Goal: Task Accomplishment & Management: Complete application form

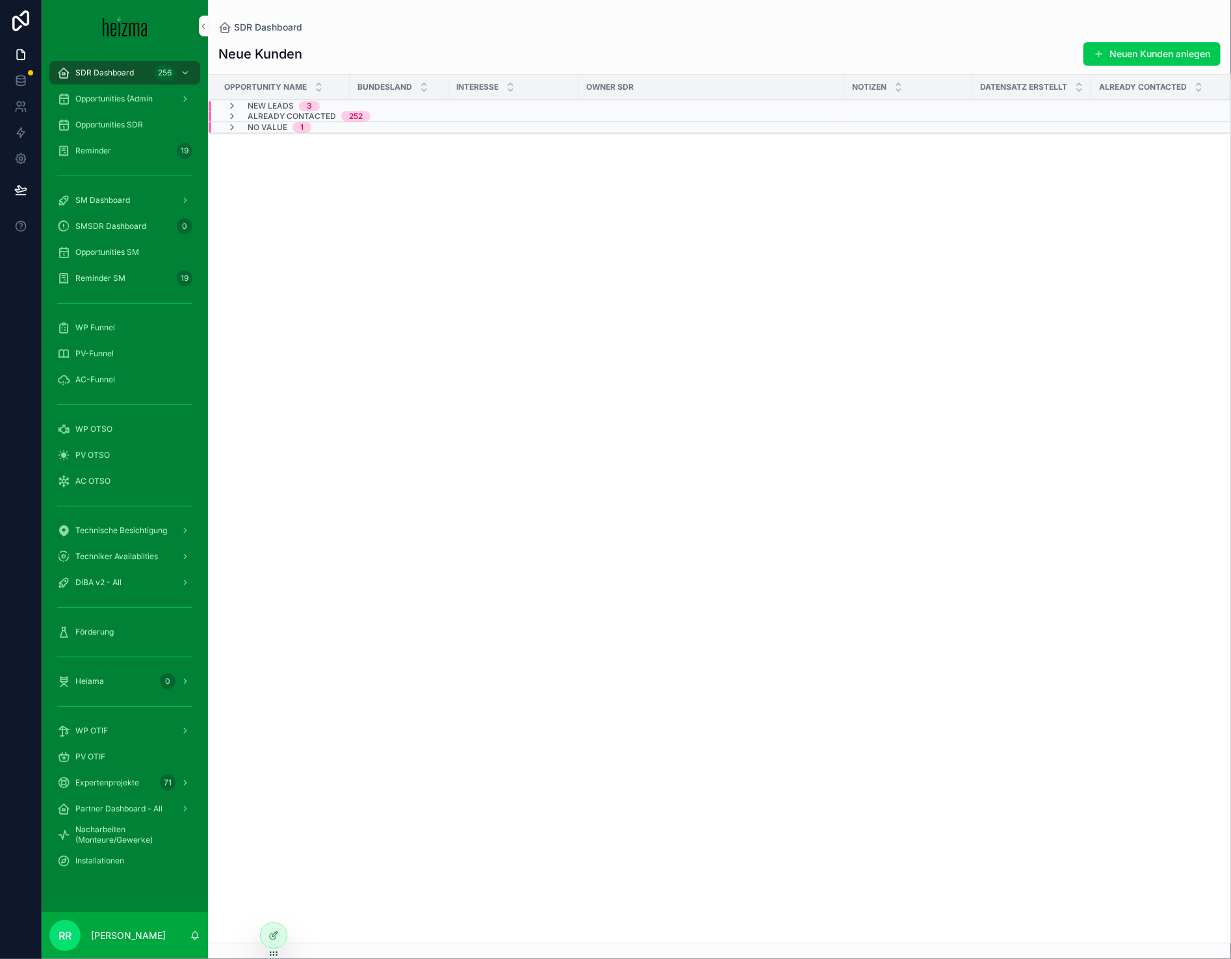
click at [102, 325] on span "WP Funnel" at bounding box center [95, 327] width 40 height 10
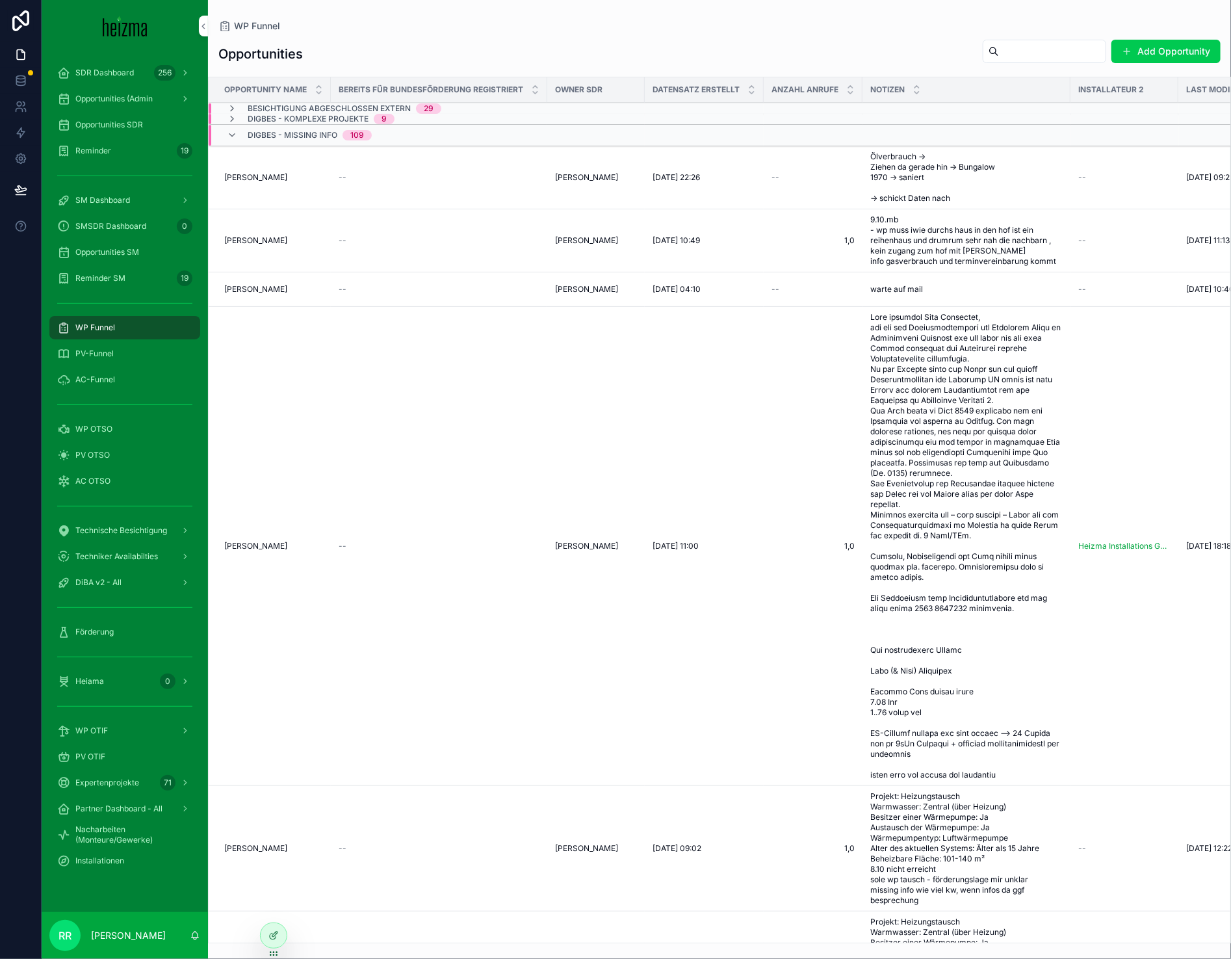
click at [248, 130] on span "DigBes - Missing Info" at bounding box center [293, 135] width 90 height 10
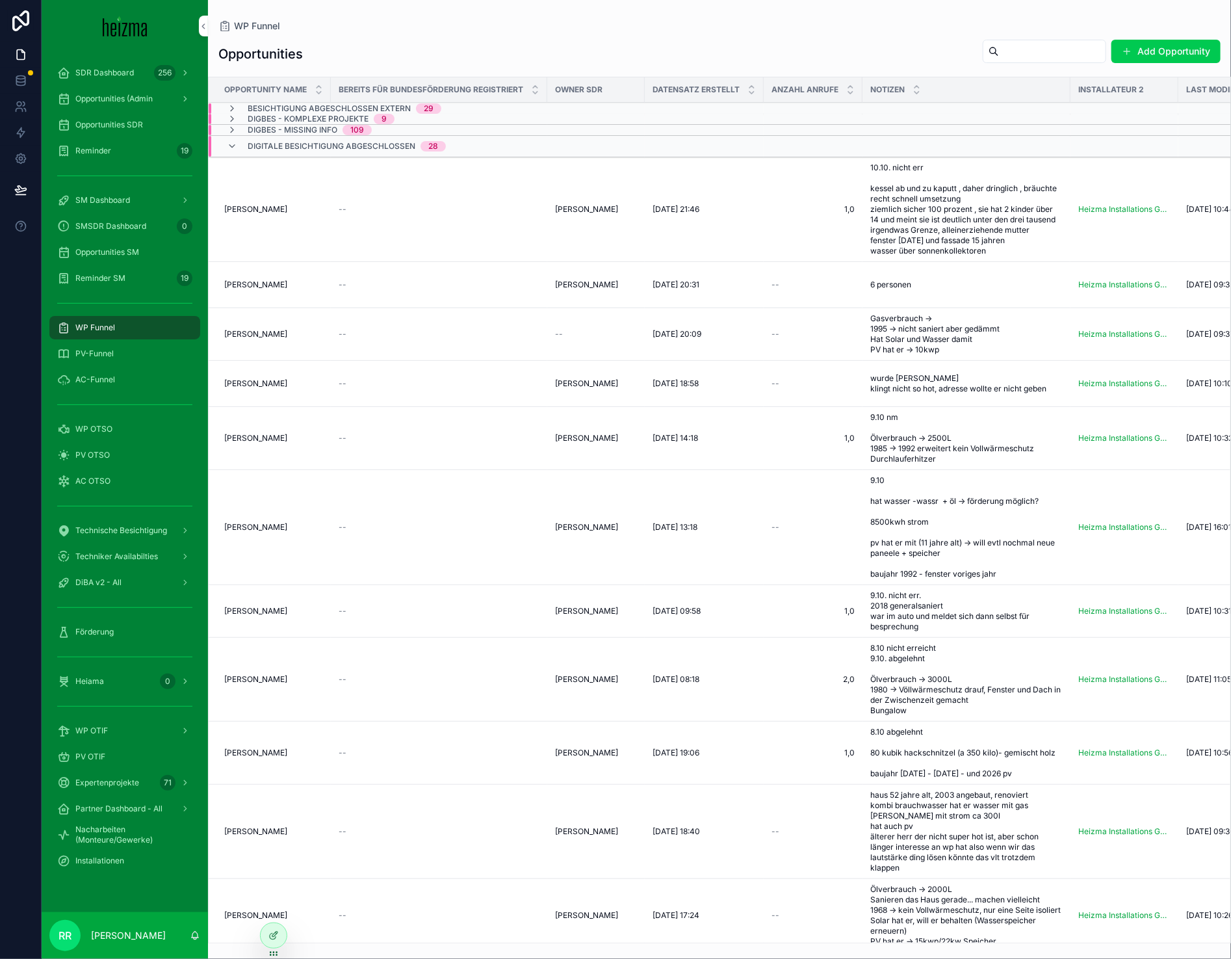
click at [98, 433] on span "WP OTSO" at bounding box center [93, 429] width 37 height 10
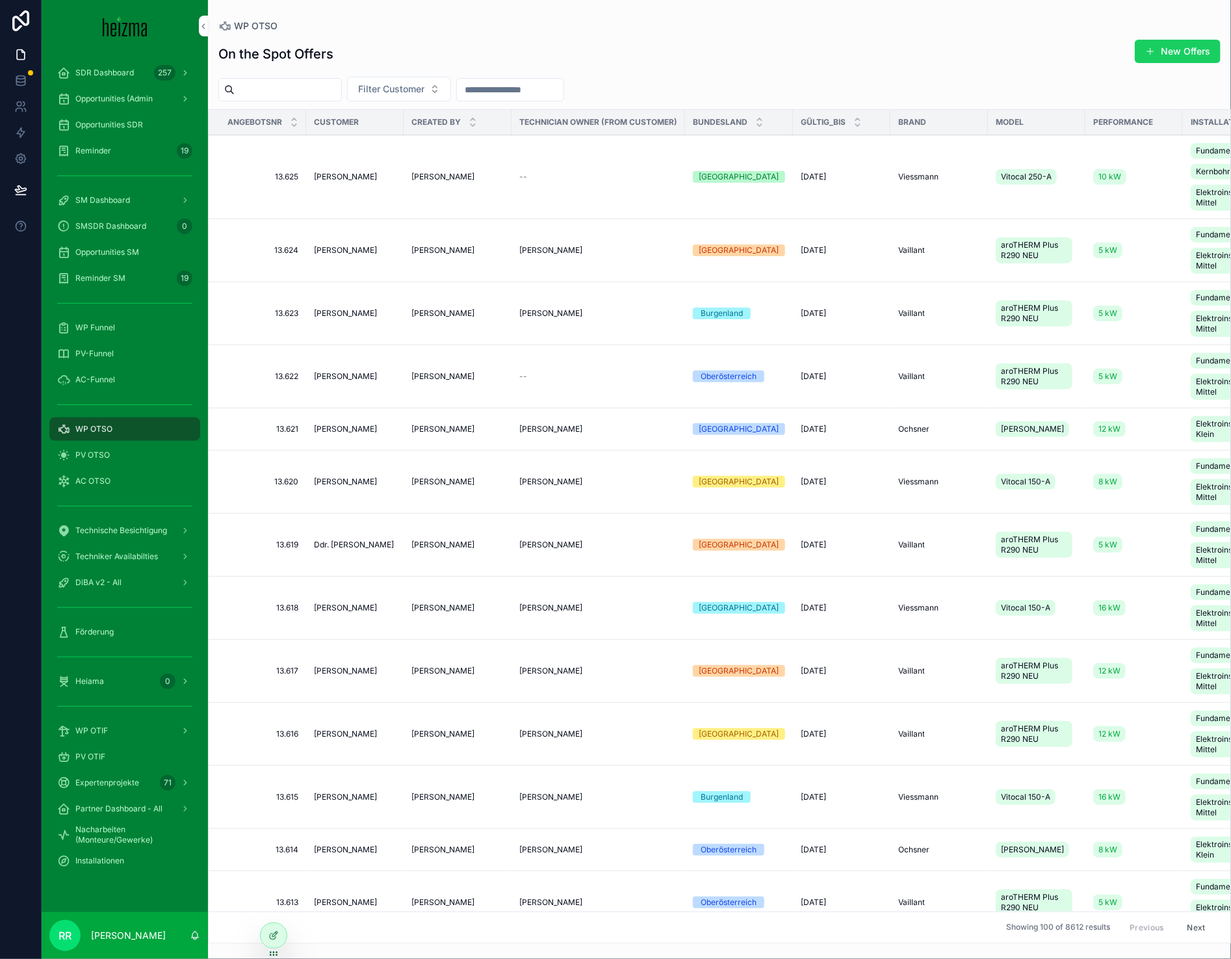
click at [1159, 45] on button "New Offers" at bounding box center [1178, 51] width 86 height 23
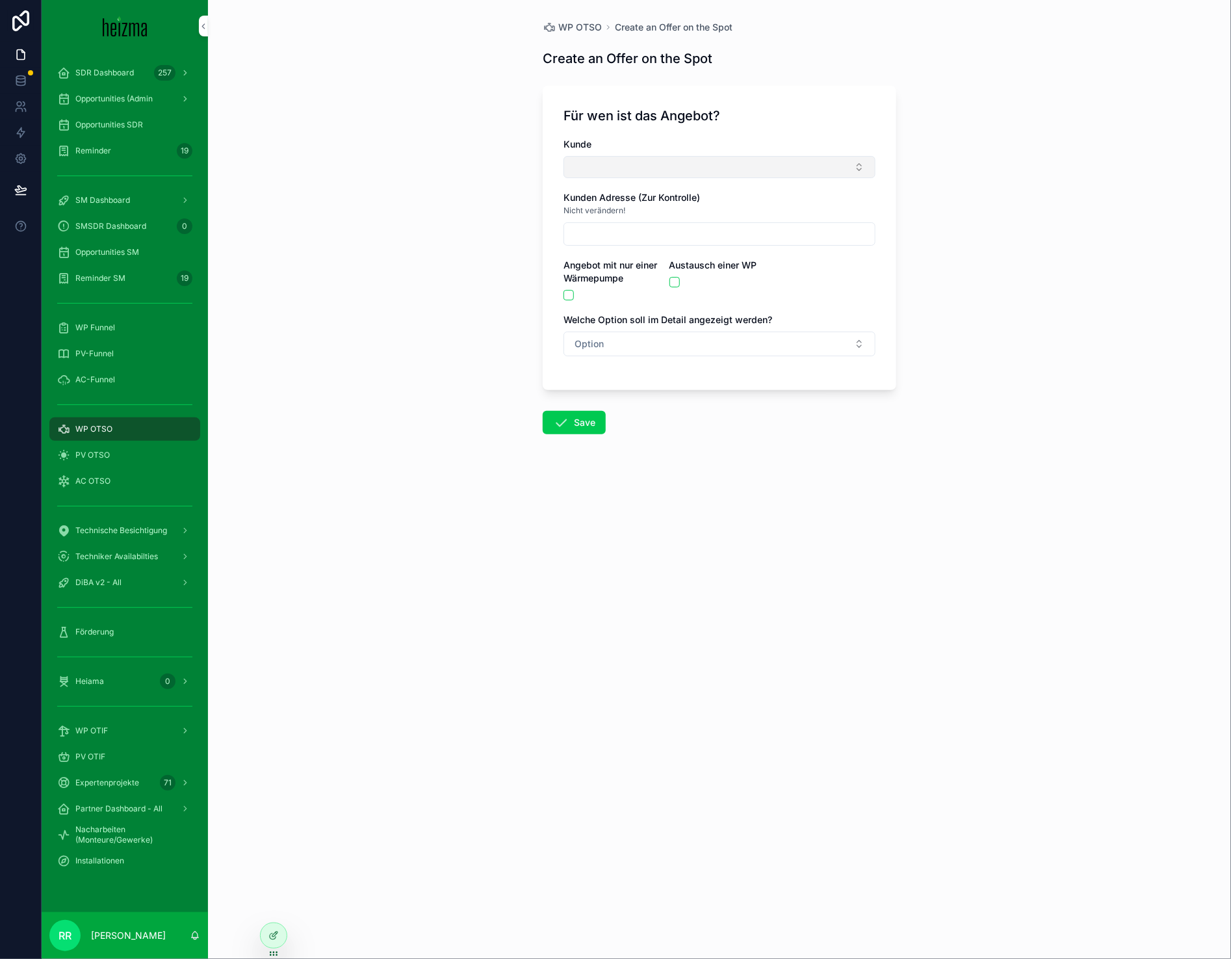
click at [653, 159] on button "Select Button" at bounding box center [720, 167] width 312 height 22
type input "****"
click at [664, 212] on span "[PERSON_NAME]" at bounding box center [671, 218] width 75 height 13
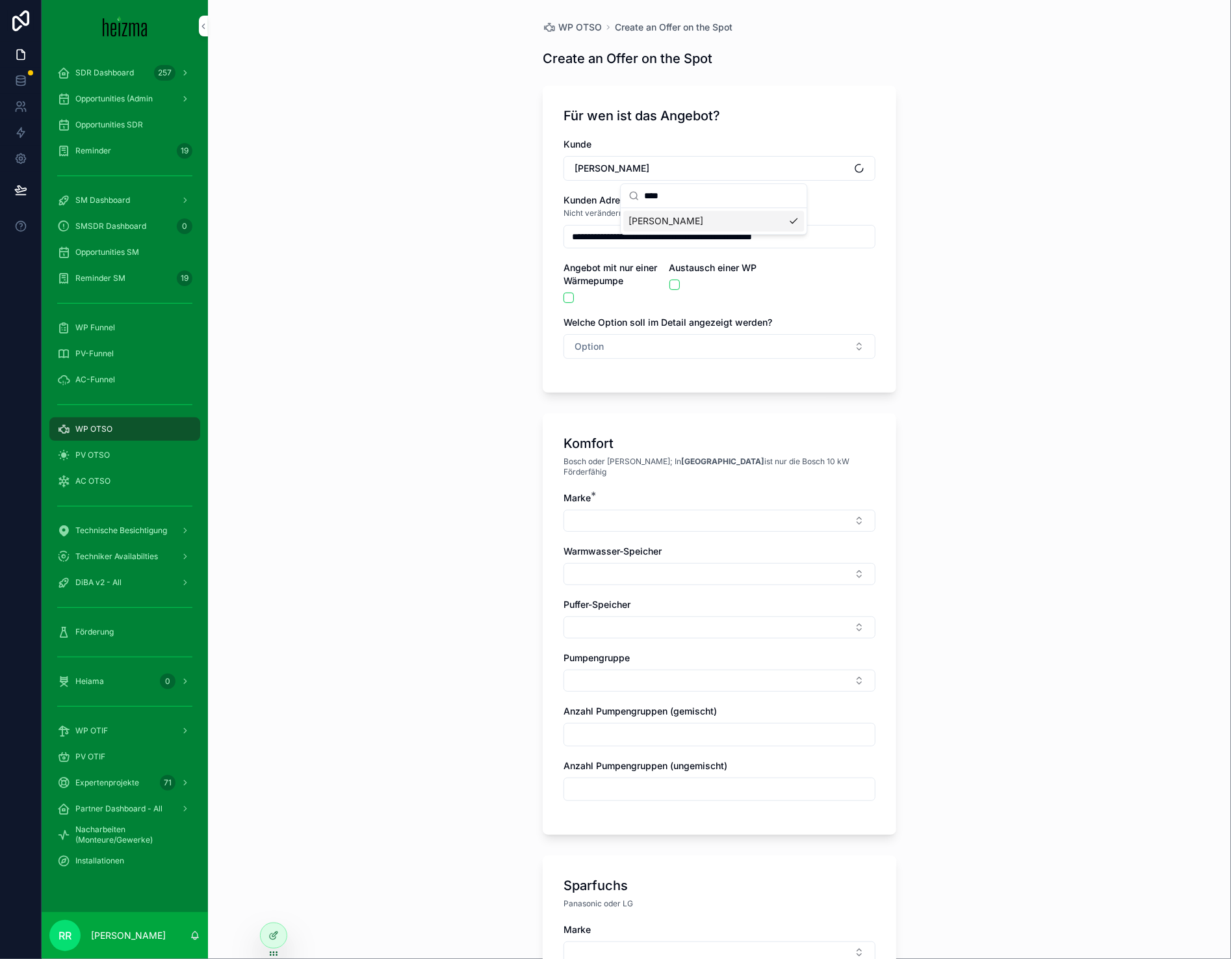
type input "**********"
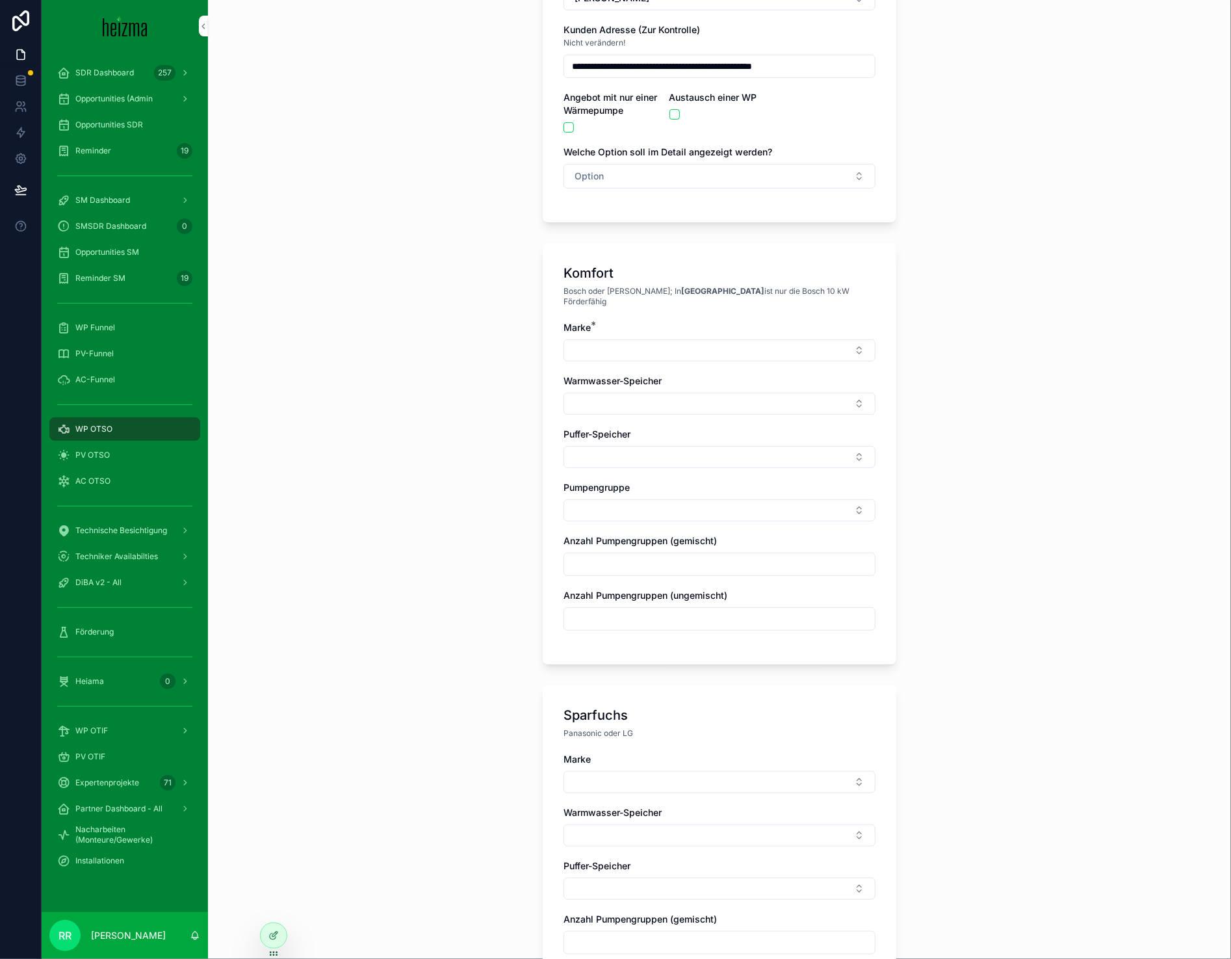
scroll to position [209, 0]
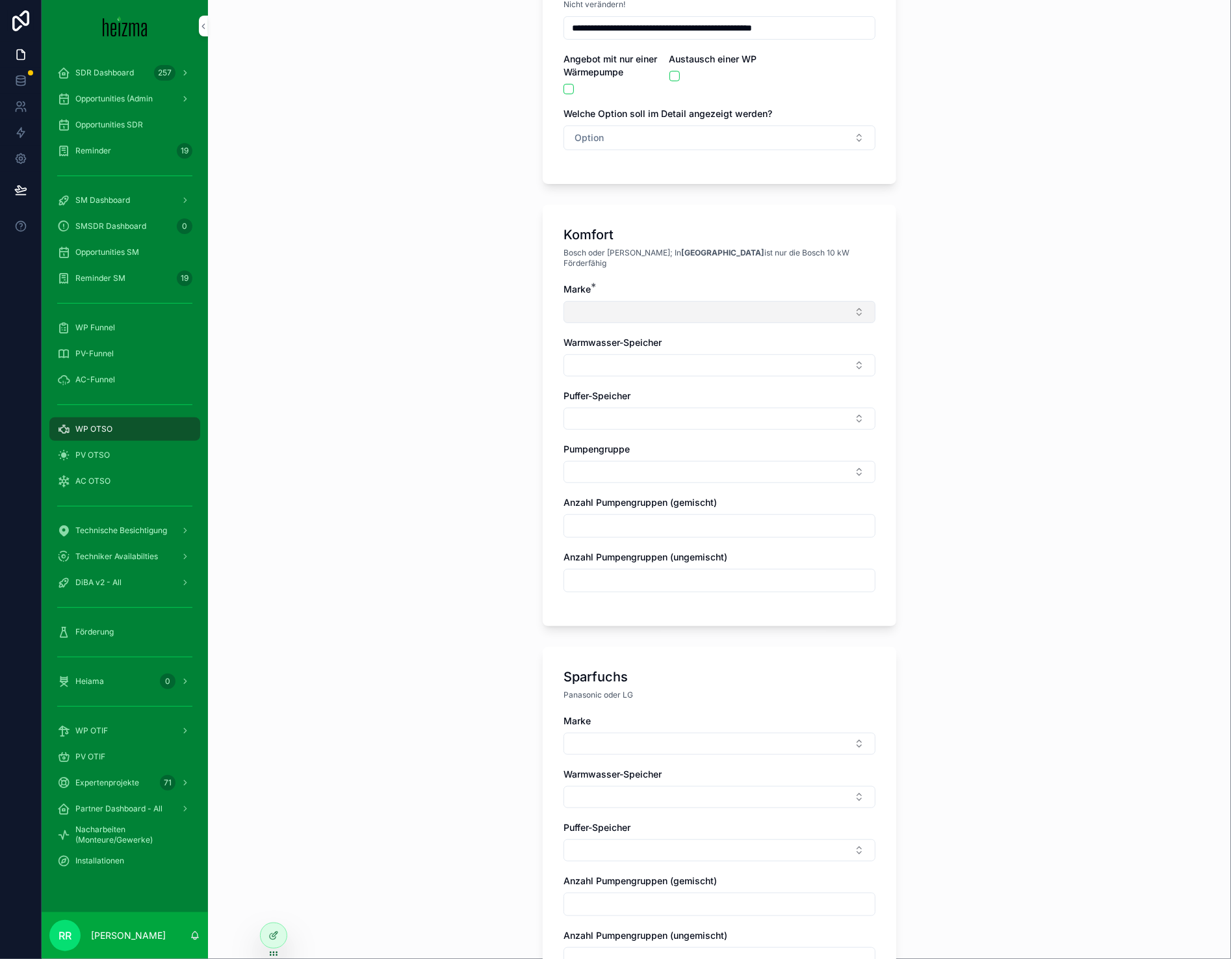
click at [691, 303] on button "Select Button" at bounding box center [720, 312] width 312 height 22
click at [664, 477] on div "Vaillant" at bounding box center [713, 478] width 181 height 21
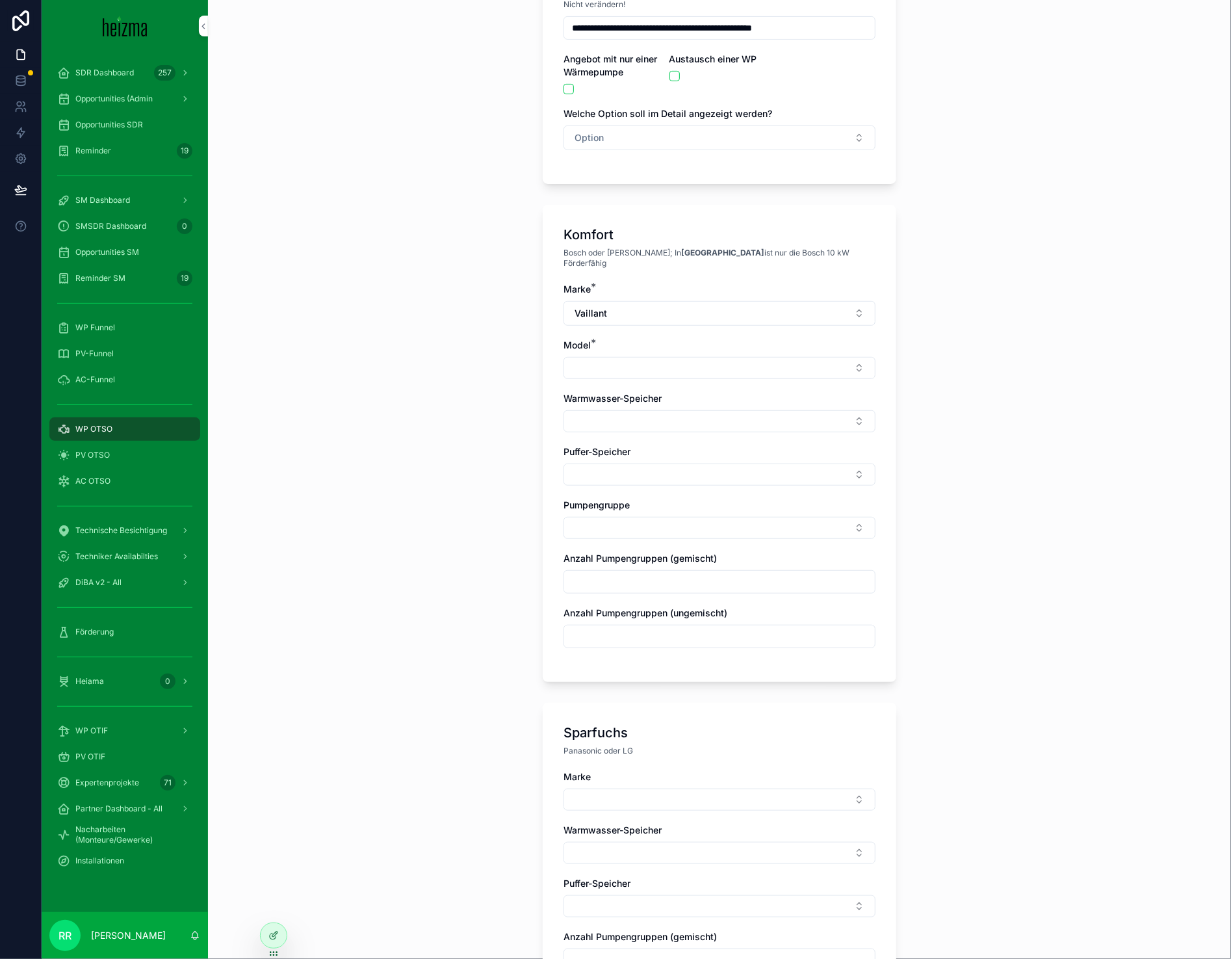
click at [593, 374] on div "Marke * Vaillant Model * Warmwasser-Speicher Puffer-Speicher Pumpengruppe Anzah…" at bounding box center [720, 472] width 312 height 378
click at [600, 371] on div "Marke * Vaillant Model * Warmwasser-Speicher Puffer-Speicher Pumpengruppe Anzah…" at bounding box center [720, 472] width 312 height 378
click at [604, 369] on button "Select Button" at bounding box center [720, 368] width 312 height 22
click at [646, 408] on span "aroTHERM Plus R290 NEU" at bounding box center [685, 408] width 112 height 13
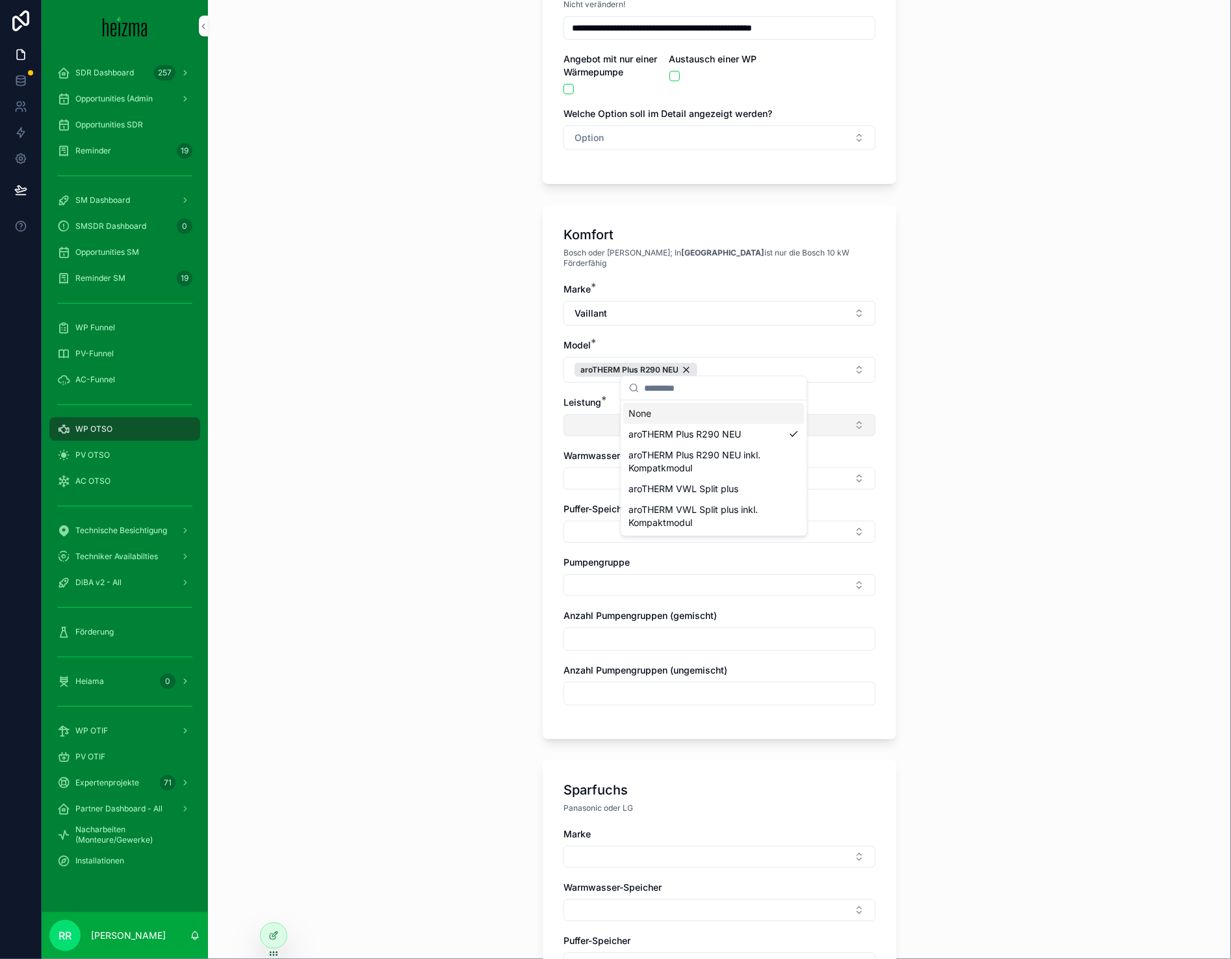
click at [590, 421] on button "Select Button" at bounding box center [720, 425] width 312 height 22
click at [675, 460] on div "10 kW" at bounding box center [713, 466] width 181 height 21
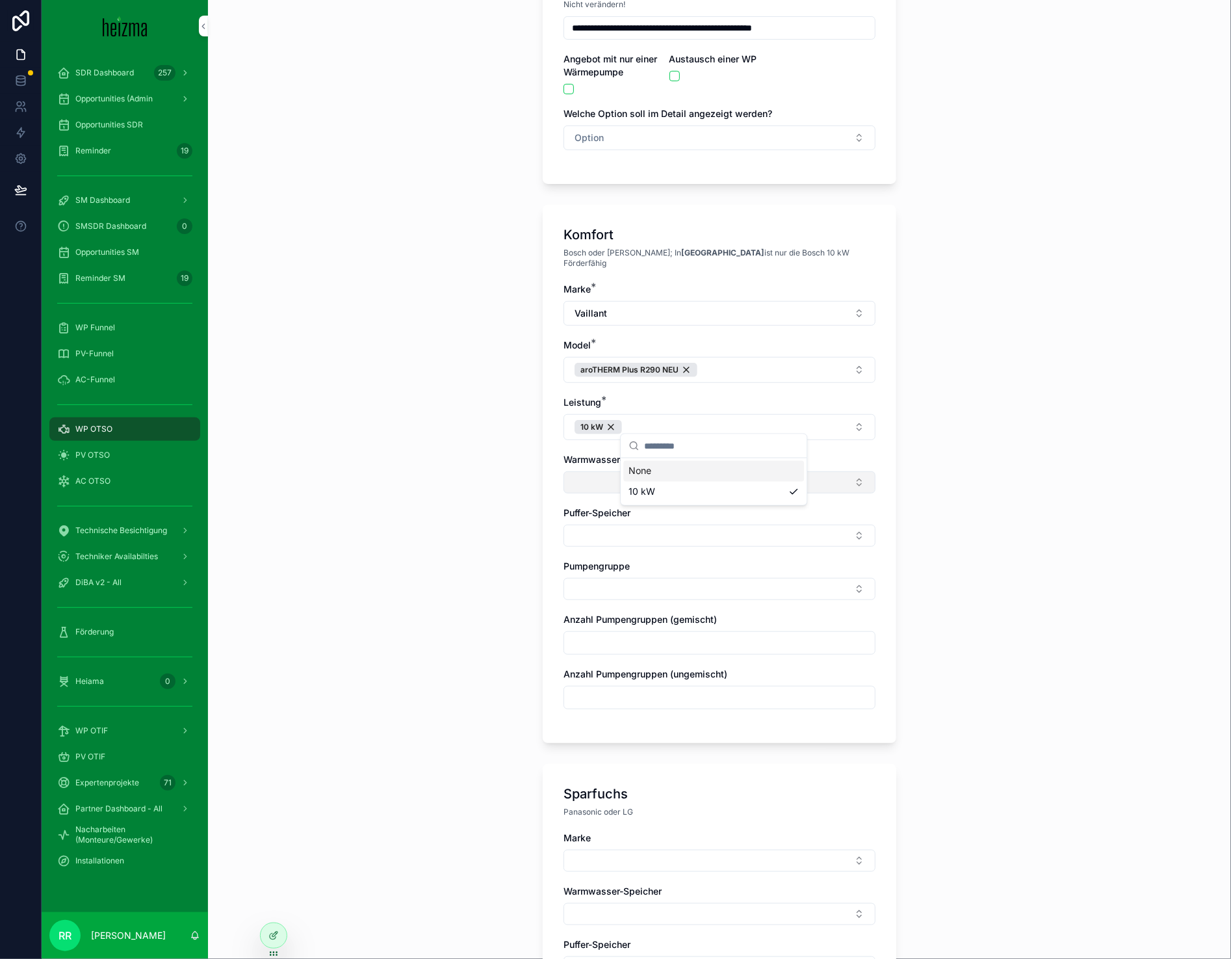
click at [565, 471] on button "Select Button" at bounding box center [720, 482] width 312 height 22
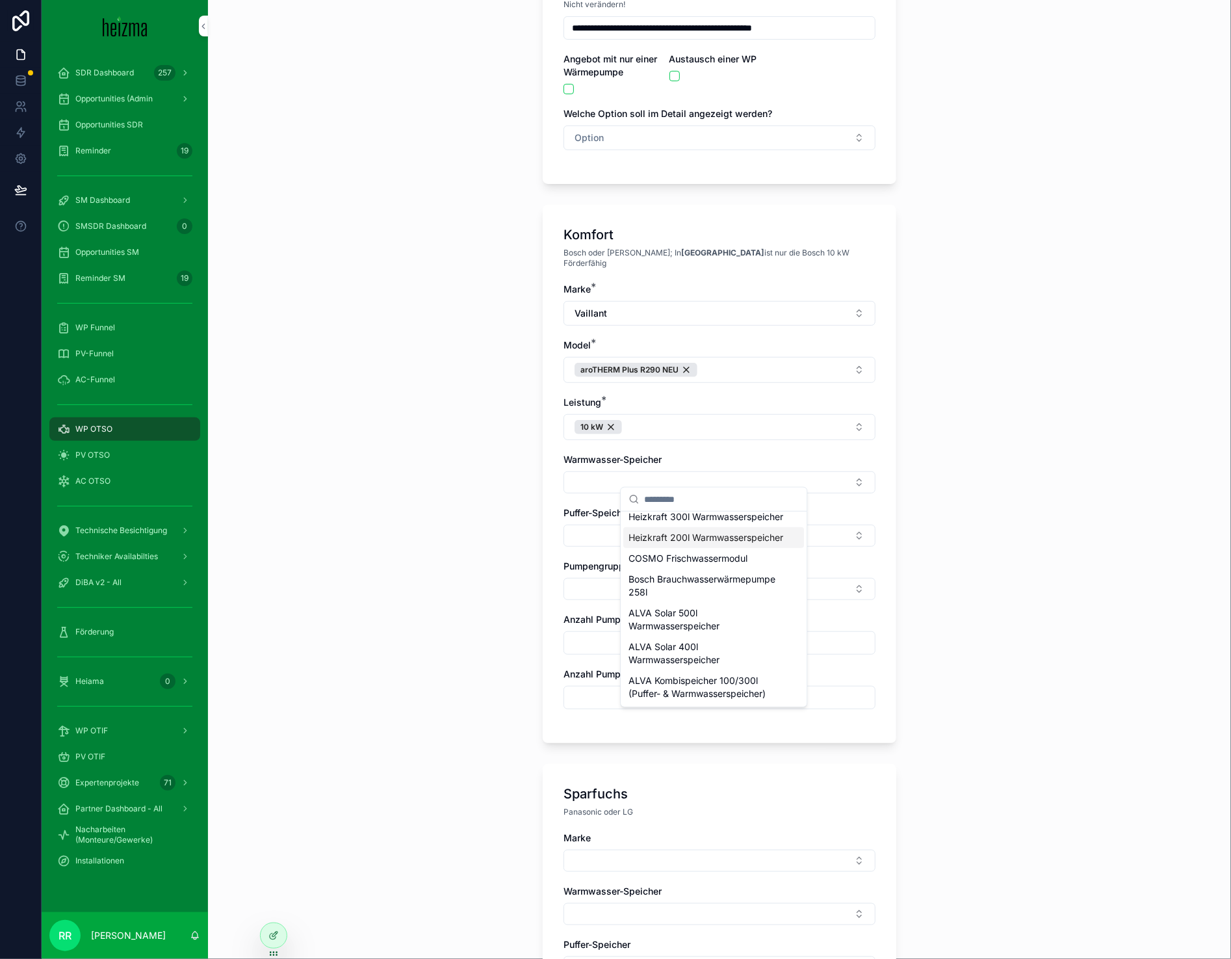
scroll to position [657, 0]
click at [690, 544] on span "Heizkraft 200l Warmwasserspeicher" at bounding box center [706, 537] width 155 height 13
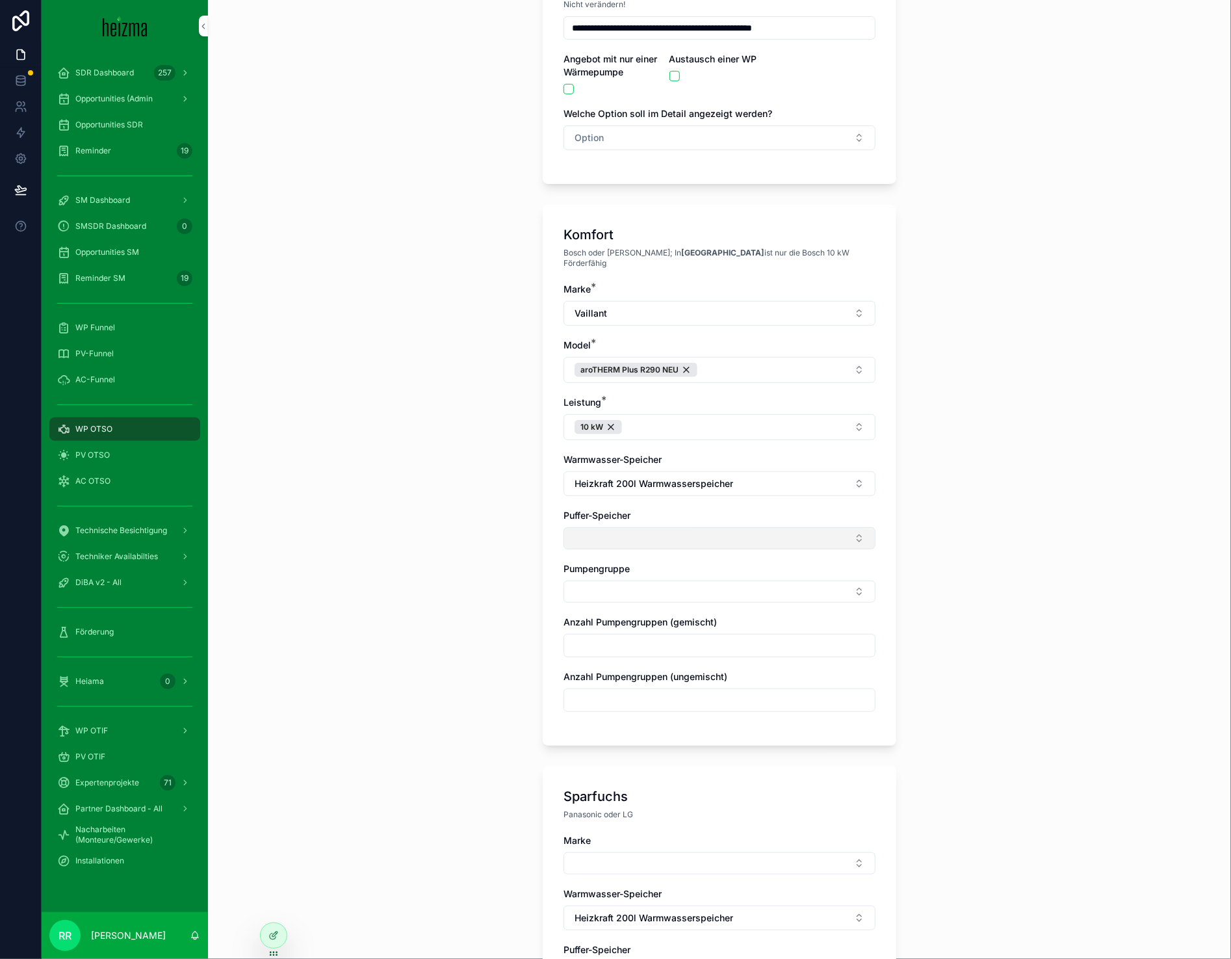
click at [586, 527] on button "Select Button" at bounding box center [720, 538] width 312 height 22
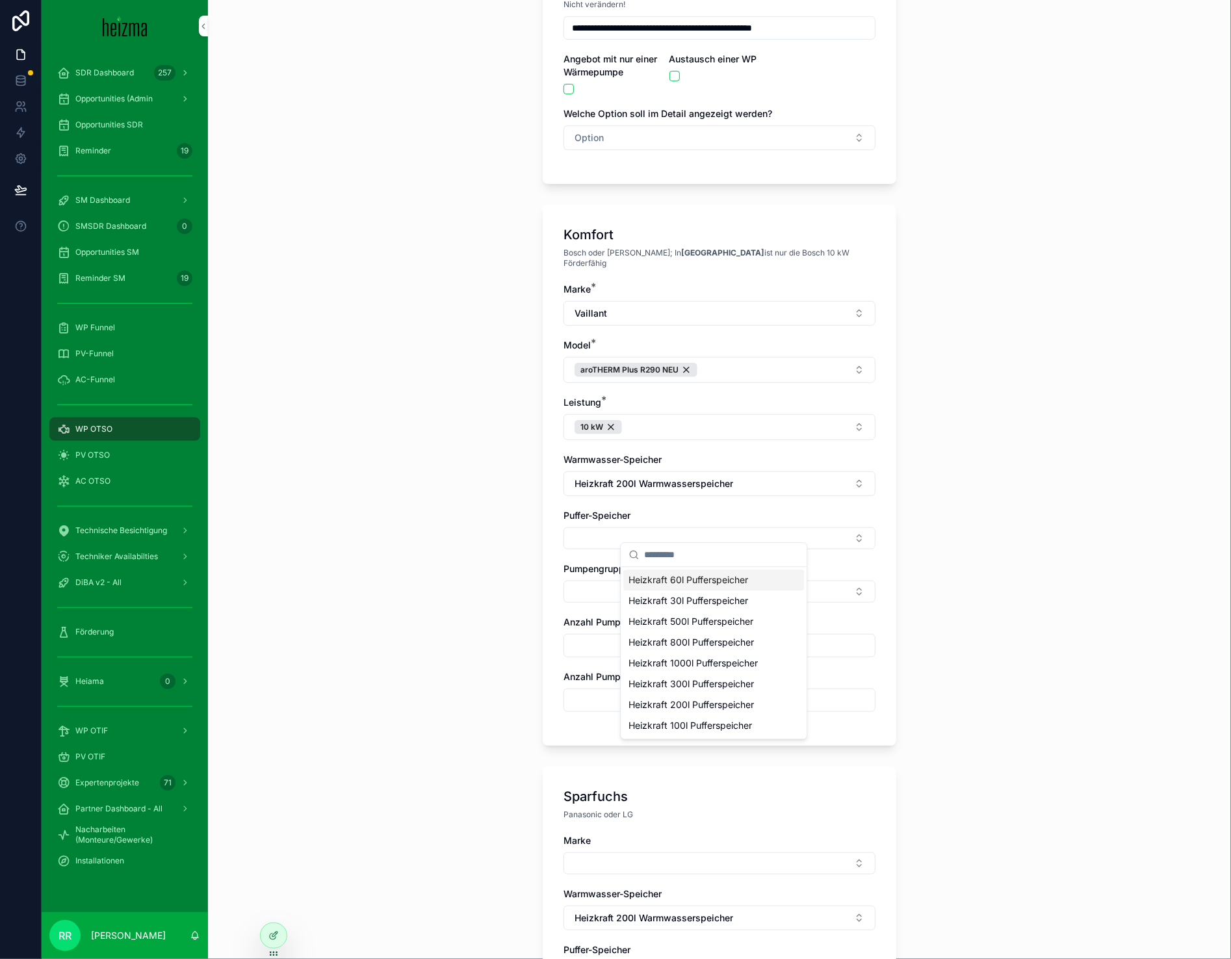
click at [716, 584] on span "Heizkraft 60l Pufferspeicher" at bounding box center [689, 579] width 120 height 13
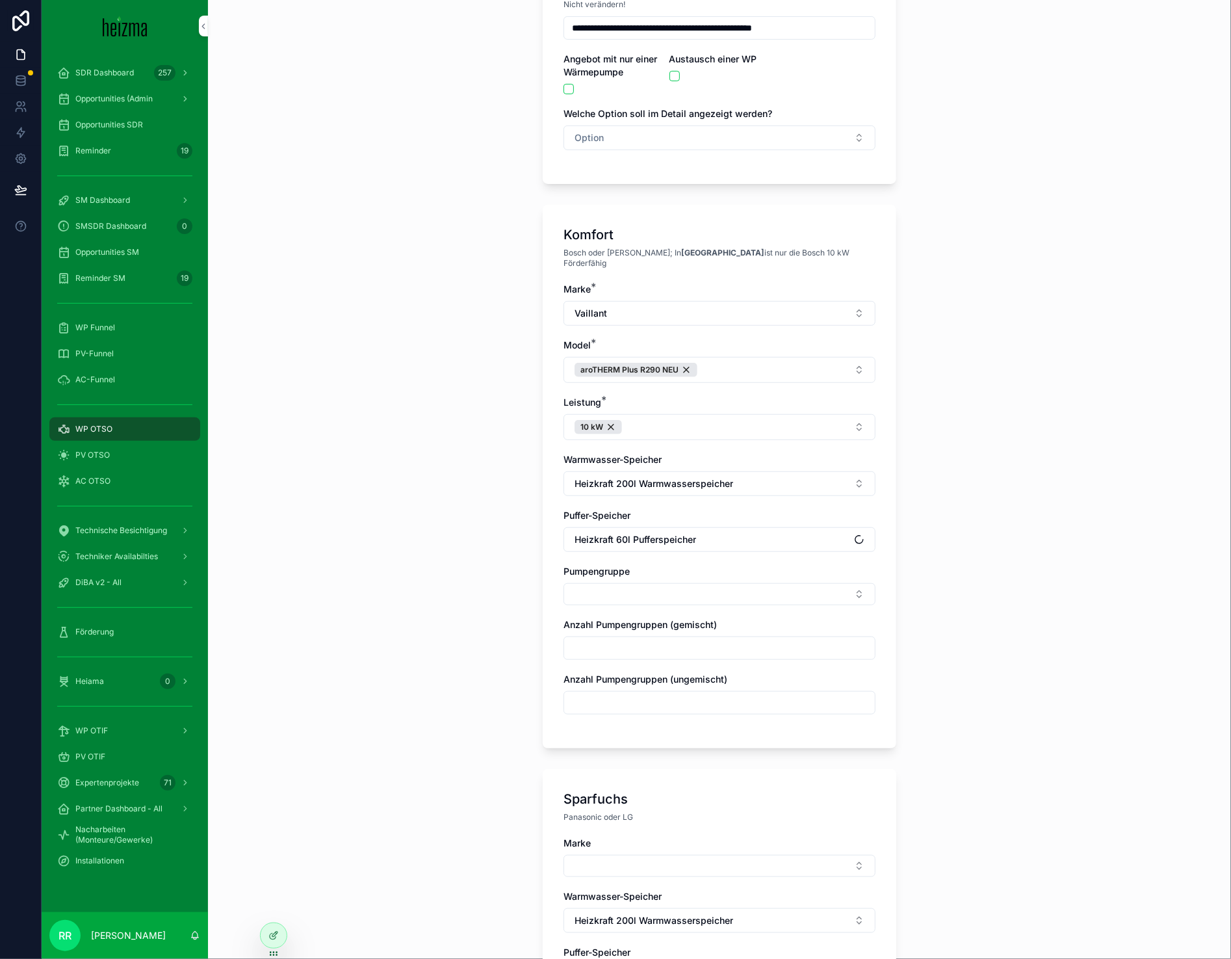
click at [626, 604] on div "Marke * Vaillant Model * aroTHERM Plus R290 NEU Leistung * 10 kW Warmwasser-Spe…" at bounding box center [720, 505] width 312 height 445
click at [627, 596] on div "Marke * Vaillant Model * aroTHERM Plus R290 NEU Leistung * 10 kW Warmwasser-Spe…" at bounding box center [720, 505] width 312 height 445
click at [629, 593] on button "Select Button" at bounding box center [720, 594] width 312 height 22
click at [668, 647] on div "Gemischt" at bounding box center [713, 657] width 181 height 21
click at [665, 655] on span "Ungemischt" at bounding box center [654, 661] width 51 height 13
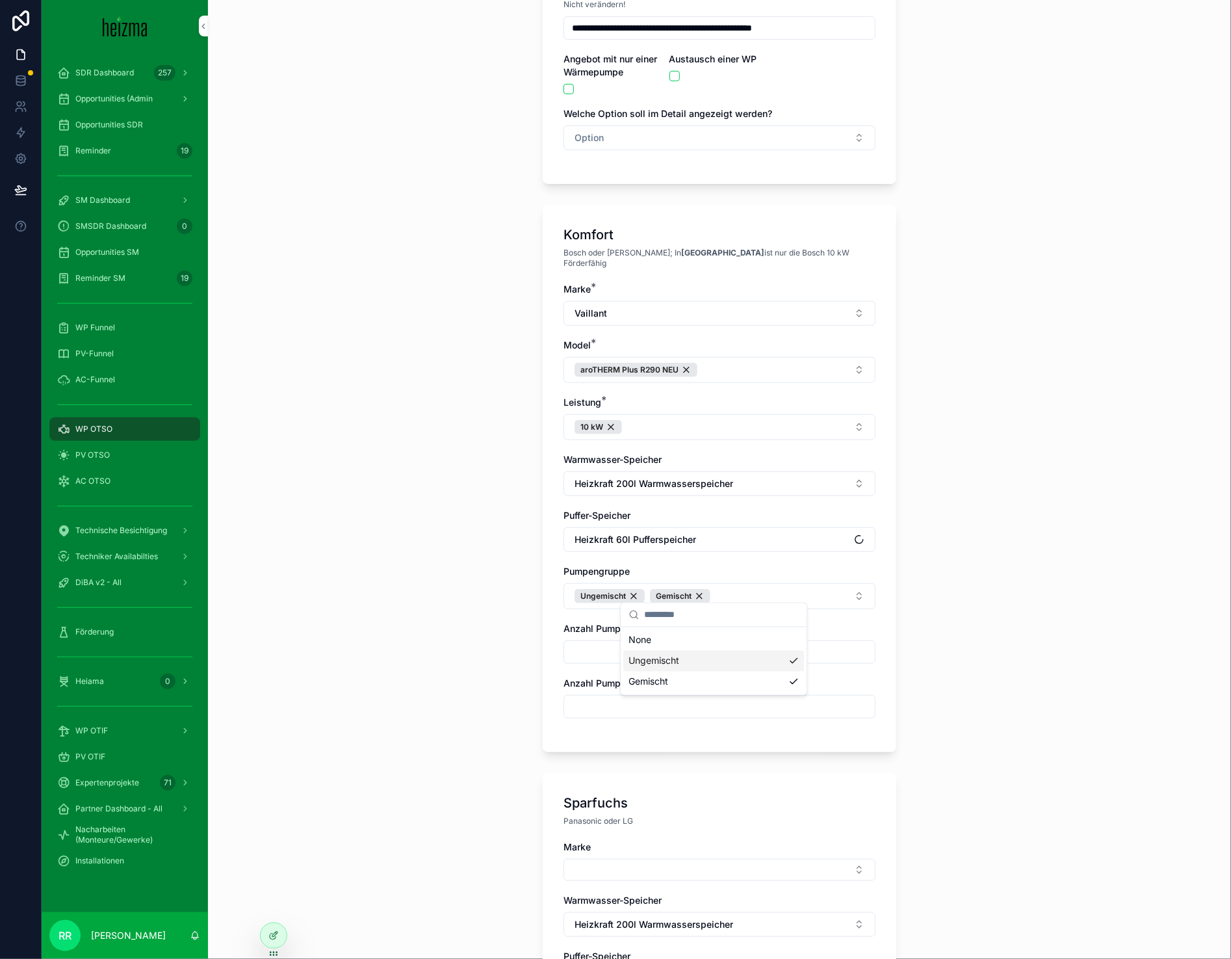
click at [555, 648] on div "Komfort Bosch oder Viessmann; In [GEOGRAPHIC_DATA] ist nur die Bosch 10 kW Förd…" at bounding box center [720, 478] width 354 height 547
click at [582, 643] on input "scrollable content" at bounding box center [719, 652] width 311 height 18
type input "*"
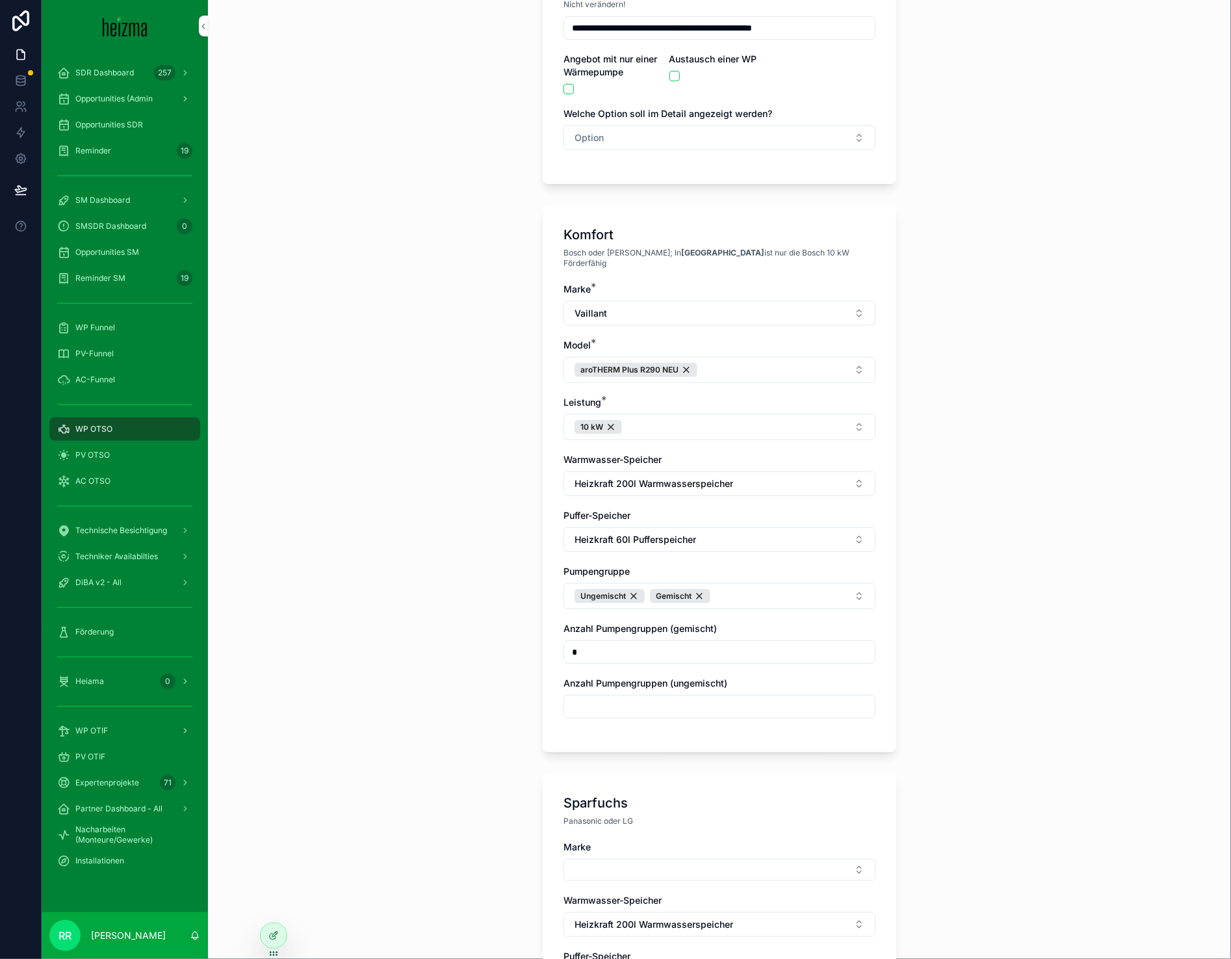
type input "*"
click at [580, 698] on input "scrollable content" at bounding box center [719, 707] width 311 height 18
type input "*"
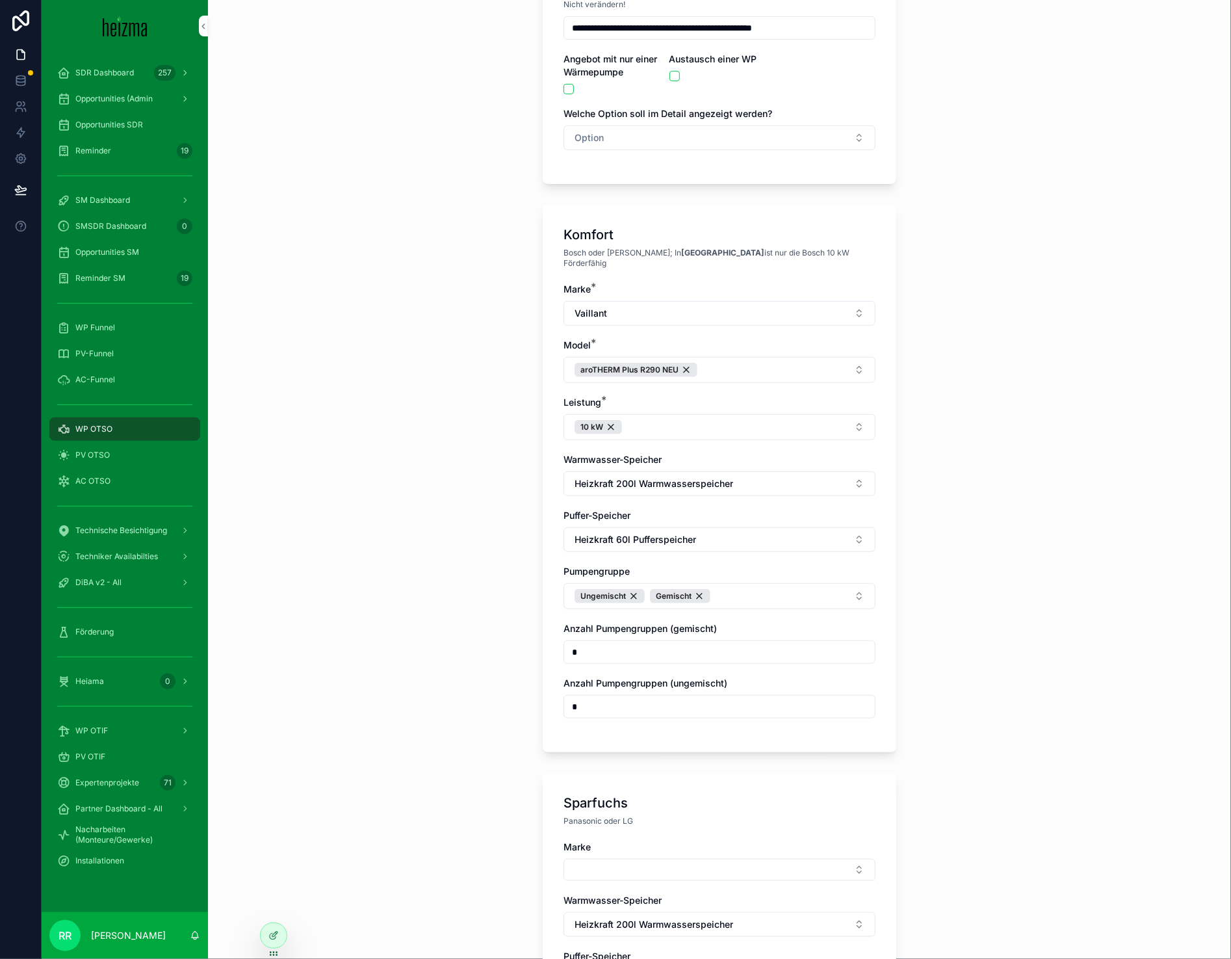
type input "*"
click at [582, 644] on input "*" at bounding box center [719, 652] width 311 height 18
type input "**"
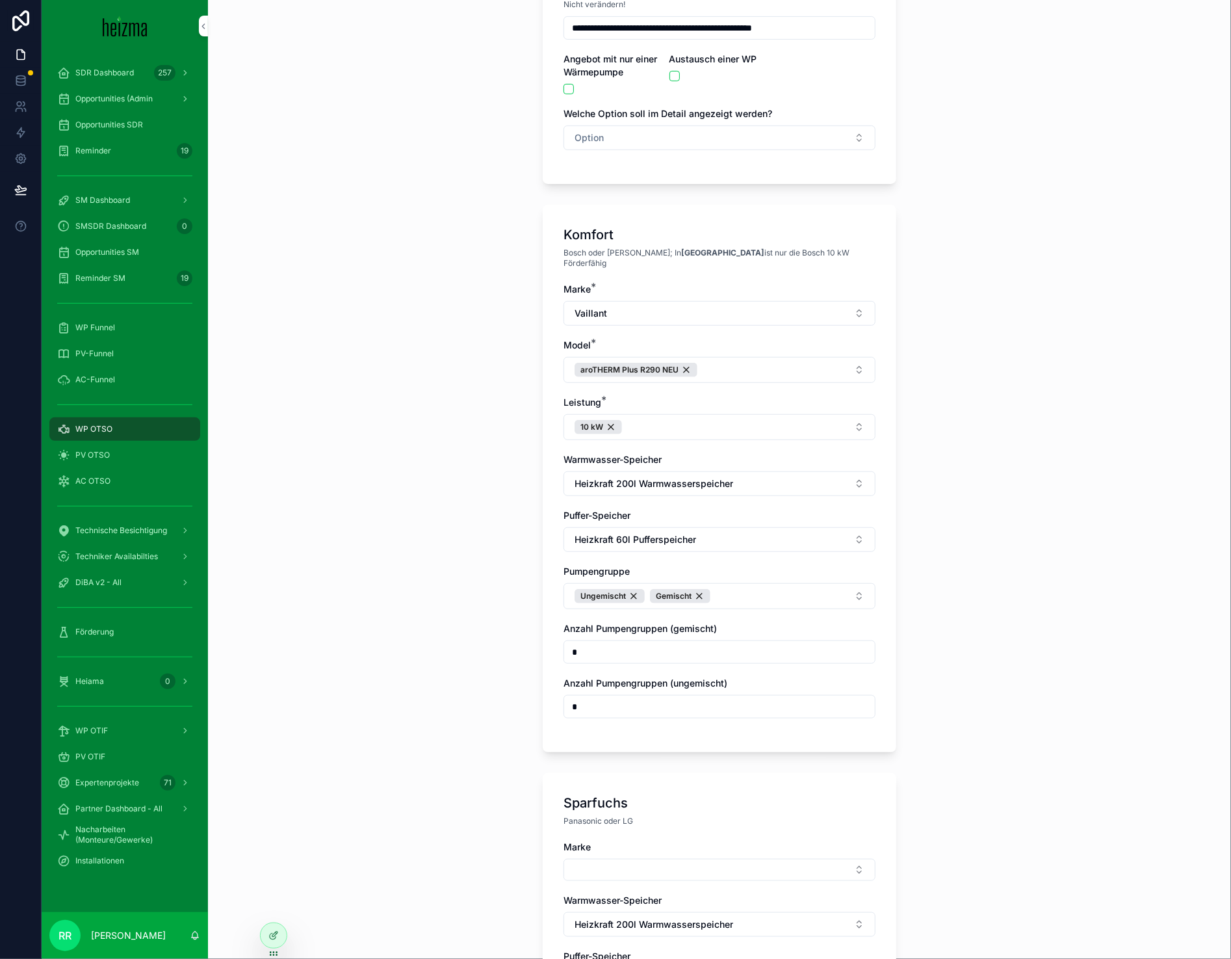
type input "**"
click at [582, 698] on input "*" at bounding box center [719, 707] width 311 height 18
type input "*"
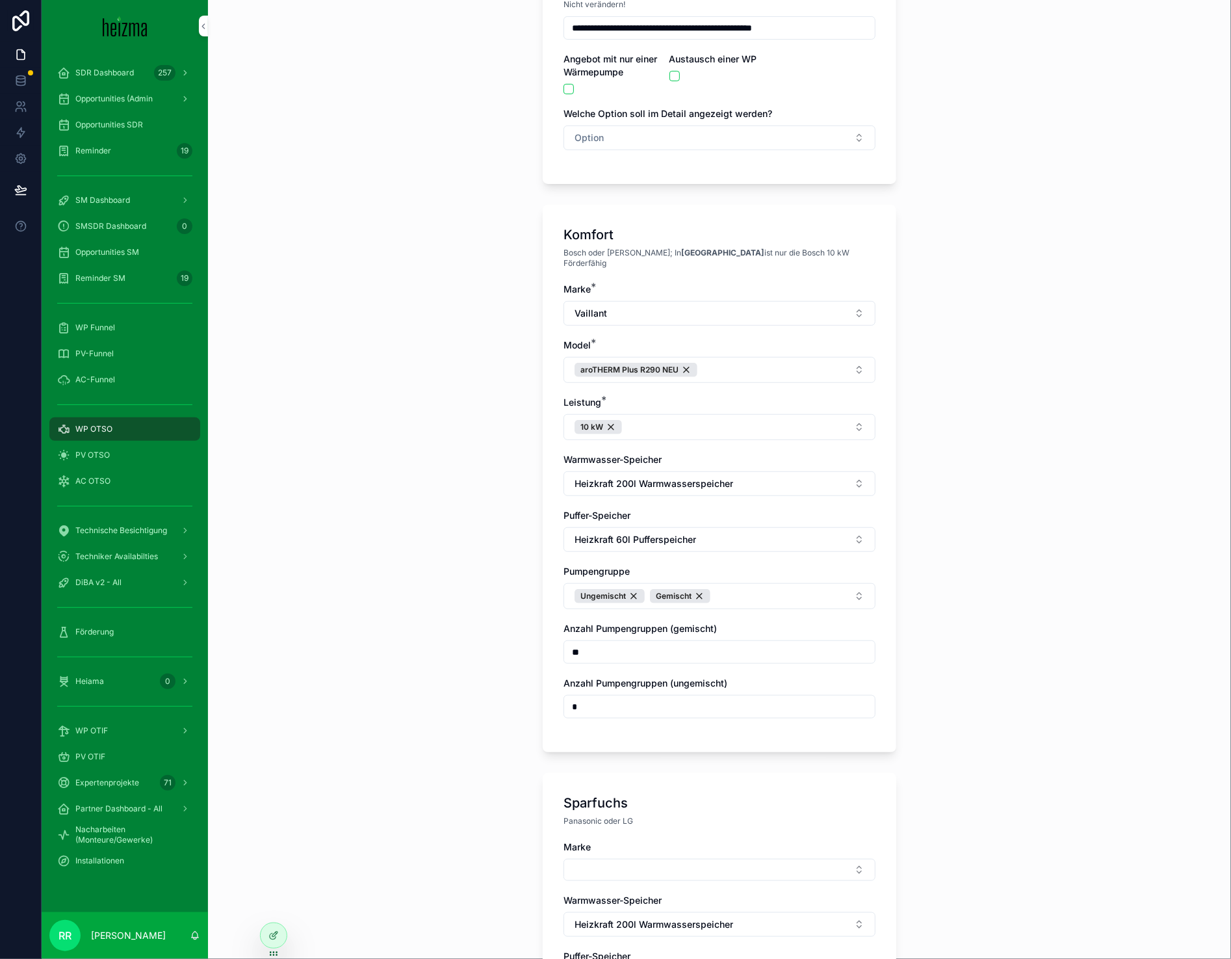
type input "*"
click at [573, 646] on input "**" at bounding box center [719, 652] width 311 height 18
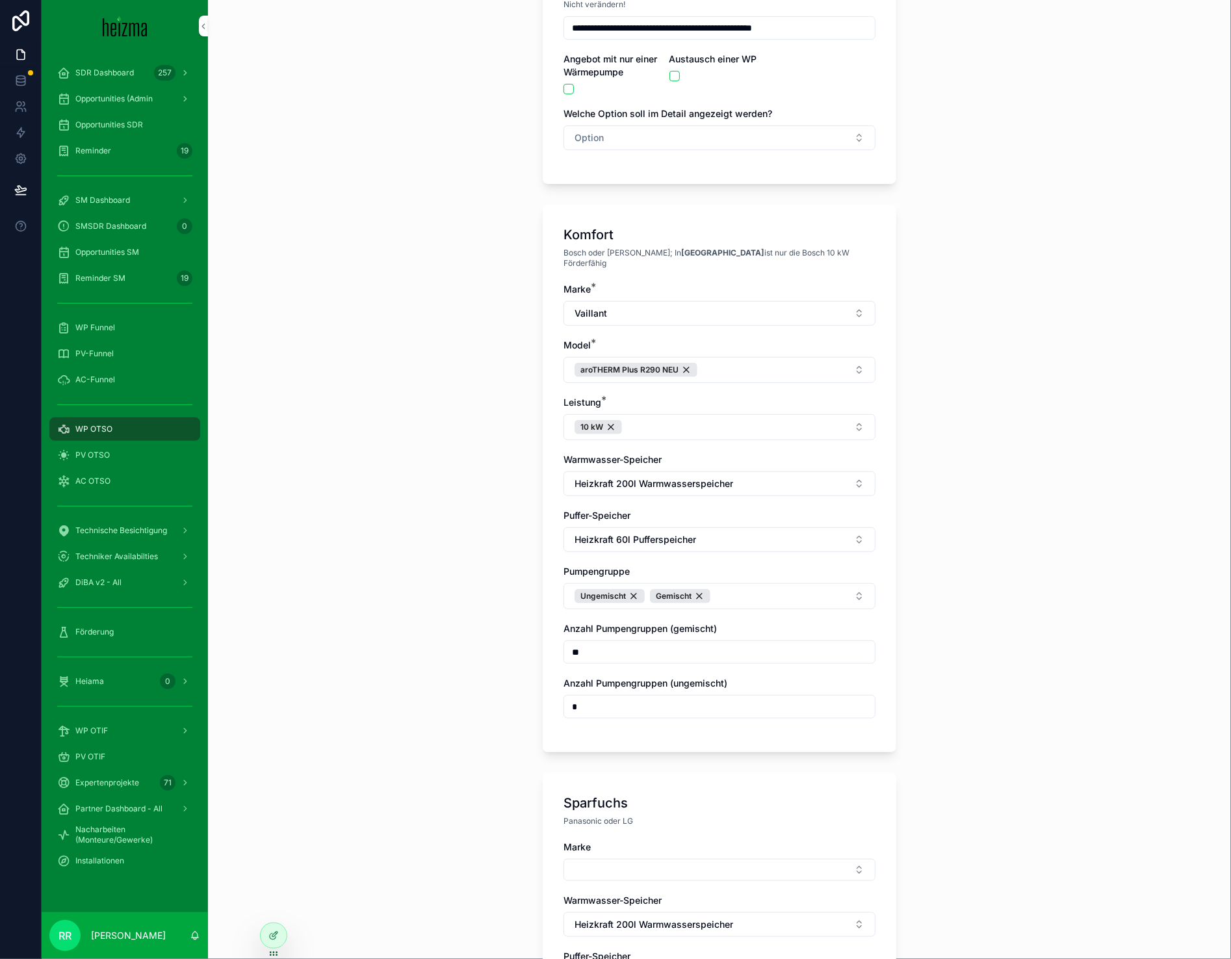
type input "*"
click at [508, 701] on div "**********" at bounding box center [719, 270] width 1023 height 959
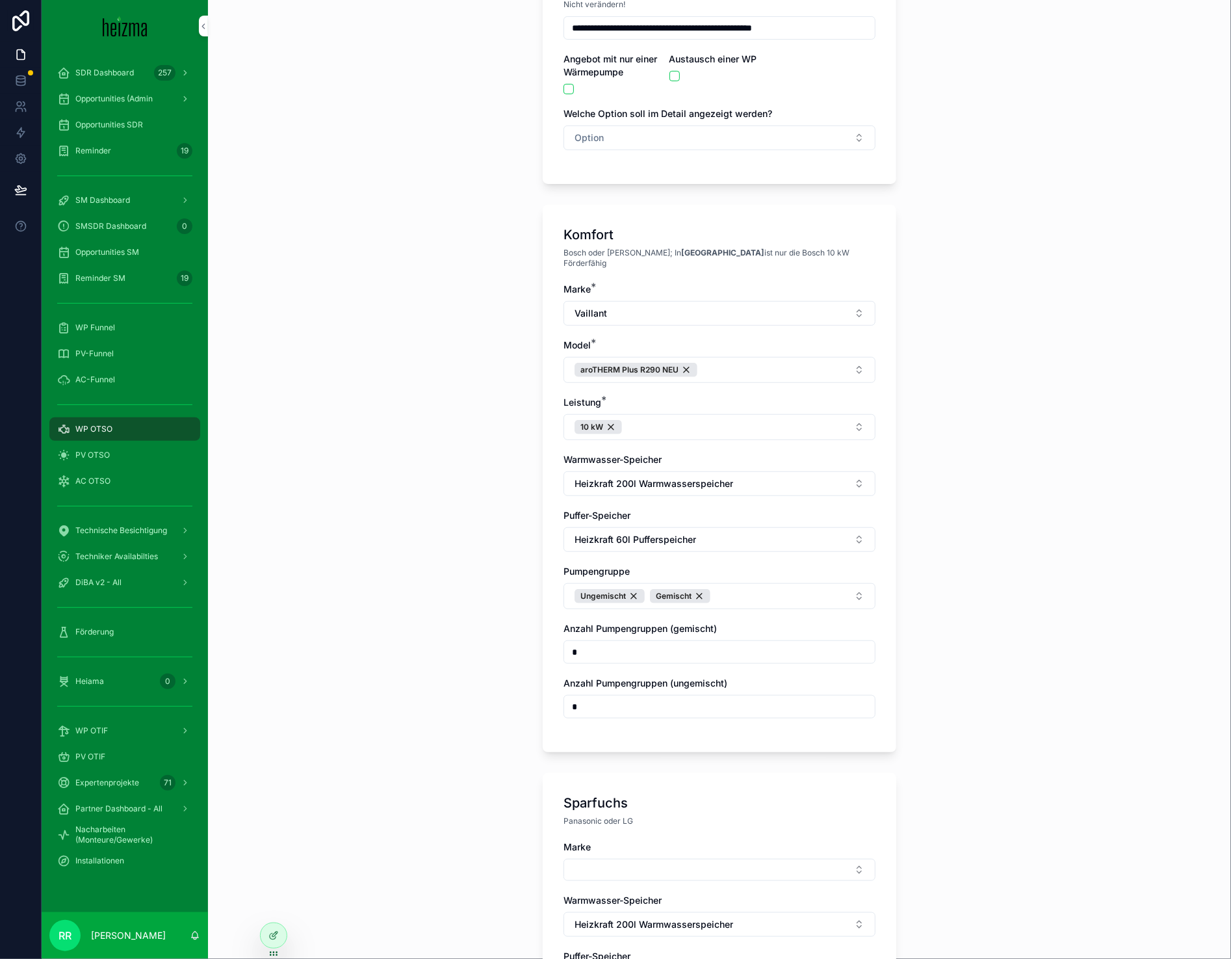
scroll to position [512, 0]
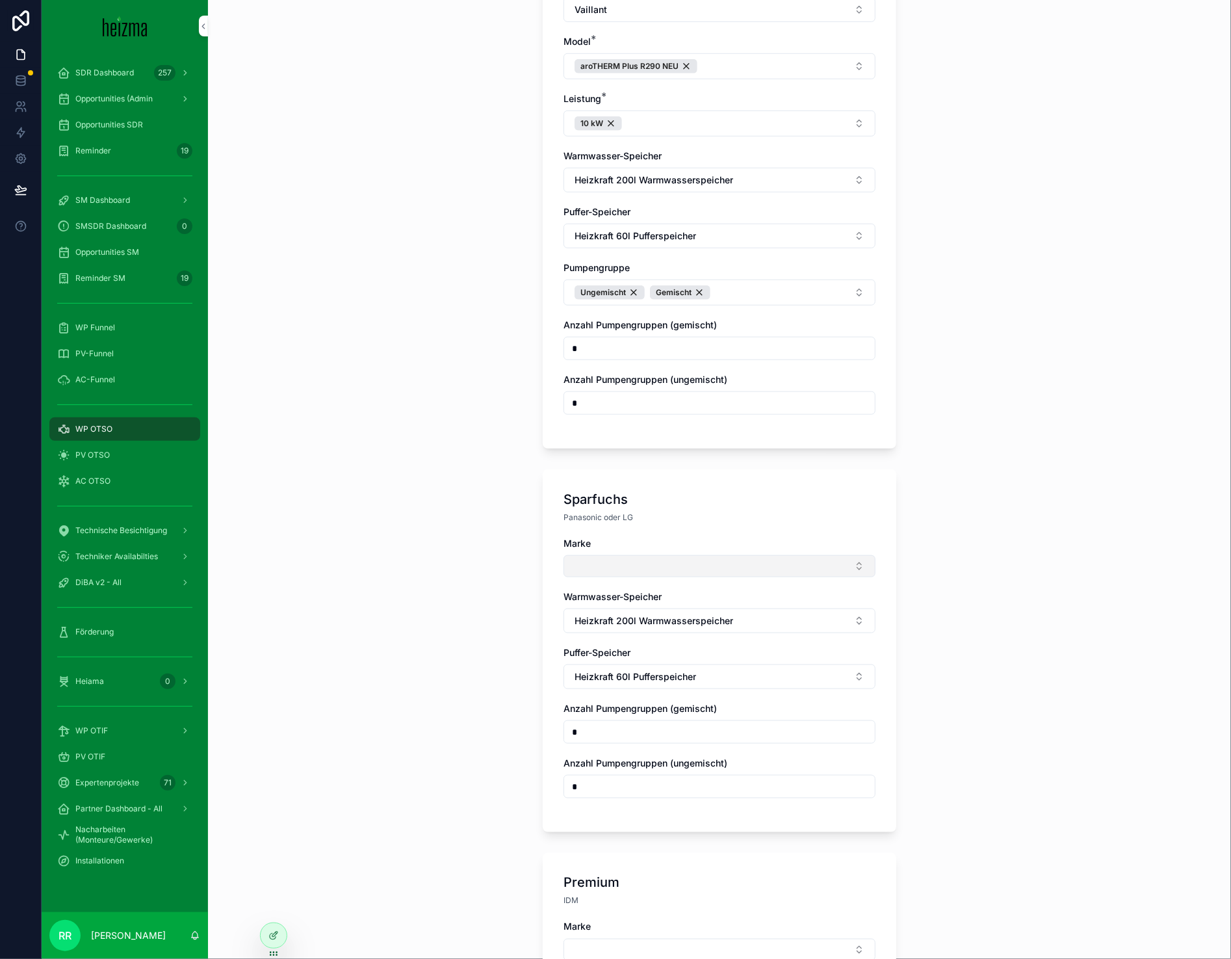
click at [646, 555] on button "Select Button" at bounding box center [720, 566] width 312 height 22
click at [663, 653] on span "Panasonic" at bounding box center [651, 650] width 44 height 13
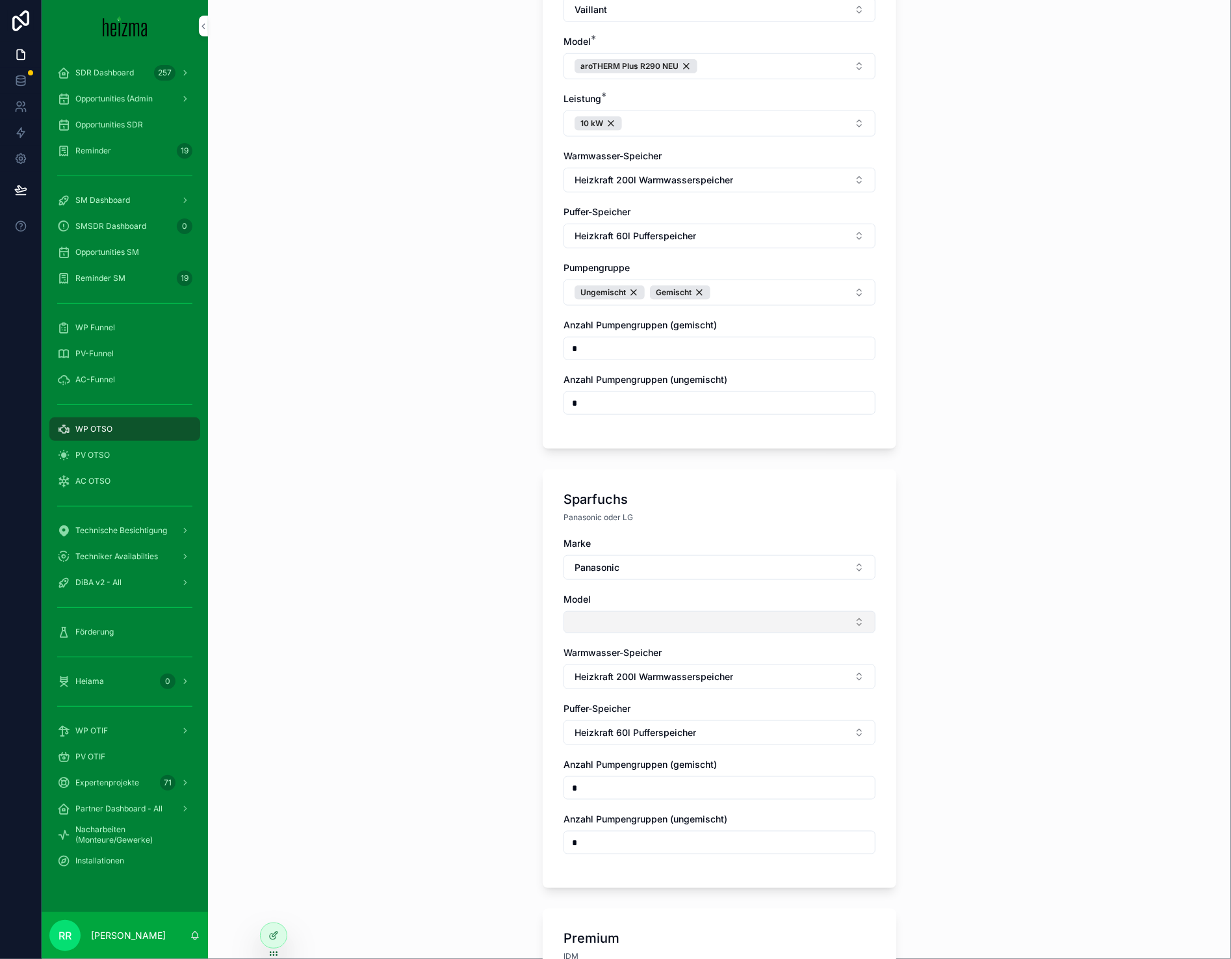
click at [571, 620] on button "Select Button" at bounding box center [720, 622] width 312 height 22
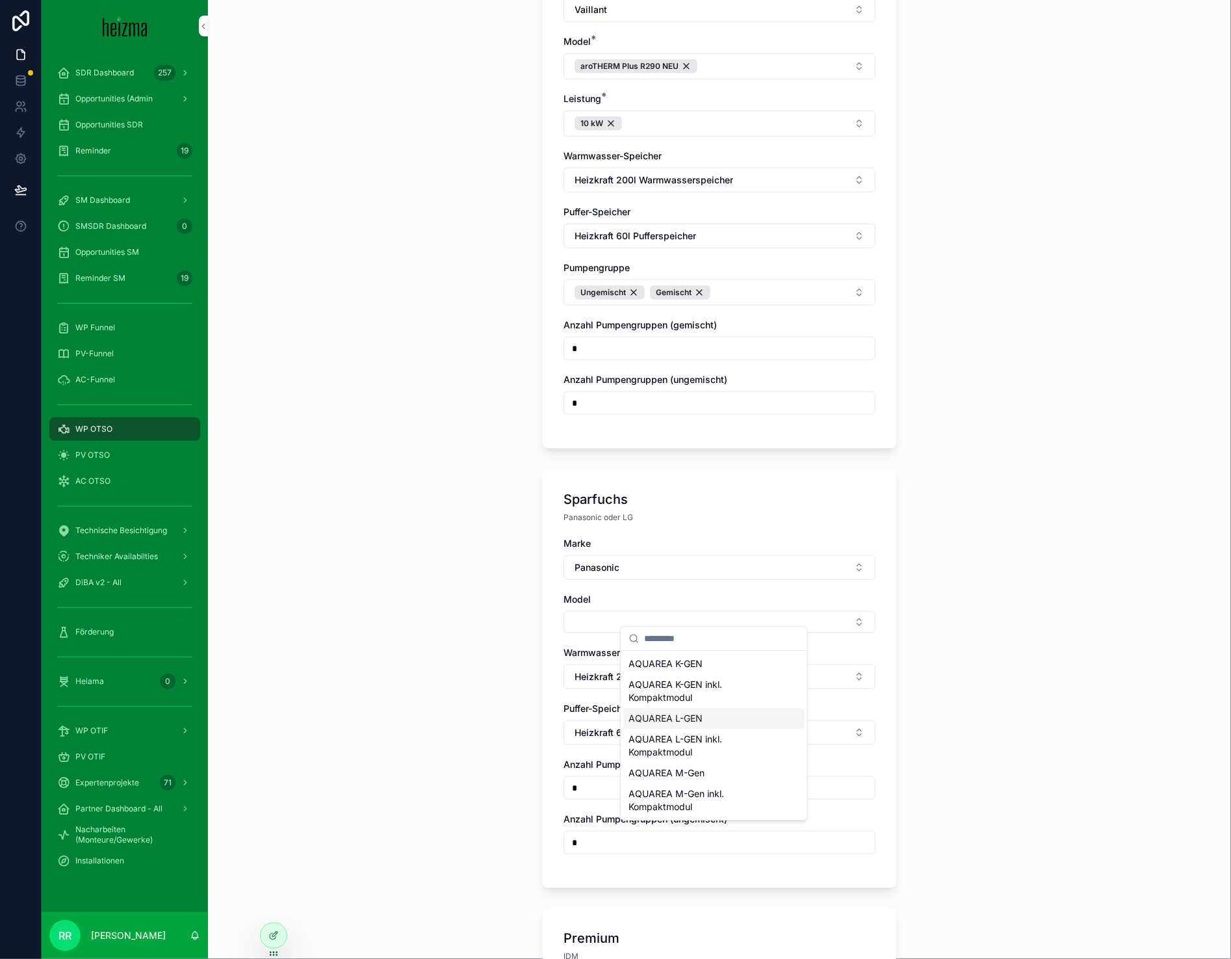
click at [684, 722] on span "AQUAREA L-GEN" at bounding box center [666, 718] width 74 height 13
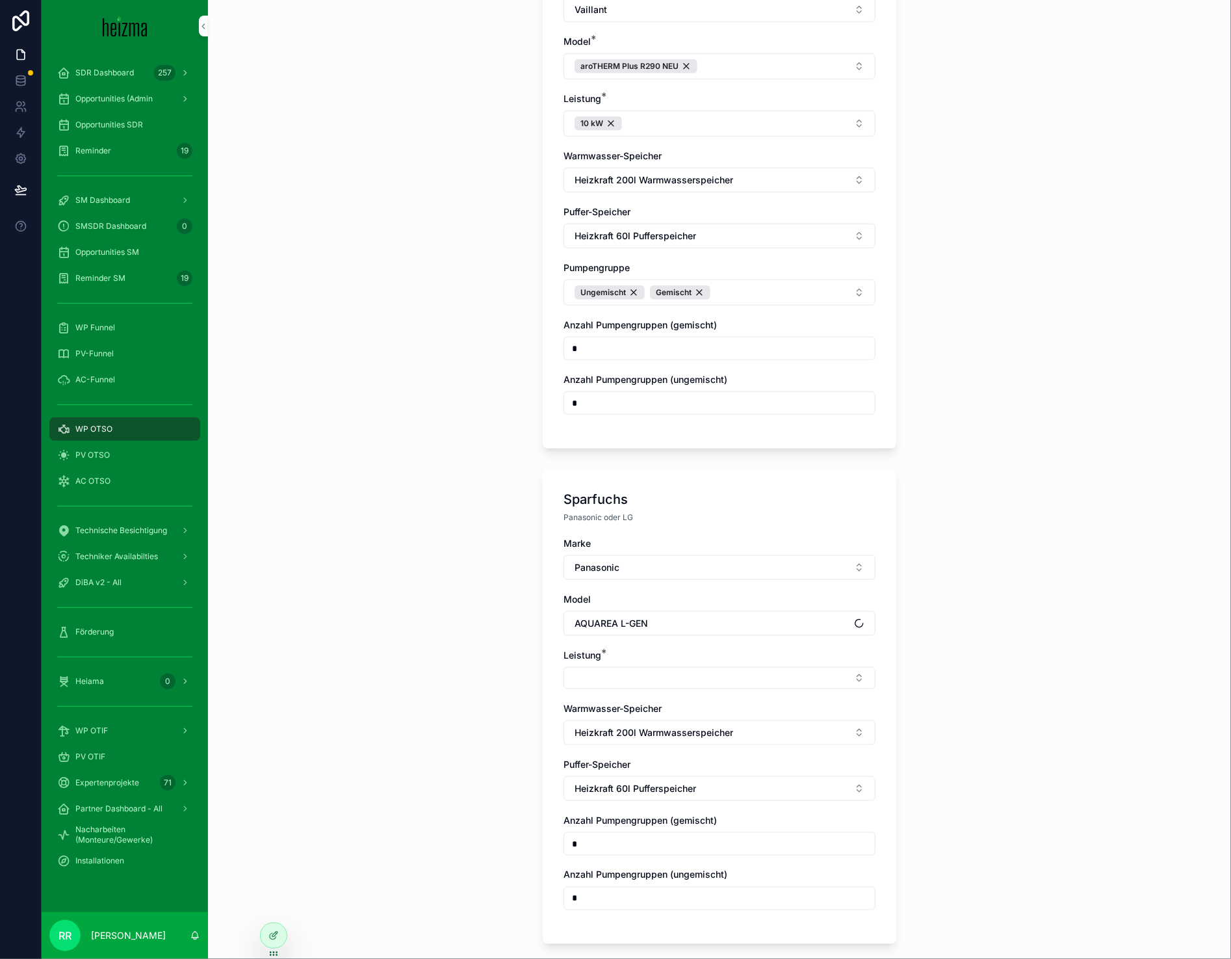
click at [579, 654] on div "Leistung *" at bounding box center [720, 669] width 312 height 40
click at [594, 669] on button "Select Button" at bounding box center [720, 678] width 312 height 22
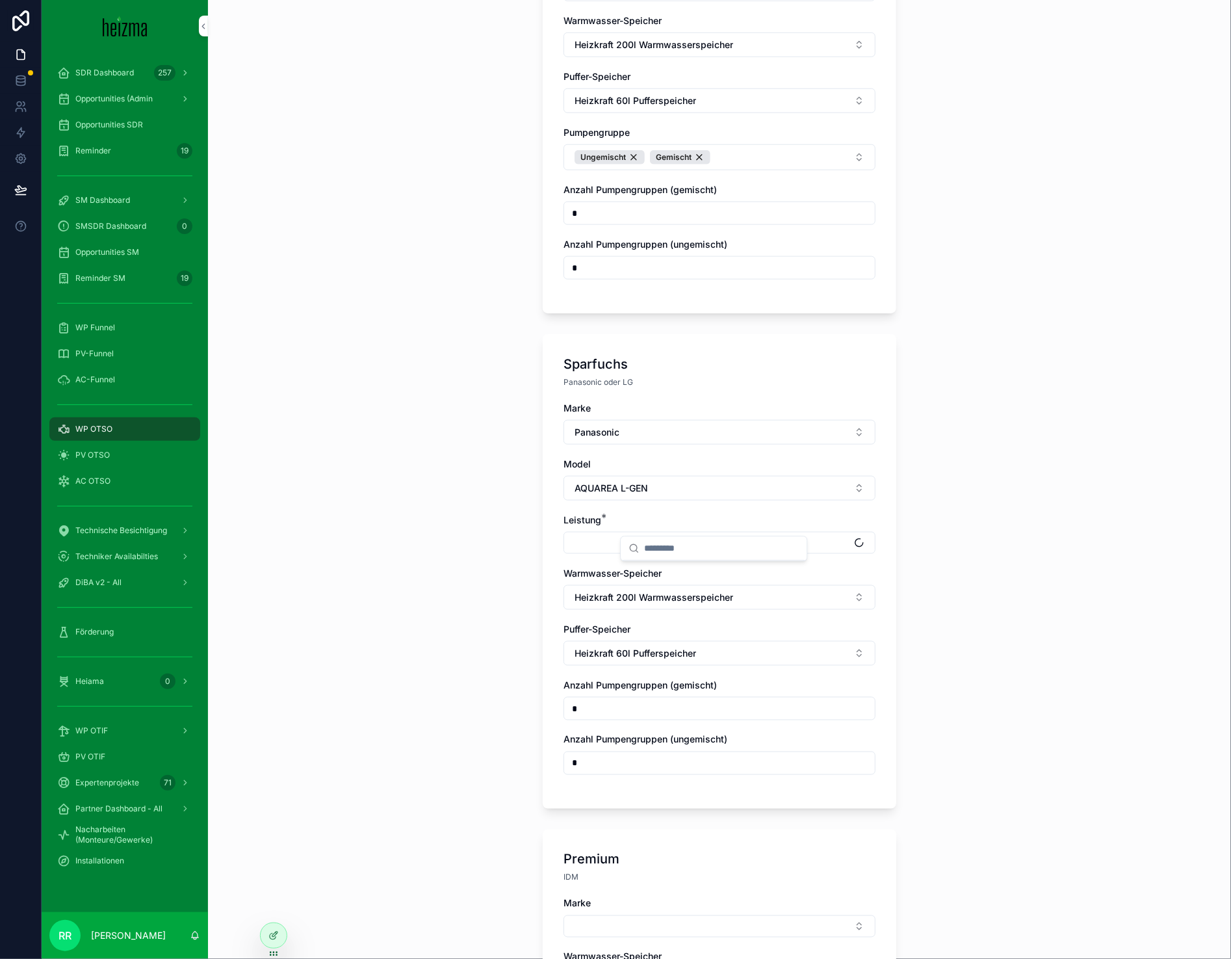
scroll to position [659, 0]
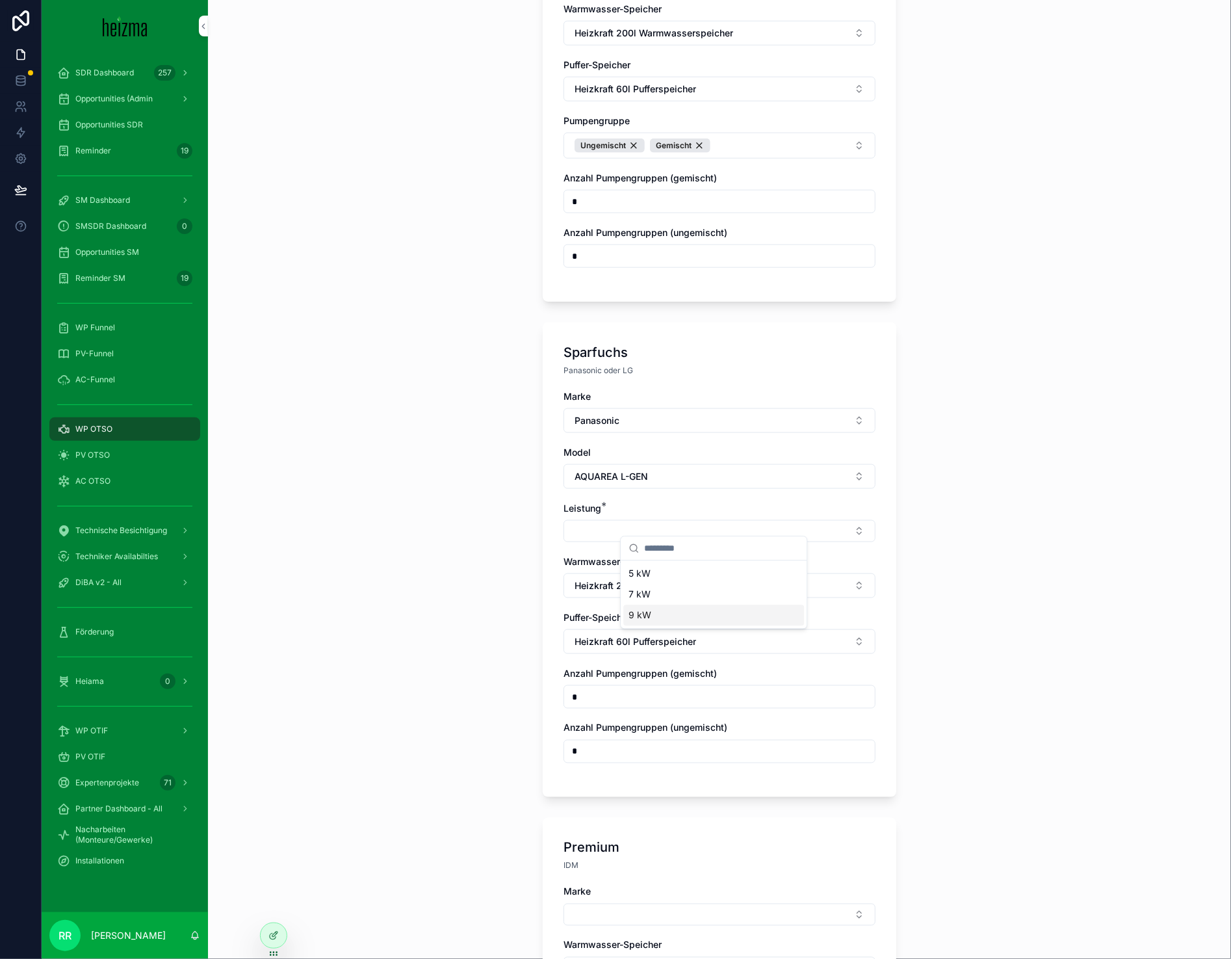
click at [692, 622] on div "9 kW" at bounding box center [713, 615] width 181 height 21
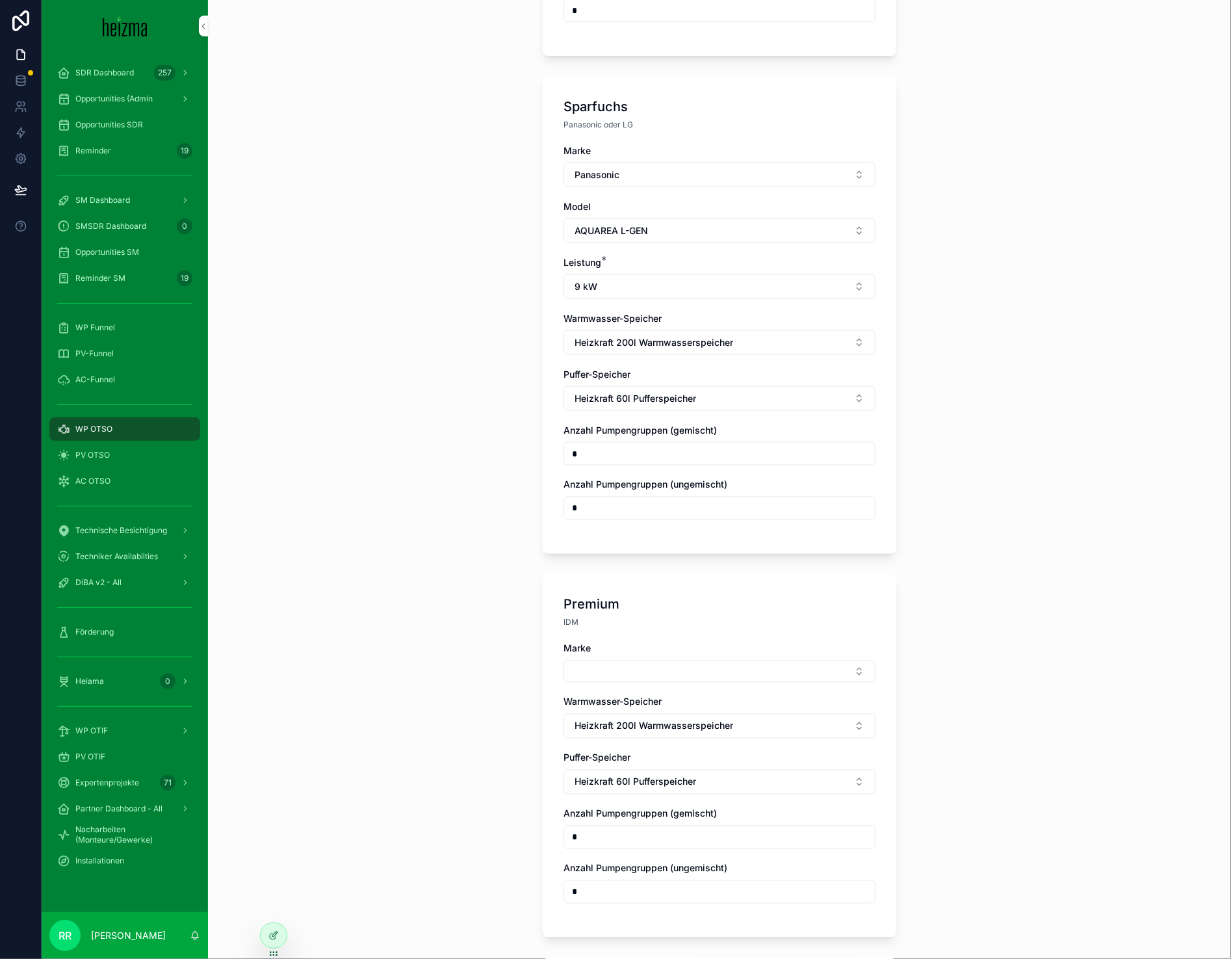
scroll to position [906, 0]
click at [634, 660] on button "Select Button" at bounding box center [720, 671] width 312 height 22
click at [704, 751] on div "Viessmann" at bounding box center [713, 755] width 181 height 21
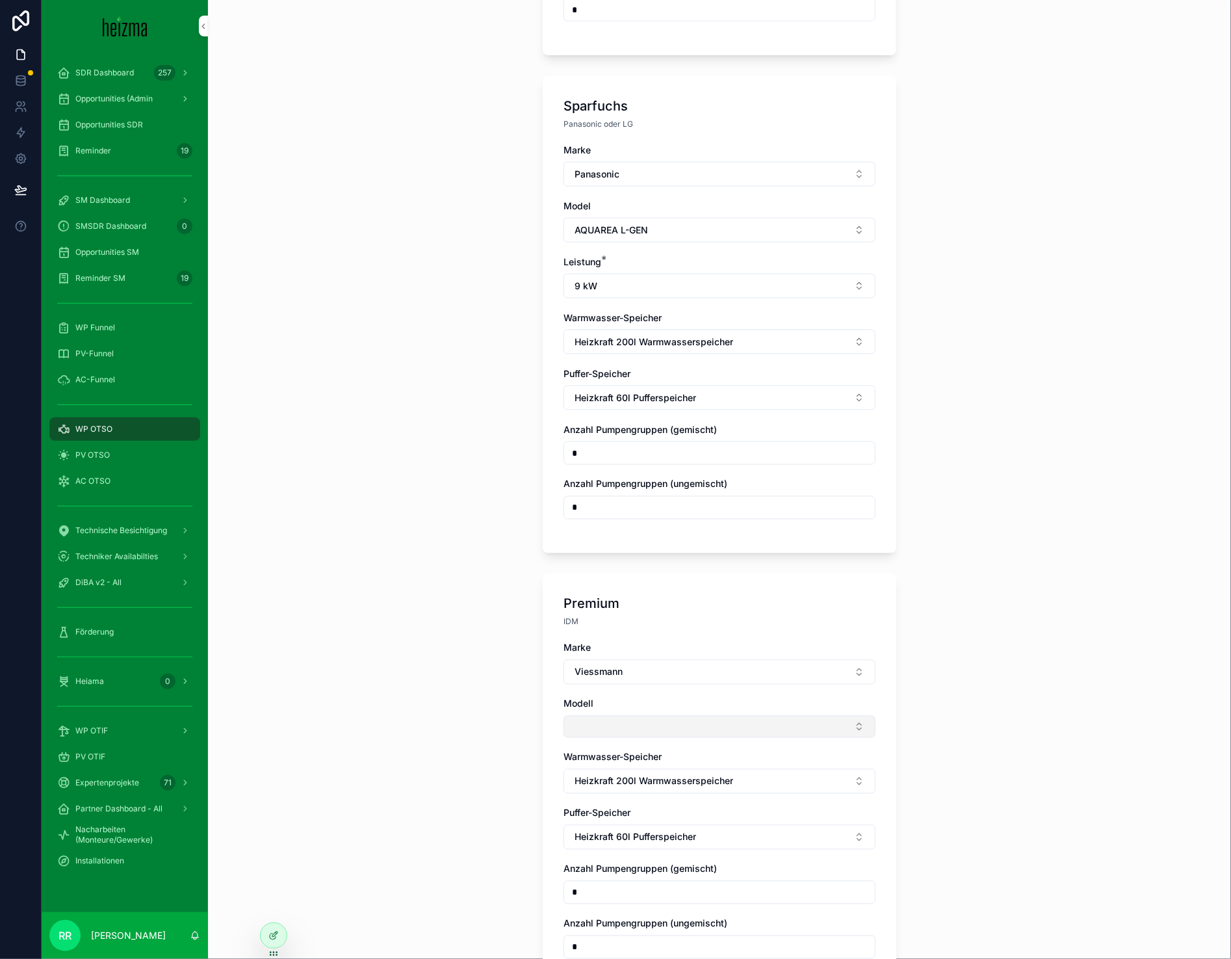
click at [625, 720] on button "Select Button" at bounding box center [720, 727] width 312 height 22
click at [688, 772] on div "Vitocal 250-A" at bounding box center [713, 769] width 181 height 21
click at [630, 772] on button "Select Button" at bounding box center [720, 783] width 312 height 22
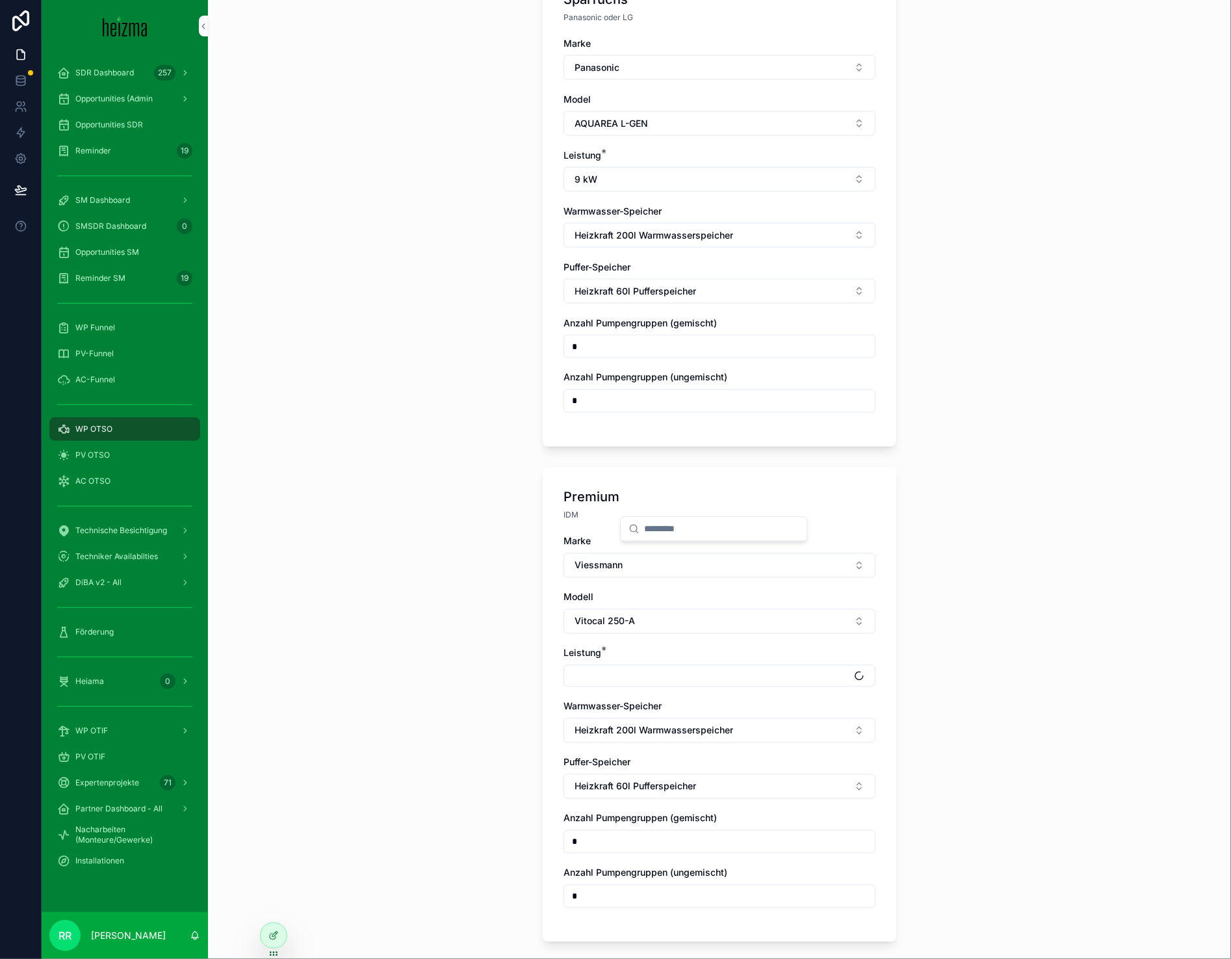
scroll to position [1201, 0]
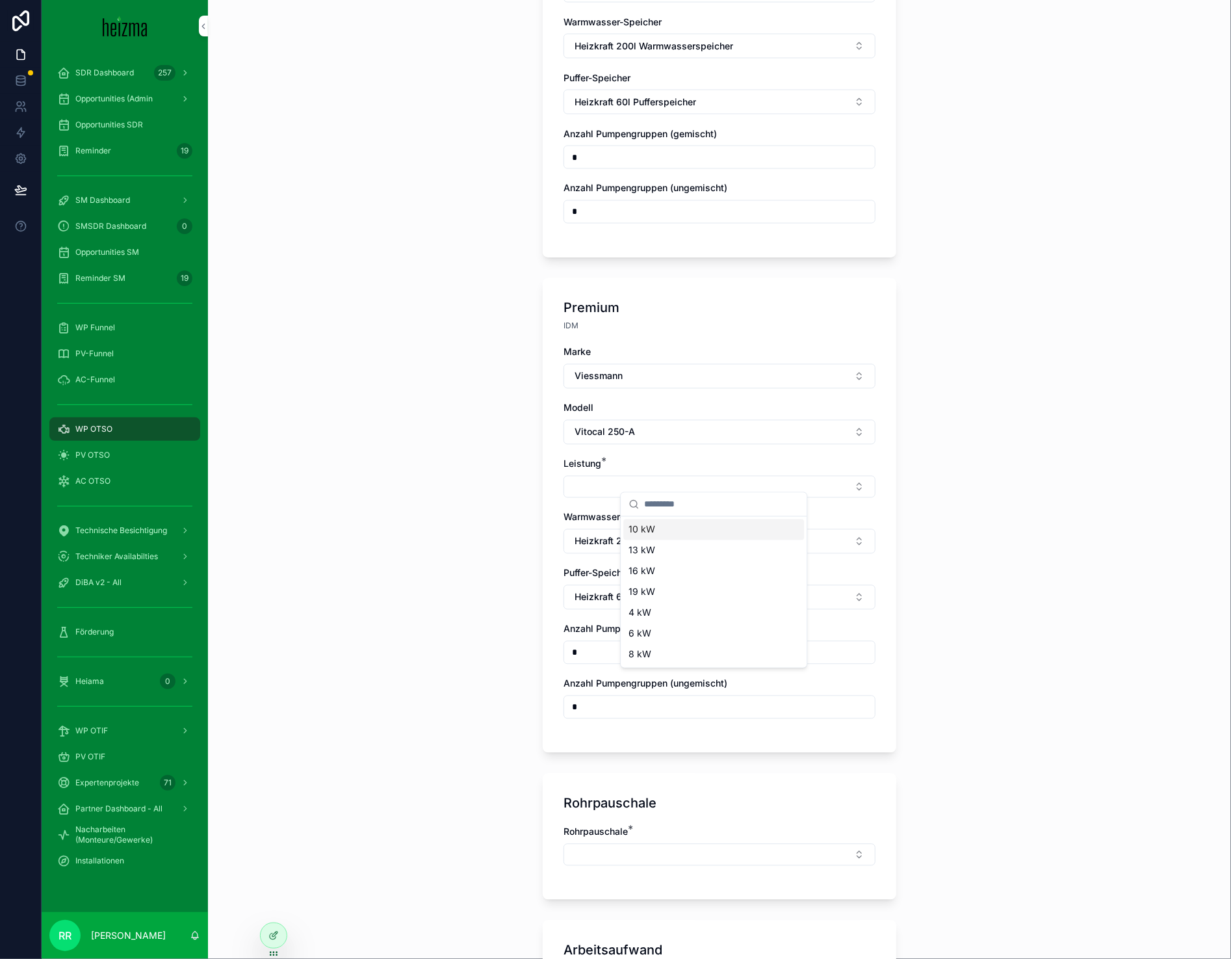
click at [651, 525] on span "10 kW" at bounding box center [642, 529] width 27 height 13
click at [678, 846] on button "Select Button" at bounding box center [720, 857] width 312 height 22
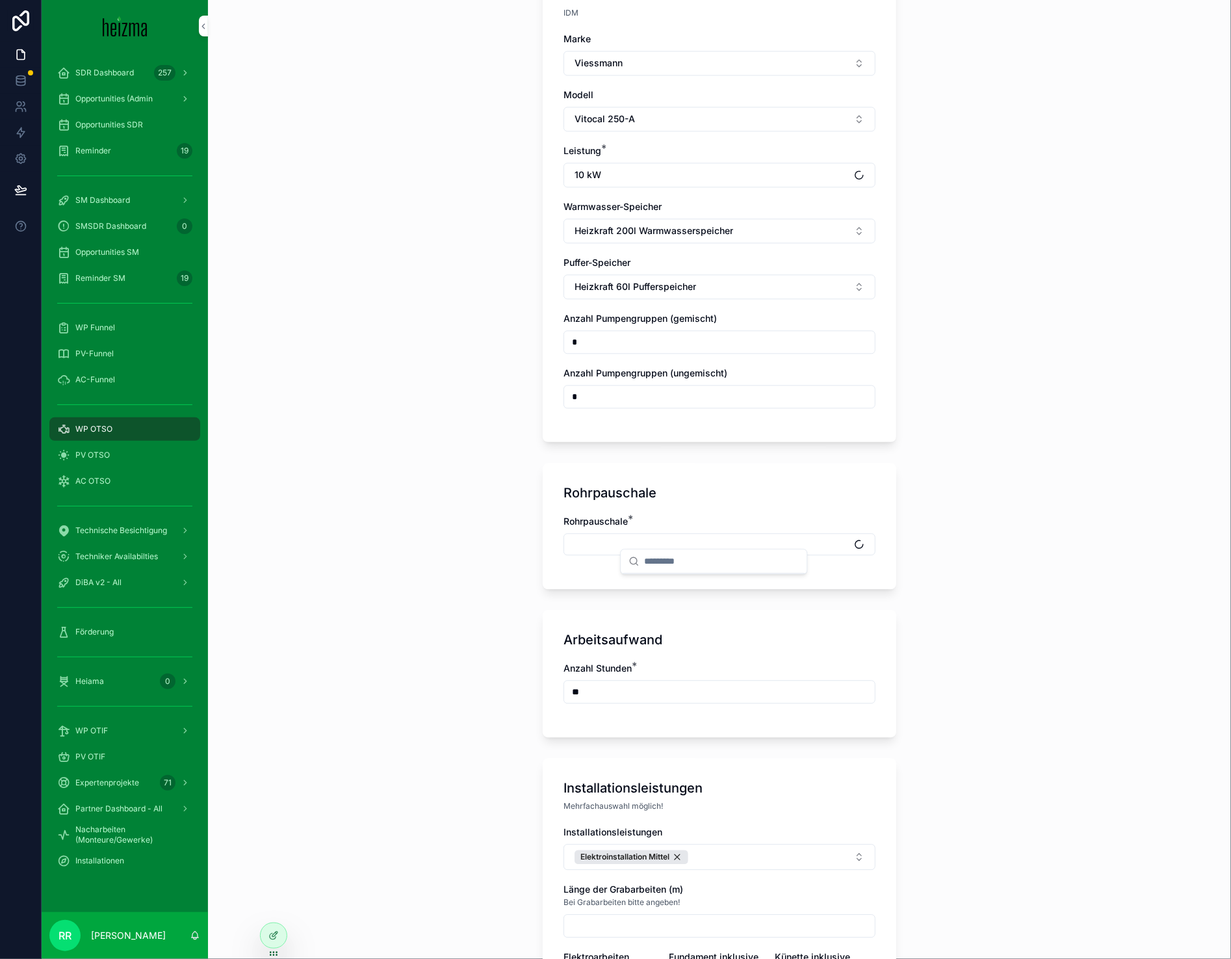
scroll to position [1515, 0]
click at [655, 666] on div "Mittel" at bounding box center [713, 669] width 181 height 21
click at [751, 867] on div "Installationsleistungen Elektroinstallation Mittel Länge der Grabarbeiten (m) B…" at bounding box center [720, 929] width 312 height 203
click at [754, 853] on button "Elektroinstallation Mittel" at bounding box center [720, 859] width 312 height 26
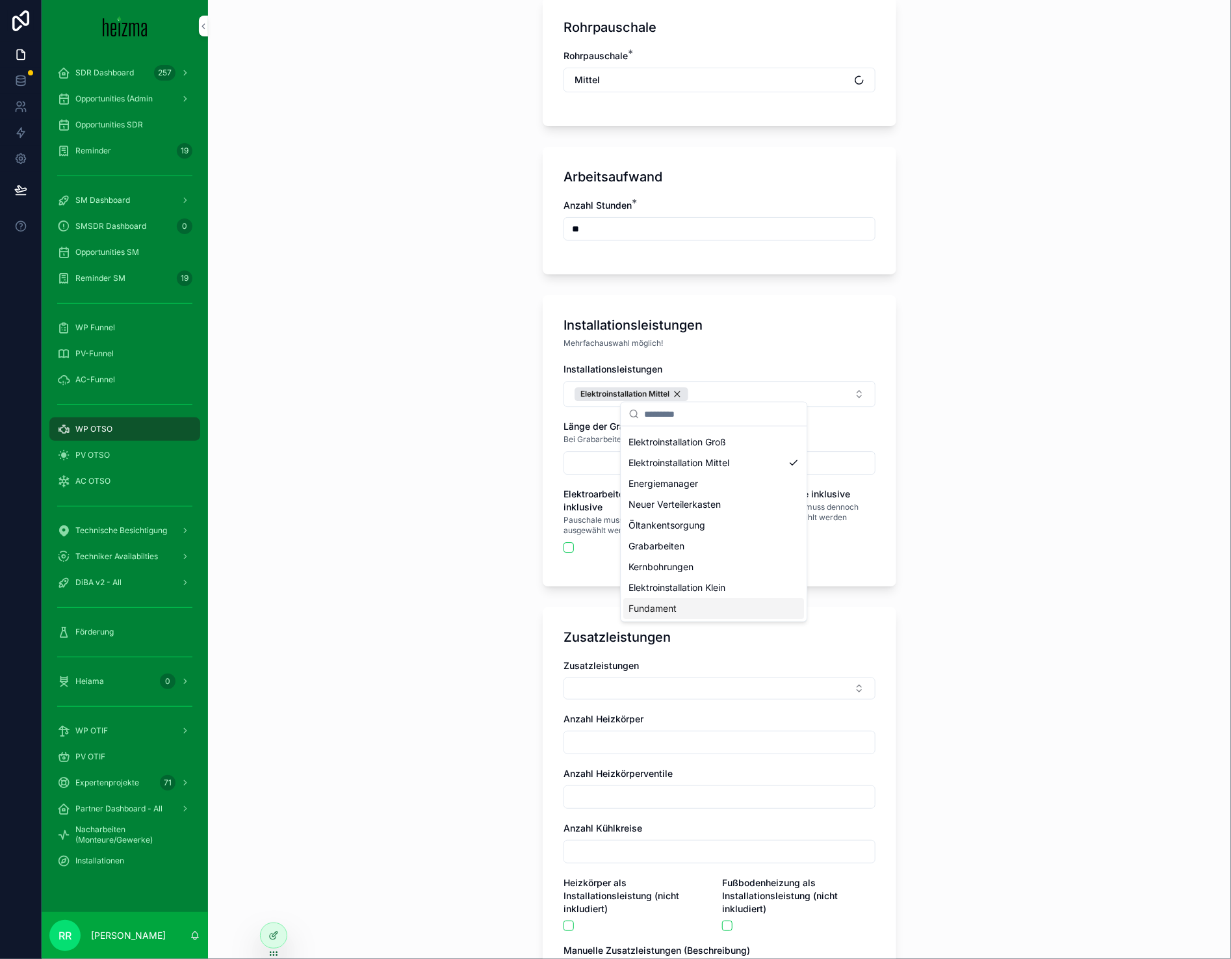
click at [649, 605] on span "Fundament" at bounding box center [653, 608] width 48 height 13
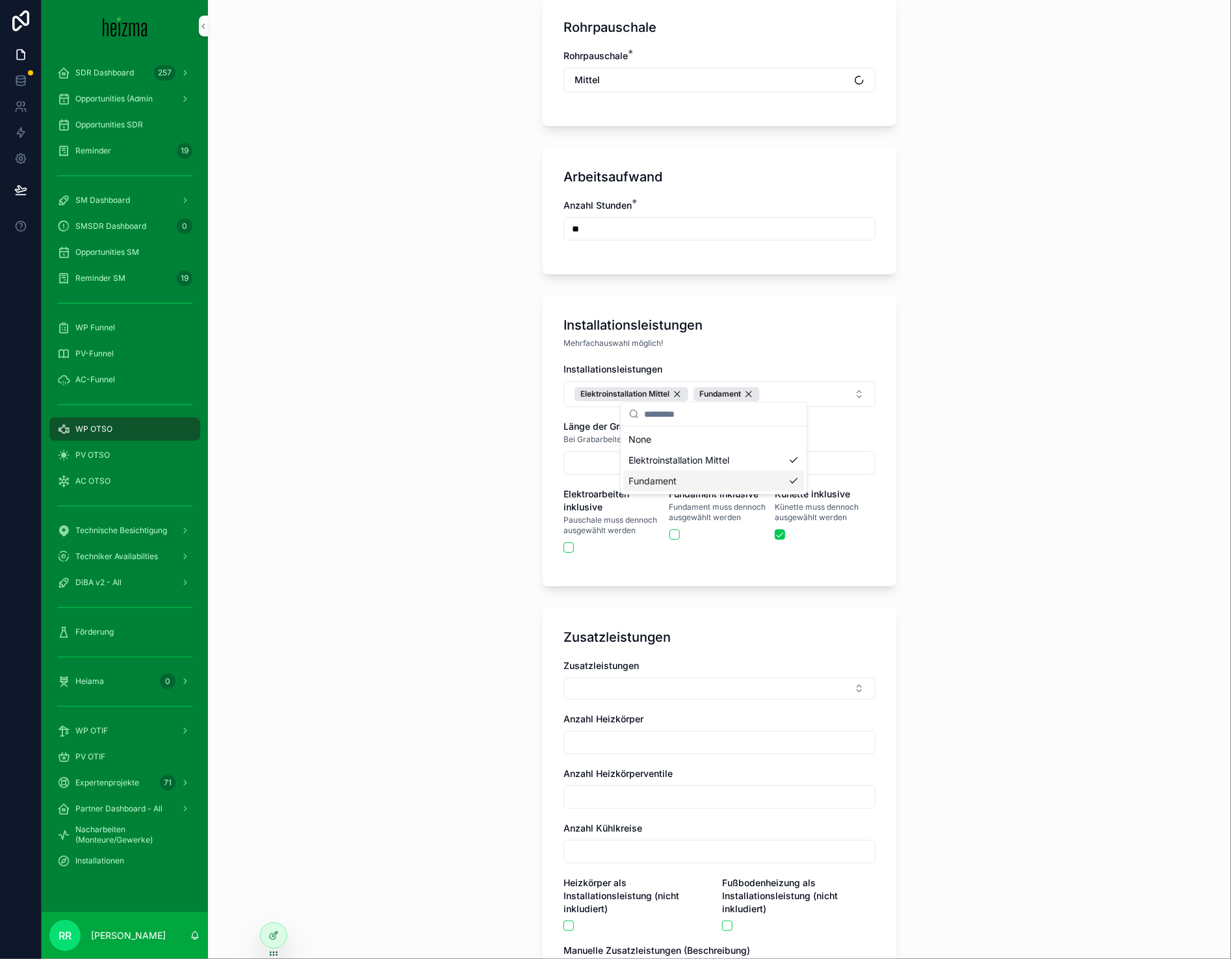
scroll to position [0, 0]
click at [444, 759] on div "**********" at bounding box center [719, 479] width 1023 height 959
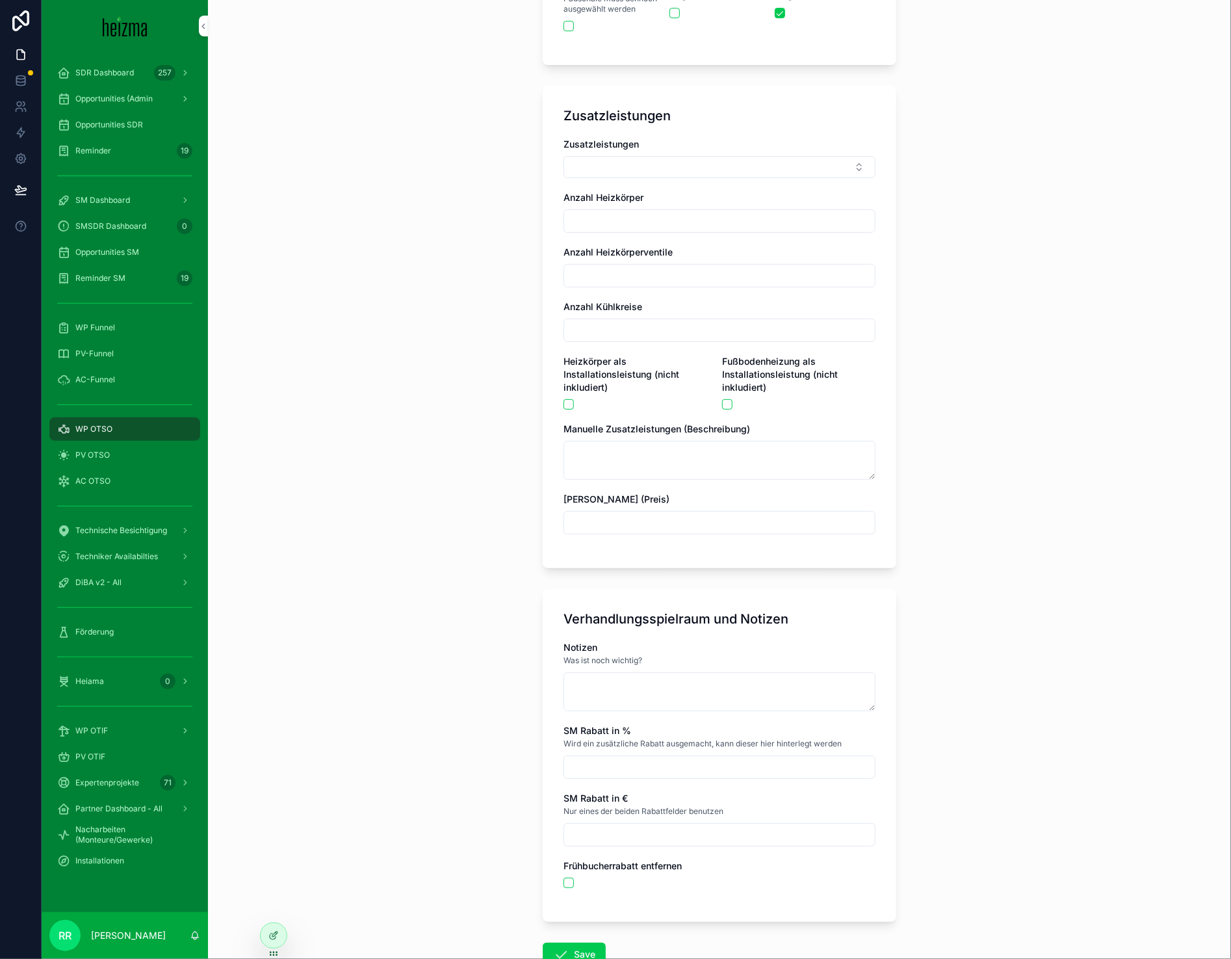
scroll to position [2522, 0]
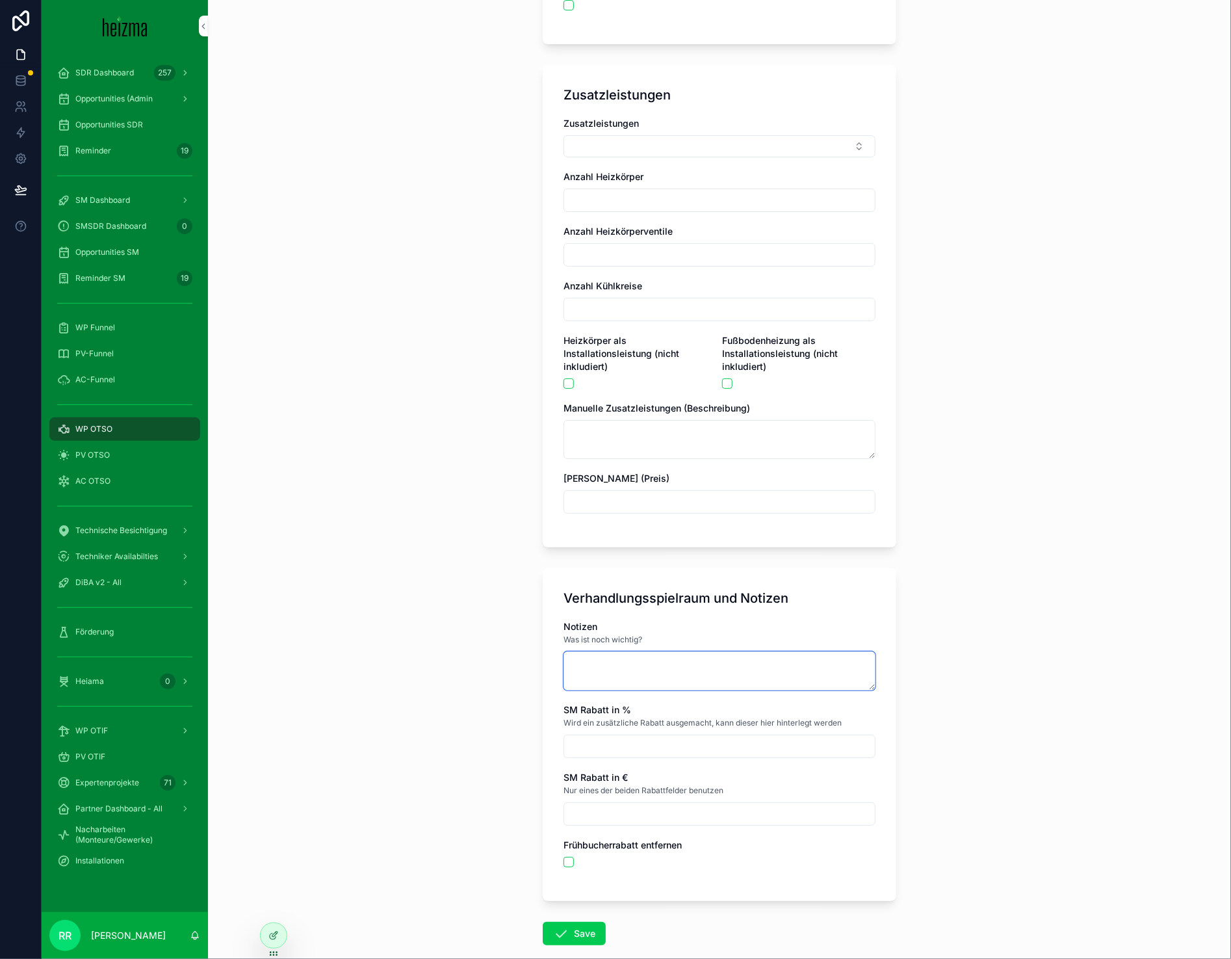
click at [633, 660] on textarea "scrollable content" at bounding box center [720, 670] width 312 height 39
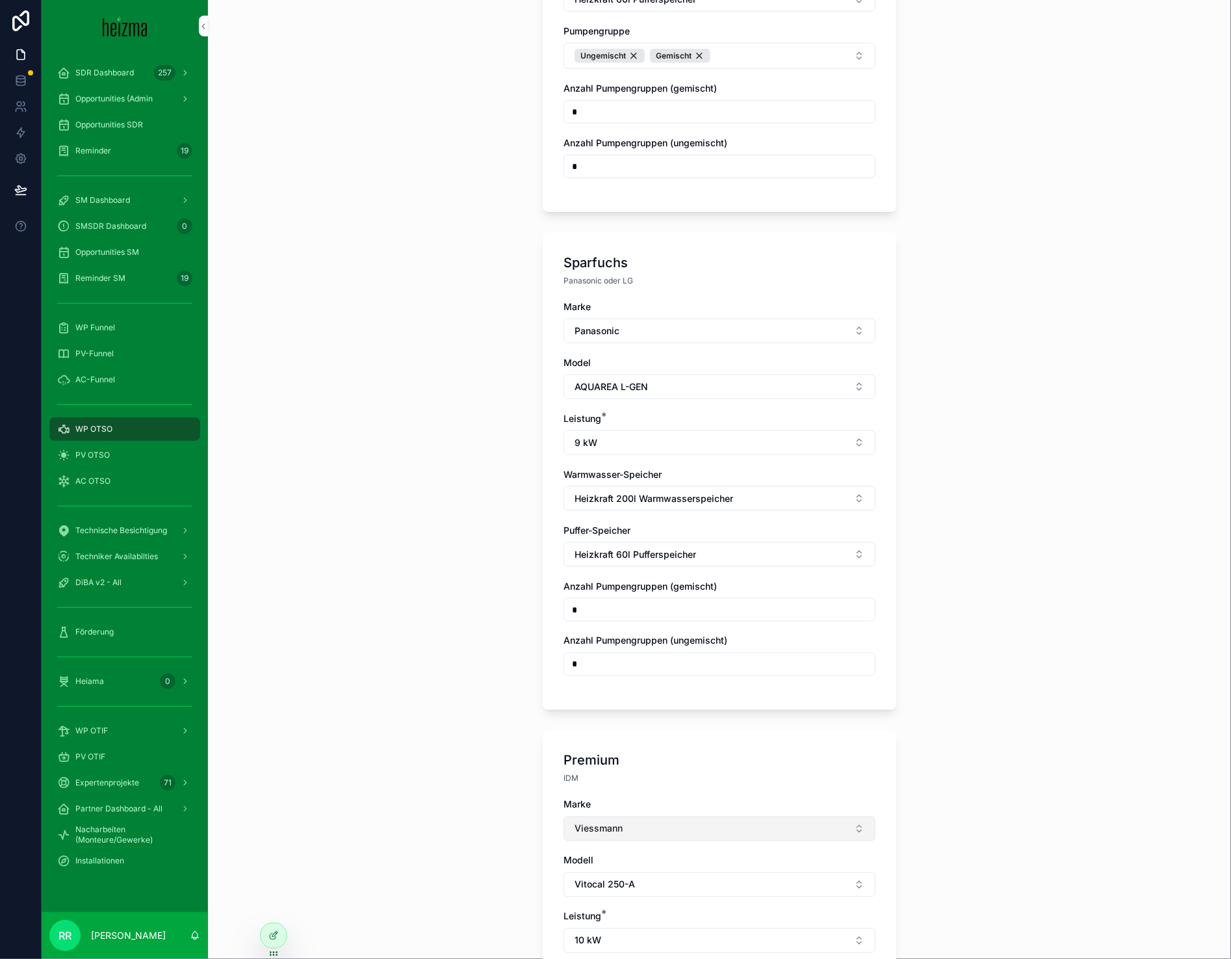
scroll to position [1210, 0]
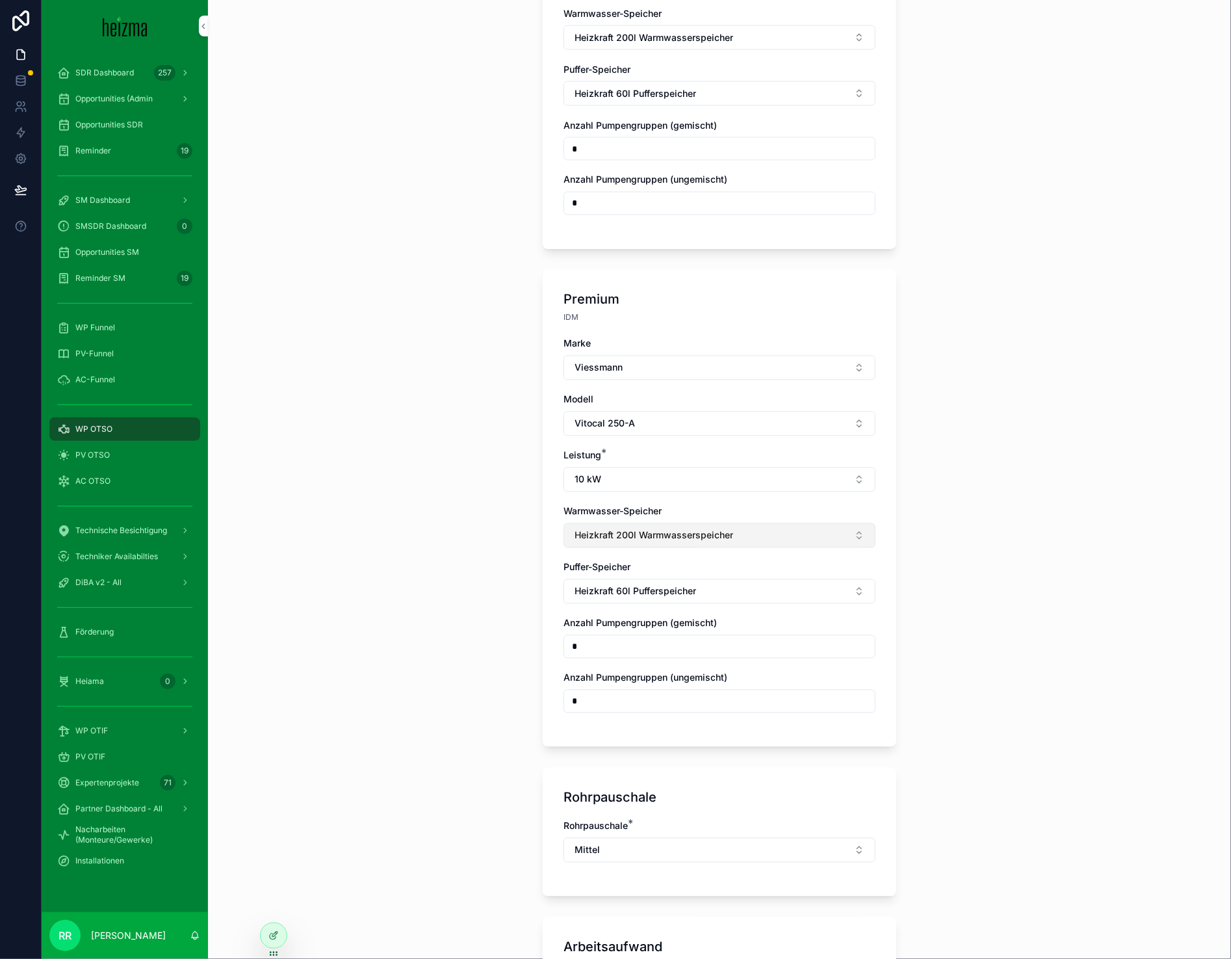
click at [707, 523] on button "Heizkraft 200l Warmwasserspeicher" at bounding box center [720, 535] width 312 height 25
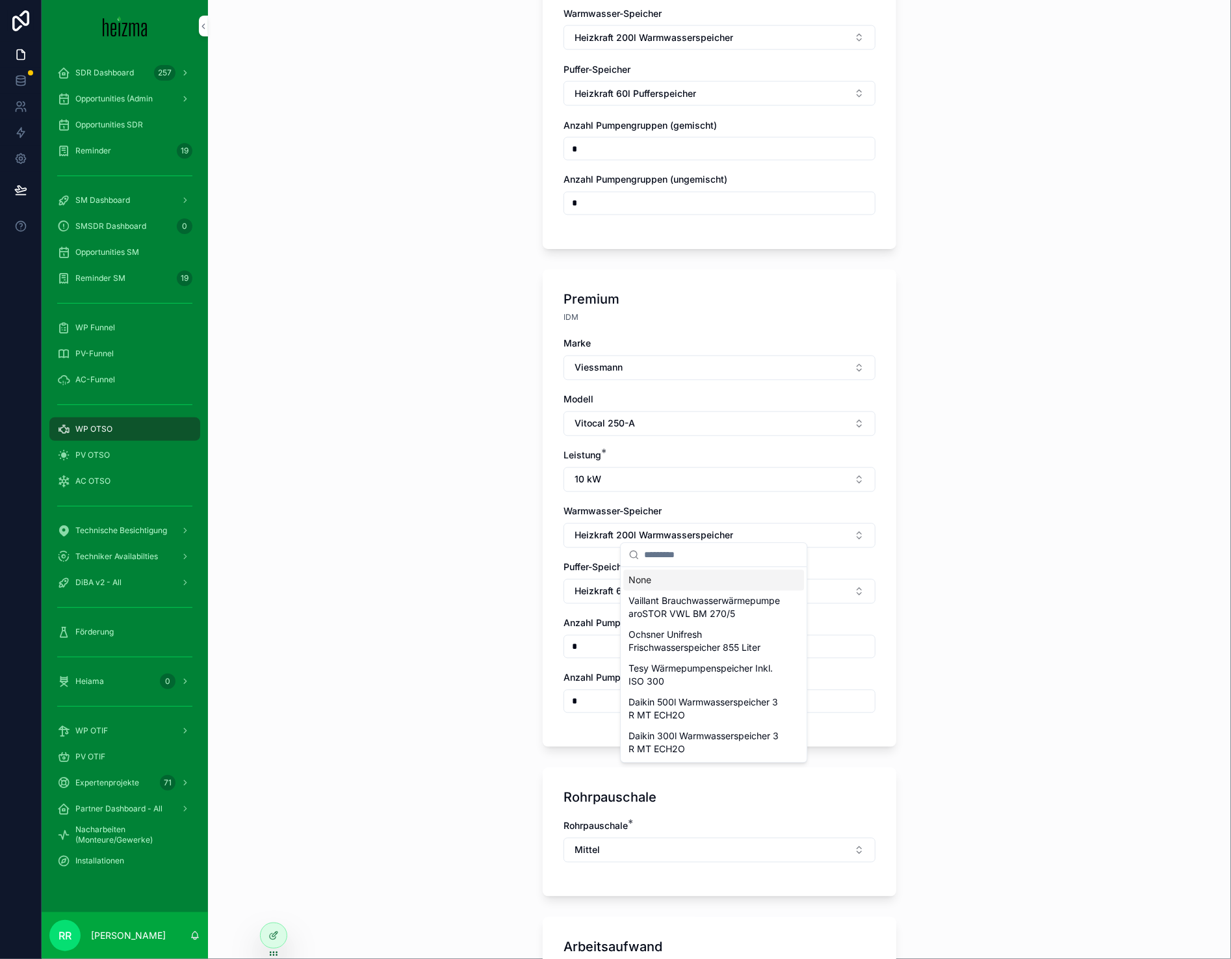
click at [751, 583] on div "None" at bounding box center [713, 579] width 181 height 21
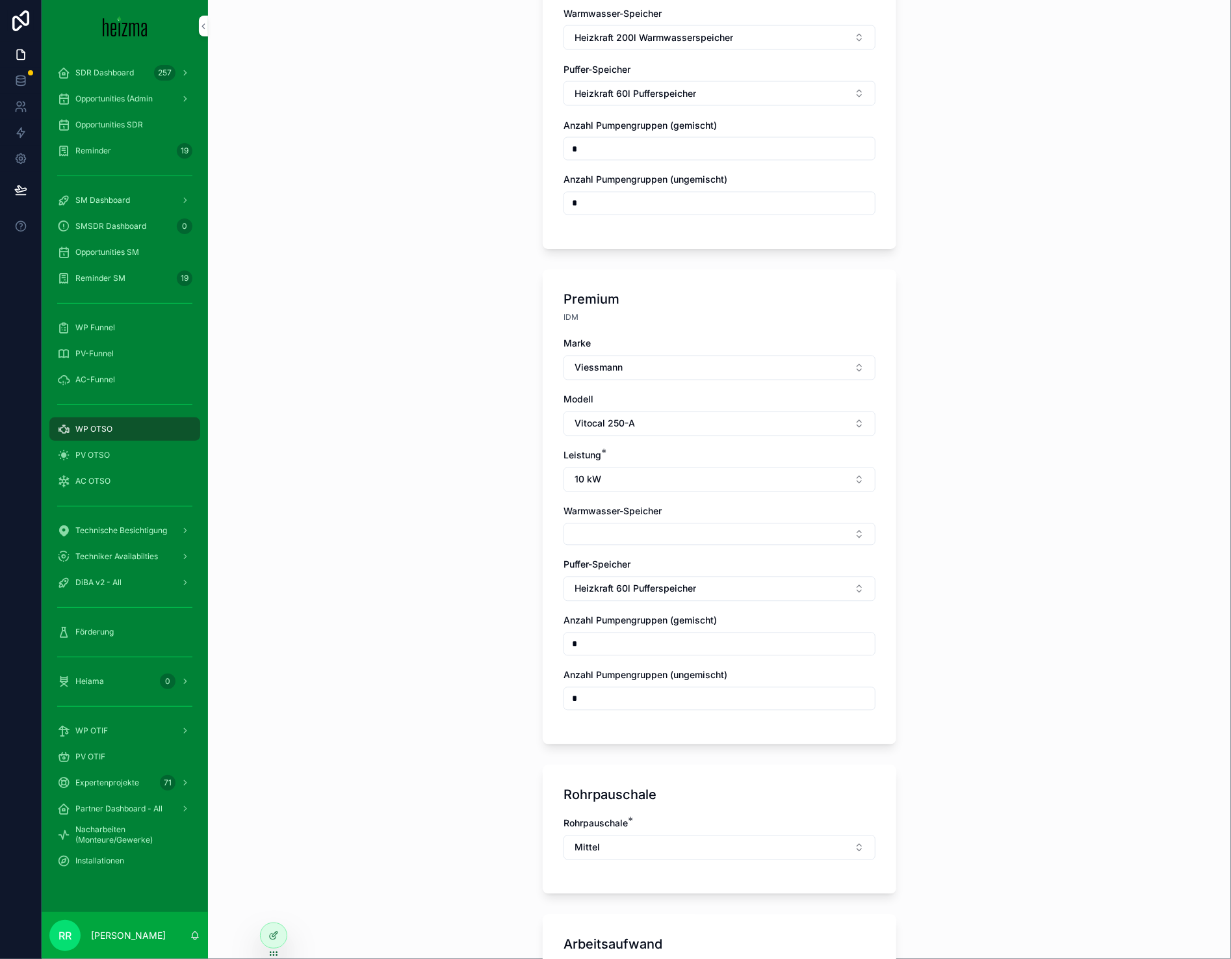
scroll to position [924, 0]
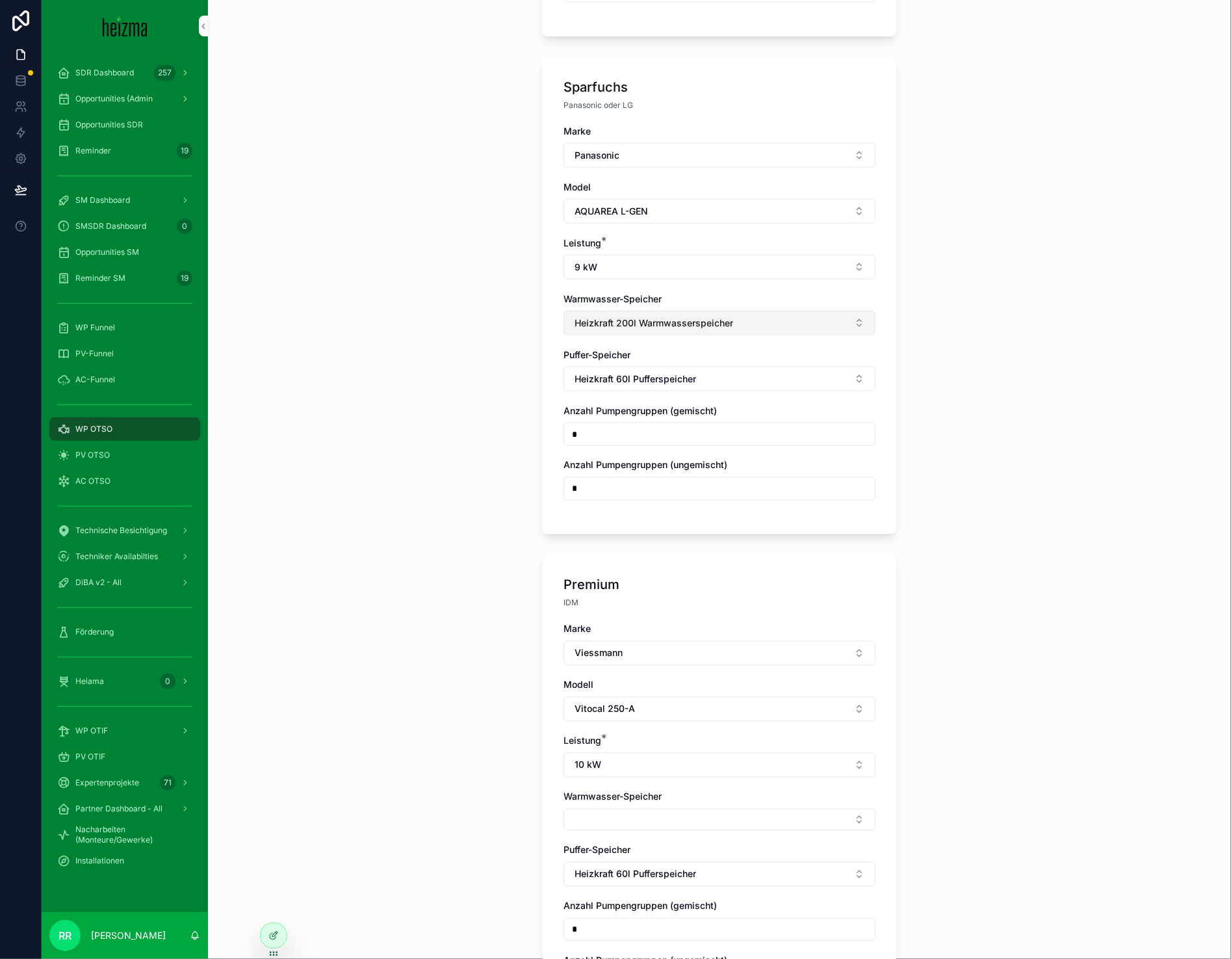
click at [636, 317] on span "Heizkraft 200l Warmwasserspeicher" at bounding box center [654, 323] width 159 height 13
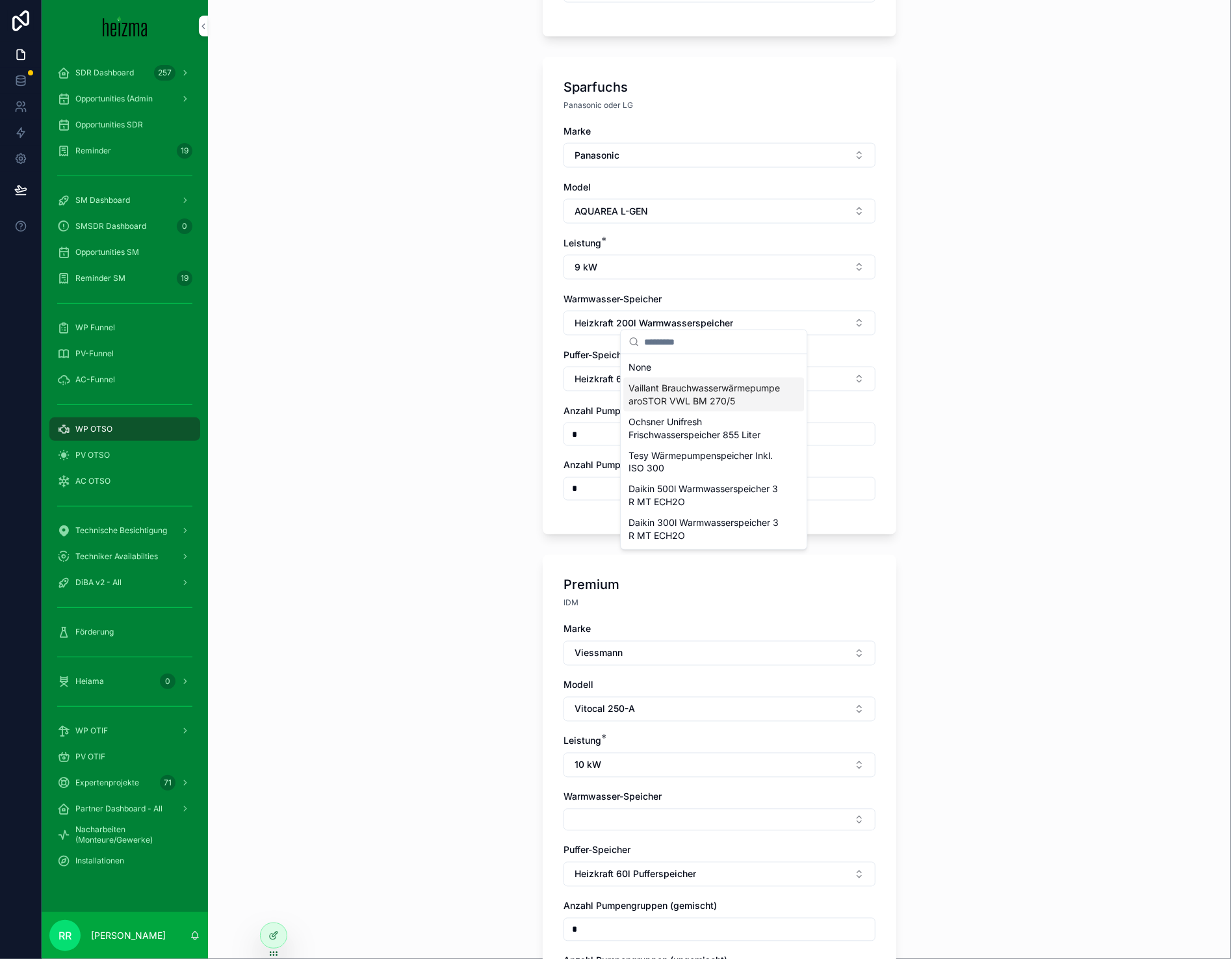
click at [651, 372] on div "None" at bounding box center [713, 367] width 181 height 21
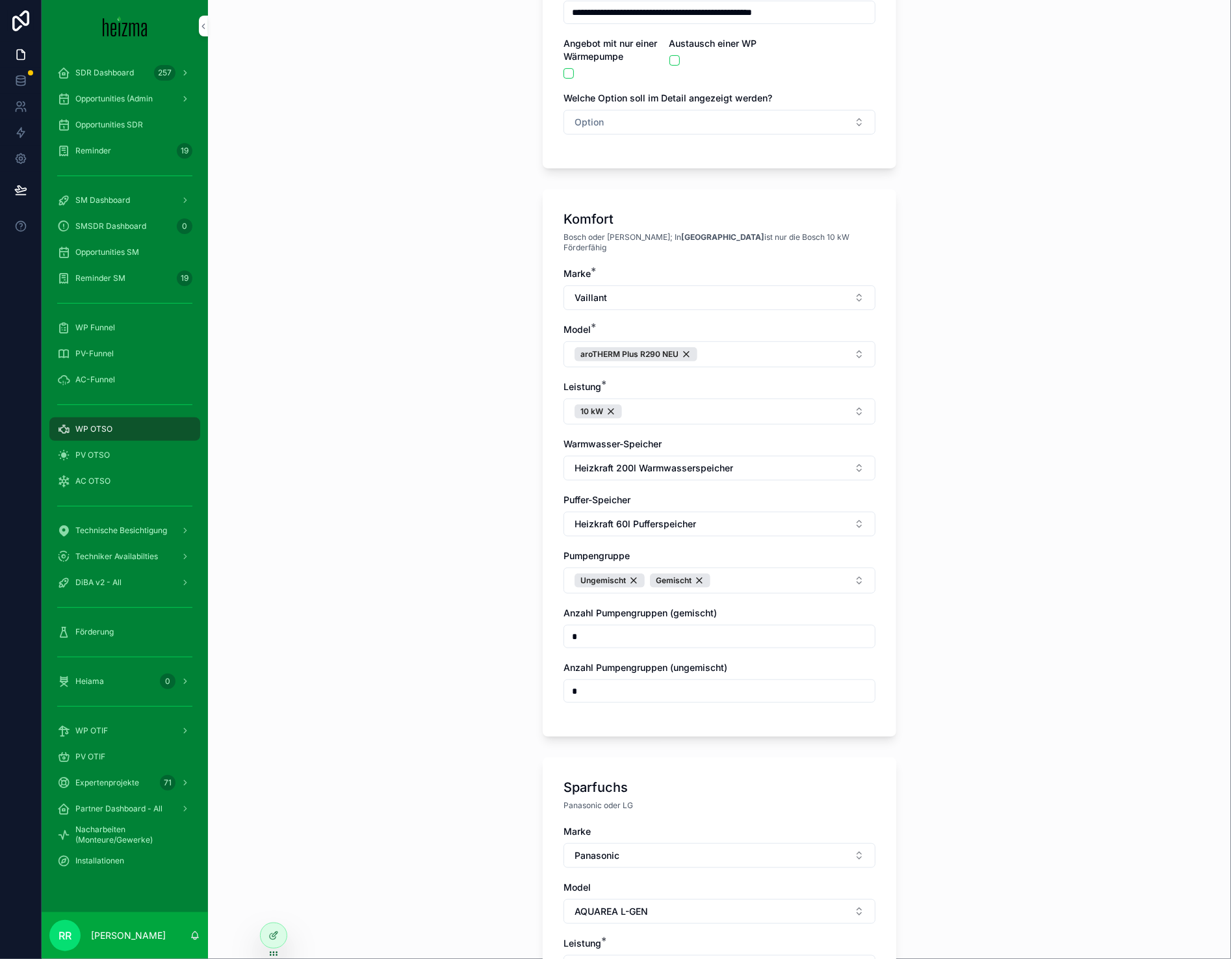
scroll to position [111, 0]
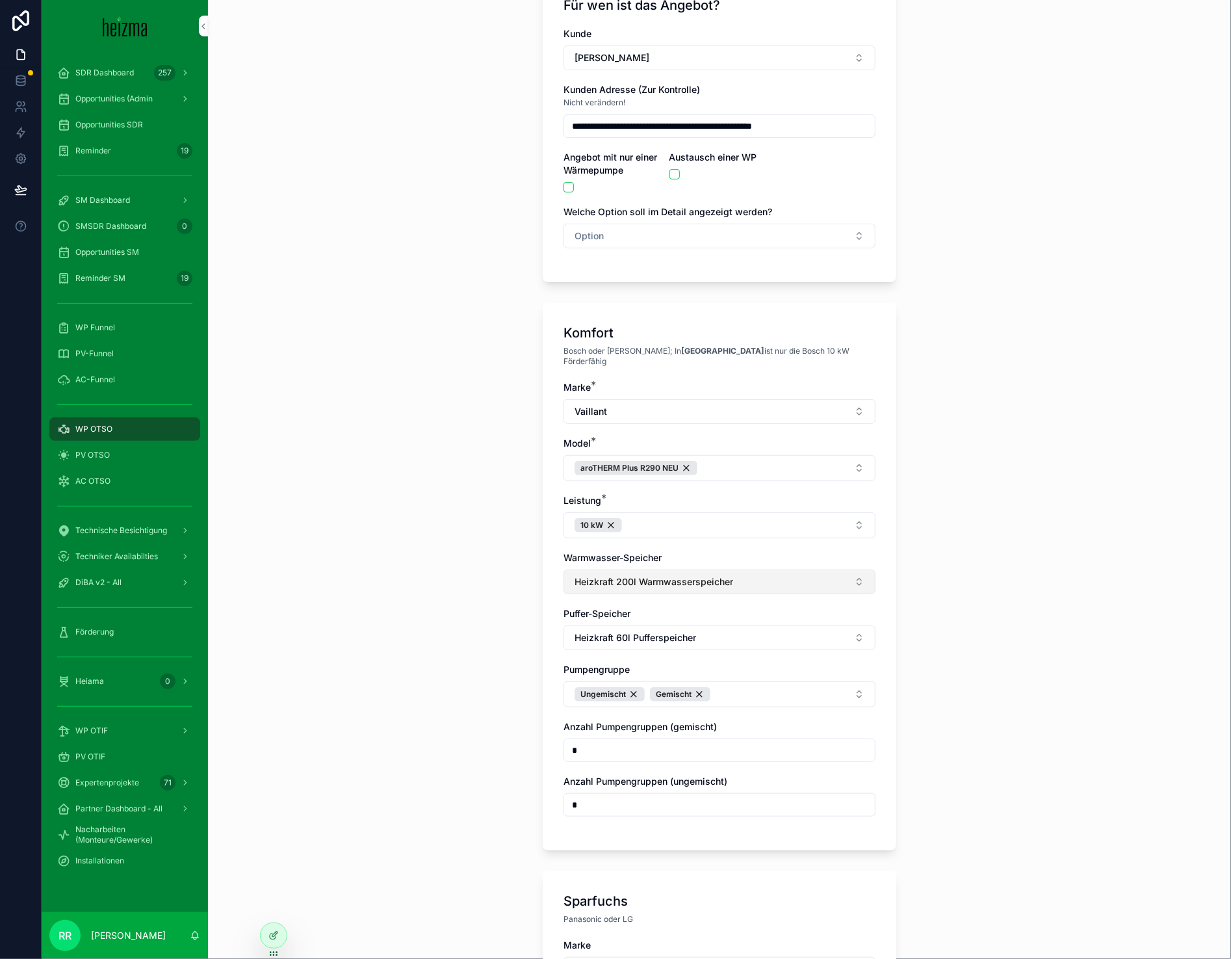
click at [666, 582] on button "Heizkraft 200l Warmwasserspeicher" at bounding box center [720, 581] width 312 height 25
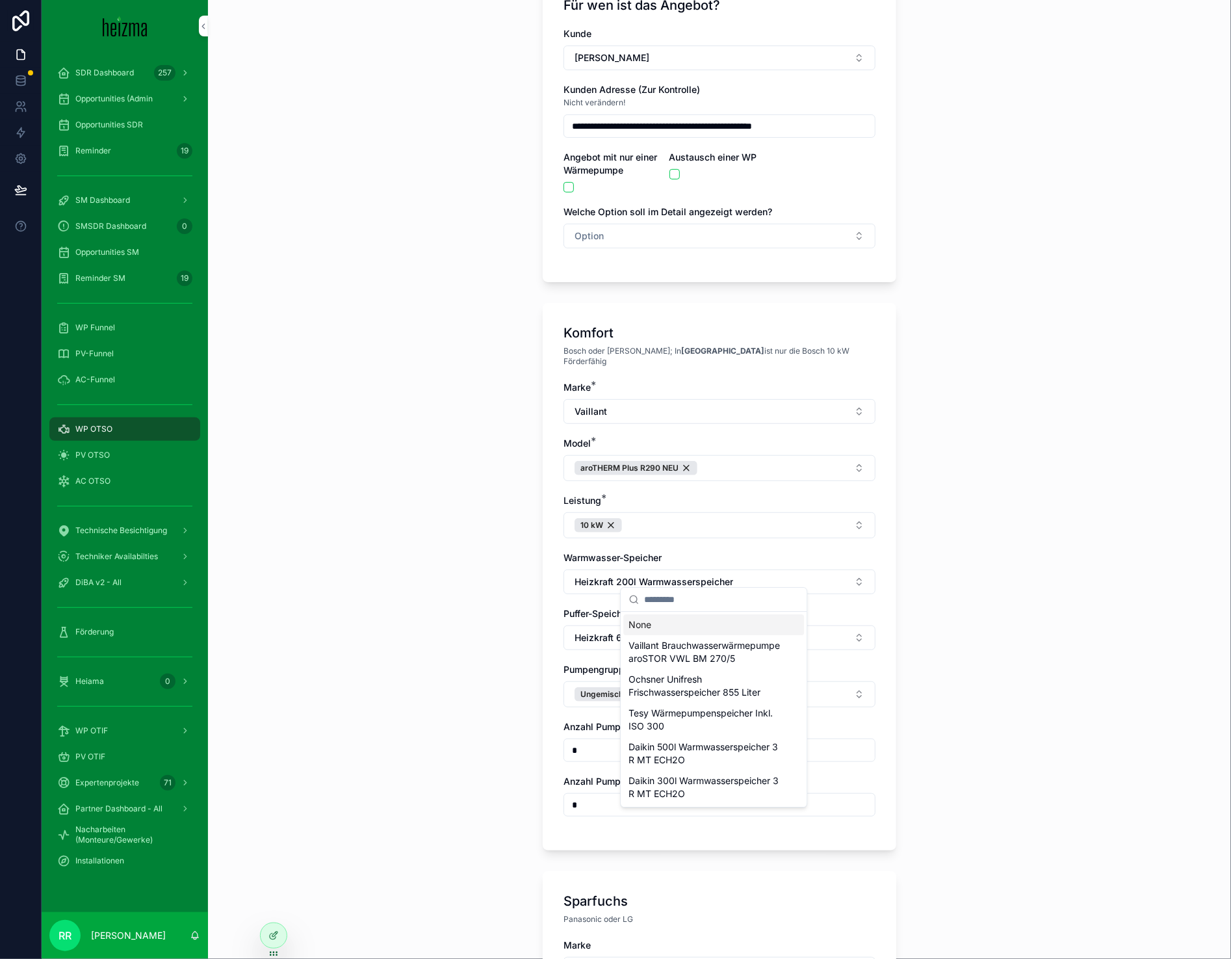
click at [672, 620] on div "None" at bounding box center [713, 624] width 181 height 21
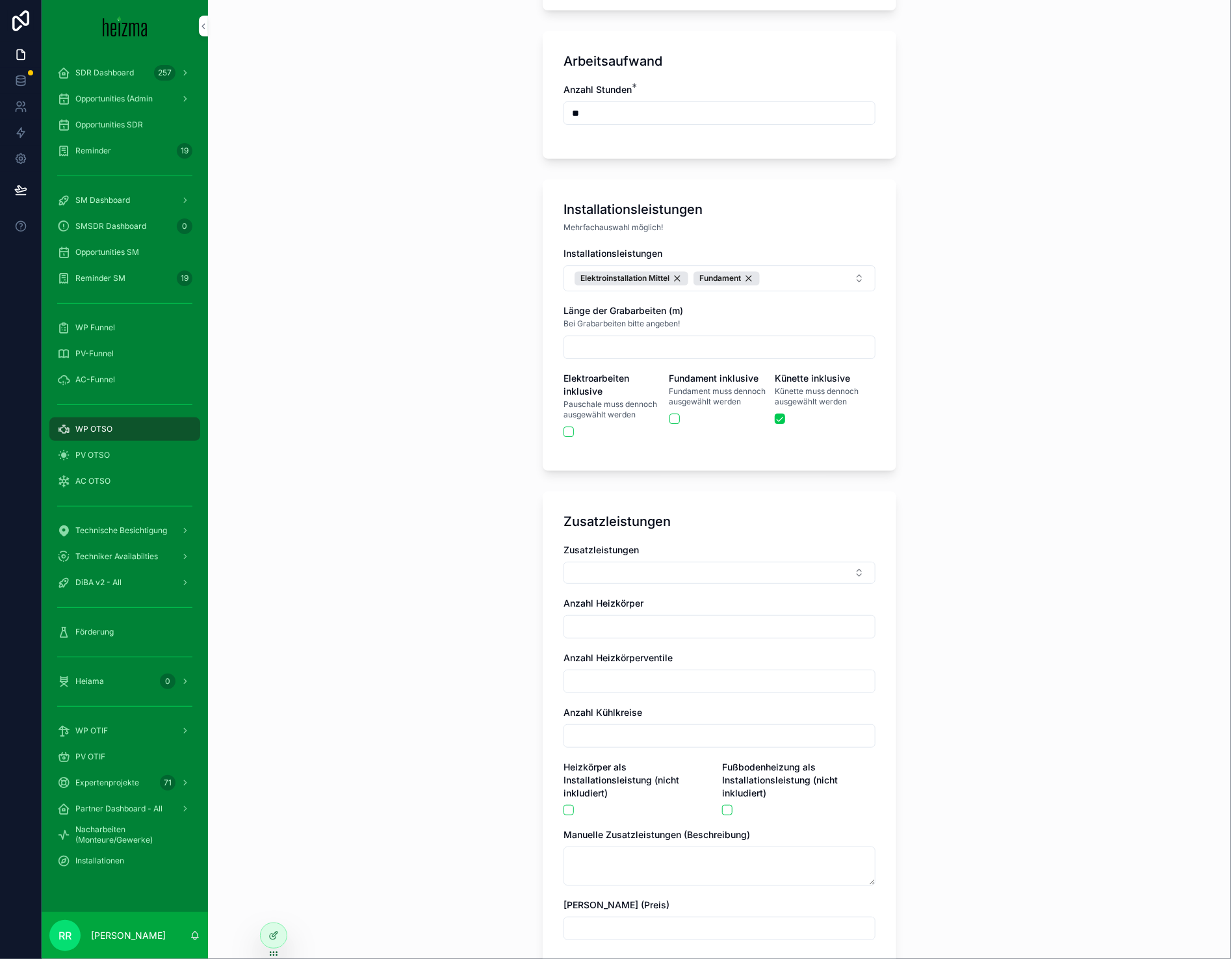
scroll to position [2576, 0]
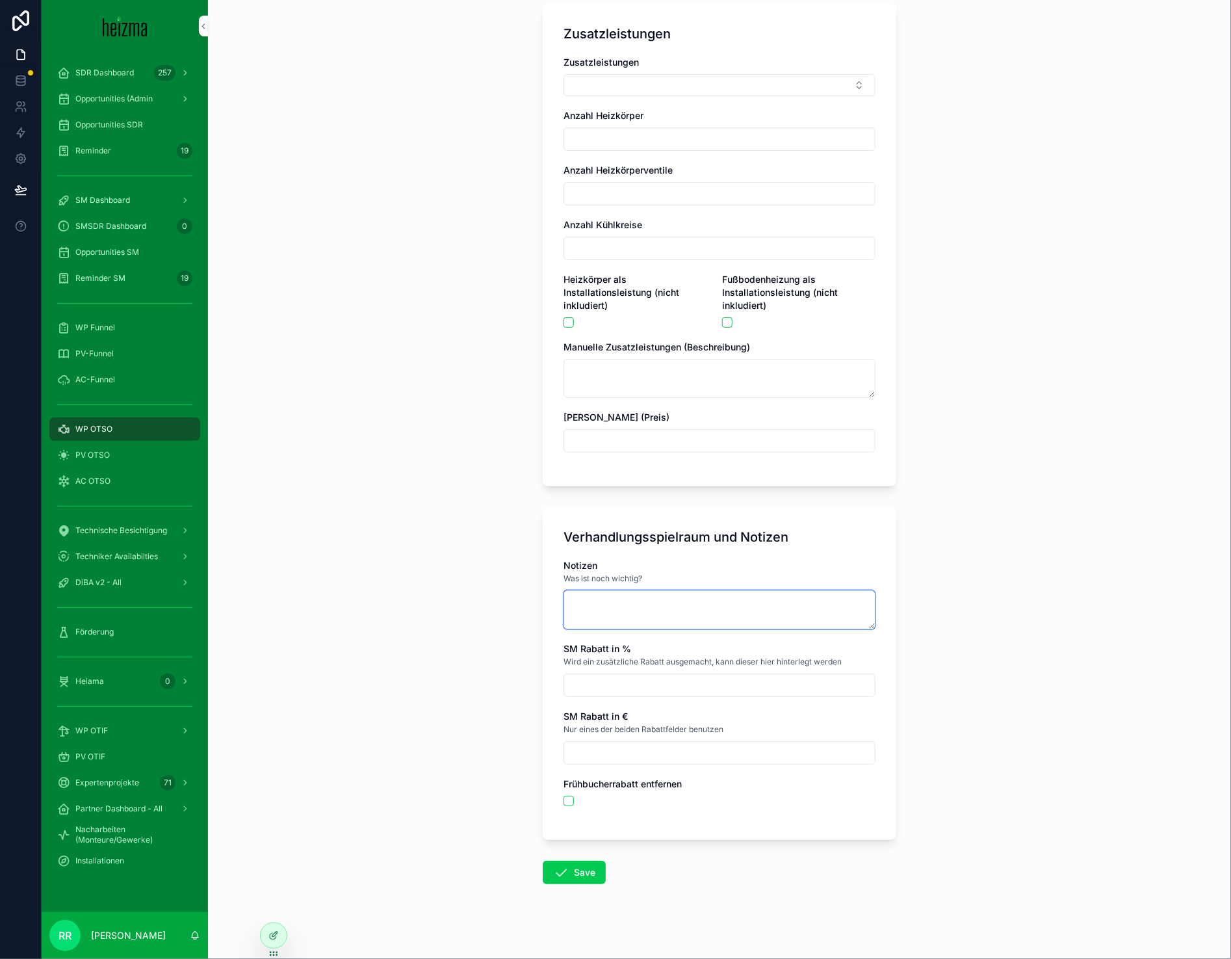
click at [671, 616] on textarea "scrollable content" at bounding box center [720, 609] width 312 height 39
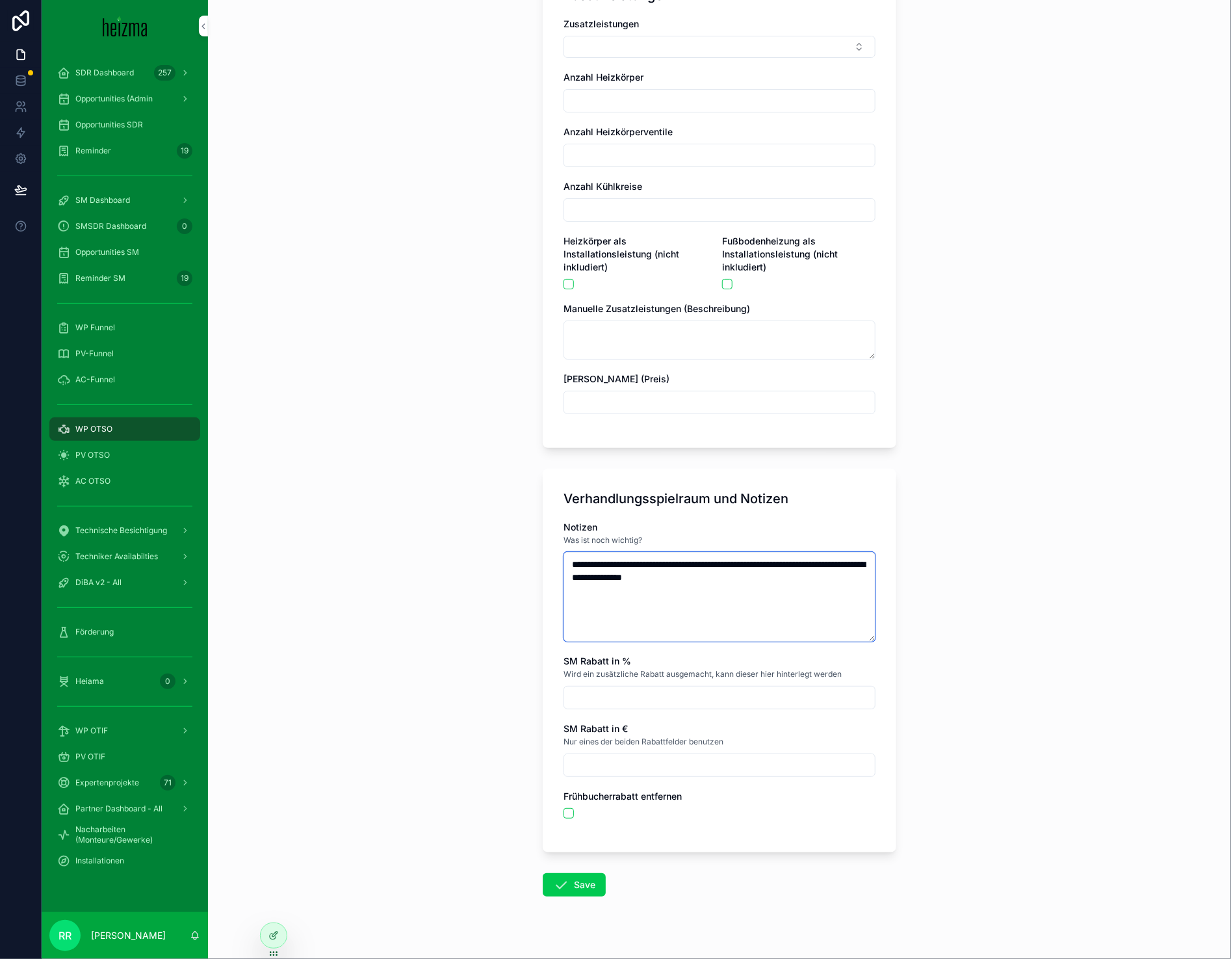
scroll to position [2626, 0]
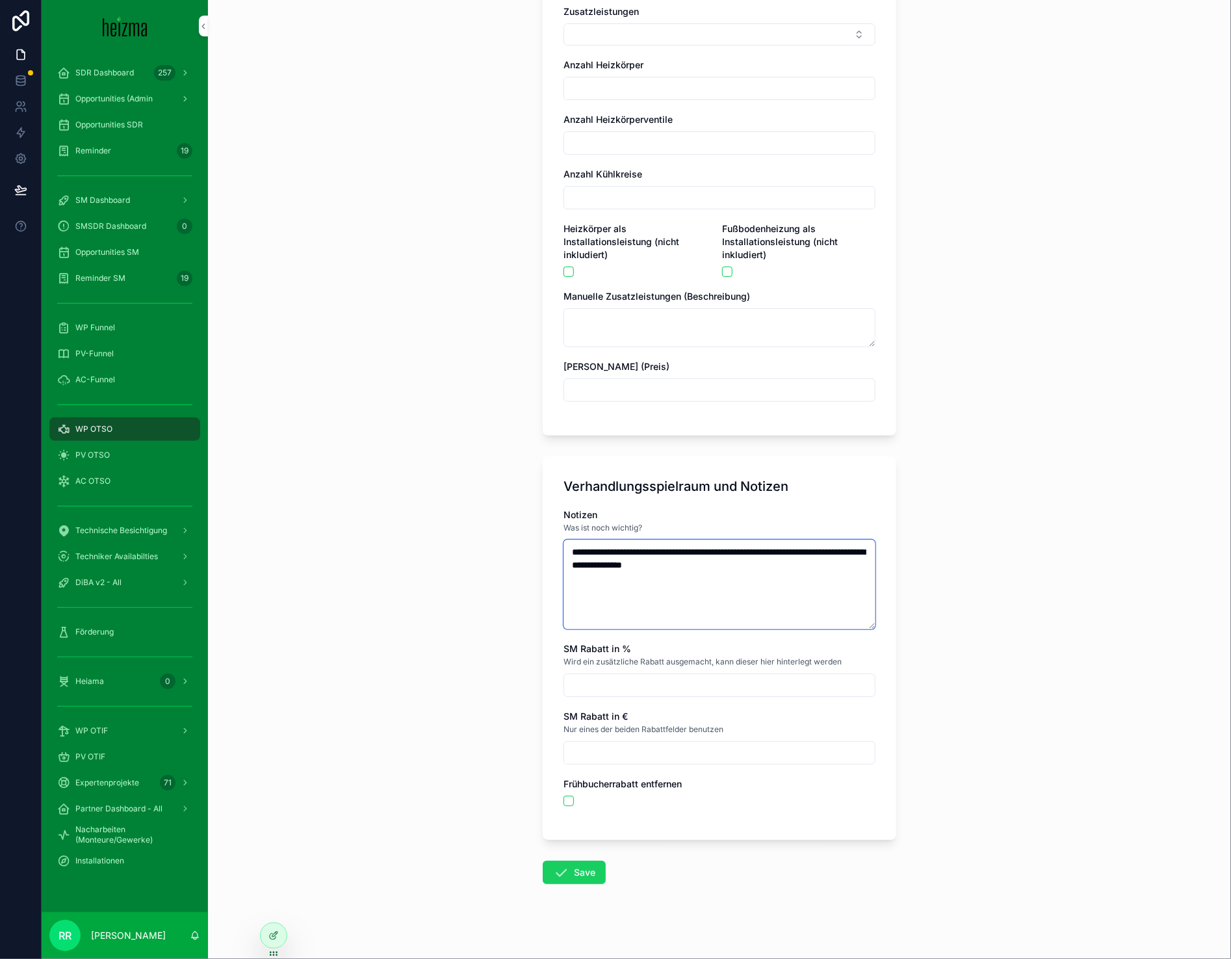
type textarea "**********"
drag, startPoint x: 584, startPoint y: 869, endPoint x: 436, endPoint y: 799, distance: 164.0
click at [436, 799] on div "**********" at bounding box center [719, 479] width 1023 height 959
click at [586, 861] on button "Save" at bounding box center [574, 872] width 63 height 23
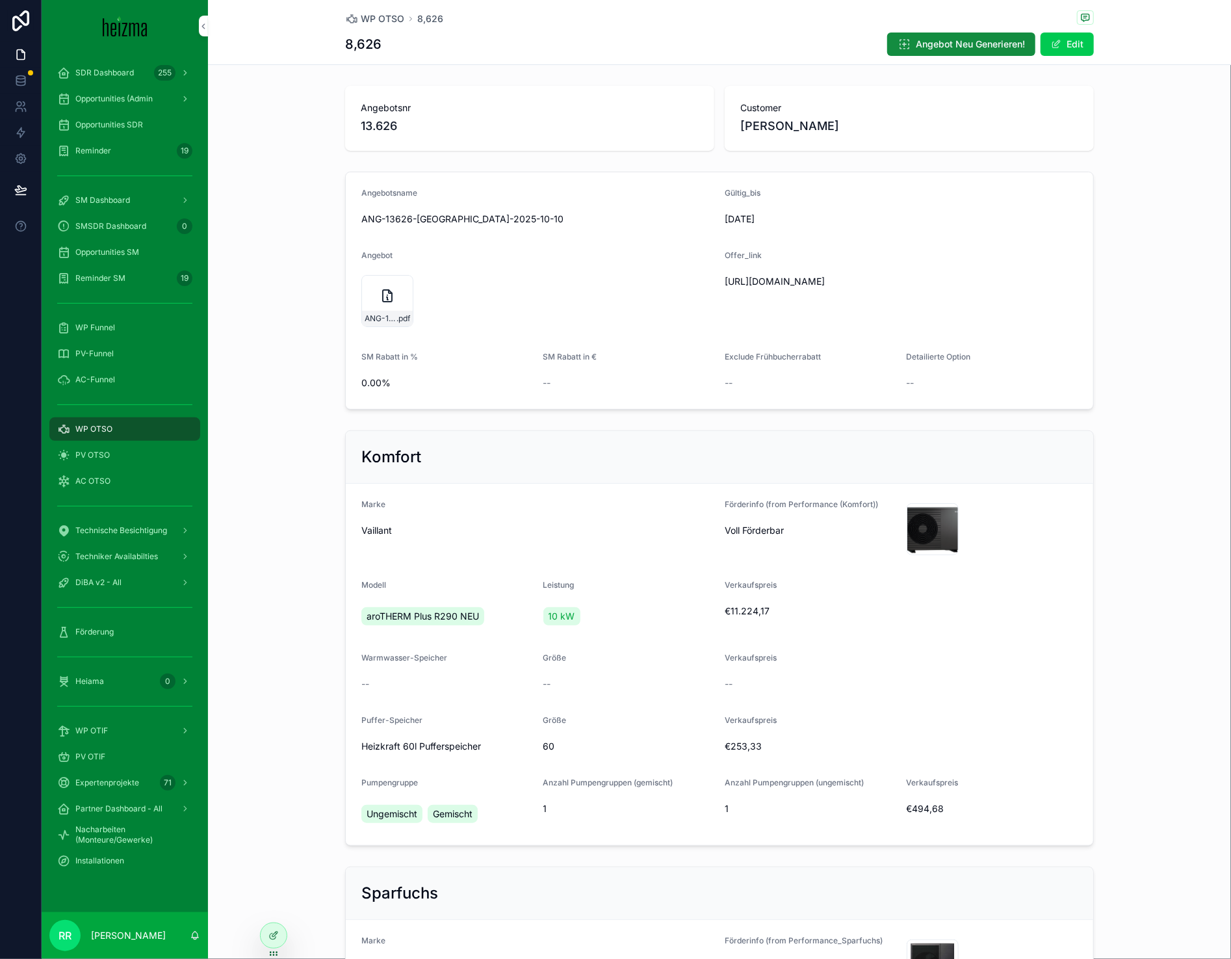
click at [83, 440] on link "WP OTSO" at bounding box center [124, 428] width 151 height 23
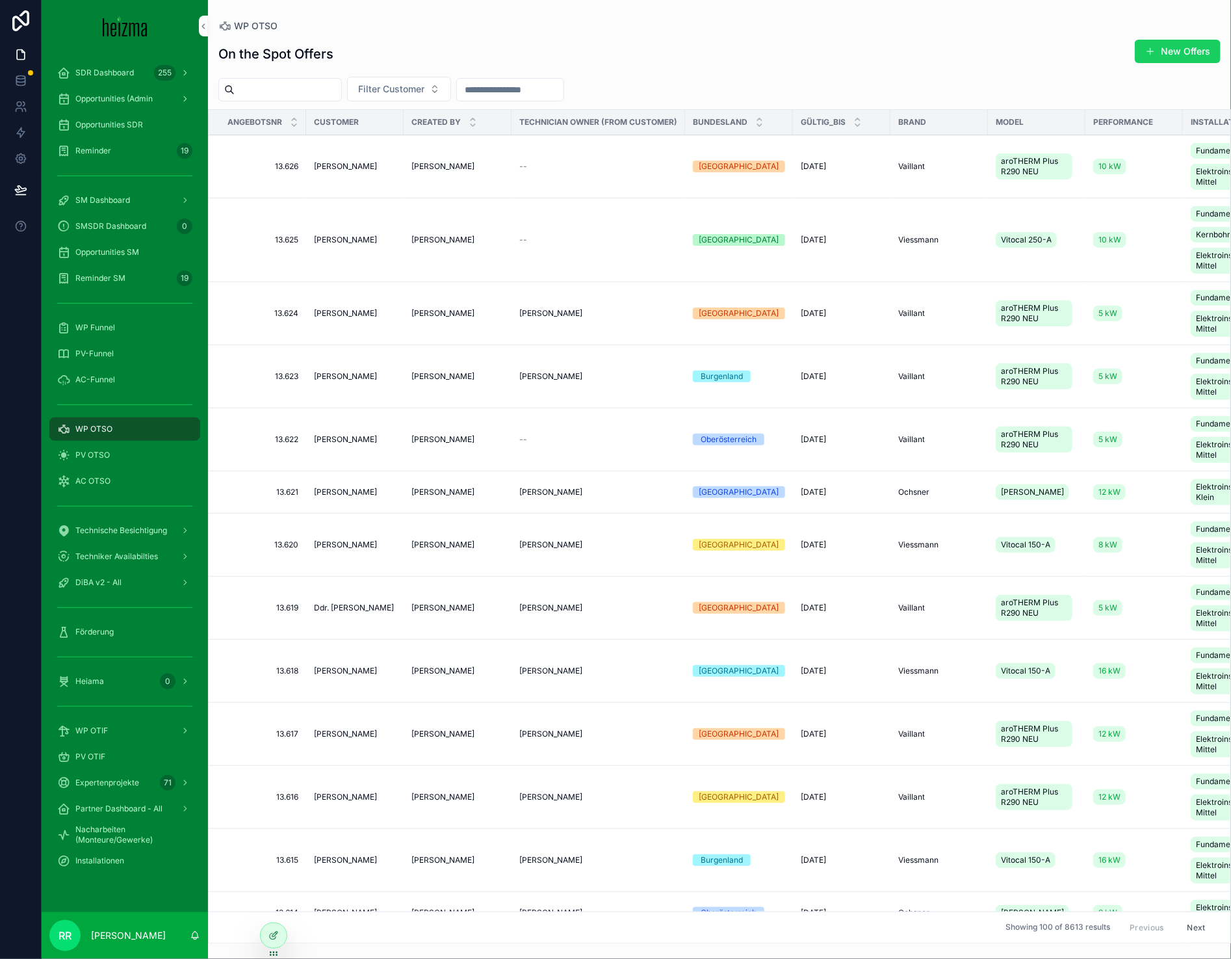
click at [1165, 51] on button "New Offers" at bounding box center [1178, 51] width 86 height 23
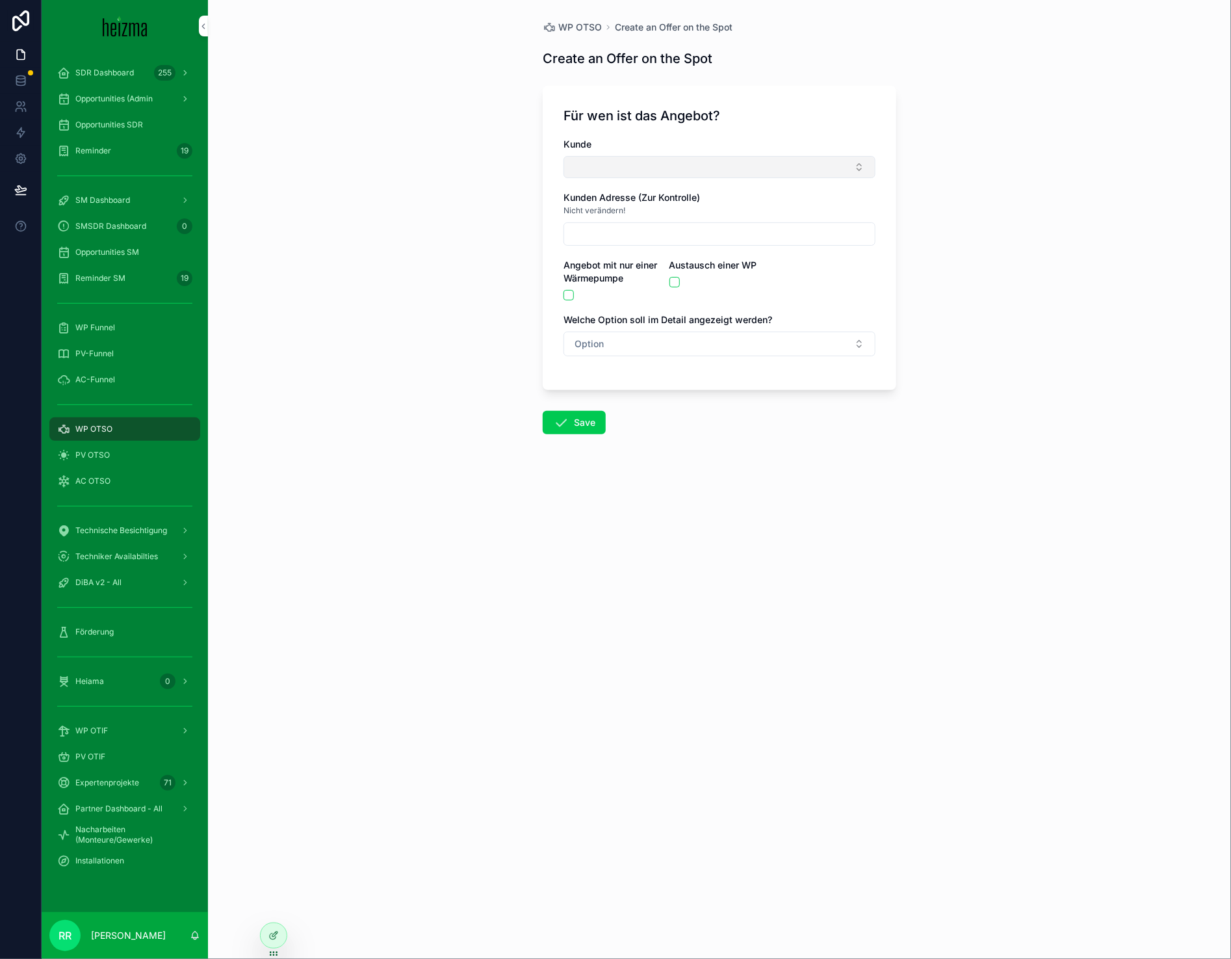
click at [570, 172] on button "Select Button" at bounding box center [720, 167] width 312 height 22
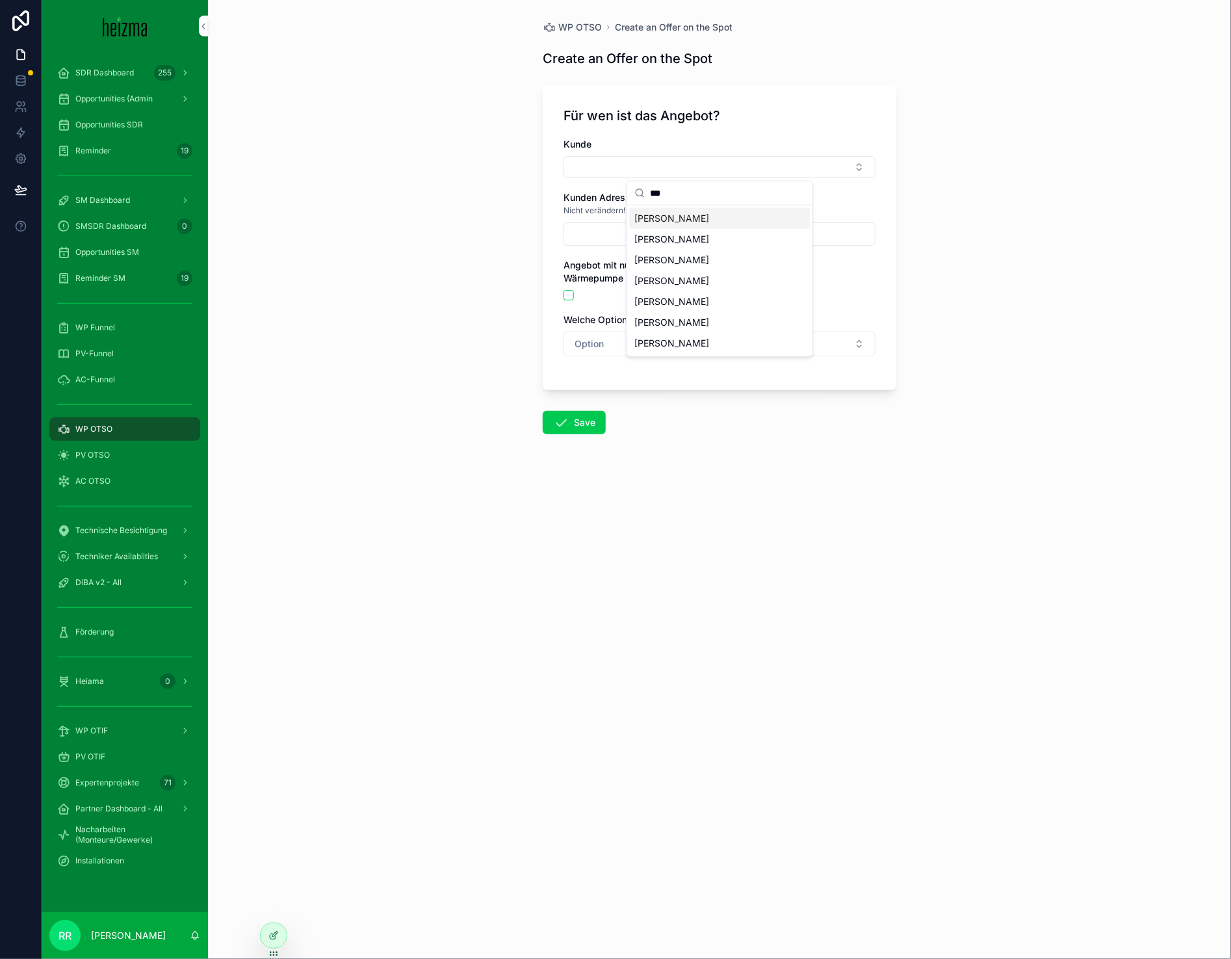
type input "***"
click at [709, 218] on span "[PERSON_NAME]" at bounding box center [671, 218] width 75 height 13
type input "**********"
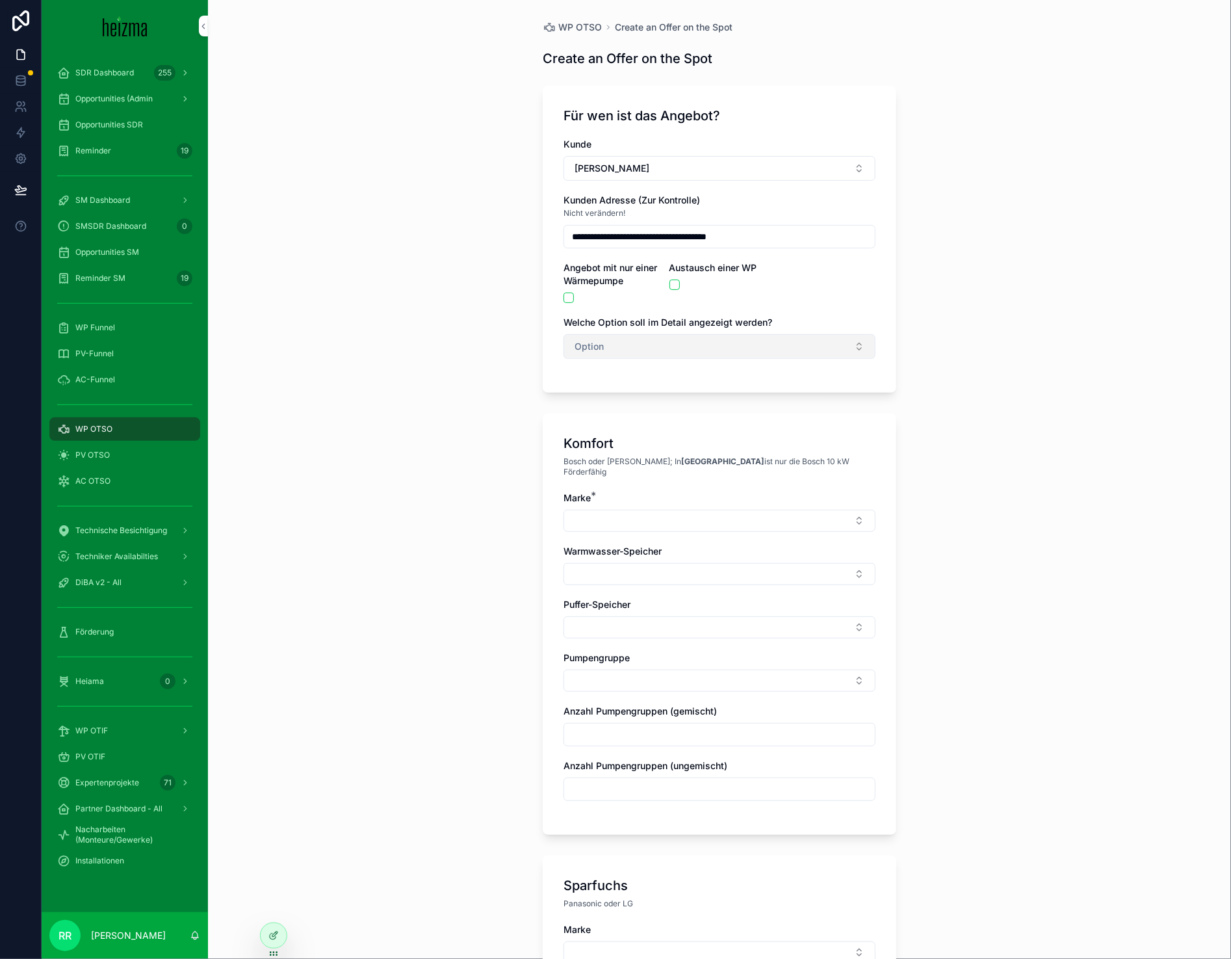
click at [581, 335] on button "Option" at bounding box center [720, 346] width 312 height 25
click at [651, 417] on div "Komfort" at bounding box center [651, 419] width 30 height 12
click at [650, 497] on div "Marke *" at bounding box center [720, 511] width 312 height 40
click at [659, 518] on button "Select Button" at bounding box center [720, 521] width 312 height 22
click at [669, 690] on div "Vaillant" at bounding box center [713, 687] width 181 height 21
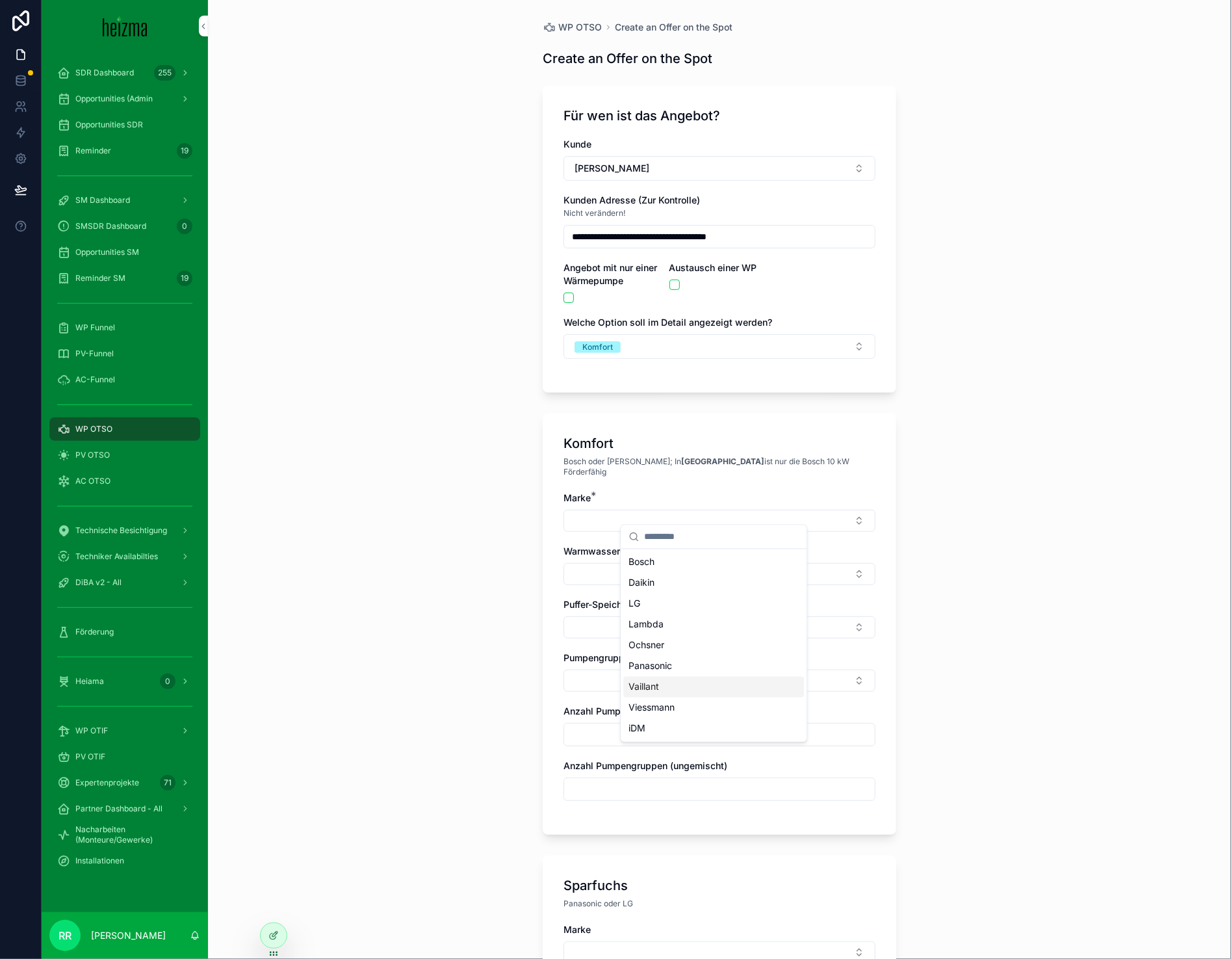
click at [669, 690] on div "Marke * Warmwasser-Speicher Puffer-Speicher Pumpengruppe Anzahl Pumpengruppen (…" at bounding box center [720, 652] width 312 height 322
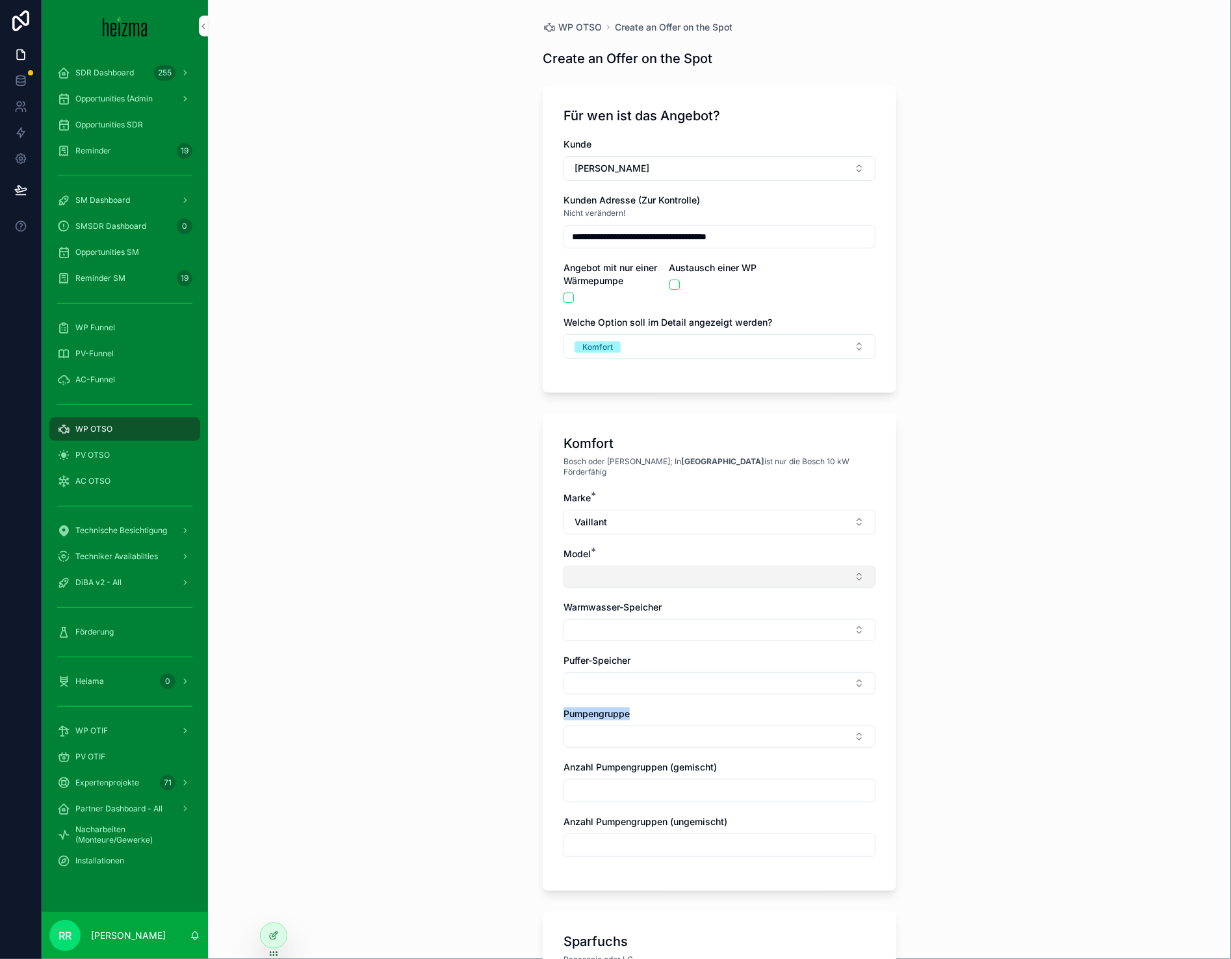
click at [621, 566] on button "Select Button" at bounding box center [720, 577] width 312 height 22
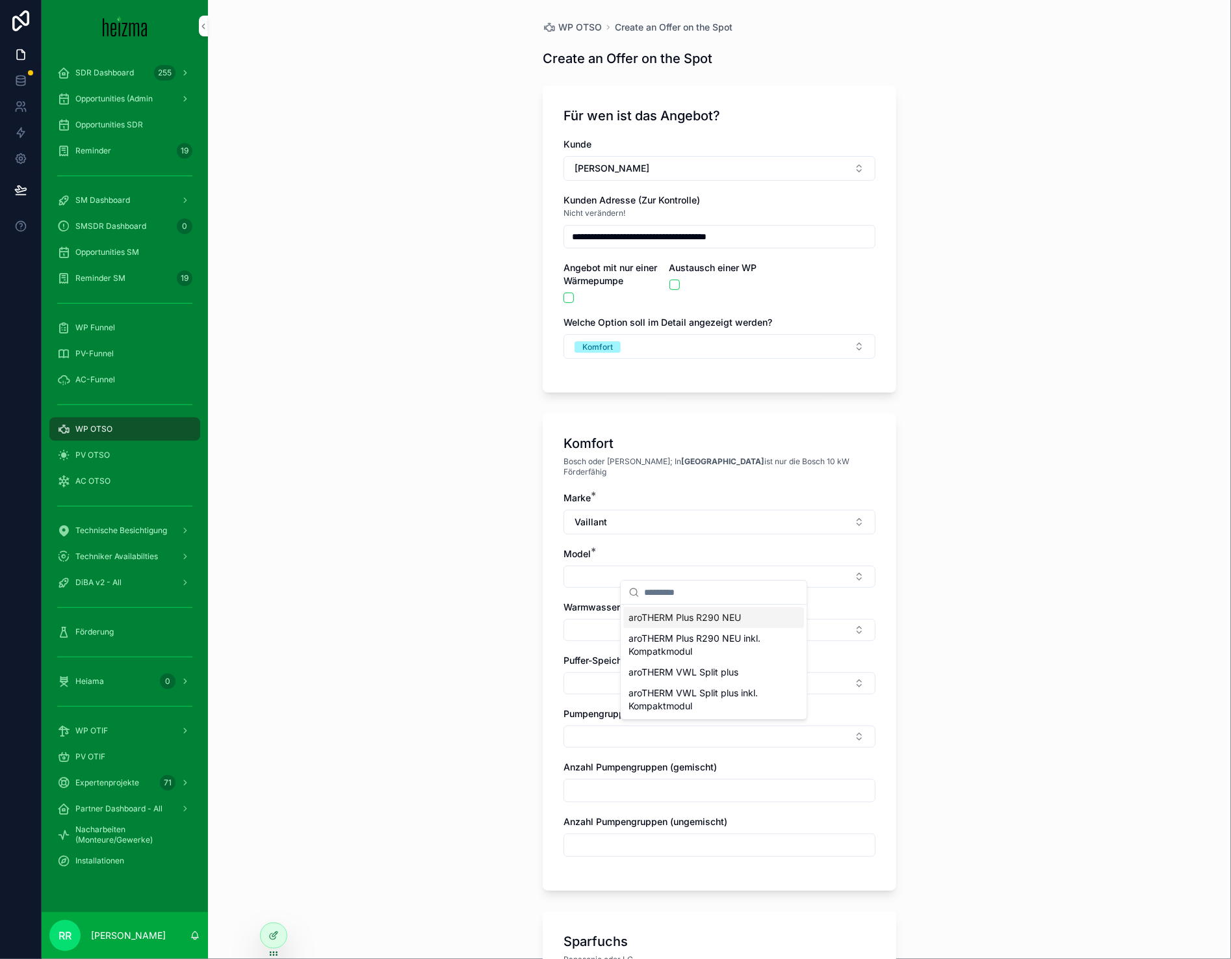
click at [681, 616] on span "aroTHERM Plus R290 NEU" at bounding box center [685, 617] width 112 height 13
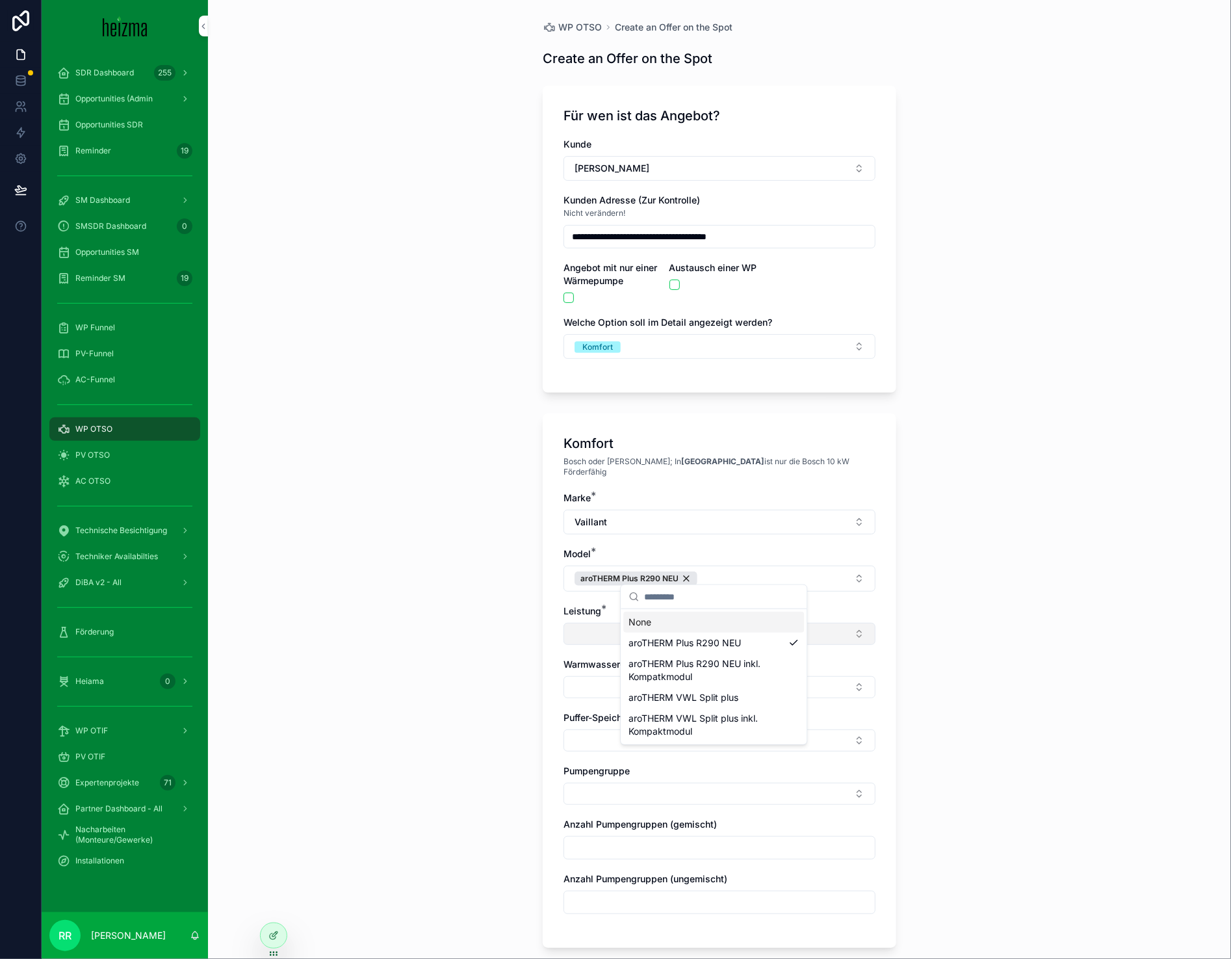
click at [573, 629] on button "Select Button" at bounding box center [720, 634] width 312 height 22
click at [633, 671] on span "10 kW" at bounding box center [642, 675] width 27 height 13
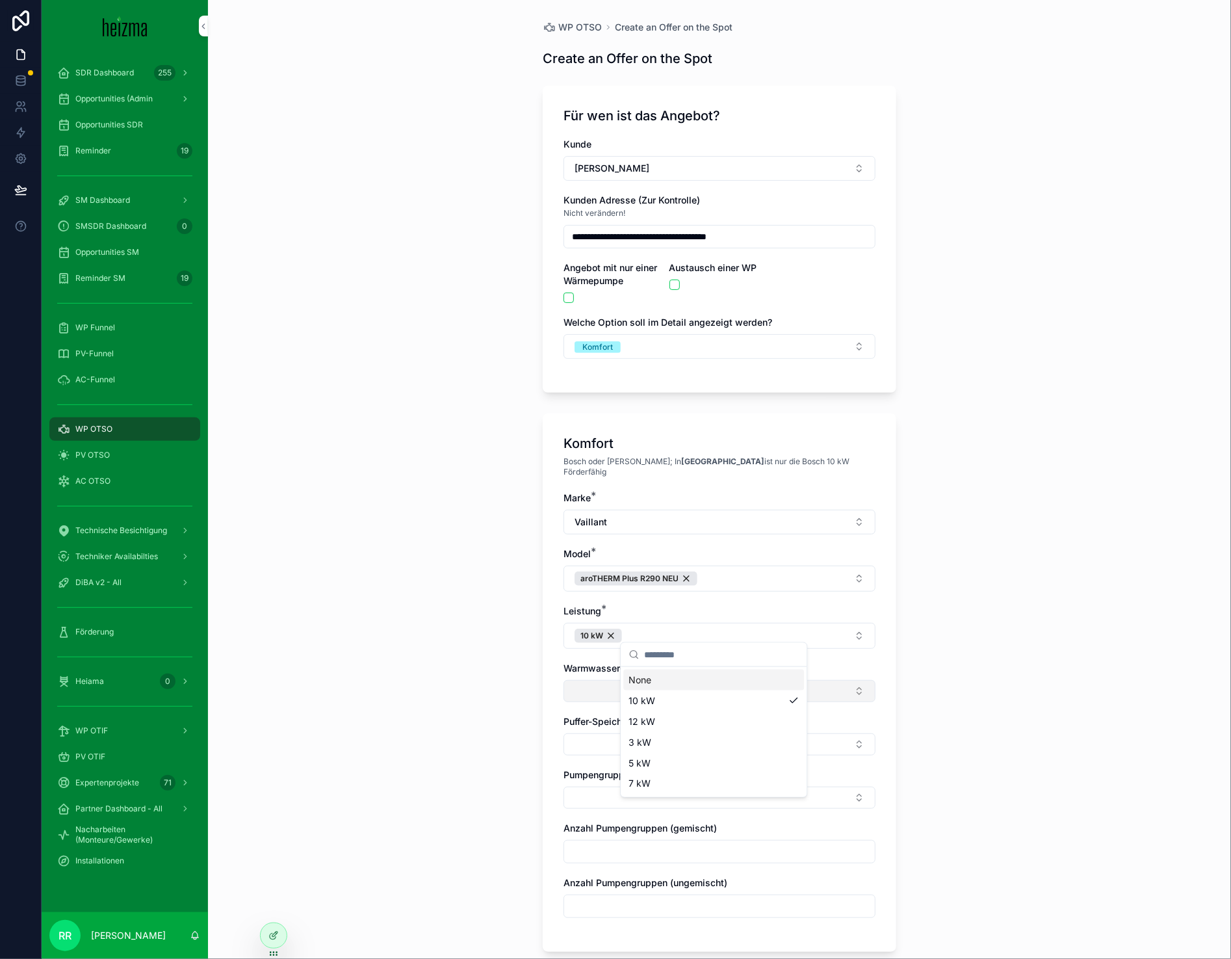
click at [597, 680] on button "Select Button" at bounding box center [720, 691] width 312 height 22
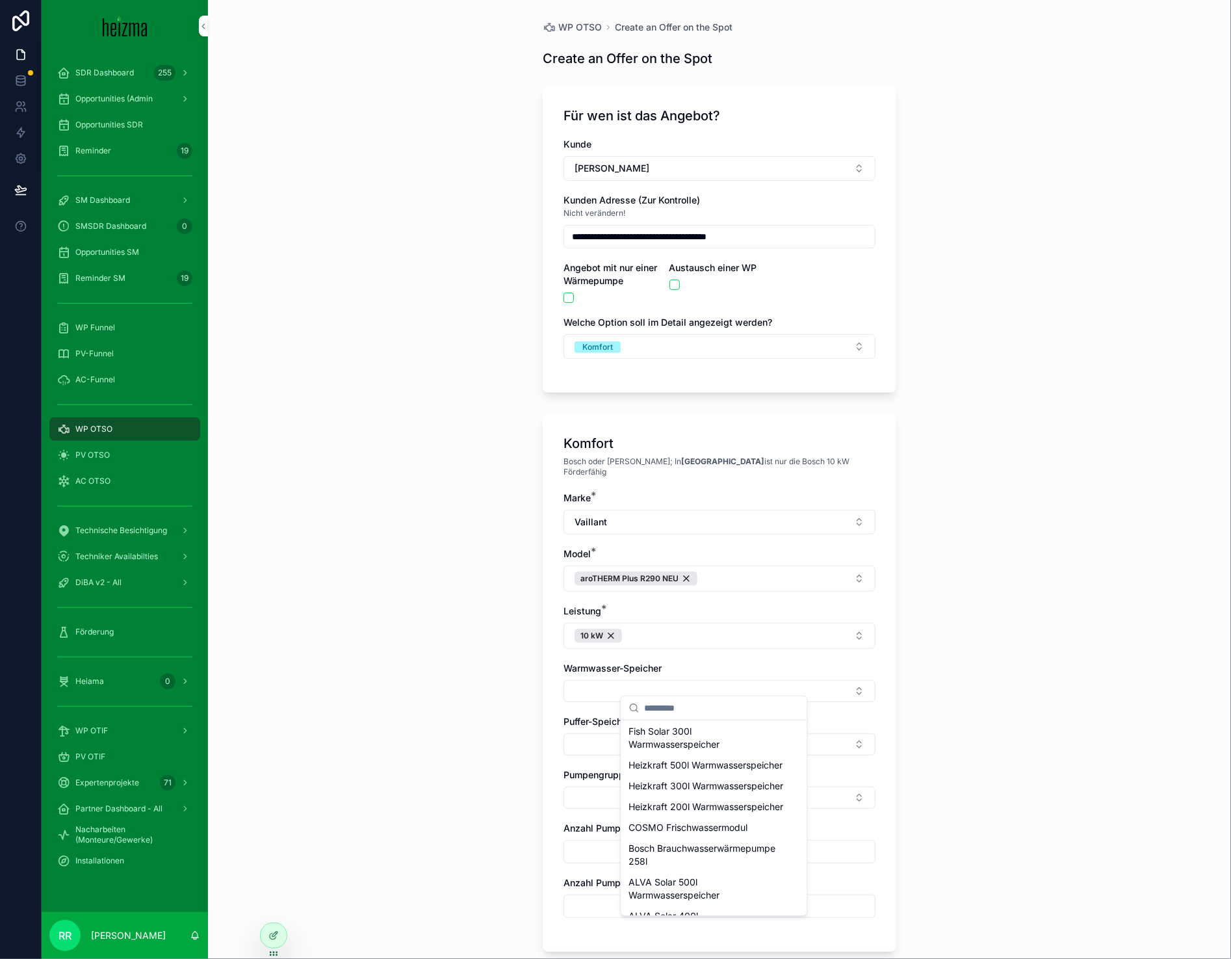
scroll to position [551, 0]
click at [720, 771] on span "Heizkraft 500l Warmwasserspeicher" at bounding box center [706, 764] width 154 height 13
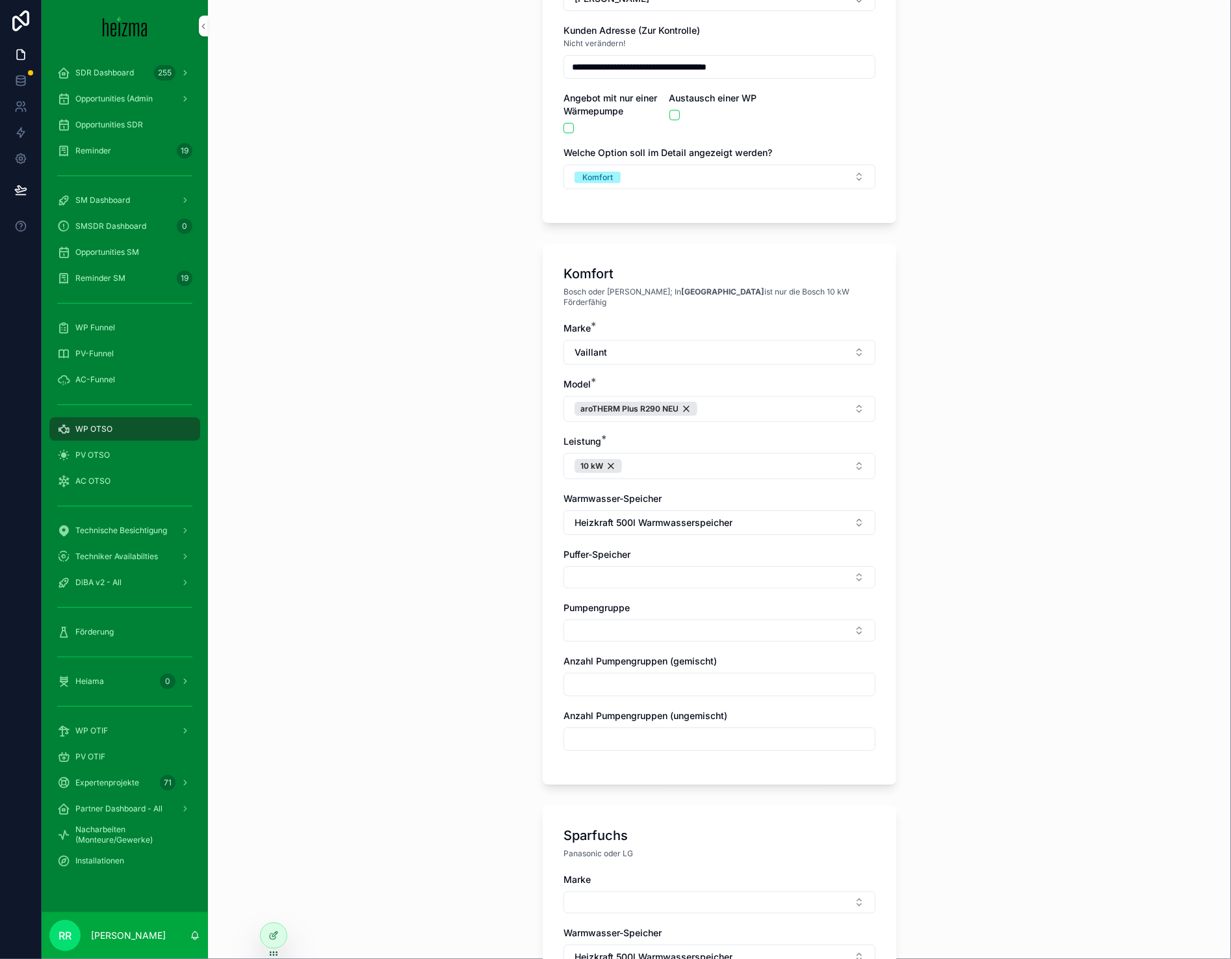
scroll to position [248, 0]
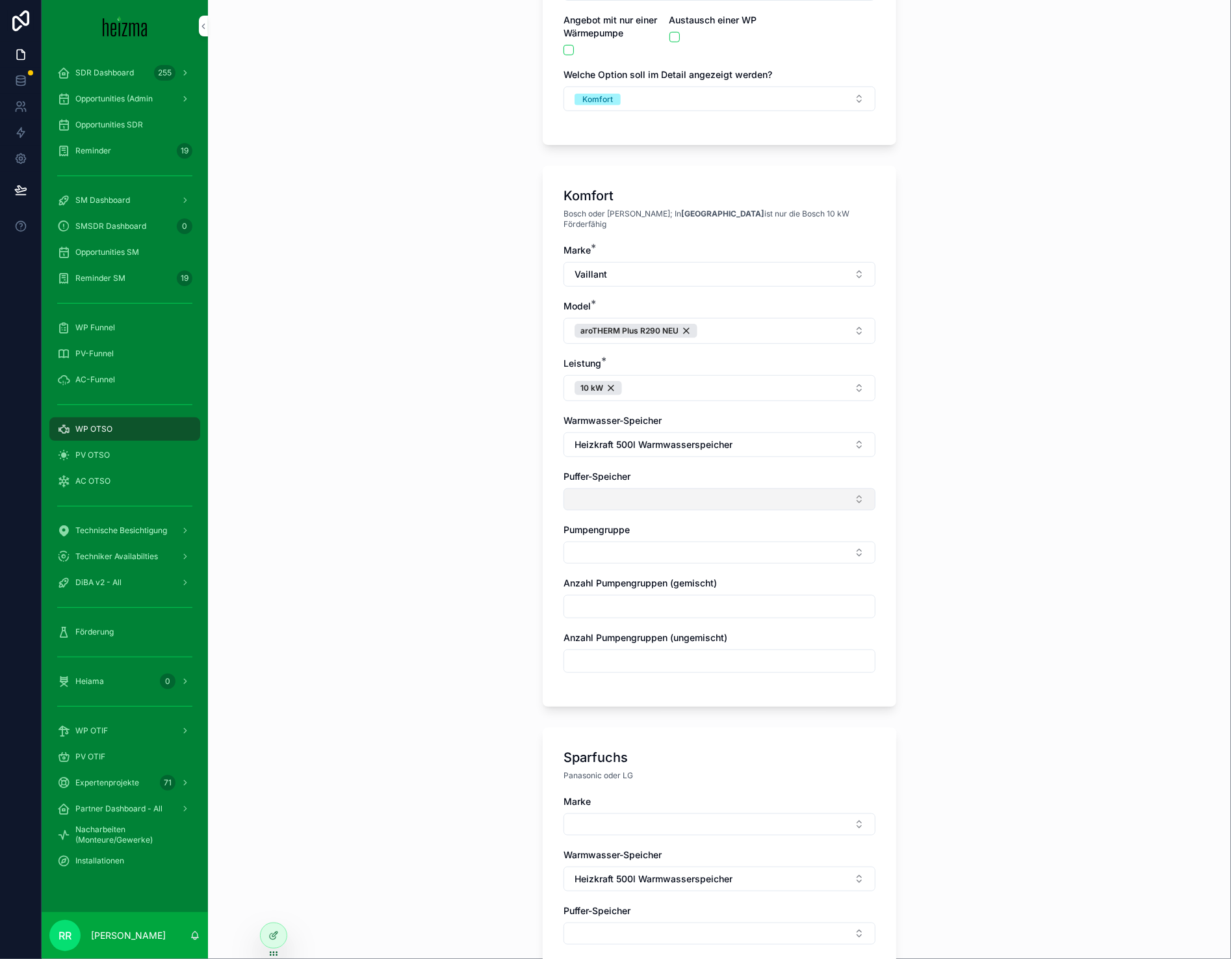
click at [603, 488] on button "Select Button" at bounding box center [720, 499] width 312 height 22
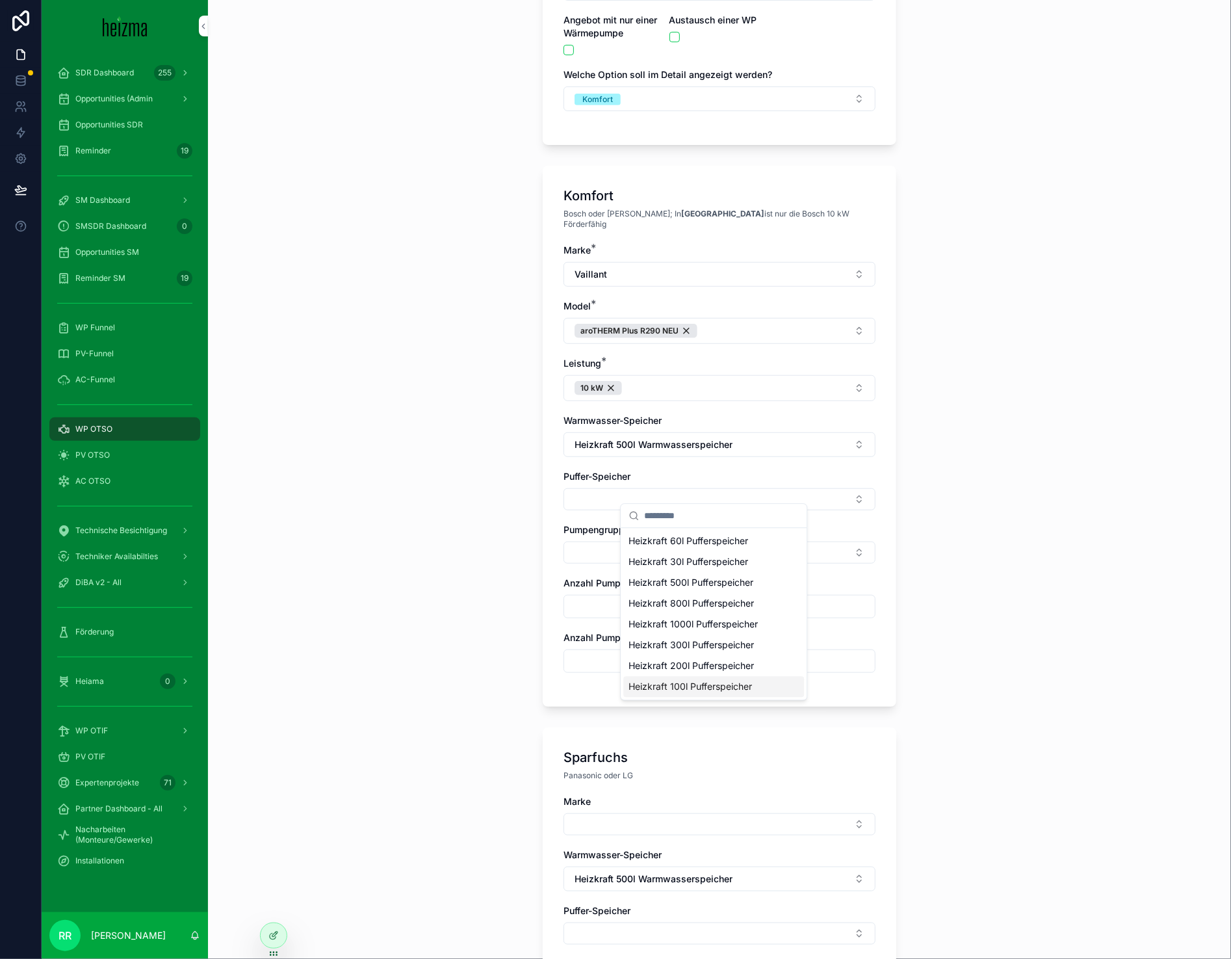
click at [701, 687] on span "Heizkraft 100l Pufferspeicher" at bounding box center [691, 686] width 124 height 13
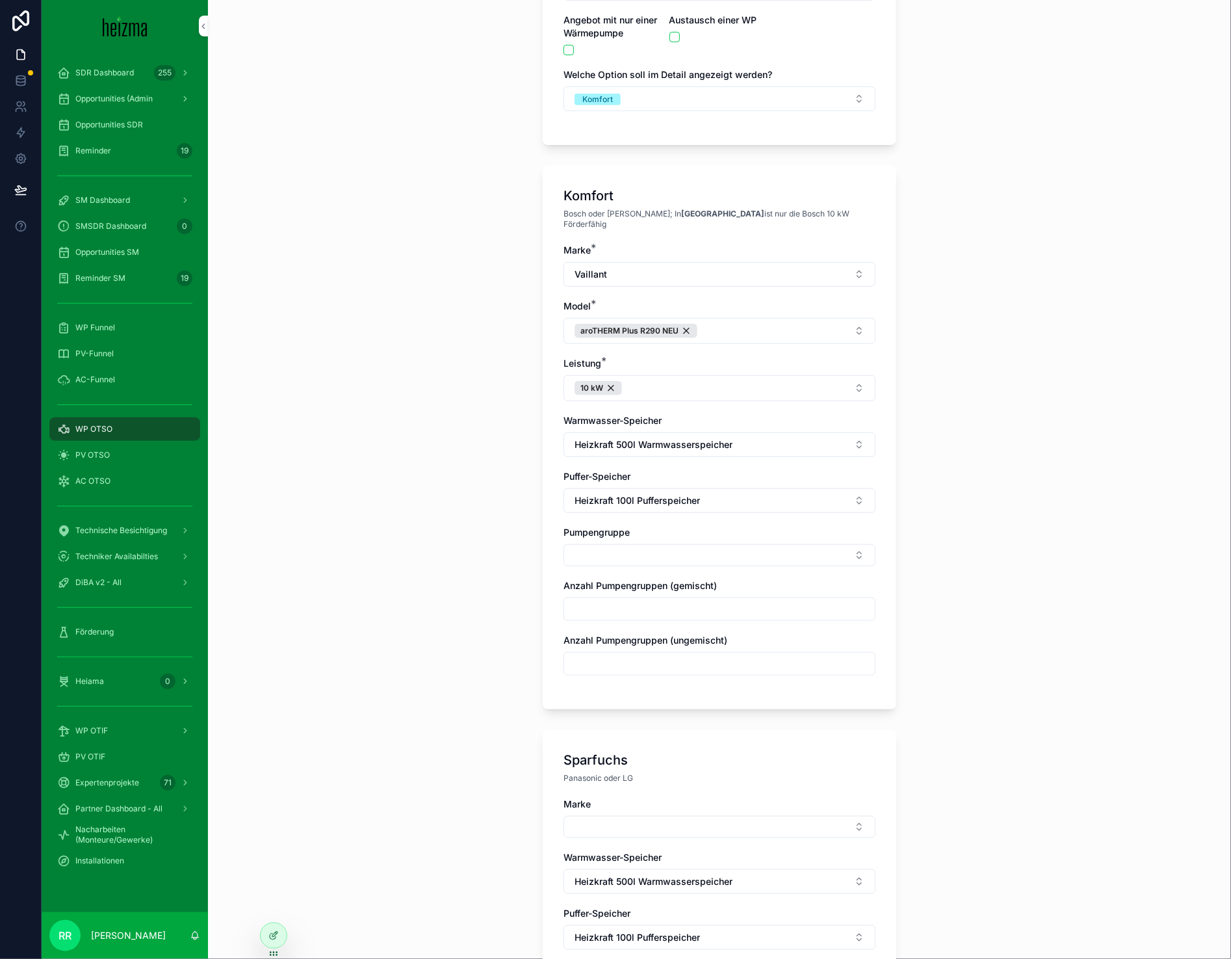
click at [616, 559] on div "Marke * Vaillant Model * aroTHERM Plus R290 NEU Leistung * 10 kW Warmwasser-Spe…" at bounding box center [720, 466] width 312 height 445
click at [623, 549] on button "Select Button" at bounding box center [720, 555] width 312 height 22
click at [631, 598] on span "Ungemischt" at bounding box center [654, 597] width 51 height 13
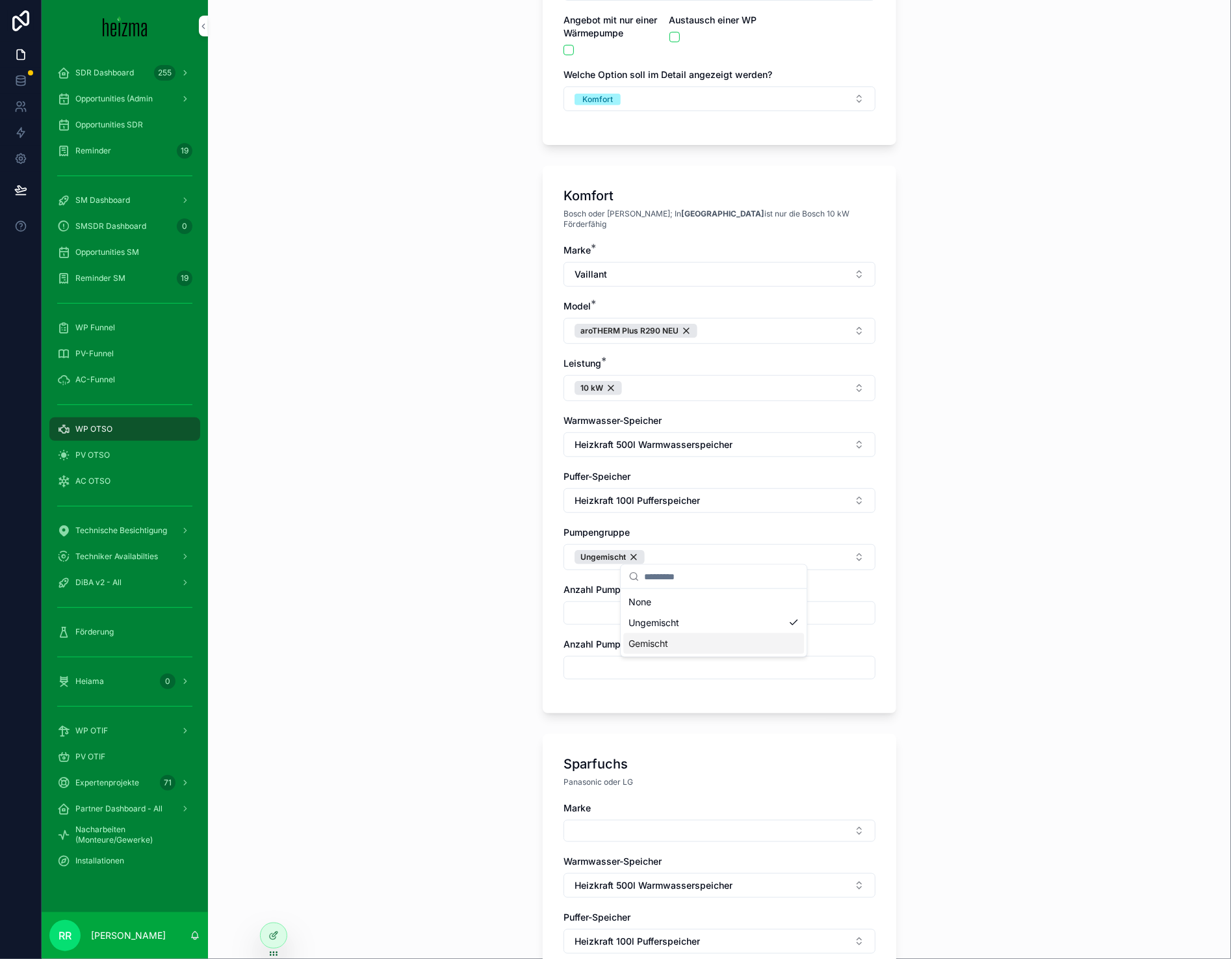
click at [639, 638] on span "Gemischt" at bounding box center [649, 643] width 40 height 13
click at [603, 604] on input "scrollable content" at bounding box center [719, 613] width 311 height 18
type input "*"
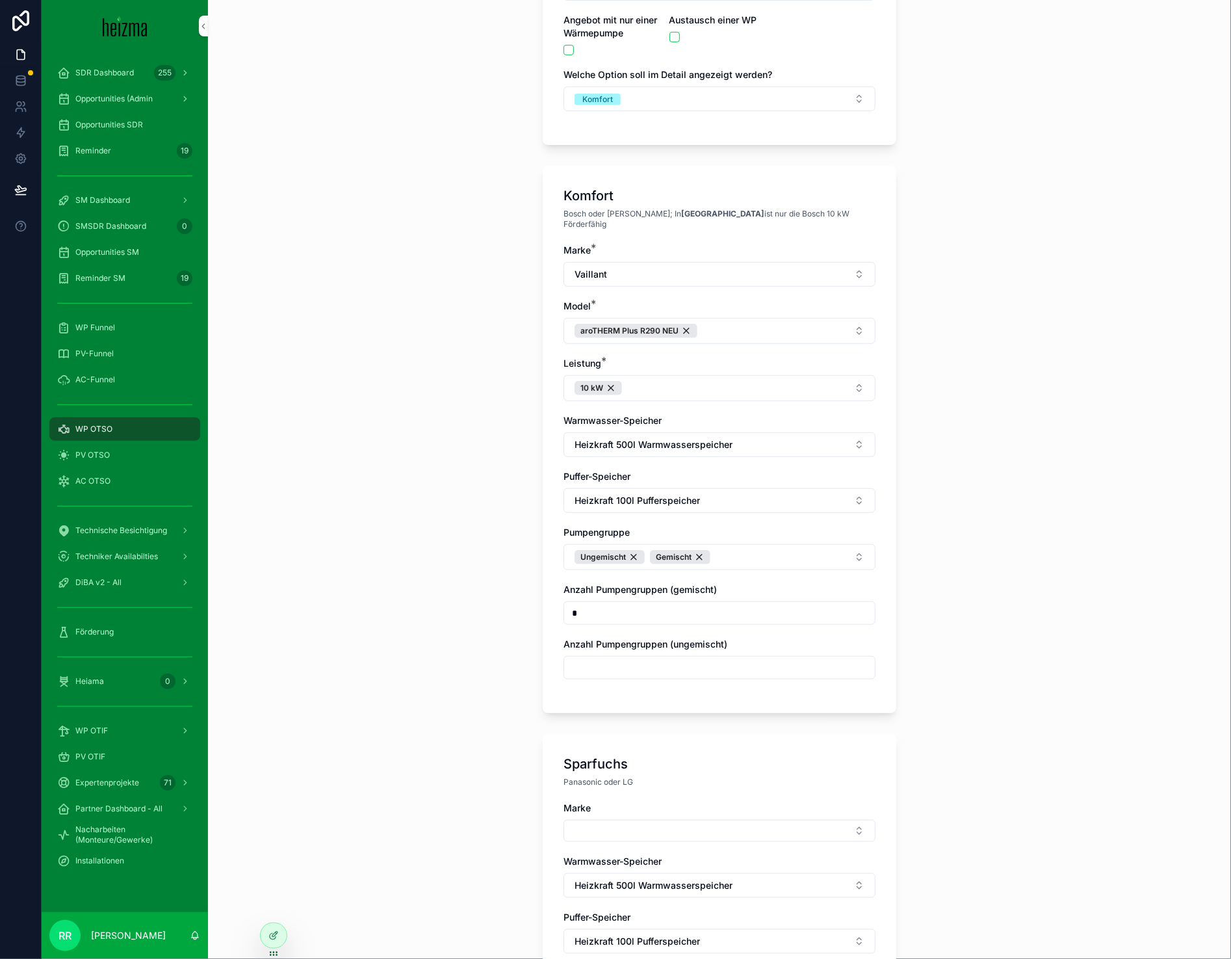
type input "*"
click at [594, 666] on input "scrollable content" at bounding box center [719, 668] width 311 height 18
type input "*"
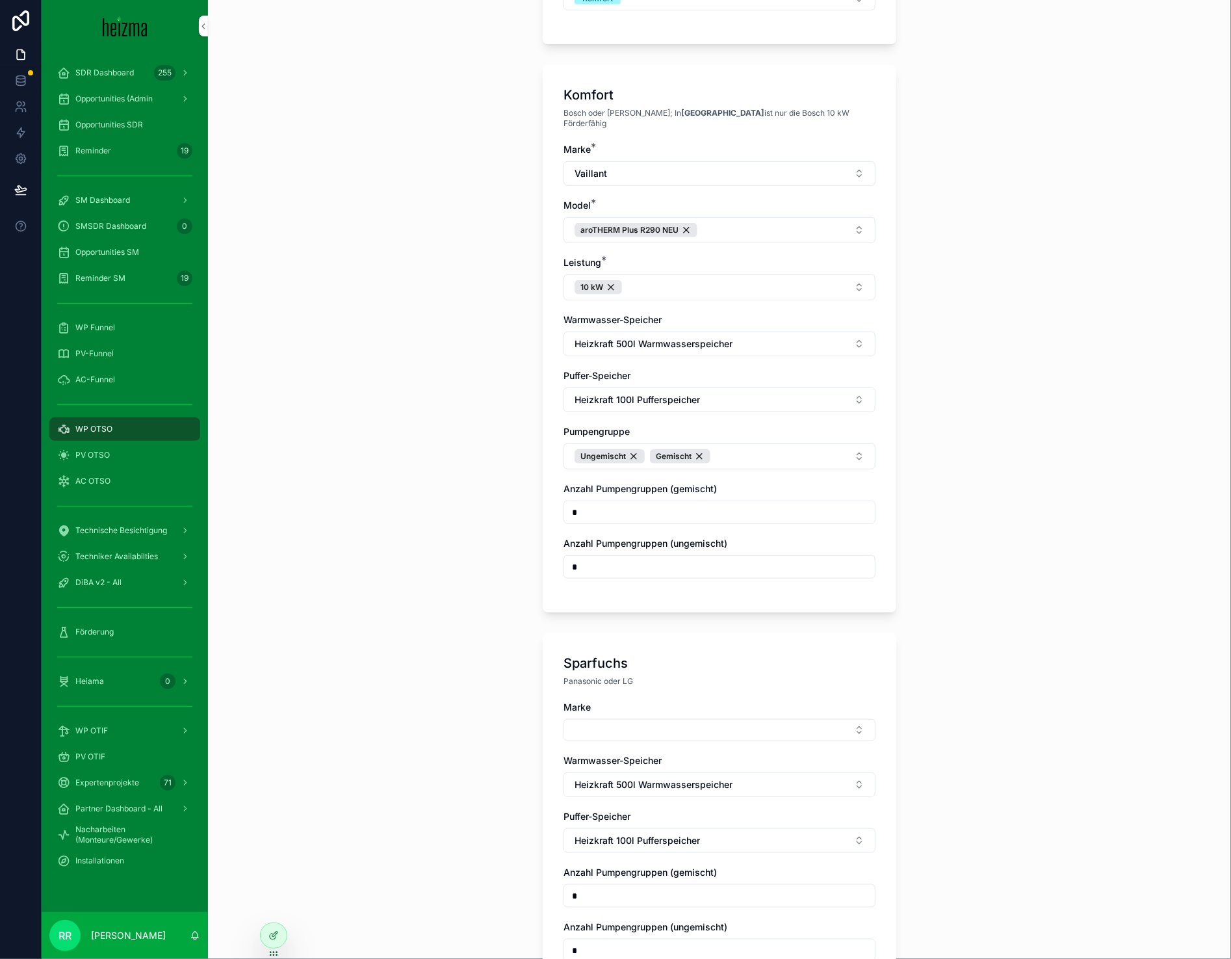
scroll to position [488, 0]
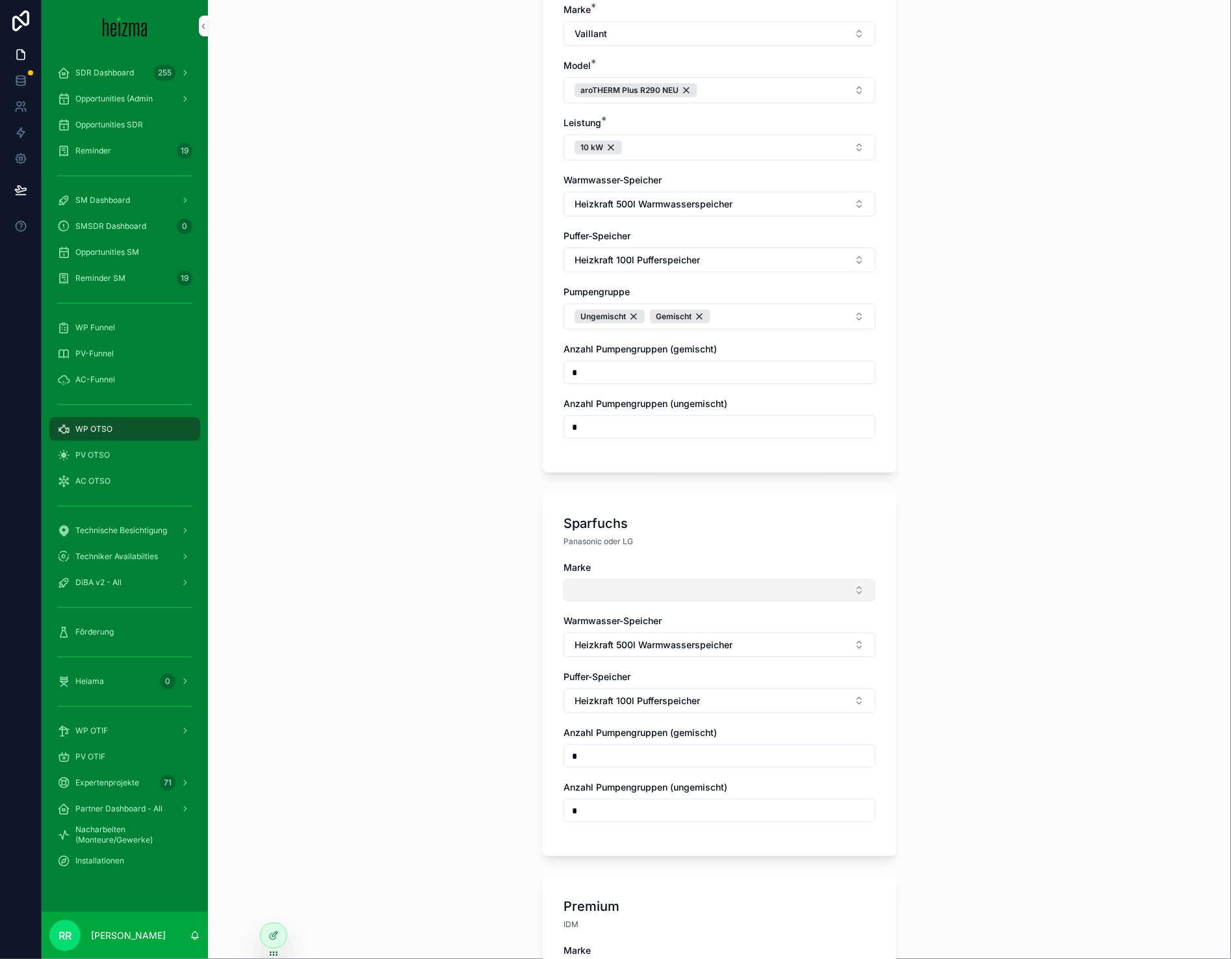
type input "*"
click at [653, 584] on button "Select Button" at bounding box center [720, 590] width 312 height 22
click at [653, 673] on span "Panasonic" at bounding box center [651, 674] width 44 height 13
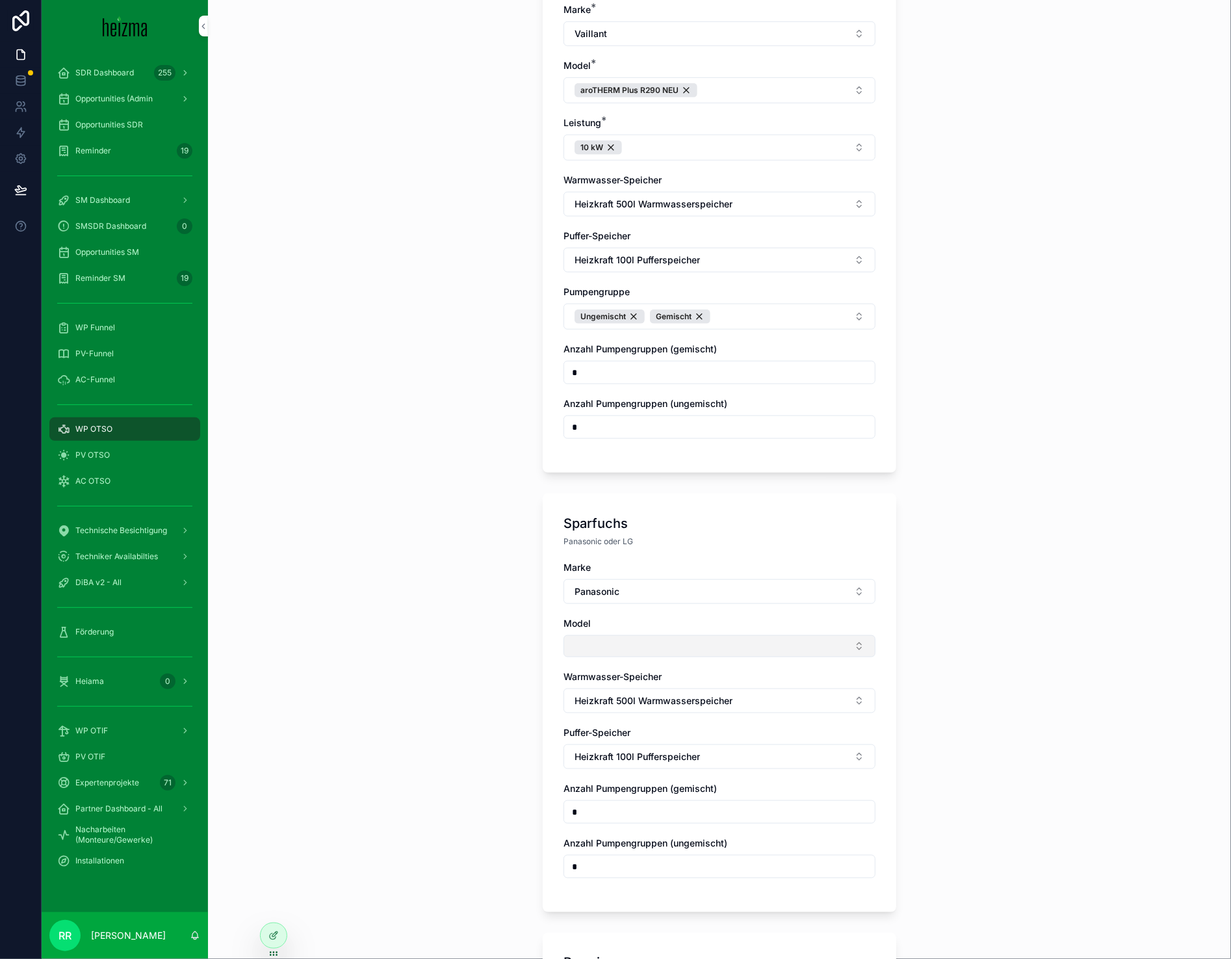
click at [621, 647] on button "Select Button" at bounding box center [720, 646] width 312 height 22
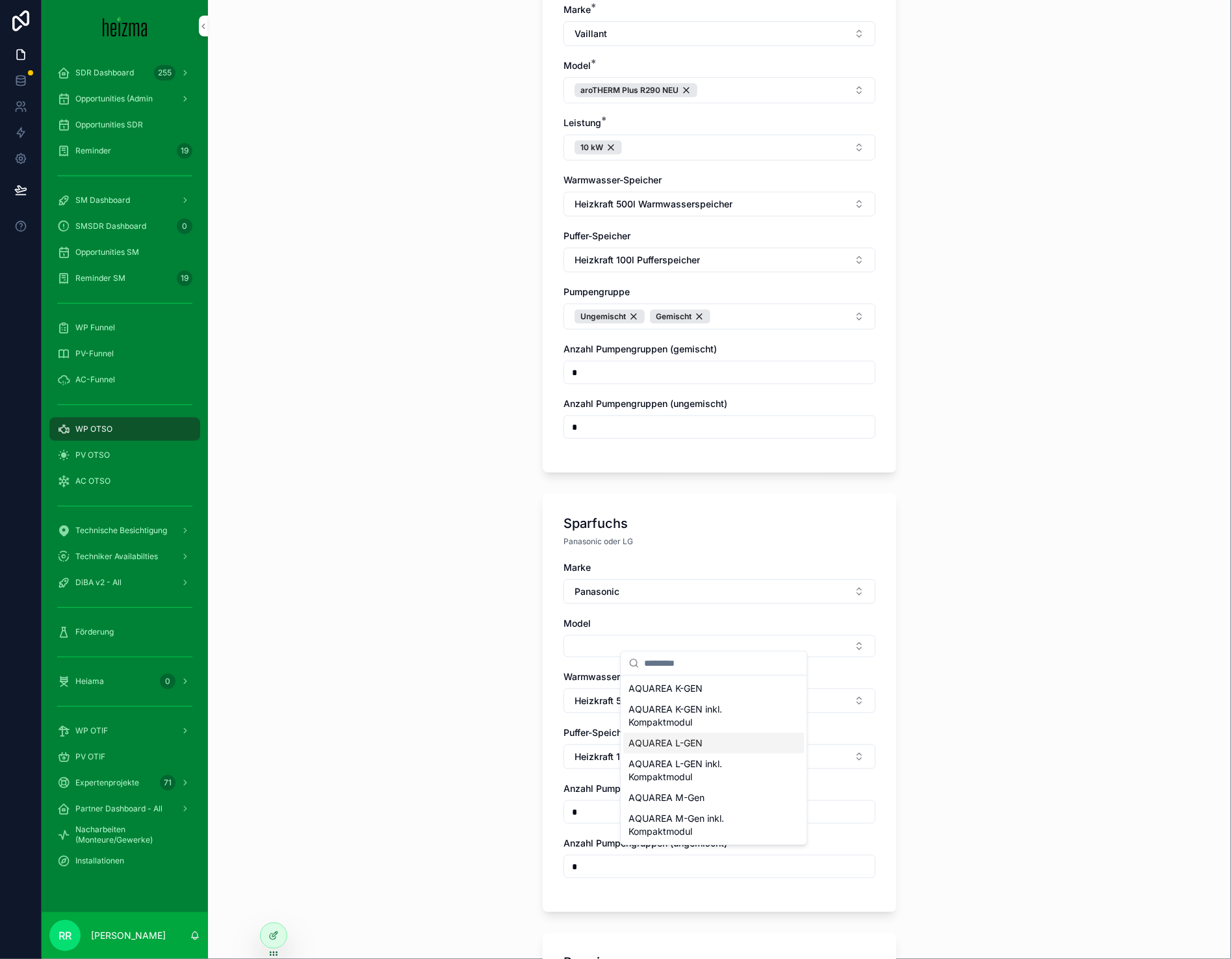
click at [693, 738] on span "AQUAREA L-GEN" at bounding box center [666, 743] width 74 height 13
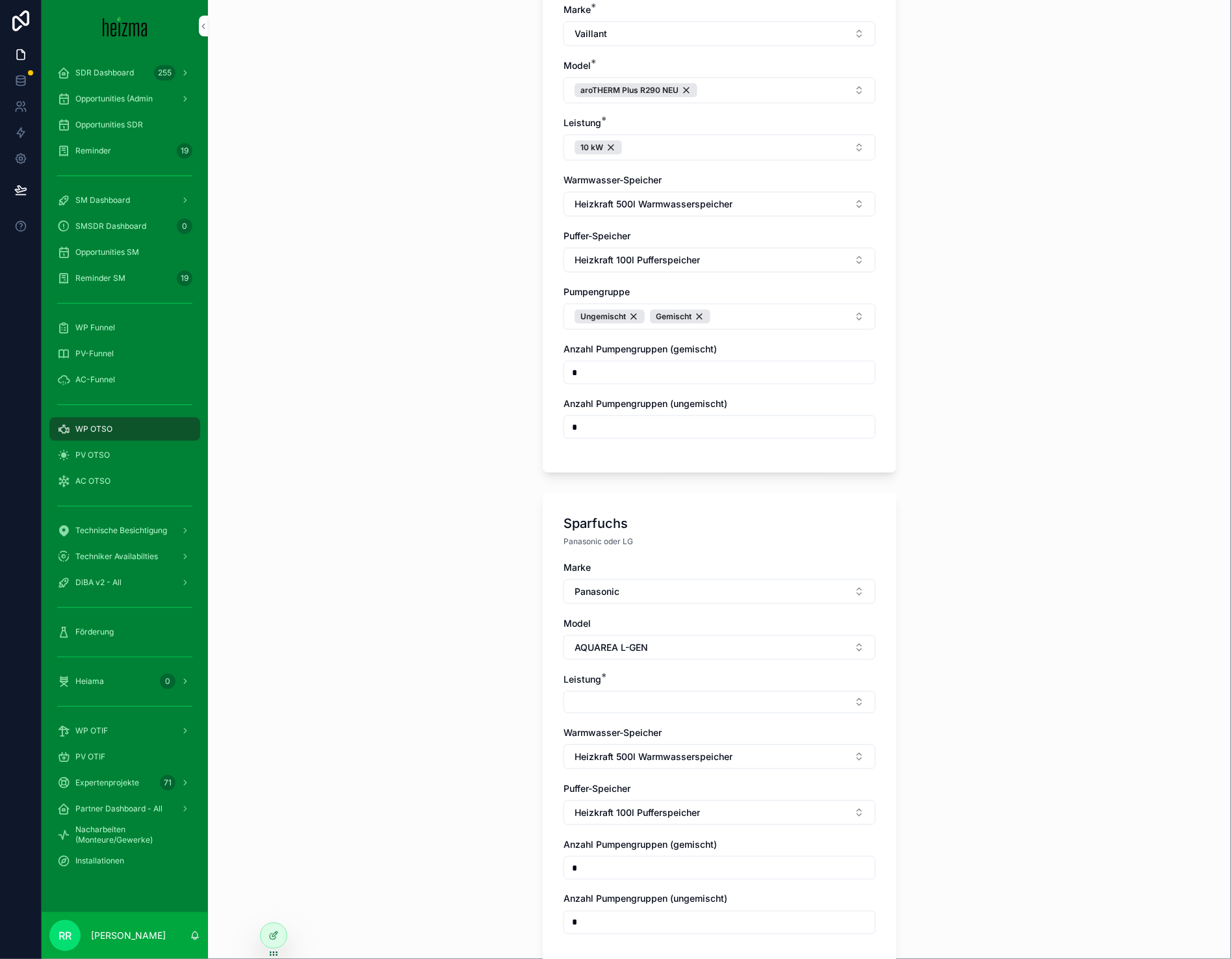
click at [604, 673] on div "Leistung *" at bounding box center [720, 679] width 312 height 13
click at [612, 692] on button "Select Button" at bounding box center [720, 702] width 312 height 22
click at [664, 783] on div "9 kW" at bounding box center [713, 786] width 181 height 21
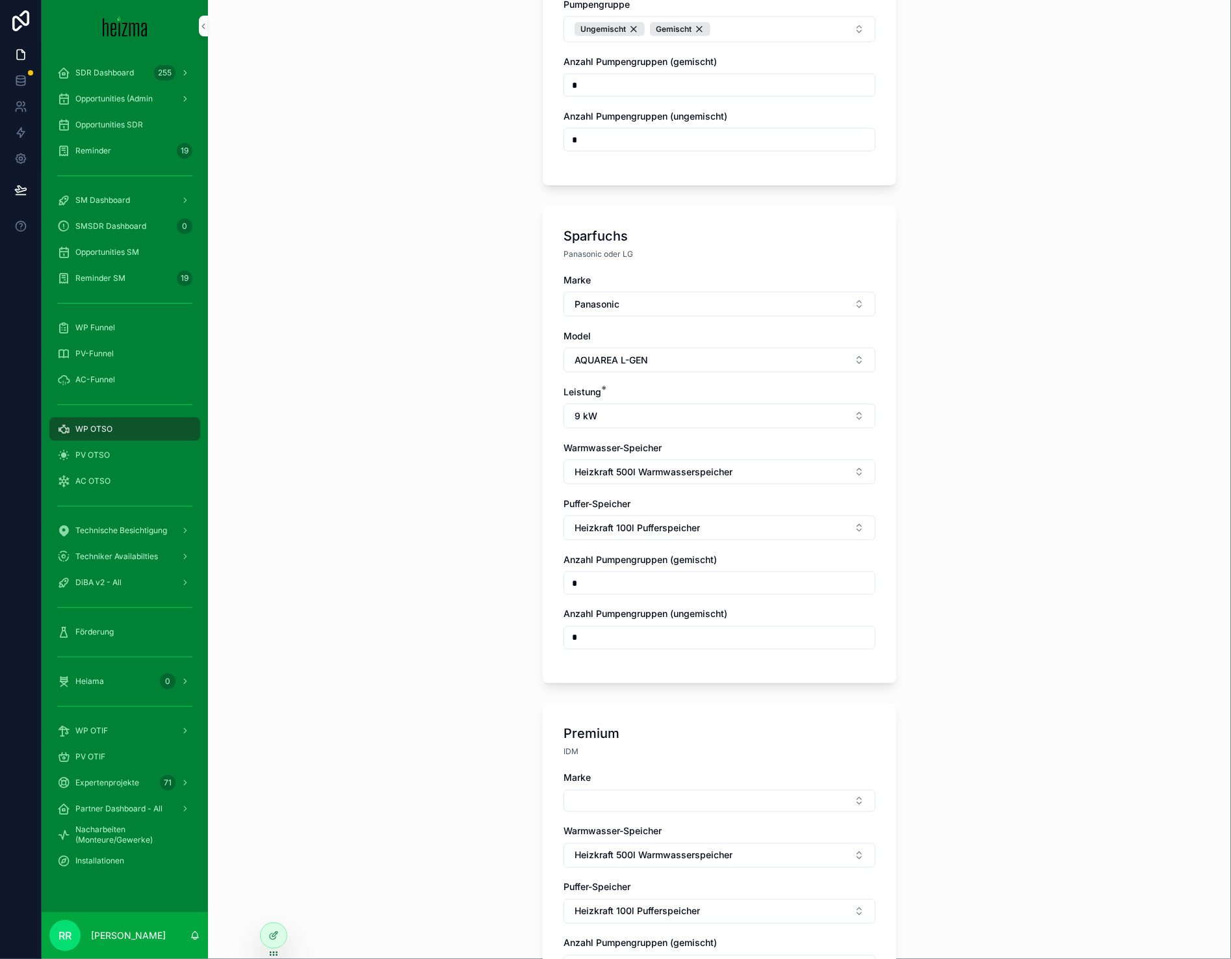
scroll to position [777, 0]
click at [682, 790] on button "Select Button" at bounding box center [720, 800] width 312 height 22
click at [680, 893] on div "Viessmann" at bounding box center [713, 884] width 181 height 21
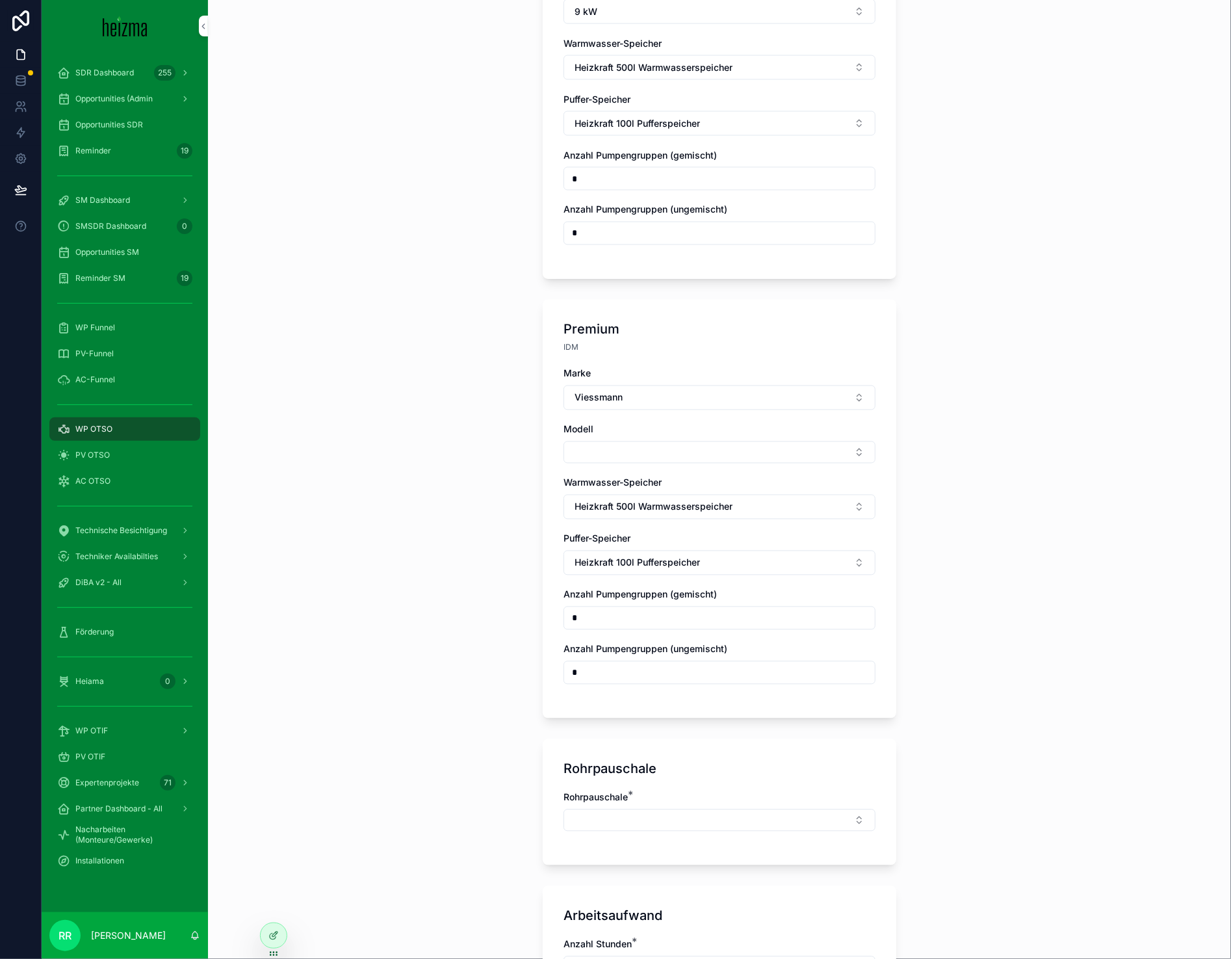
scroll to position [1232, 0]
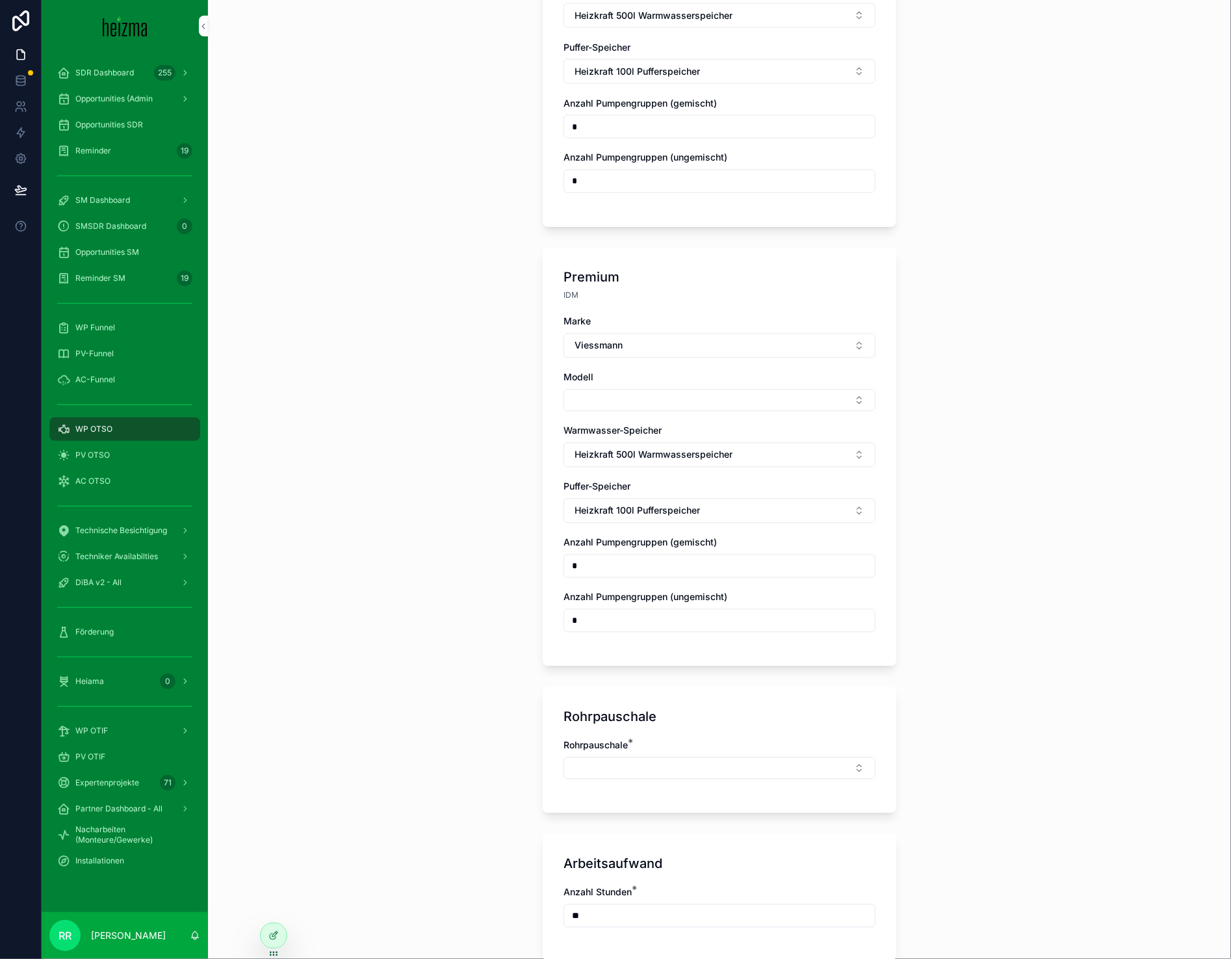
click at [631, 360] on div "Marke Viessmann Modell Warmwasser-Speicher Heizkraft 500l Warmwasserspeicher Pu…" at bounding box center [720, 480] width 312 height 330
click at [634, 380] on div "Modell" at bounding box center [720, 391] width 312 height 40
click at [659, 395] on button "Select Button" at bounding box center [720, 400] width 312 height 22
click at [681, 449] on span "Vitocal 250-A" at bounding box center [658, 442] width 59 height 13
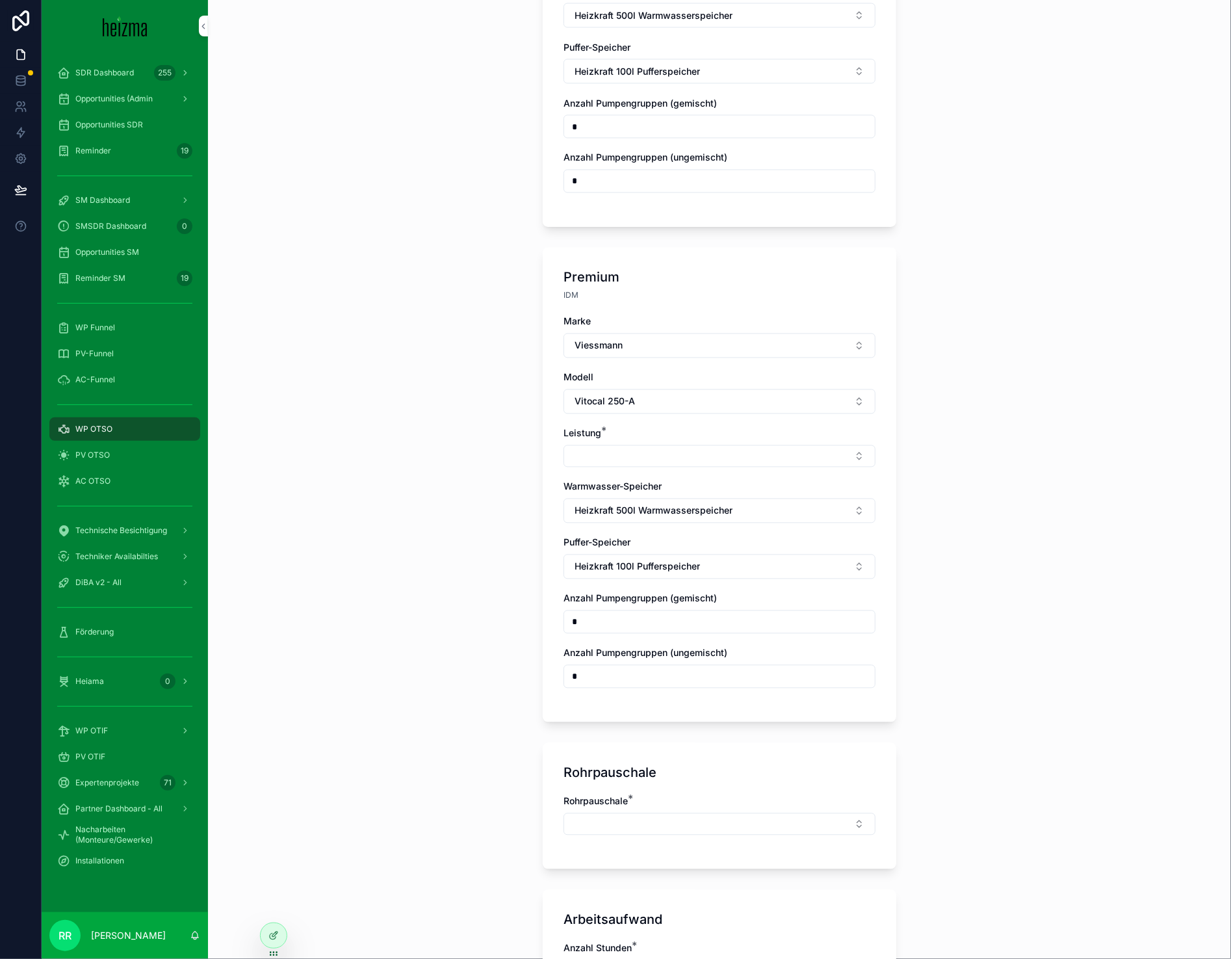
click at [632, 465] on div "Marke Viessmann Modell Vitocal 250-A Leistung * Warmwasser-Speicher Heizkraft 5…" at bounding box center [720, 508] width 312 height 386
click at [634, 460] on div "Marke Viessmann Modell Vitocal 250-A Leistung * Warmwasser-Speicher Heizkraft 5…" at bounding box center [720, 508] width 312 height 386
click at [639, 453] on button "Select Button" at bounding box center [720, 456] width 312 height 22
click at [663, 498] on div "10 kW" at bounding box center [713, 499] width 181 height 21
click at [668, 829] on div "Rohrpauschale *" at bounding box center [720, 824] width 312 height 53
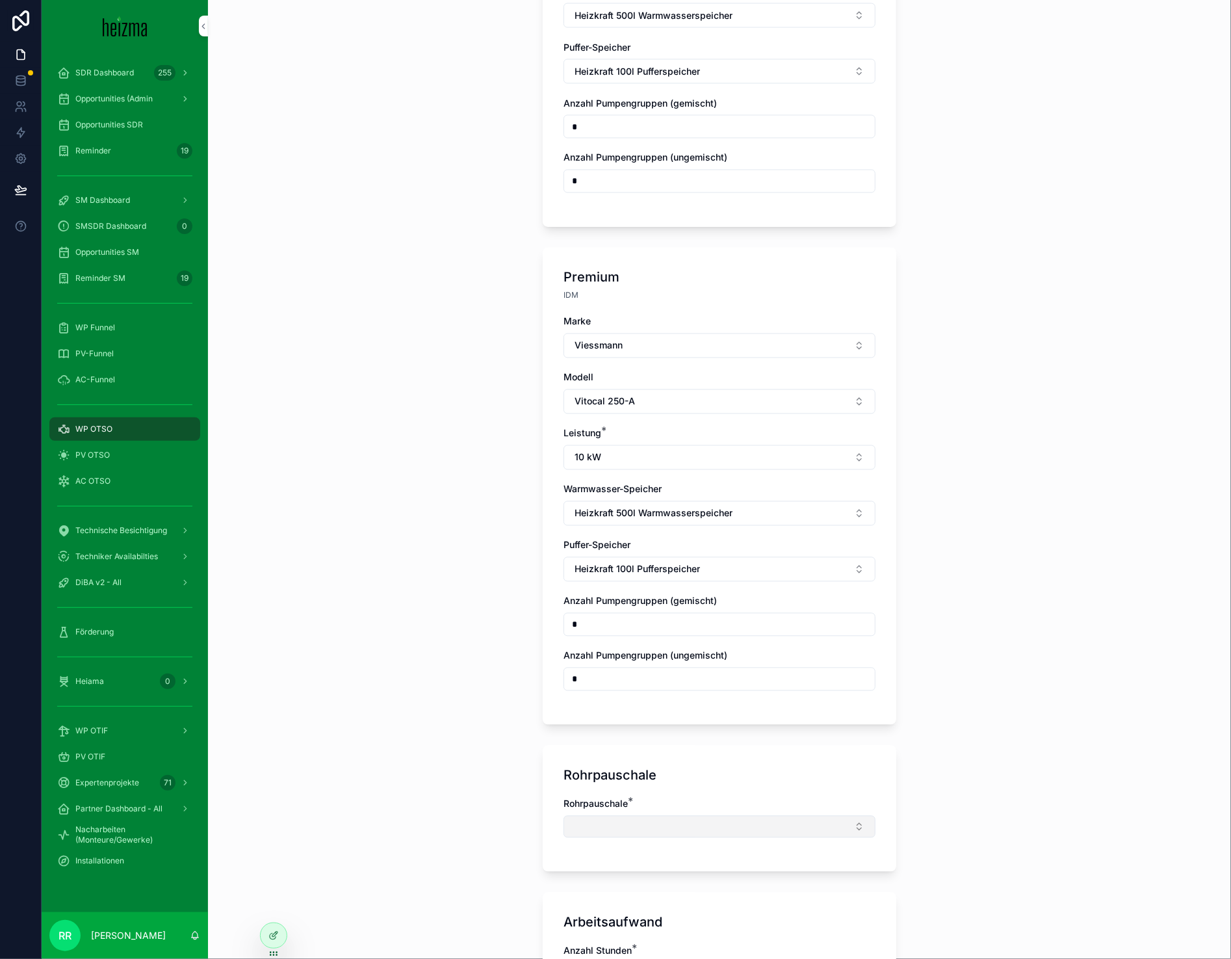
click at [670, 822] on button "Select Button" at bounding box center [720, 827] width 312 height 22
click at [696, 790] on div "Mittel" at bounding box center [713, 791] width 181 height 21
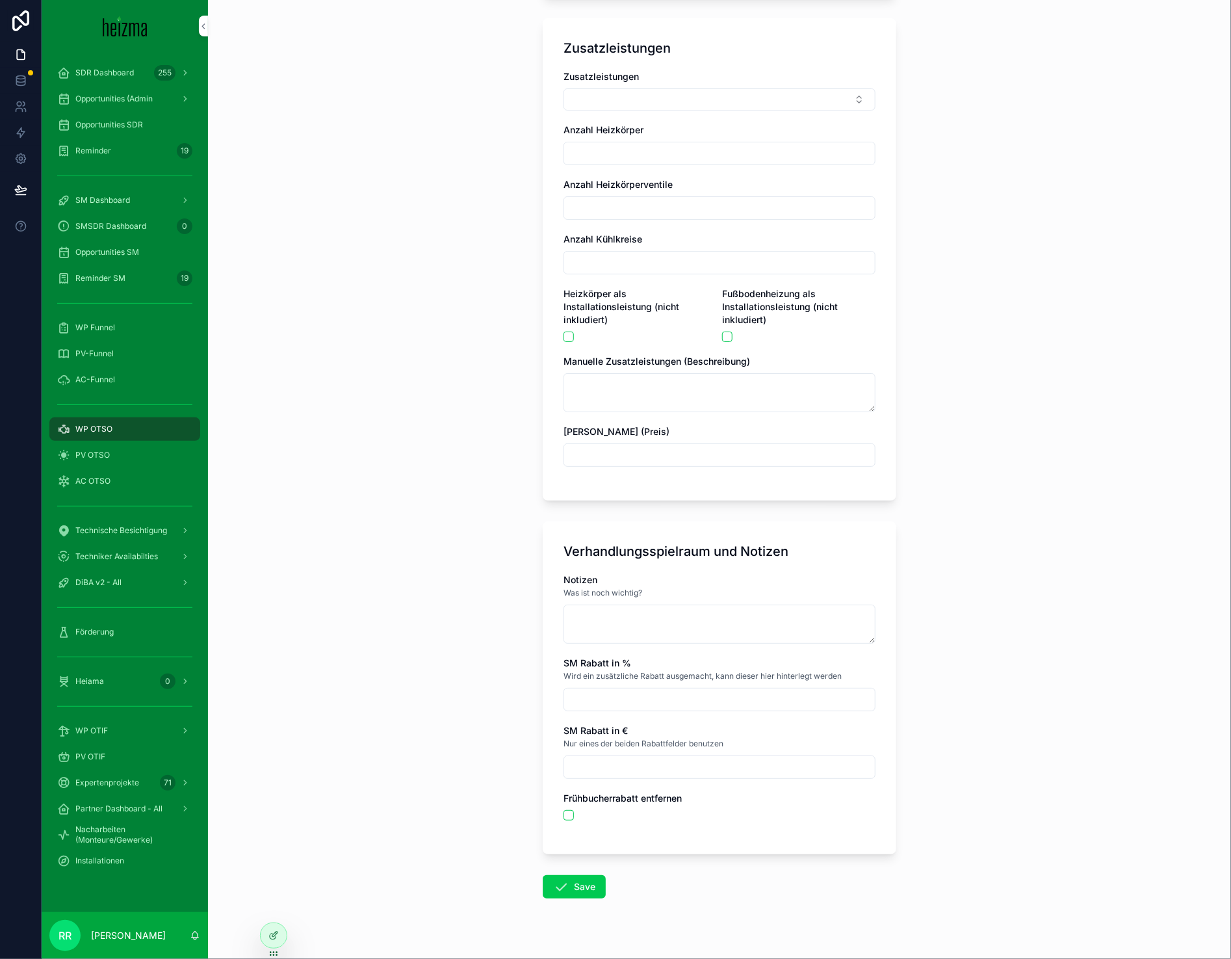
scroll to position [2570, 0]
click at [597, 592] on div "Notizen Was ist noch wichtig?" at bounding box center [720, 607] width 312 height 70
click at [590, 613] on textarea "scrollable content" at bounding box center [720, 622] width 312 height 39
type textarea "*"
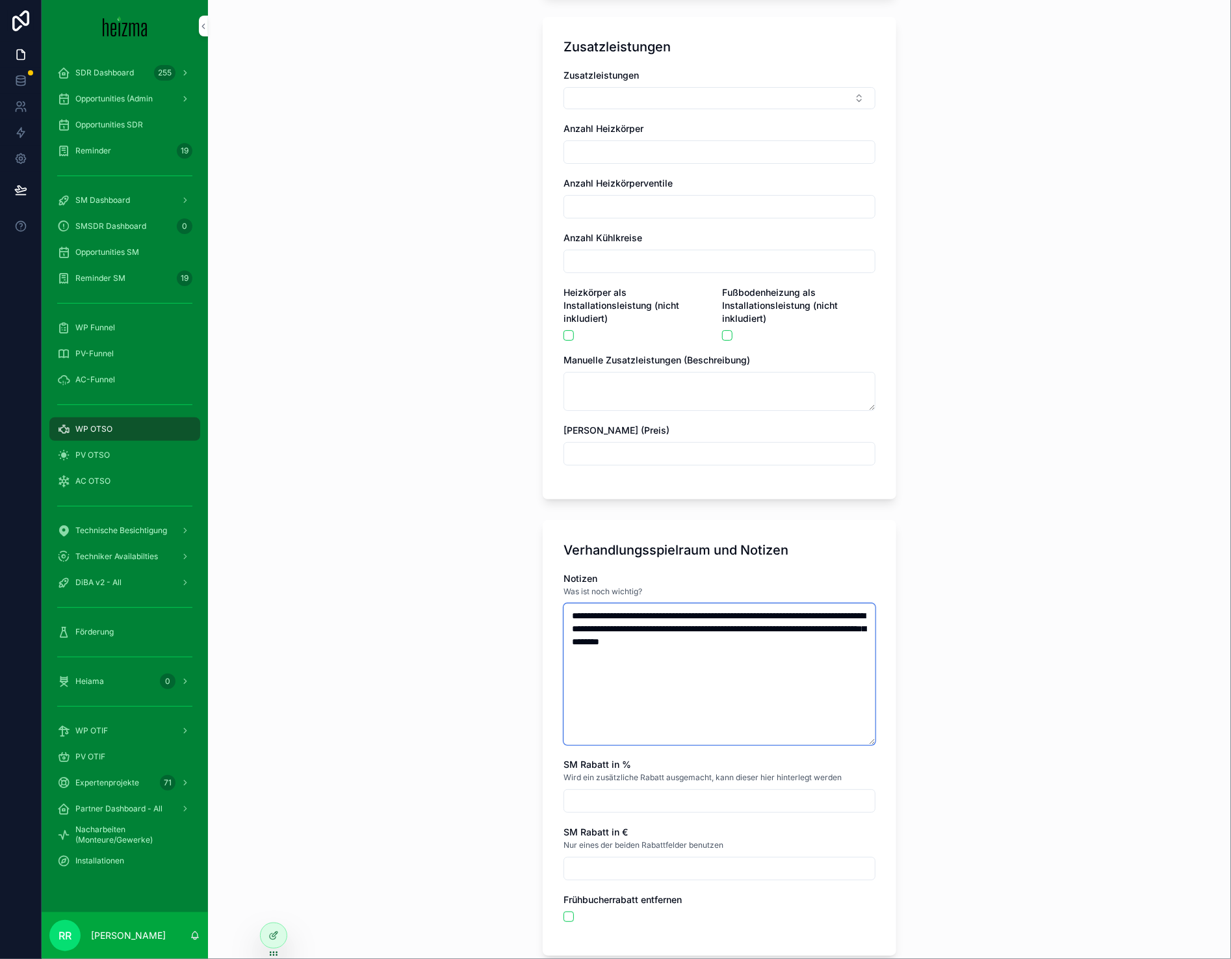
type textarea "**********"
click at [417, 651] on div "**********" at bounding box center [719, 479] width 1023 height 959
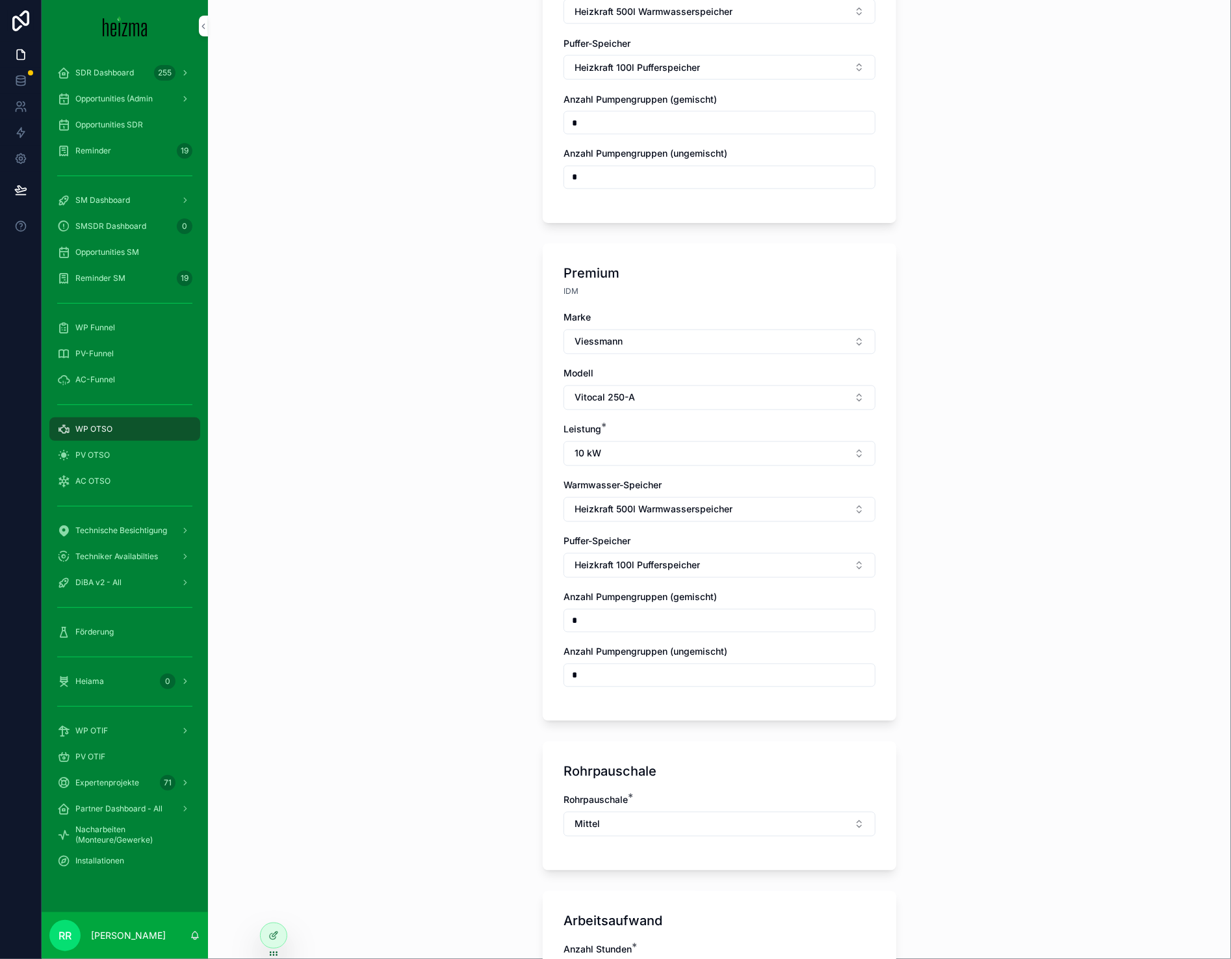
scroll to position [2686, 0]
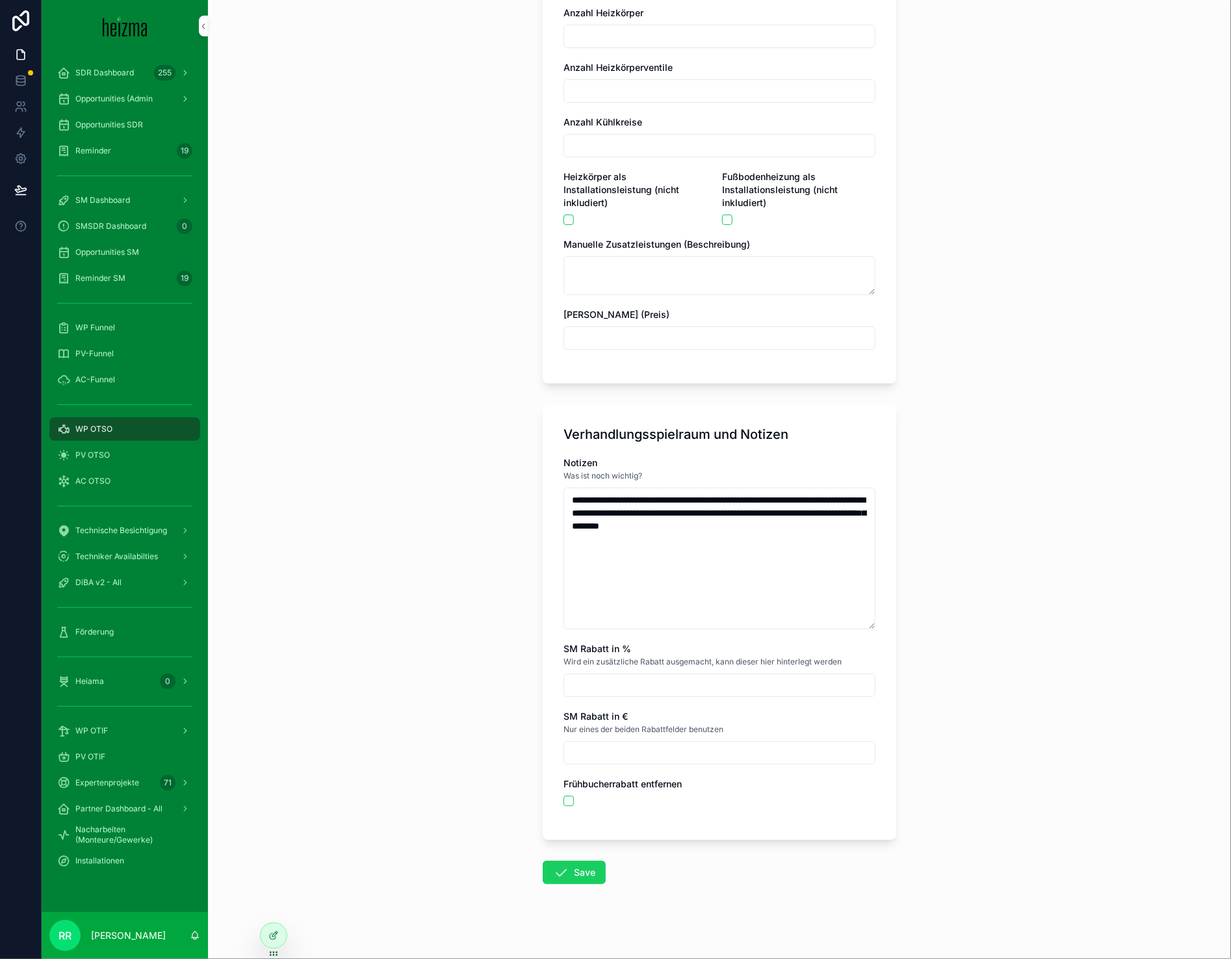
click at [560, 865] on icon "scrollable content" at bounding box center [561, 873] width 16 height 16
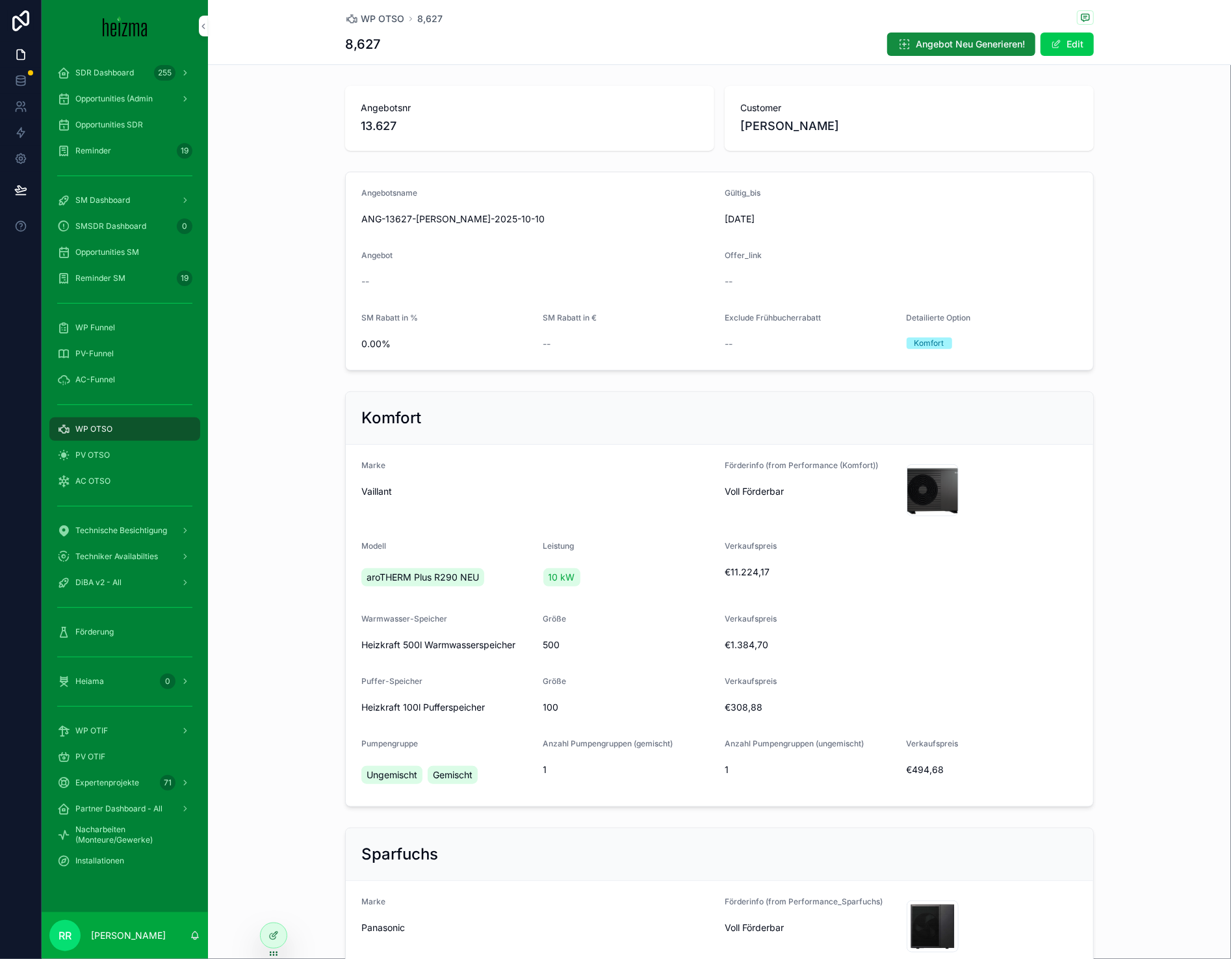
click at [109, 454] on div "PV OTSO" at bounding box center [124, 455] width 135 height 21
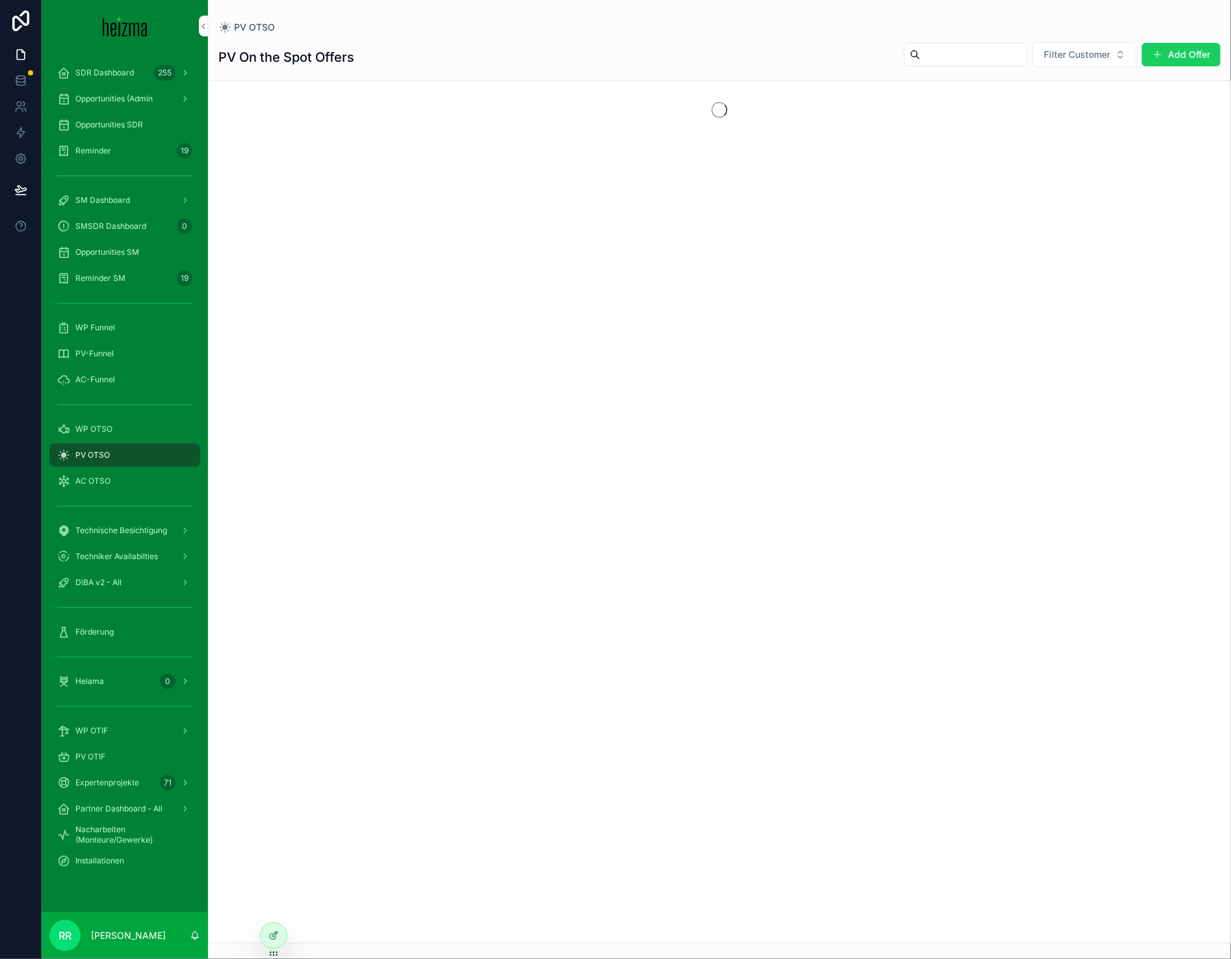
click at [1161, 53] on span "scrollable content" at bounding box center [1158, 54] width 10 height 10
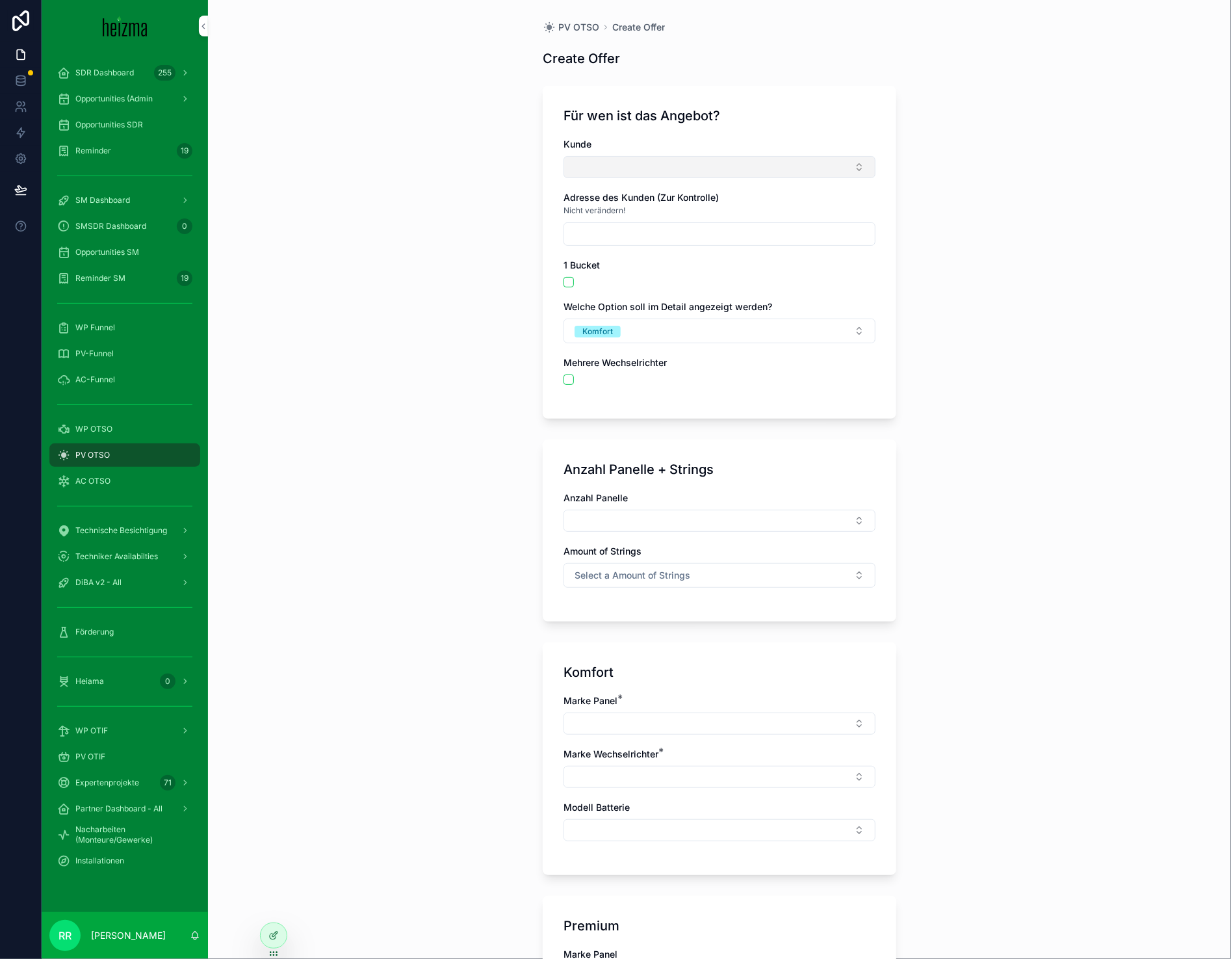
click at [591, 168] on button "Select Button" at bounding box center [720, 167] width 312 height 22
type input "****"
click at [636, 208] on div "[PERSON_NAME]" at bounding box center [713, 218] width 181 height 21
type input "**********"
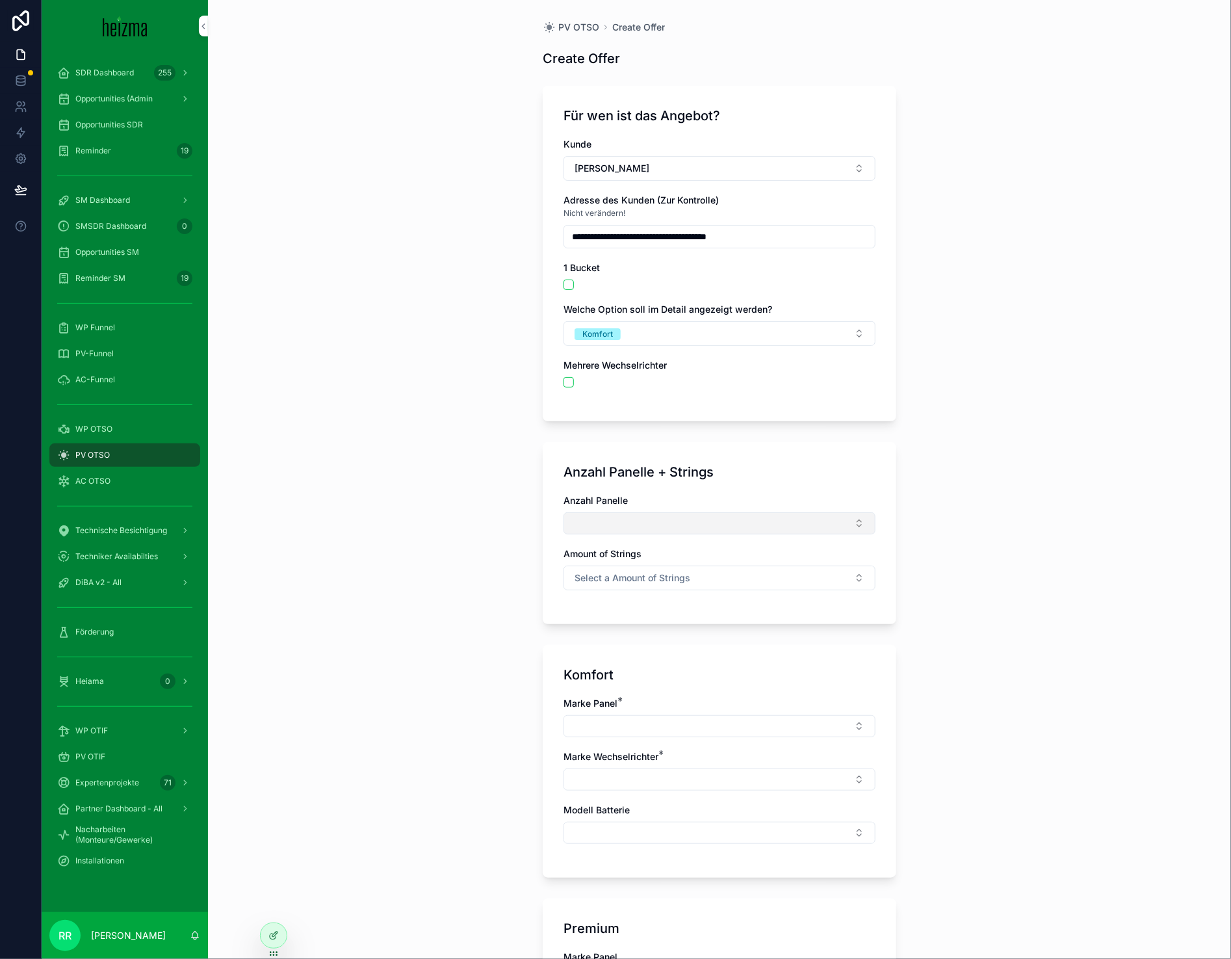
click at [621, 516] on button "Select Button" at bounding box center [720, 523] width 312 height 22
type input "**"
click at [666, 575] on div "22" at bounding box center [713, 575] width 181 height 21
click at [605, 591] on button "Select a Amount of Strings" at bounding box center [720, 580] width 312 height 25
click at [460, 667] on div "**********" at bounding box center [719, 479] width 1023 height 959
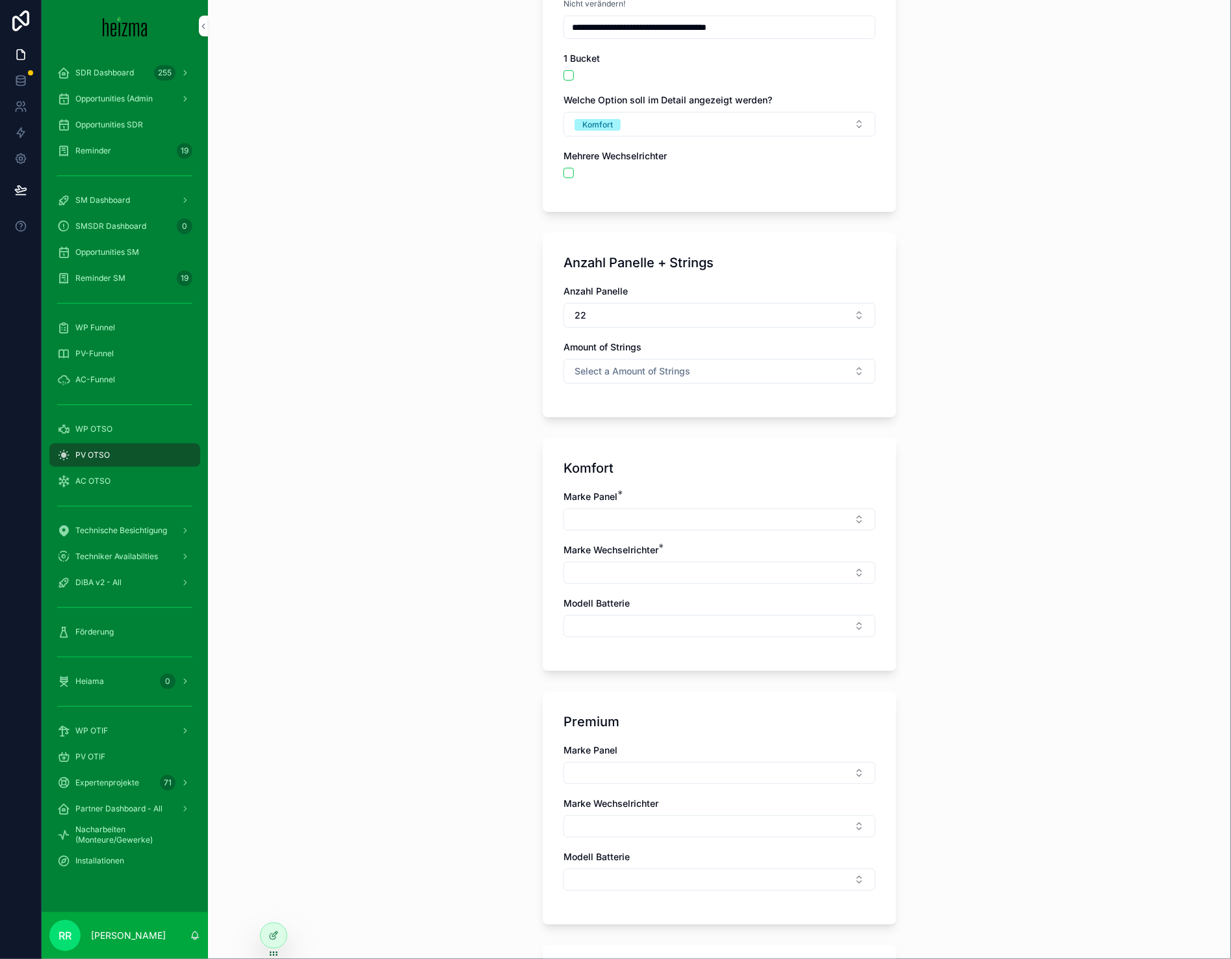
scroll to position [369, 0]
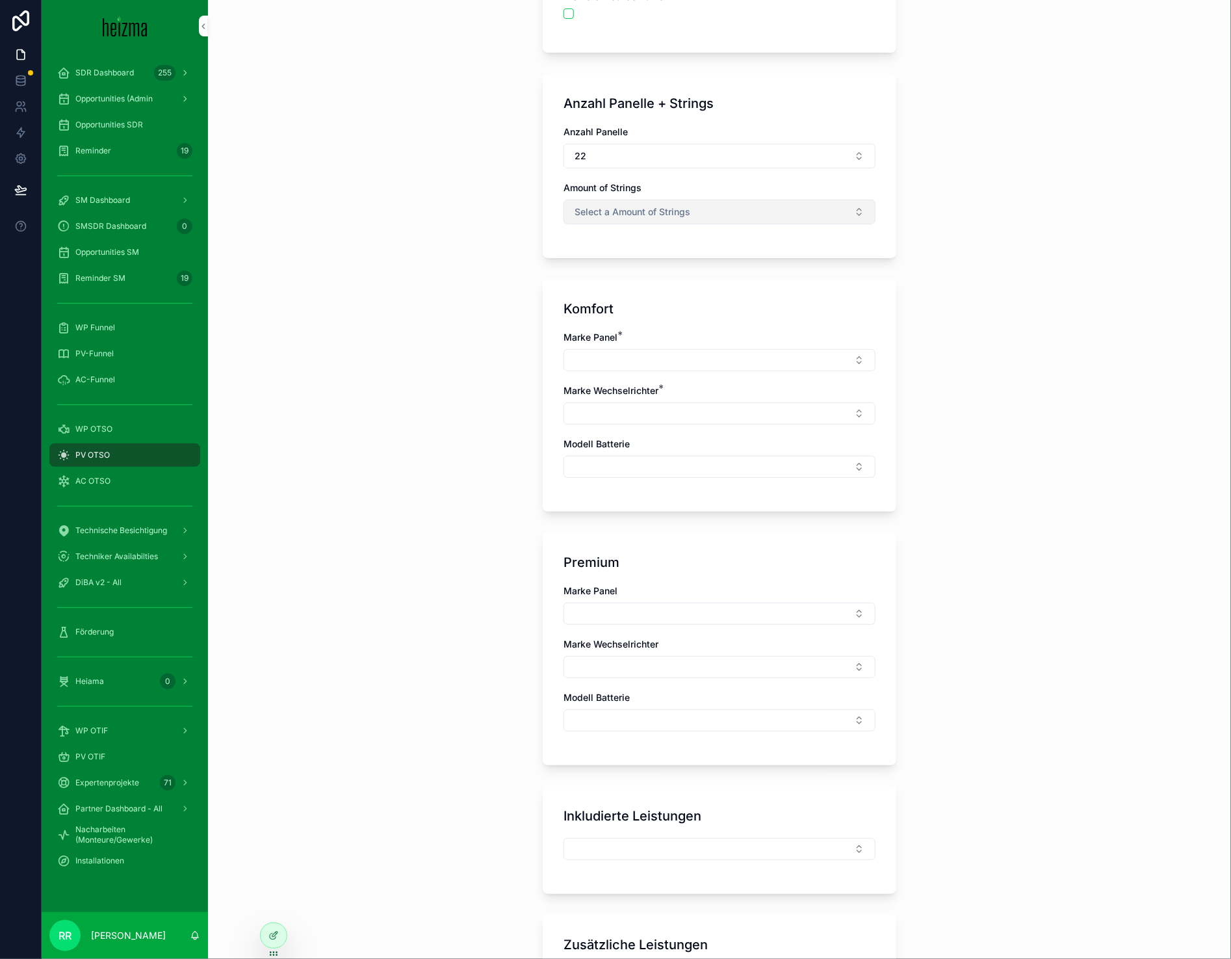
click at [664, 208] on span "Select a Amount of Strings" at bounding box center [633, 211] width 116 height 13
click at [707, 279] on div "2" at bounding box center [713, 284] width 181 height 20
click at [652, 376] on div "Marke Panel * Marke Wechselrichter * Modell Batterie" at bounding box center [720, 411] width 312 height 160
click at [644, 358] on button "Select Button" at bounding box center [720, 360] width 312 height 22
click at [658, 430] on div "Marke Panel * Marke Wechselrichter * Modell Batterie" at bounding box center [720, 411] width 312 height 160
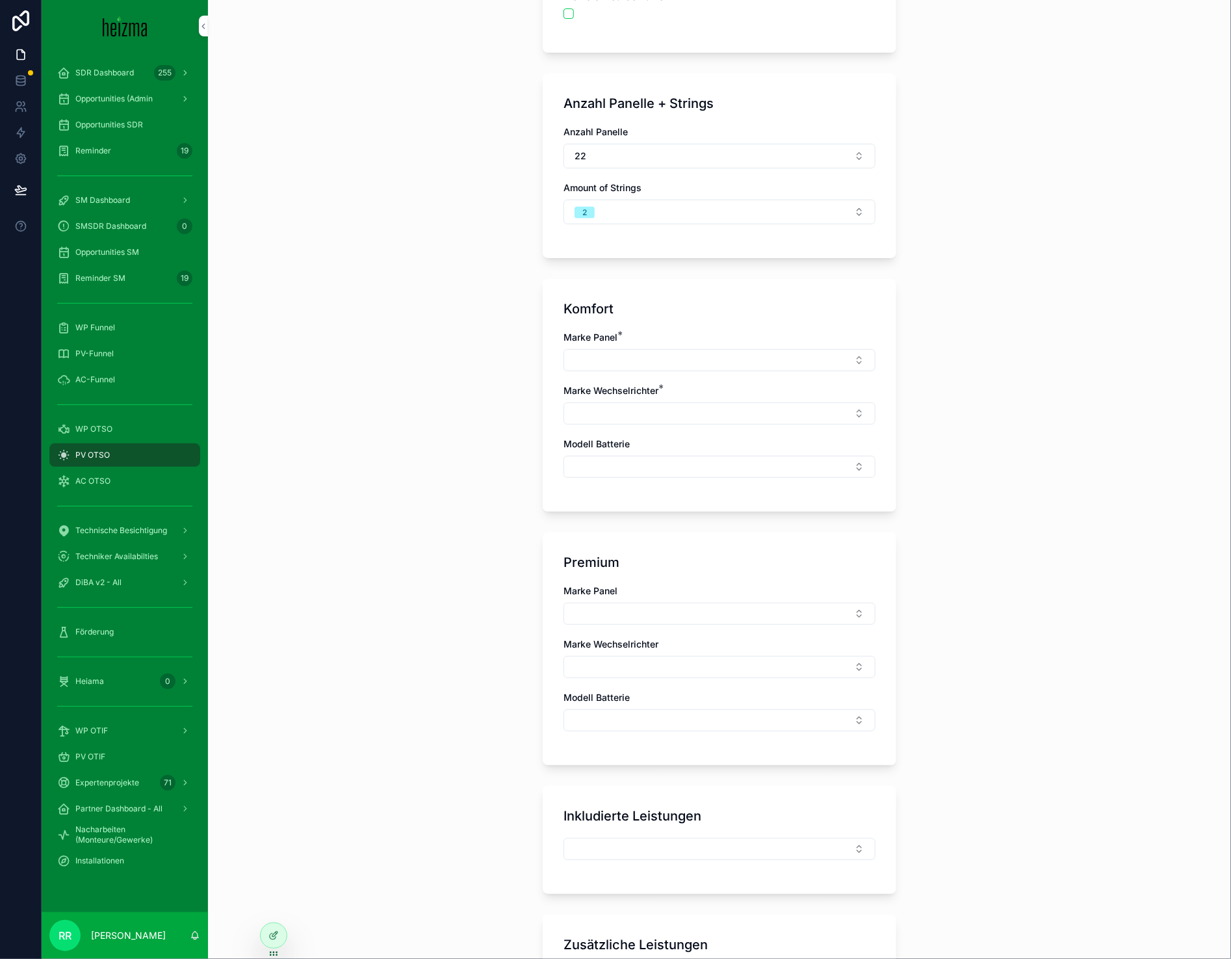
click at [661, 375] on div "Marke Panel * Marke Wechselrichter * Modell Batterie" at bounding box center [720, 411] width 312 height 160
click at [666, 364] on button "Select Button" at bounding box center [720, 360] width 312 height 22
click at [669, 407] on span "Trina Solar" at bounding box center [651, 412] width 45 height 13
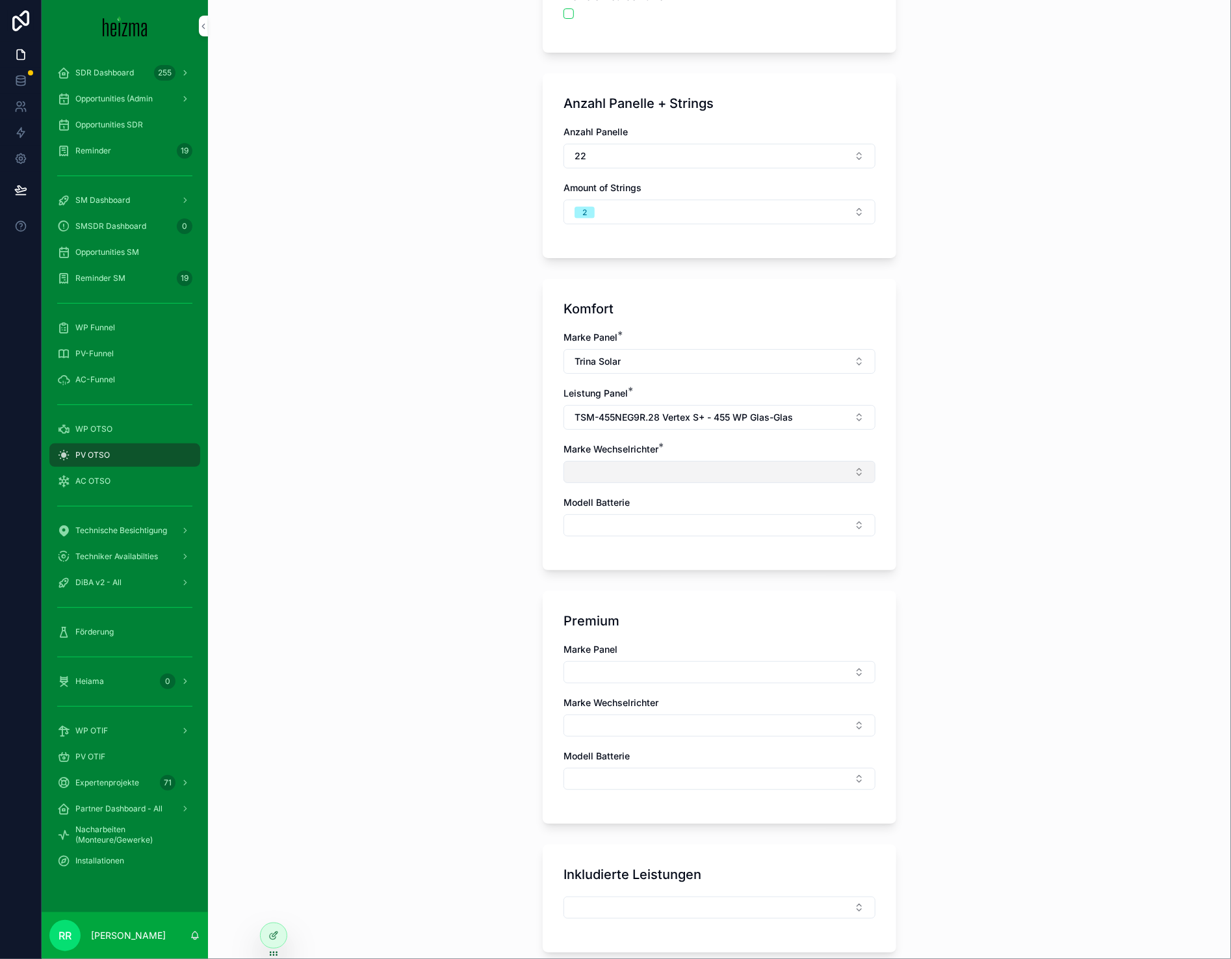
click at [575, 469] on button "Select Button" at bounding box center [720, 472] width 312 height 22
click at [656, 547] on span "Sigenergy" at bounding box center [651, 544] width 44 height 13
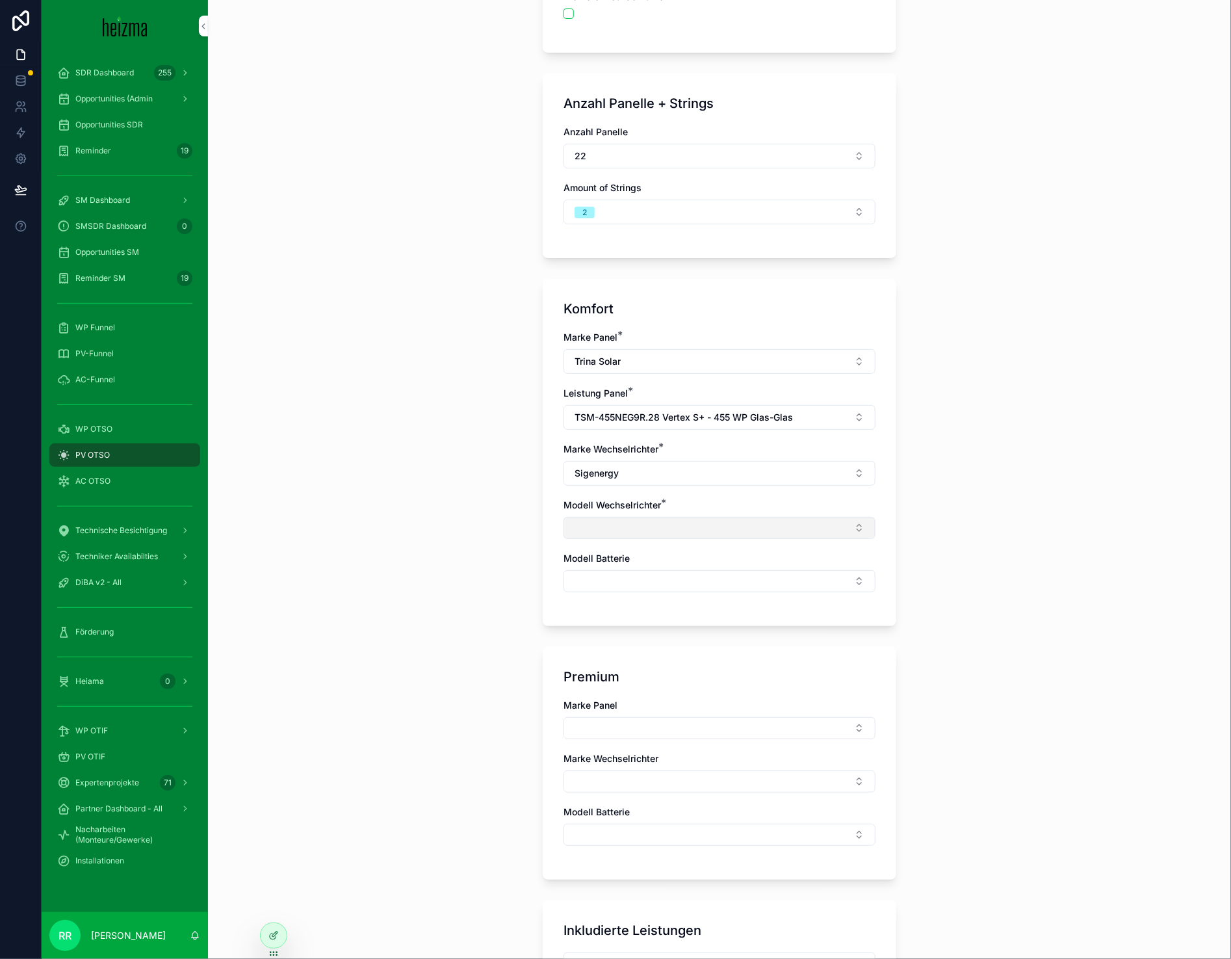
click at [660, 535] on button "Select Button" at bounding box center [720, 528] width 312 height 22
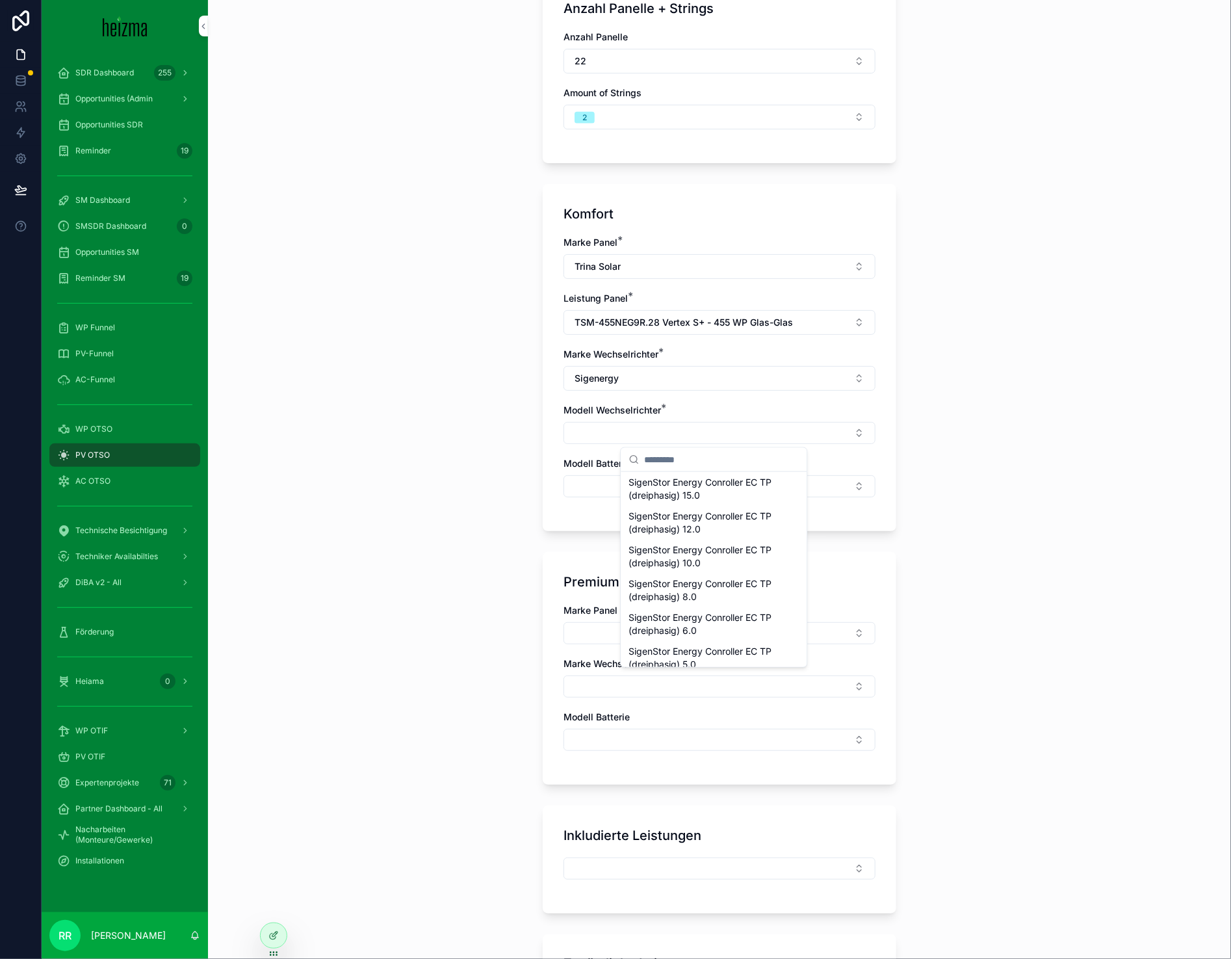
scroll to position [148, 0]
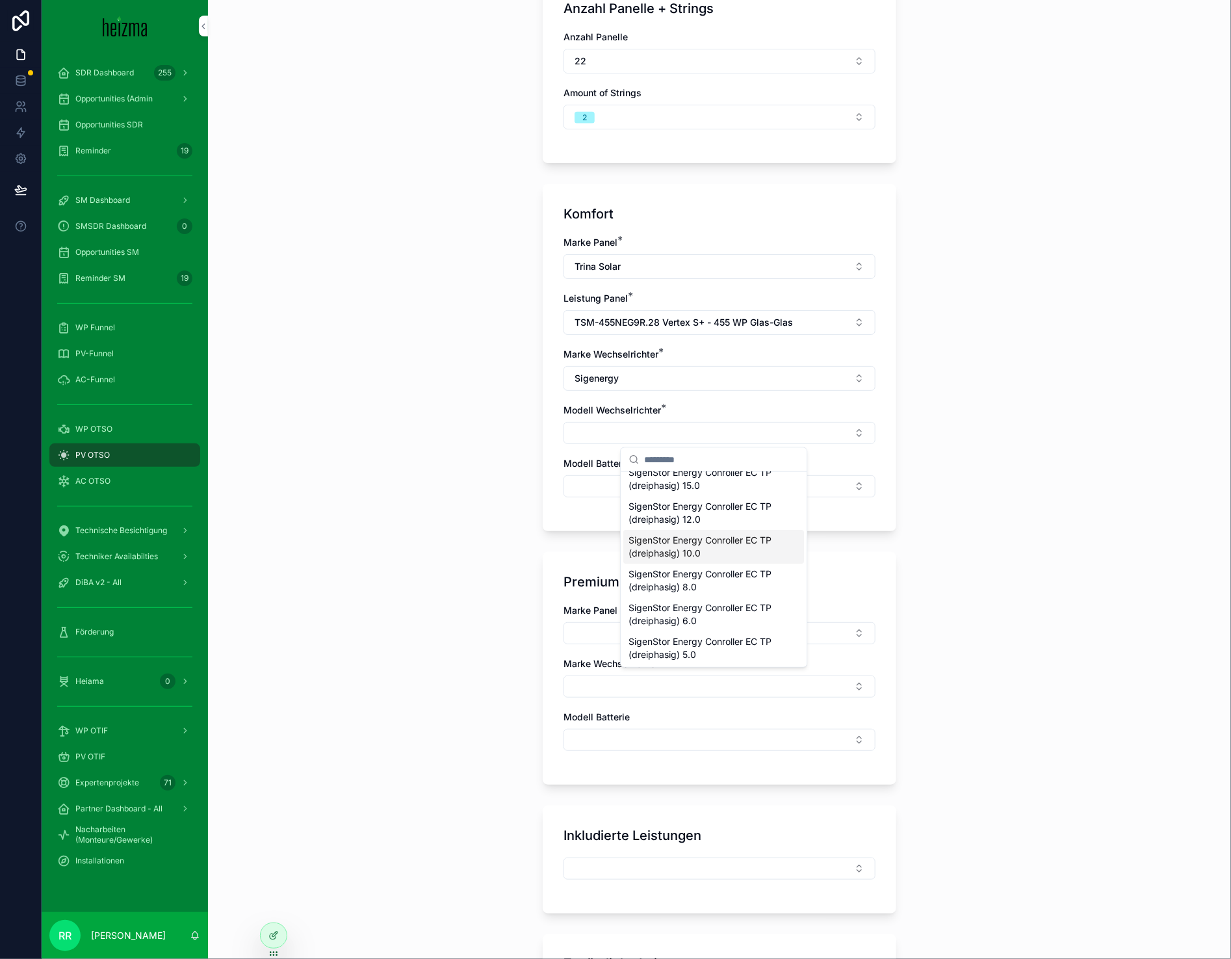
click at [711, 558] on span "SigenStor Energy Conroller EC TP (dreiphasig) 10.0" at bounding box center [706, 547] width 155 height 26
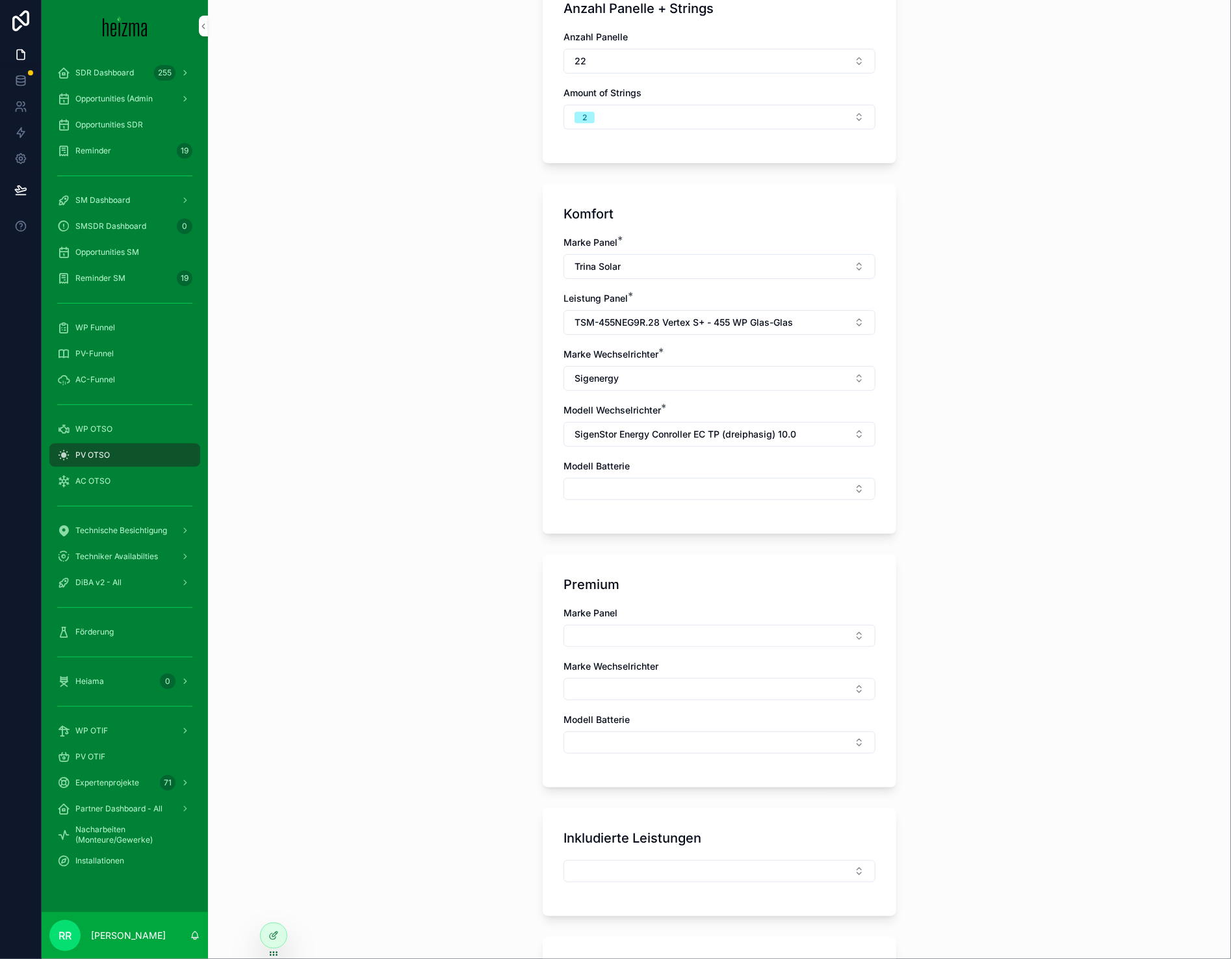
click at [607, 470] on span "Modell Batterie" at bounding box center [597, 465] width 66 height 11
click at [612, 492] on button "Select Button" at bounding box center [720, 489] width 312 height 22
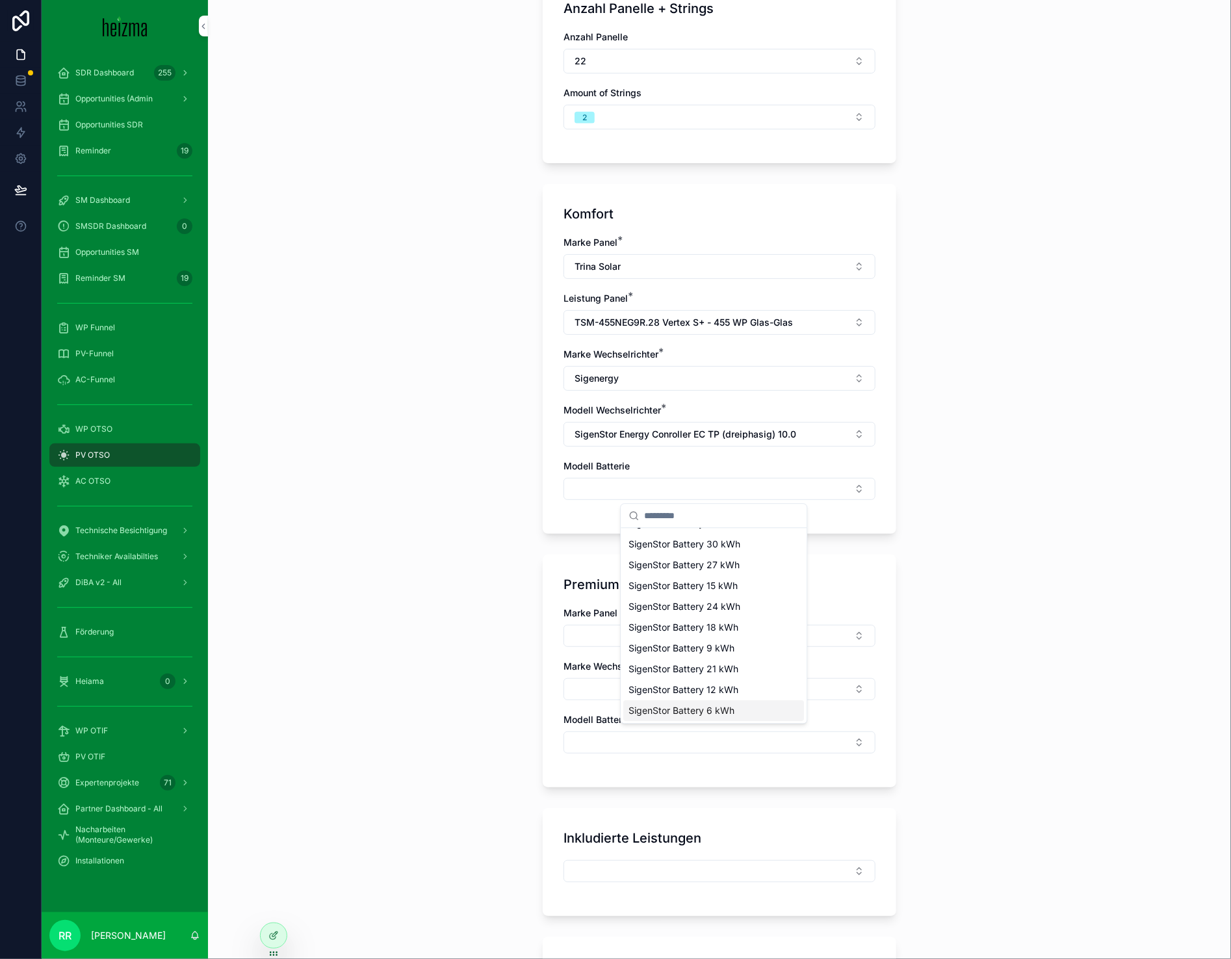
click at [711, 701] on div "SigenStor Battery 6 kWh" at bounding box center [713, 710] width 181 height 21
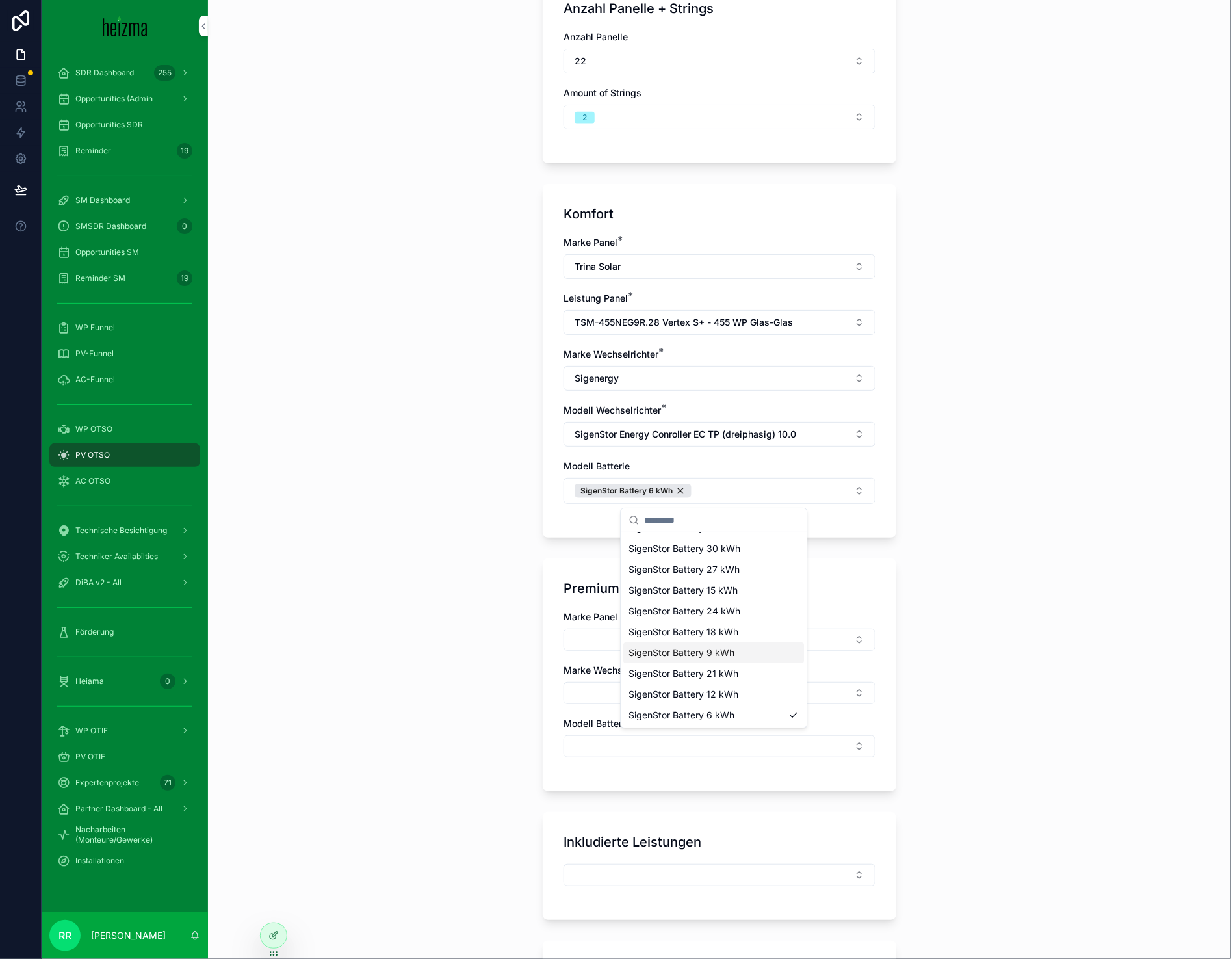
click at [518, 649] on div "**********" at bounding box center [719, 479] width 1023 height 959
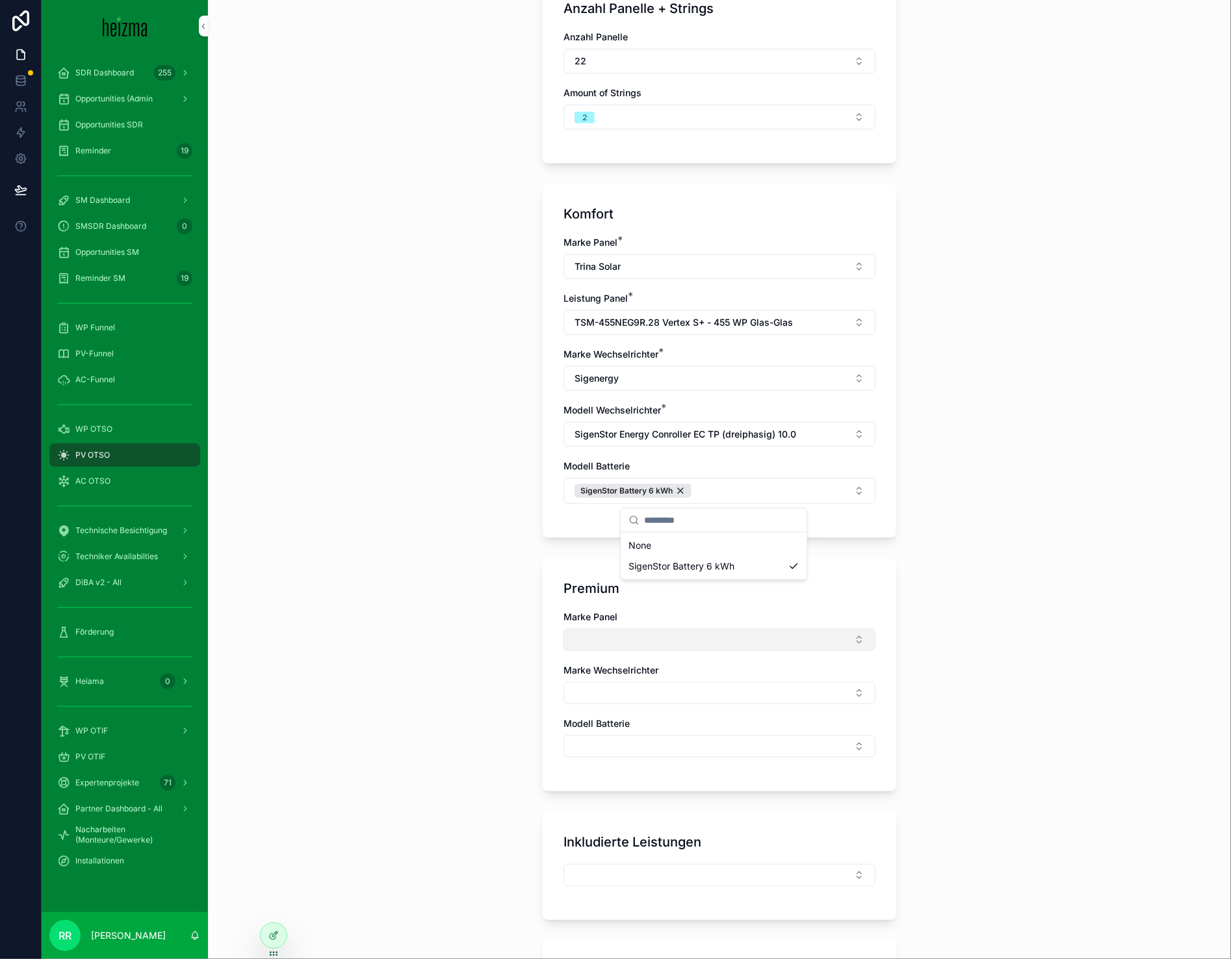
click at [582, 634] on button "Select Button" at bounding box center [720, 640] width 312 height 22
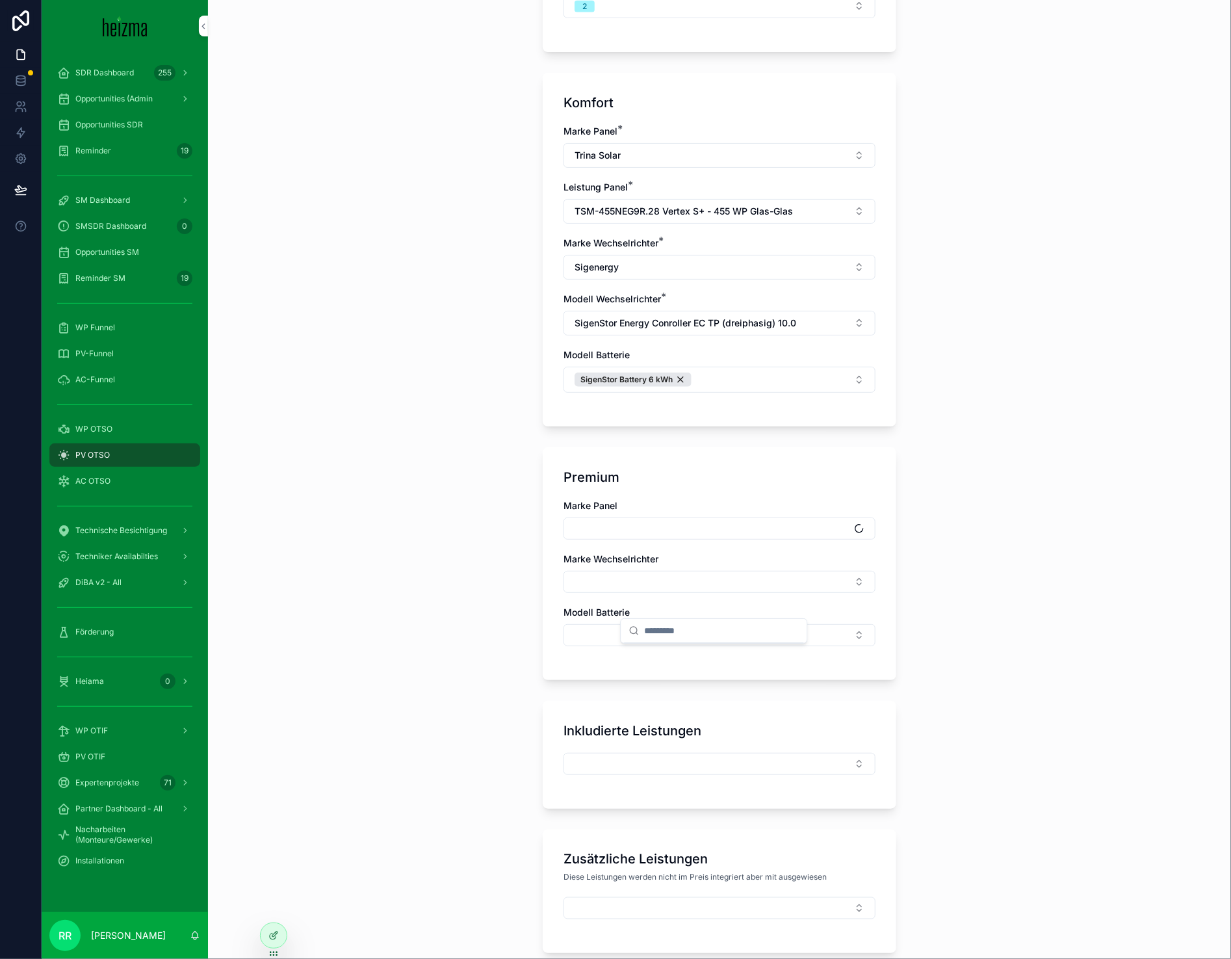
scroll to position [581, 0]
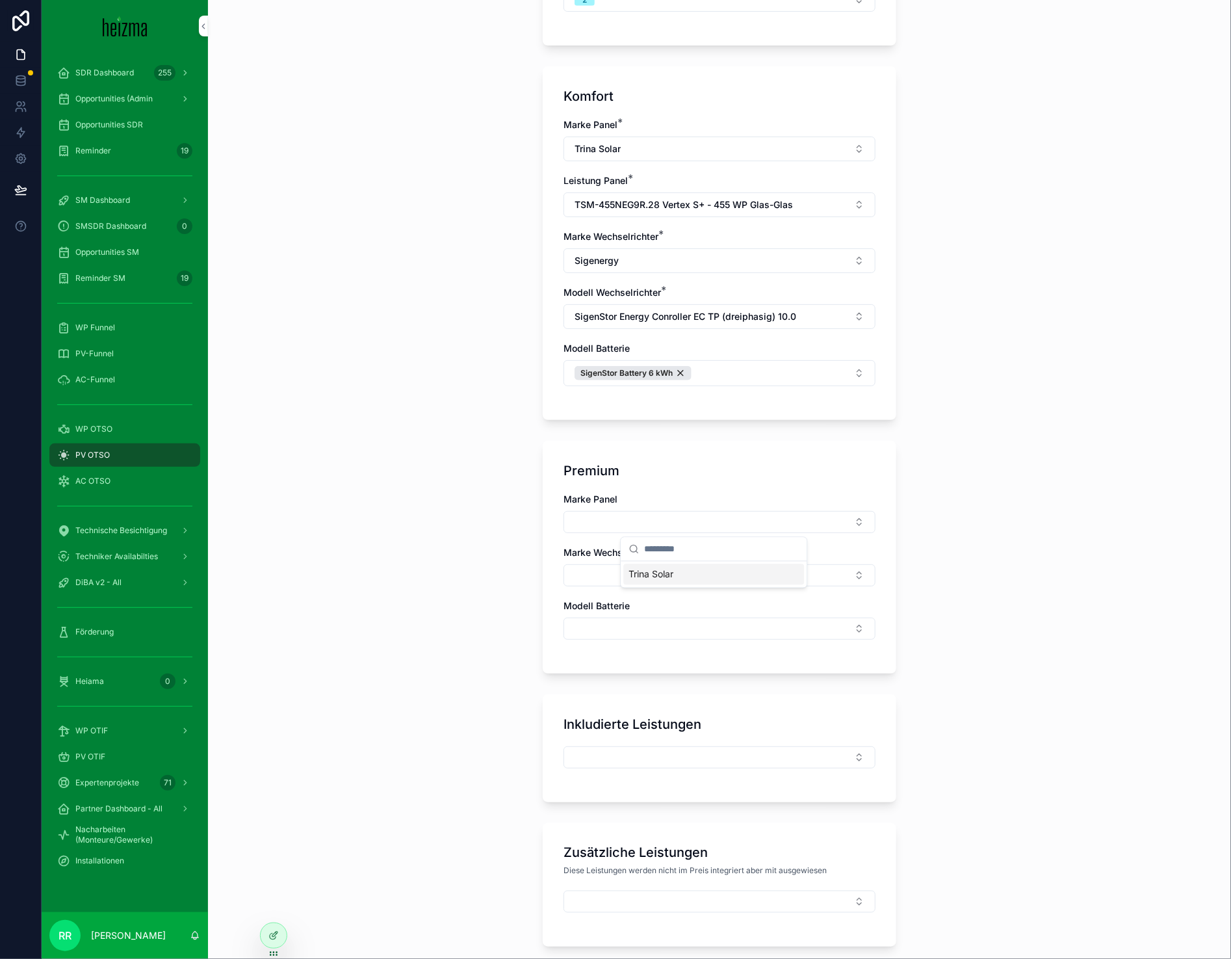
click at [691, 577] on div "Trina Solar" at bounding box center [713, 574] width 181 height 21
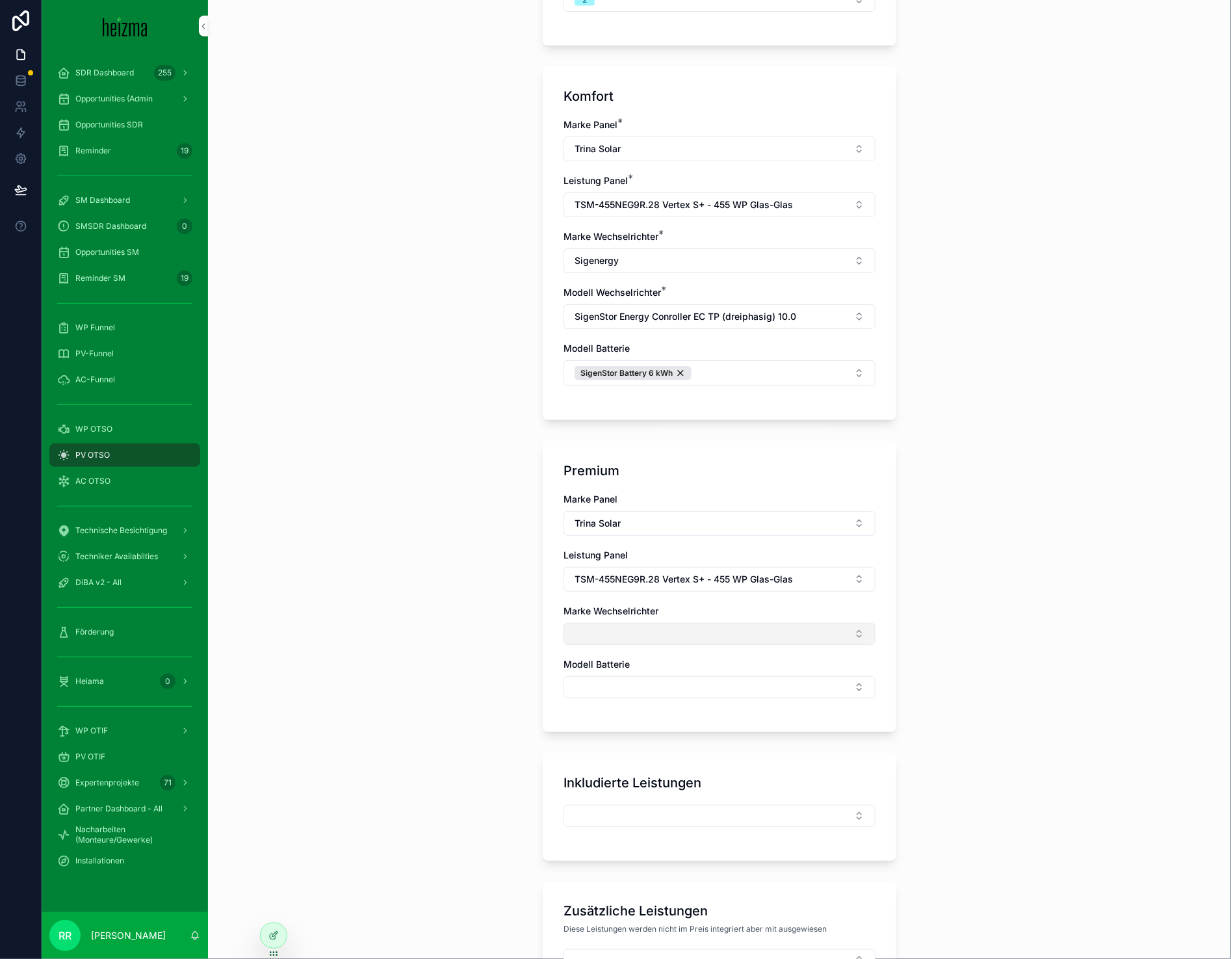
click at [651, 626] on button "Select Button" at bounding box center [720, 634] width 312 height 22
click at [710, 725] on div "Fronius" at bounding box center [713, 728] width 181 height 21
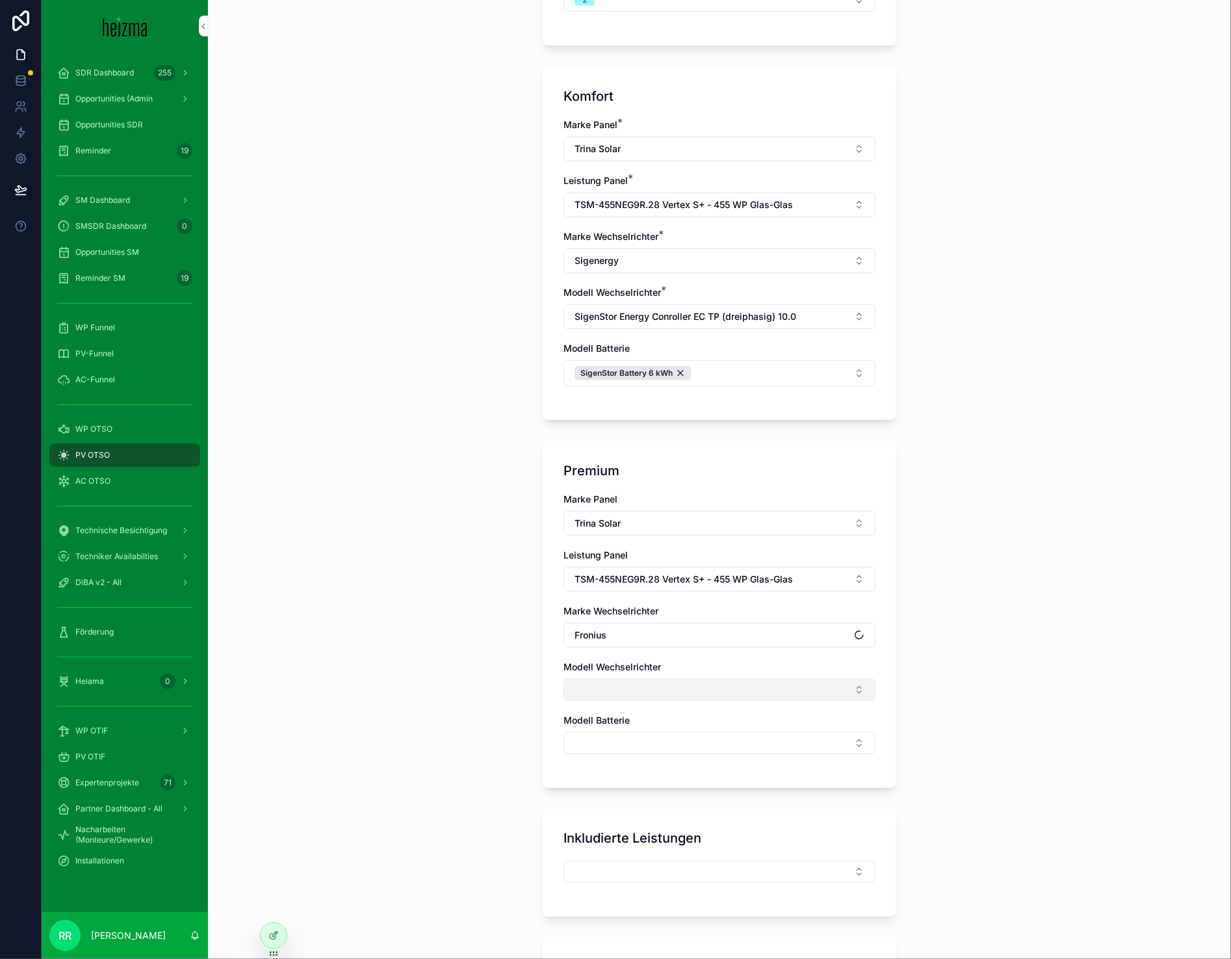
click at [666, 694] on button "Select Button" at bounding box center [720, 690] width 312 height 22
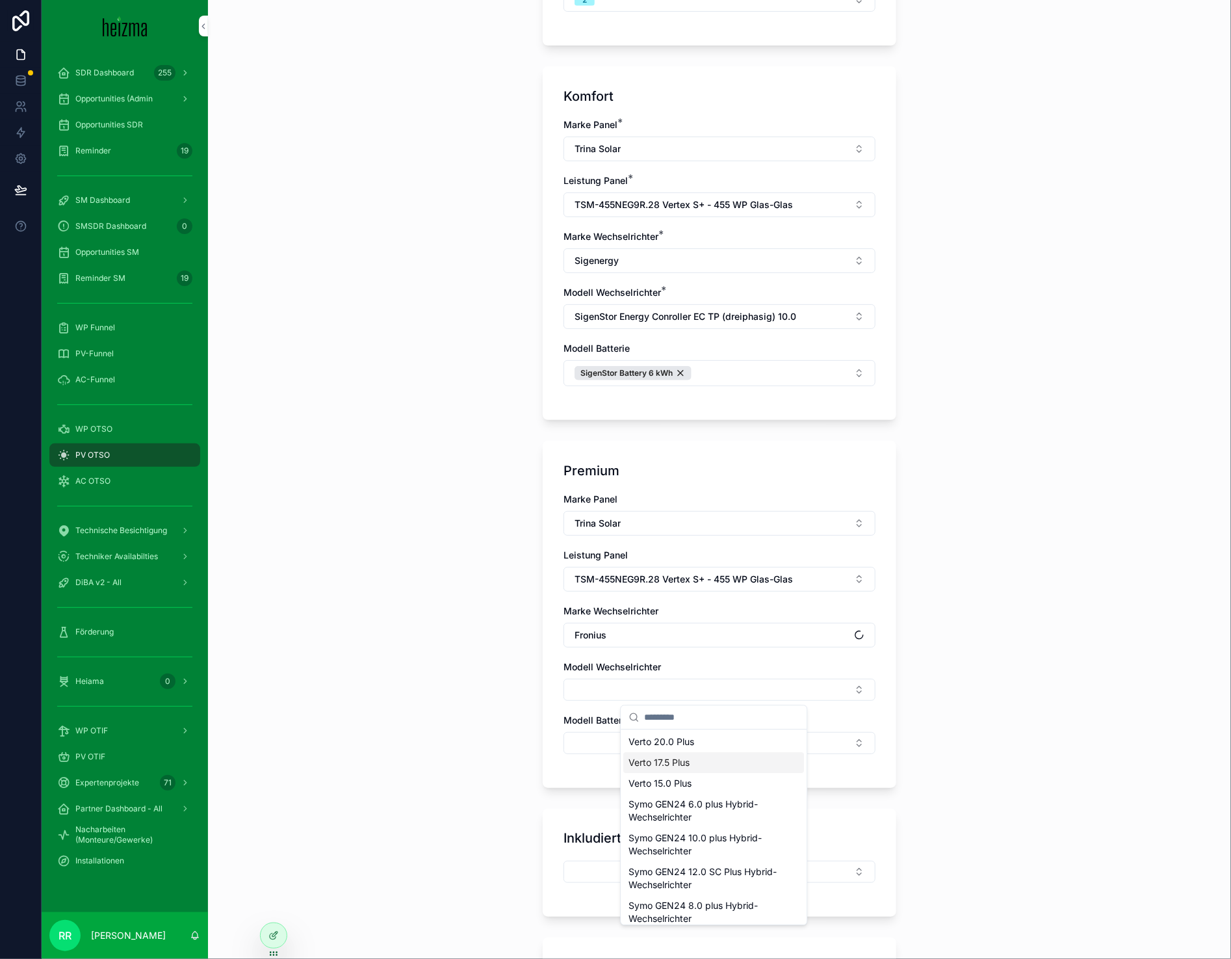
scroll to position [70, 0]
click at [717, 839] on span "Symo GEN24 10.0 plus Hybrid-Wechselrichter" at bounding box center [706, 838] width 155 height 26
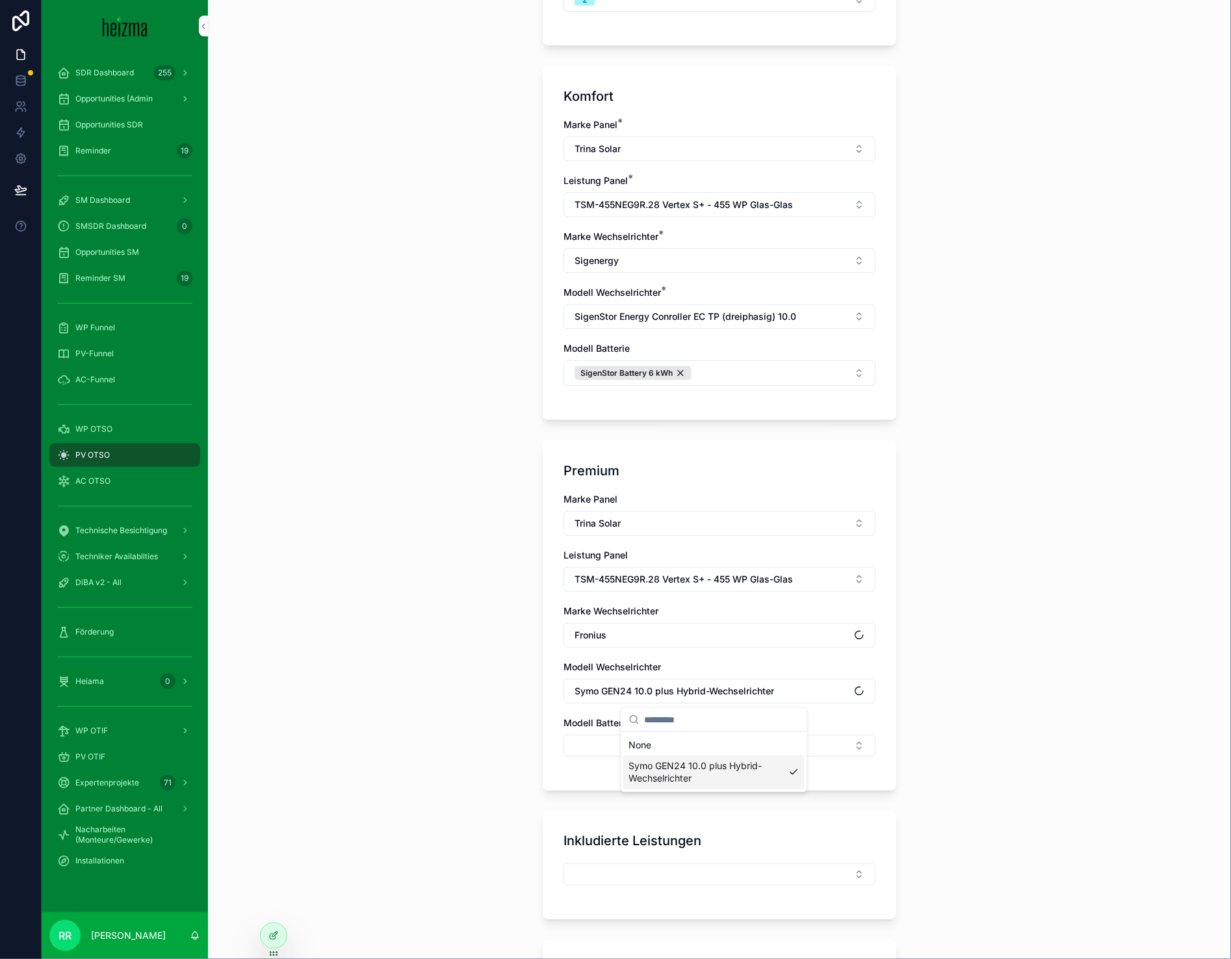
scroll to position [0, 0]
click at [610, 757] on button "Select Button" at bounding box center [720, 746] width 312 height 22
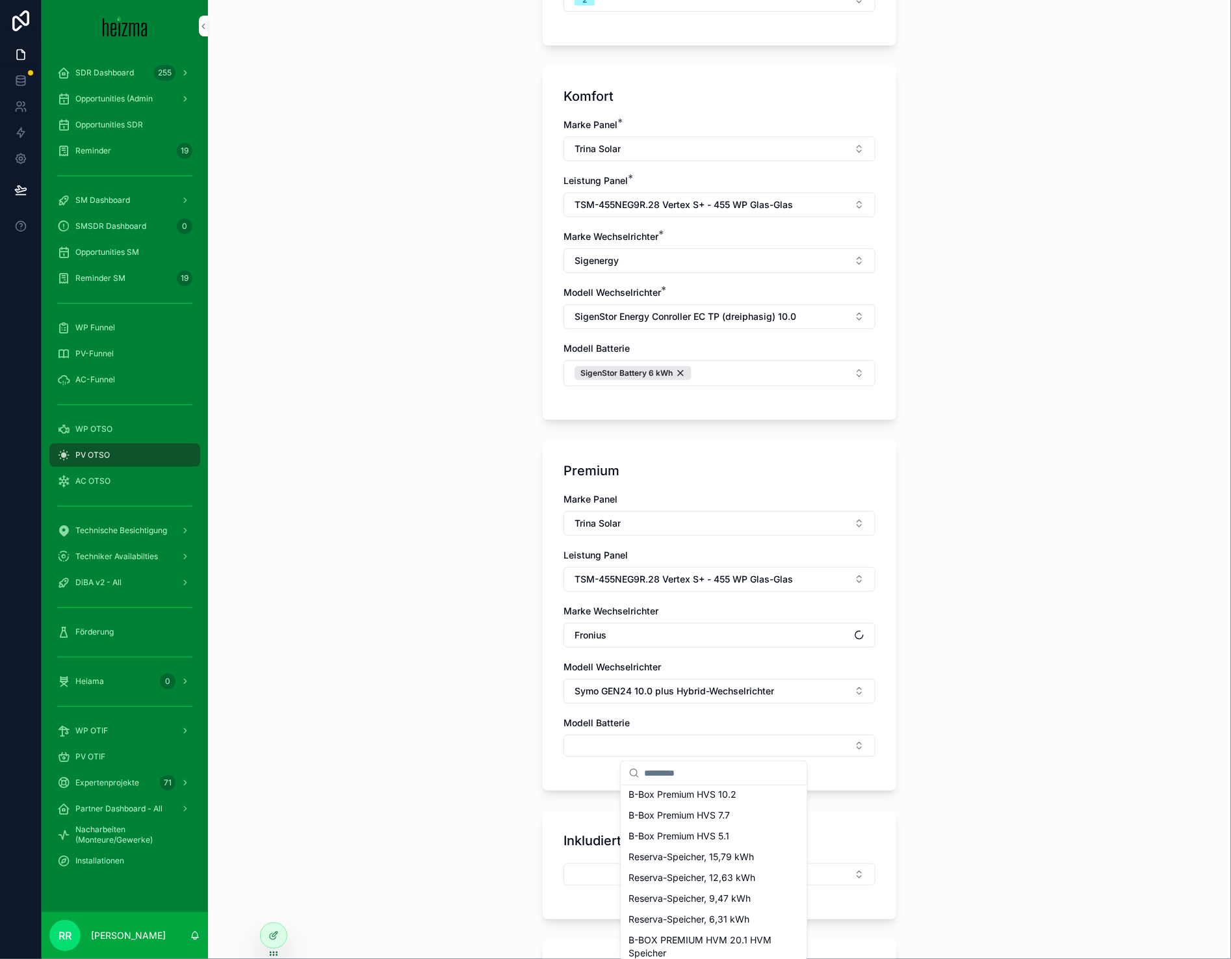
scroll to position [118, 0]
drag, startPoint x: 730, startPoint y: 889, endPoint x: 729, endPoint y: 898, distance: 9.2
click at [729, 898] on div "B-BOX PREMIUM HVM 22.1 HVM Speicher B-BOX PREMIUM HVM 13.8 HVM Speicher, 13,80 …" at bounding box center [713, 844] width 181 height 348
click at [729, 898] on div "Reserva-Speicher, 6,31 kWh" at bounding box center [713, 906] width 181 height 21
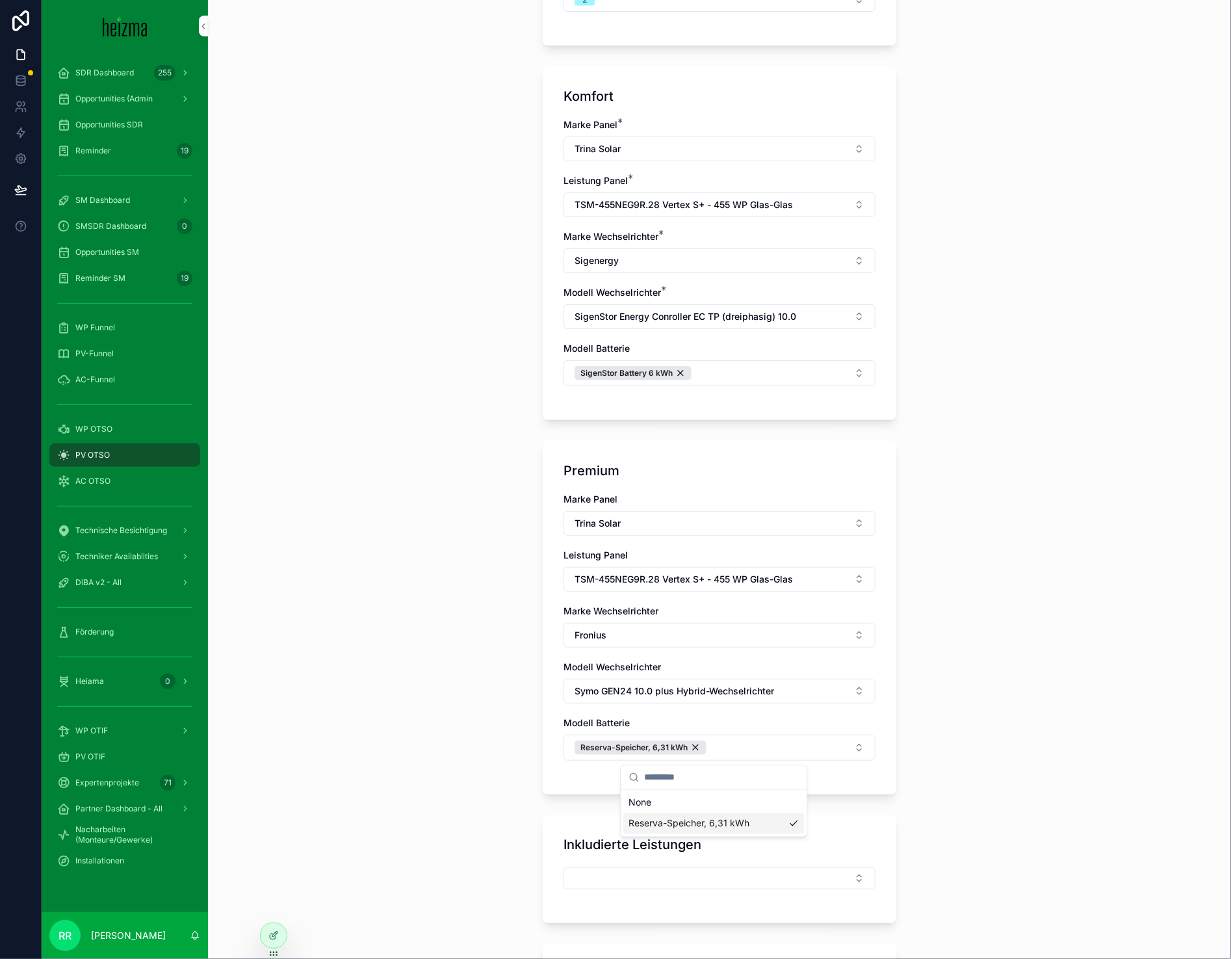
scroll to position [0, 0]
click at [440, 777] on div "**********" at bounding box center [719, 479] width 1023 height 959
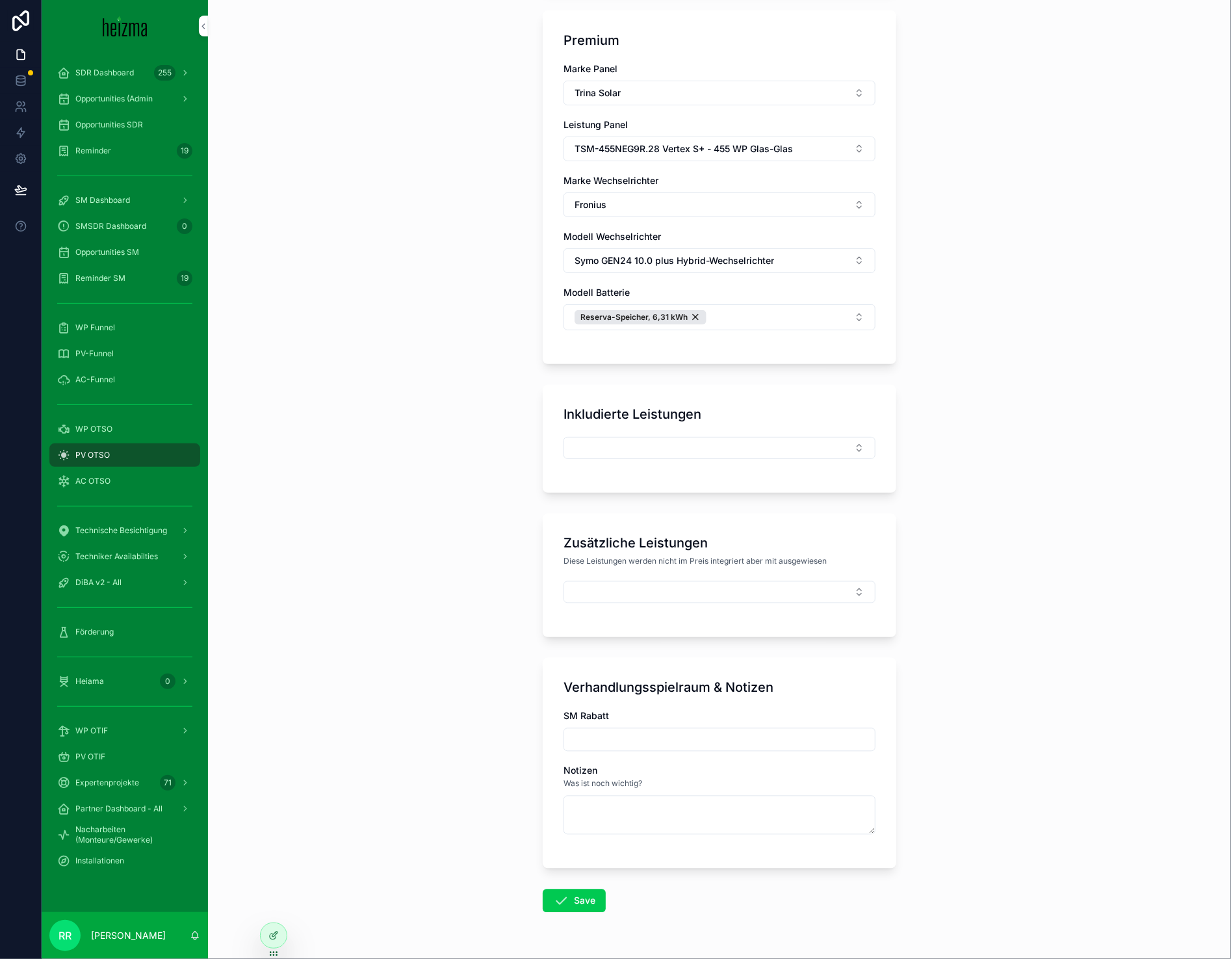
scroll to position [1050, 0]
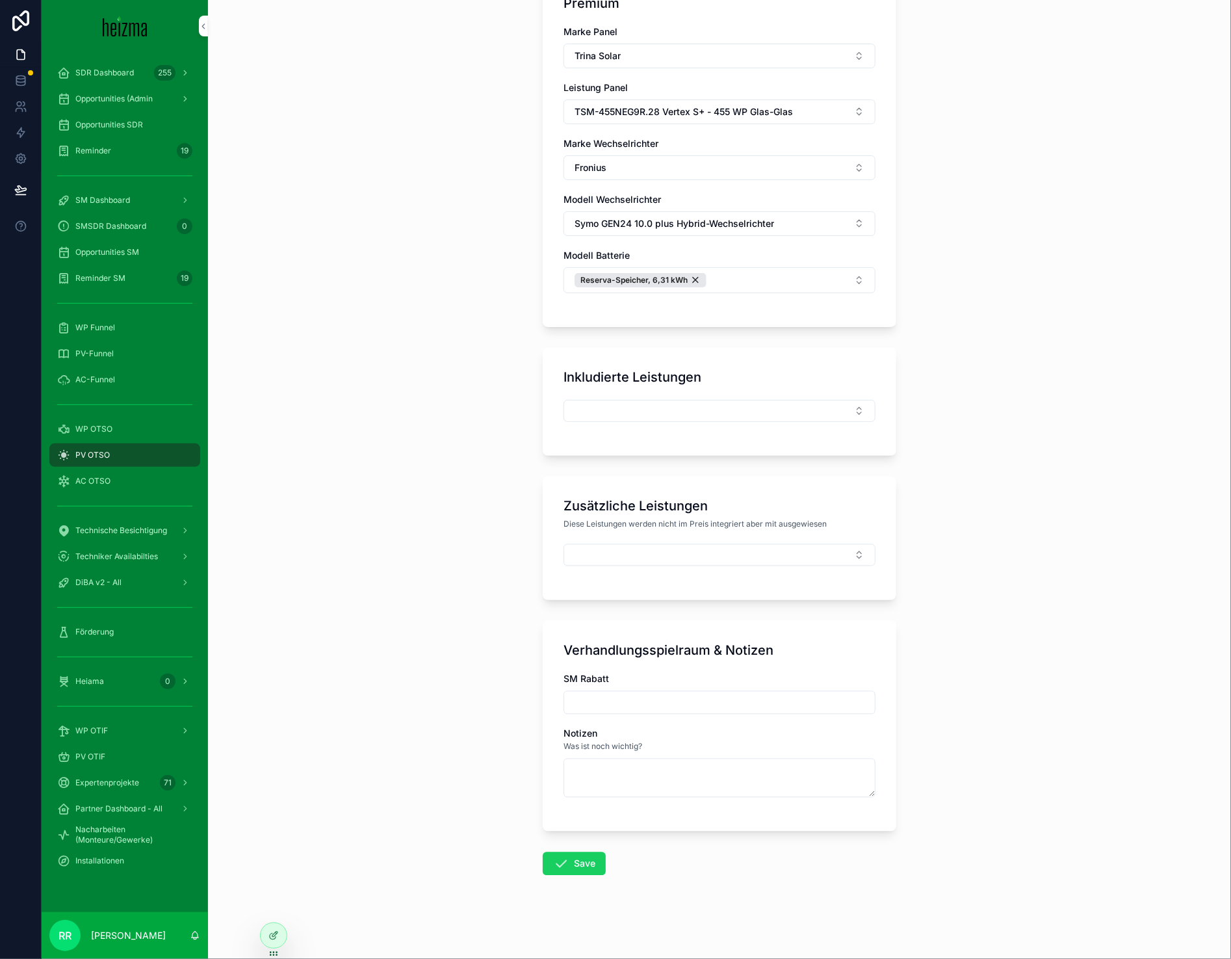
click at [584, 857] on button "Save" at bounding box center [574, 863] width 63 height 23
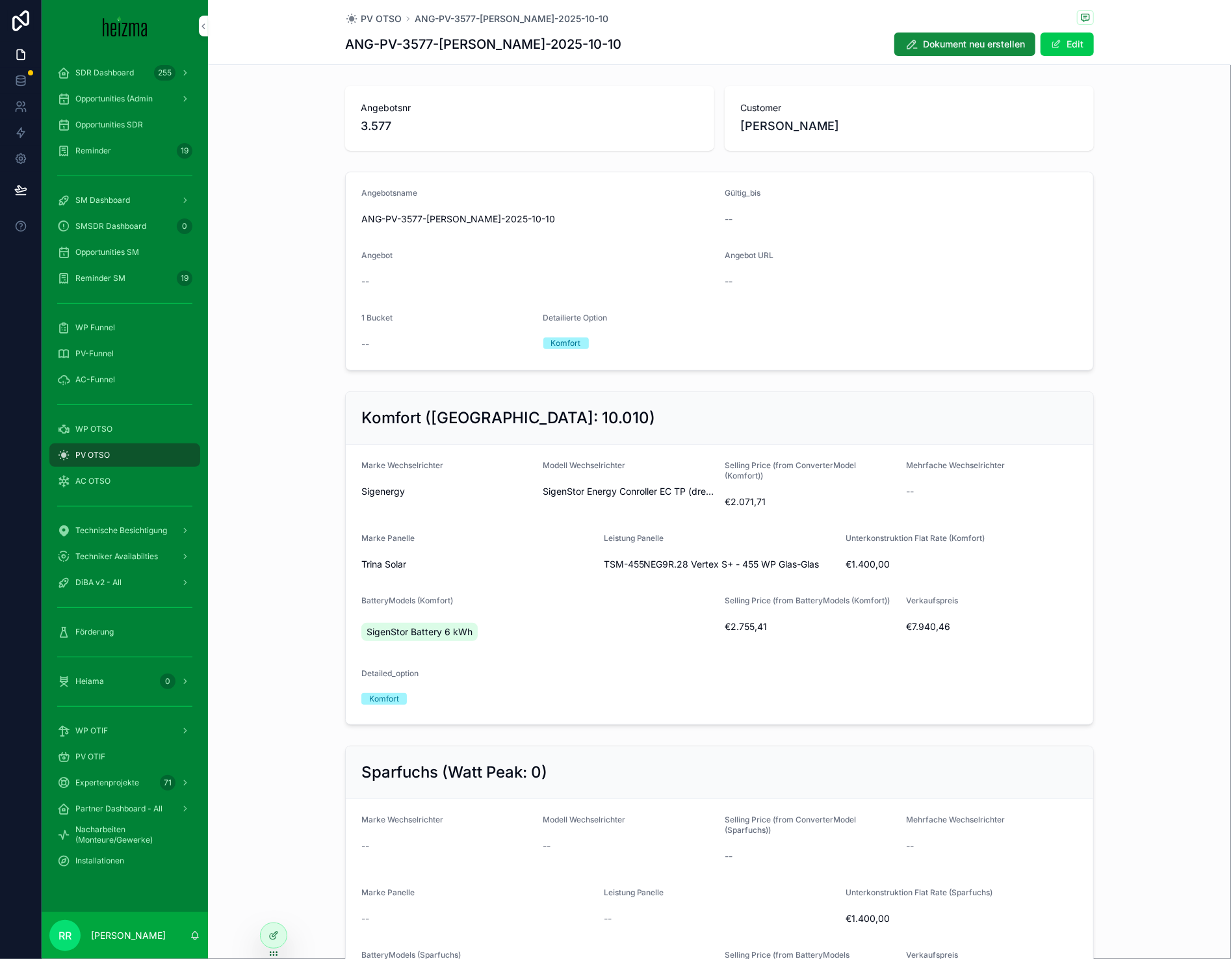
click at [79, 430] on span "WP OTSO" at bounding box center [93, 429] width 37 height 10
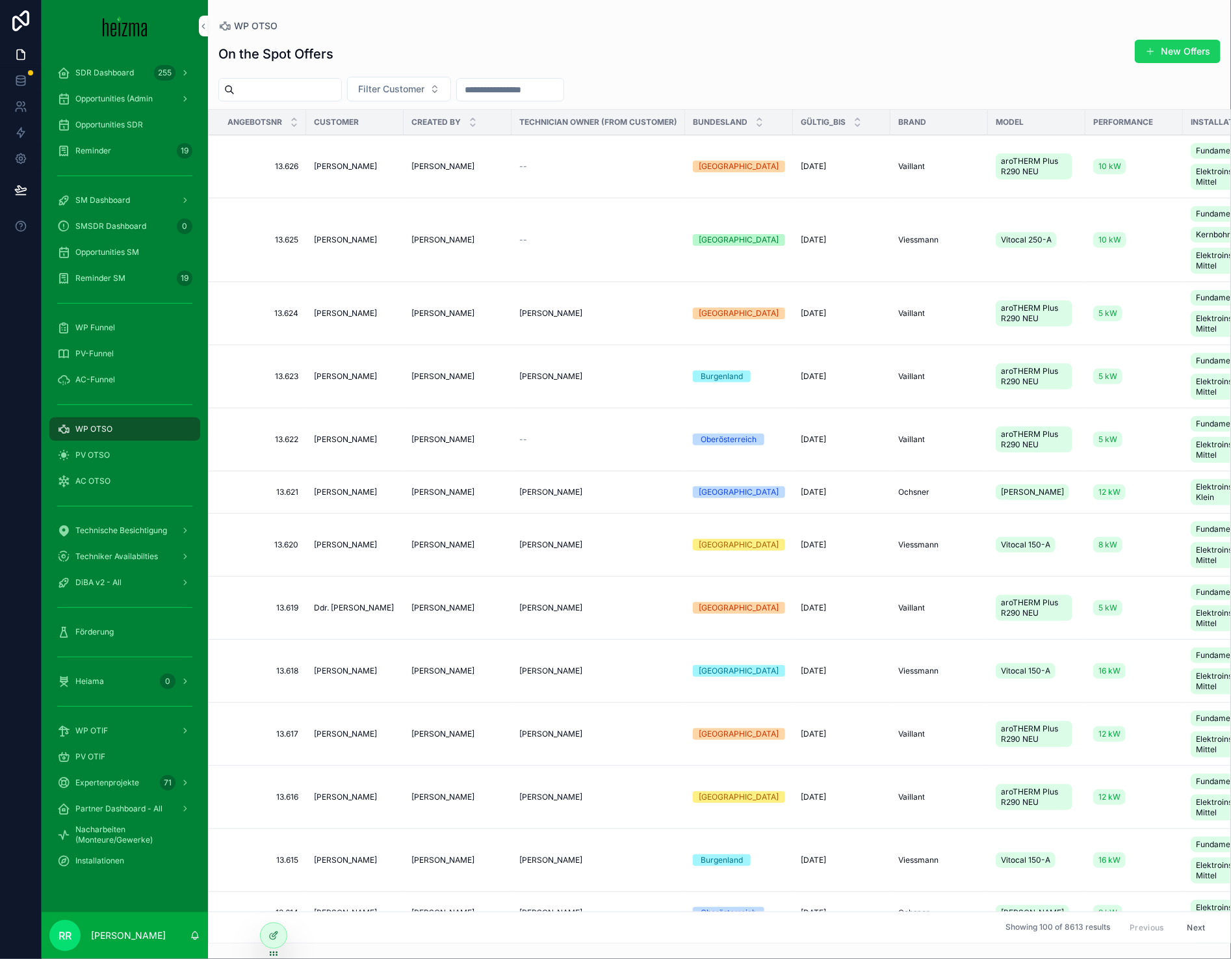
drag, startPoint x: 1134, startPoint y: 52, endPoint x: 1162, endPoint y: 54, distance: 27.4
click at [1134, 52] on div "New Offers" at bounding box center [1172, 51] width 98 height 25
click at [1164, 54] on button "New Offers" at bounding box center [1178, 51] width 86 height 23
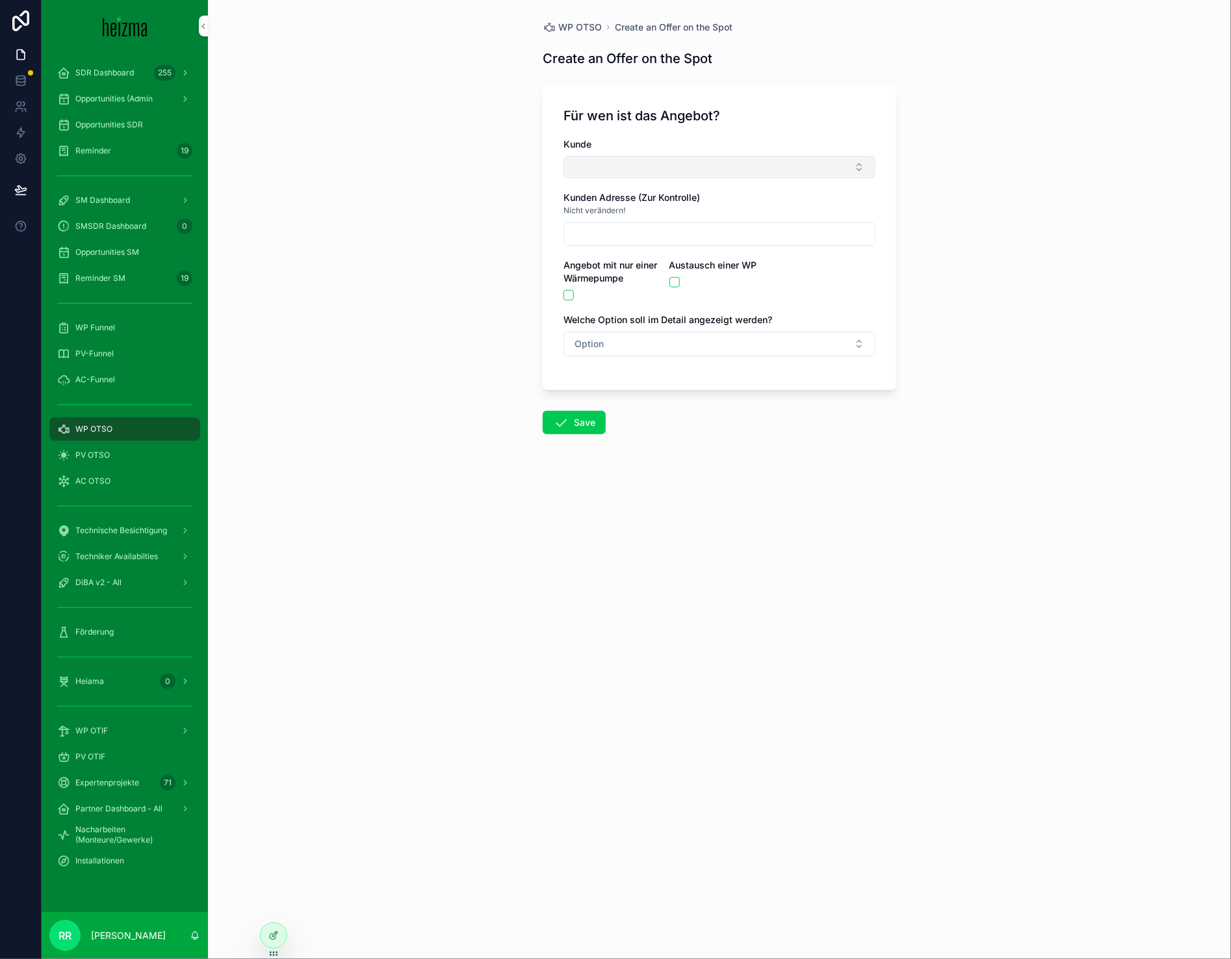
click at [699, 156] on button "Select Button" at bounding box center [720, 167] width 312 height 22
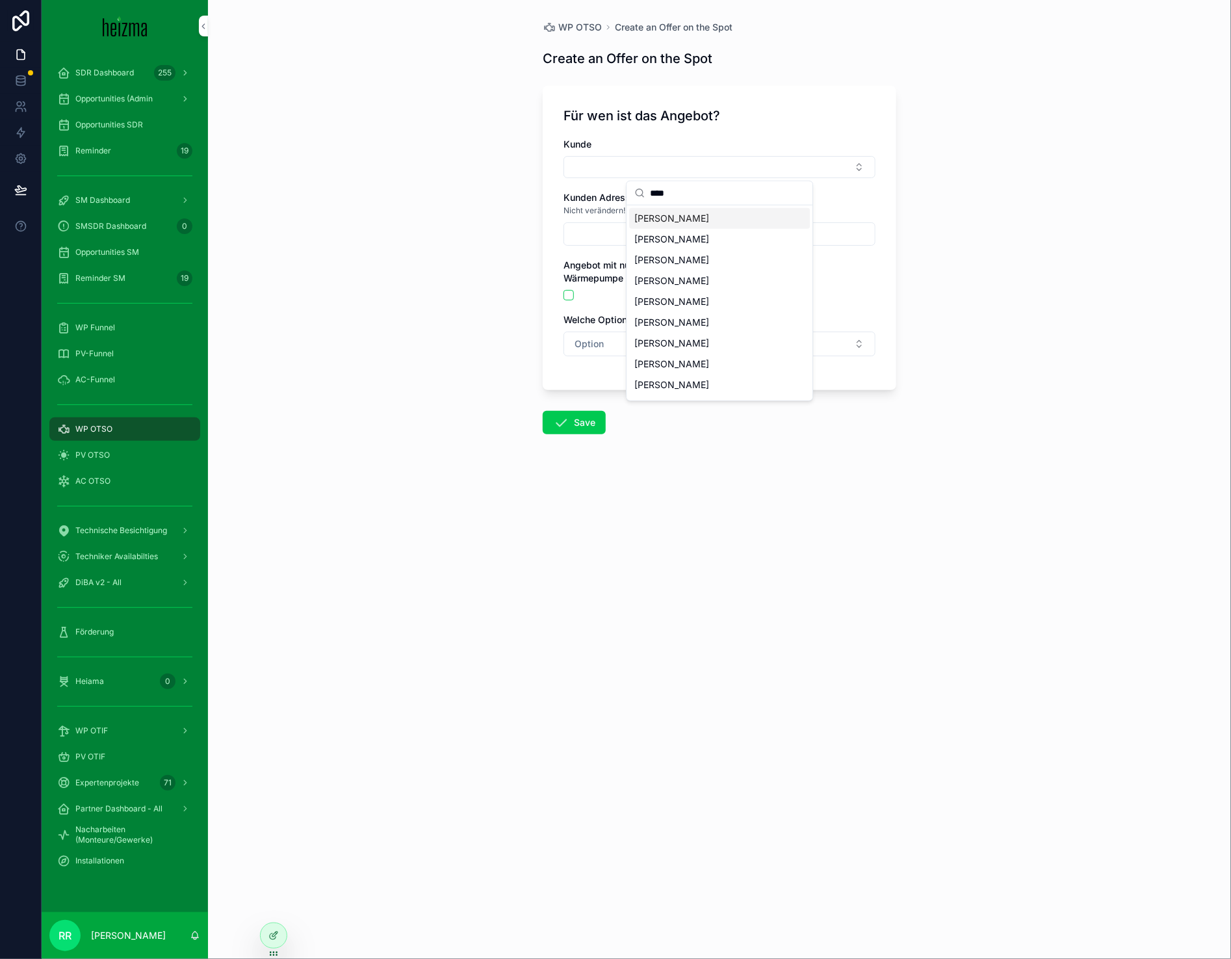
type input "****"
click at [673, 216] on span "[PERSON_NAME]" at bounding box center [671, 218] width 75 height 13
type input "**********"
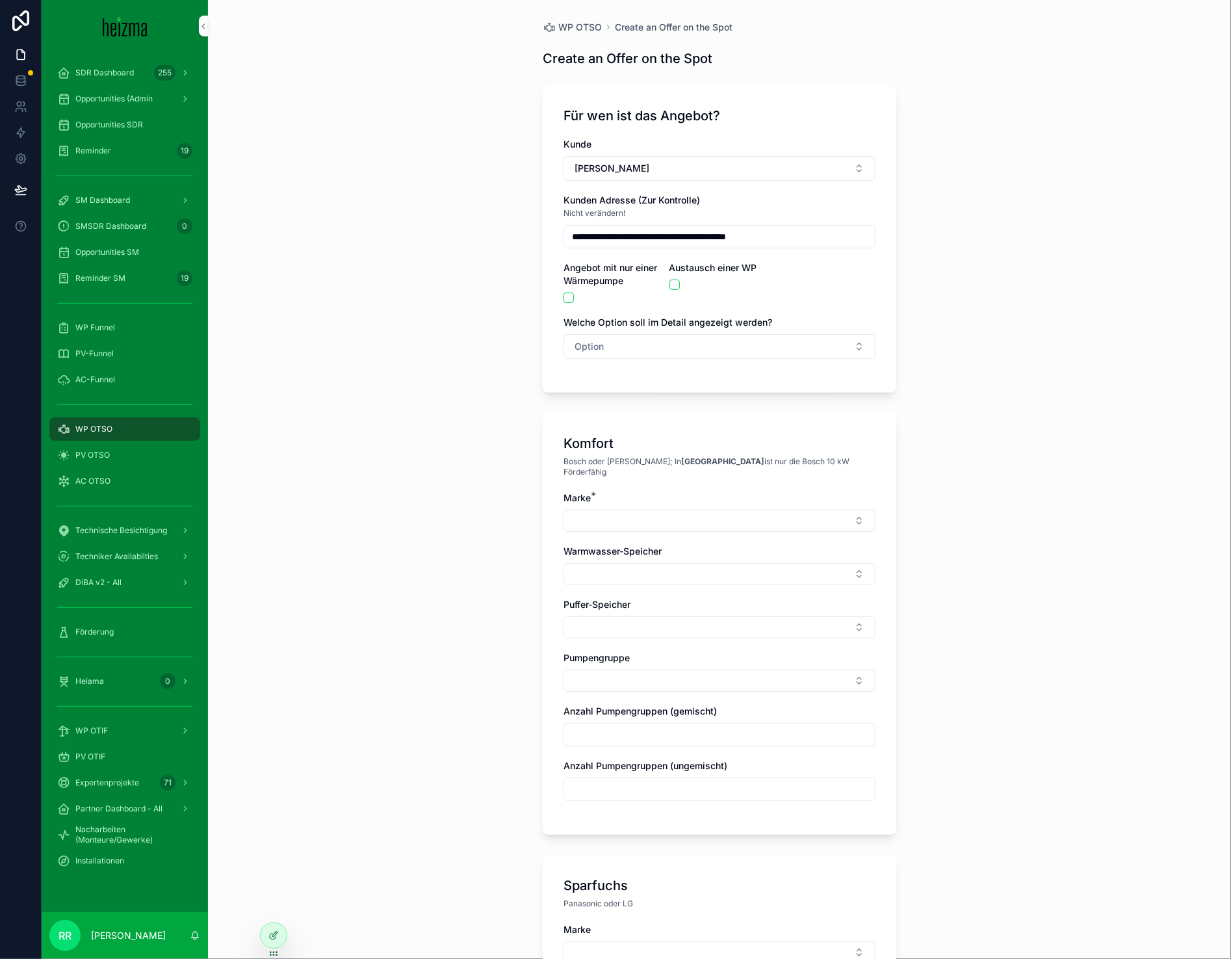
click at [620, 495] on div "Marke *" at bounding box center [720, 511] width 312 height 40
click at [584, 340] on span "Option" at bounding box center [589, 346] width 29 height 13
click at [633, 410] on div "Komfort" at bounding box center [713, 419] width 181 height 20
click at [553, 543] on div "Komfort Bosch oder Viessmann; In [GEOGRAPHIC_DATA] ist nur die Bosch 10 kW Förd…" at bounding box center [720, 623] width 354 height 421
click at [611, 514] on button "Select Button" at bounding box center [720, 521] width 312 height 22
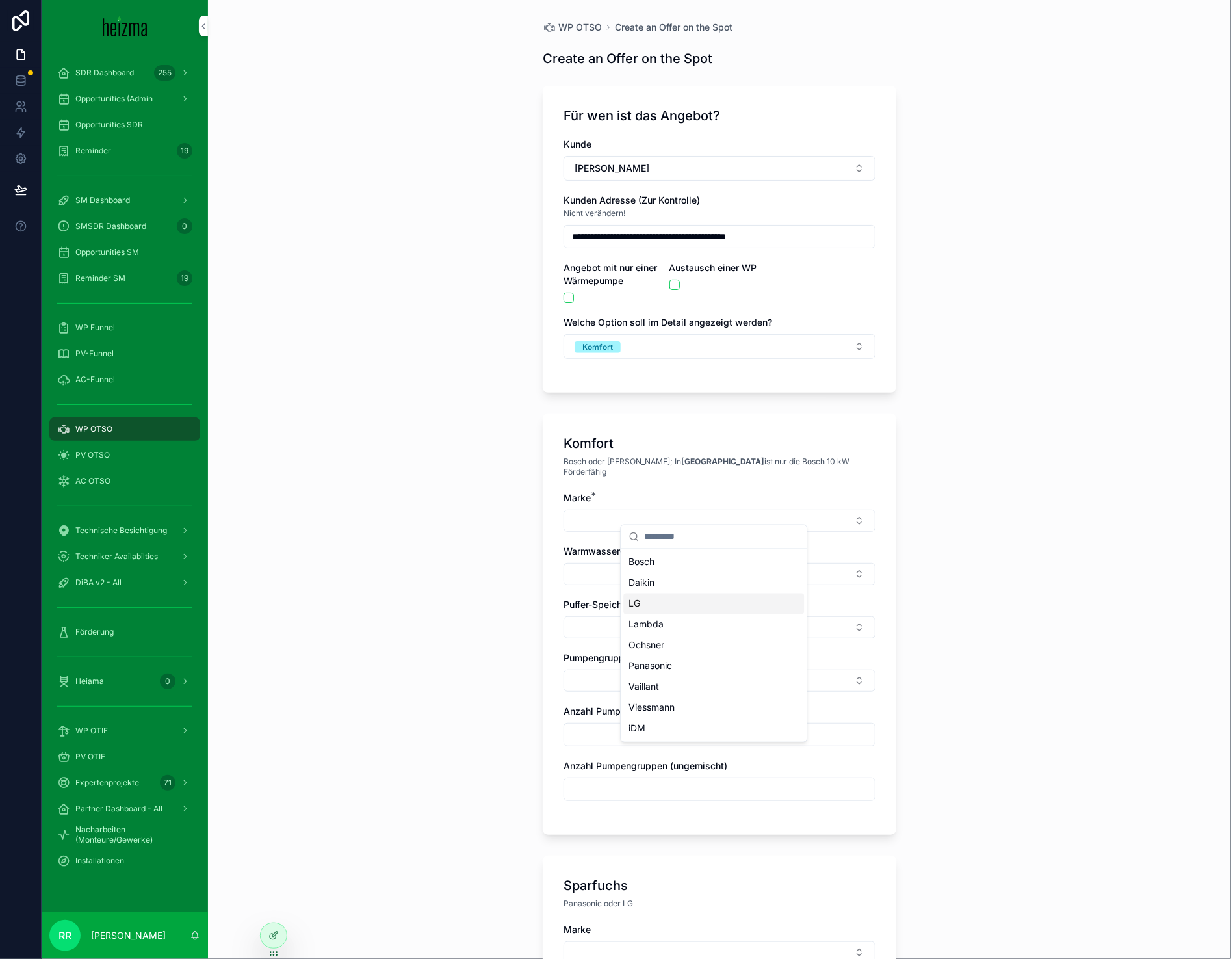
click at [504, 603] on div "**********" at bounding box center [719, 479] width 1023 height 959
click at [652, 510] on button "Select Button" at bounding box center [720, 521] width 312 height 22
click at [662, 679] on div "Vaillant" at bounding box center [713, 687] width 181 height 21
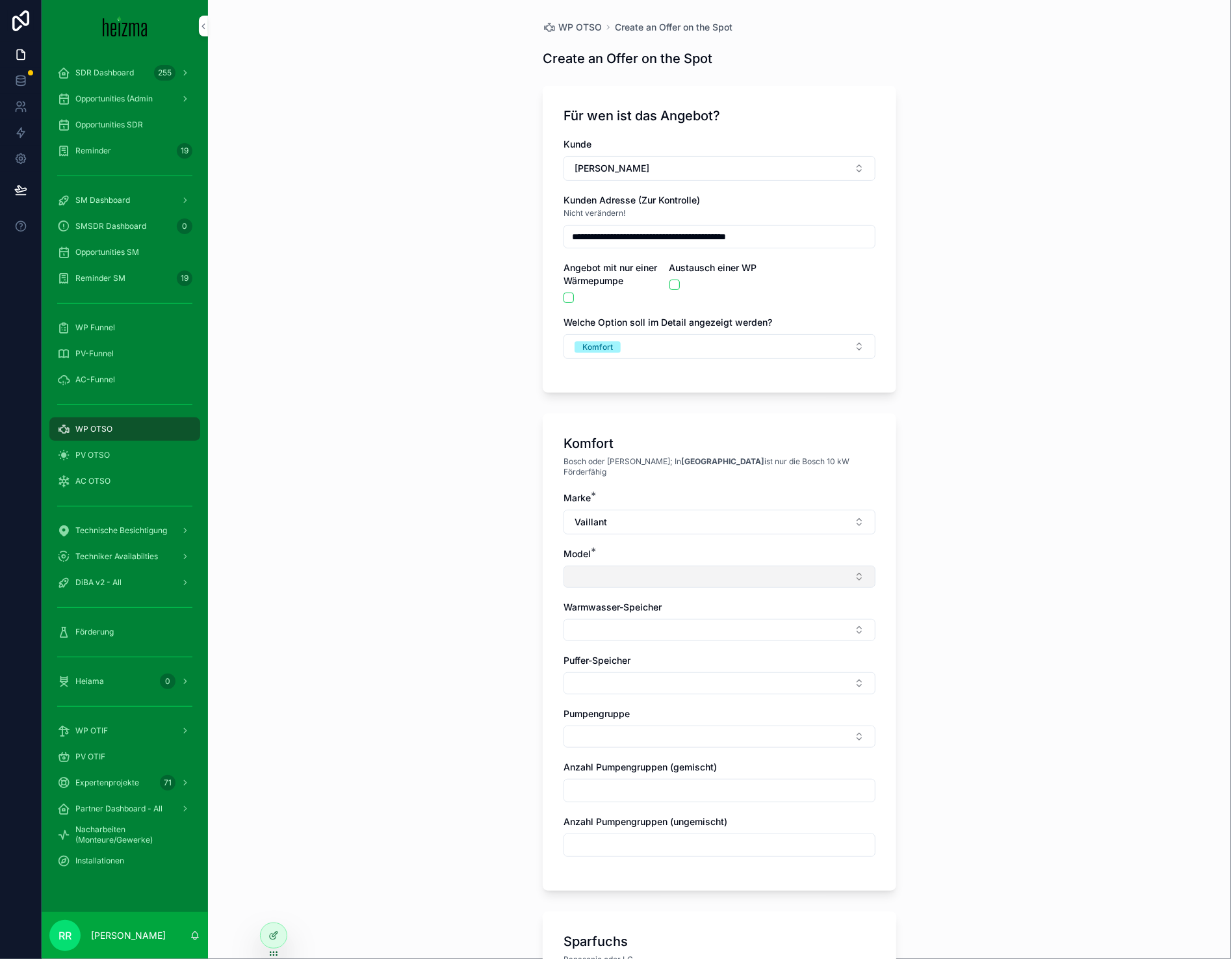
click at [608, 566] on button "Select Button" at bounding box center [720, 577] width 312 height 22
click at [643, 620] on span "aroTHERM Plus R290 NEU" at bounding box center [685, 617] width 112 height 13
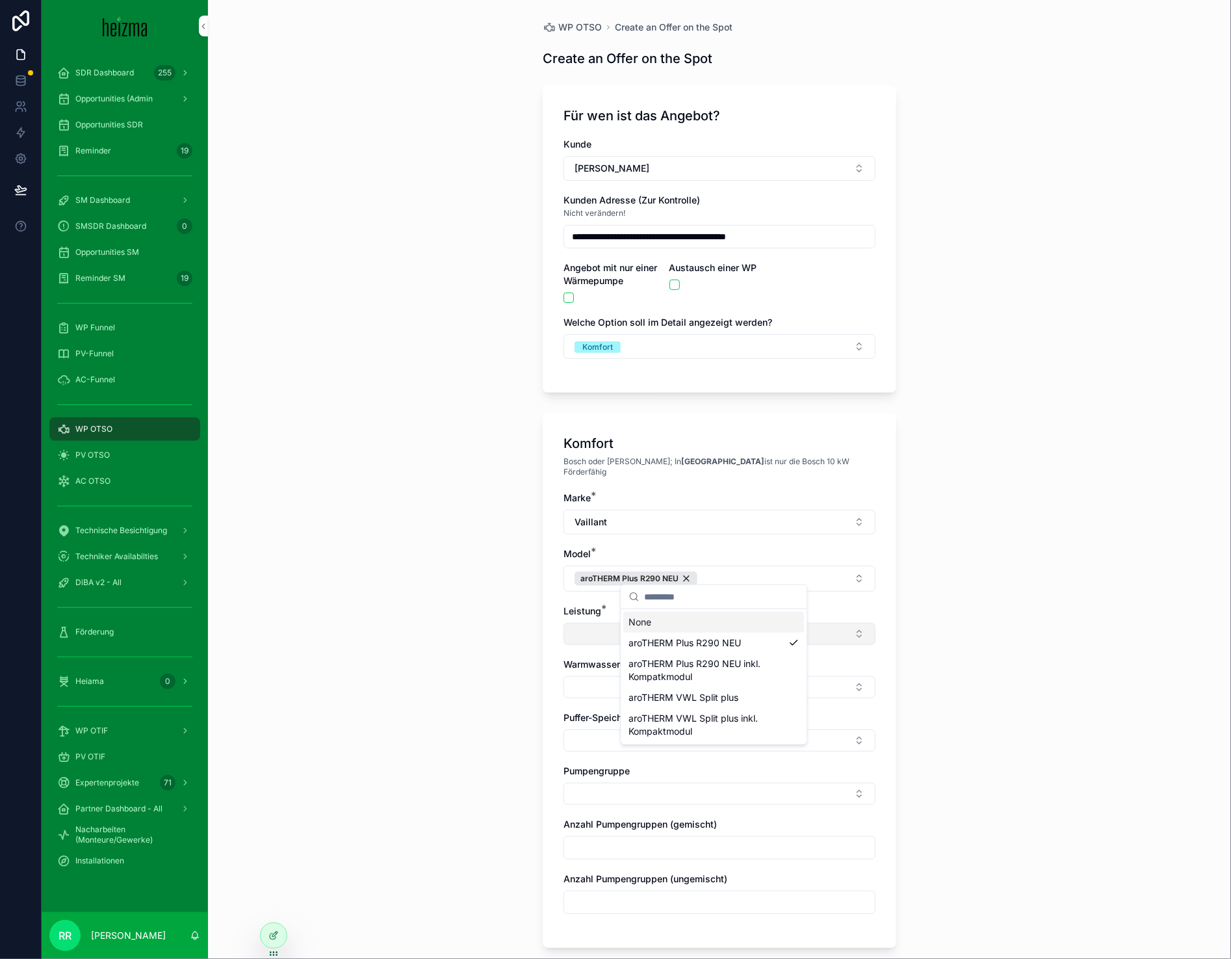
click at [609, 633] on button "Select Button" at bounding box center [720, 634] width 312 height 22
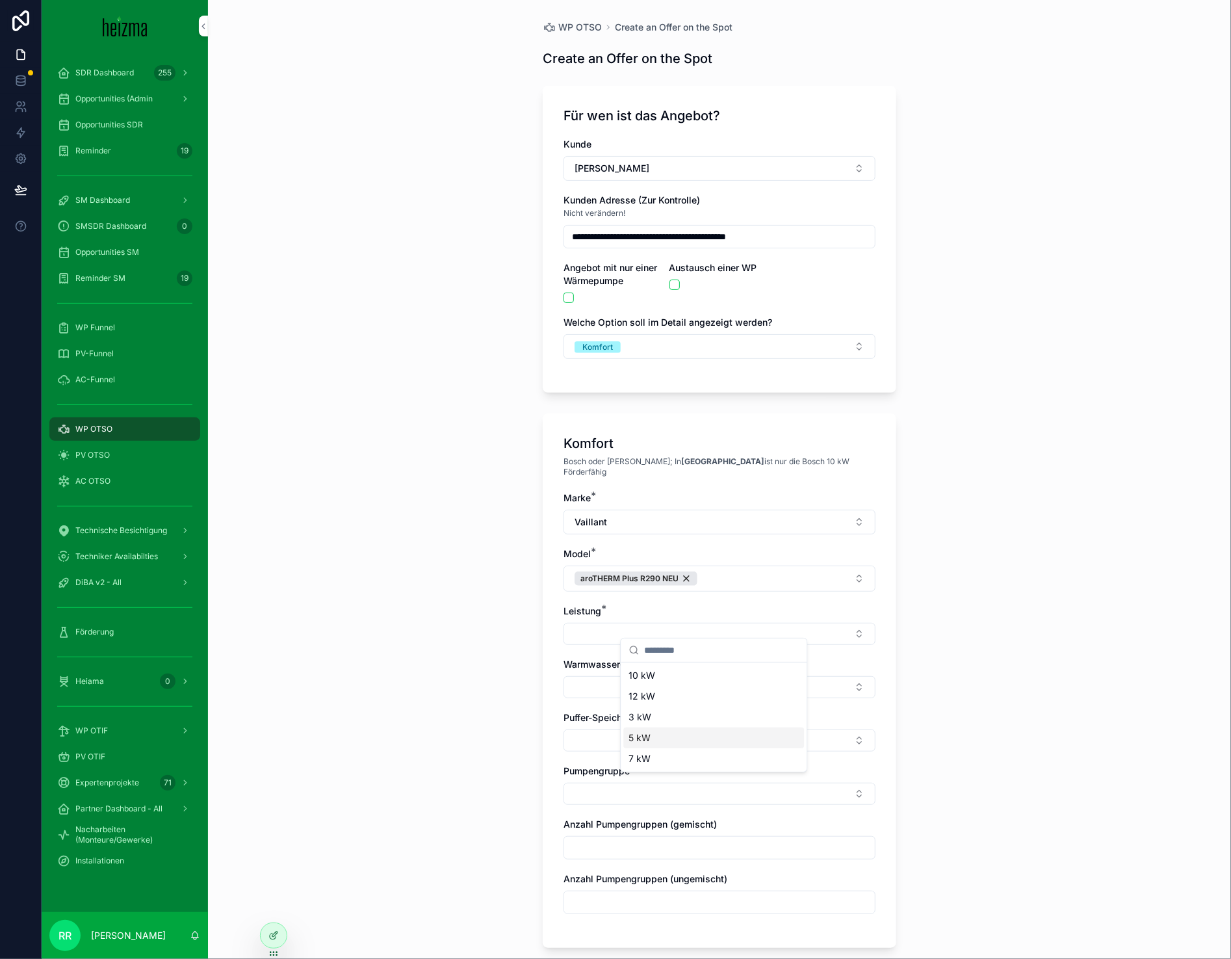
click at [642, 757] on span "7 kW" at bounding box center [640, 758] width 22 height 13
click at [585, 680] on button "Select Button" at bounding box center [720, 691] width 312 height 22
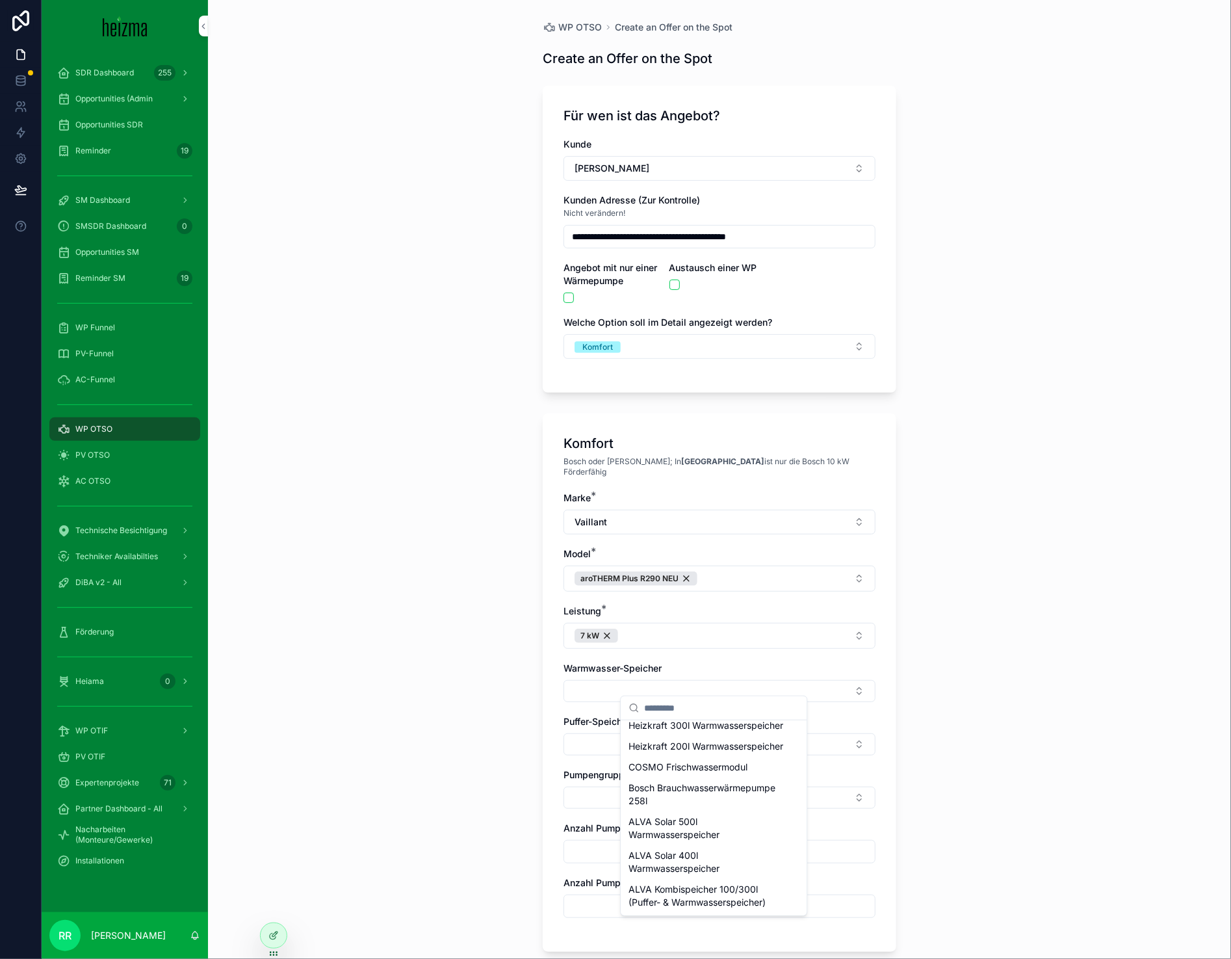
scroll to position [675, 0]
click at [692, 740] on span "Heizkraft 200l Warmwasserspeicher" at bounding box center [706, 746] width 155 height 13
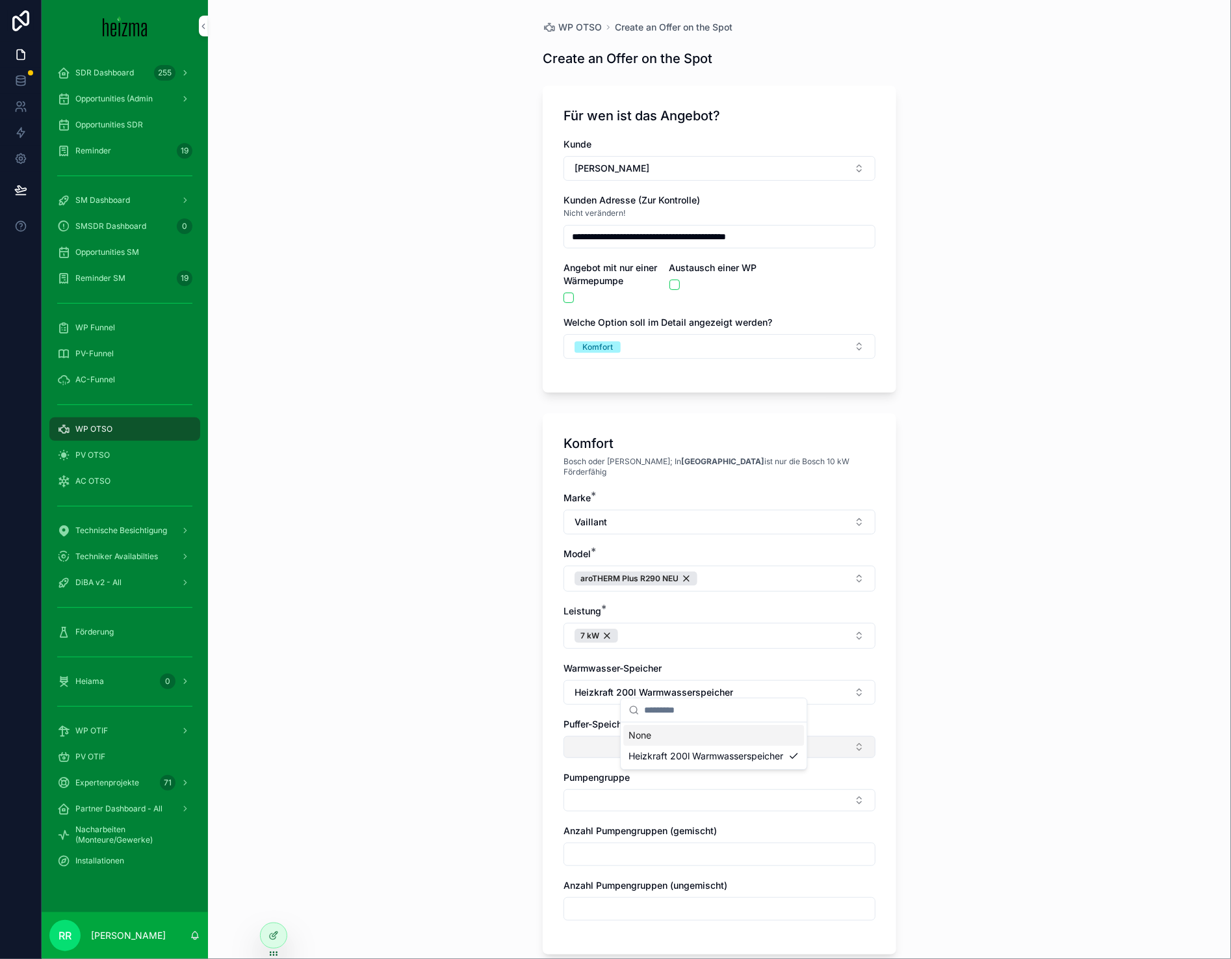
click at [606, 737] on button "Select Button" at bounding box center [720, 747] width 312 height 22
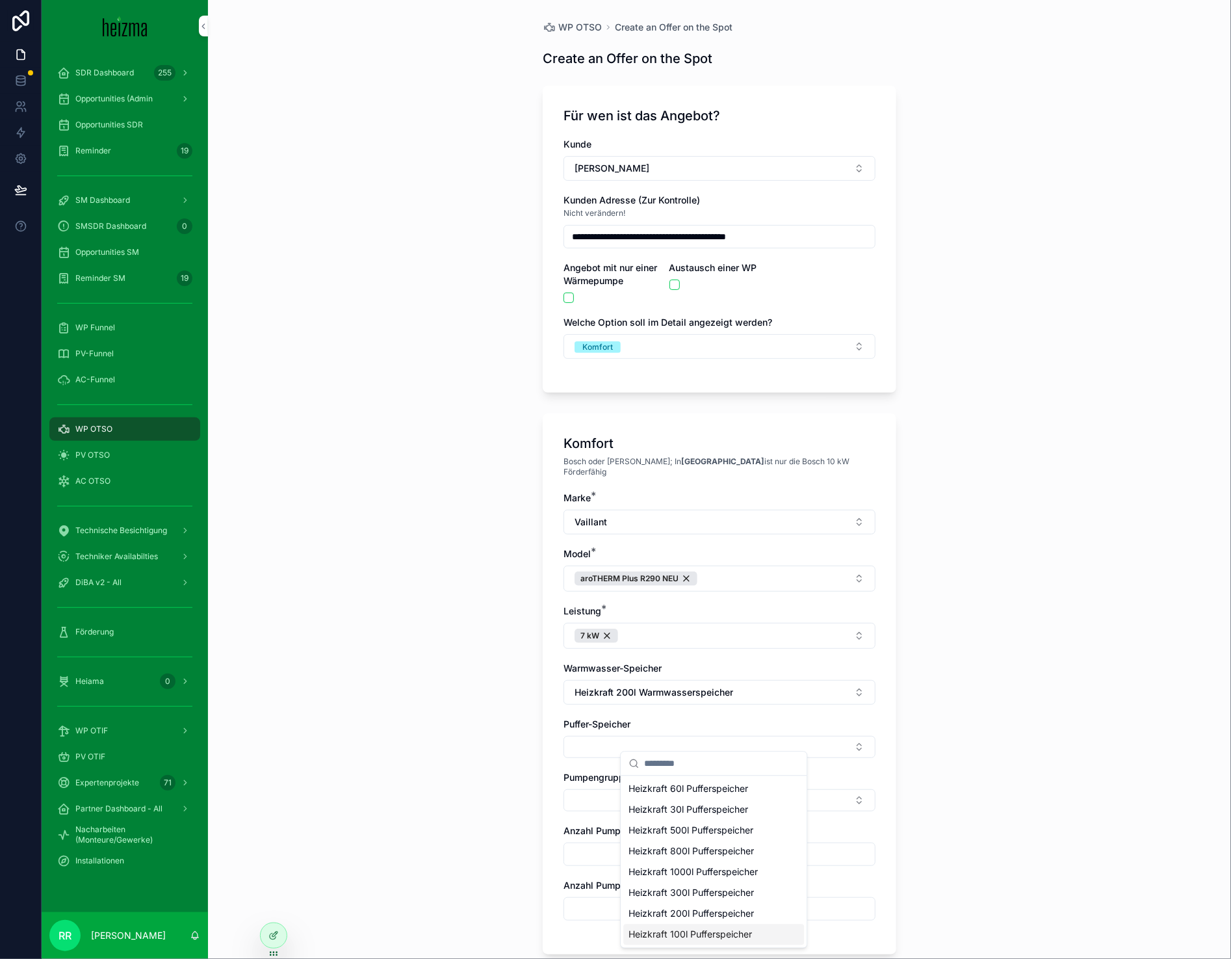
click at [705, 934] on span "Heizkraft 100l Pufferspeicher" at bounding box center [691, 934] width 124 height 13
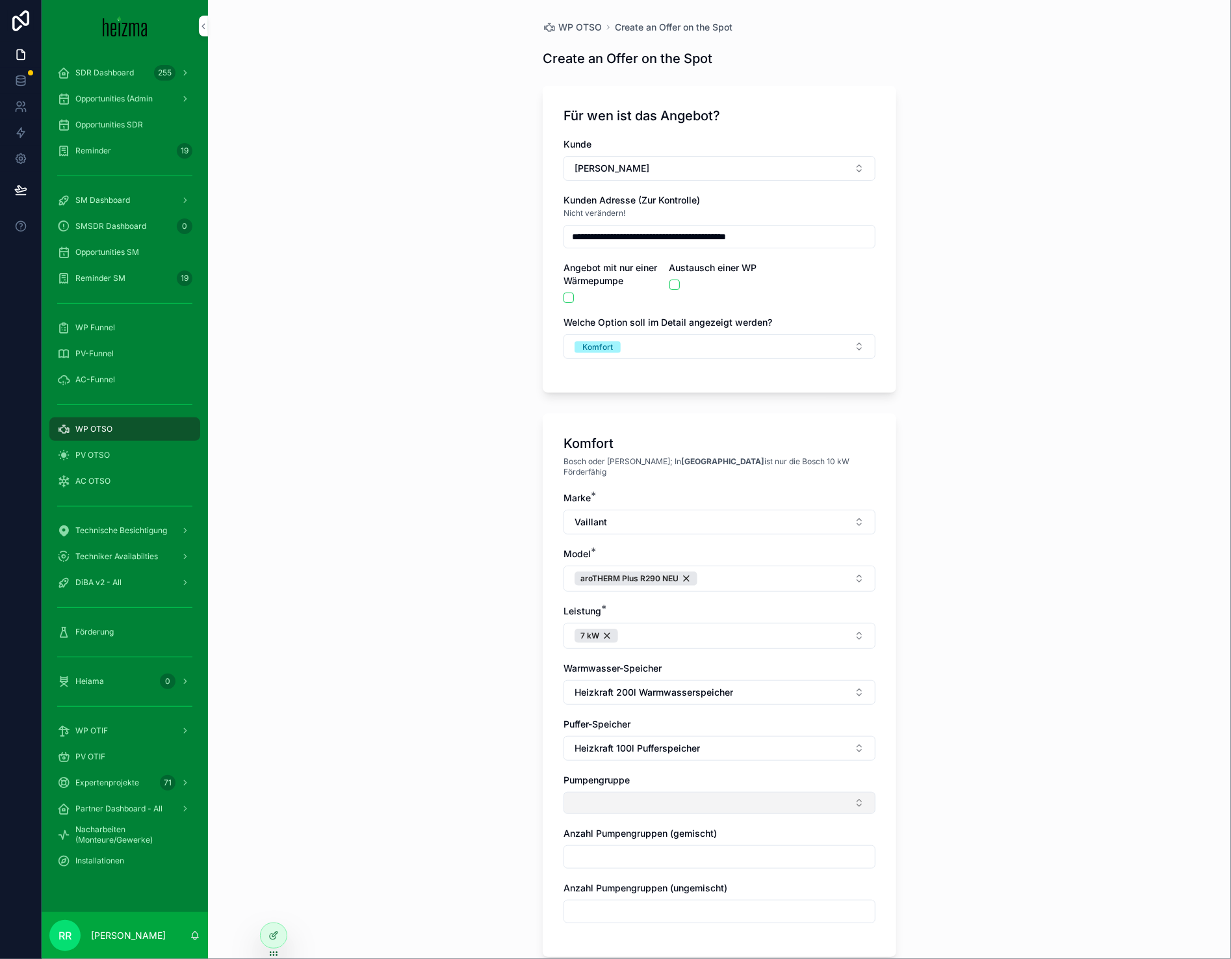
click at [598, 792] on button "Select Button" at bounding box center [720, 803] width 312 height 22
click at [658, 850] on span "Ungemischt" at bounding box center [654, 845] width 51 height 13
click at [469, 828] on div "**********" at bounding box center [719, 479] width 1023 height 959
click at [649, 906] on input "scrollable content" at bounding box center [719, 915] width 311 height 18
type input "*"
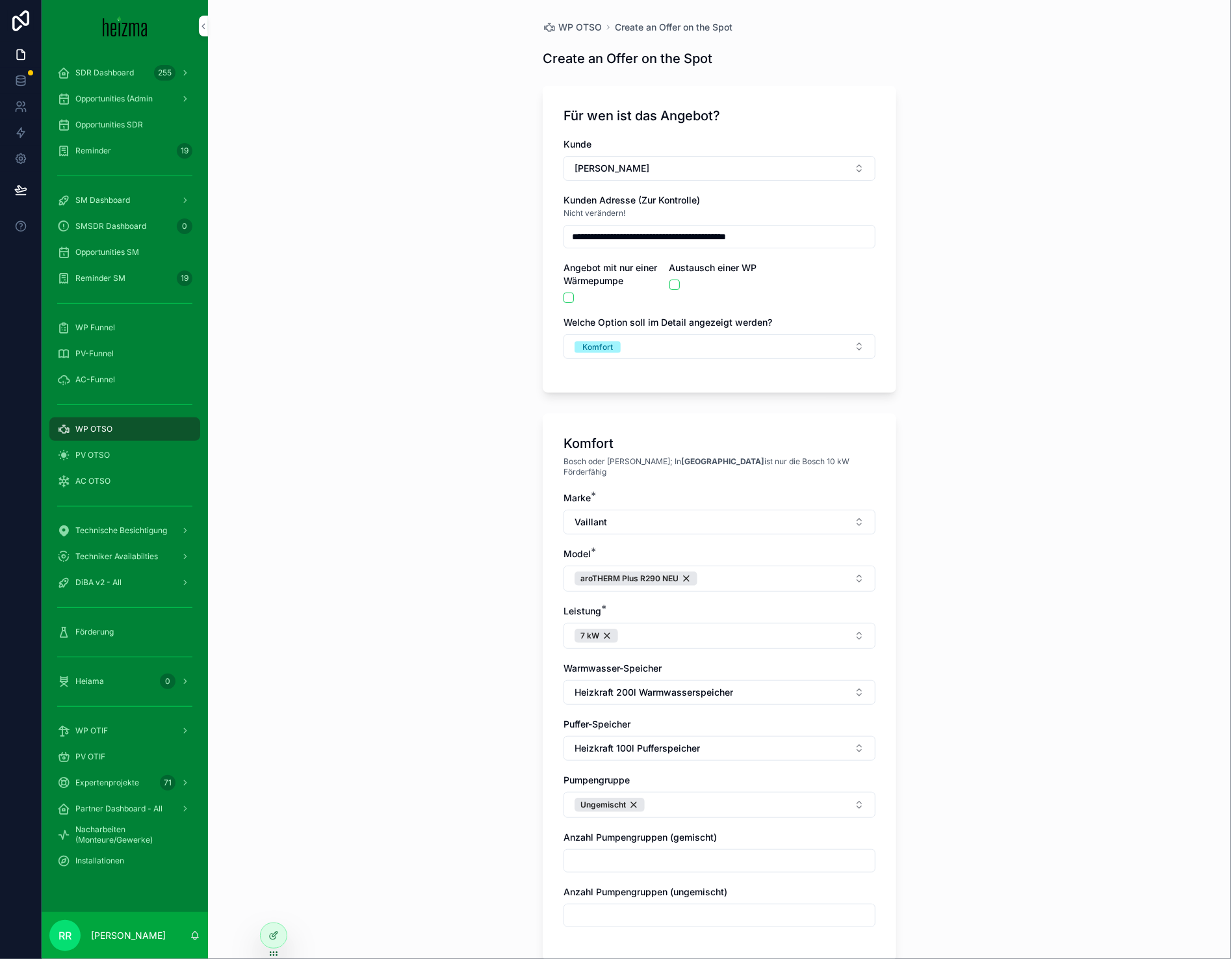
type input "*"
click at [445, 835] on div "**********" at bounding box center [719, 479] width 1023 height 959
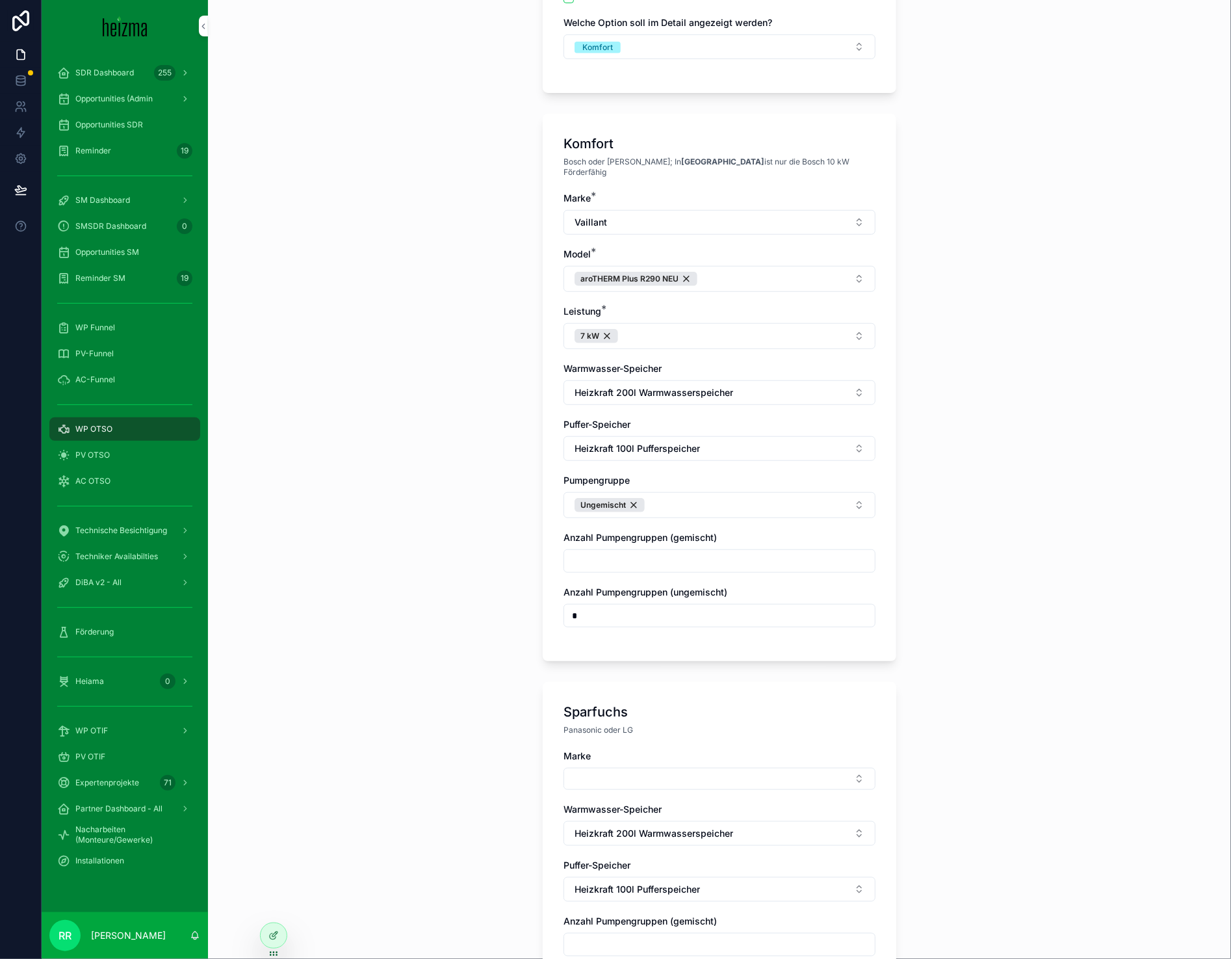
scroll to position [582, 0]
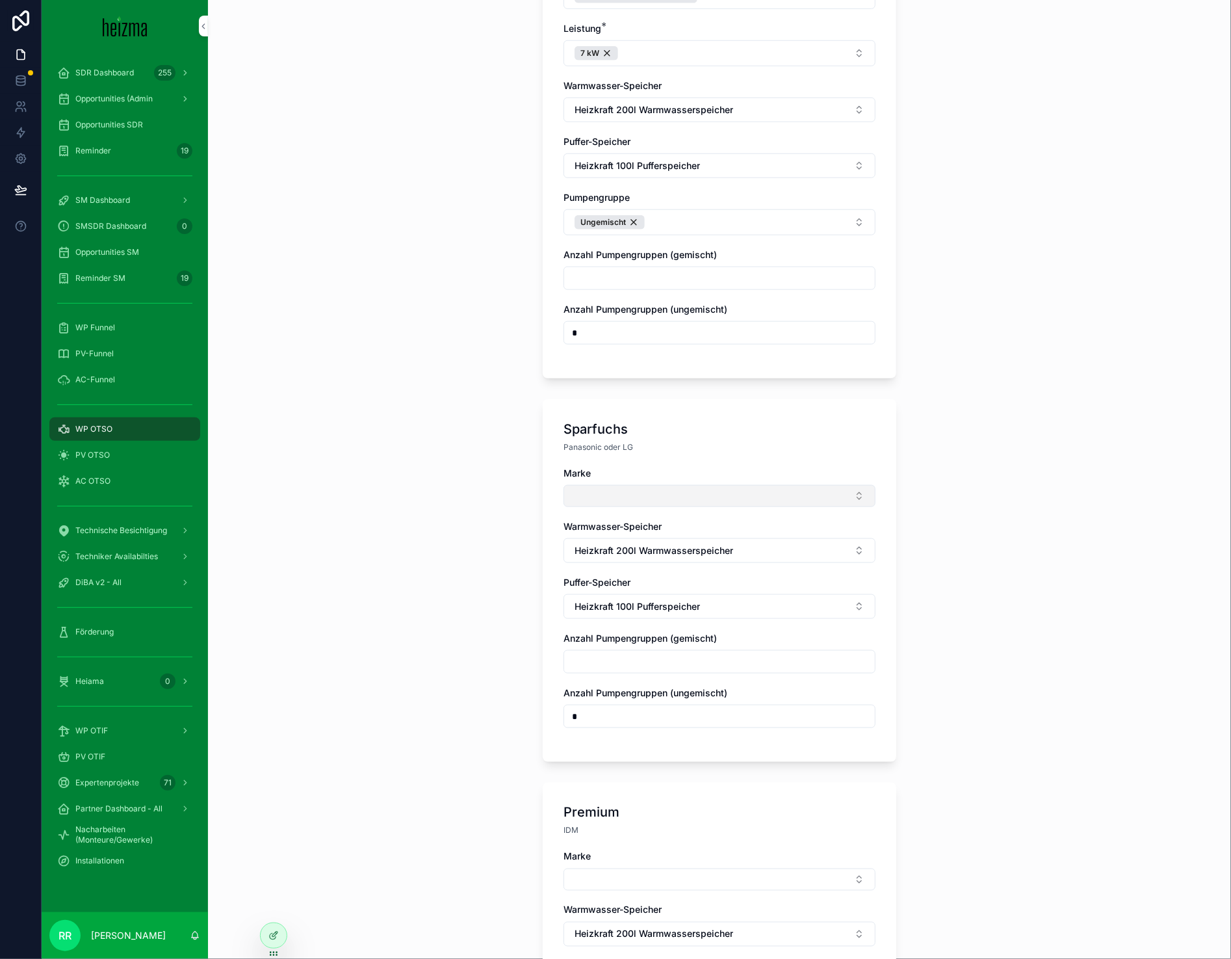
click at [676, 485] on button "Select Button" at bounding box center [720, 496] width 312 height 22
click at [660, 586] on div "Panasonic" at bounding box center [713, 579] width 181 height 21
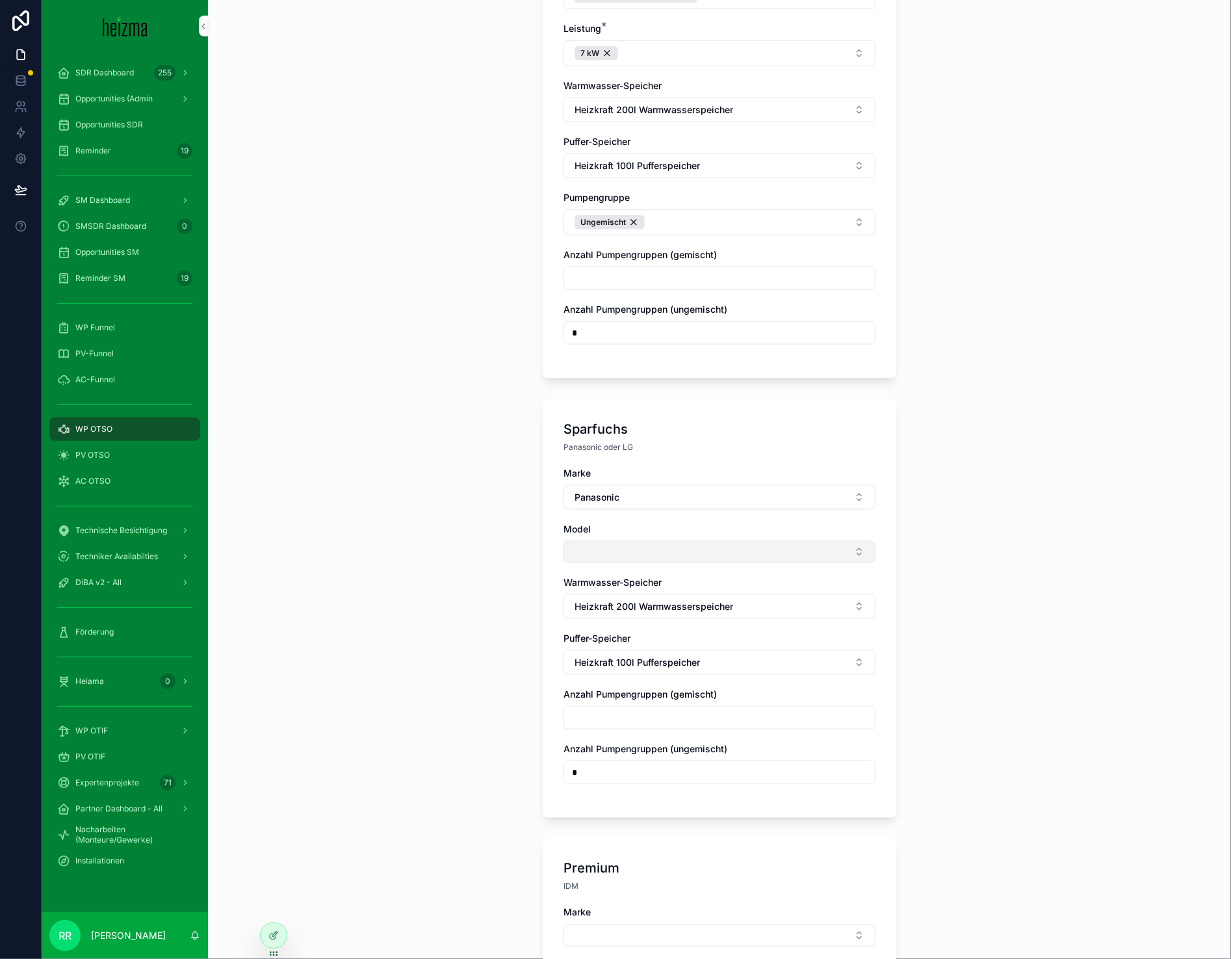
click at [623, 546] on button "Select Button" at bounding box center [720, 552] width 312 height 22
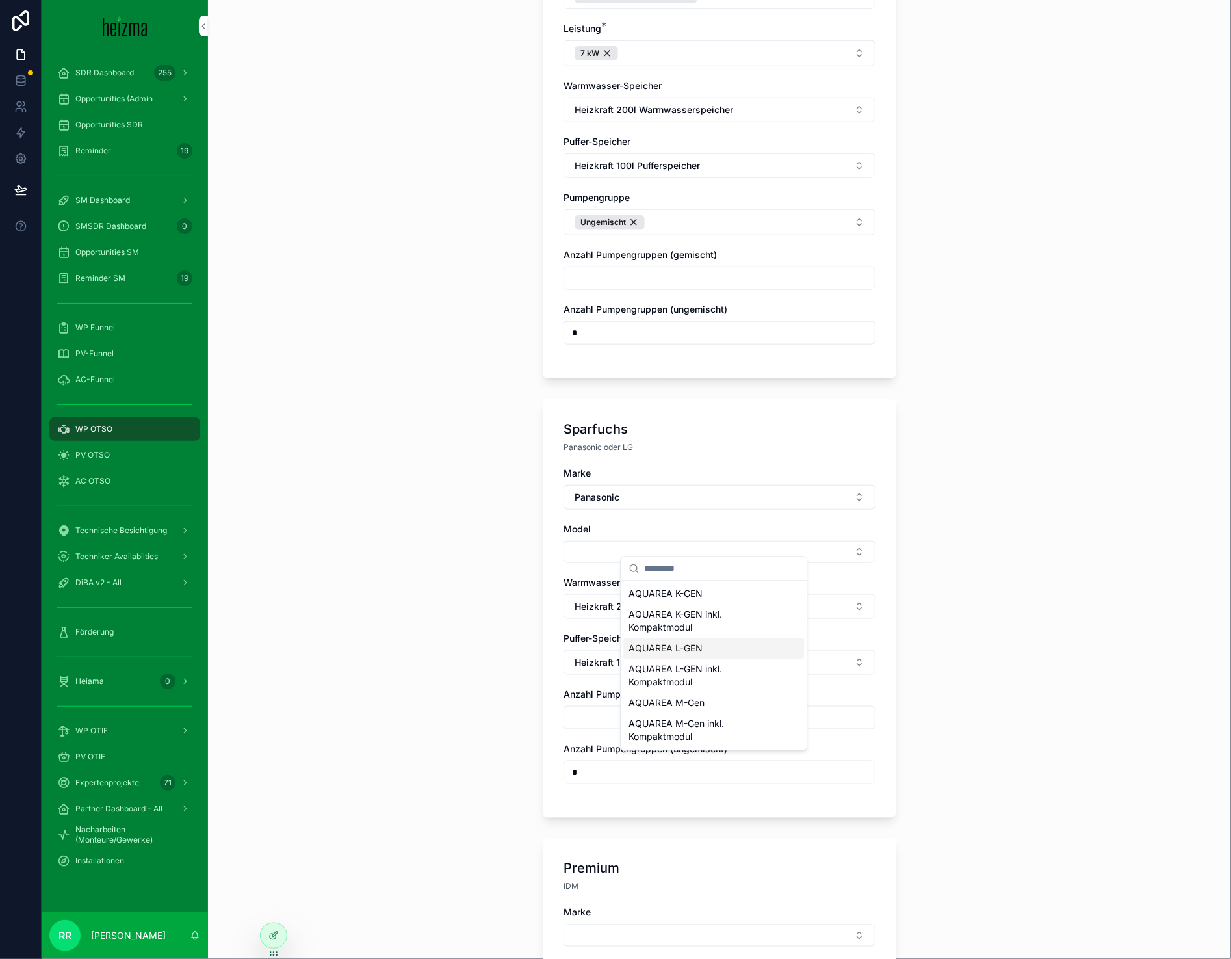
click at [698, 648] on span "AQUAREA L-GEN" at bounding box center [666, 648] width 74 height 13
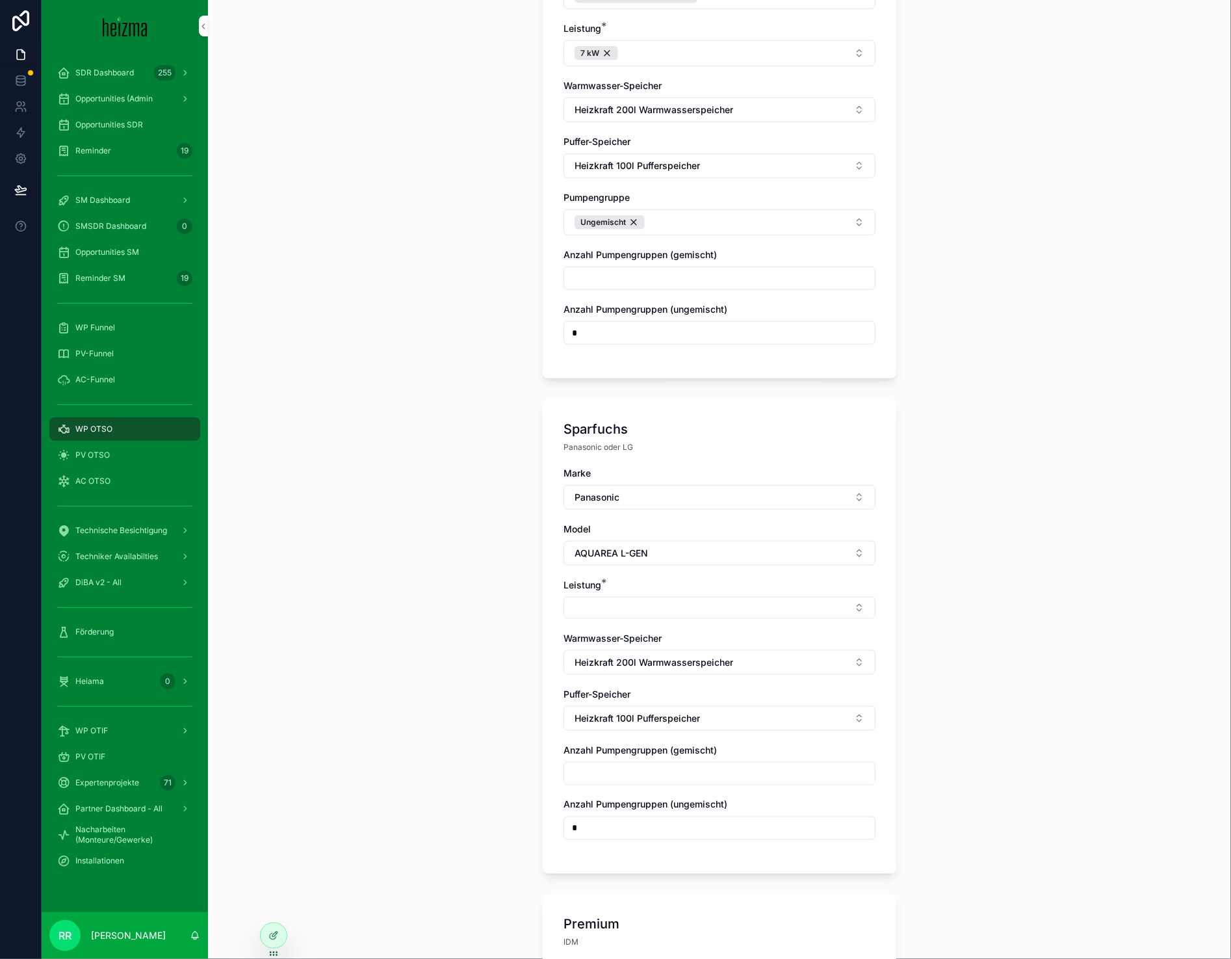
click at [662, 639] on div "Warmwasser-Speicher Heizkraft 200l Warmwasserspeicher" at bounding box center [720, 653] width 312 height 43
click at [655, 621] on div "Marke Panasonic Model AQUAREA L-GEN Leistung * Warmwasser-Speicher Heizkraft 20…" at bounding box center [720, 660] width 312 height 386
click at [655, 603] on button "Select Button" at bounding box center [720, 608] width 312 height 22
click at [655, 669] on div "7 kW" at bounding box center [713, 670] width 181 height 21
click at [488, 654] on div "**********" at bounding box center [719, 479] width 1023 height 959
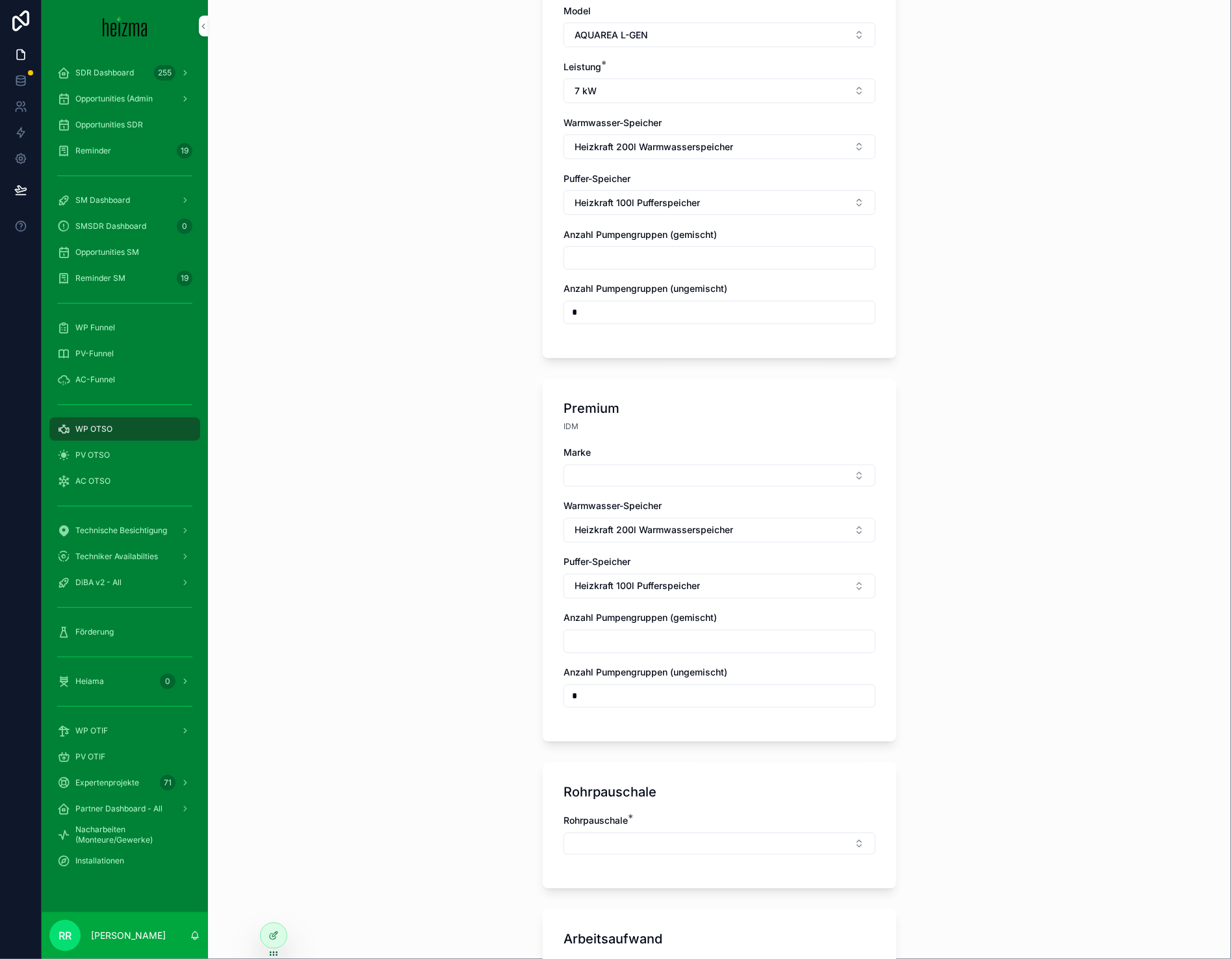
scroll to position [1105, 0]
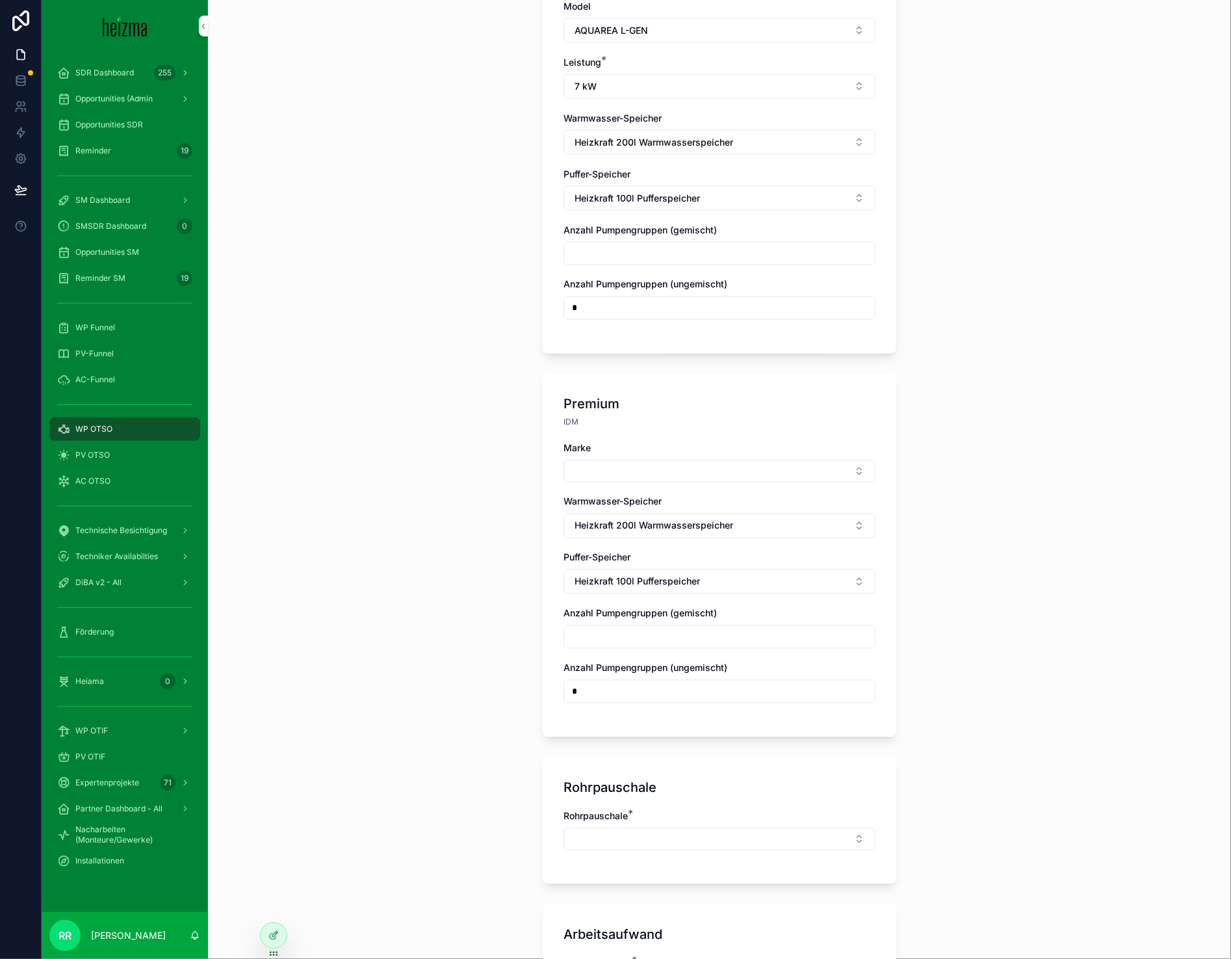
click at [603, 447] on div "Marke" at bounding box center [720, 462] width 312 height 40
click at [603, 451] on div "Marke" at bounding box center [720, 462] width 312 height 40
click at [608, 463] on button "Select Button" at bounding box center [720, 471] width 312 height 22
click at [656, 563] on div "Viessmann" at bounding box center [713, 555] width 181 height 21
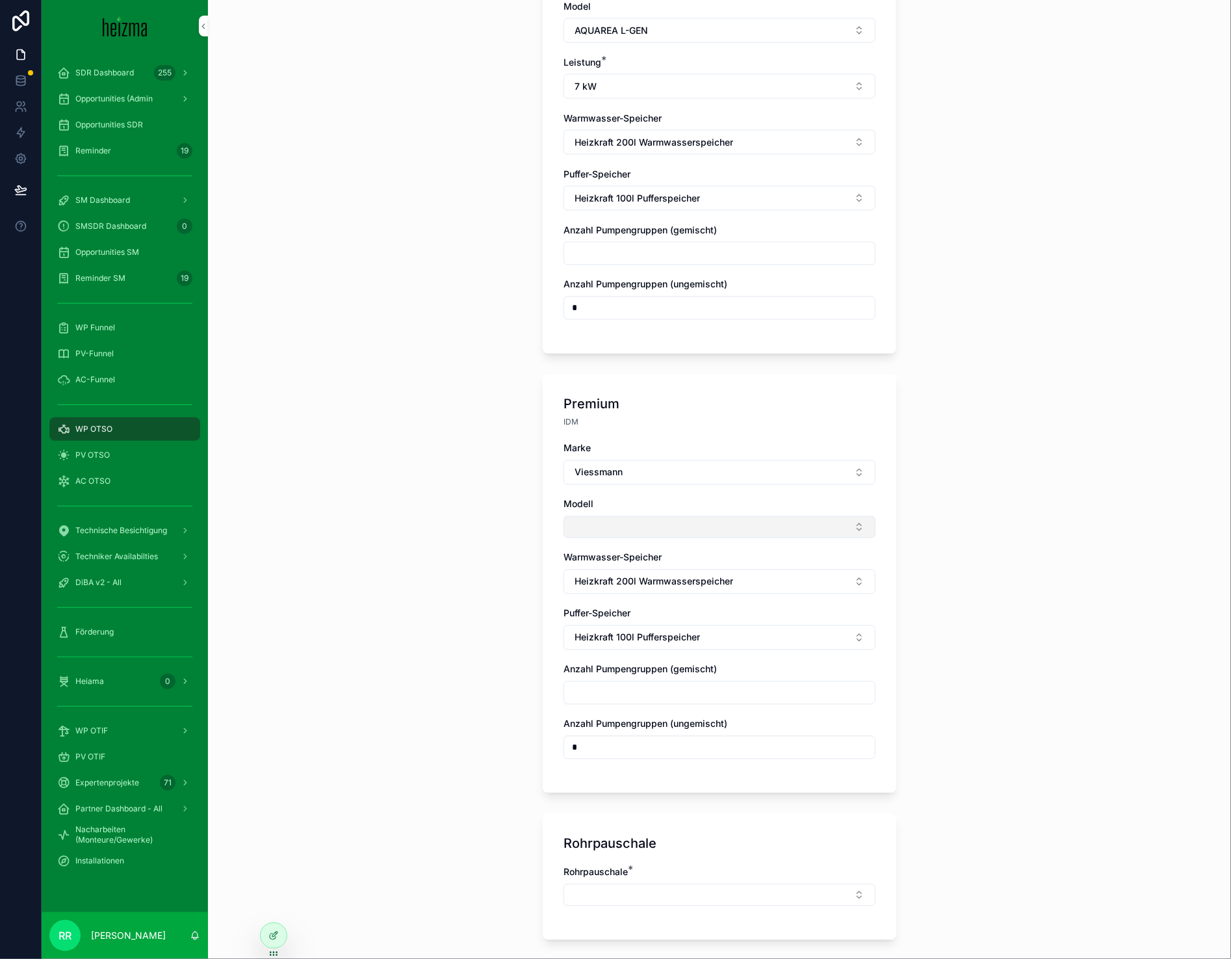
click at [618, 521] on button "Select Button" at bounding box center [720, 527] width 312 height 22
click at [642, 560] on div "Vitocal 250-A" at bounding box center [713, 570] width 181 height 21
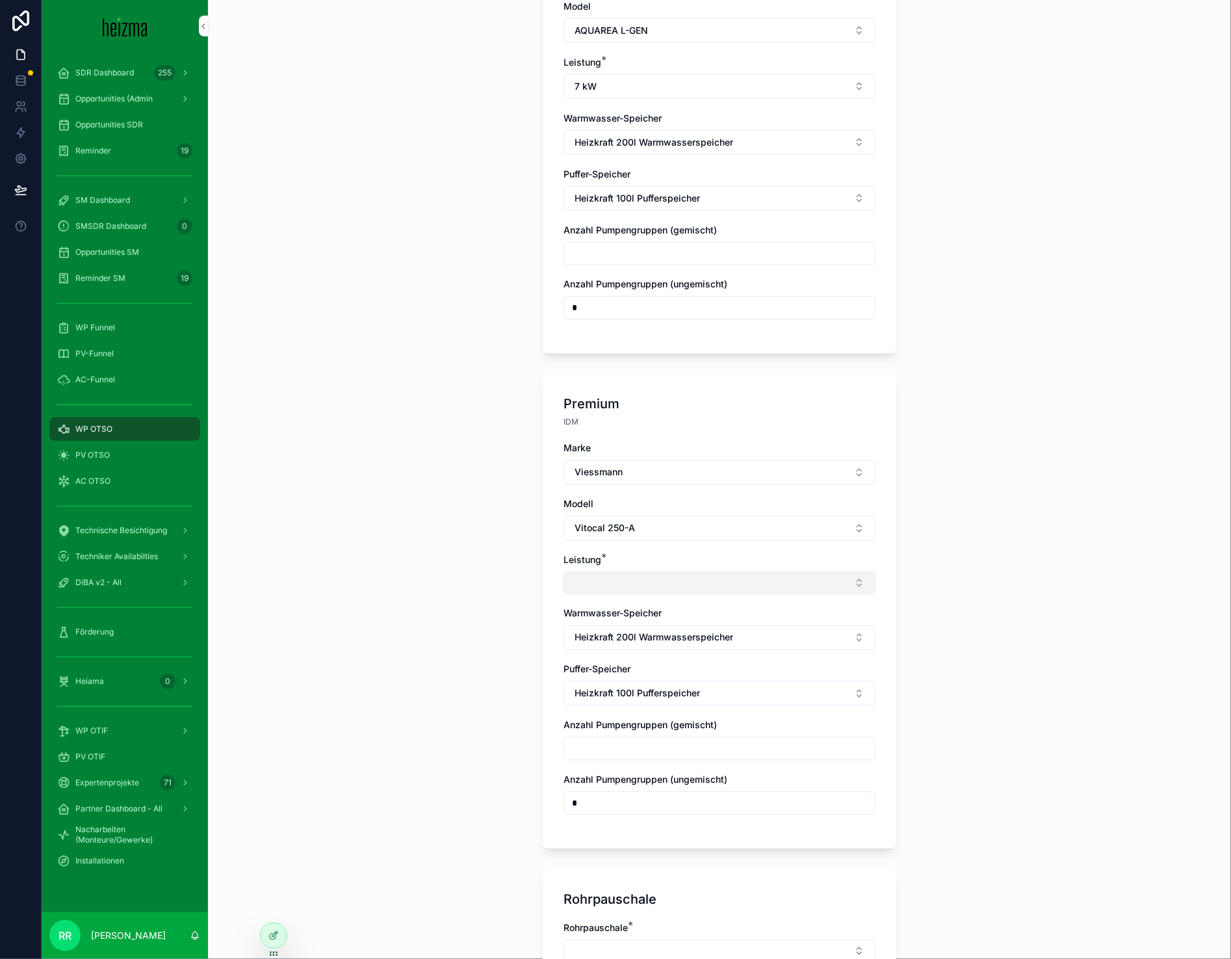
click at [634, 573] on button "Select Button" at bounding box center [720, 583] width 312 height 22
click at [650, 756] on span "8 kW" at bounding box center [640, 751] width 23 height 13
click at [473, 690] on div "**********" at bounding box center [719, 479] width 1023 height 959
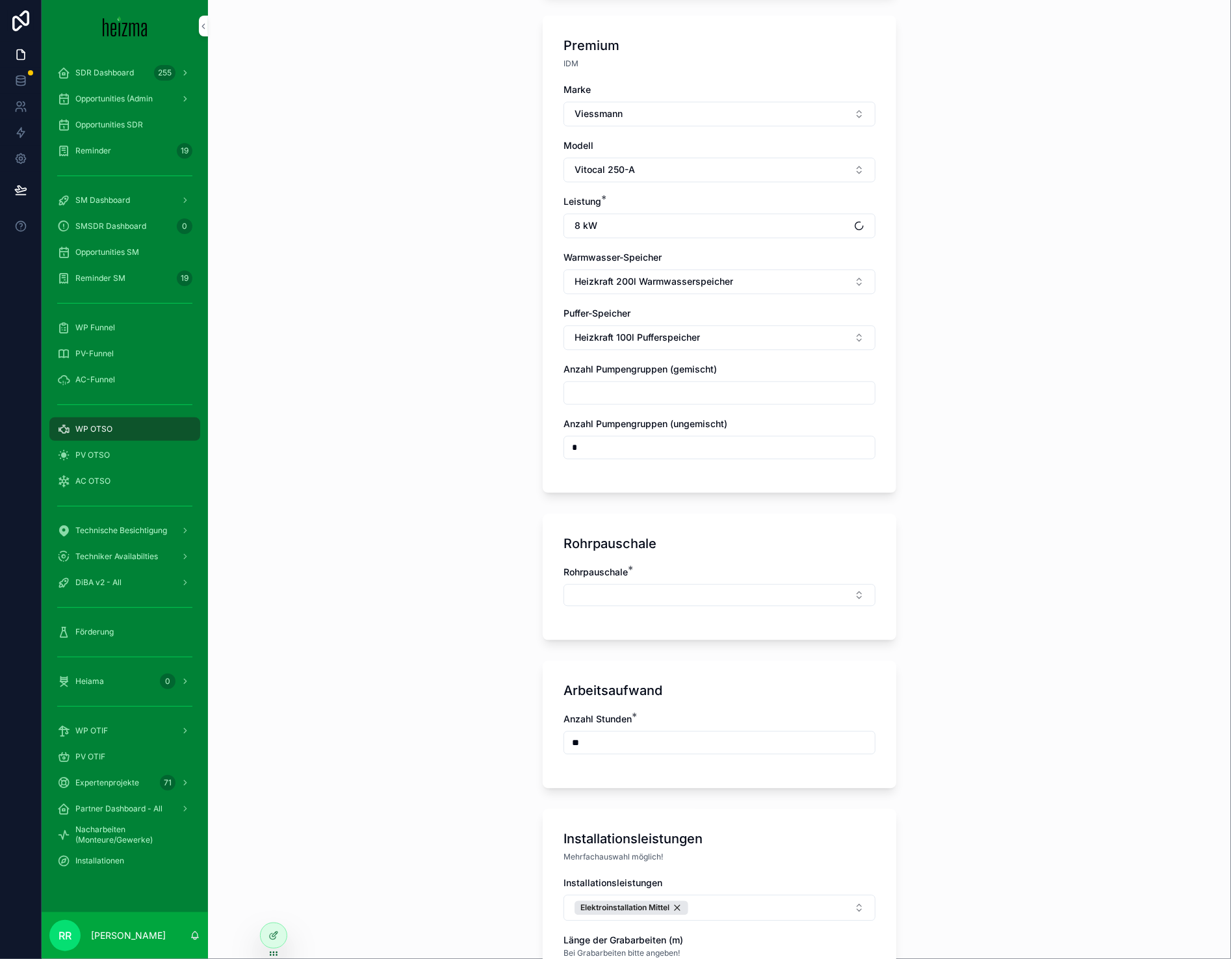
scroll to position [1485, 0]
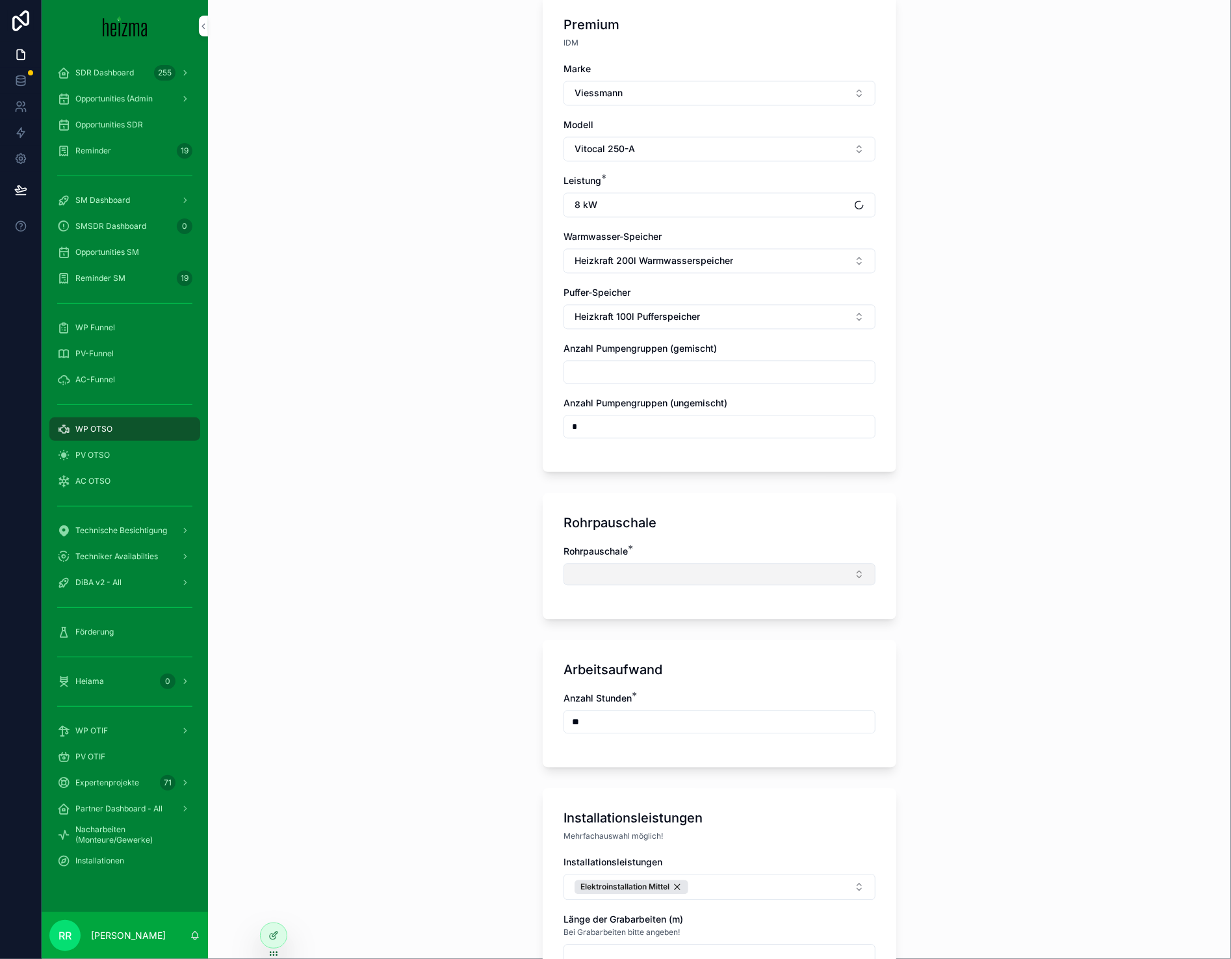
click at [616, 563] on button "Select Button" at bounding box center [720, 574] width 312 height 22
click at [694, 697] on div "Mittel" at bounding box center [713, 700] width 181 height 21
click at [480, 640] on div "**********" at bounding box center [719, 479] width 1023 height 959
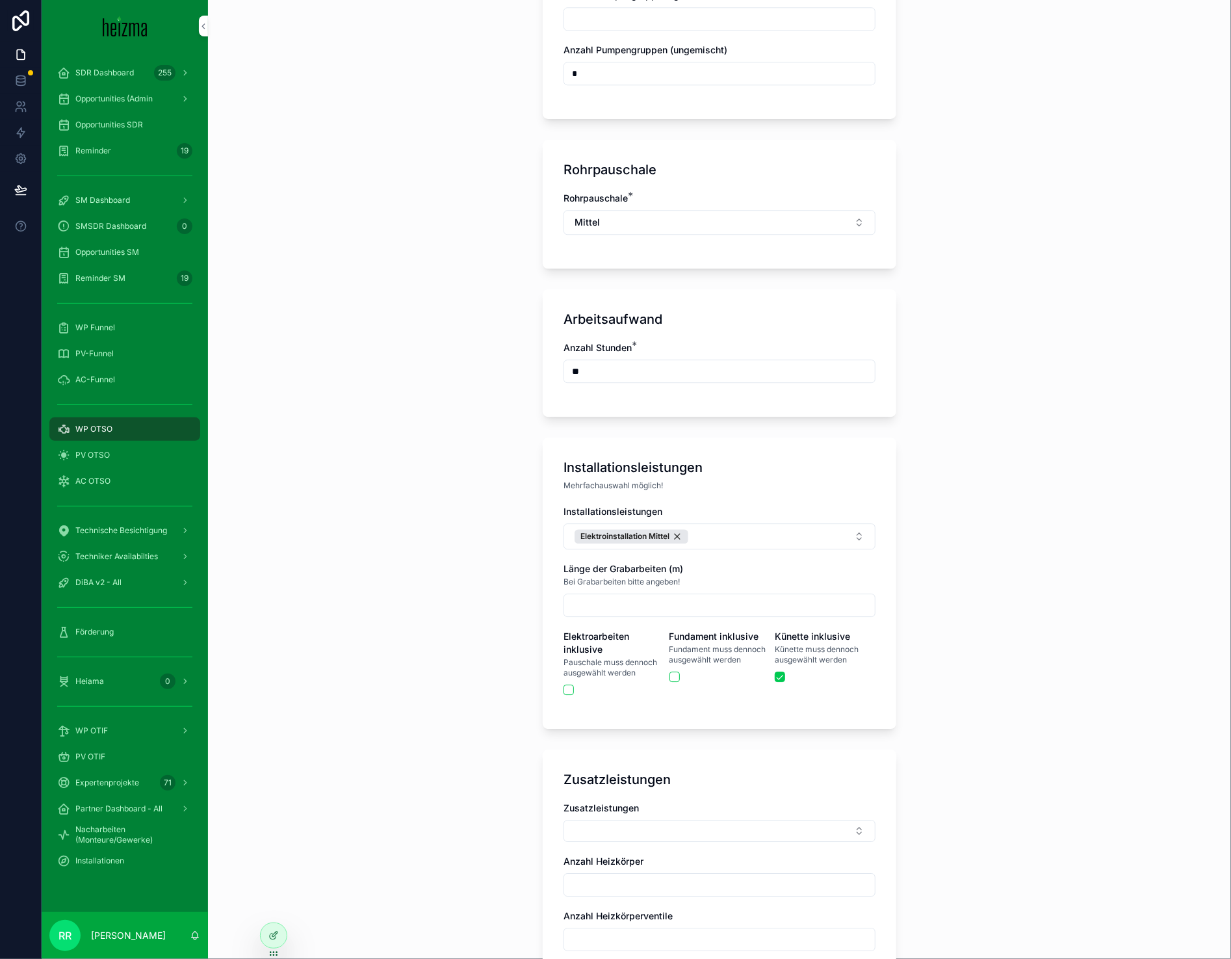
scroll to position [1841, 0]
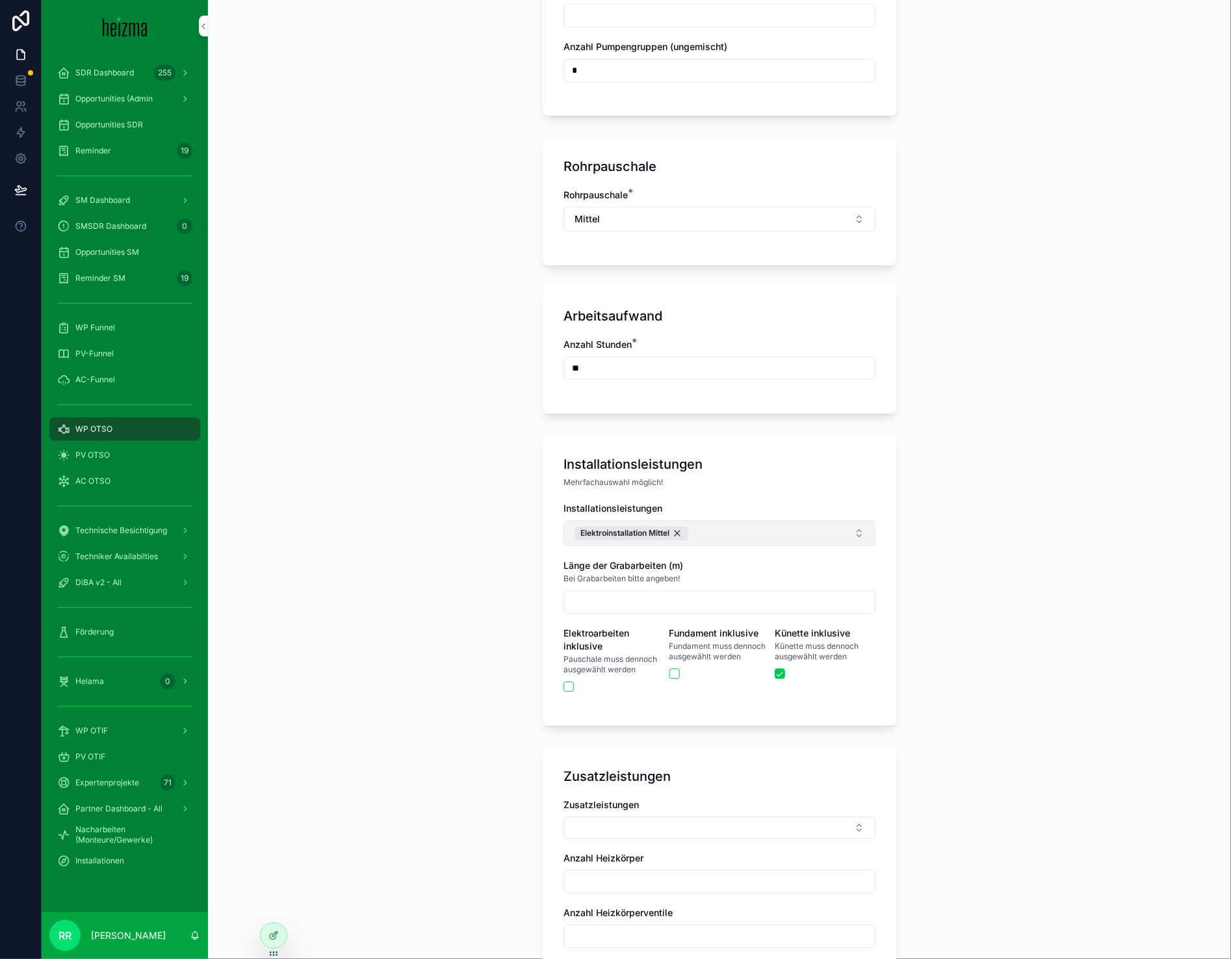
click at [770, 532] on button "Elektroinstallation Mittel" at bounding box center [720, 533] width 312 height 26
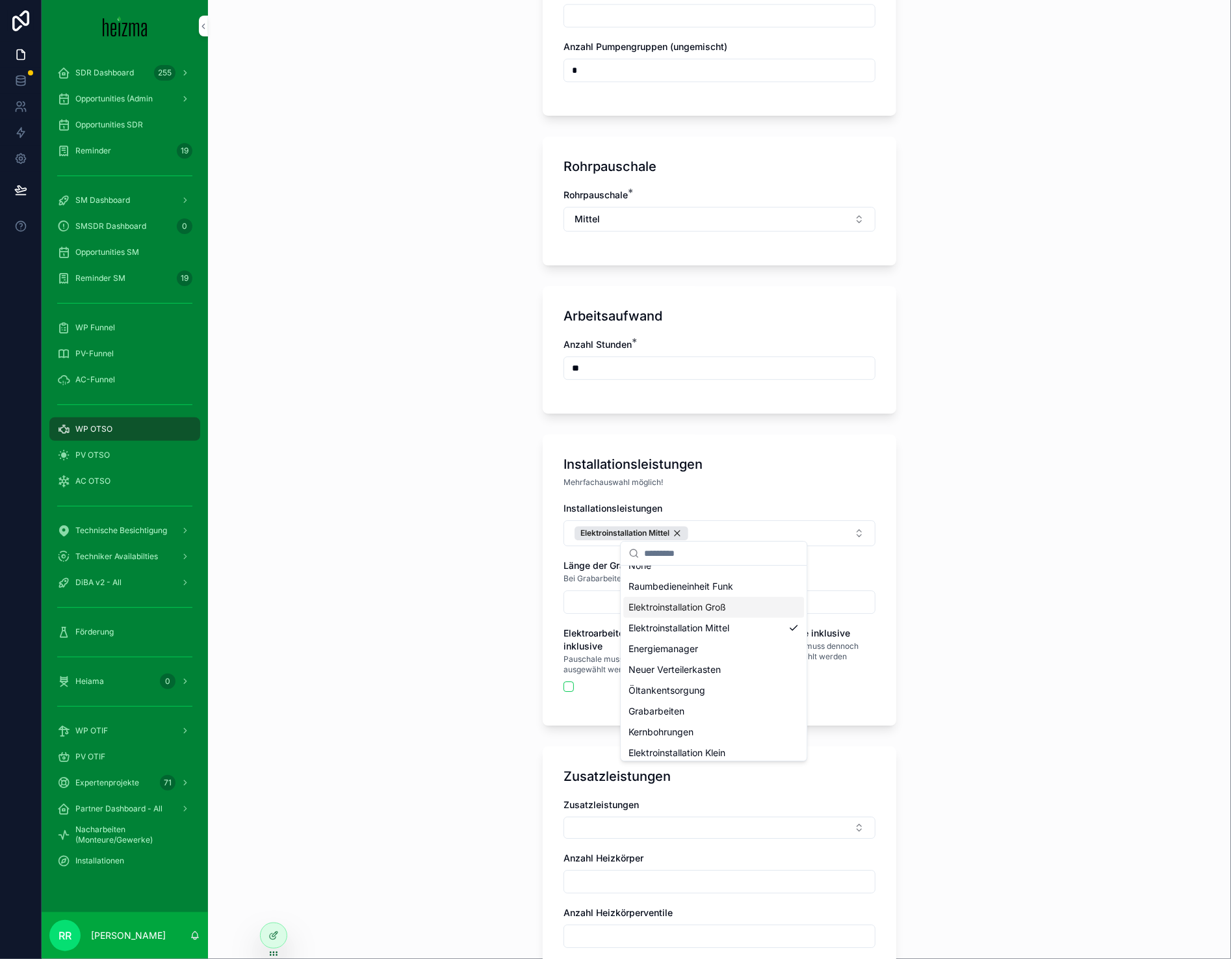
scroll to position [39, 0]
click at [712, 745] on div "Fundament" at bounding box center [713, 747] width 181 height 21
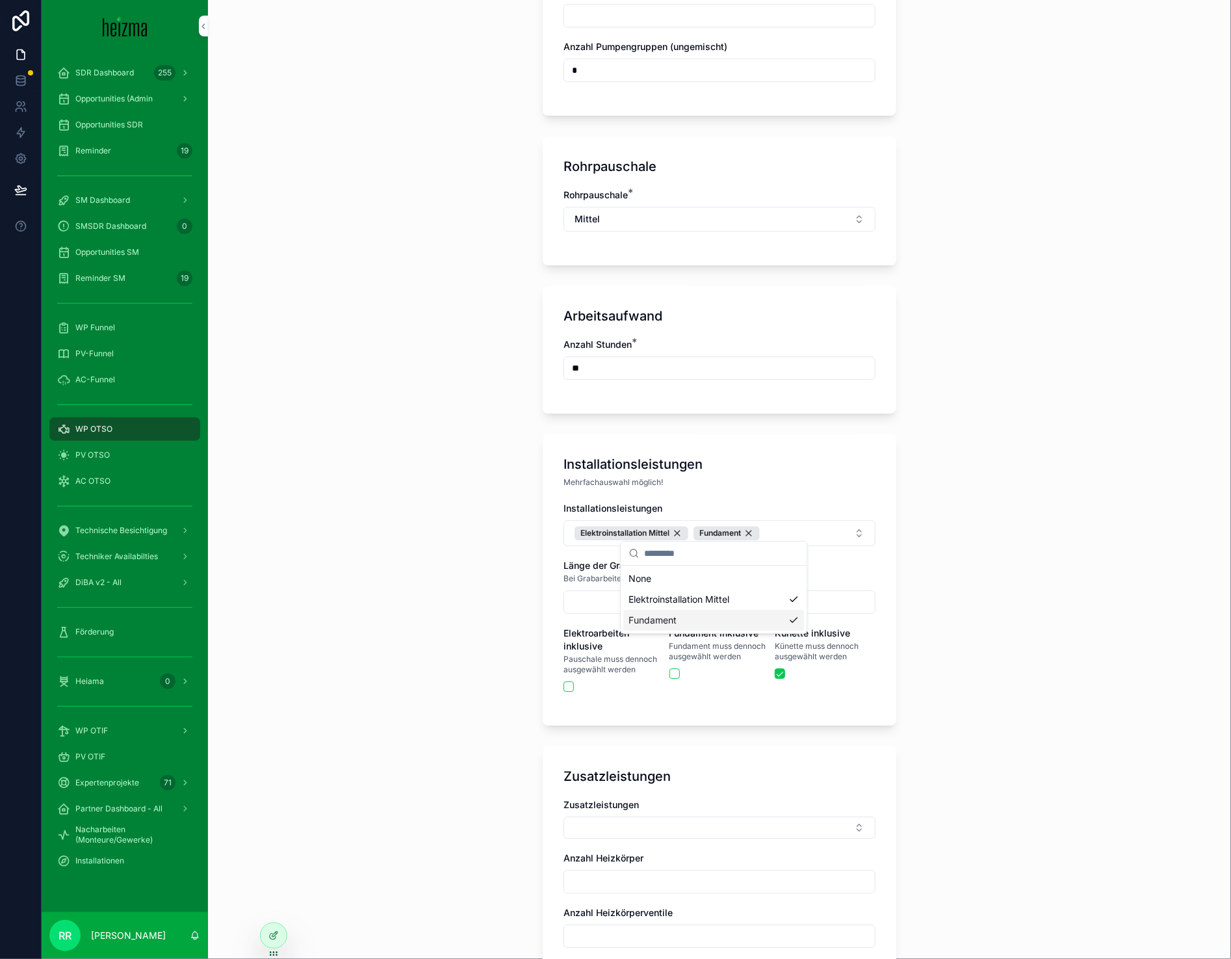
scroll to position [0, 0]
click at [414, 690] on div "**********" at bounding box center [719, 479] width 1023 height 959
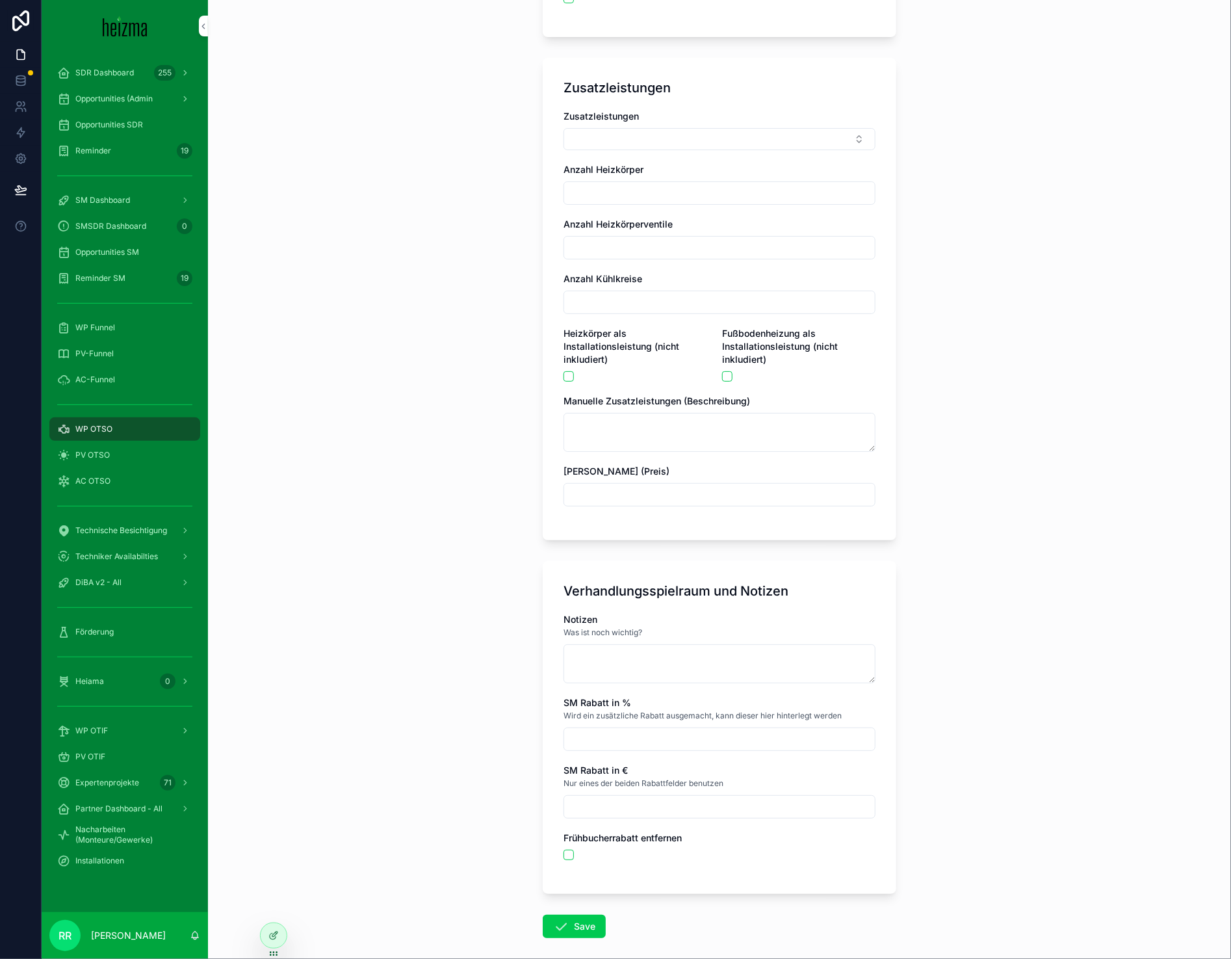
scroll to position [2565, 0]
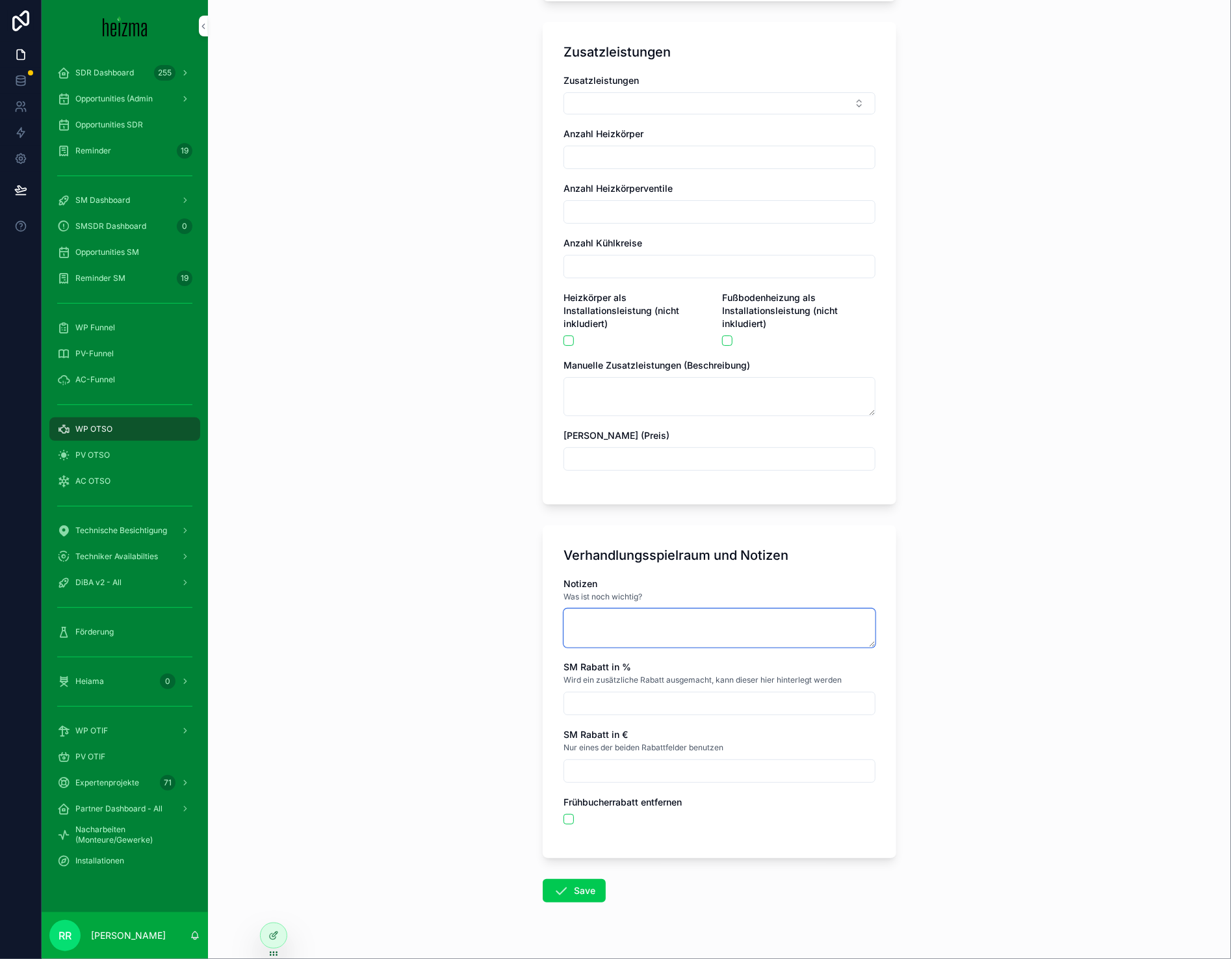
click at [618, 608] on textarea "scrollable content" at bounding box center [720, 627] width 312 height 39
type textarea "**********"
click at [572, 889] on button "Save" at bounding box center [574, 890] width 63 height 23
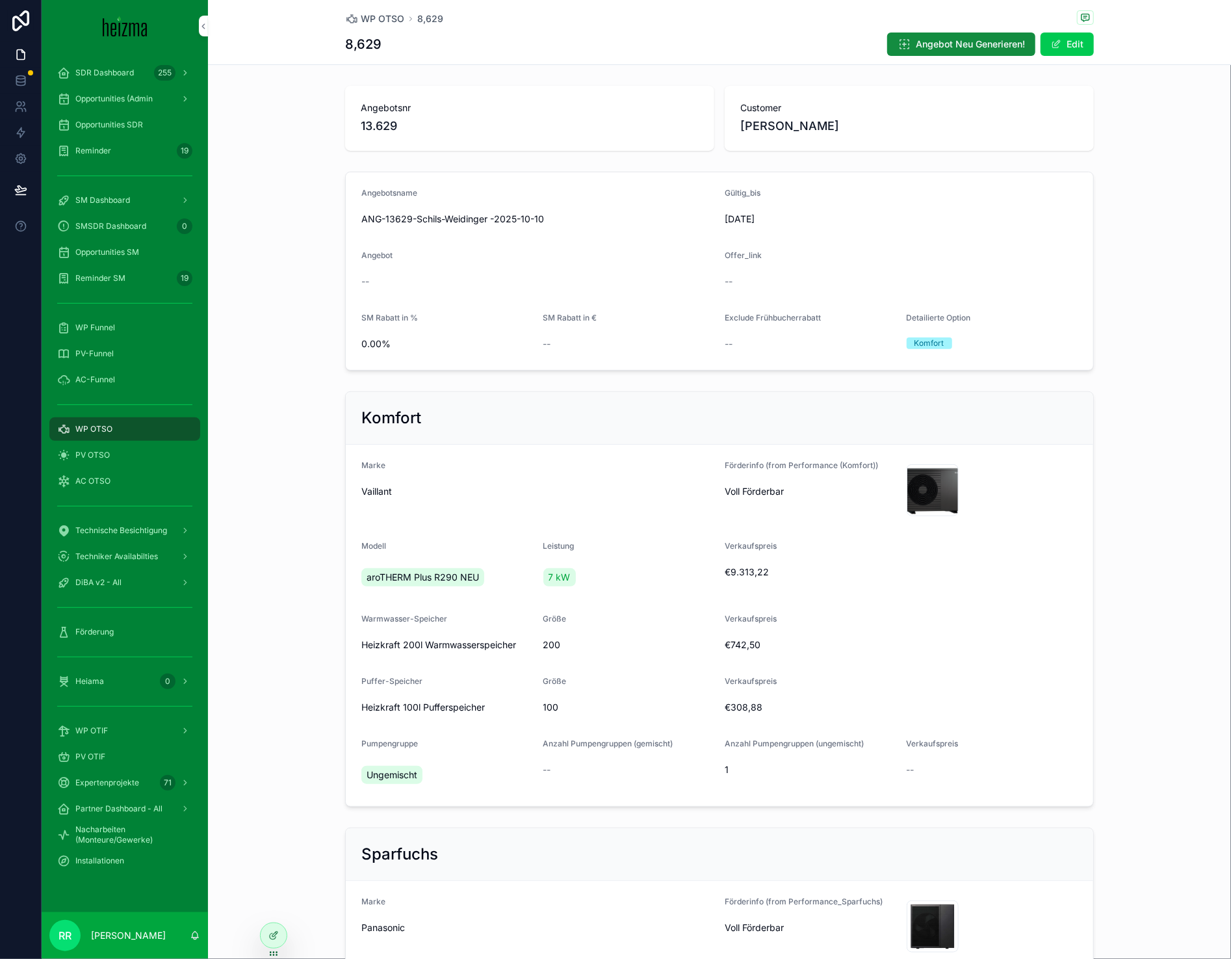
click at [111, 449] on div "PV OTSO" at bounding box center [124, 455] width 135 height 21
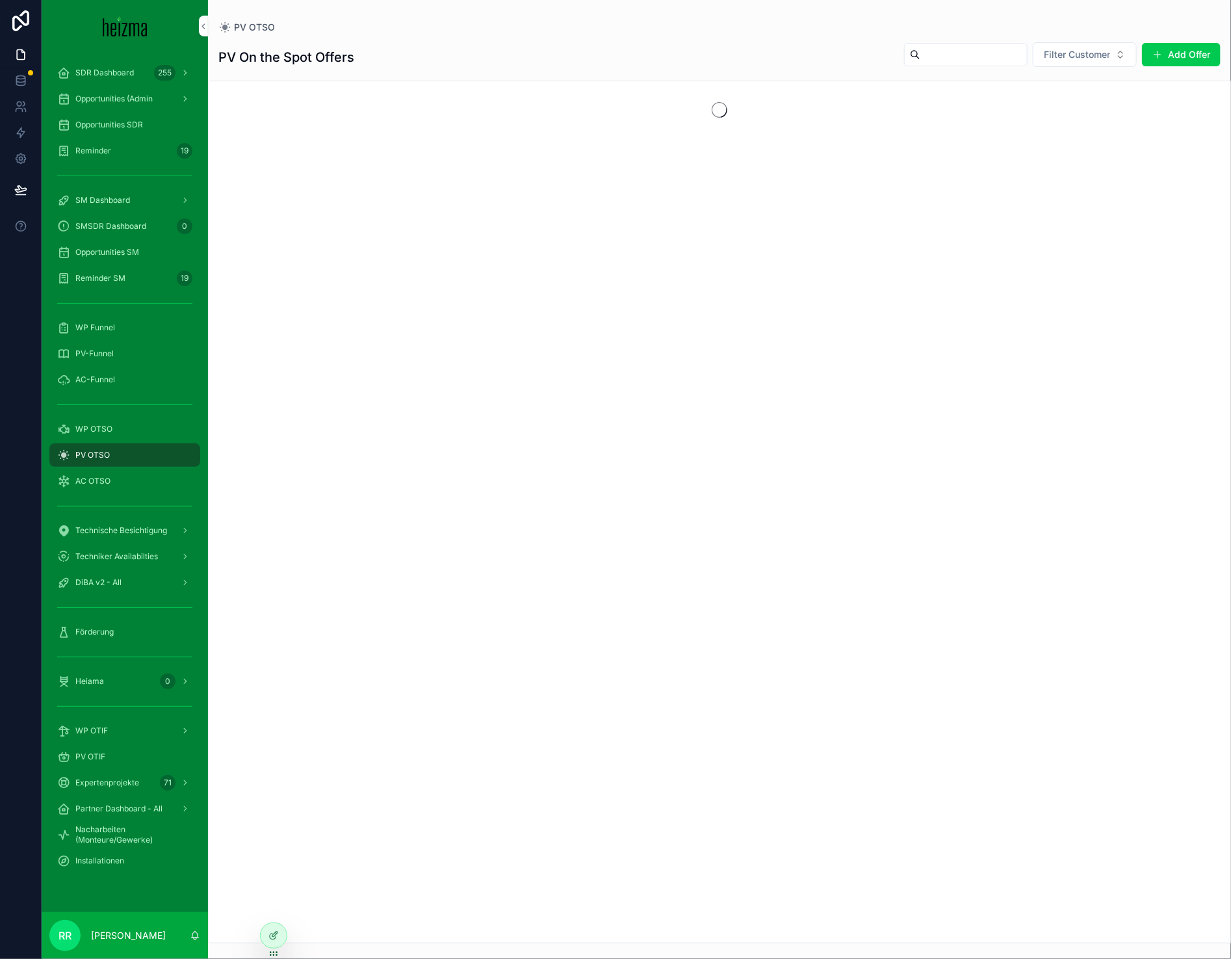
click at [112, 439] on link "WP OTSO" at bounding box center [124, 428] width 151 height 23
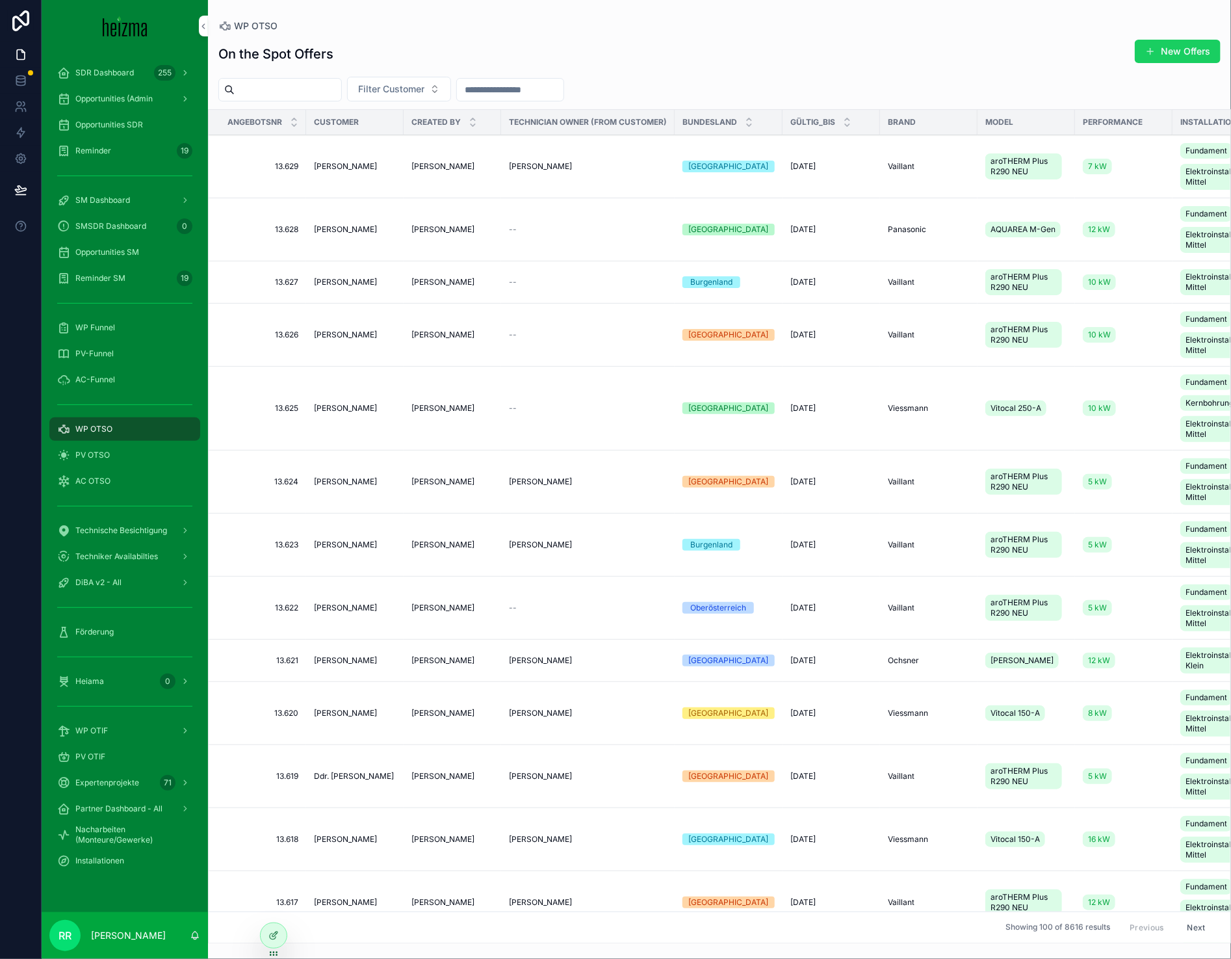
click at [1147, 49] on span "scrollable content" at bounding box center [1150, 51] width 10 height 10
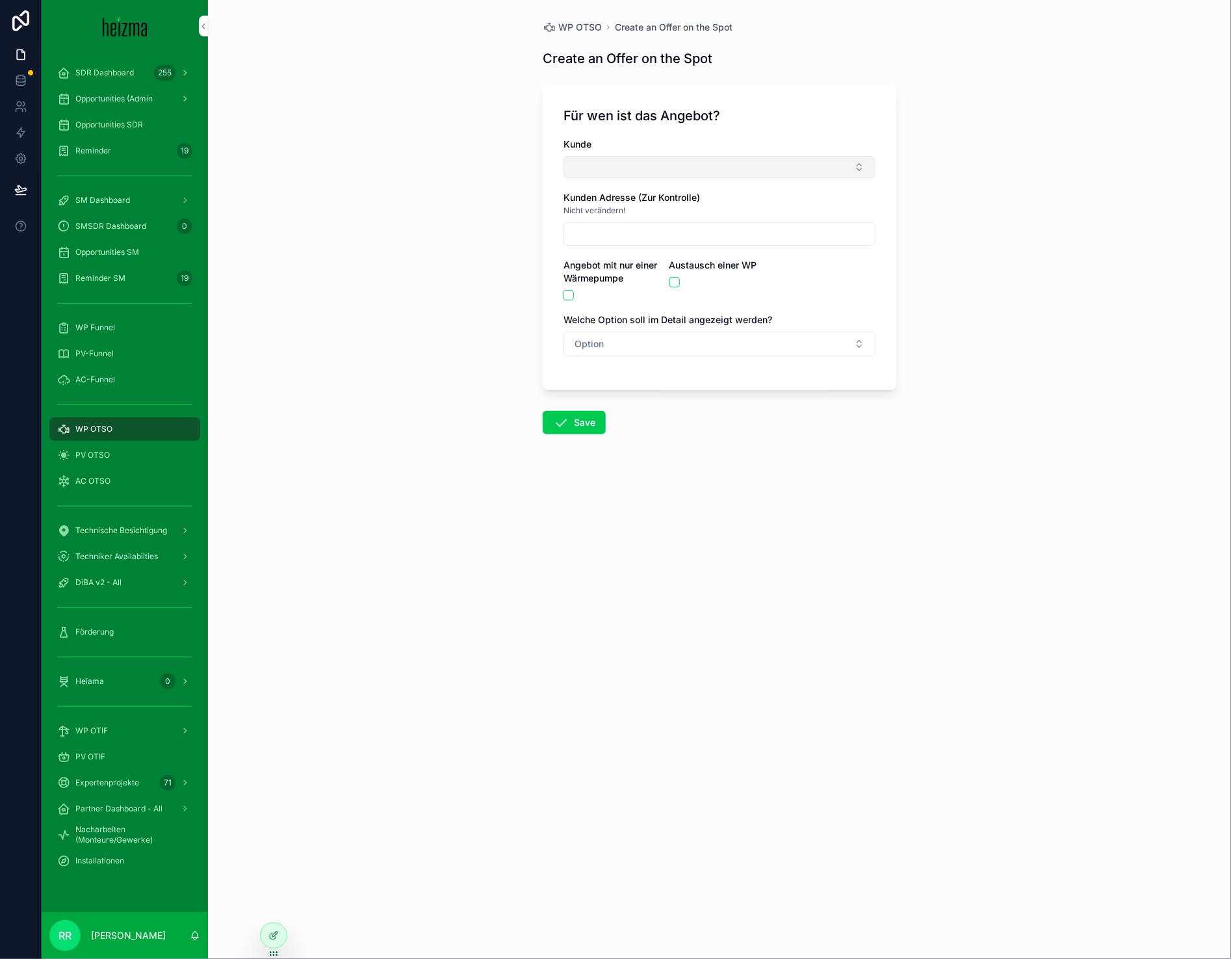
click at [720, 177] on button "Select Button" at bounding box center [720, 167] width 312 height 22
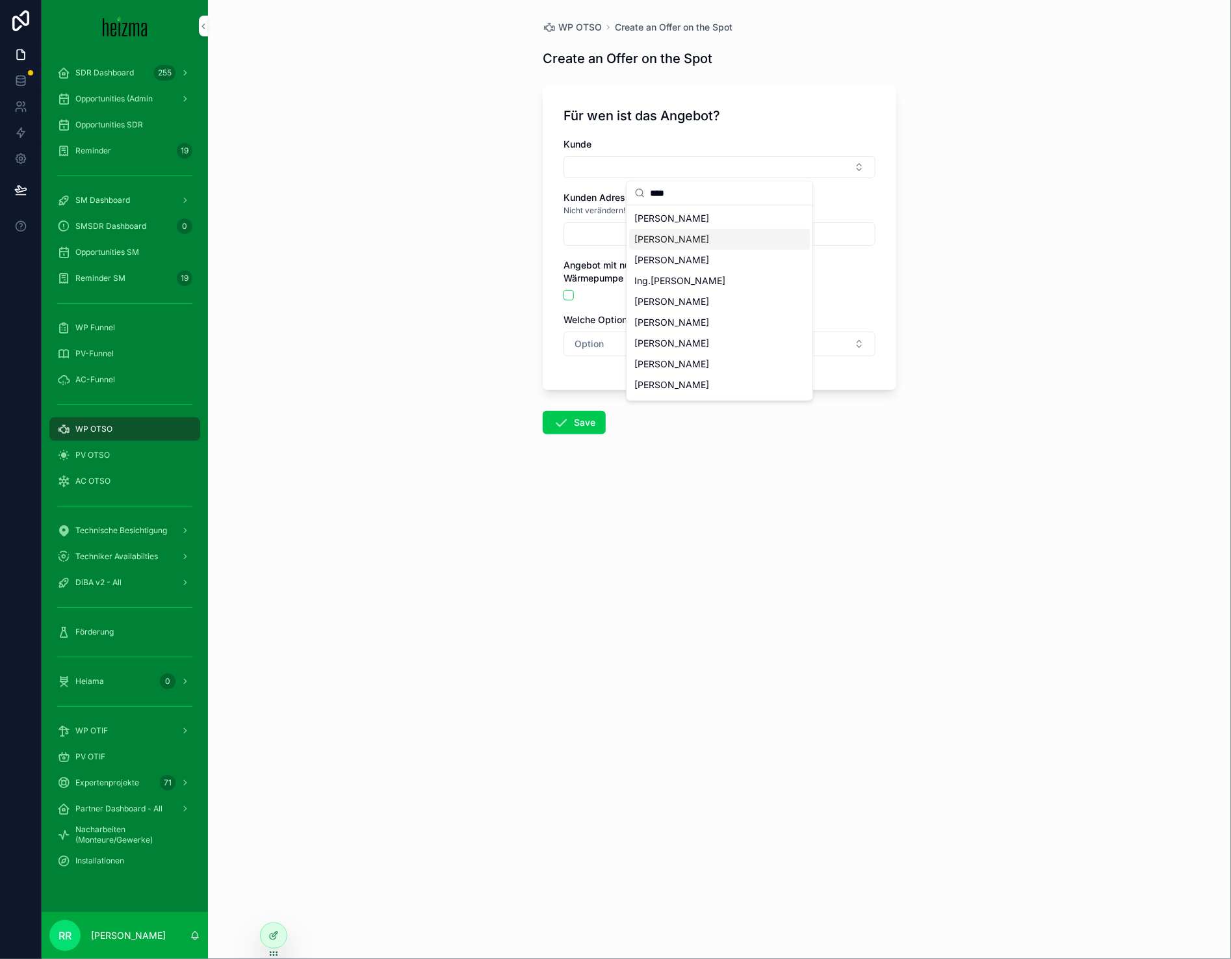
type input "****"
click at [685, 235] on span "[PERSON_NAME]" at bounding box center [671, 239] width 75 height 13
type input "**********"
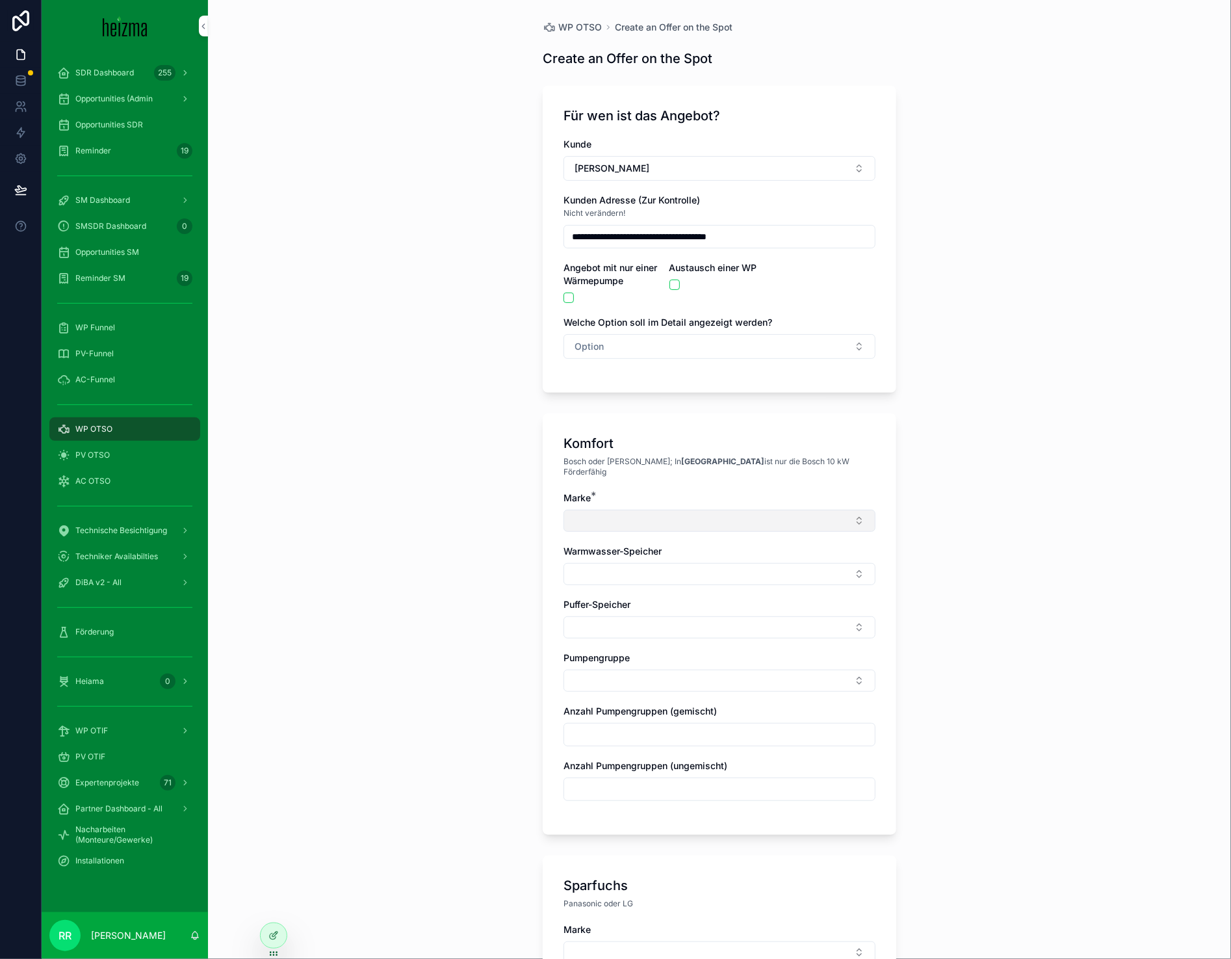
click at [677, 510] on button "Select Button" at bounding box center [720, 521] width 312 height 22
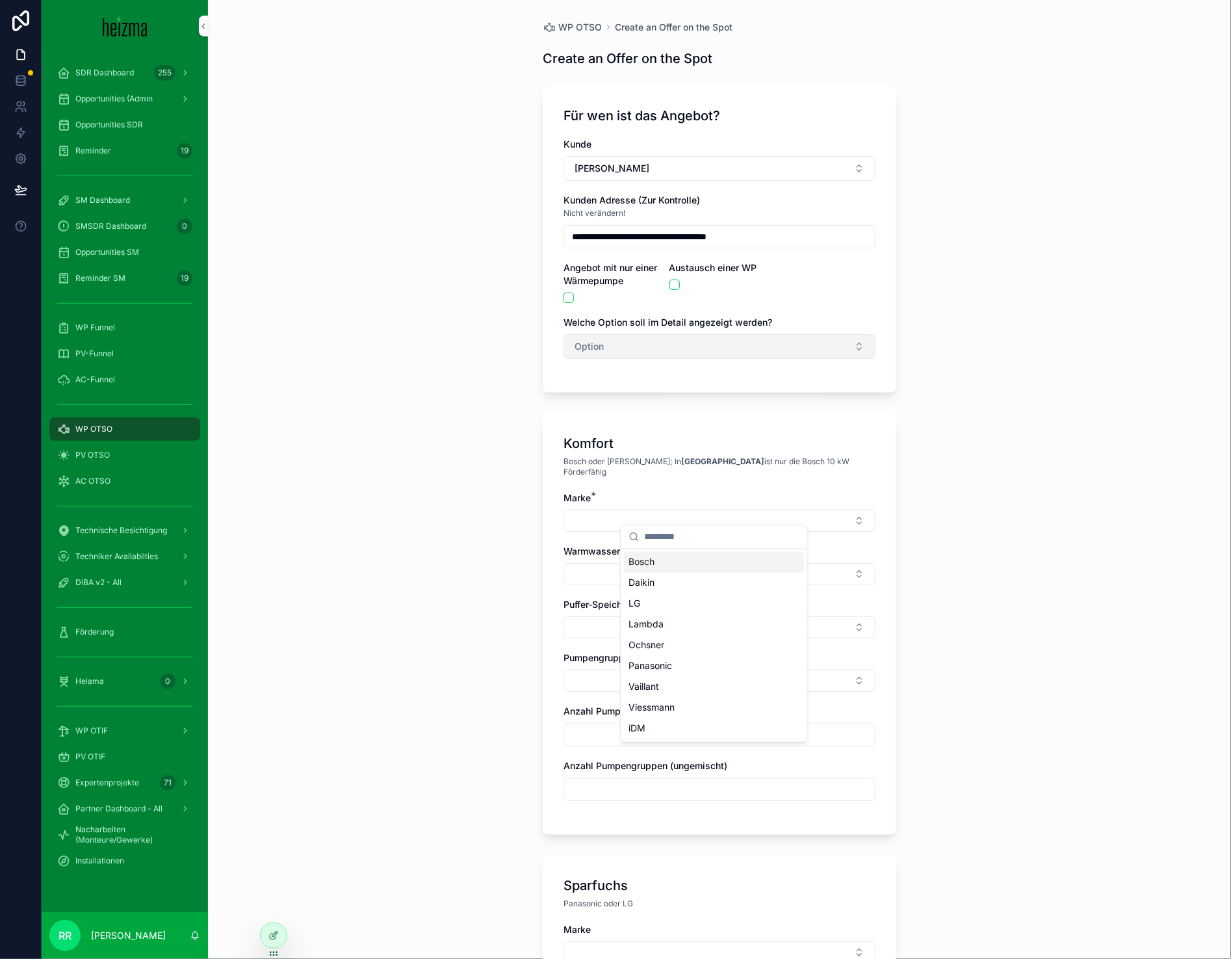
click at [621, 348] on button "Option" at bounding box center [720, 346] width 312 height 25
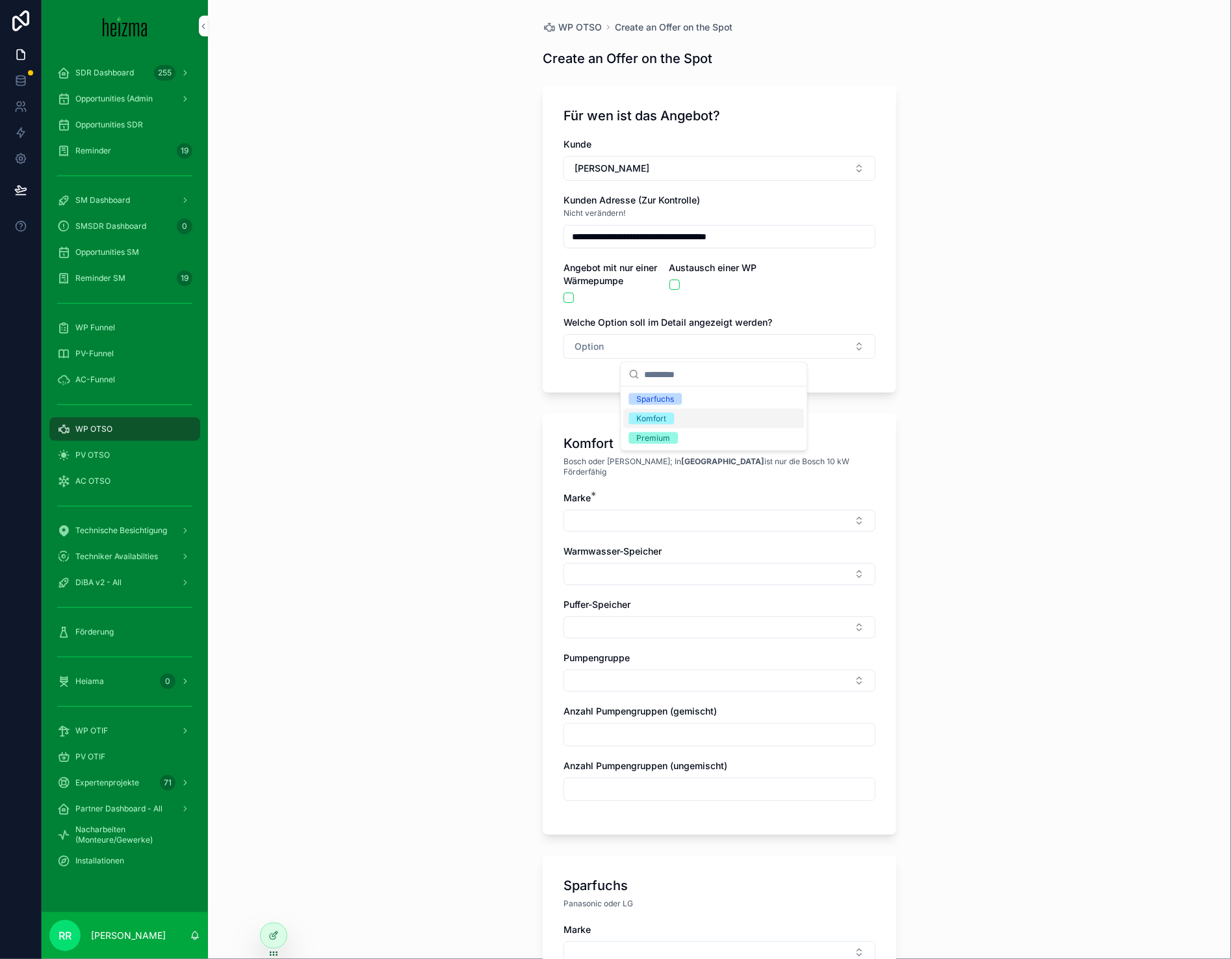
click at [644, 418] on div "Komfort" at bounding box center [651, 419] width 30 height 12
click at [571, 298] on div "scrollable content" at bounding box center [614, 298] width 101 height 10
click at [567, 300] on button "scrollable content" at bounding box center [569, 298] width 10 height 10
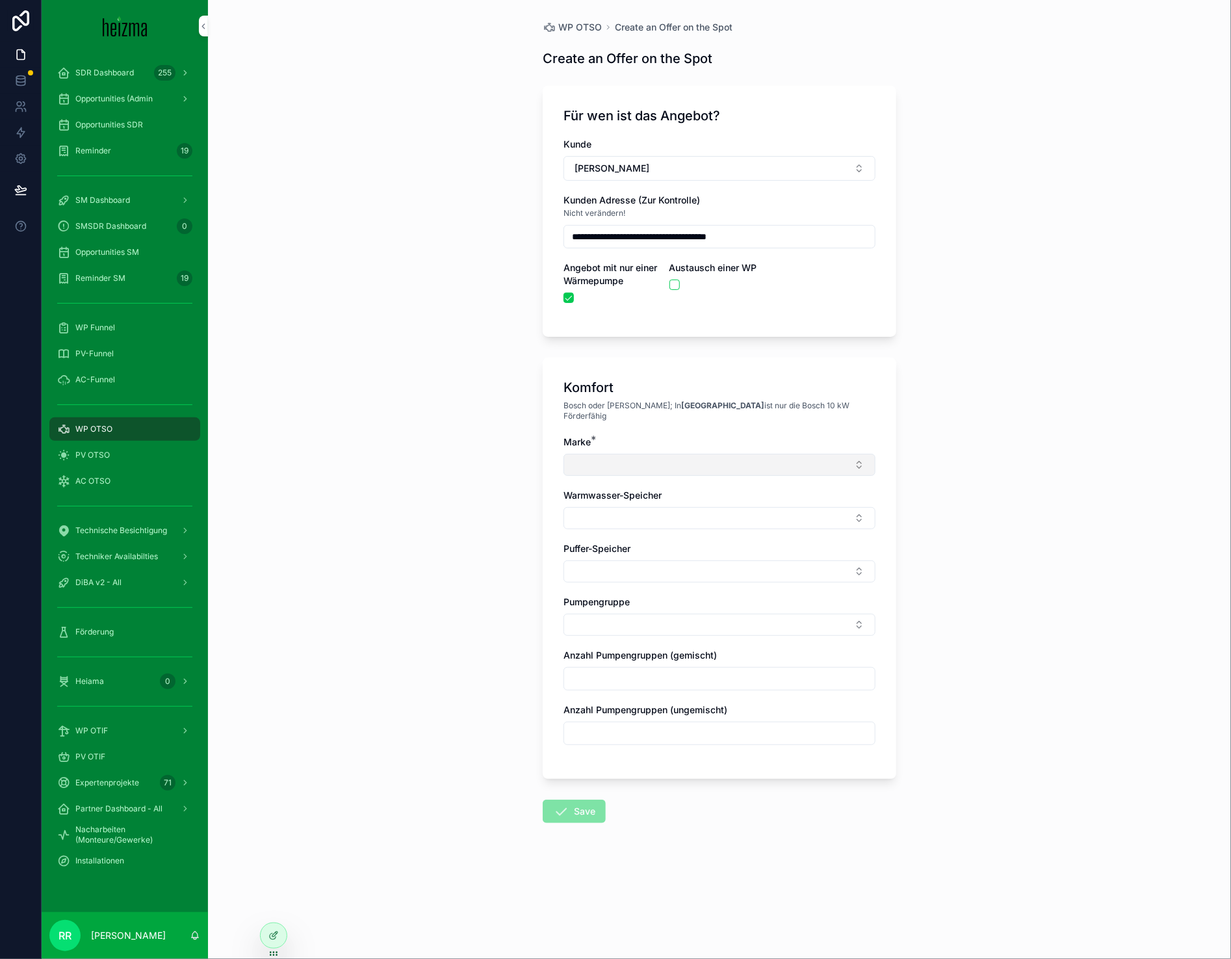
click at [644, 456] on button "Select Button" at bounding box center [720, 465] width 312 height 22
click at [658, 653] on span "Viessmann" at bounding box center [657, 651] width 46 height 13
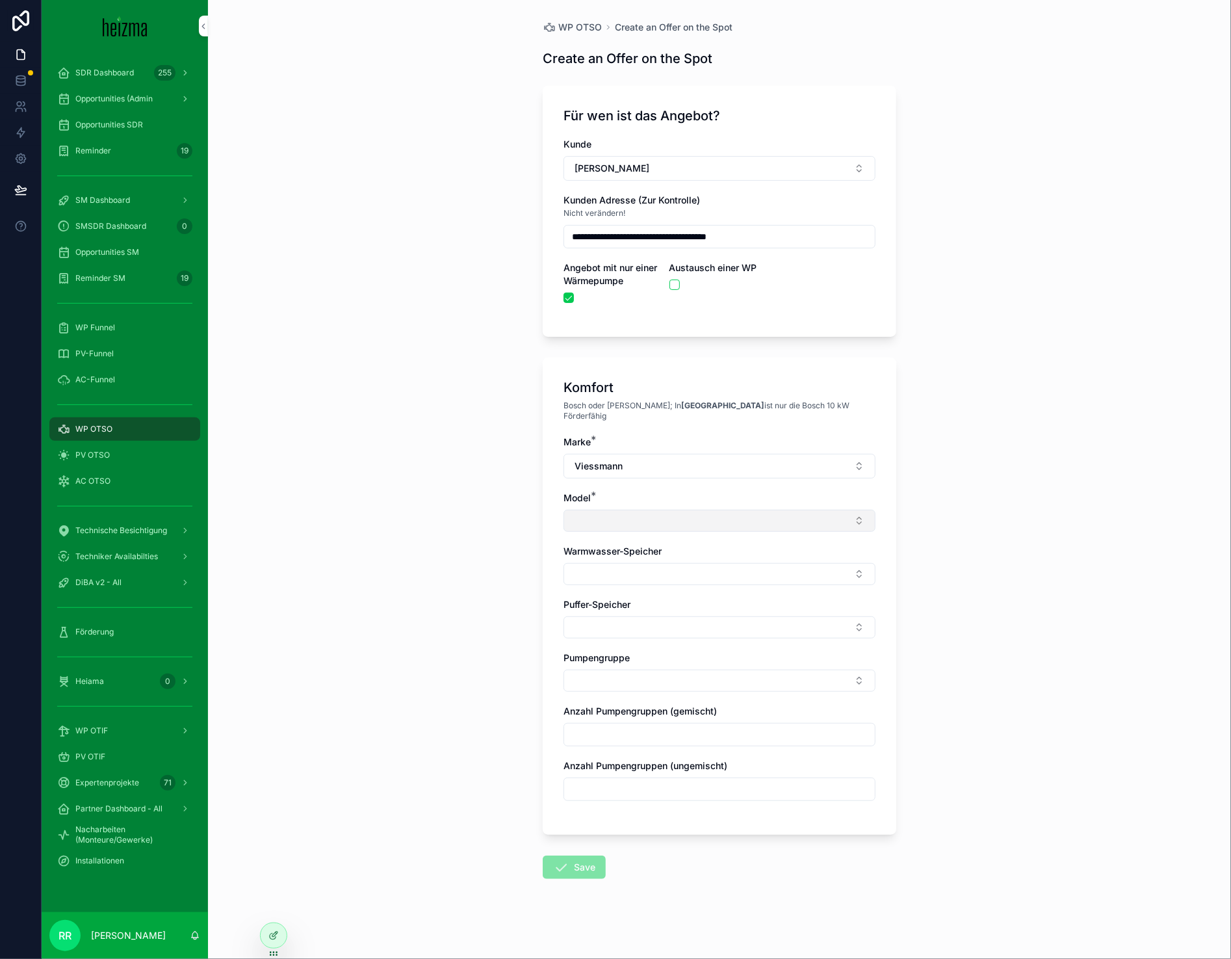
click at [579, 510] on button "Select Button" at bounding box center [720, 521] width 312 height 22
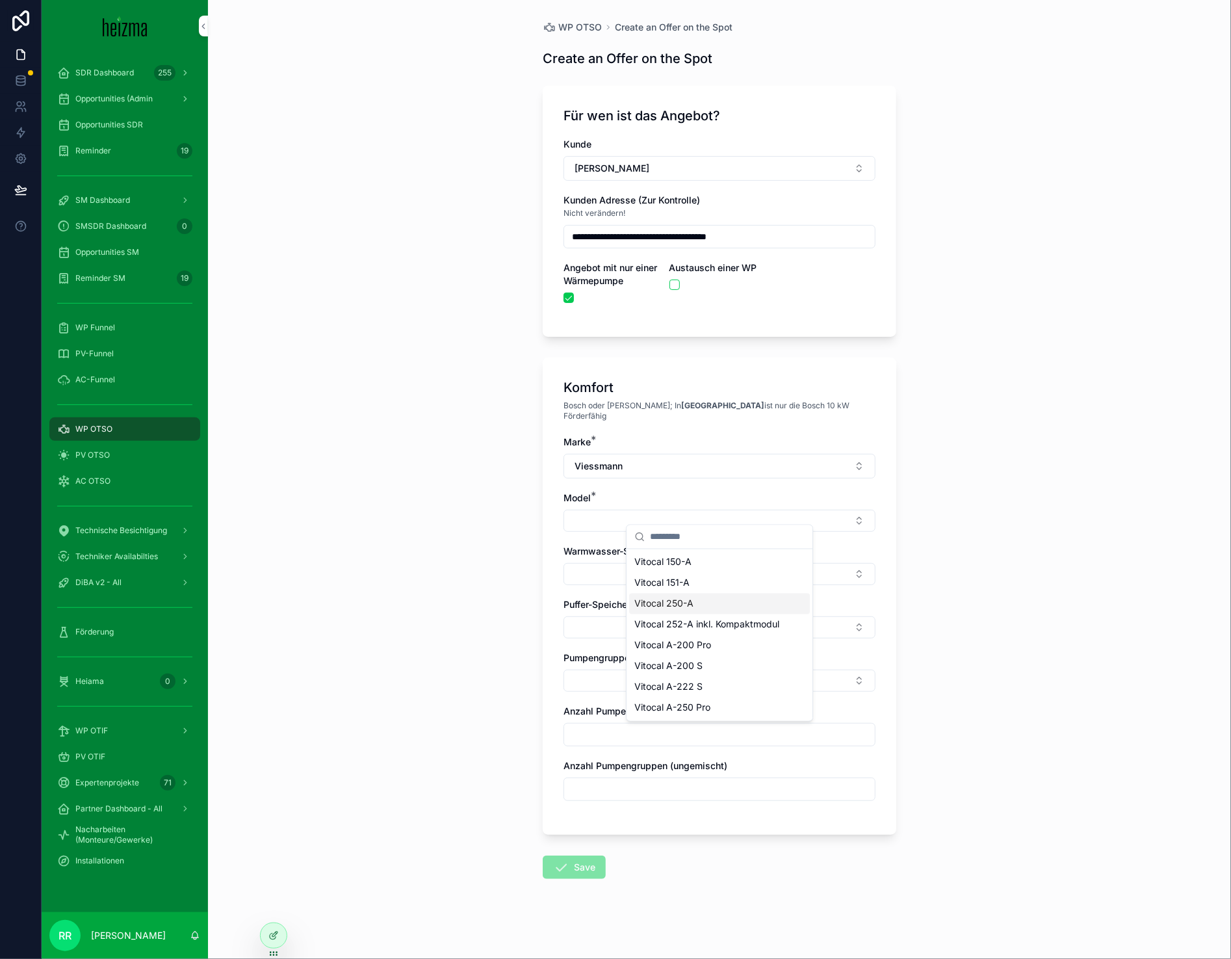
drag, startPoint x: 681, startPoint y: 563, endPoint x: 679, endPoint y: 602, distance: 39.0
click at [679, 602] on div "Vitocal 150-A Vitocal 151-A Vitocal 250-A Vitocal 252-A inkl. Kompaktmodul Vito…" at bounding box center [719, 635] width 181 height 166
click at [679, 602] on span "Vitocal 250-A" at bounding box center [663, 603] width 59 height 13
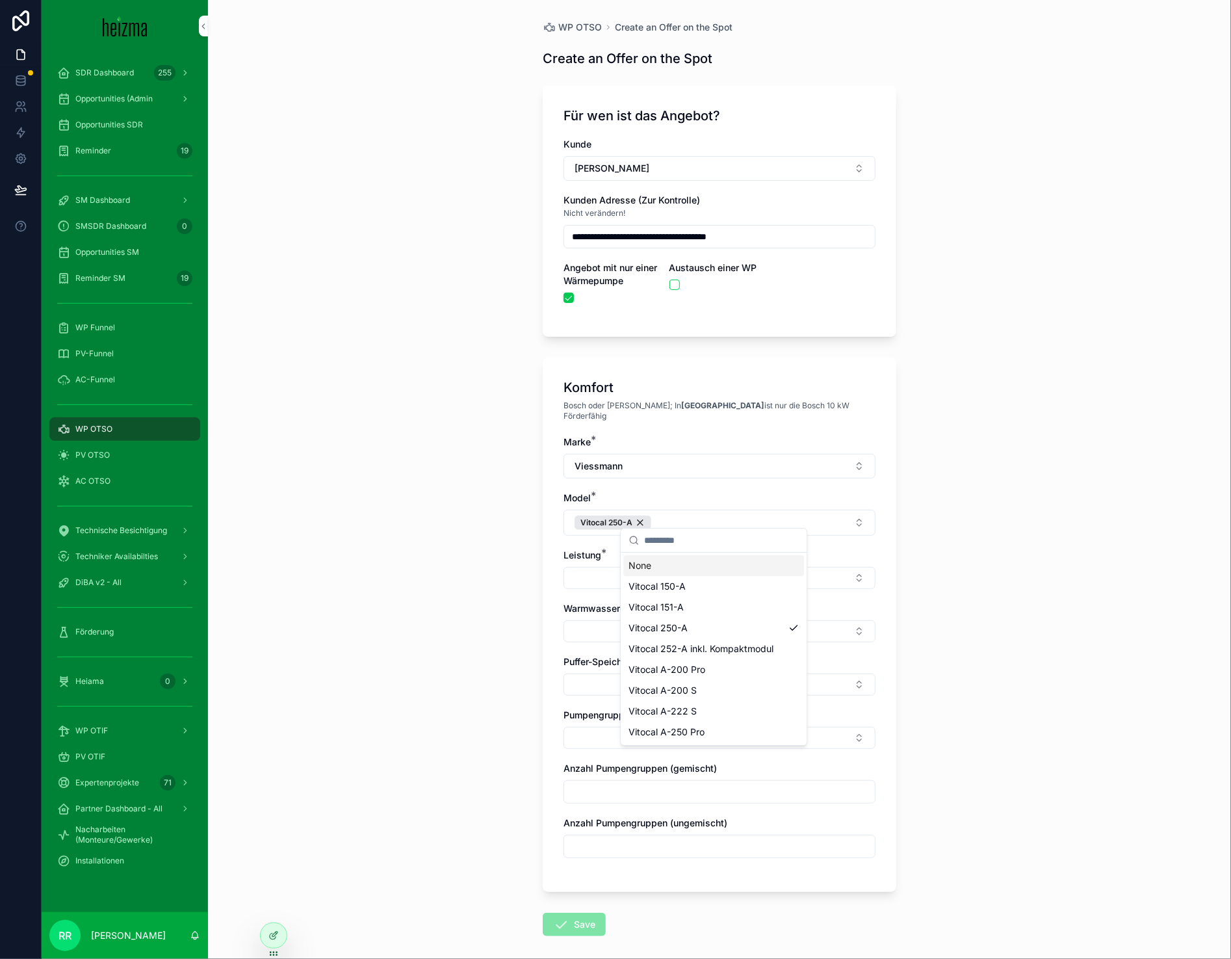
click at [585, 586] on div "Marke * Viessmann Model * Vitocal 250-A Leistung * Warmwasser-Speicher Puffer-S…" at bounding box center [720, 654] width 312 height 436
click at [586, 575] on button "Select Button" at bounding box center [720, 578] width 312 height 22
click at [667, 727] on div "6 kW" at bounding box center [713, 722] width 181 height 21
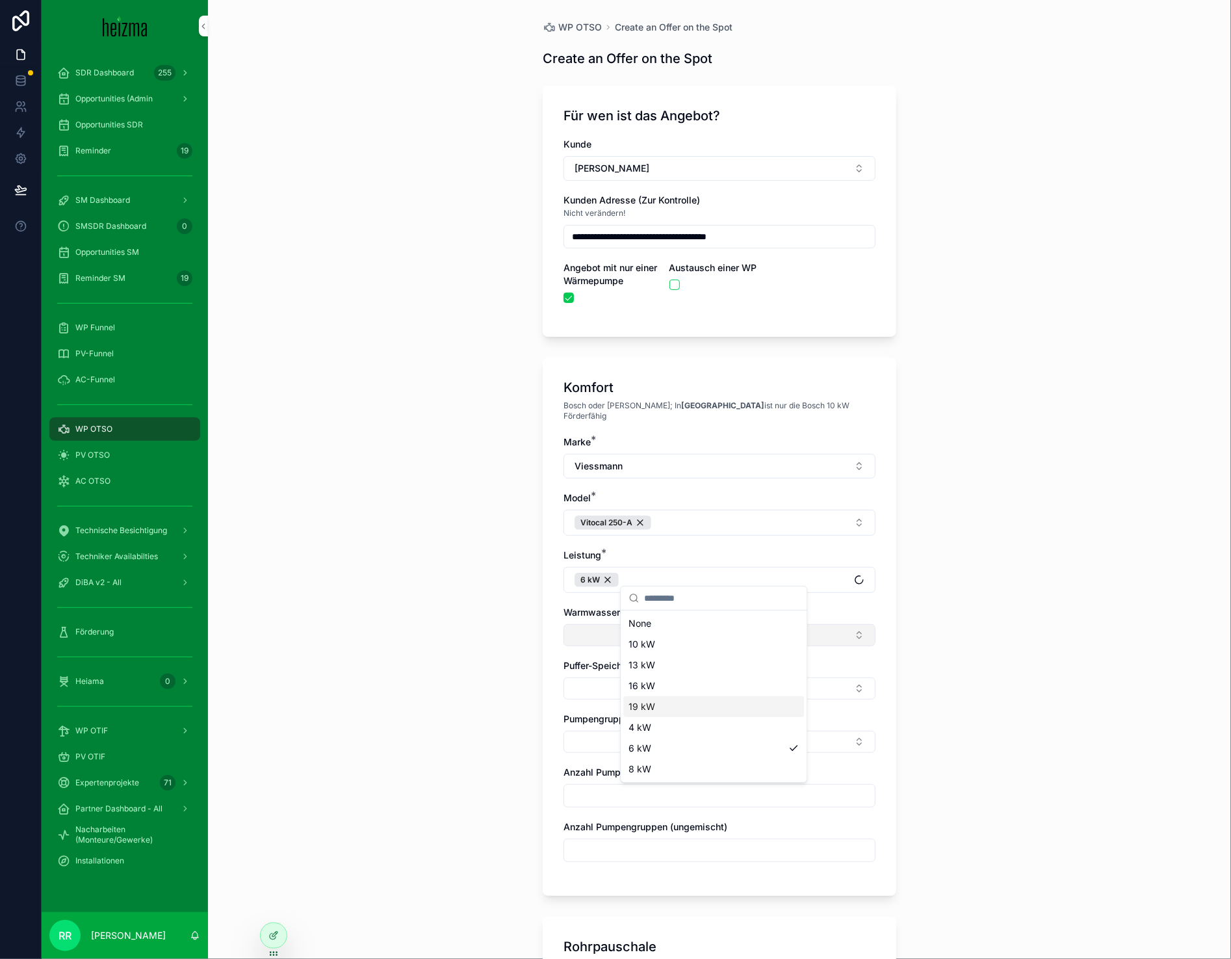
click at [584, 629] on button "Select Button" at bounding box center [720, 635] width 312 height 22
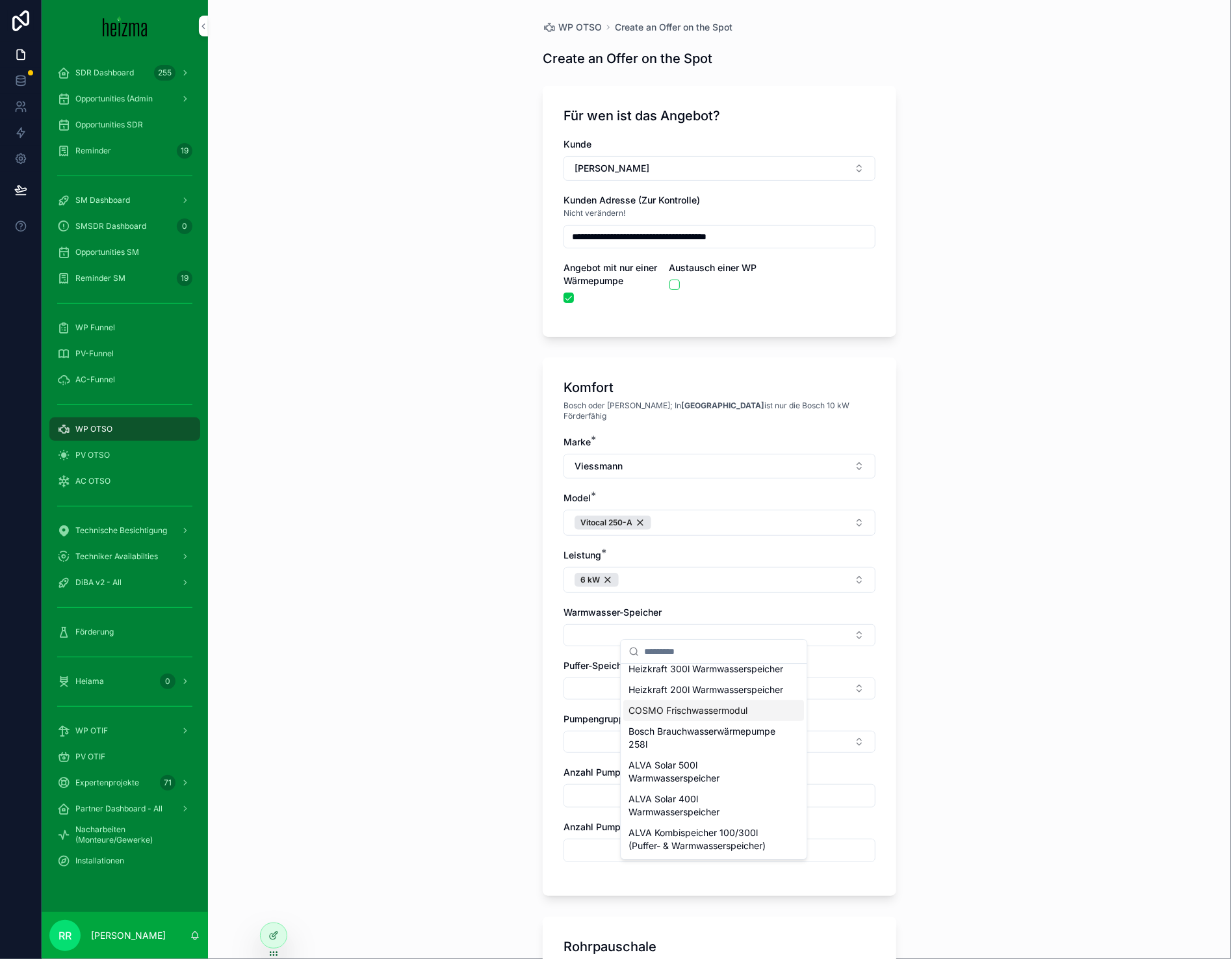
scroll to position [642, 0]
click at [712, 675] on span "Heizkraft 300l Warmwasserspeicher" at bounding box center [706, 668] width 155 height 13
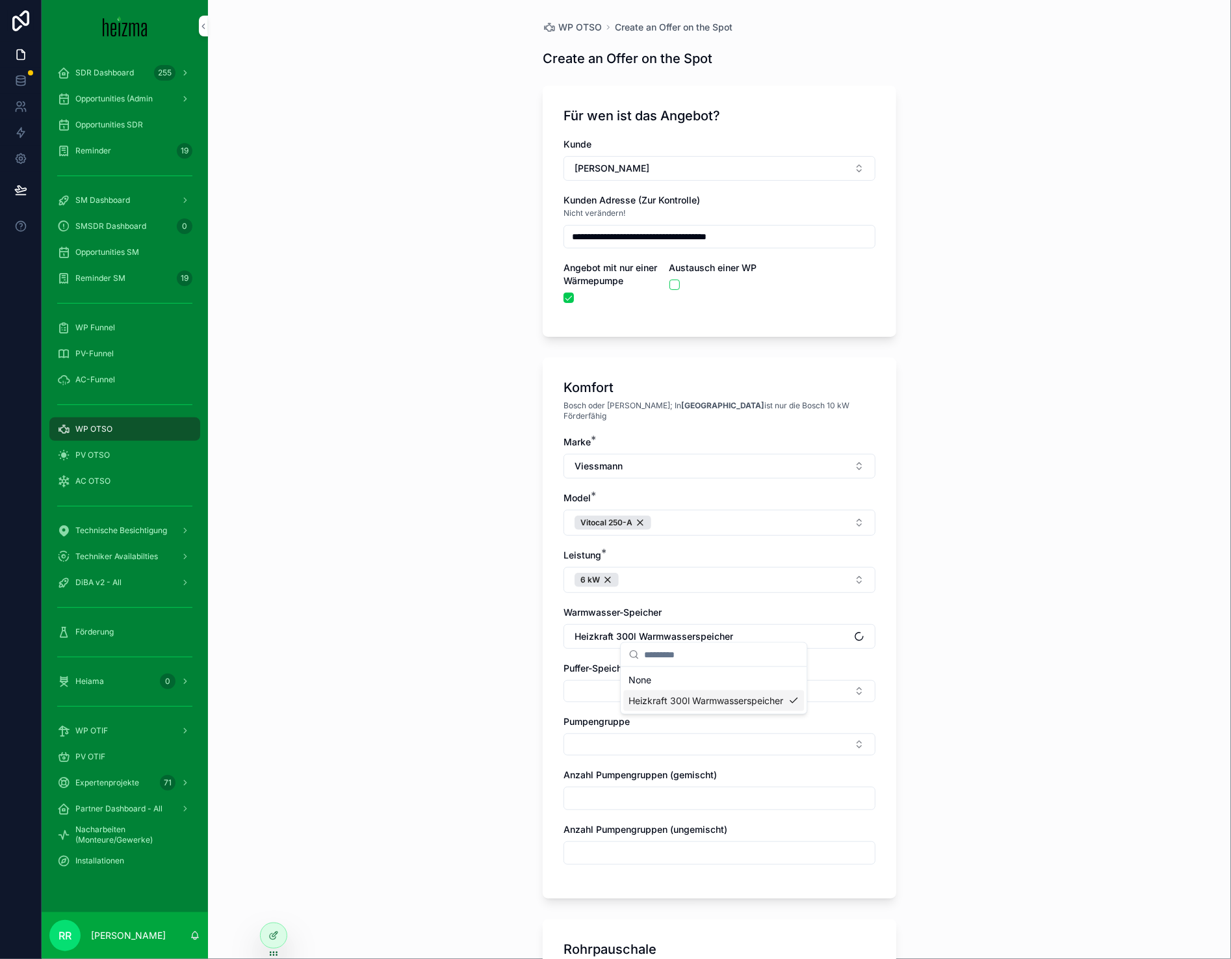
scroll to position [0, 0]
click at [627, 680] on button "Select Button" at bounding box center [720, 691] width 312 height 22
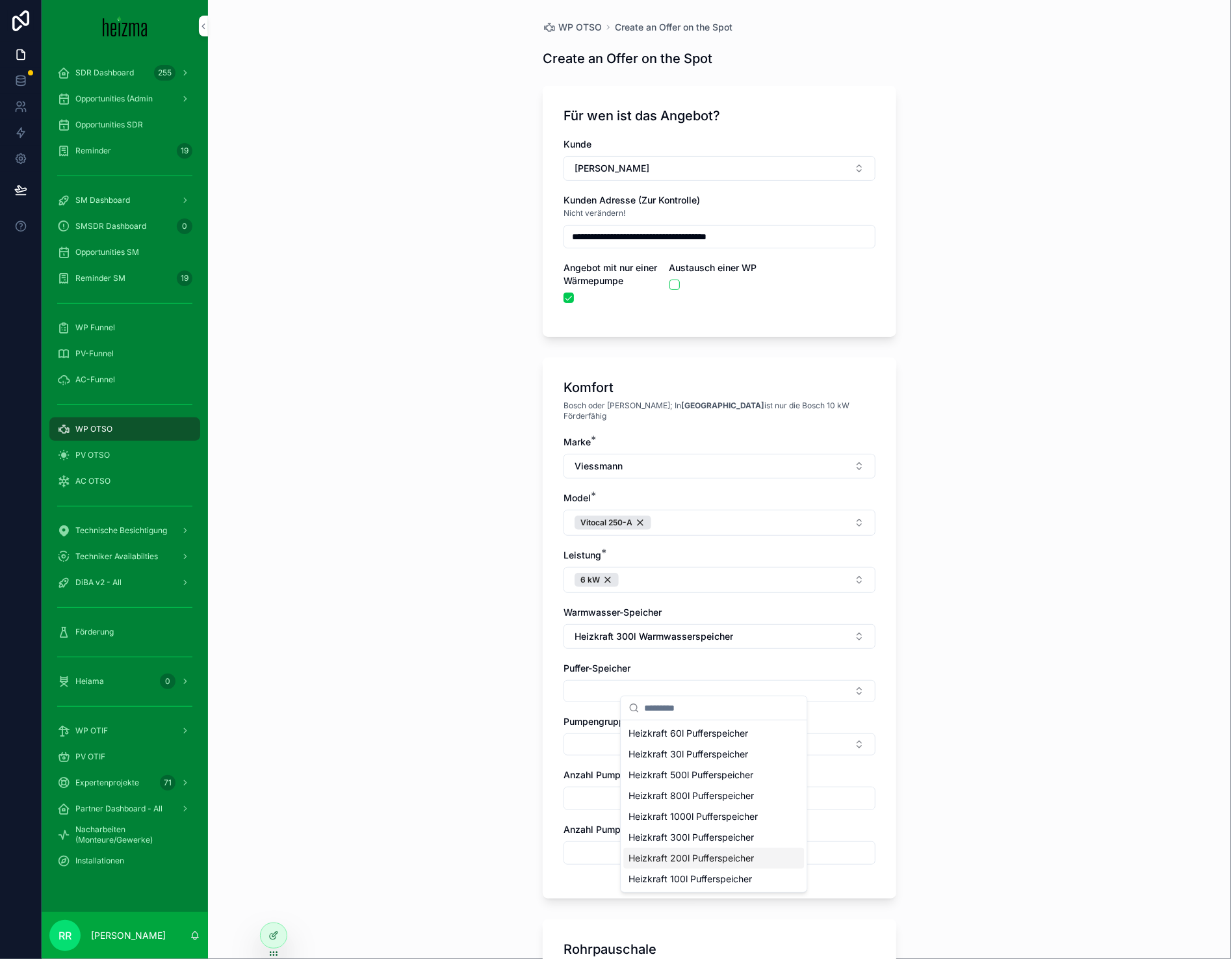
click at [729, 861] on span "Heizkraft 200l Pufferspeicher" at bounding box center [691, 858] width 125 height 13
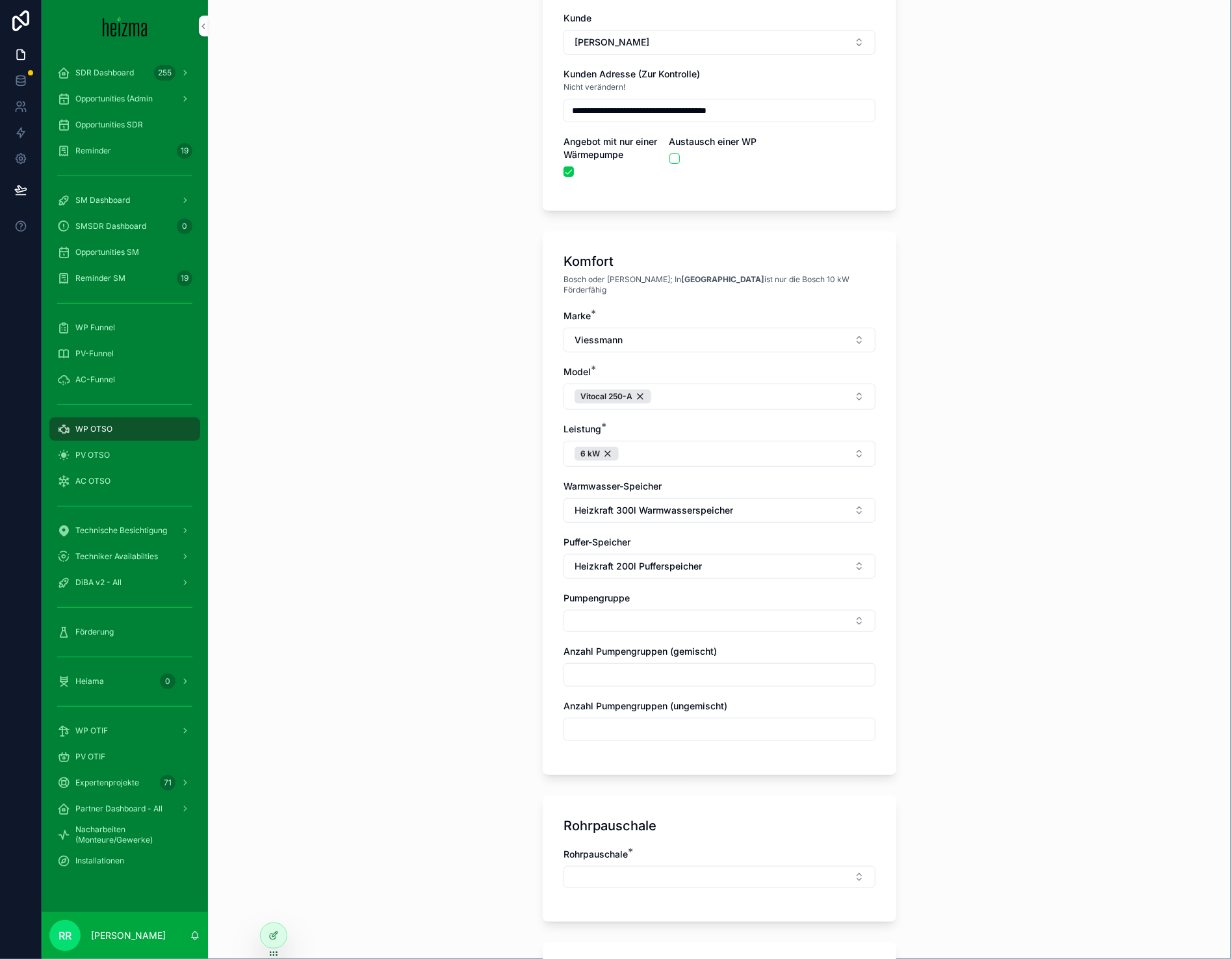
scroll to position [135, 0]
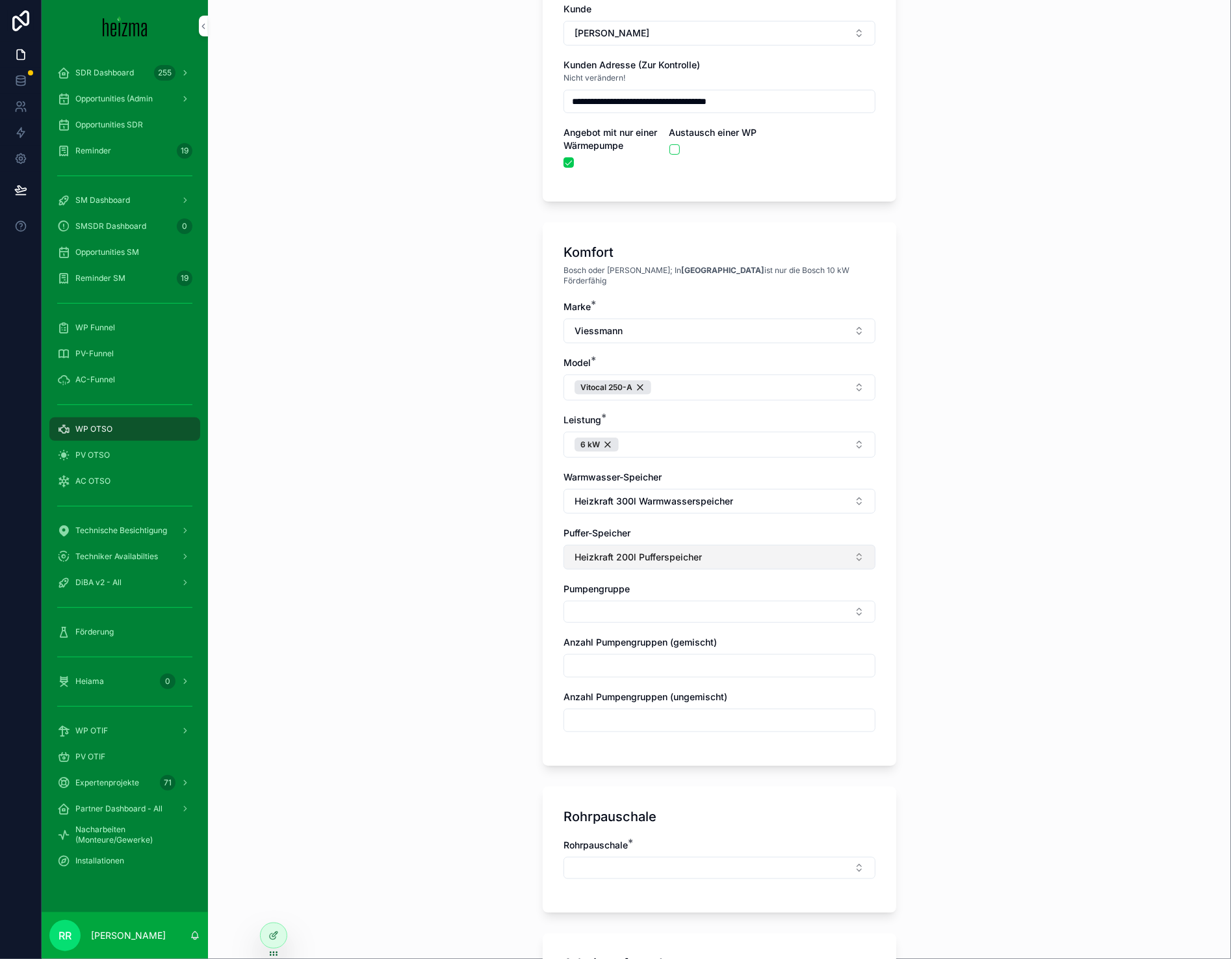
click at [686, 554] on button "Heizkraft 200l Pufferspeicher" at bounding box center [720, 557] width 312 height 25
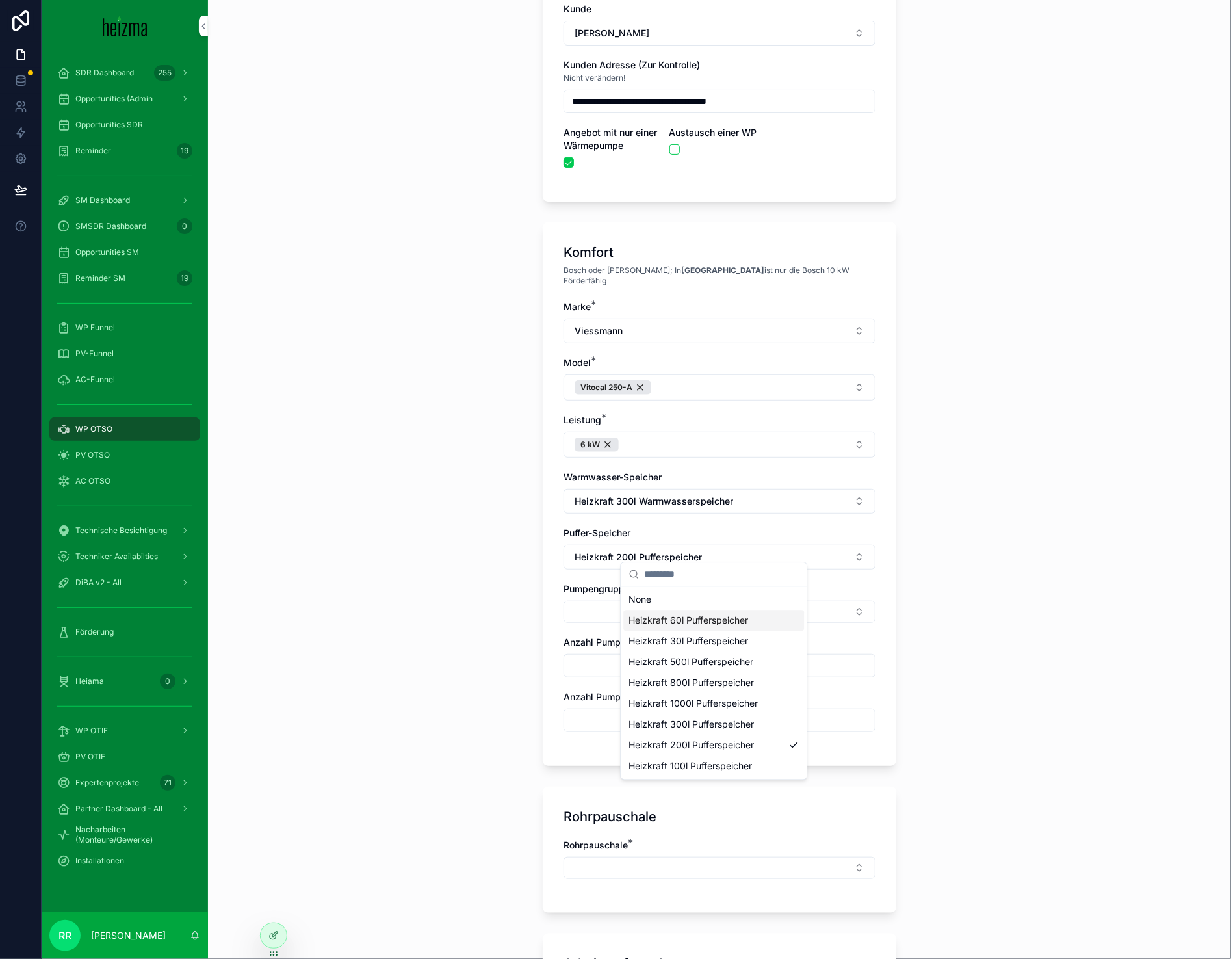
click at [696, 623] on span "Heizkraft 60l Pufferspeicher" at bounding box center [689, 620] width 120 height 13
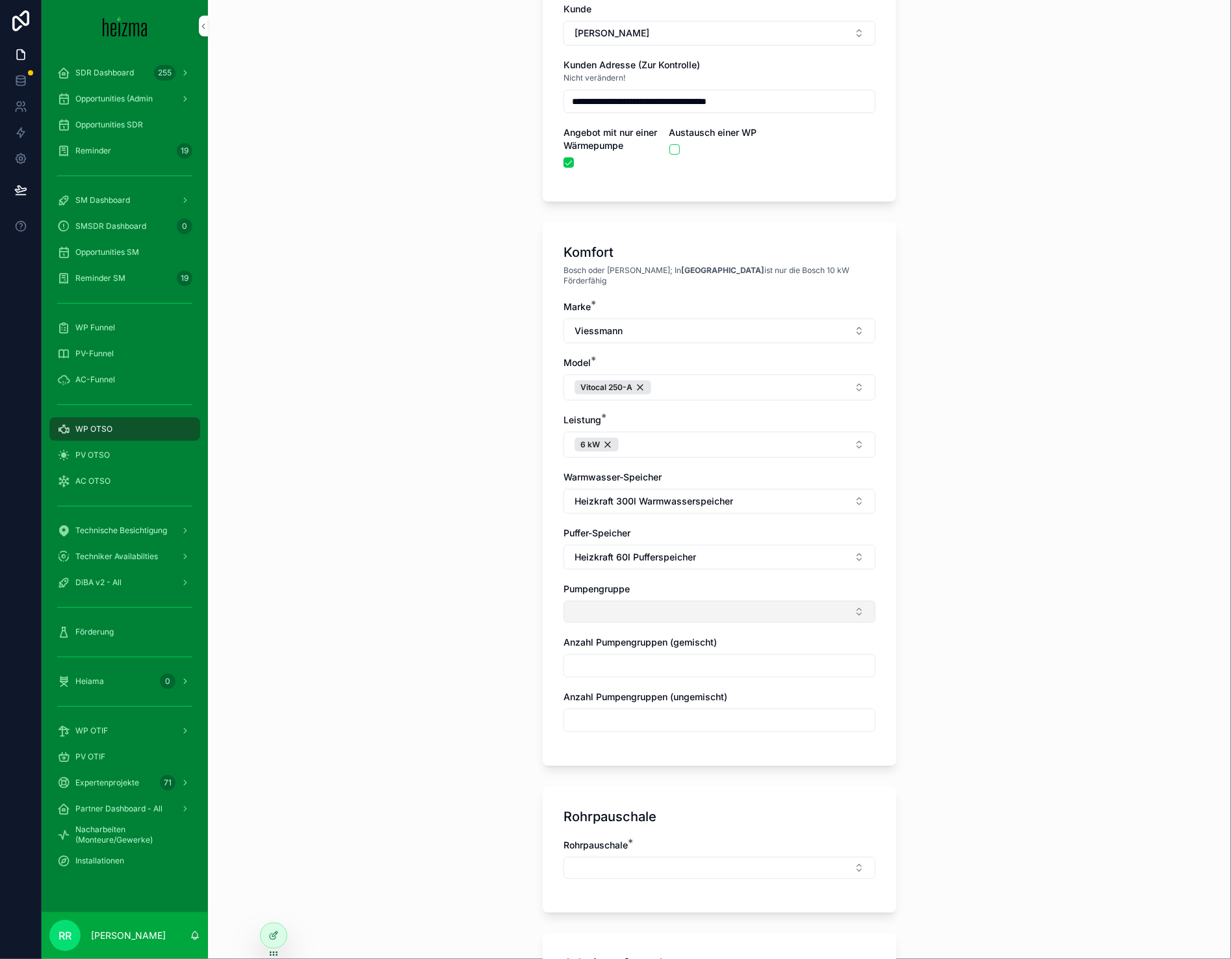
click at [621, 606] on button "Select Button" at bounding box center [720, 612] width 312 height 22
click at [627, 647] on div "Ungemischt" at bounding box center [713, 653] width 181 height 21
click at [642, 695] on span "Gemischt" at bounding box center [649, 698] width 40 height 13
click at [596, 668] on input "scrollable content" at bounding box center [719, 669] width 311 height 18
type input "*"
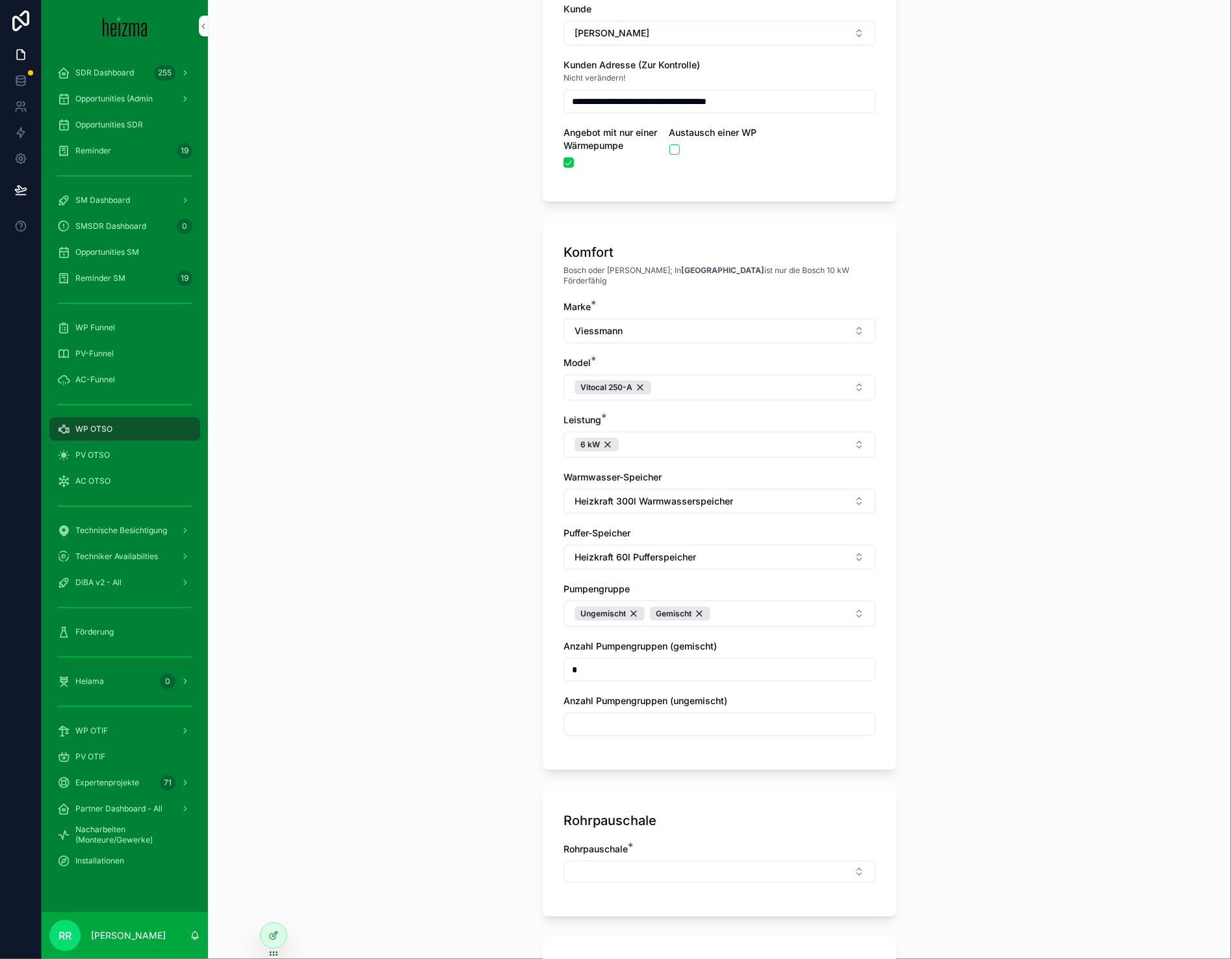
click at [597, 718] on input "scrollable content" at bounding box center [719, 724] width 311 height 18
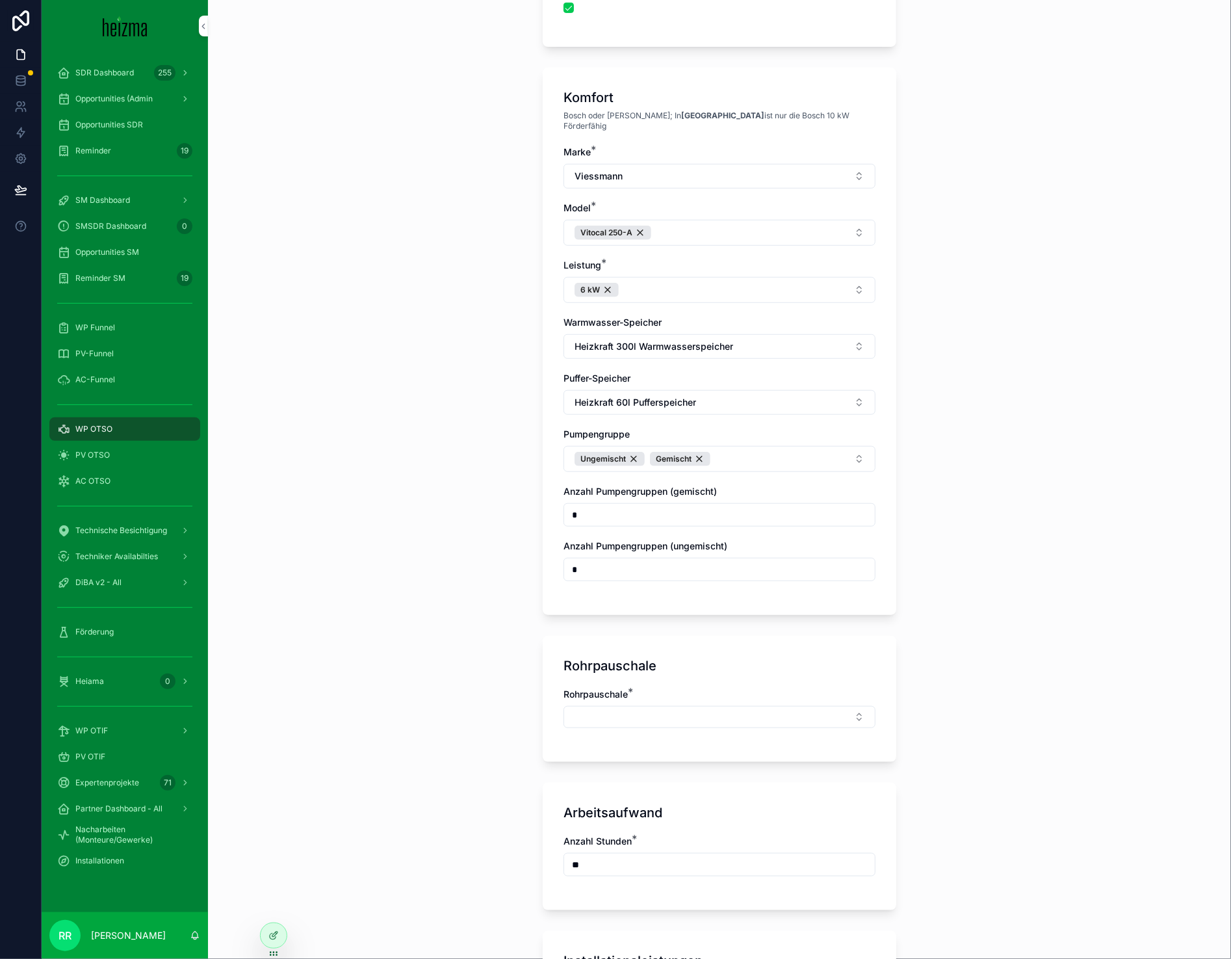
scroll to position [386, 0]
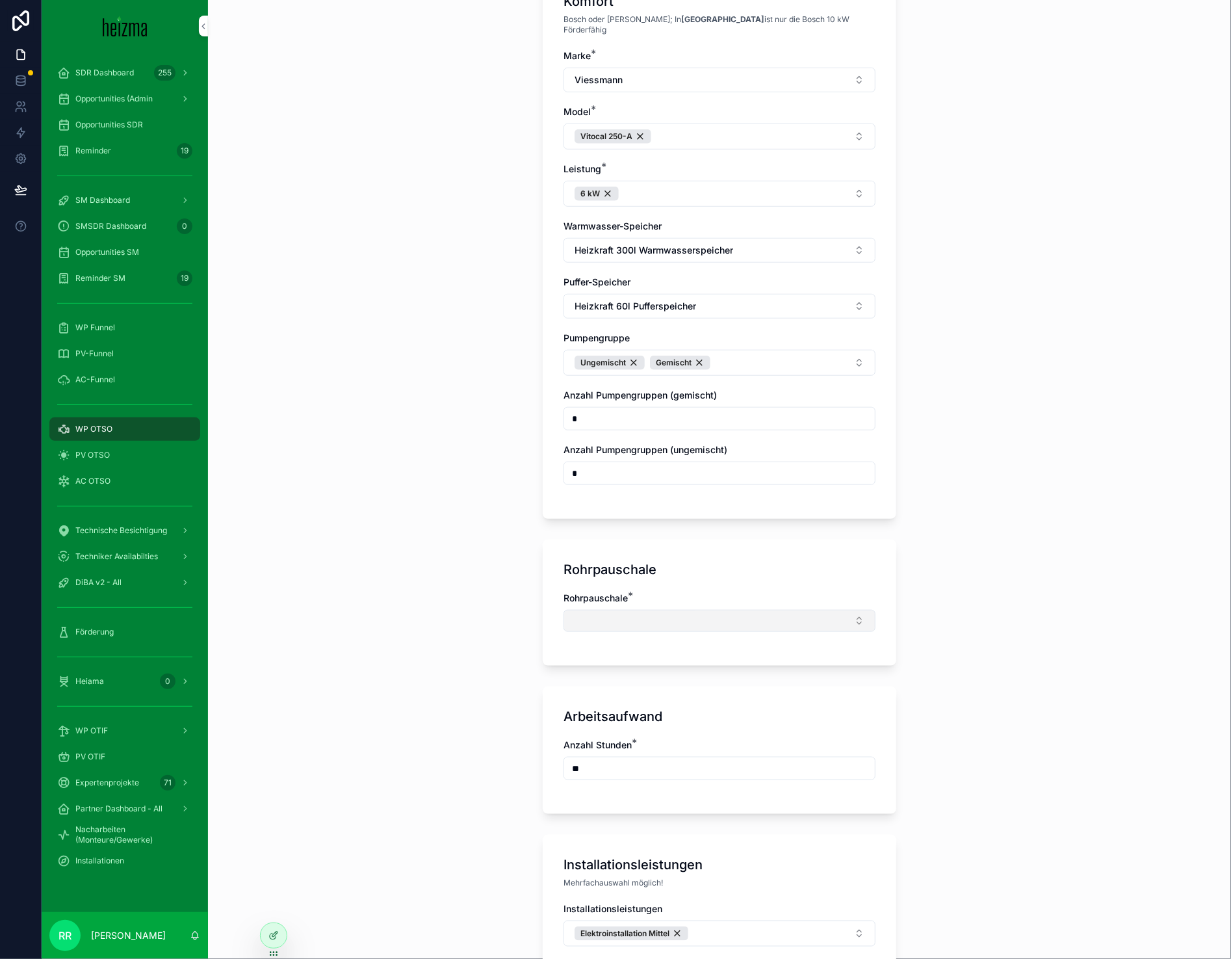
type input "*"
click at [672, 610] on button "Select Button" at bounding box center [720, 621] width 312 height 22
click at [653, 748] on span "Mittel" at bounding box center [641, 746] width 24 height 13
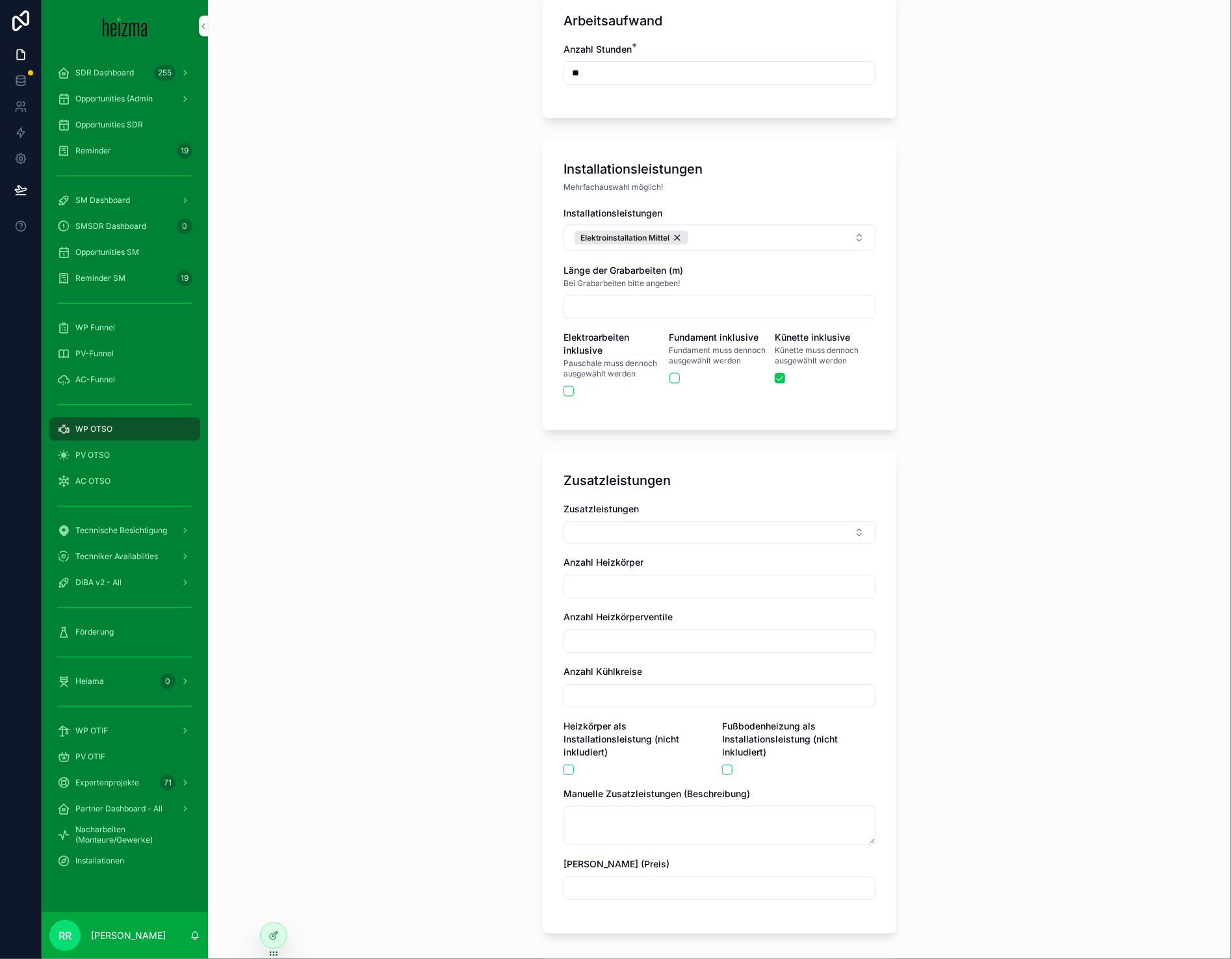
scroll to position [1095, 0]
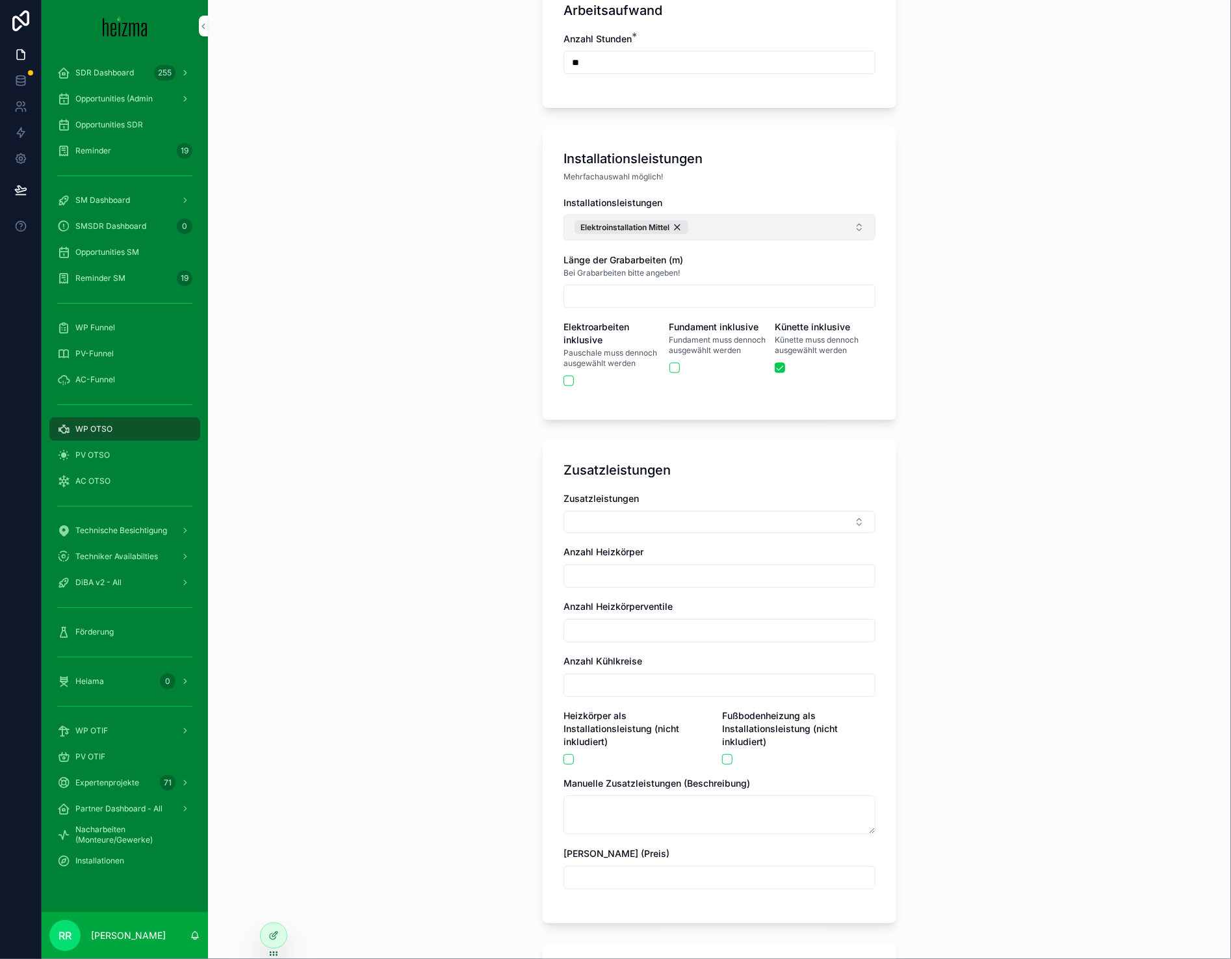
click at [723, 215] on button "Elektroinstallation Mittel" at bounding box center [720, 228] width 312 height 26
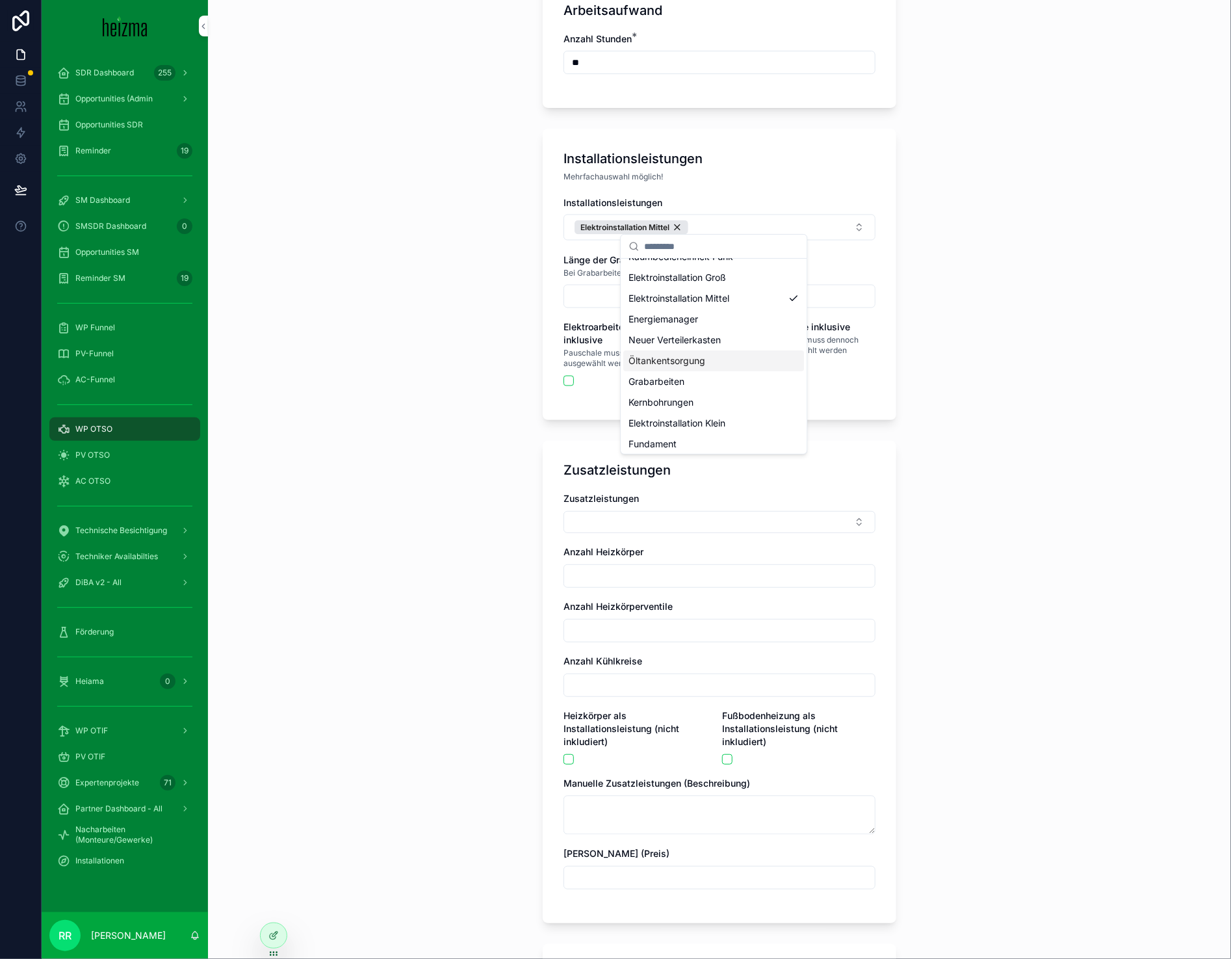
scroll to position [39, 0]
click at [697, 447] on div "Fundament" at bounding box center [713, 440] width 181 height 21
click at [441, 495] on div "**********" at bounding box center [719, 479] width 1023 height 959
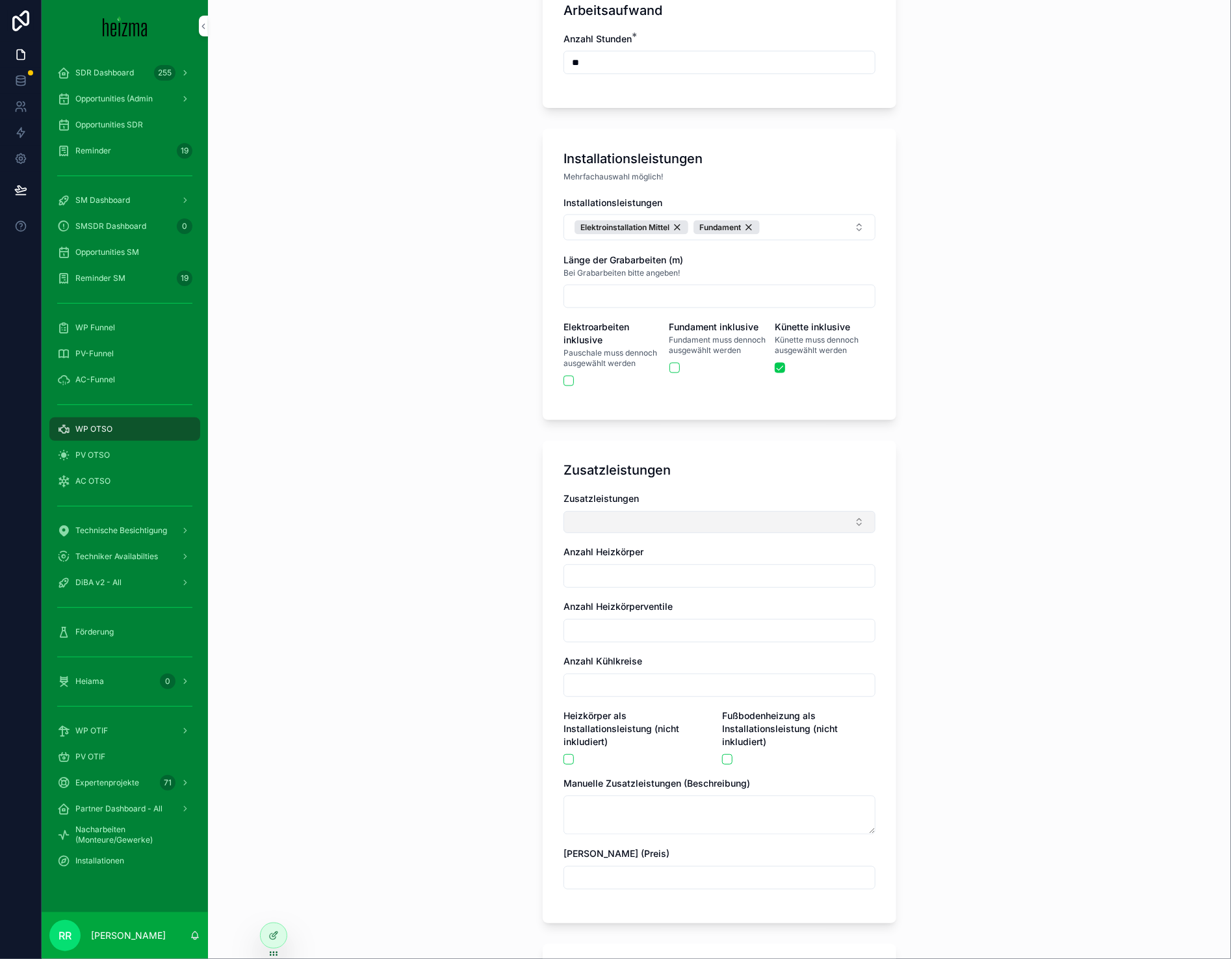
click at [618, 511] on button "Select Button" at bounding box center [720, 522] width 312 height 22
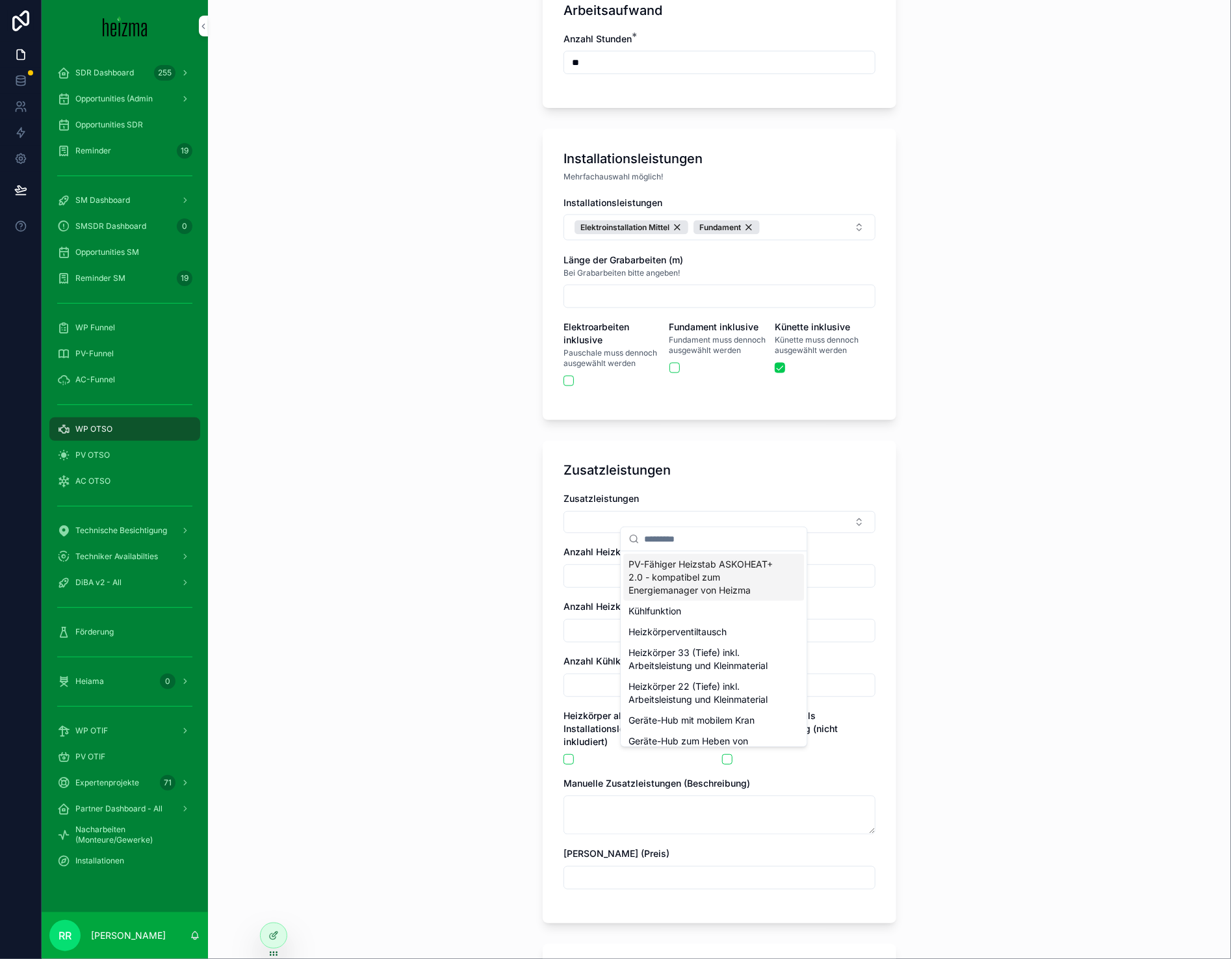
click at [714, 591] on span "PV-Fähiger Heizstab ASKOHEAT+ 2.0 - kompatibel zum Energiemanager von Heizma" at bounding box center [706, 577] width 155 height 39
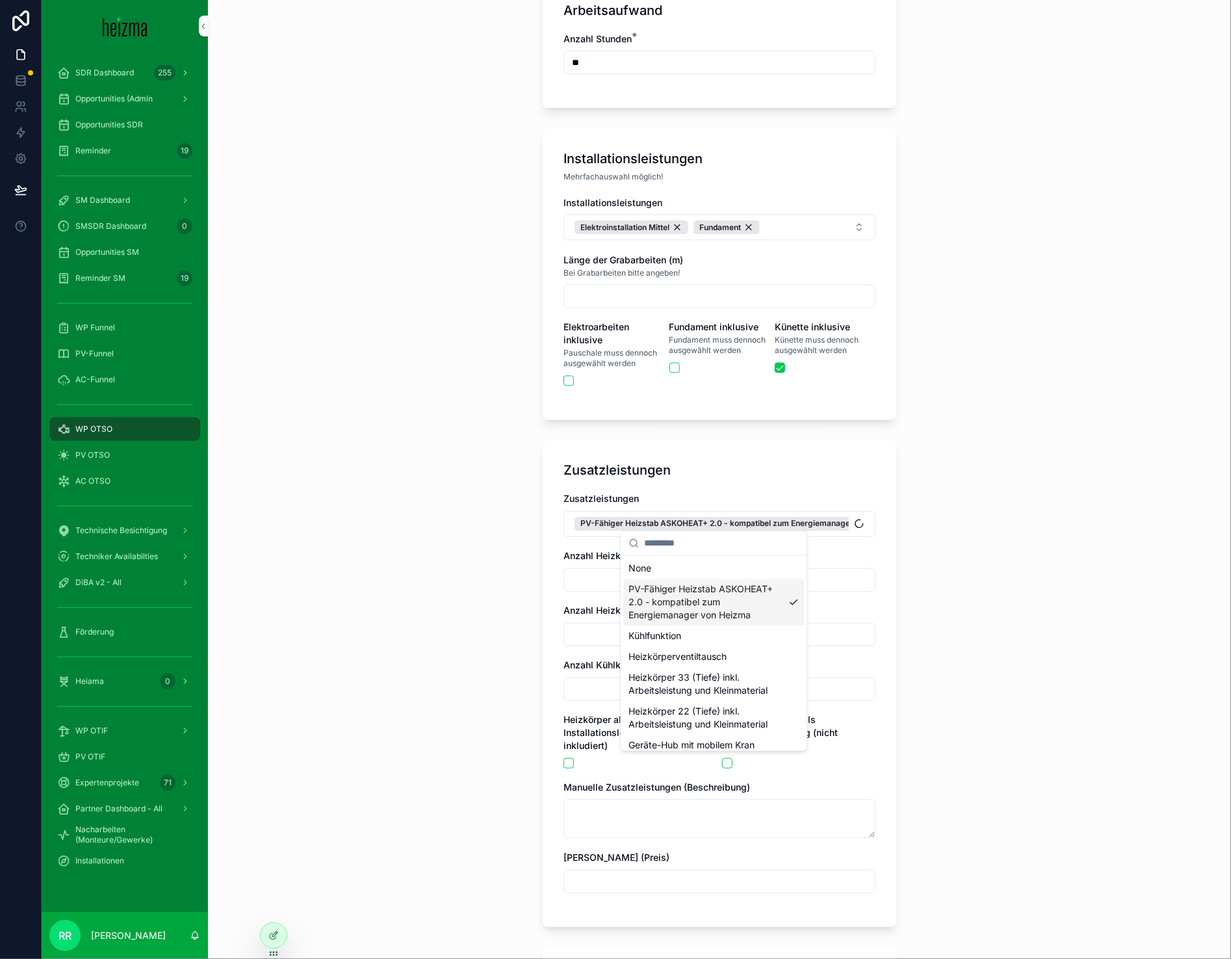
click at [431, 609] on div "**********" at bounding box center [719, 479] width 1023 height 959
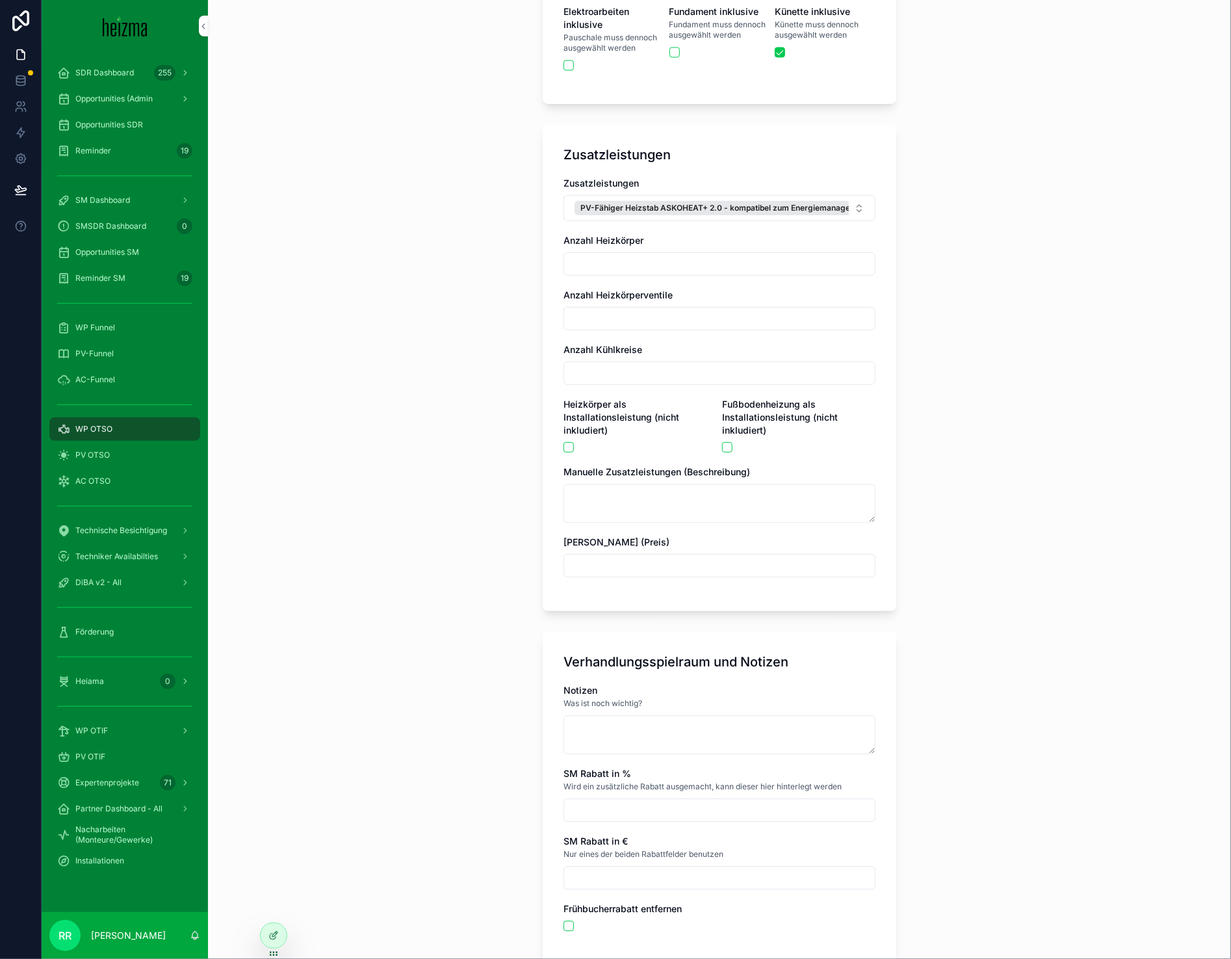
scroll to position [1535, 0]
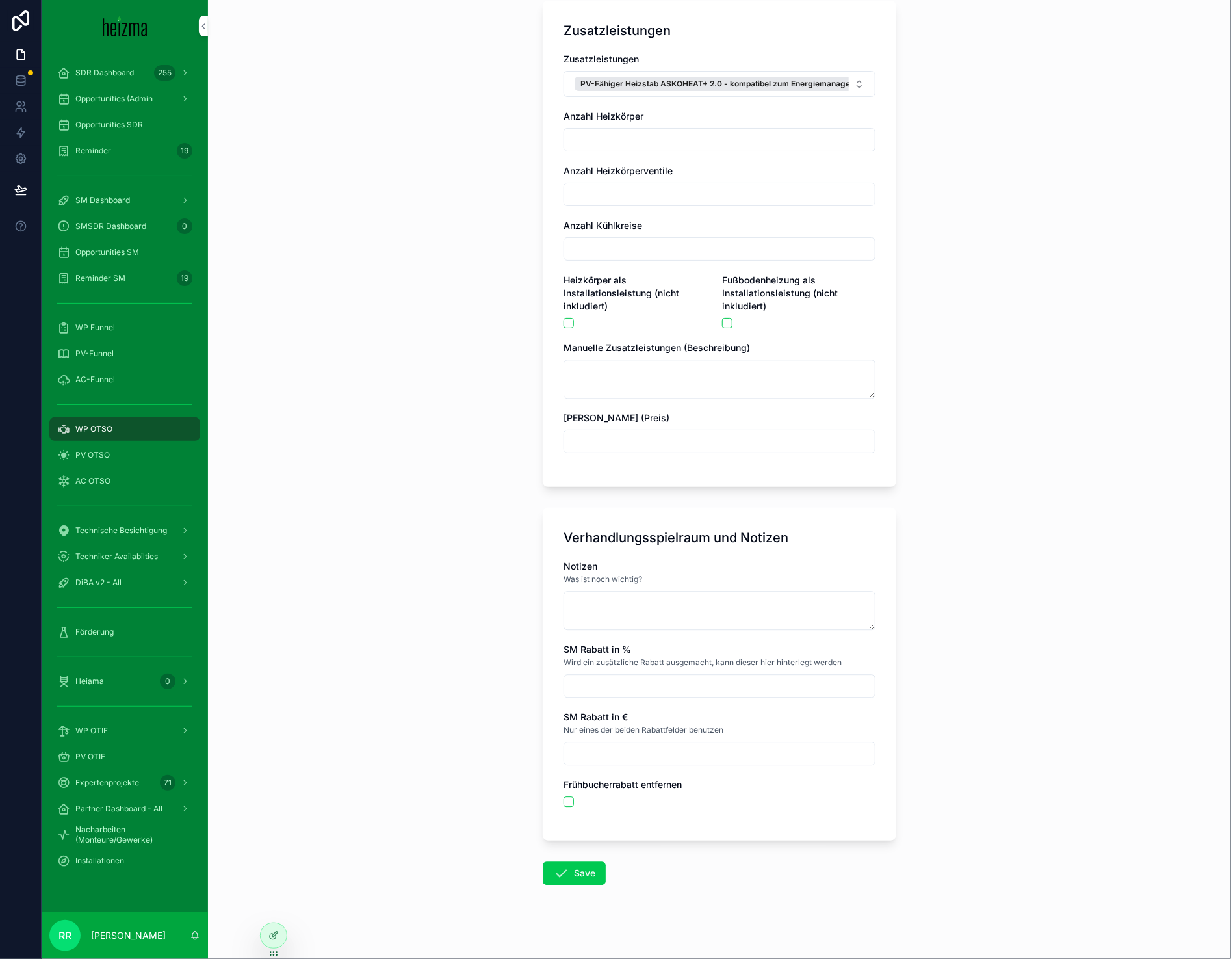
click at [612, 633] on div "Notizen Was ist noch wichtig? SM Rabatt in % Wird ein zusätzliche Rabatt ausgem…" at bounding box center [720, 690] width 312 height 260
click at [628, 591] on textarea "scrollable content" at bounding box center [720, 610] width 312 height 39
type textarea "**********"
click at [574, 873] on button "Save" at bounding box center [574, 872] width 63 height 23
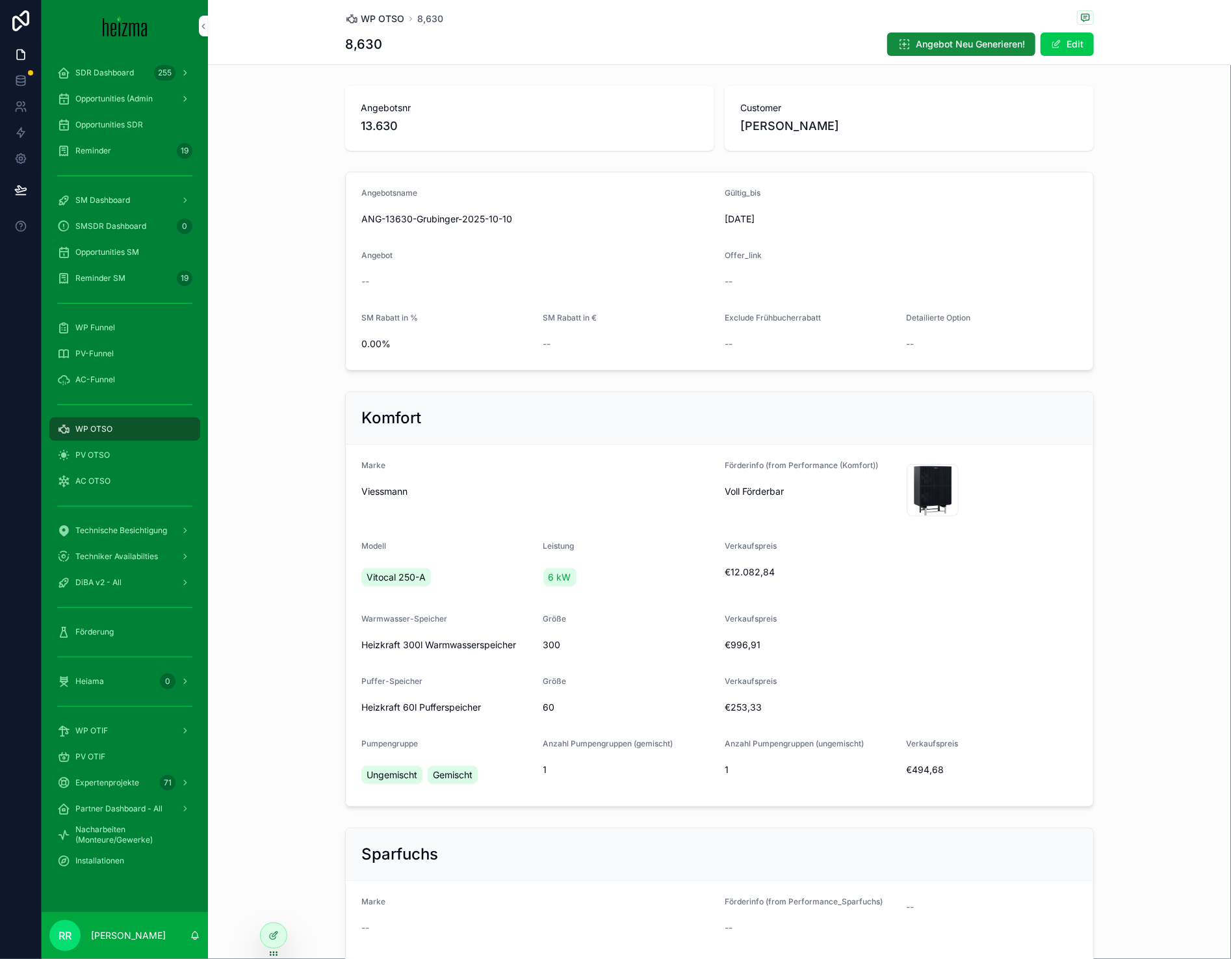
click at [384, 18] on span "WP OTSO" at bounding box center [383, 18] width 44 height 13
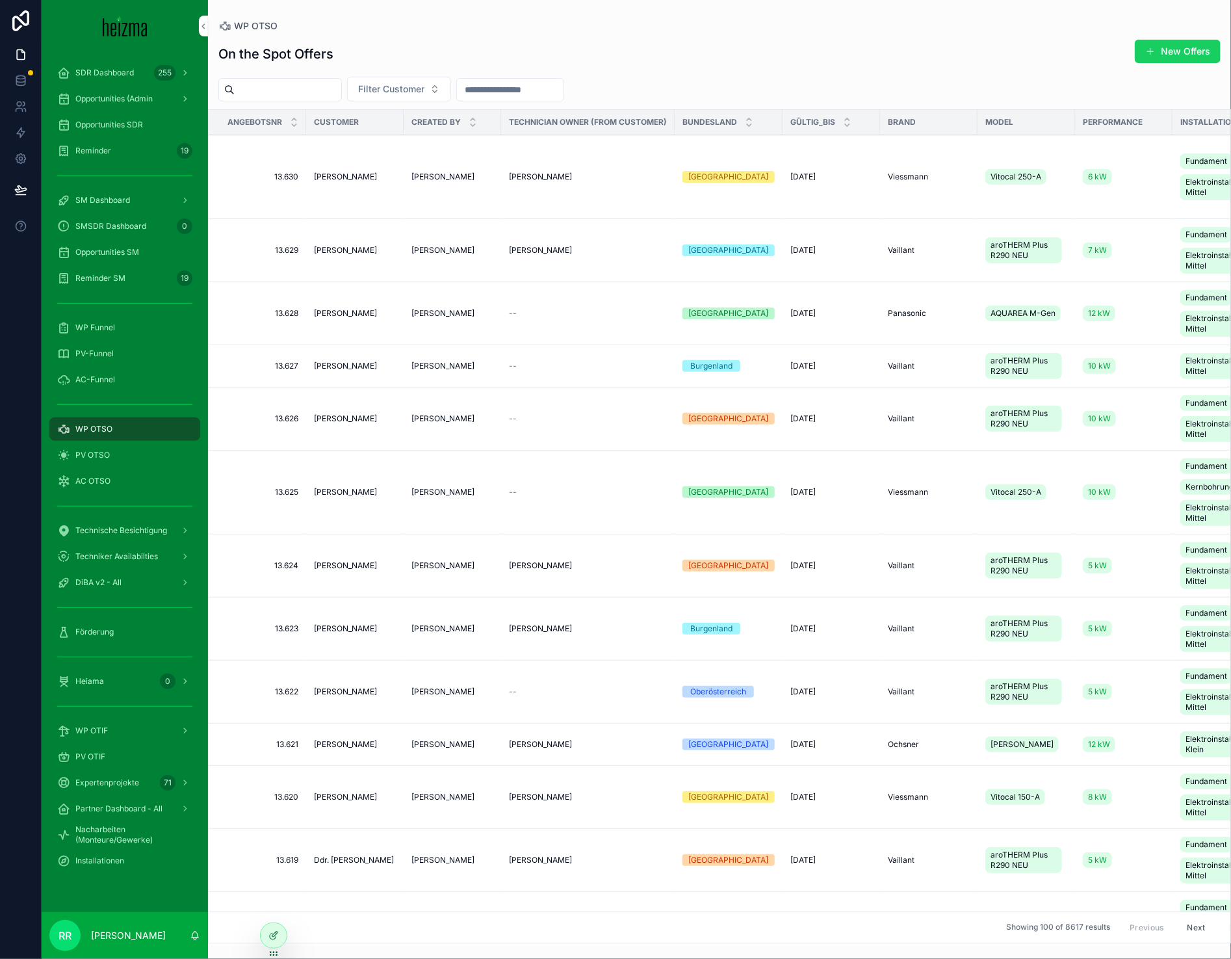
click at [1169, 48] on button "New Offers" at bounding box center [1178, 51] width 86 height 23
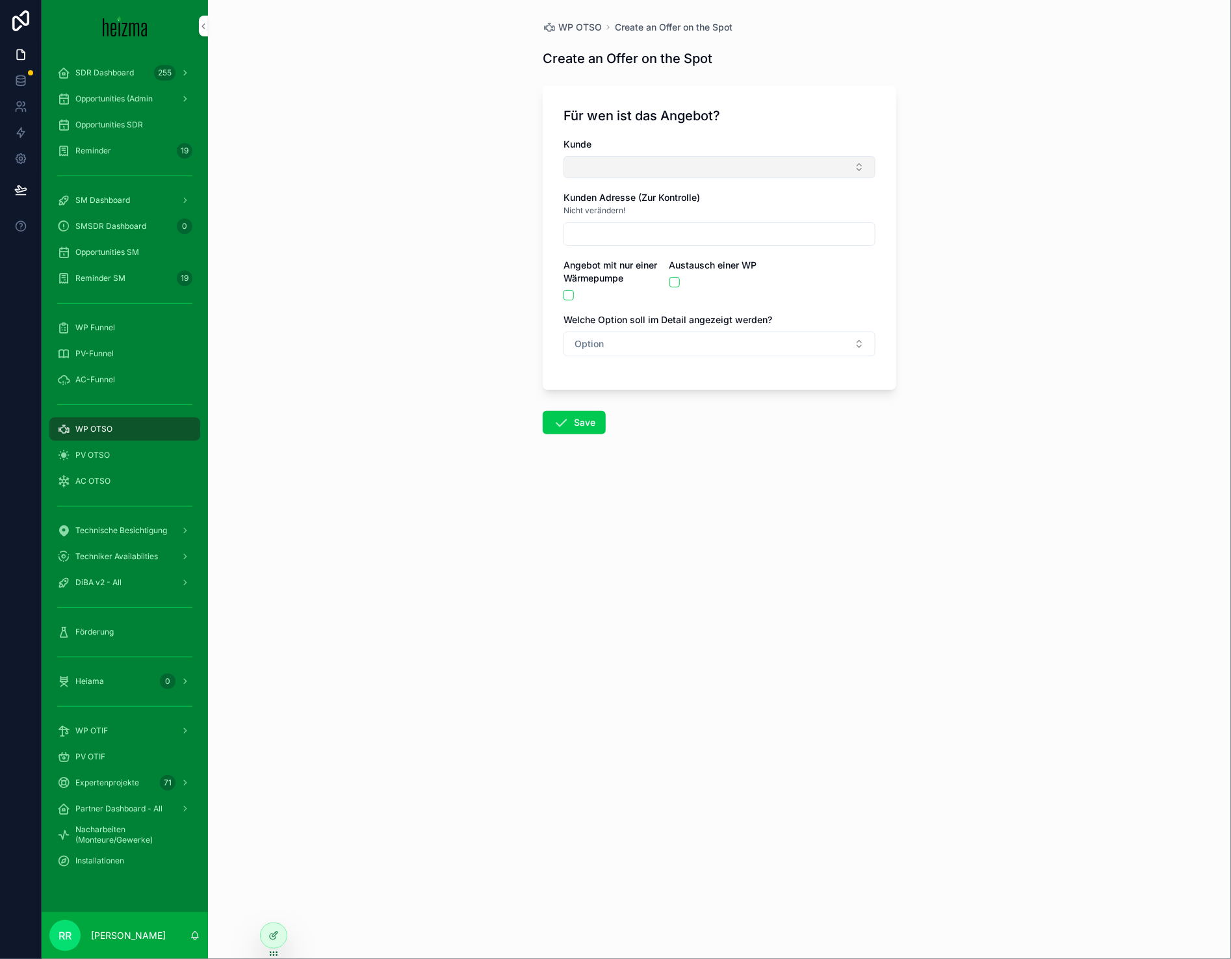
click at [713, 170] on button "Select Button" at bounding box center [720, 167] width 312 height 22
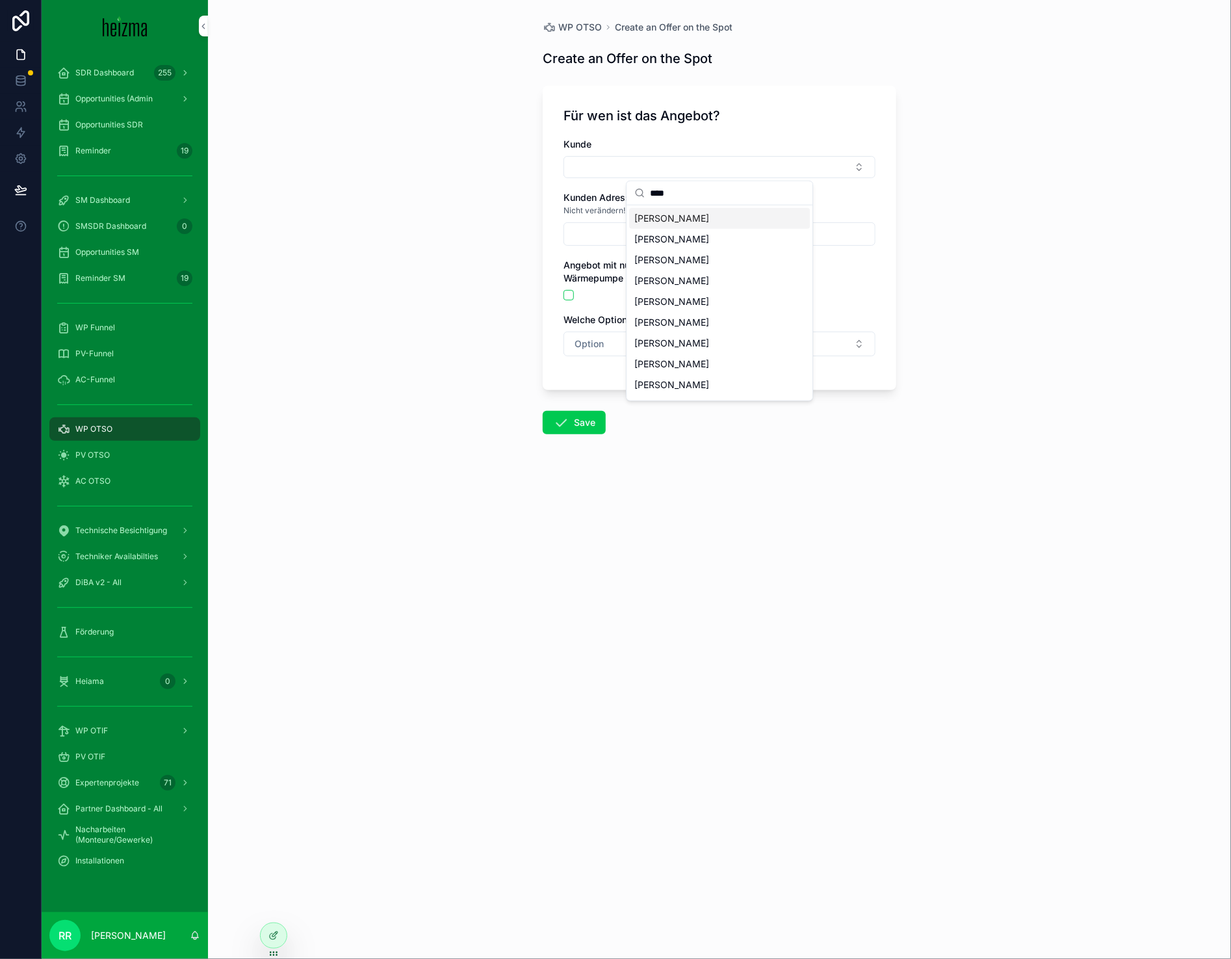
type input "****"
click at [692, 223] on span "[PERSON_NAME]" at bounding box center [671, 218] width 75 height 13
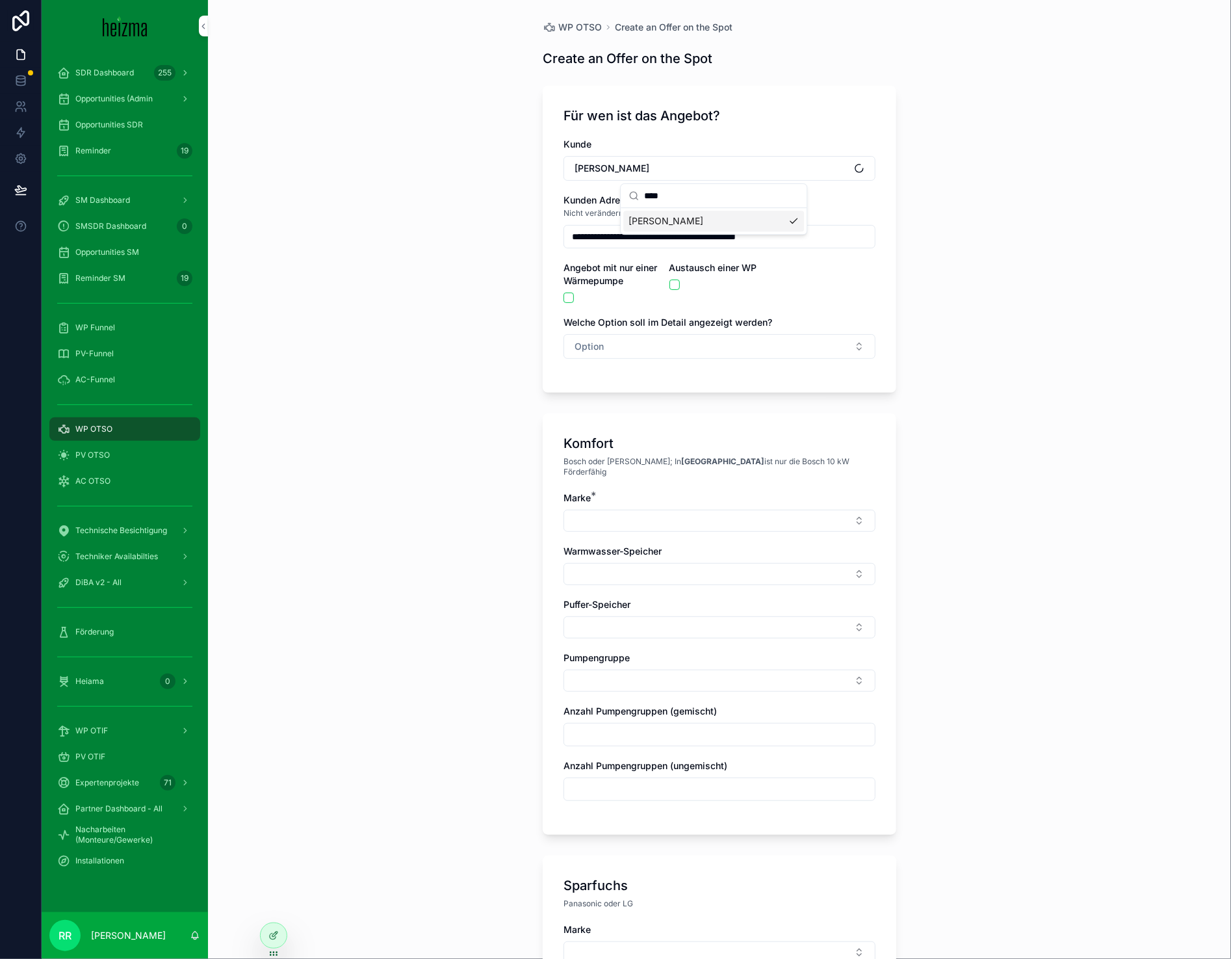
type input "**********"
click at [579, 352] on span "Option" at bounding box center [589, 346] width 29 height 13
click at [640, 415] on div "Komfort" at bounding box center [651, 419] width 30 height 12
click at [613, 516] on button "Select Button" at bounding box center [720, 521] width 312 height 22
click at [669, 673] on div "Panasonic" at bounding box center [713, 666] width 181 height 21
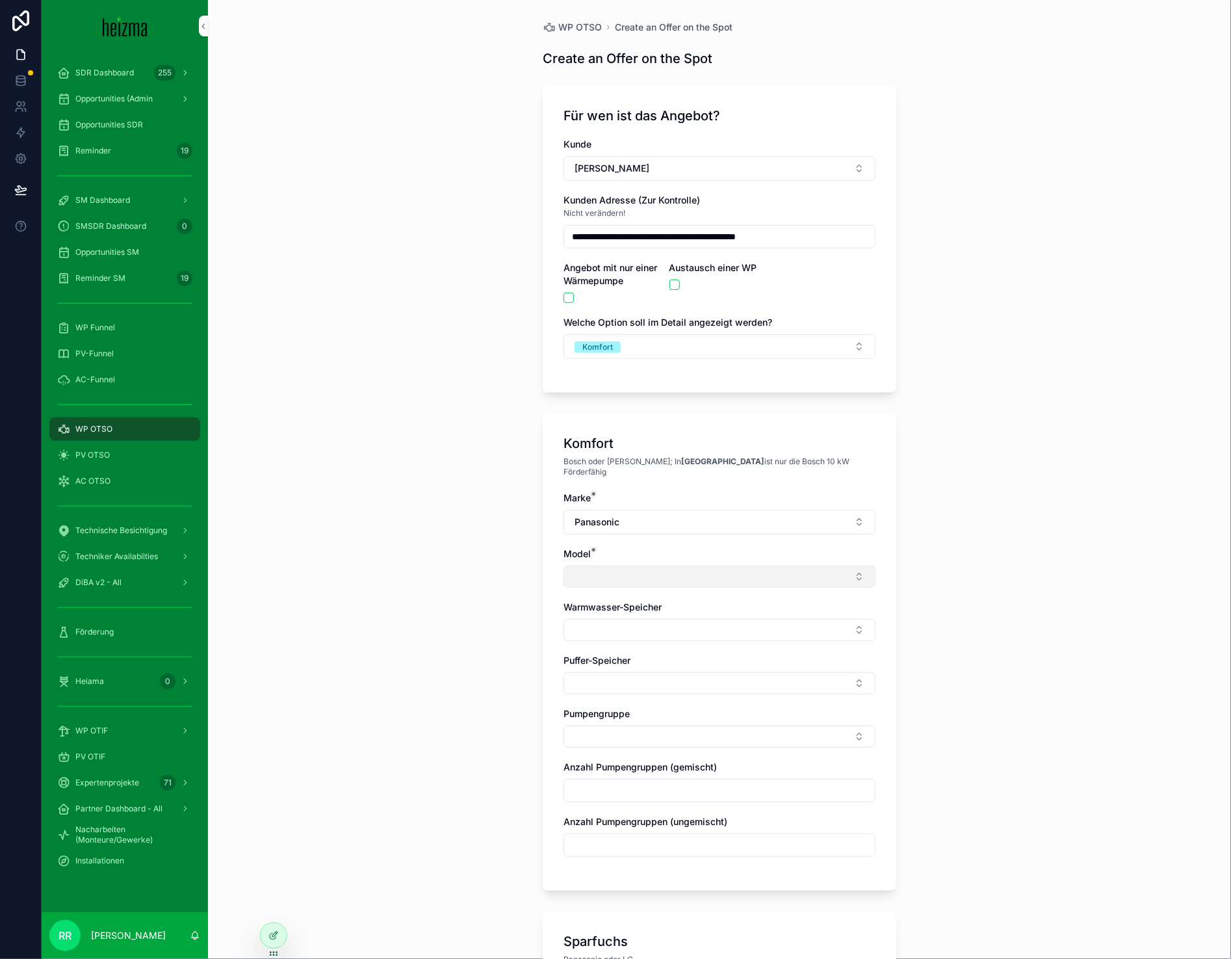
click at [619, 566] on button "Select Button" at bounding box center [720, 577] width 312 height 22
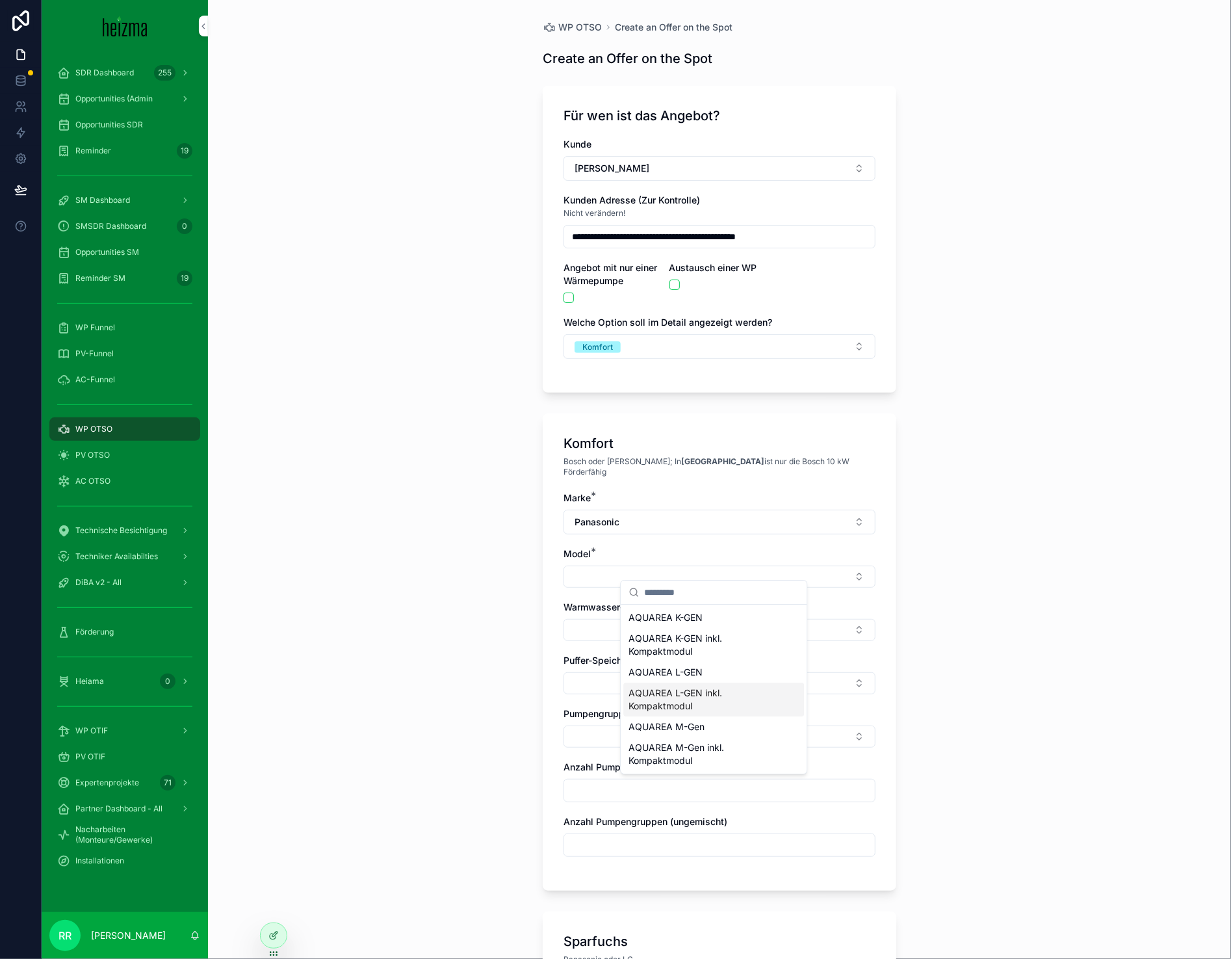
click at [688, 674] on span "AQUAREA L-GEN" at bounding box center [666, 672] width 74 height 13
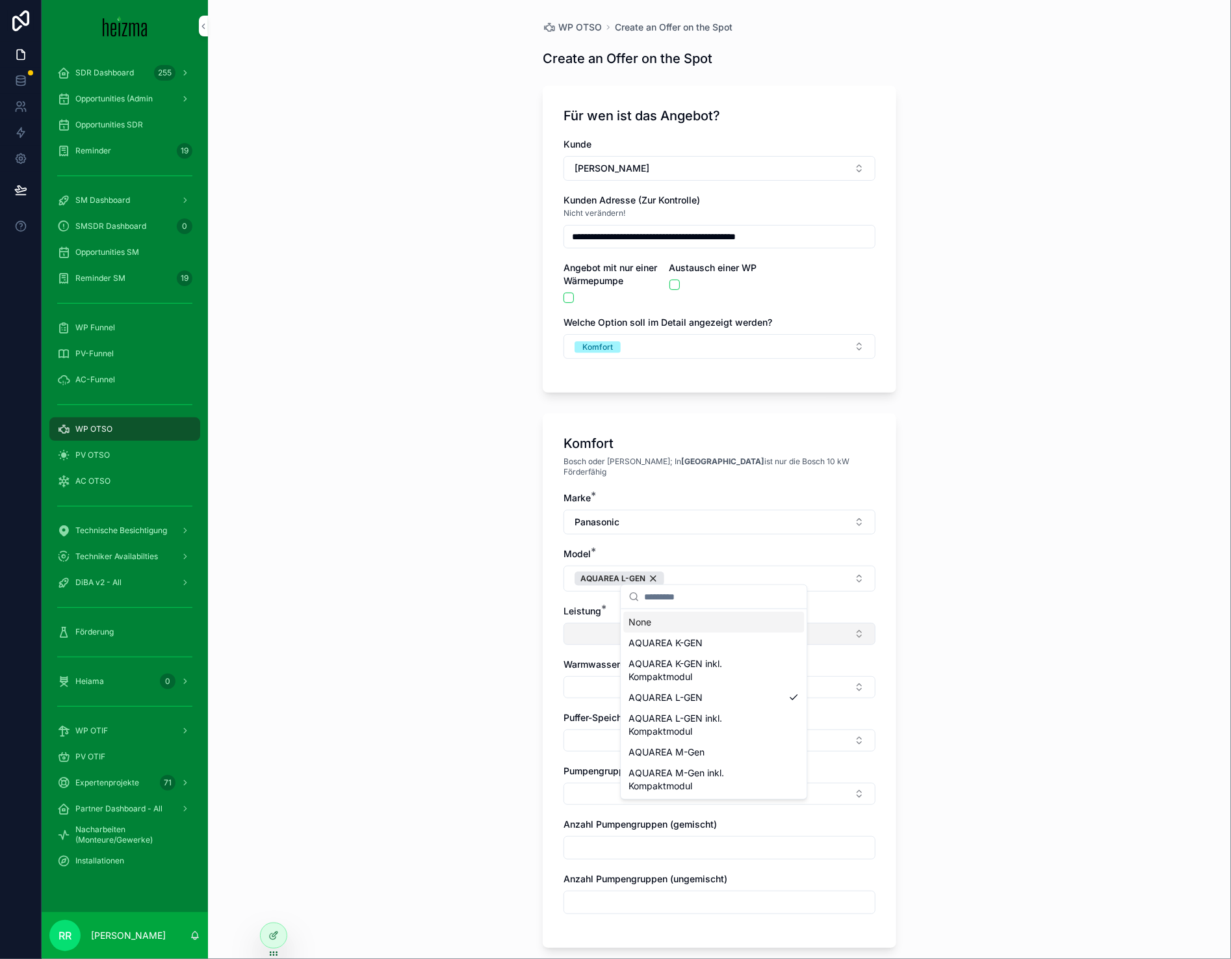
click at [572, 623] on button "Select Button" at bounding box center [720, 634] width 312 height 22
click at [684, 722] on div "9 kW" at bounding box center [713, 717] width 181 height 21
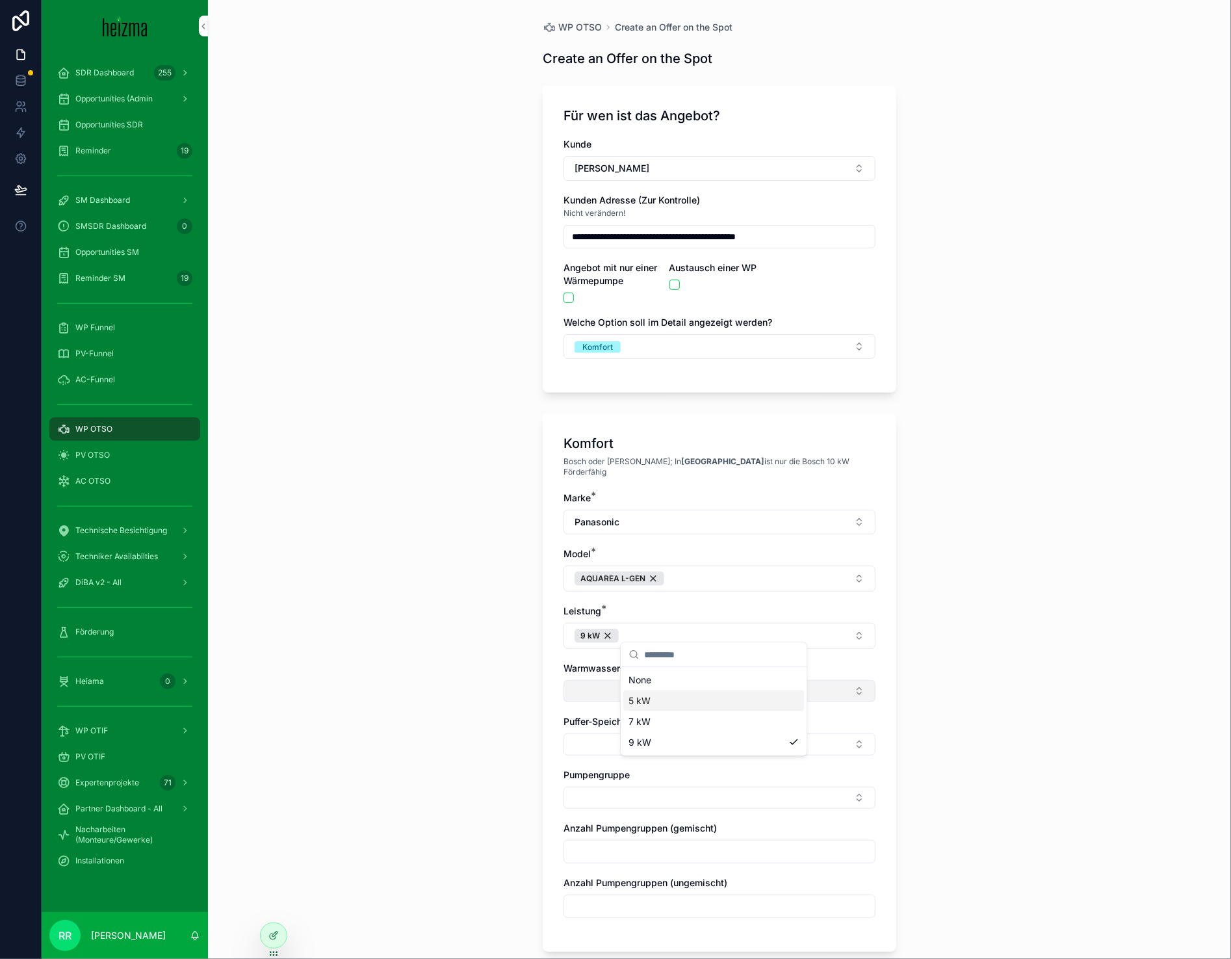
click at [577, 688] on button "Select Button" at bounding box center [720, 691] width 312 height 22
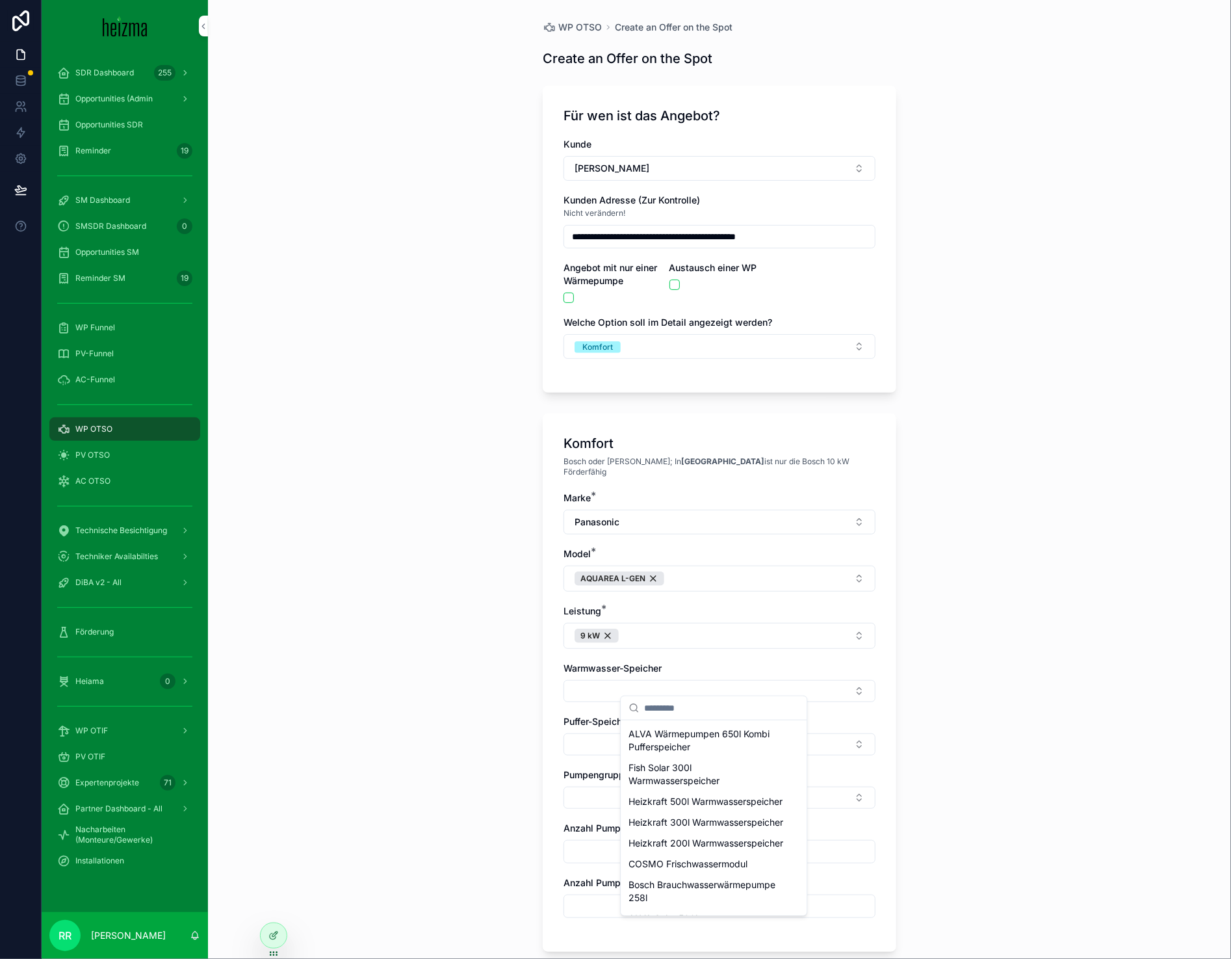
scroll to position [536, 0]
click at [676, 807] on span "Heizkraft 300l Warmwasserspeicher" at bounding box center [706, 800] width 155 height 13
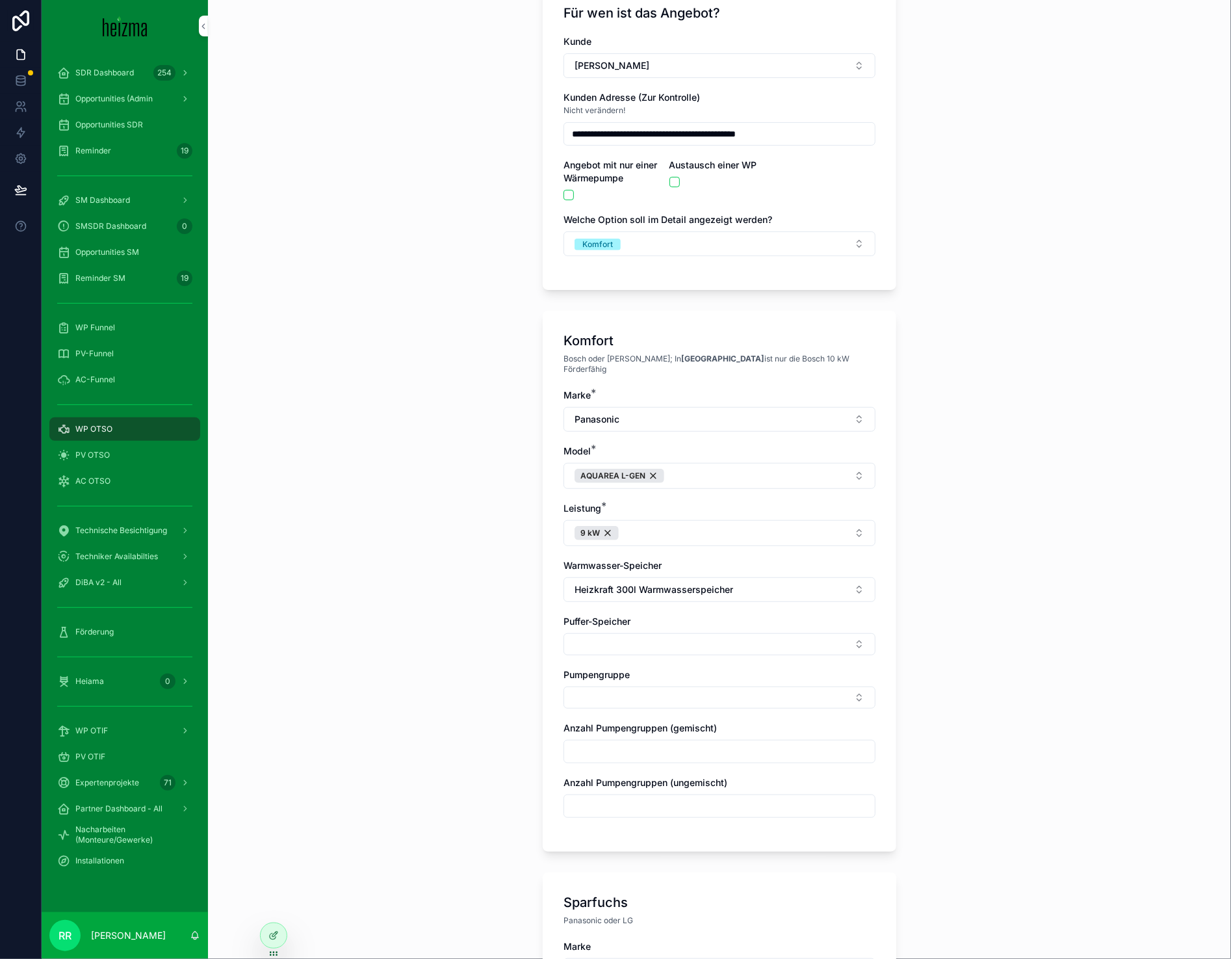
scroll to position [118, 0]
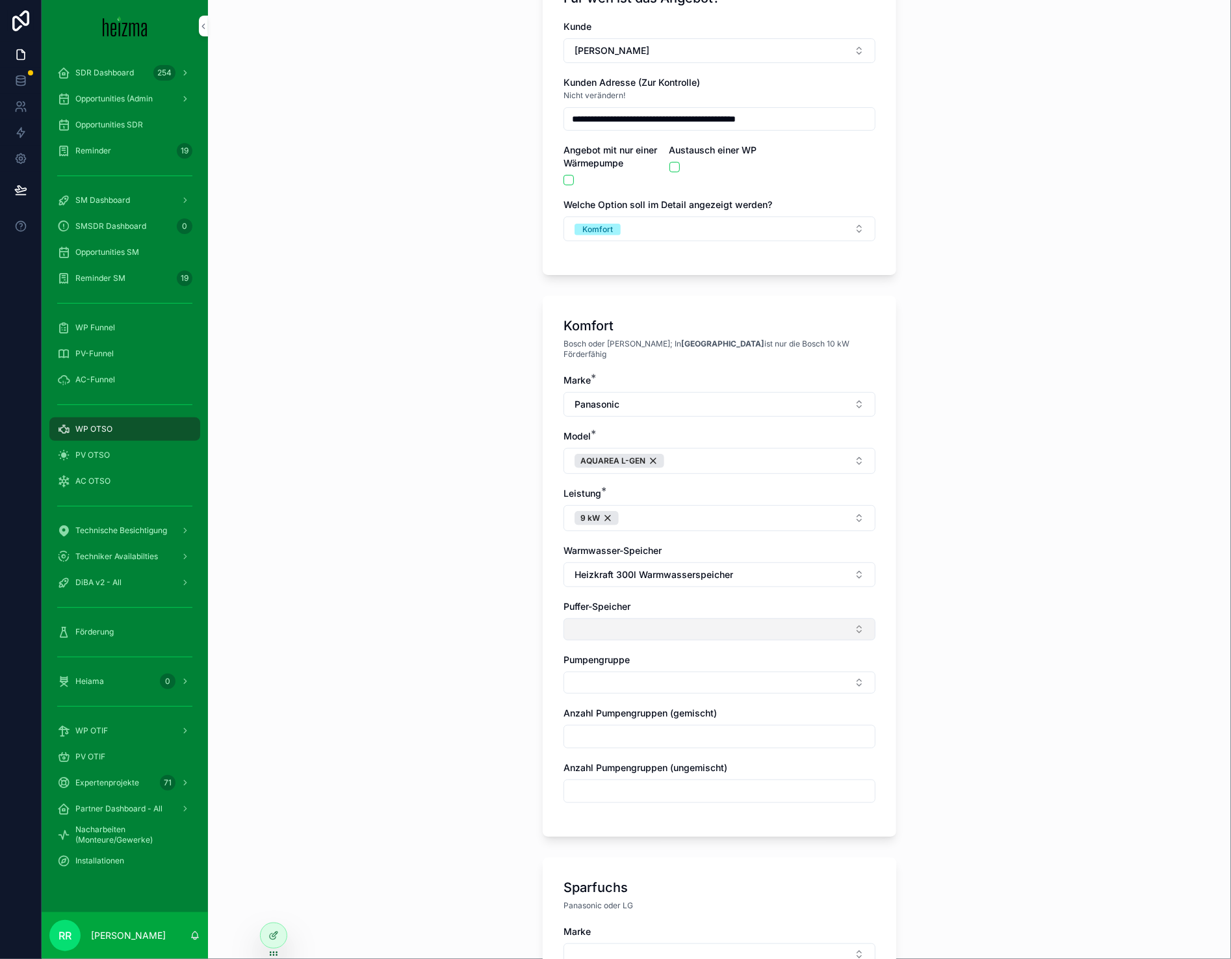
click at [618, 622] on button "Select Button" at bounding box center [720, 629] width 312 height 22
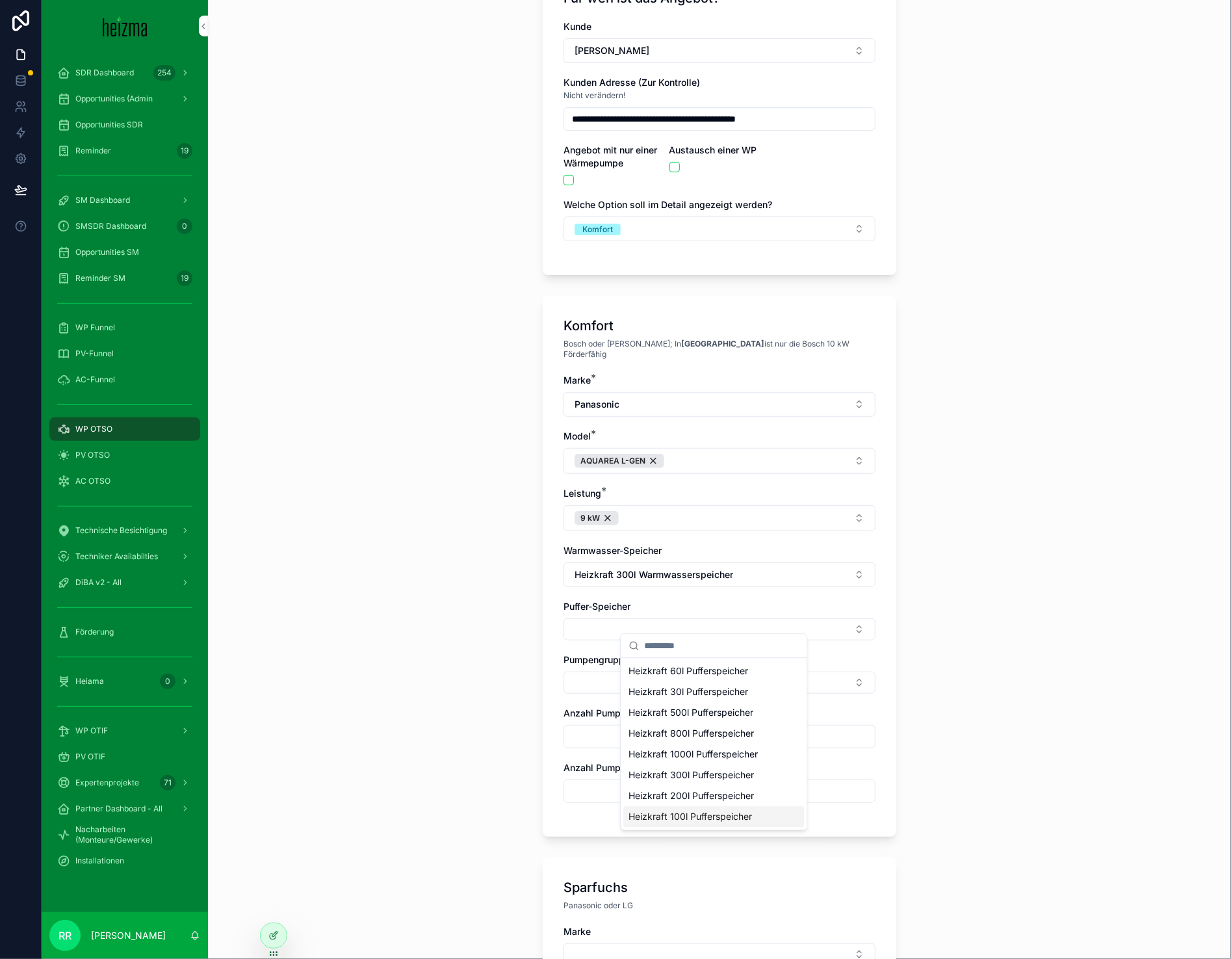
click at [692, 815] on span "Heizkraft 100l Pufferspeicher" at bounding box center [691, 816] width 124 height 13
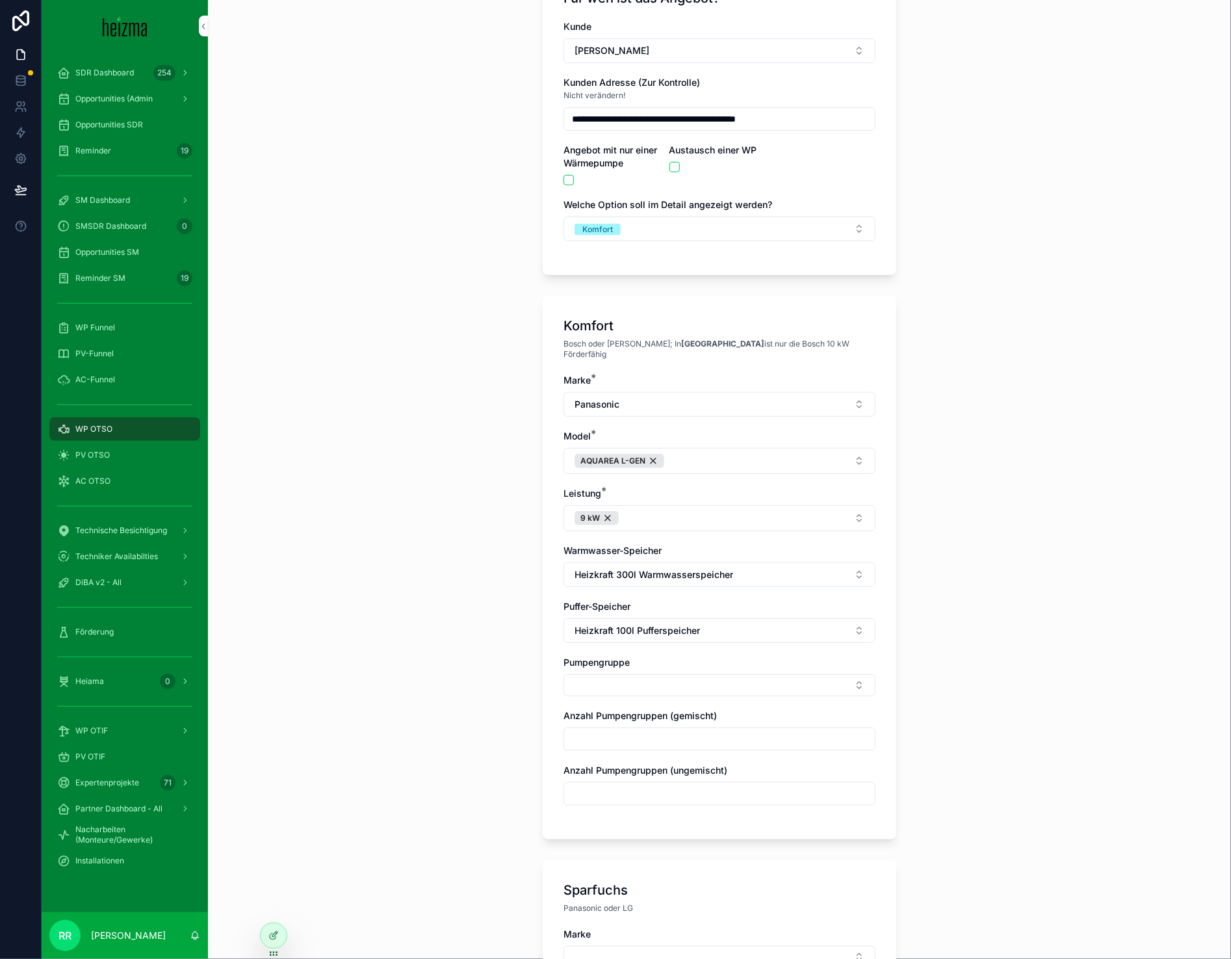
click at [613, 730] on input "scrollable content" at bounding box center [719, 739] width 311 height 18
type input "*"
type input "**"
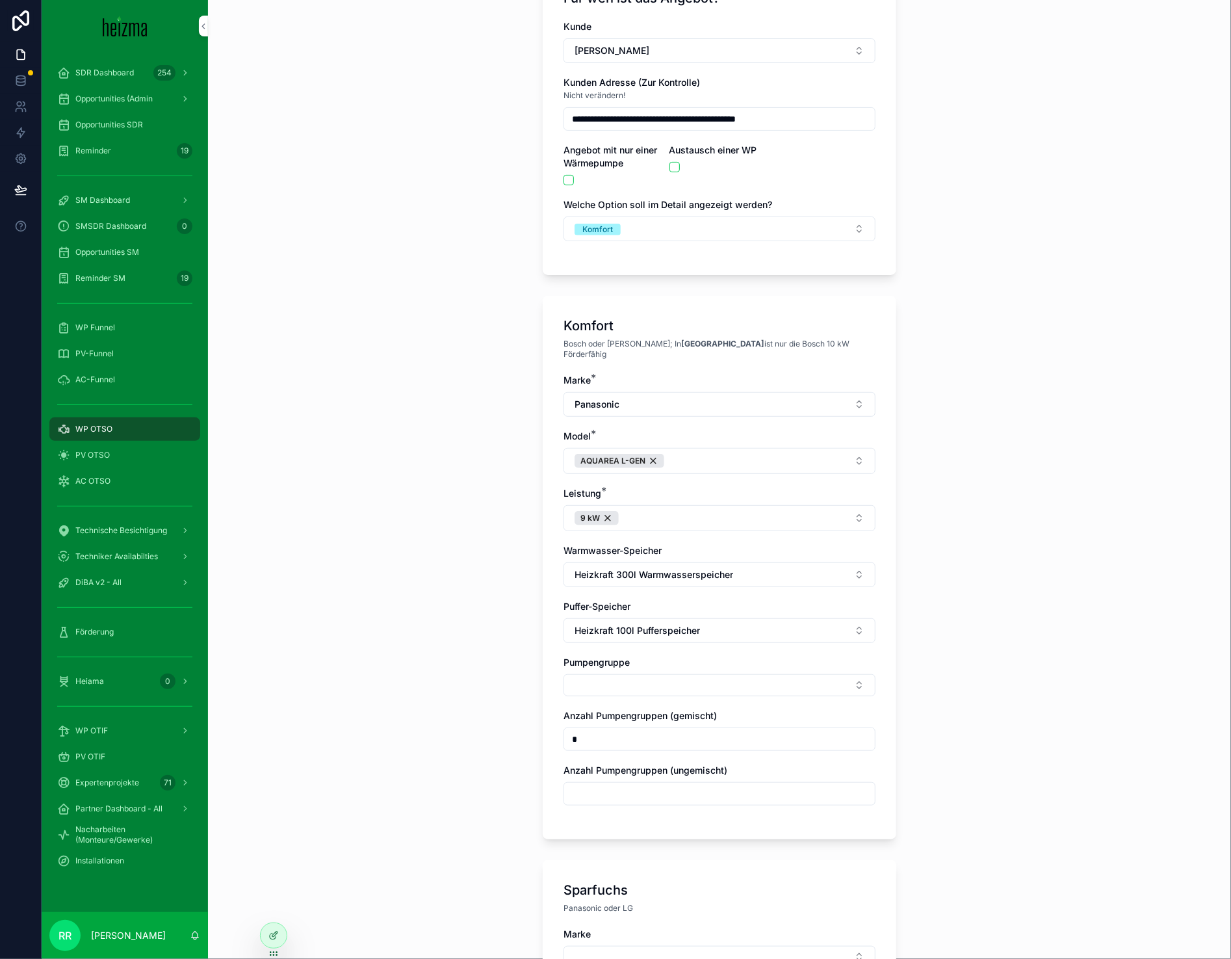
type input "**"
type input "*"
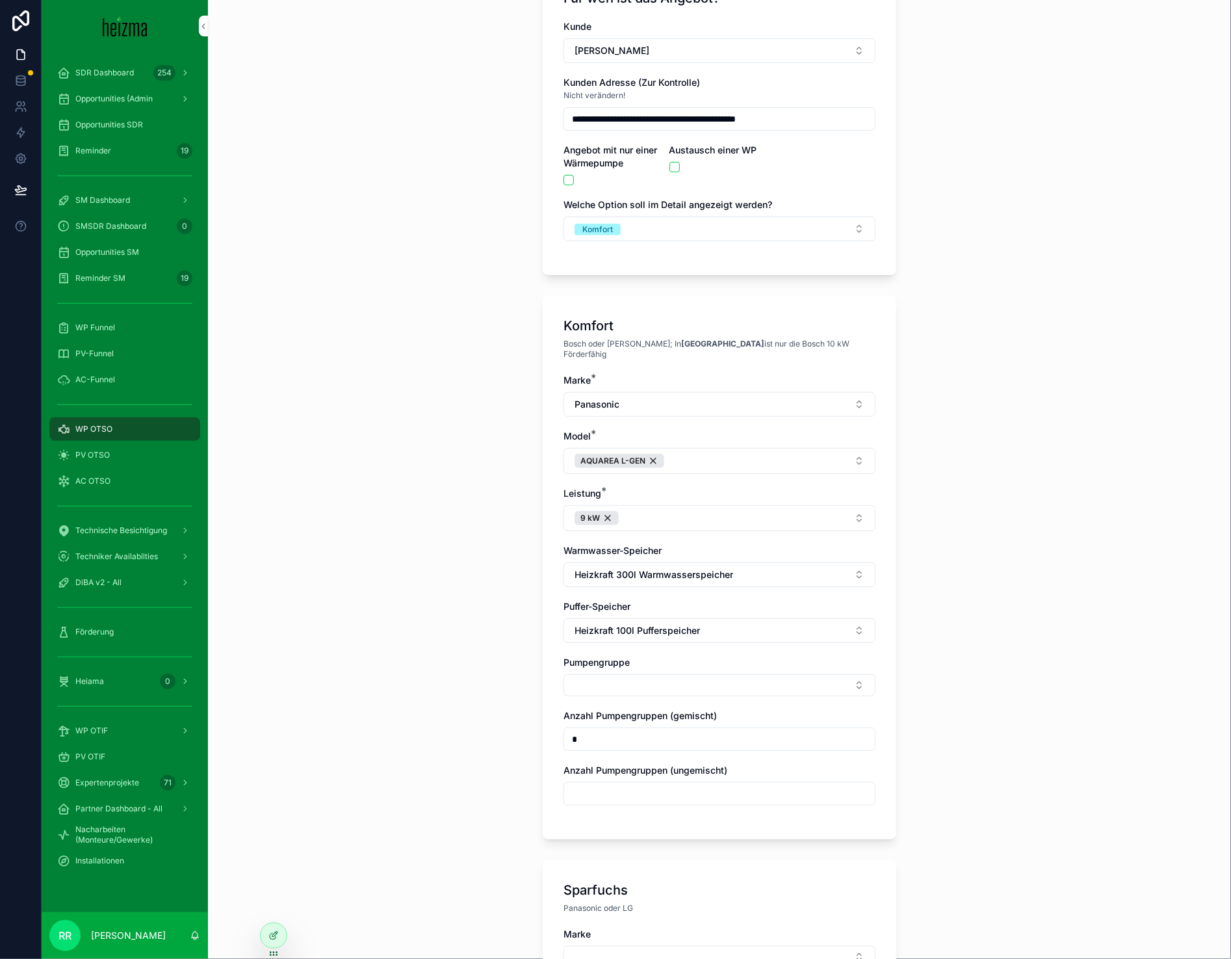
type input "*"
click at [650, 795] on div "scrollable content" at bounding box center [720, 793] width 312 height 23
click at [653, 789] on input "scrollable content" at bounding box center [719, 794] width 311 height 18
type input "*"
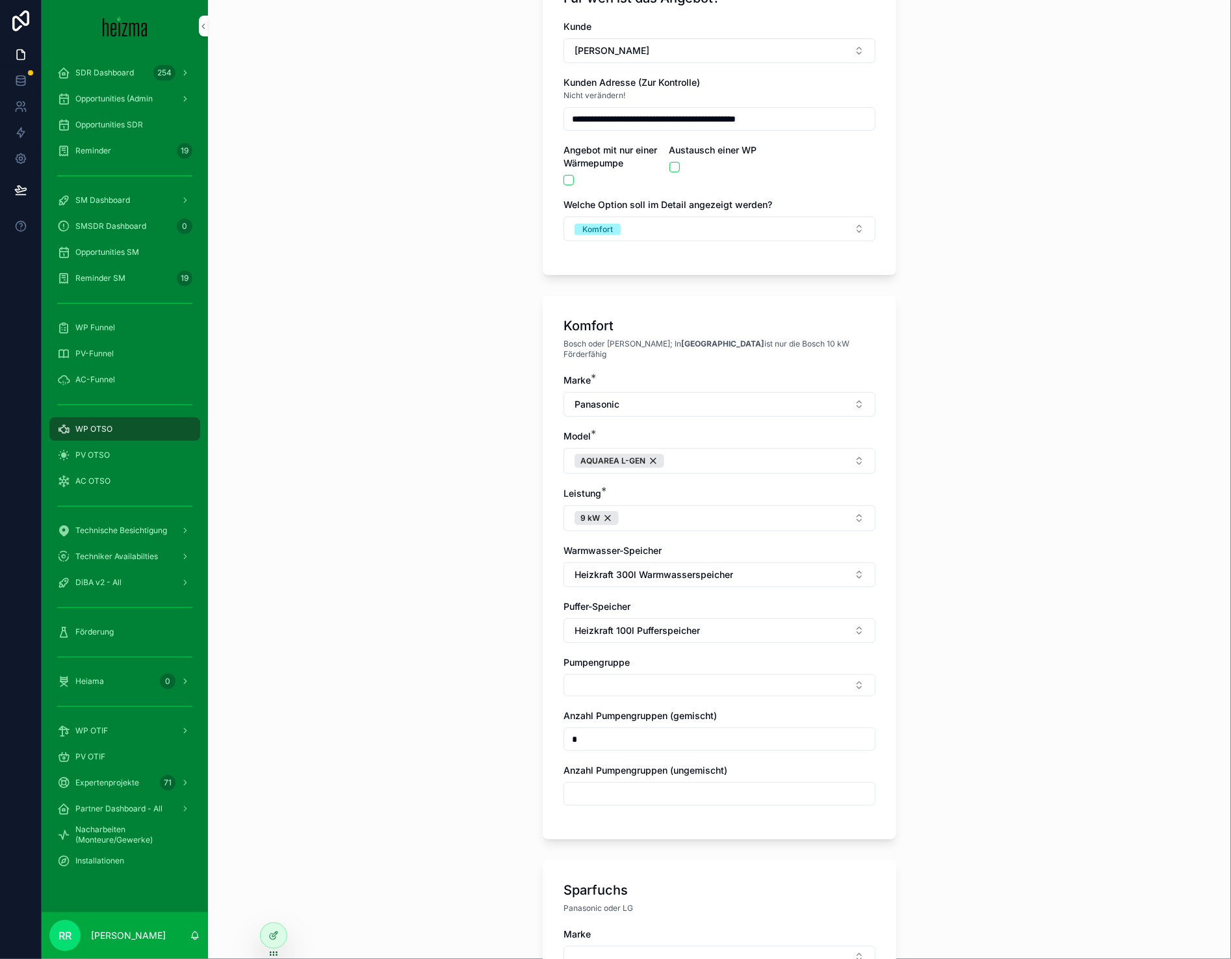
type input "*"
click at [660, 690] on div "Marke * Panasonic Model * AQUAREA L-GEN Leistung * 9 kW Warmwasser-Speicher Hei…" at bounding box center [720, 596] width 312 height 445
click at [664, 682] on button "Select Button" at bounding box center [720, 685] width 312 height 22
click at [653, 735] on div "Ungemischt" at bounding box center [713, 727] width 181 height 21
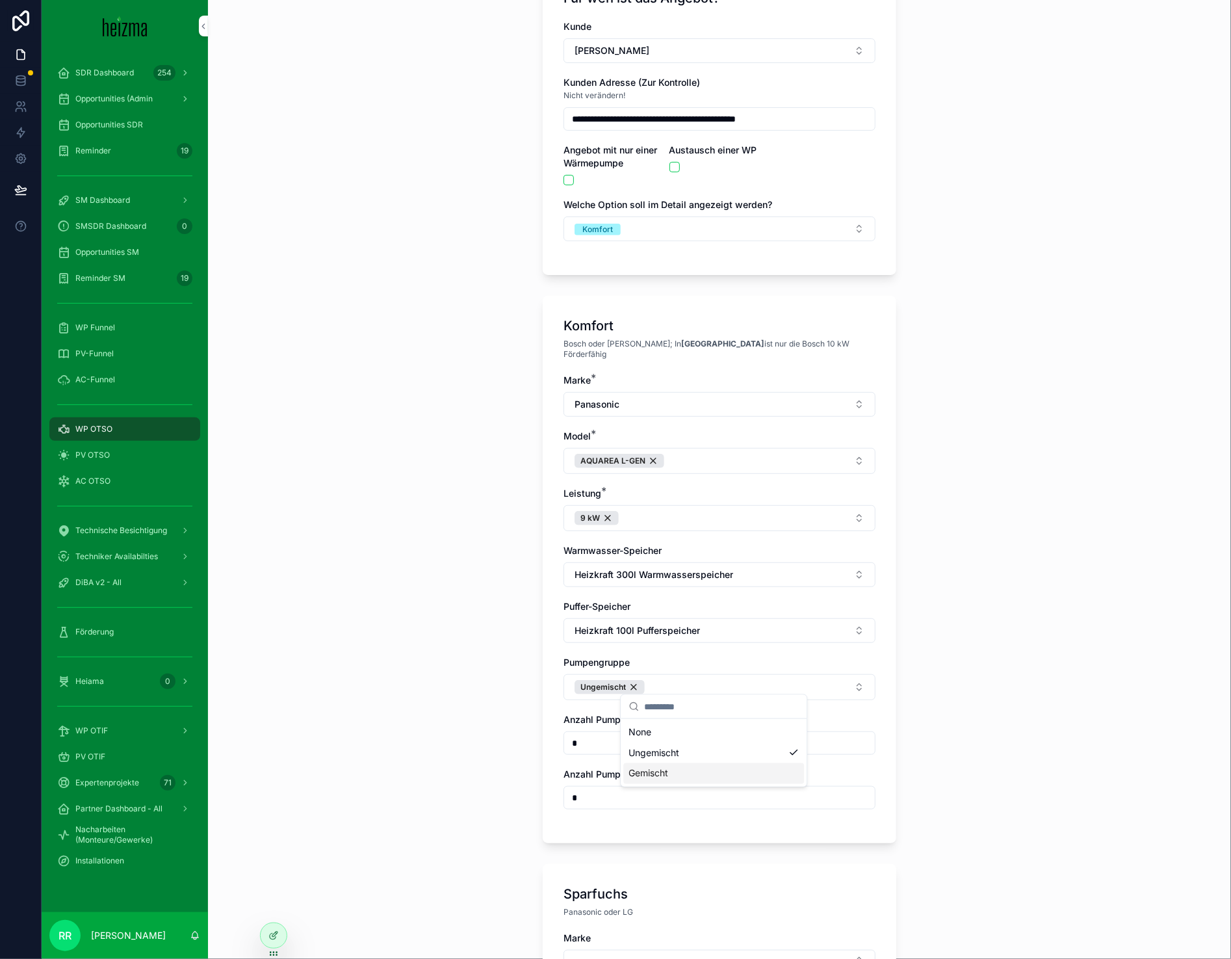
click at [648, 767] on span "Gemischt" at bounding box center [649, 773] width 40 height 13
click at [477, 763] on div "**********" at bounding box center [719, 361] width 1023 height 959
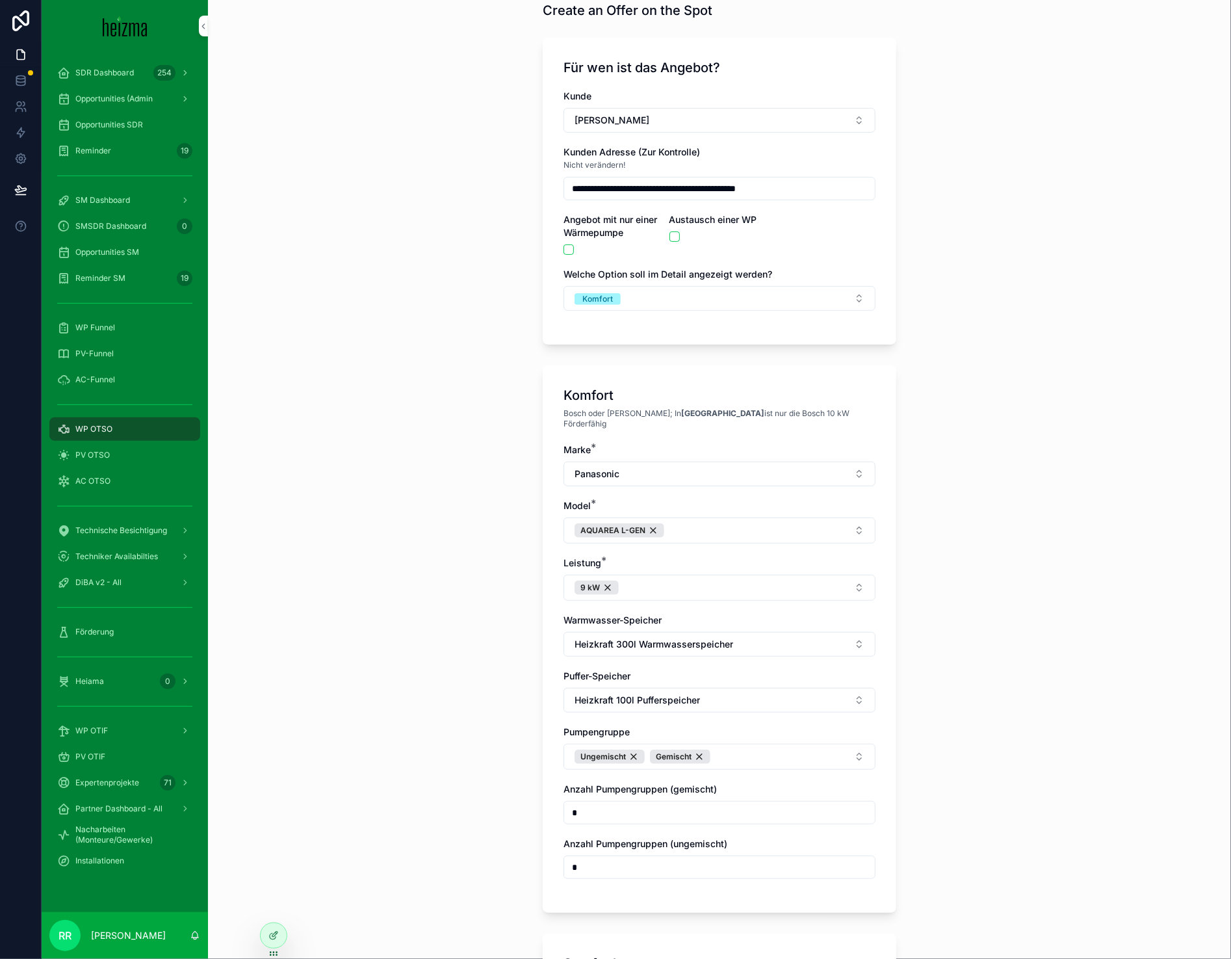
scroll to position [254, 0]
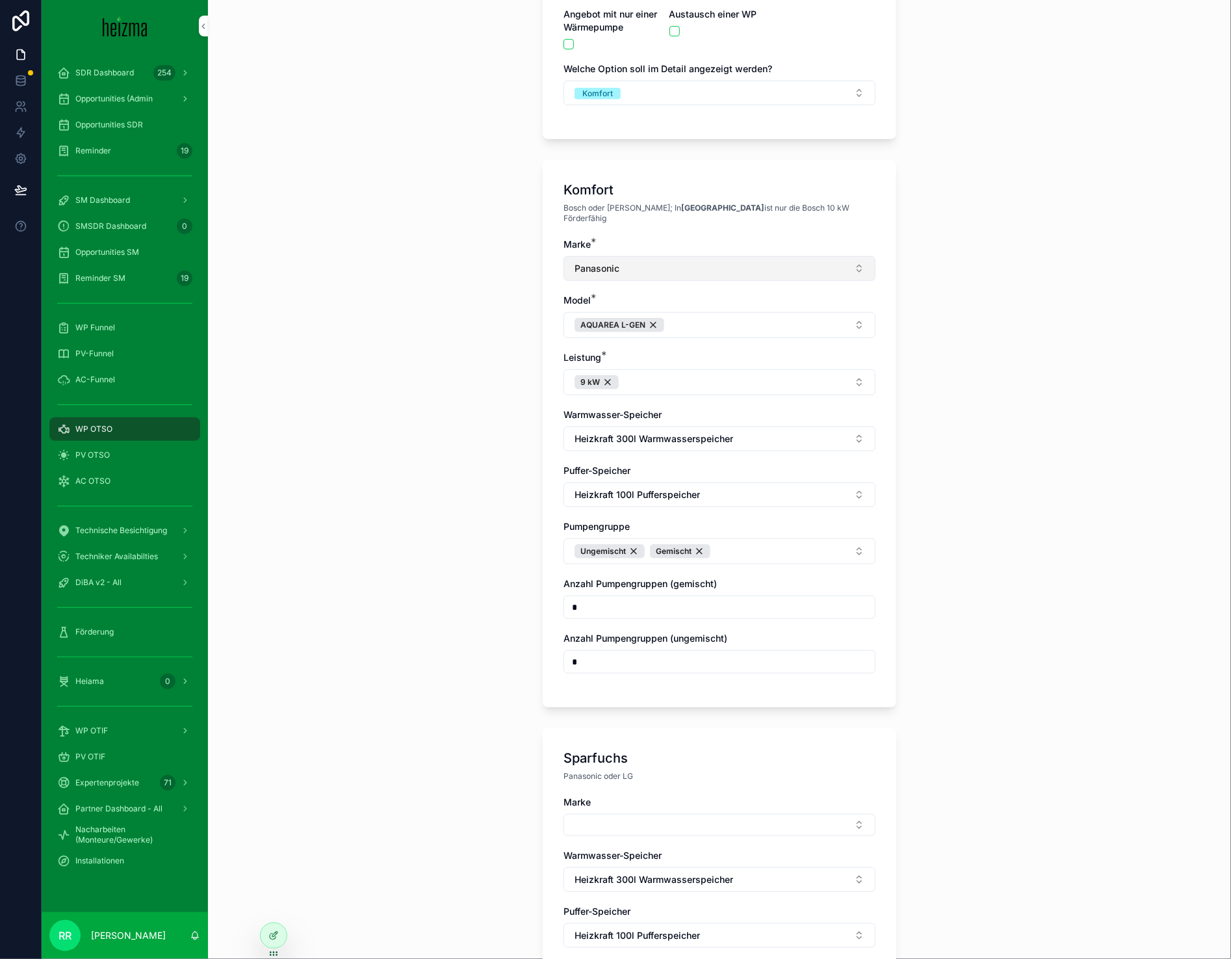
click at [625, 267] on button "Panasonic" at bounding box center [720, 268] width 312 height 25
click at [679, 451] on div "Vaillant" at bounding box center [713, 456] width 181 height 21
click at [651, 318] on button "AQUAREA L-GEN" at bounding box center [620, 325] width 90 height 14
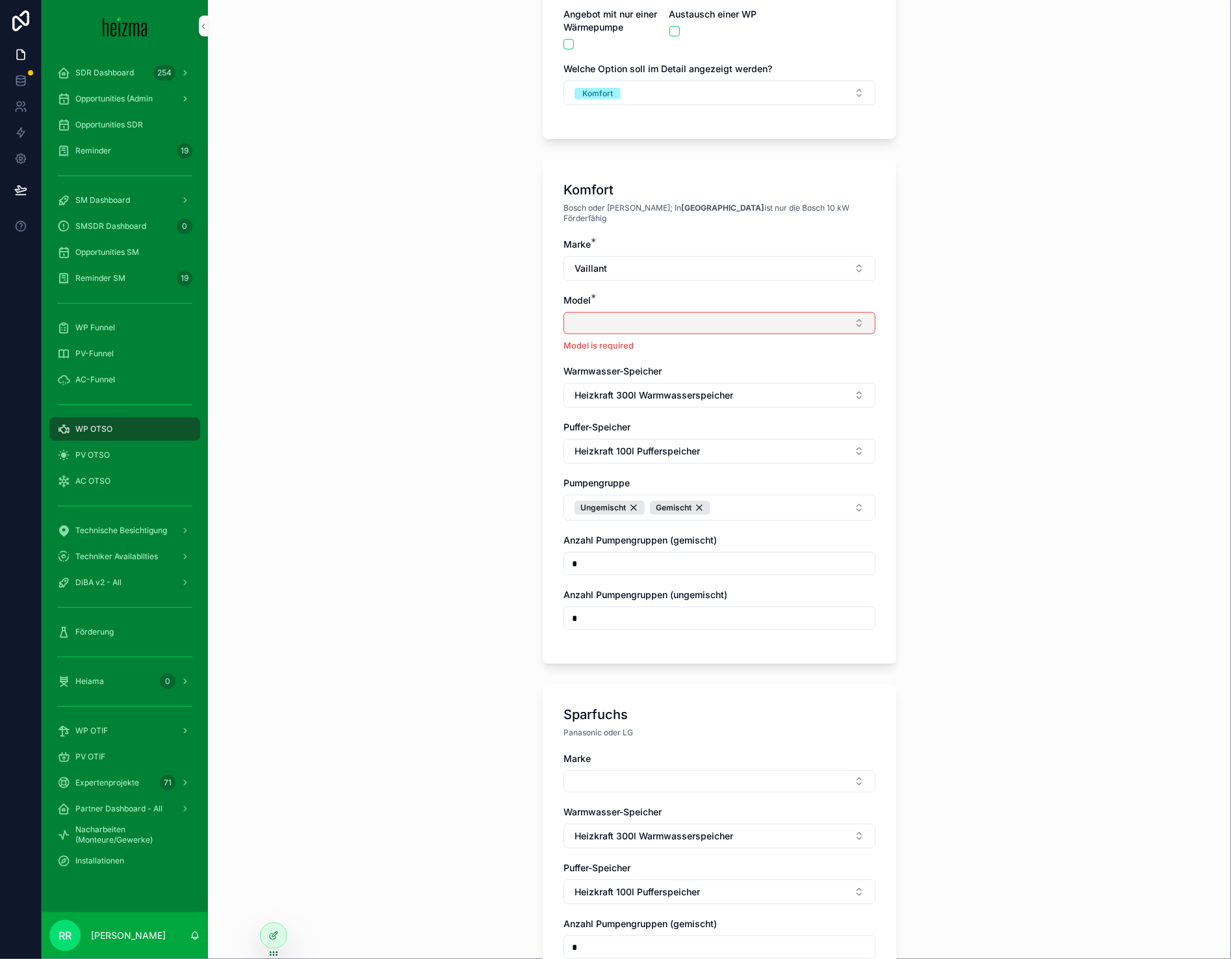
click at [651, 317] on button "Select Button" at bounding box center [720, 323] width 312 height 22
click at [686, 393] on div "aroTHERM Plus R290 NEU" at bounding box center [713, 384] width 181 height 21
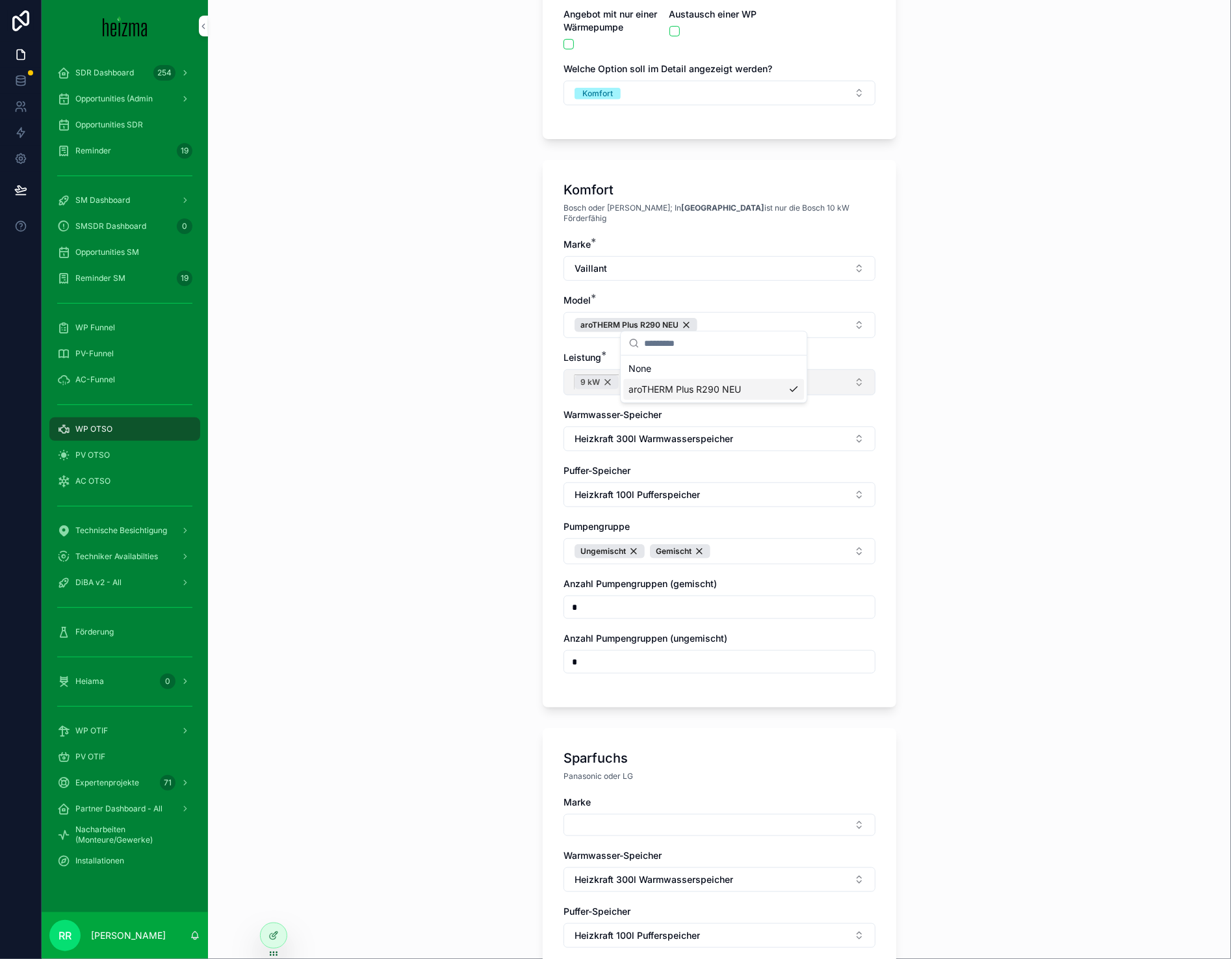
click at [602, 375] on div "9 kW" at bounding box center [597, 382] width 44 height 14
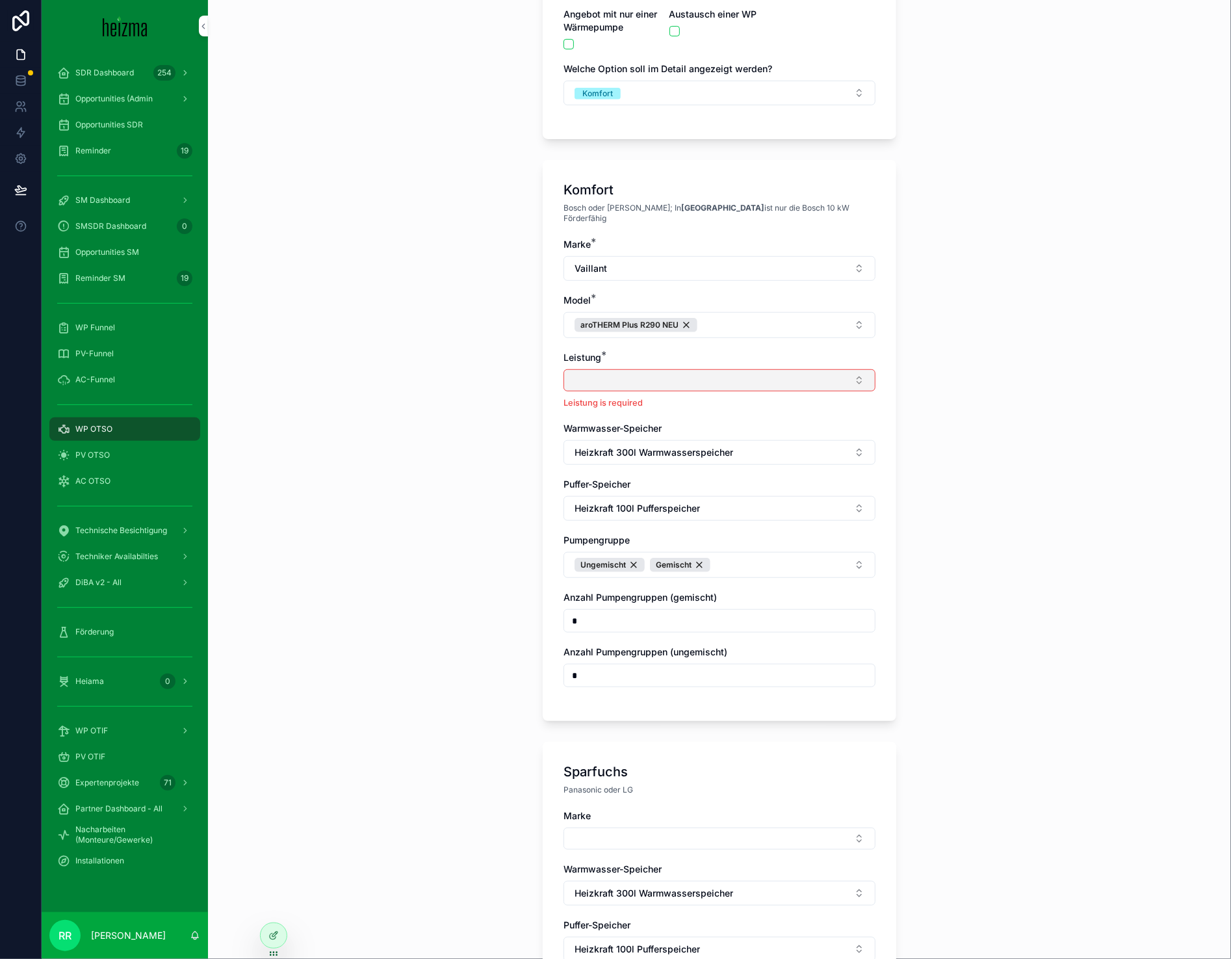
click at [602, 372] on button "Select Button" at bounding box center [720, 380] width 312 height 22
click at [651, 444] on span "10 kW" at bounding box center [642, 442] width 27 height 13
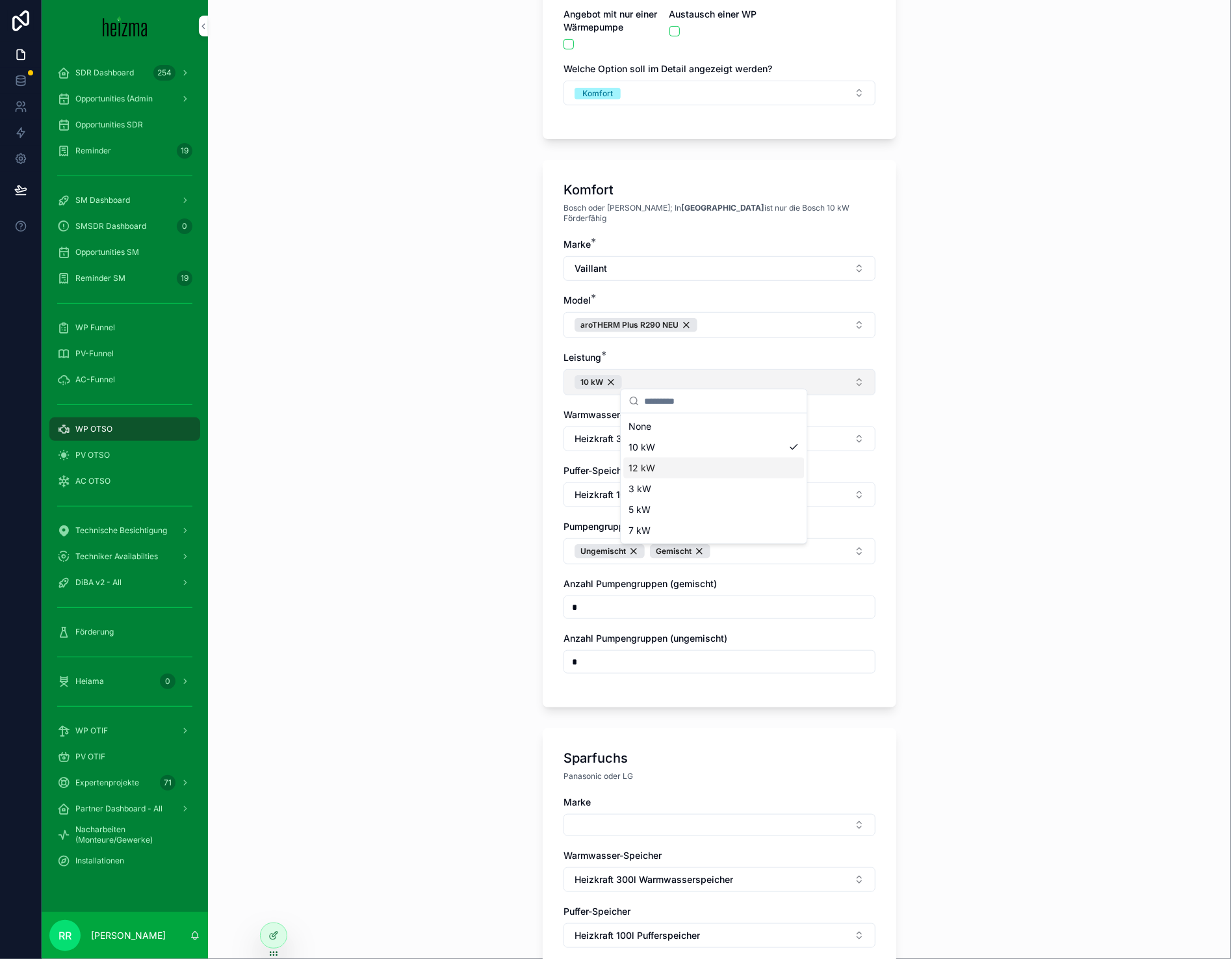
click at [462, 597] on div "**********" at bounding box center [719, 225] width 1023 height 959
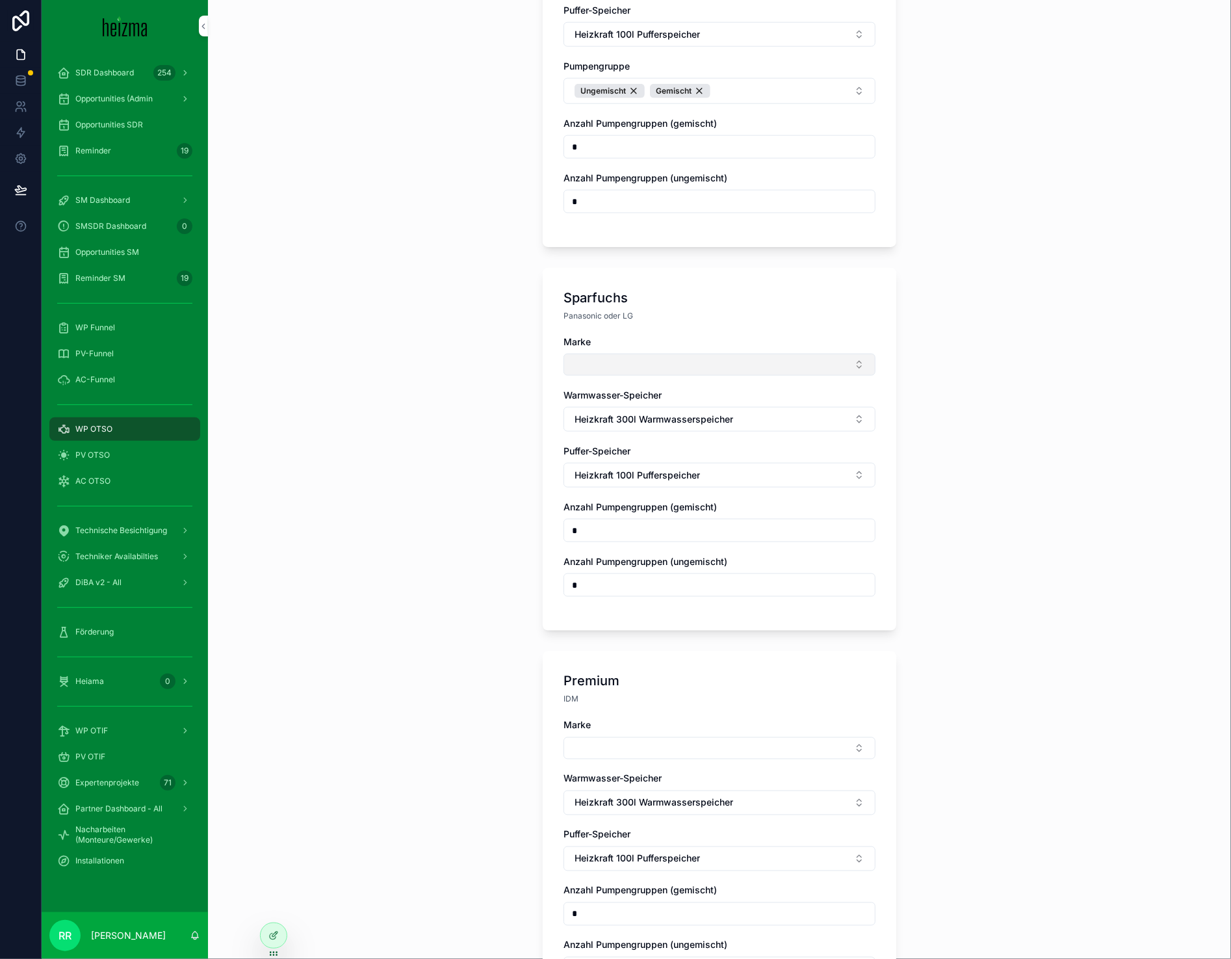
scroll to position [715, 0]
click at [646, 358] on button "Select Button" at bounding box center [720, 363] width 312 height 22
click at [672, 445] on span "Panasonic" at bounding box center [651, 447] width 44 height 13
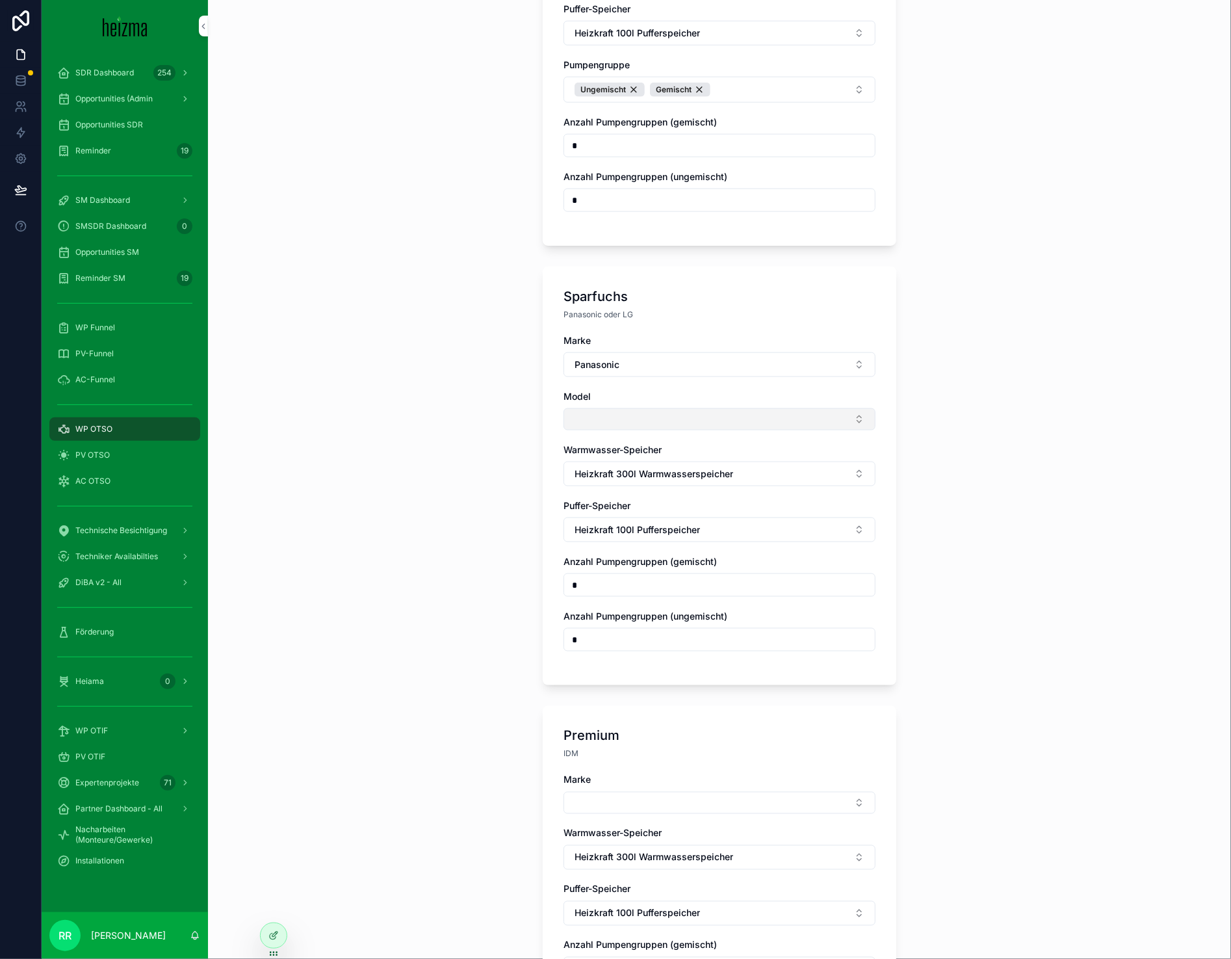
click at [600, 408] on button "Select Button" at bounding box center [720, 419] width 312 height 22
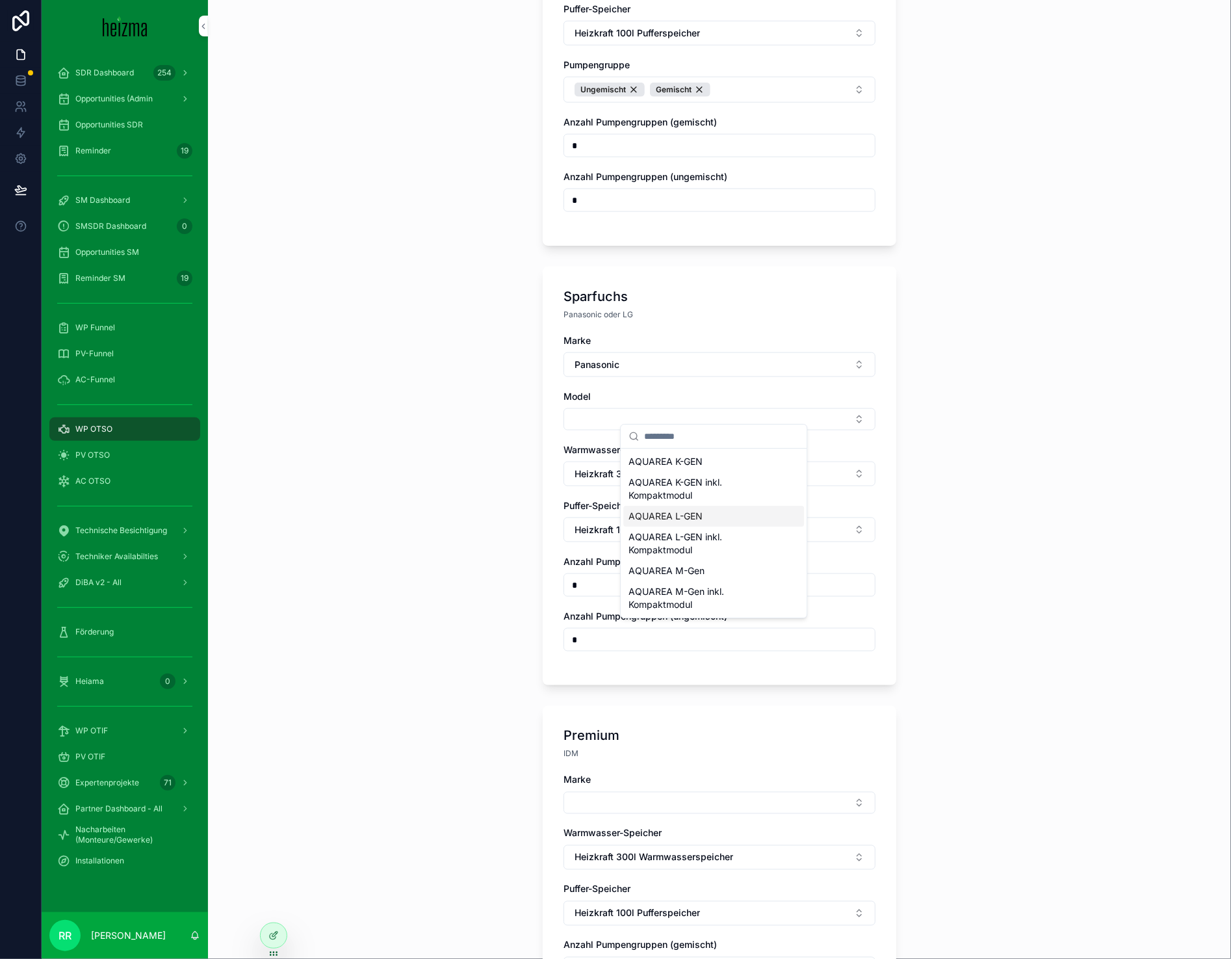
click at [677, 511] on span "AQUAREA L-GEN" at bounding box center [666, 516] width 74 height 13
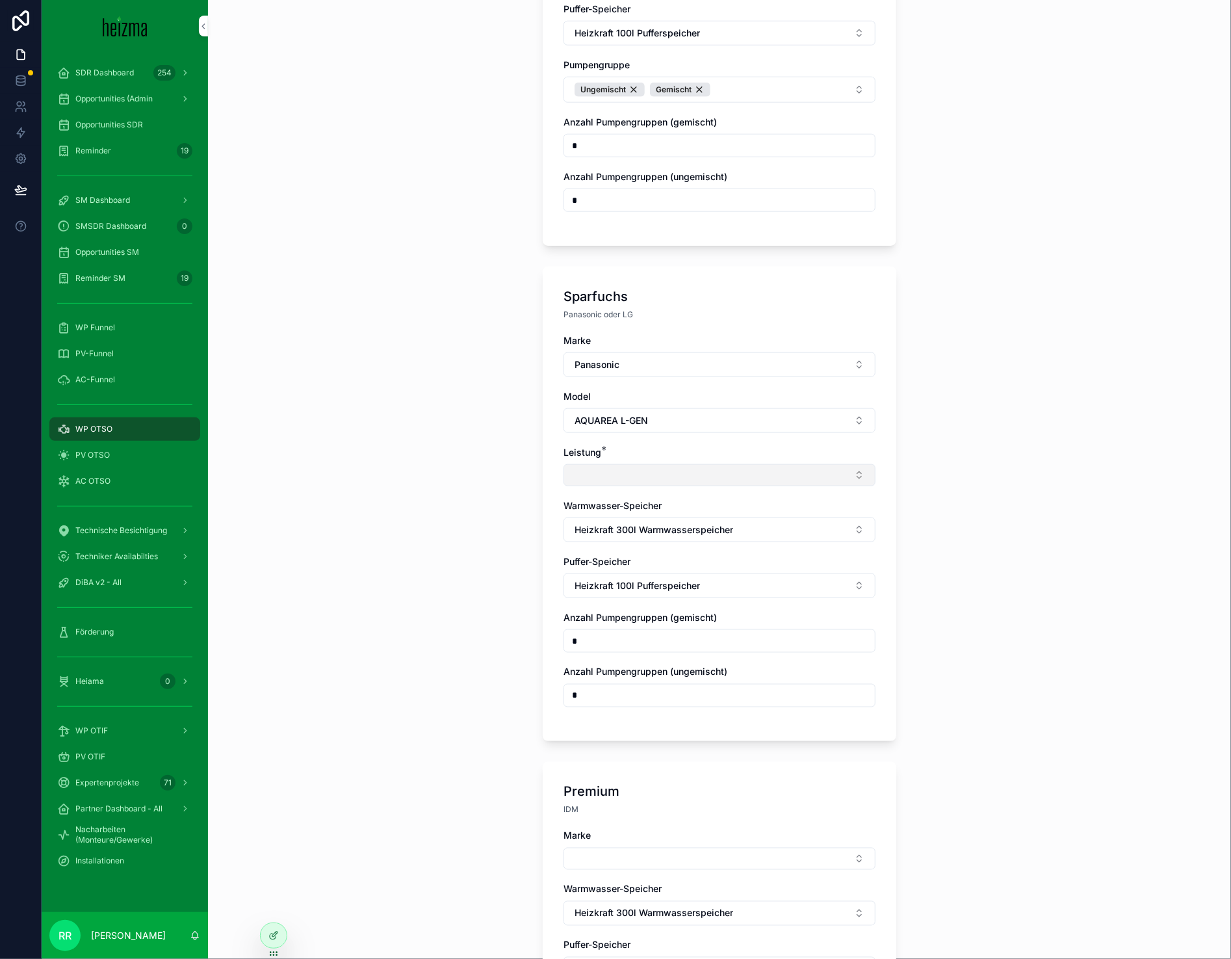
click at [615, 464] on button "Select Button" at bounding box center [720, 475] width 312 height 22
click at [657, 560] on div "9 kW" at bounding box center [713, 559] width 181 height 21
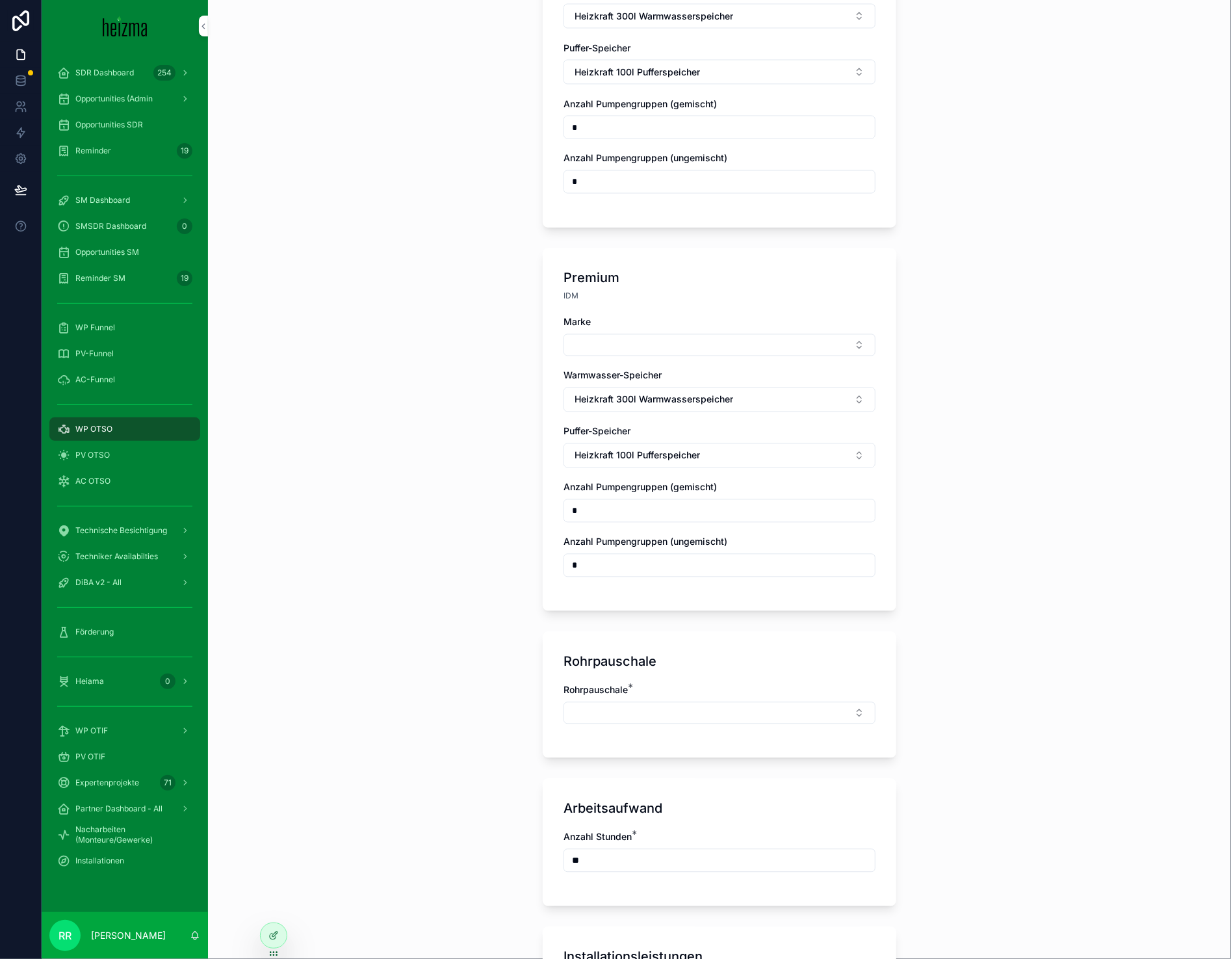
scroll to position [1322, 0]
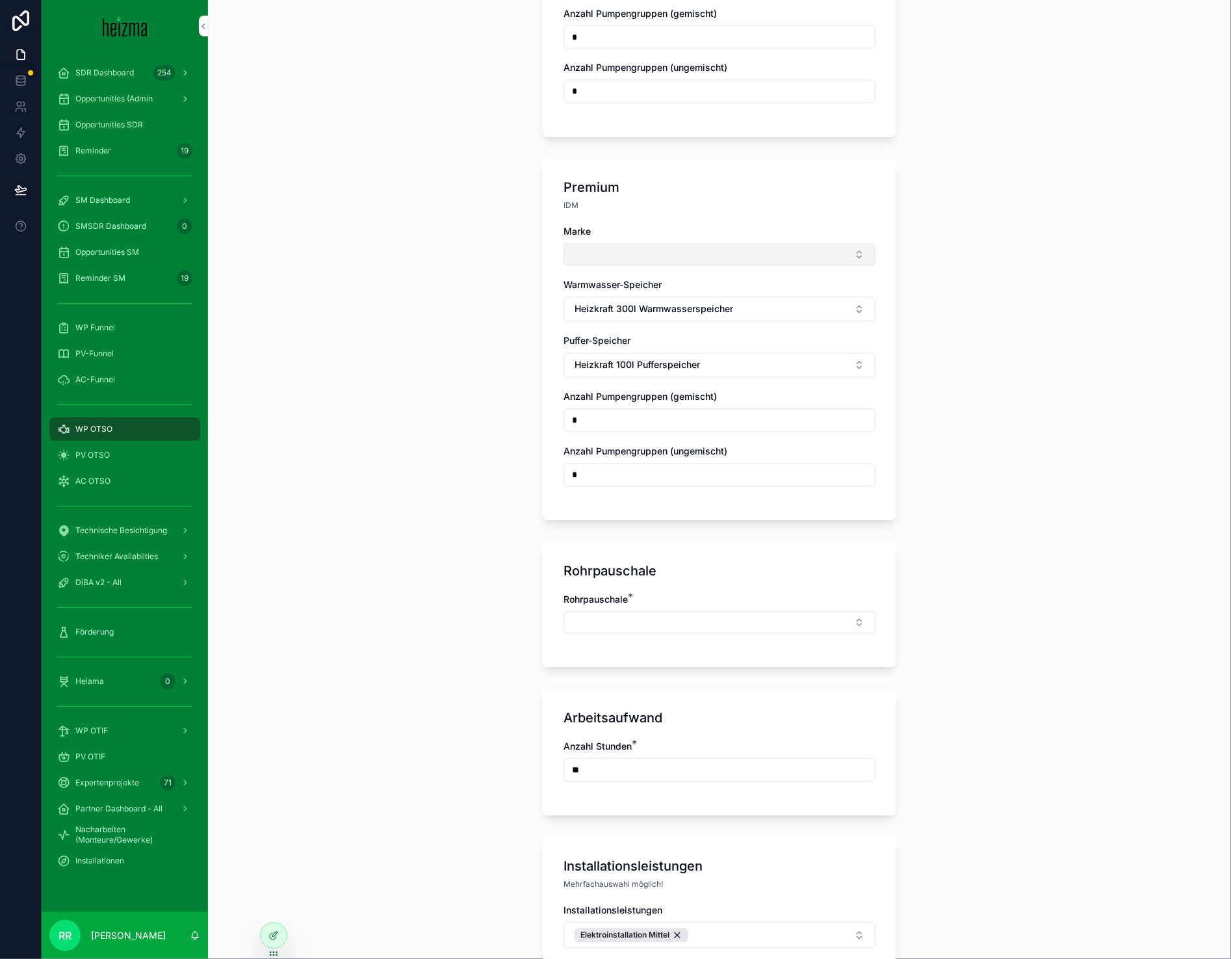
click at [630, 255] on button "Select Button" at bounding box center [720, 255] width 312 height 22
click at [659, 343] on span "Viessmann" at bounding box center [652, 339] width 46 height 13
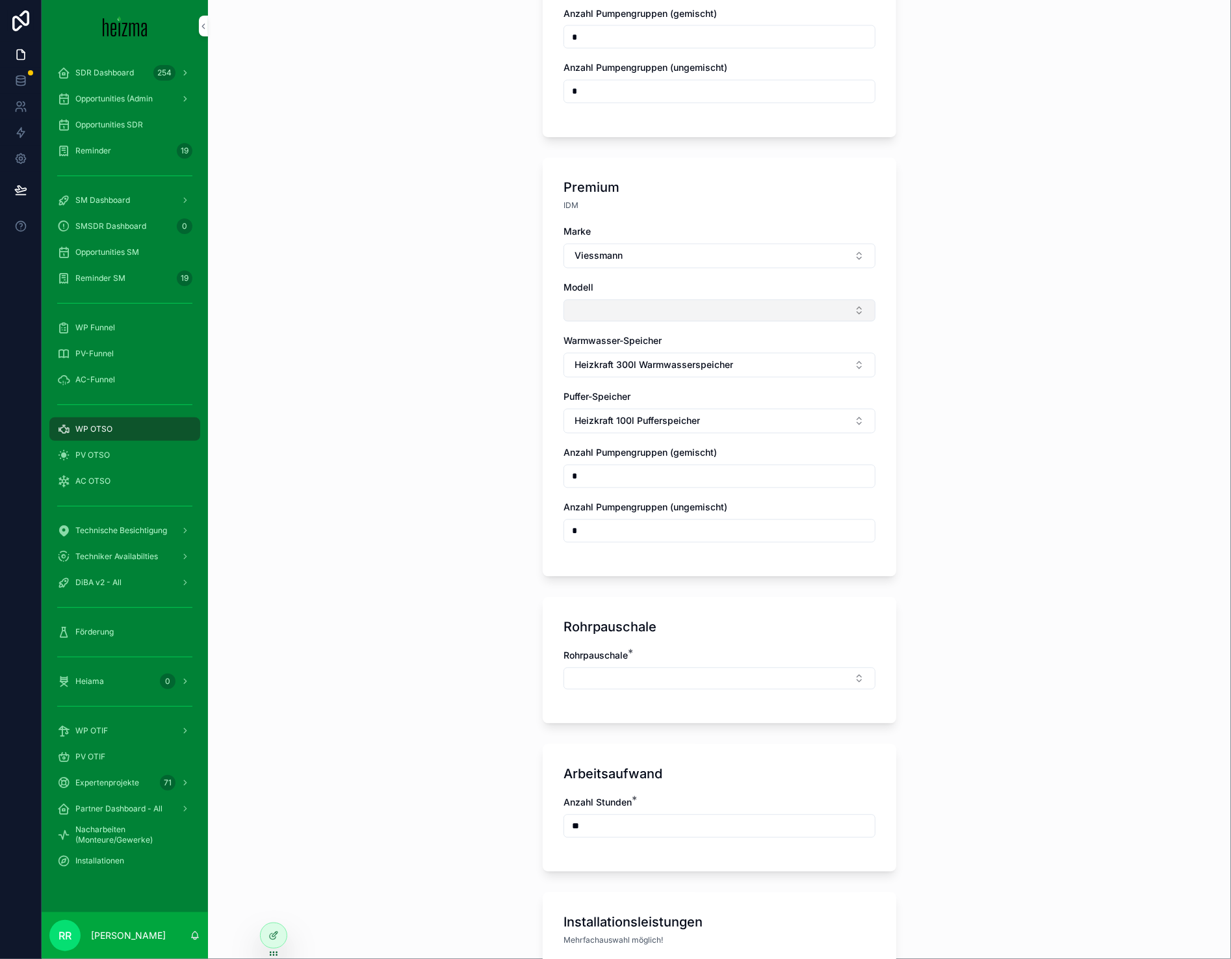
click at [634, 310] on button "Select Button" at bounding box center [720, 311] width 312 height 22
click at [681, 350] on span "Vitocal 250-A" at bounding box center [658, 353] width 59 height 13
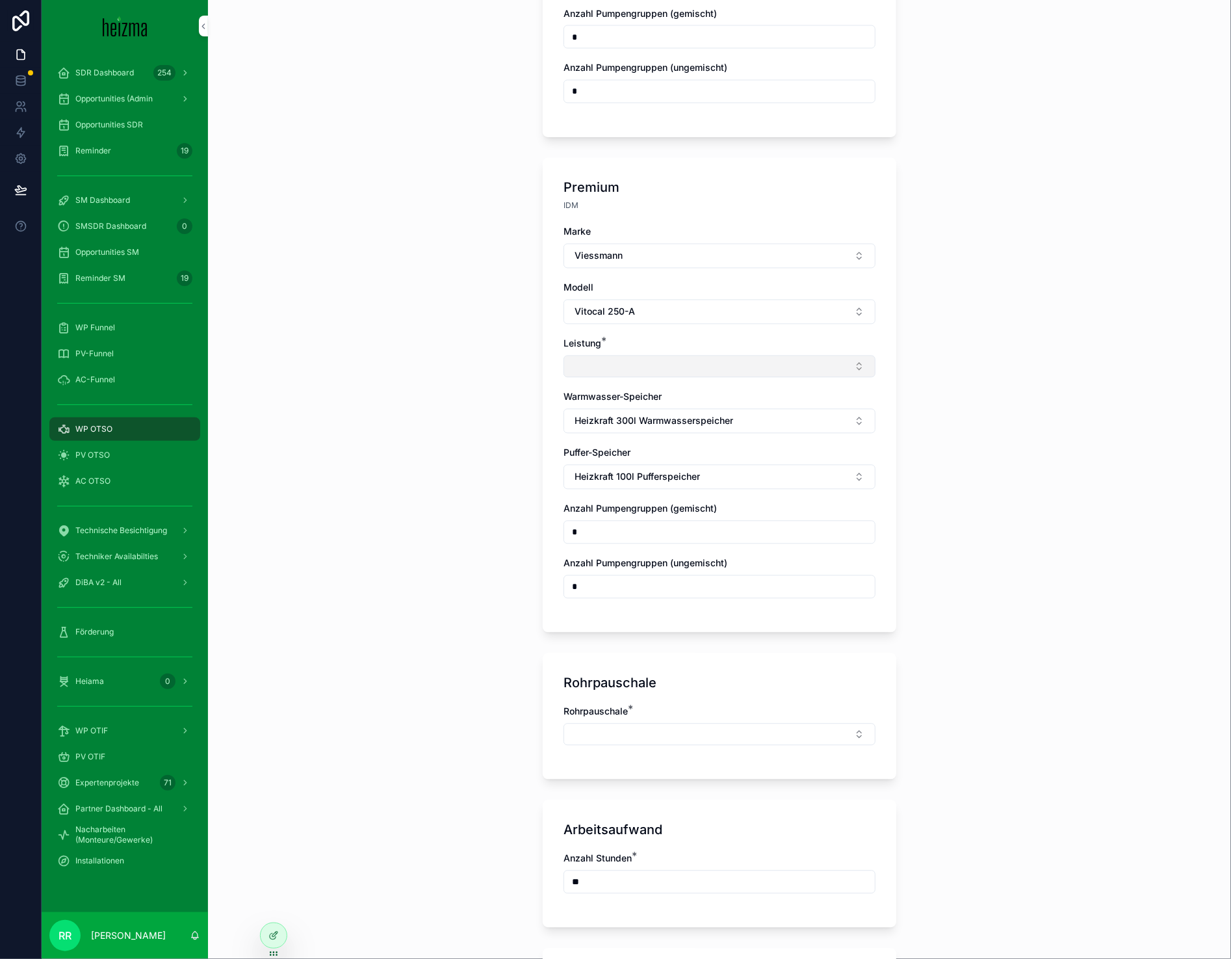
click at [624, 358] on button "Select Button" at bounding box center [720, 367] width 312 height 22
click at [665, 412] on div "10 kW" at bounding box center [713, 409] width 181 height 21
click at [679, 750] on div "Rohrpauschale *" at bounding box center [720, 734] width 312 height 53
click at [683, 741] on div "Rohrpauschale *" at bounding box center [720, 734] width 312 height 53
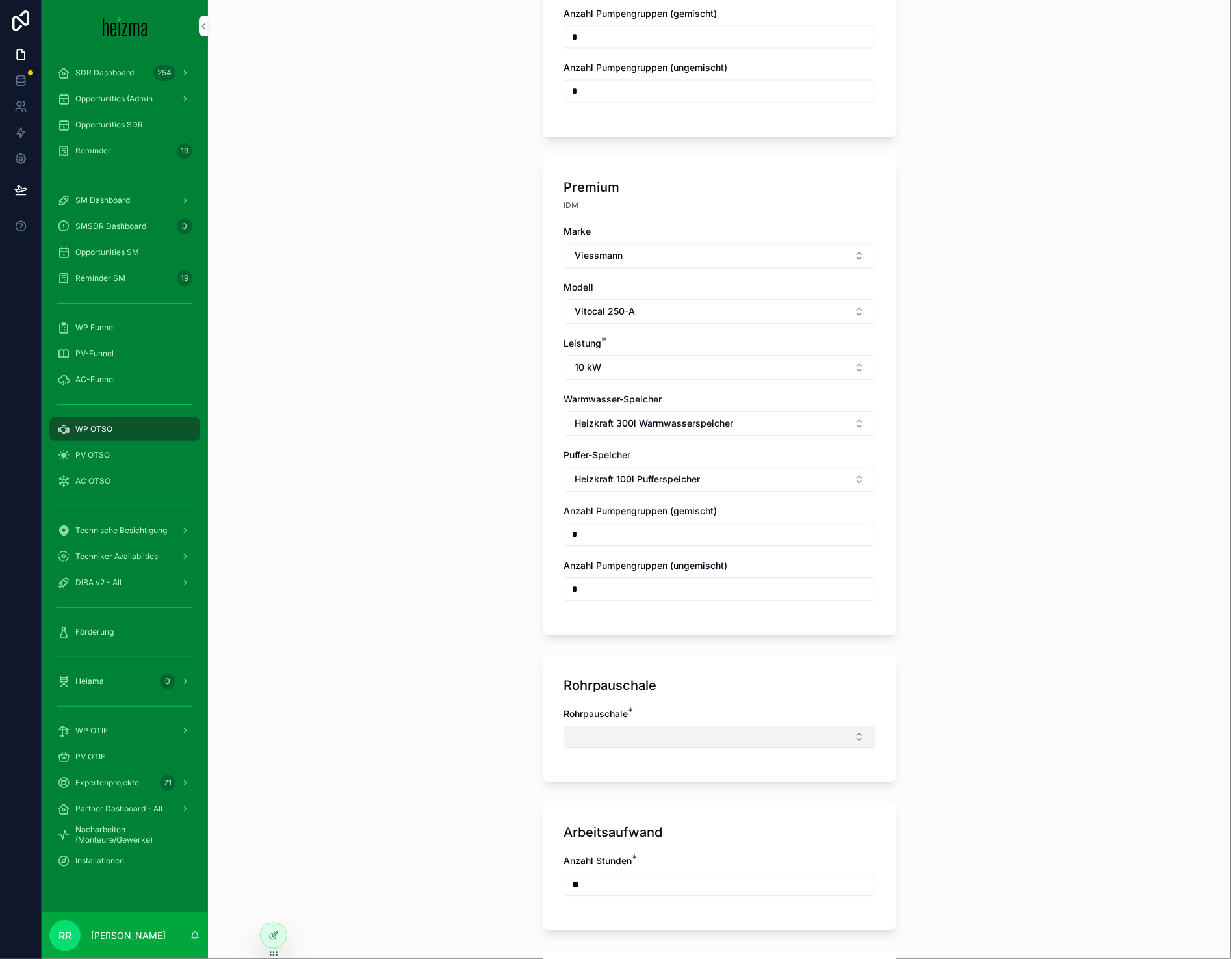
click at [689, 735] on button "Select Button" at bounding box center [720, 737] width 312 height 22
click at [659, 854] on div "Mittel" at bounding box center [713, 863] width 181 height 21
click at [493, 785] on div "**********" at bounding box center [719, 479] width 1023 height 959
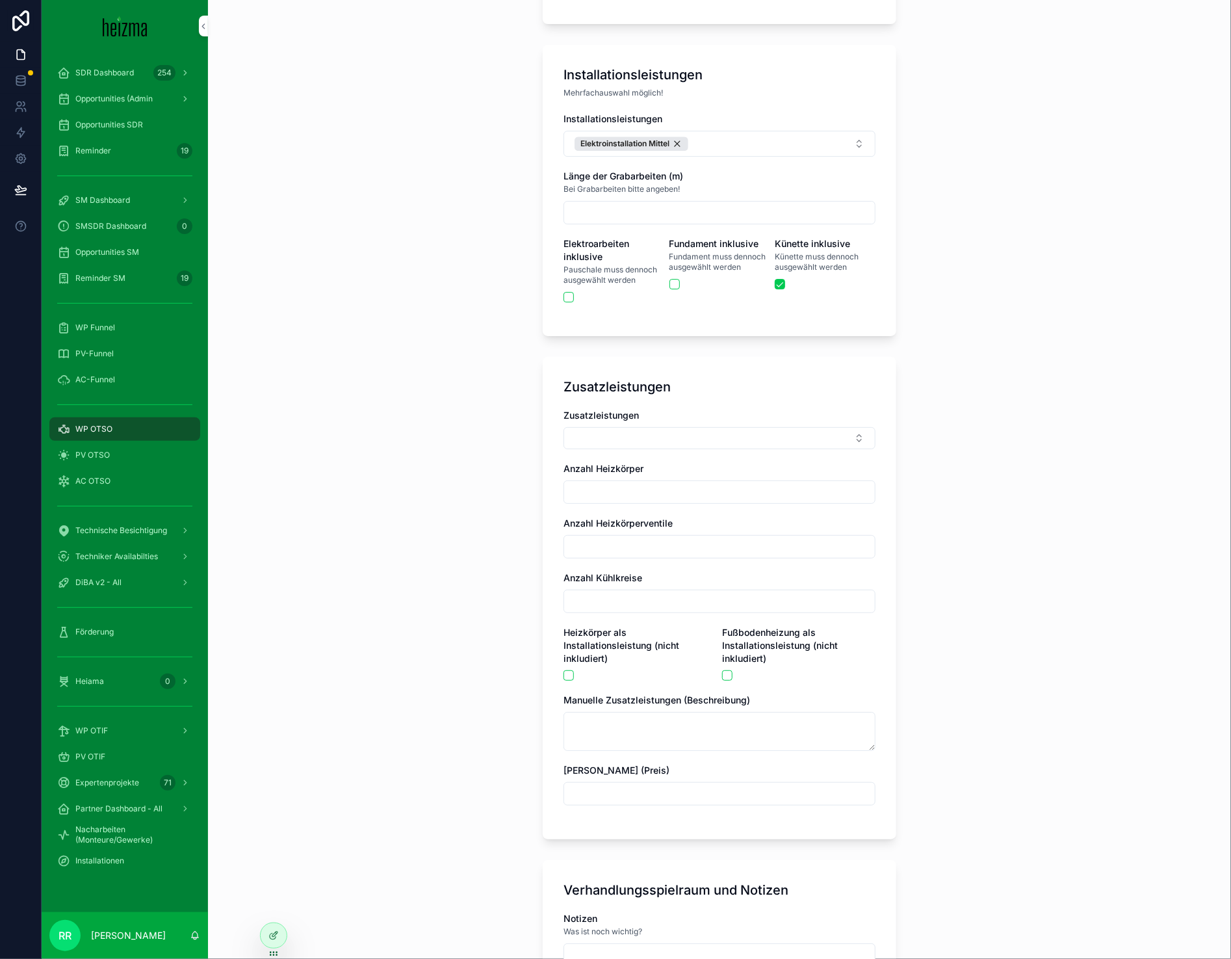
scroll to position [2233, 0]
click at [764, 133] on button "Elektroinstallation Mittel" at bounding box center [720, 141] width 312 height 26
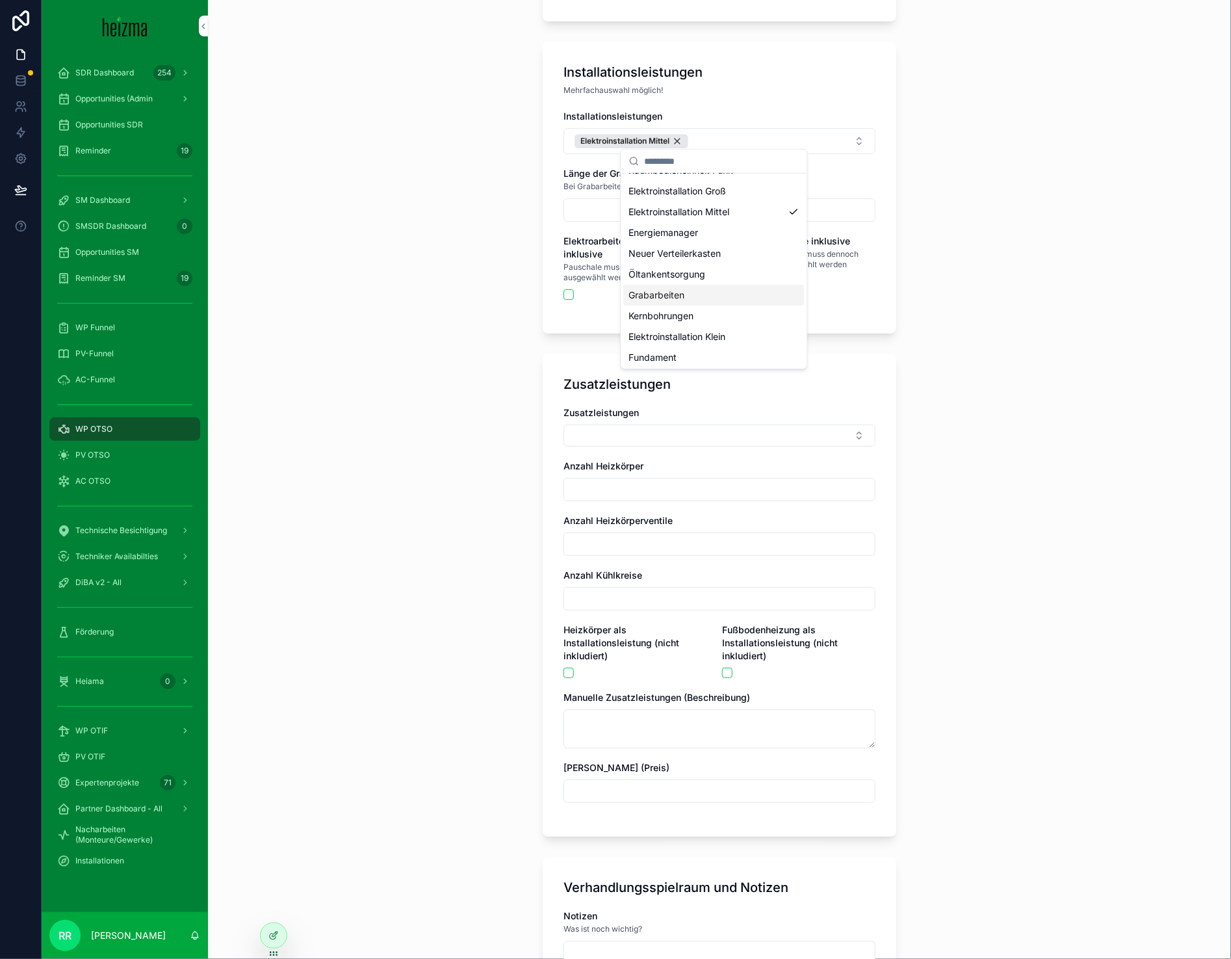
scroll to position [39, 0]
click at [709, 354] on div "Fundament" at bounding box center [713, 355] width 181 height 21
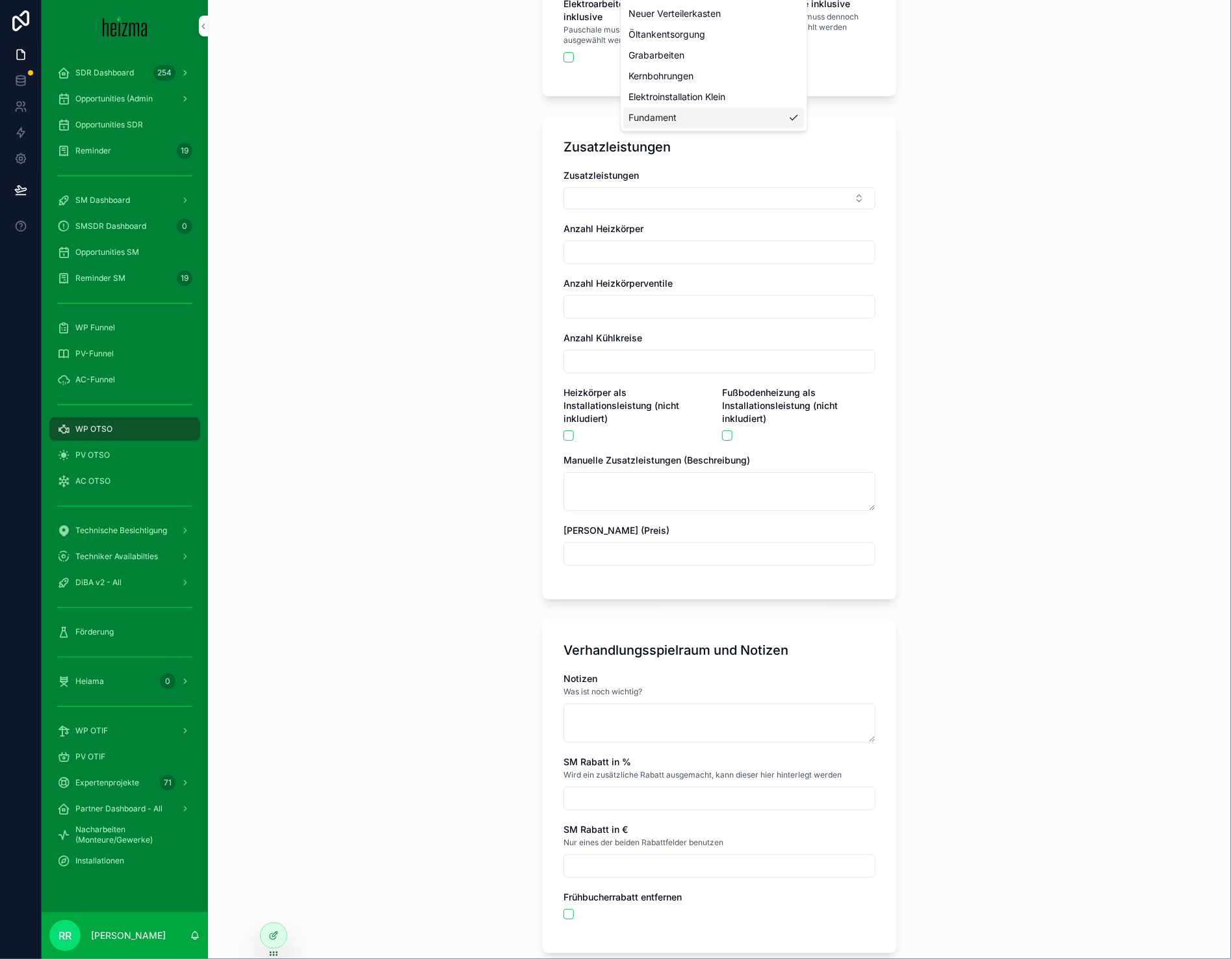
scroll to position [2471, 0]
click at [623, 755] on label "SM Rabatt in %" at bounding box center [598, 761] width 68 height 13
click at [627, 709] on textarea "scrollable content" at bounding box center [720, 722] width 312 height 39
type textarea "*"
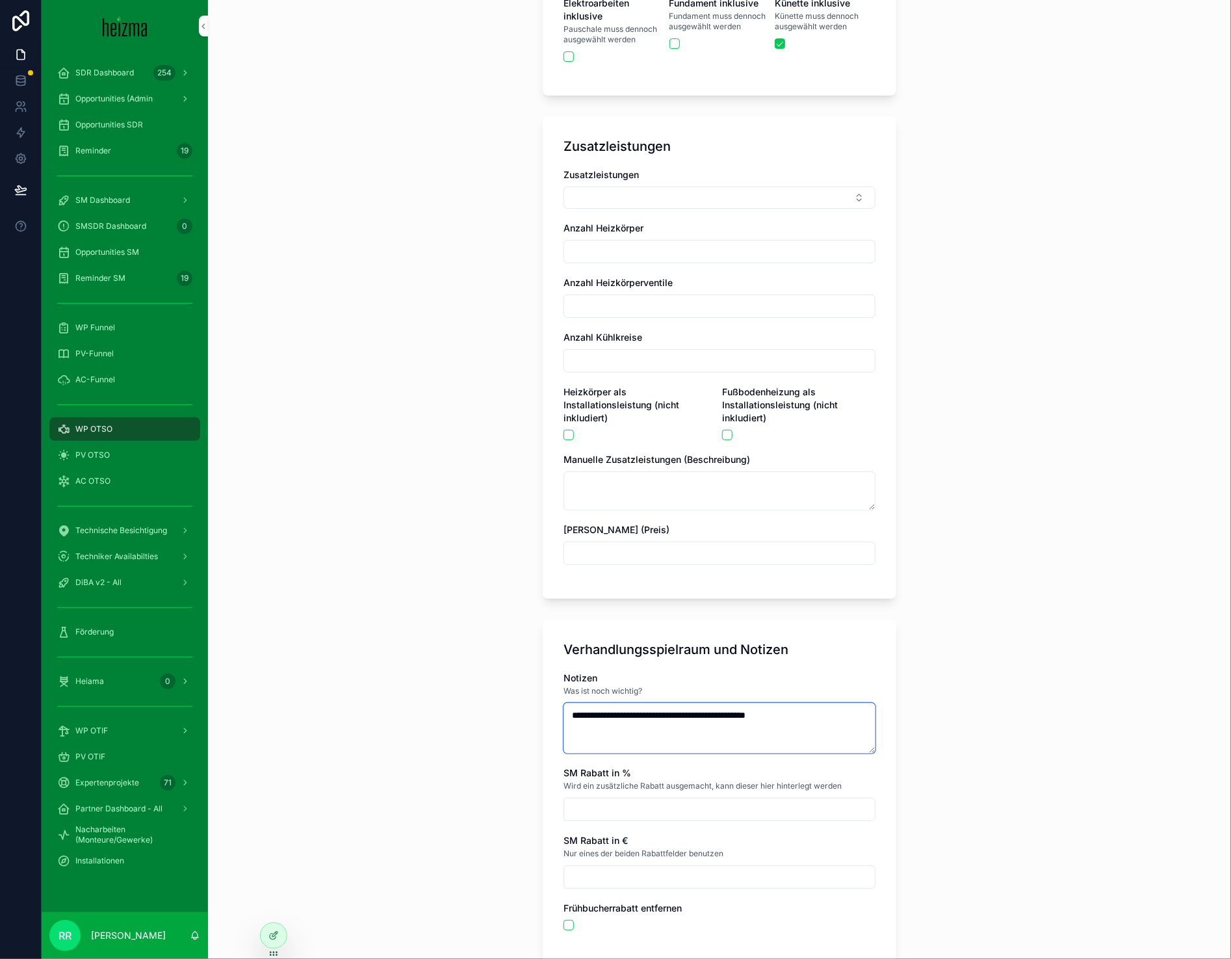
click at [729, 703] on textarea "**********" at bounding box center [720, 728] width 312 height 51
click at [408, 626] on div "**********" at bounding box center [719, 479] width 1023 height 959
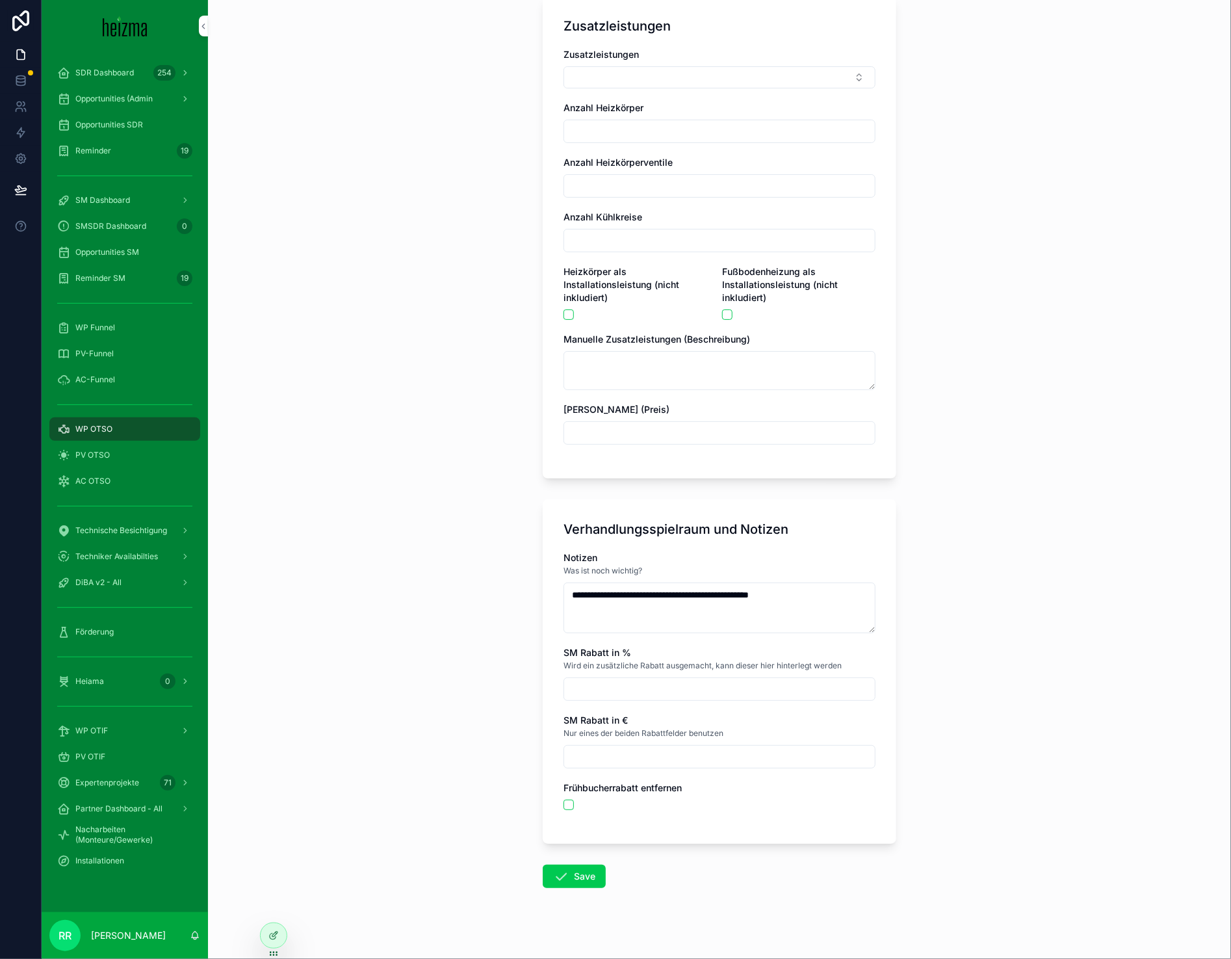
scroll to position [2595, 0]
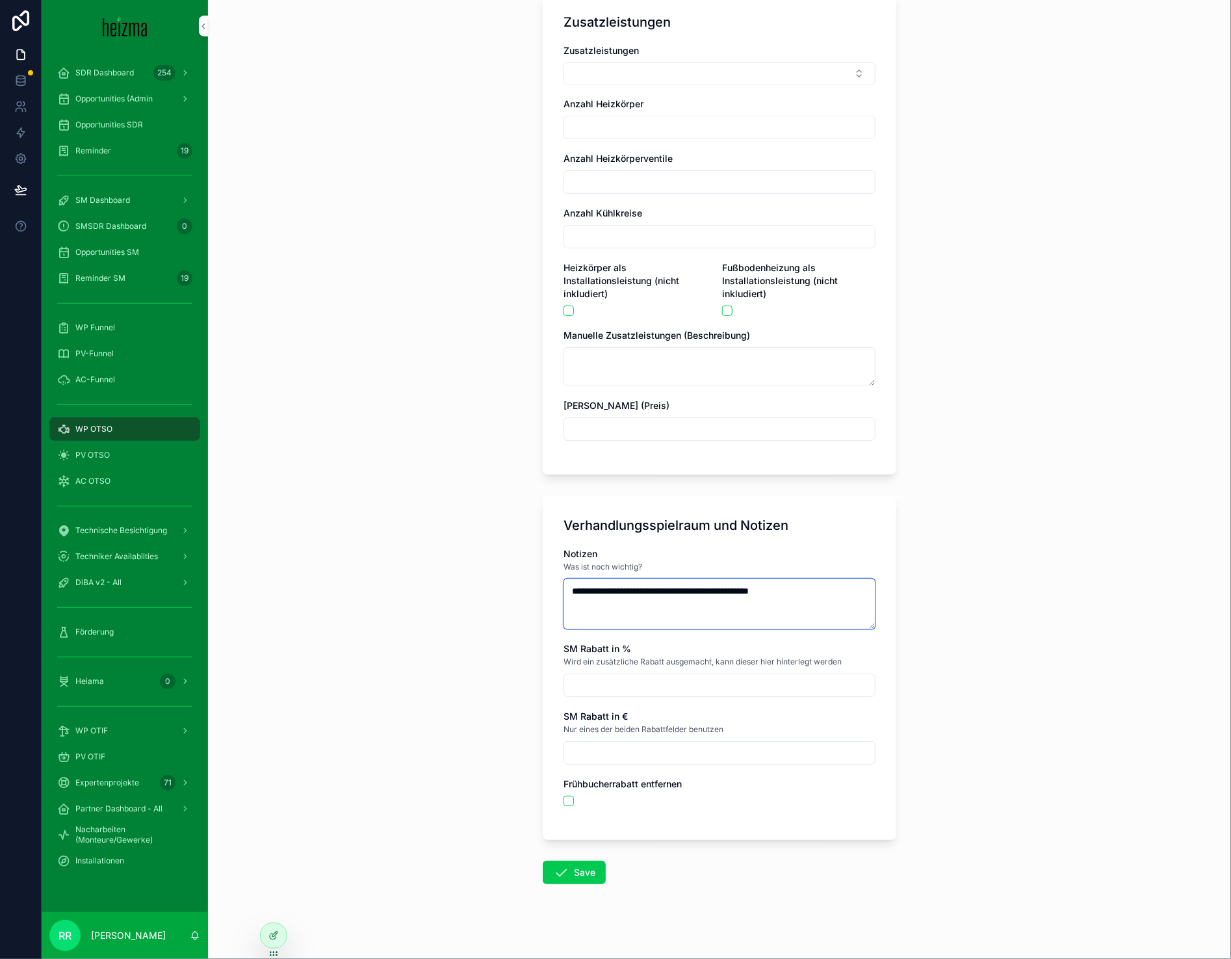
click at [731, 587] on textarea "**********" at bounding box center [720, 604] width 312 height 51
type textarea "**********"
click at [573, 871] on button "Save" at bounding box center [574, 872] width 63 height 23
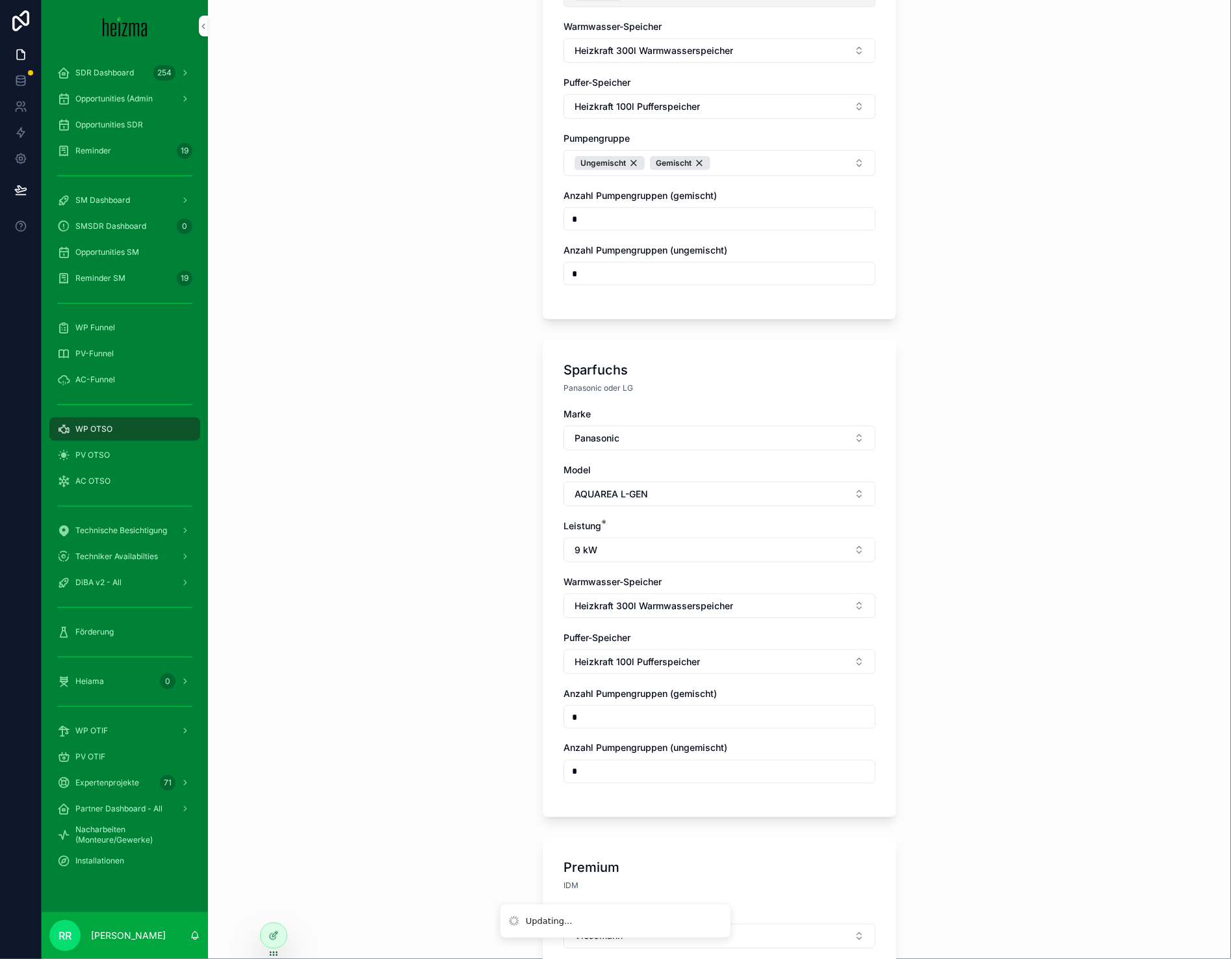
scroll to position [0, 0]
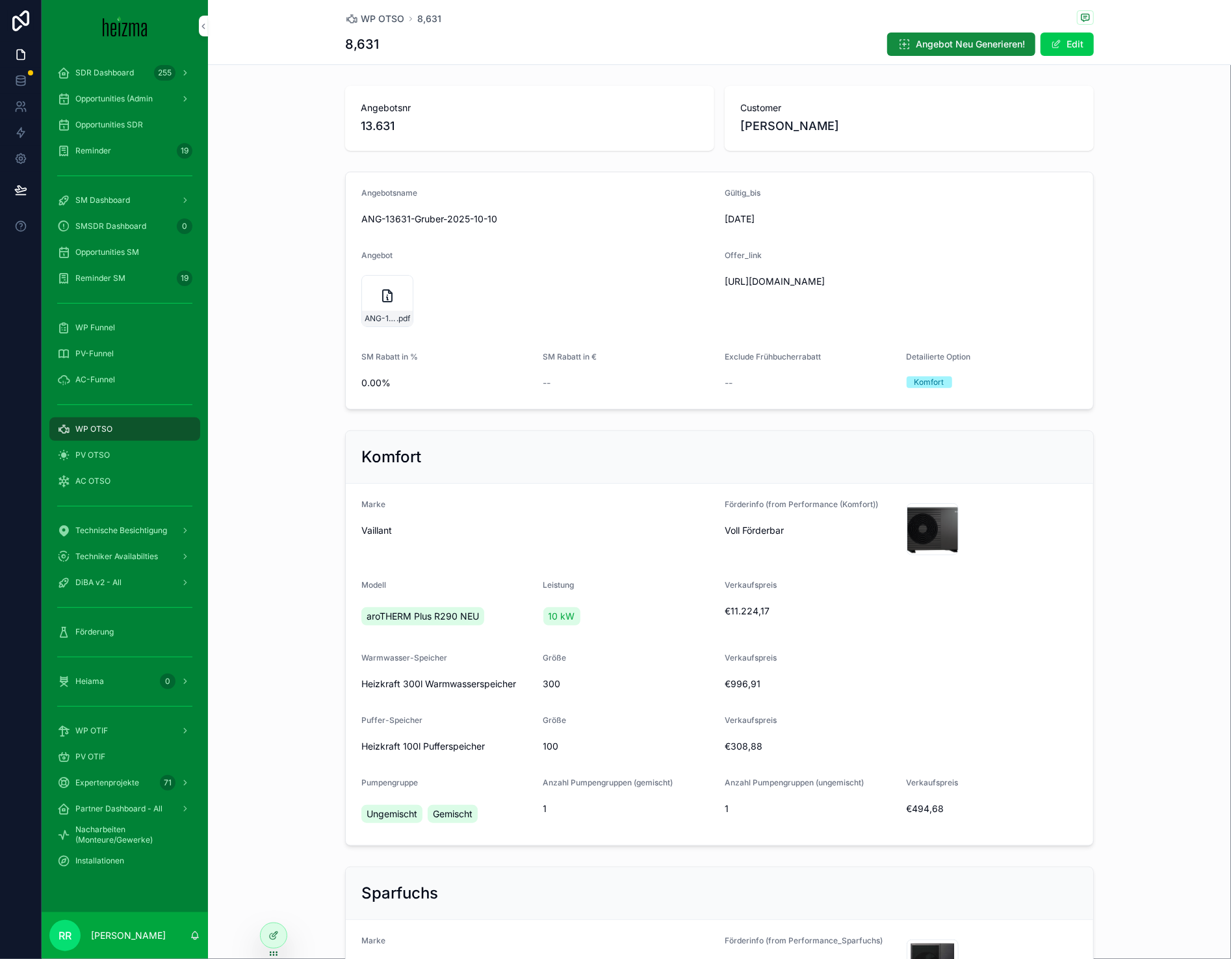
click at [101, 424] on span "WP OTSO" at bounding box center [93, 429] width 37 height 10
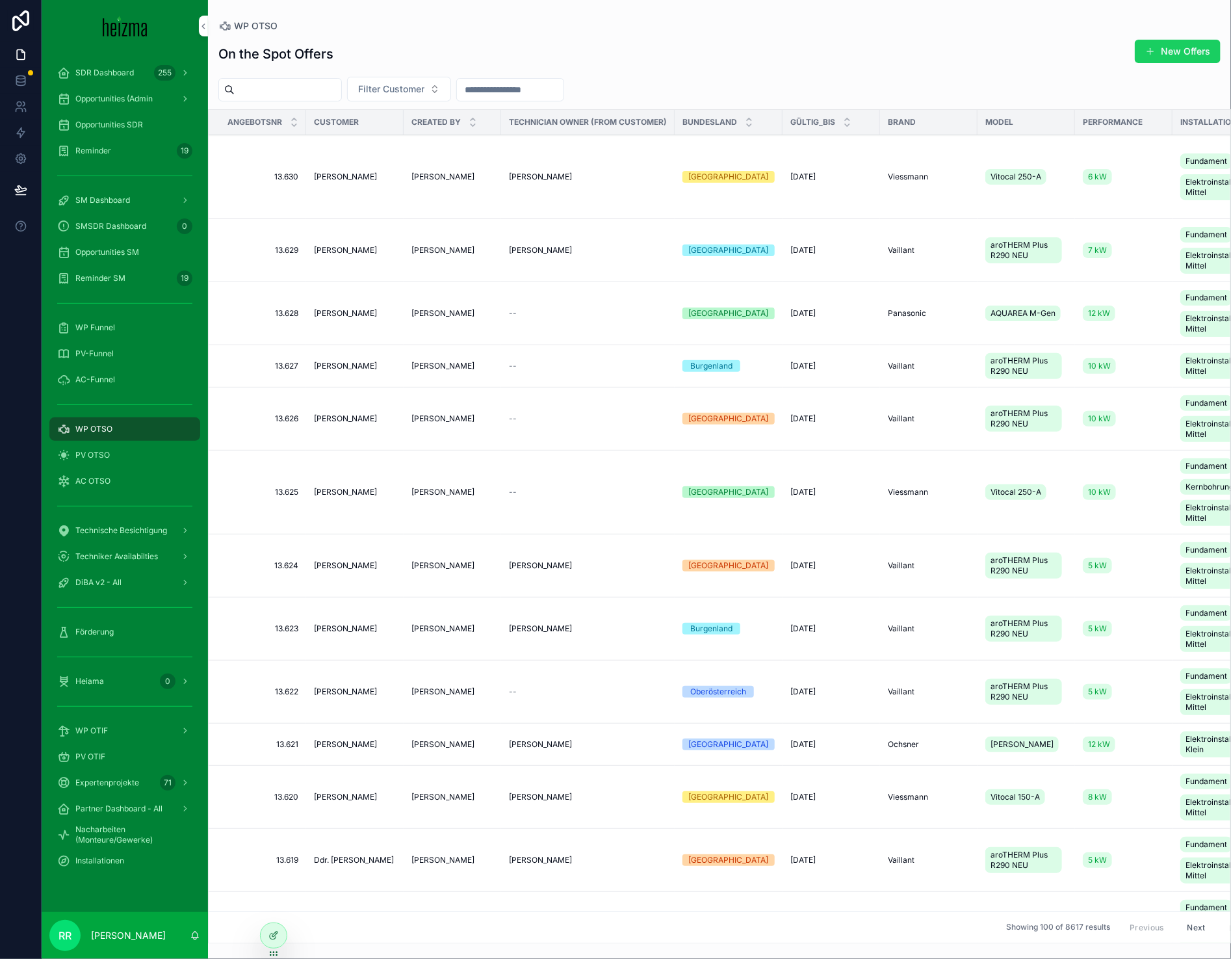
click at [1172, 40] on button "New Offers" at bounding box center [1178, 51] width 86 height 23
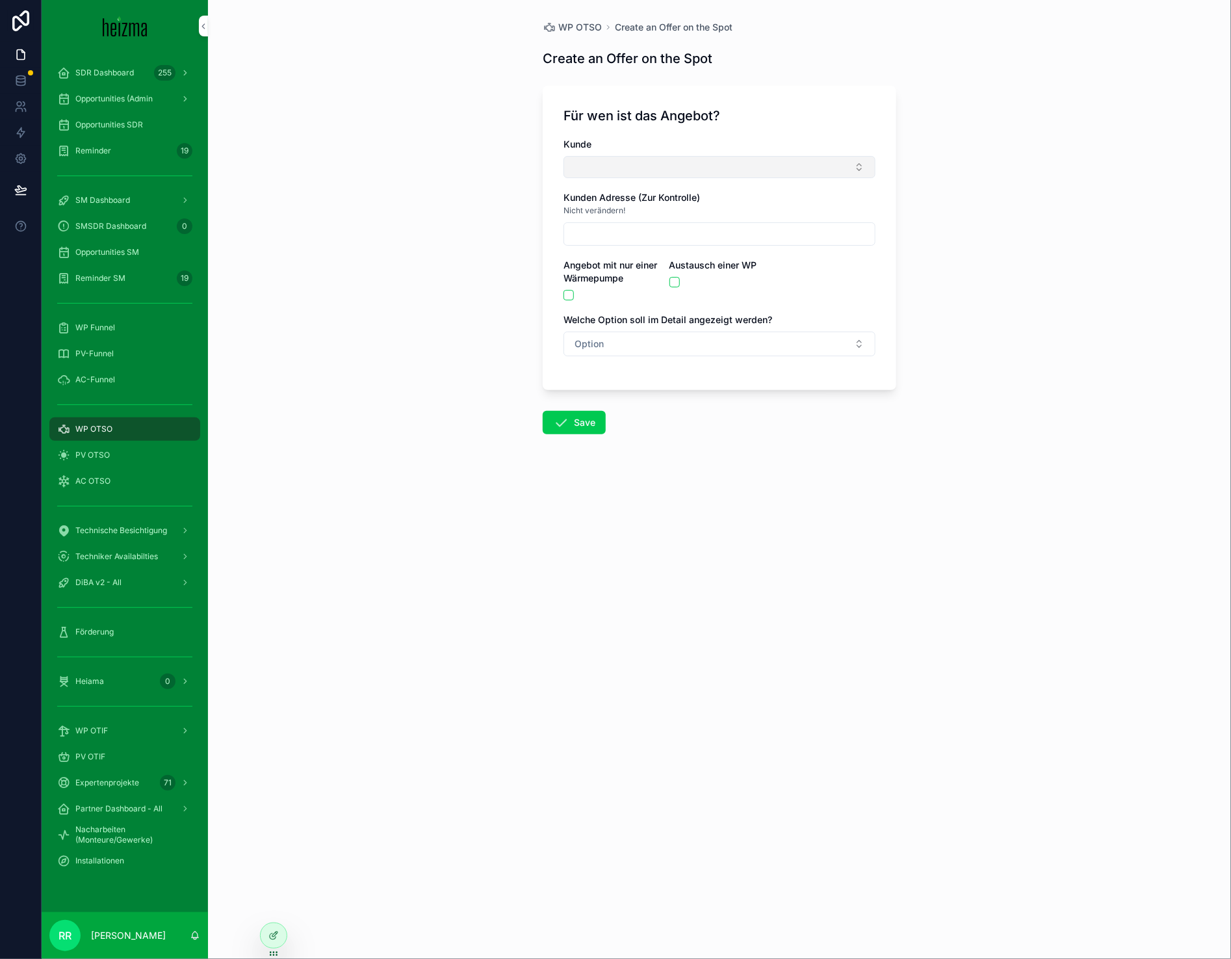
click at [692, 170] on button "Select Button" at bounding box center [720, 167] width 312 height 22
type input "*****"
click at [682, 216] on span "Visar Bugari" at bounding box center [659, 218] width 51 height 13
type input "**********"
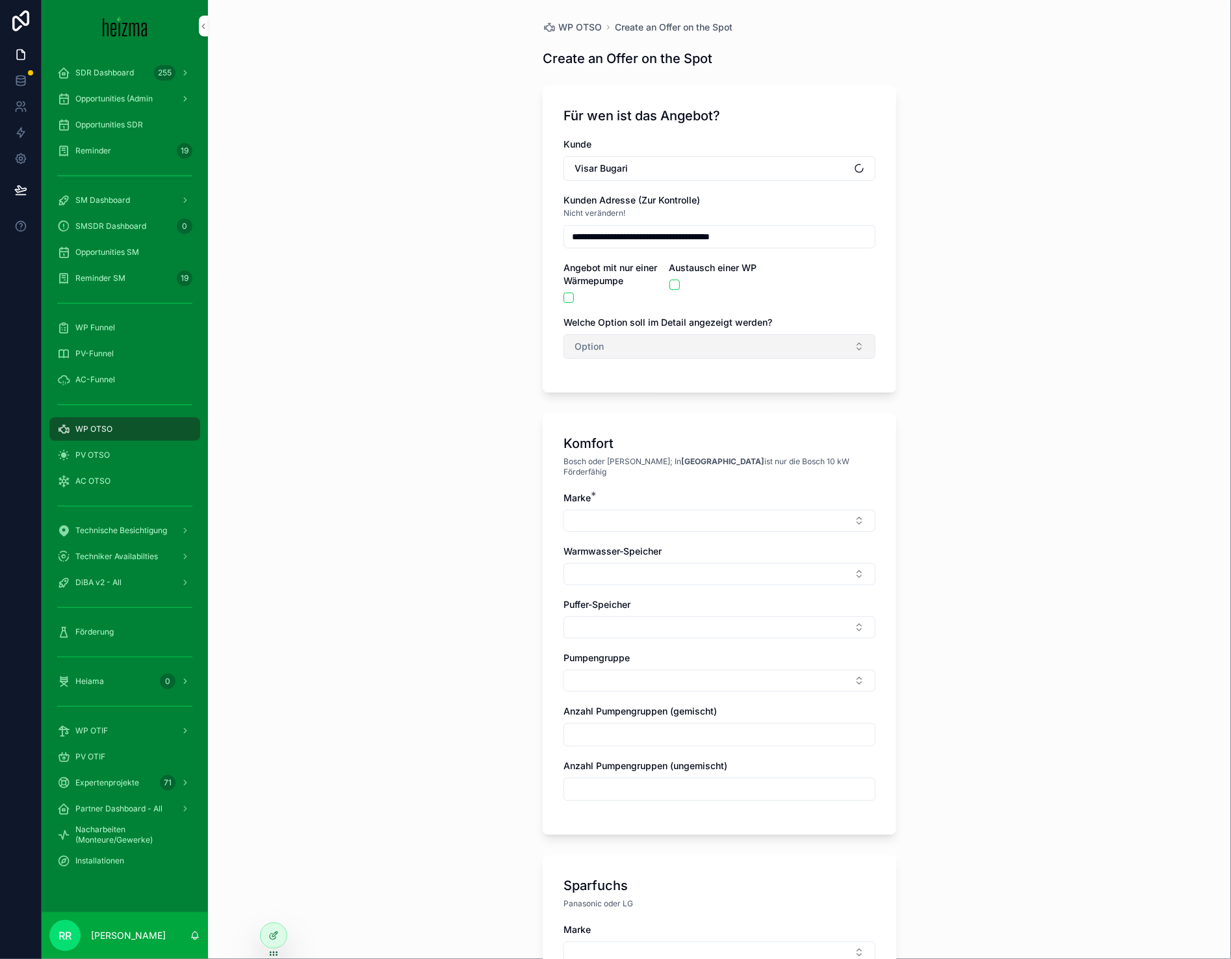
click at [591, 354] on button "Option" at bounding box center [720, 346] width 312 height 25
click at [685, 424] on div "Komfort" at bounding box center [713, 419] width 181 height 20
click at [673, 515] on button "Select Button" at bounding box center [720, 521] width 312 height 22
click at [665, 702] on span "Viessmann" at bounding box center [652, 707] width 46 height 13
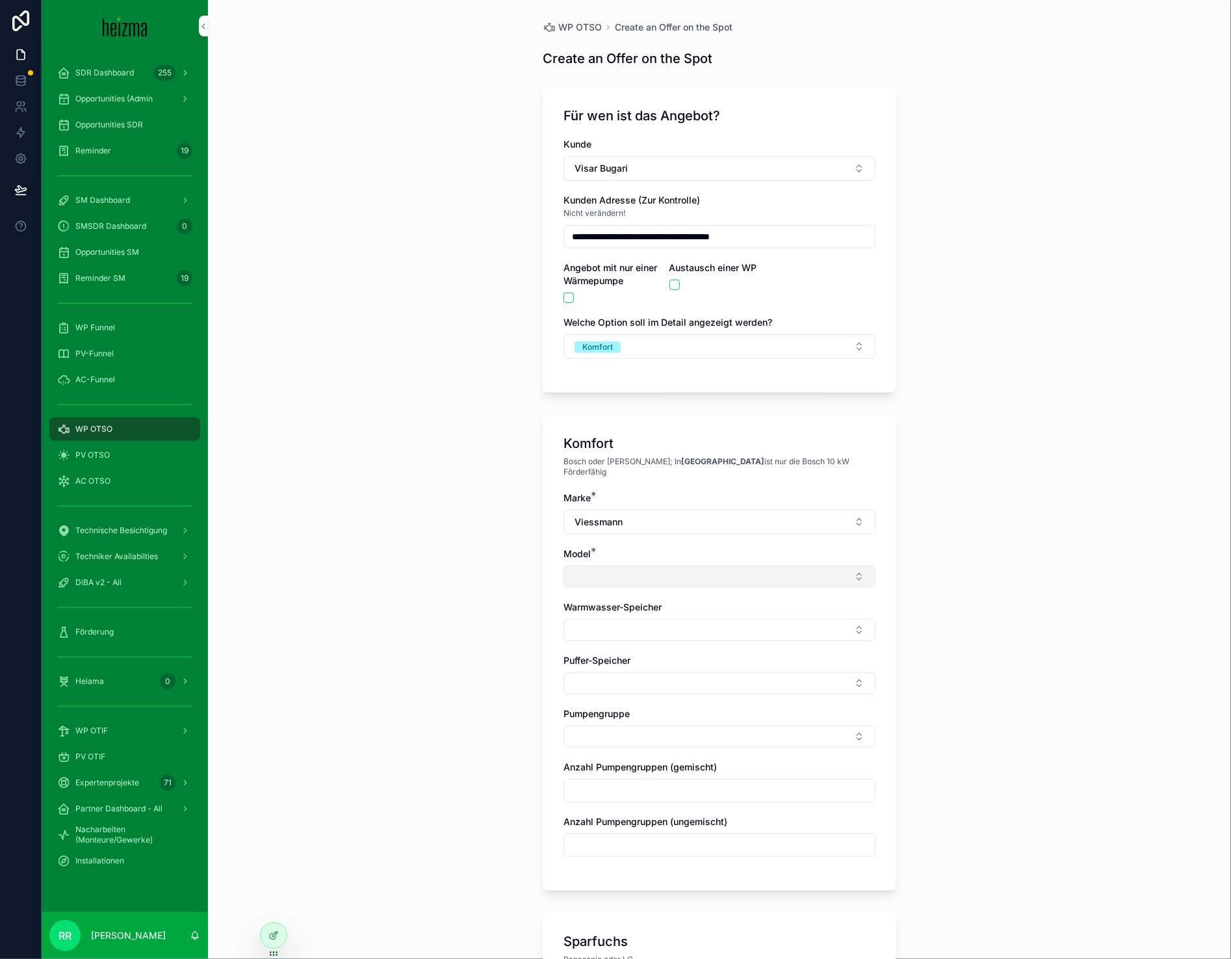
click at [660, 568] on button "Select Button" at bounding box center [720, 577] width 312 height 22
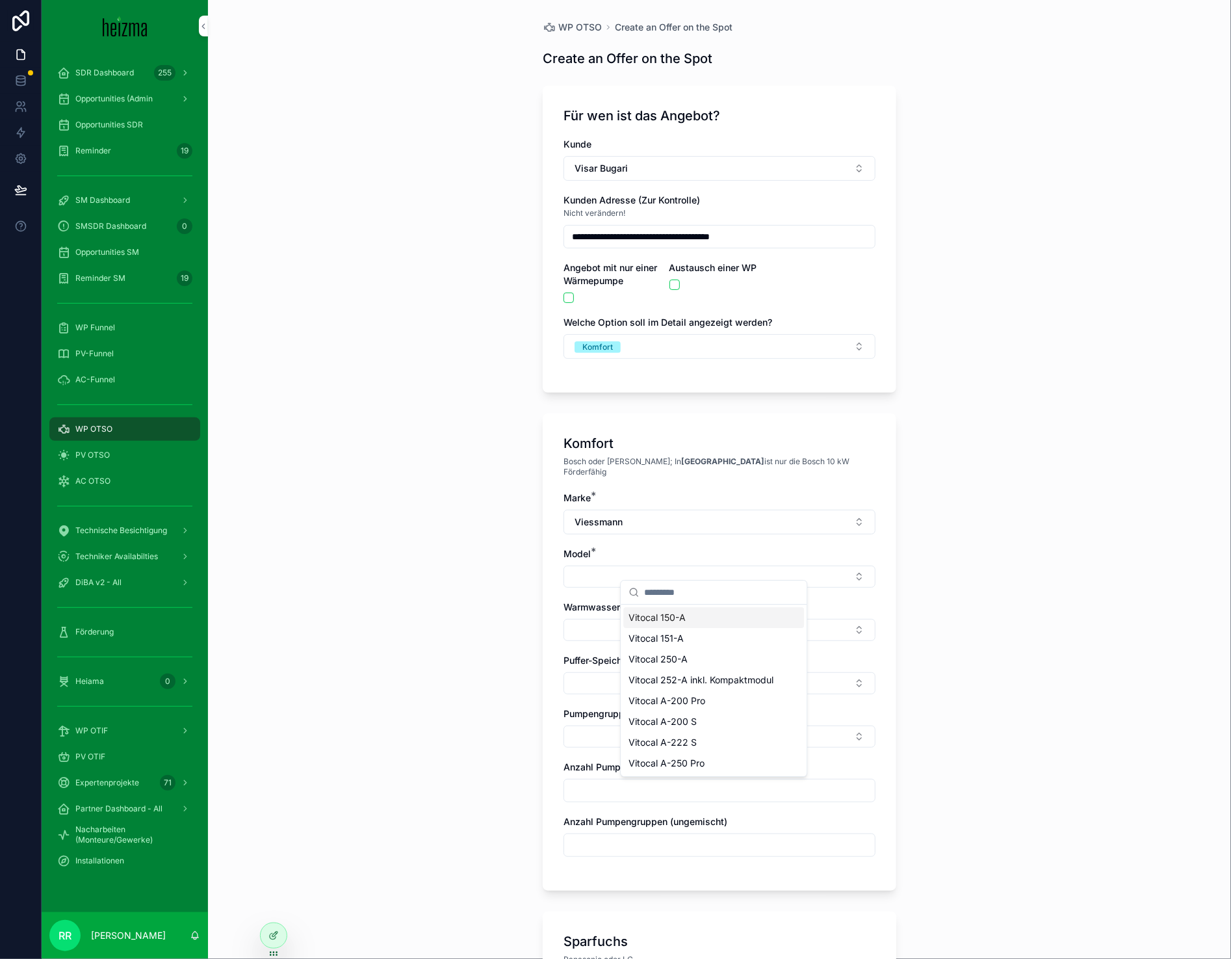
click at [675, 615] on span "Vitocal 150-A" at bounding box center [657, 617] width 57 height 13
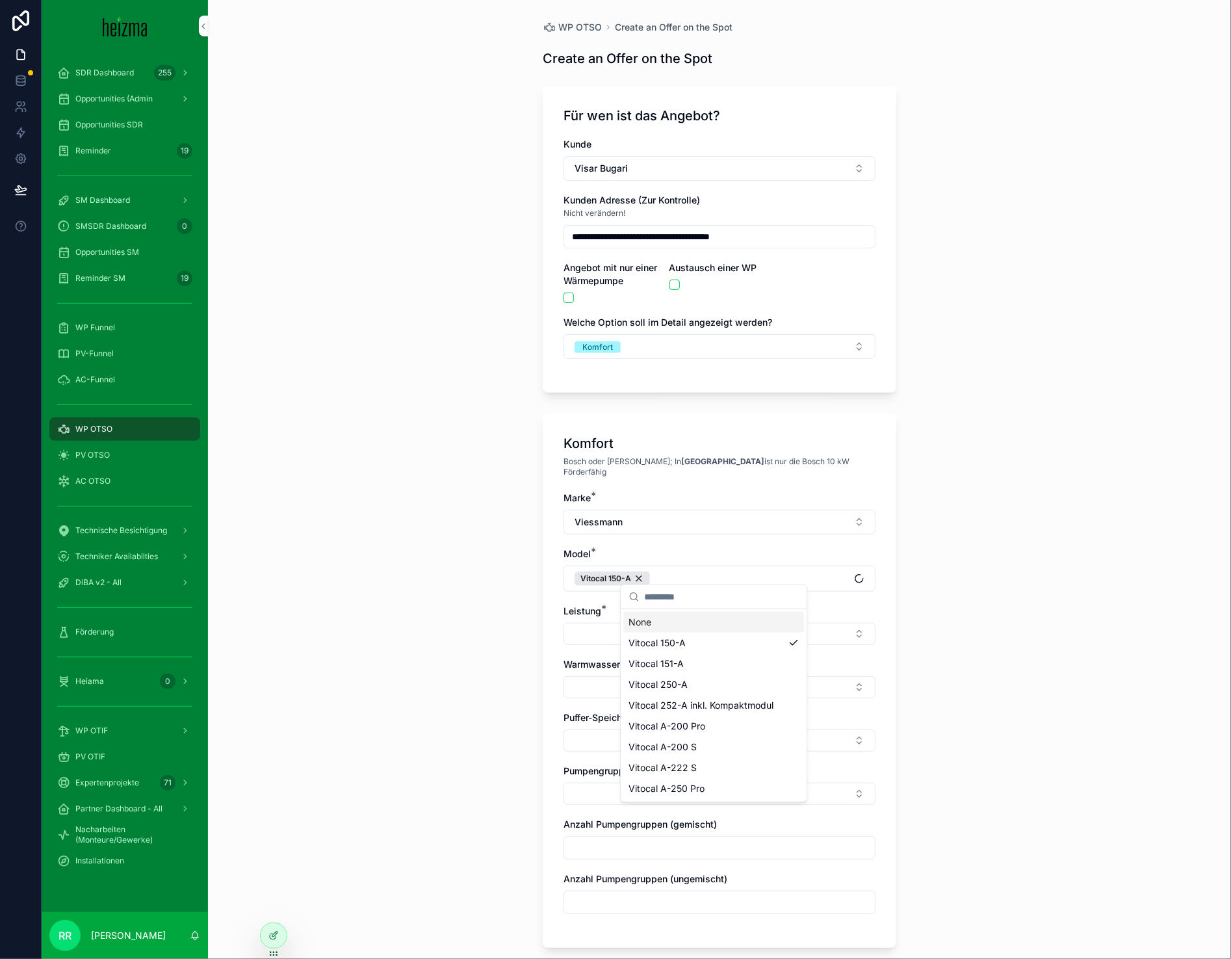
click at [485, 620] on div "**********" at bounding box center [719, 479] width 1023 height 959
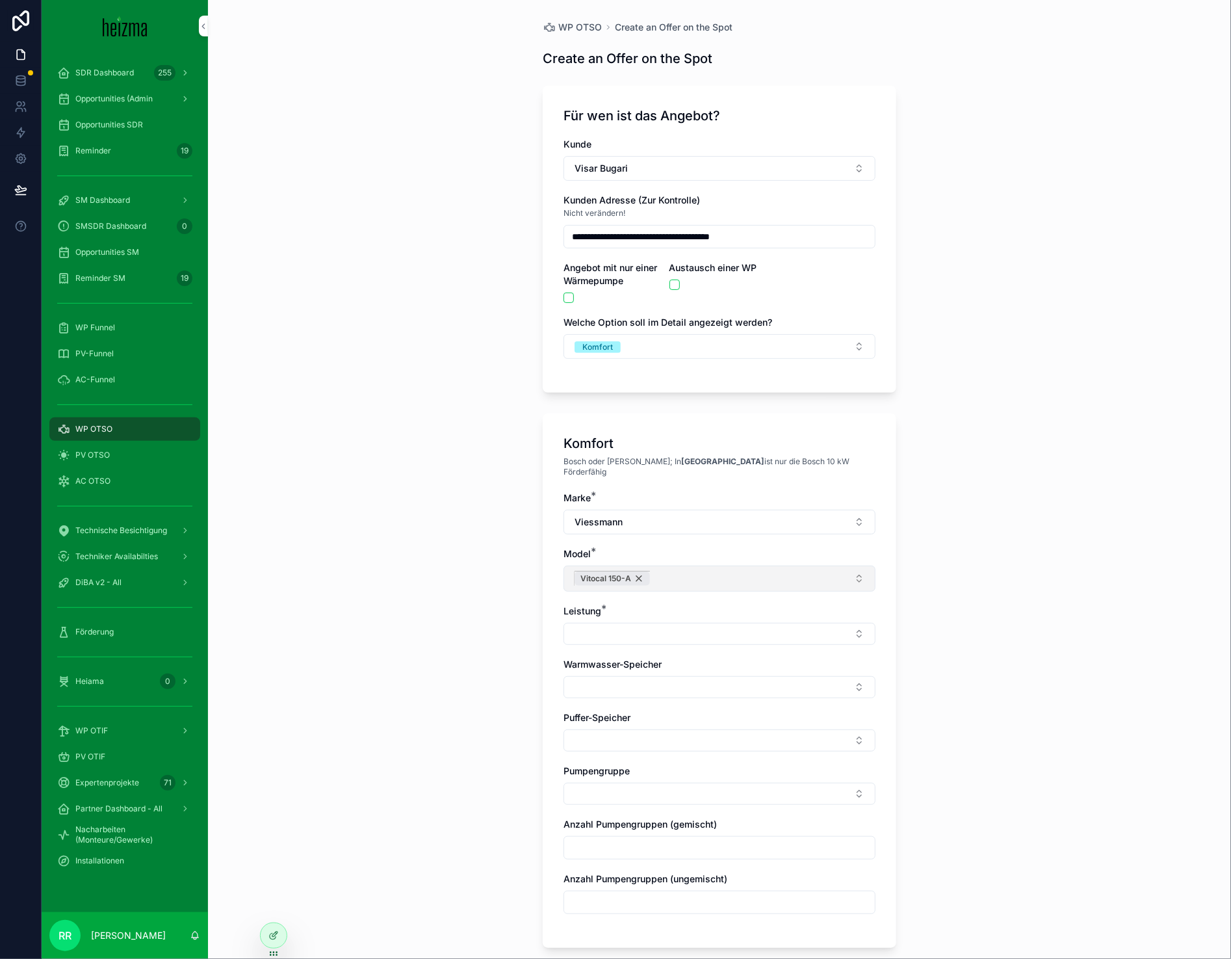
click at [633, 571] on div "Vitocal 150-A" at bounding box center [612, 578] width 75 height 14
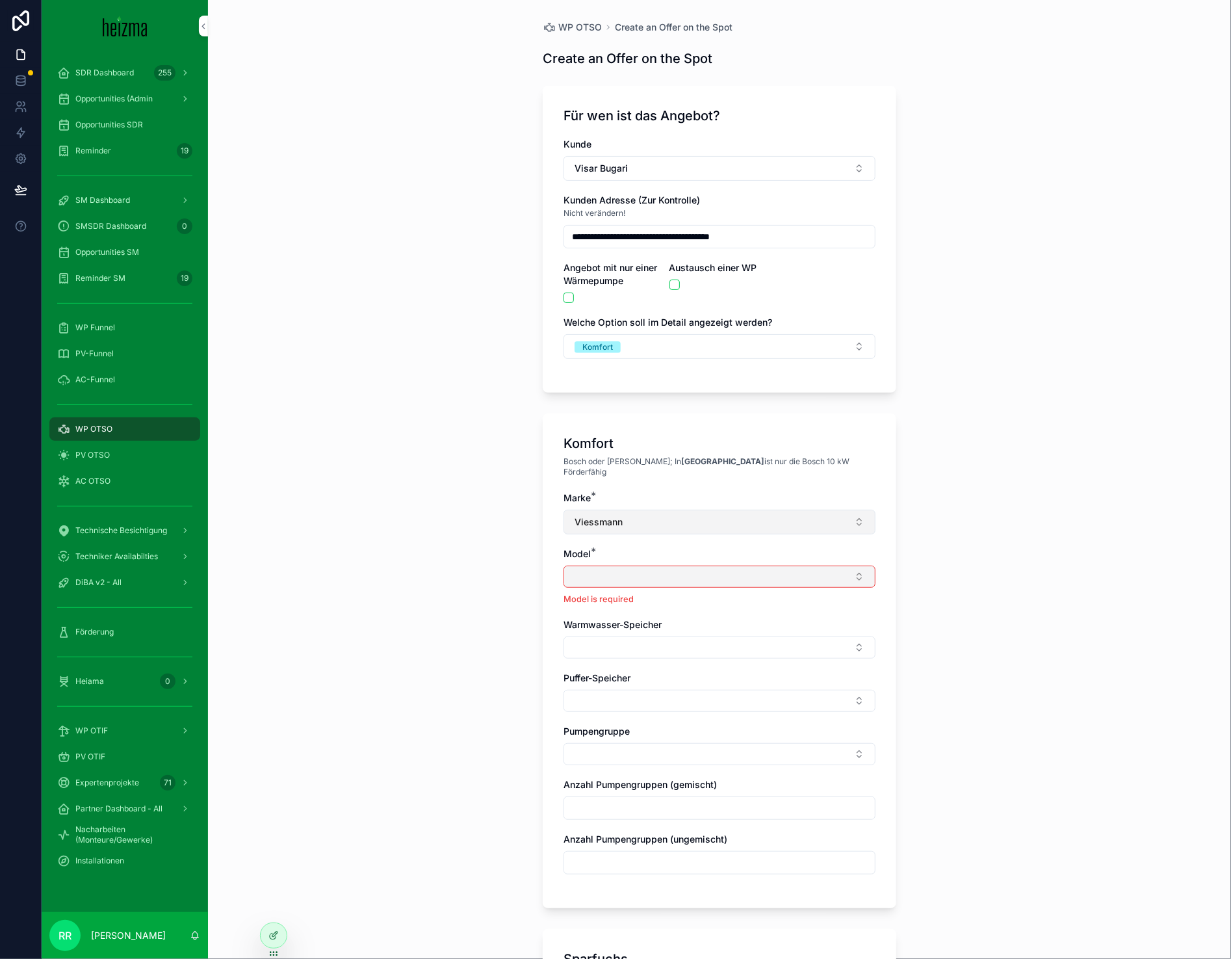
click at [627, 510] on button "Viessmann" at bounding box center [720, 522] width 312 height 25
click at [664, 714] on div "Vaillant" at bounding box center [713, 709] width 181 height 21
click at [587, 566] on button "Select Button" at bounding box center [720, 577] width 312 height 22
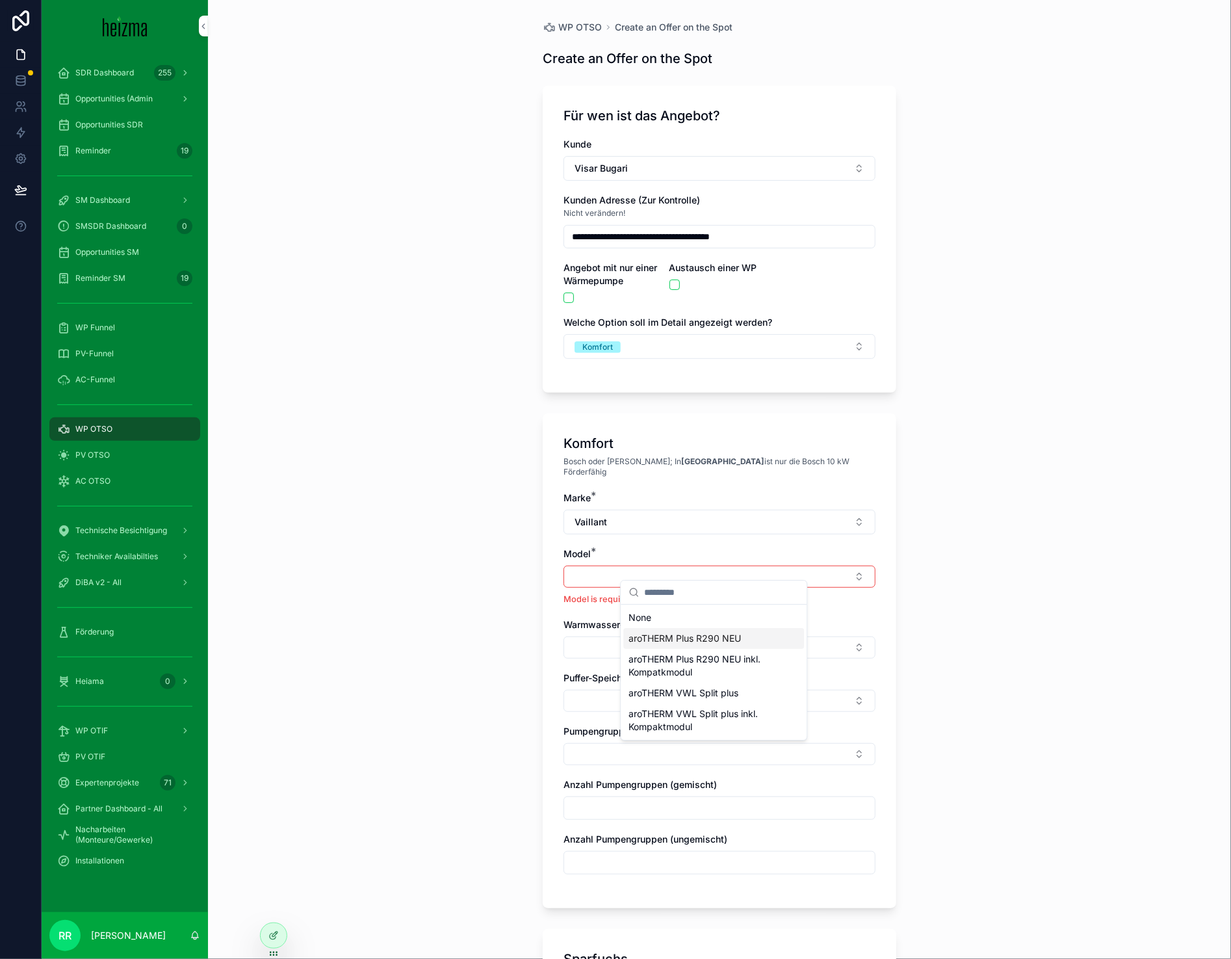
click at [649, 644] on span "aroTHERM Plus R290 NEU" at bounding box center [685, 638] width 112 height 13
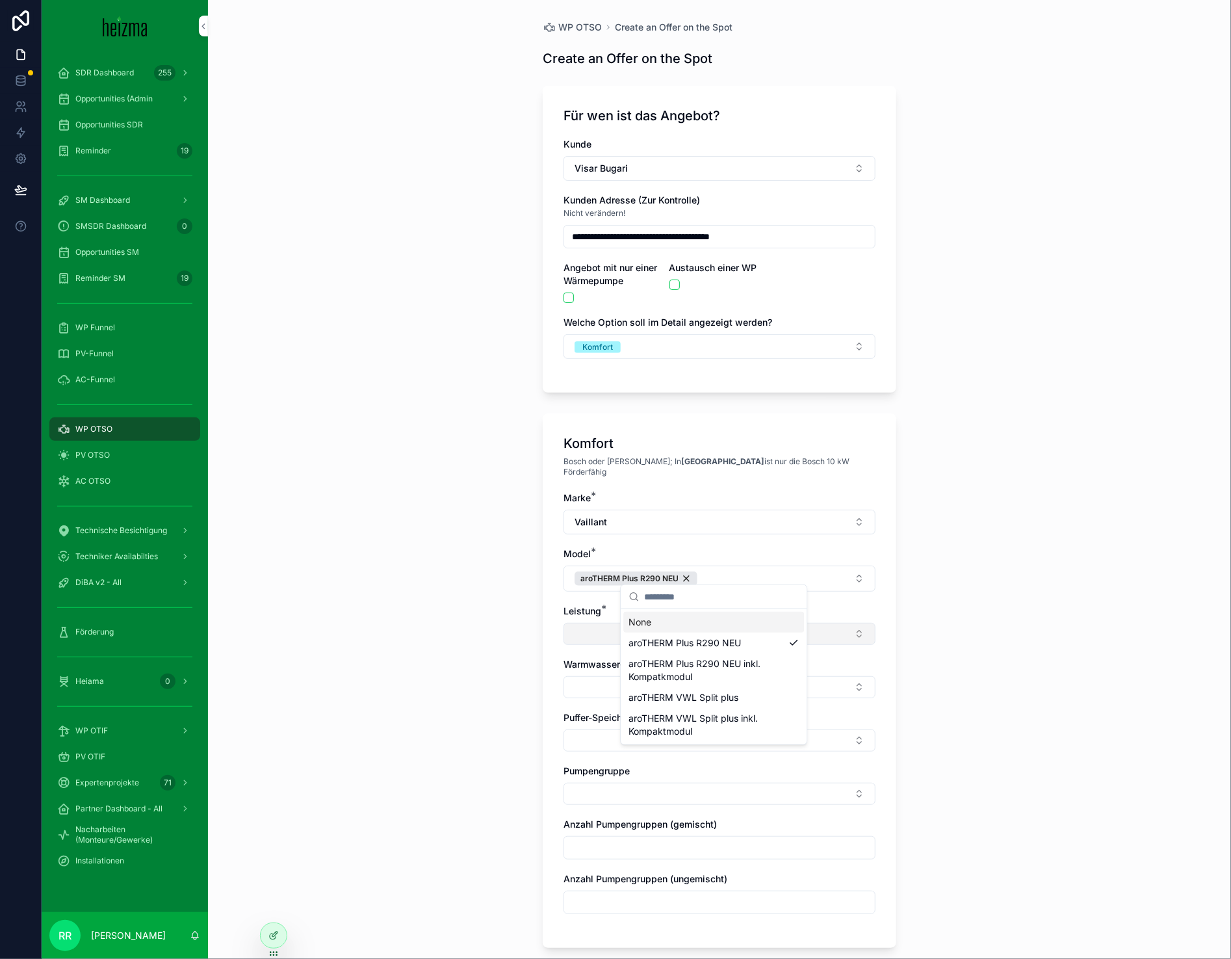
click at [564, 625] on button "Select Button" at bounding box center [720, 634] width 312 height 22
click at [675, 699] on div "12 kW" at bounding box center [713, 696] width 181 height 21
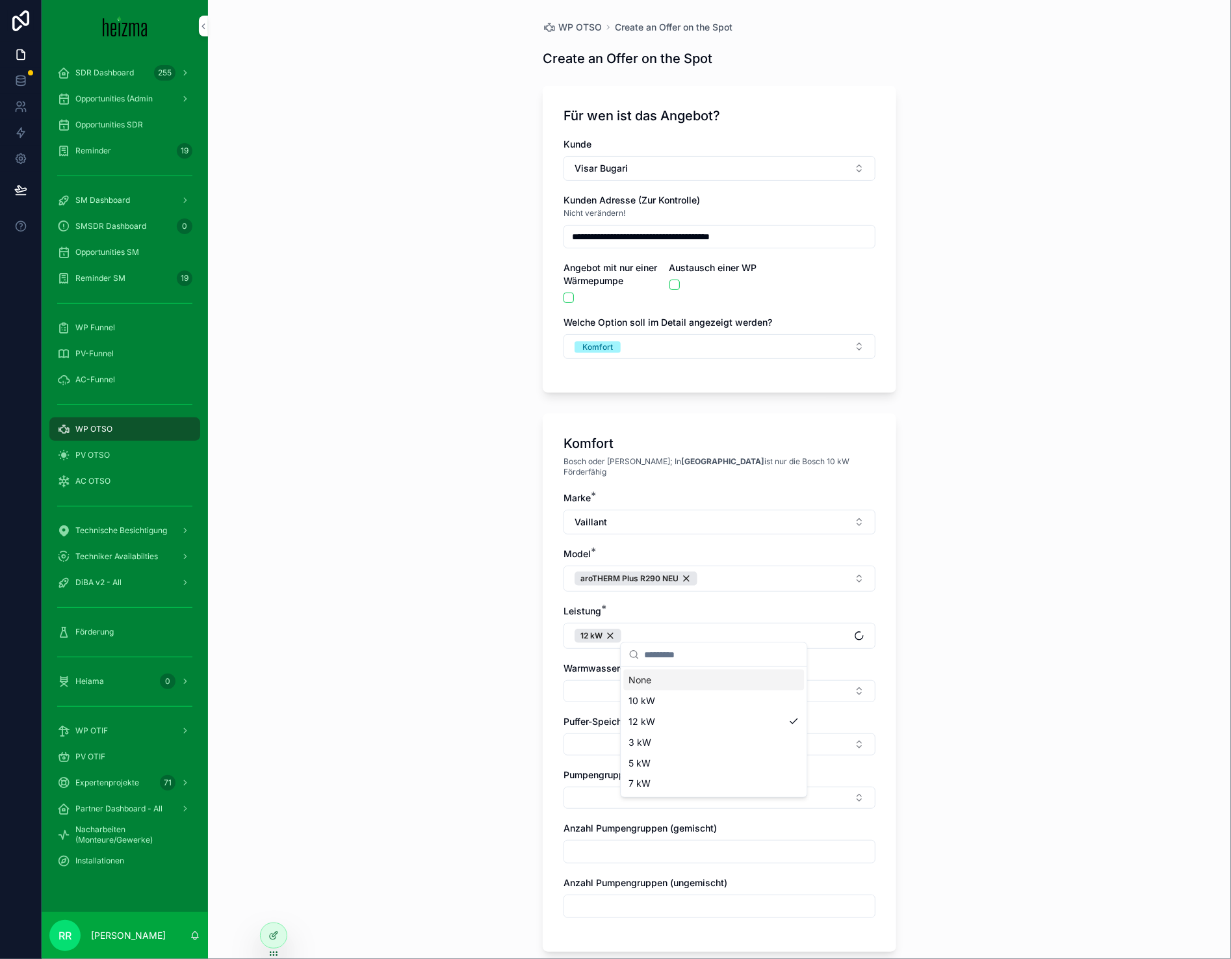
drag, startPoint x: 572, startPoint y: 667, endPoint x: 575, endPoint y: 675, distance: 8.8
click at [572, 667] on div "Warmwasser-Speicher" at bounding box center [720, 682] width 312 height 40
click at [576, 680] on button "Select Button" at bounding box center [720, 691] width 312 height 22
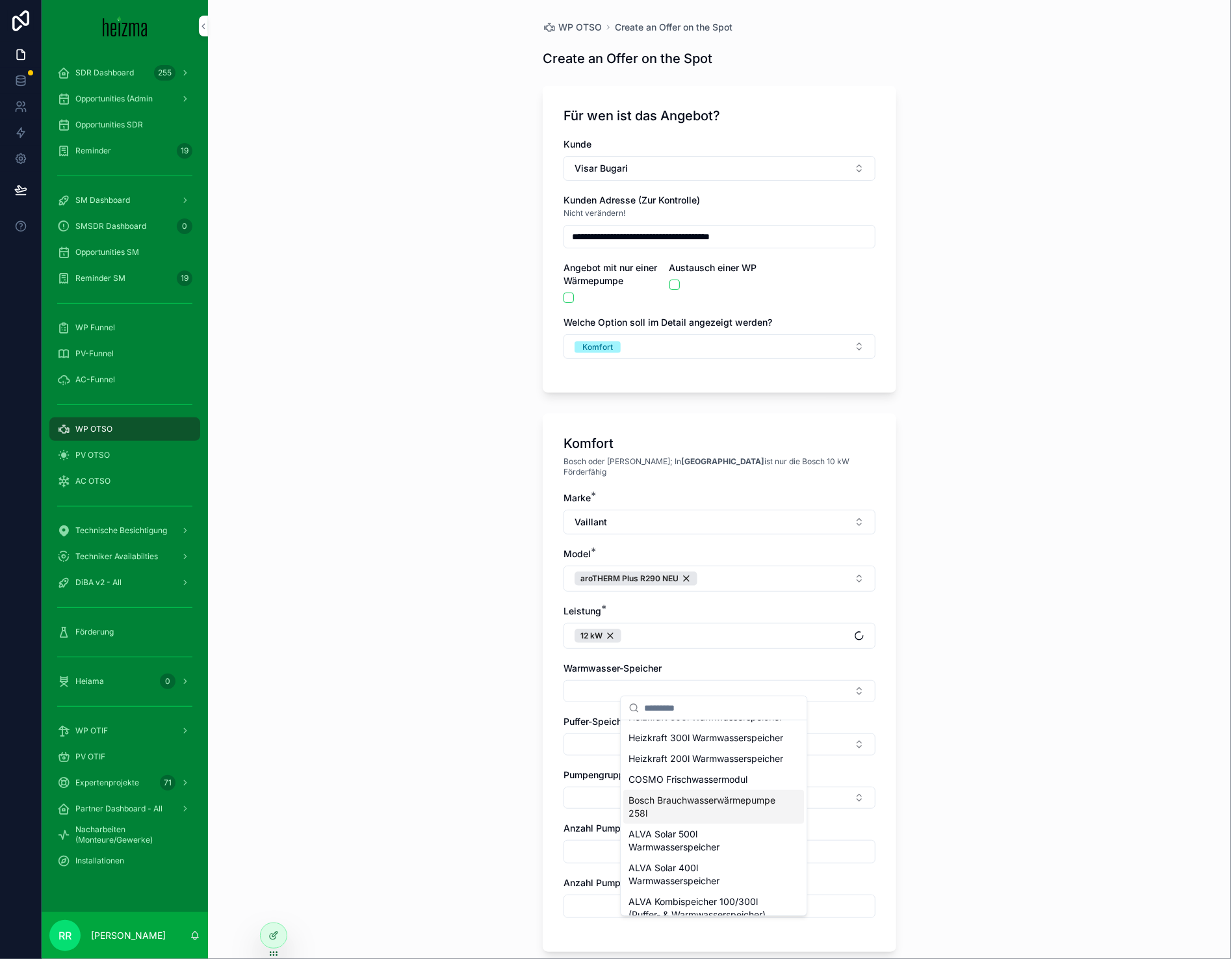
scroll to position [577, 0]
click at [703, 766] on span "Heizkraft 300l Warmwasserspeicher" at bounding box center [706, 759] width 155 height 13
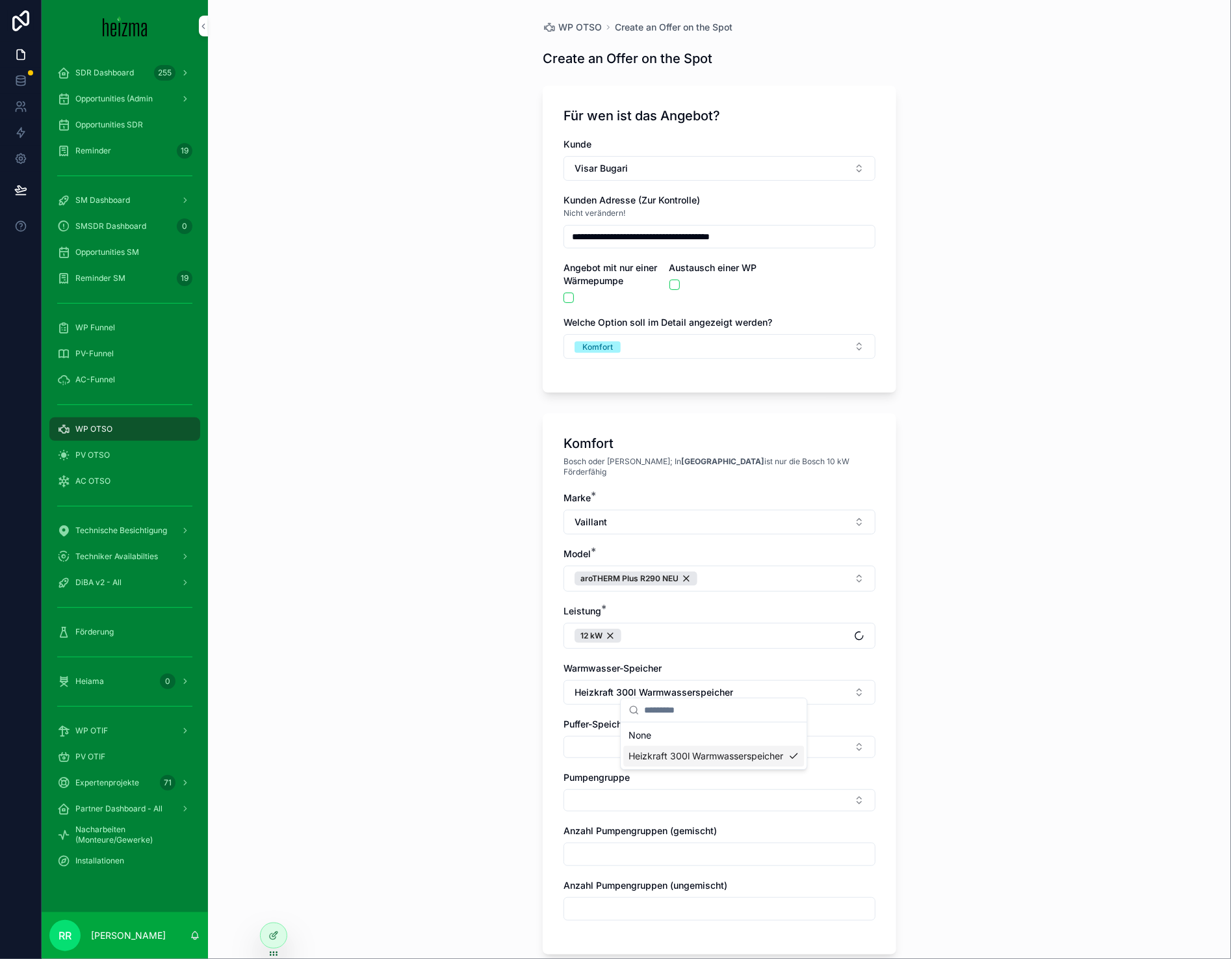
scroll to position [0, 0]
click at [447, 735] on div "**********" at bounding box center [719, 479] width 1023 height 959
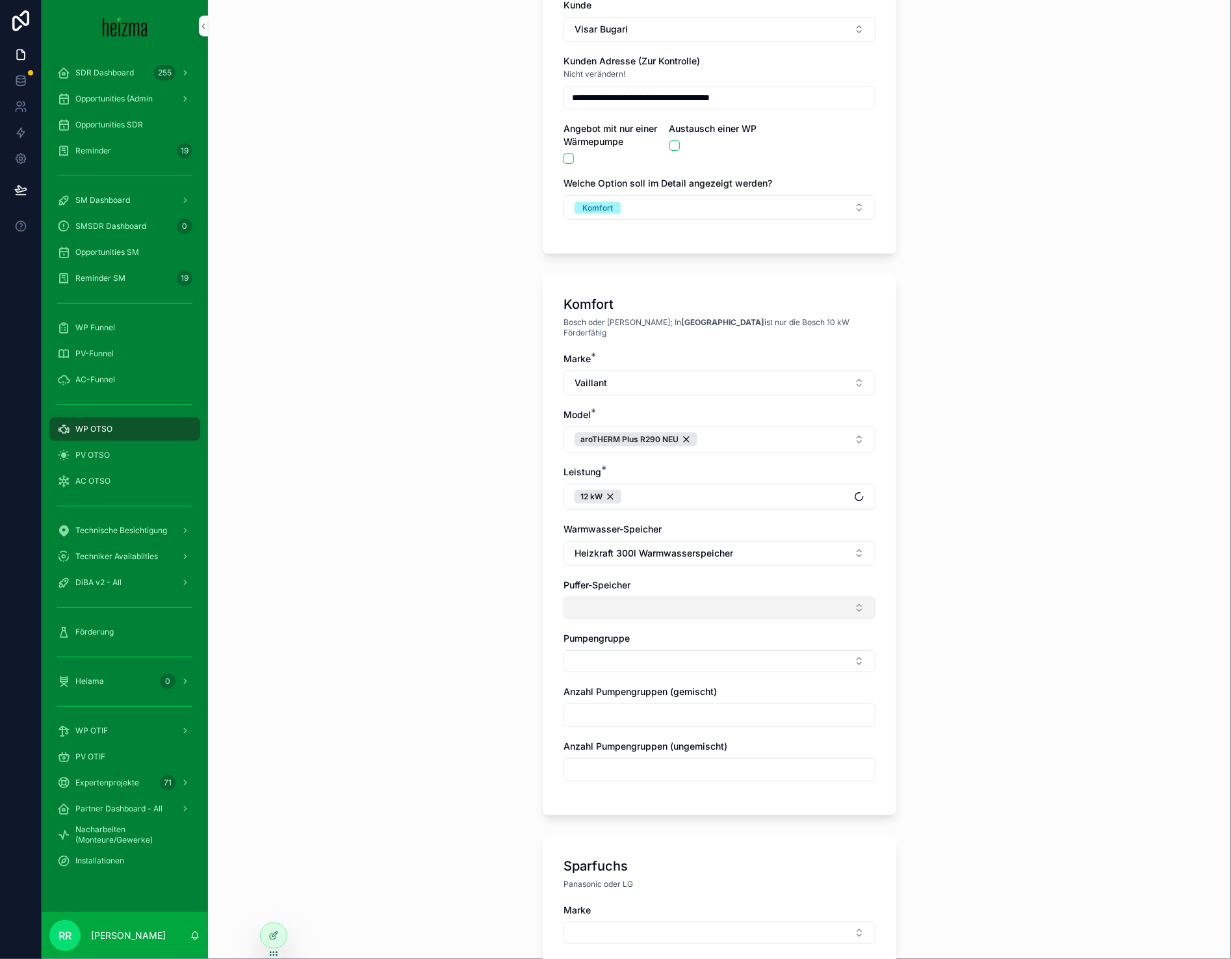
scroll to position [140, 0]
click at [659, 595] on button "Select Button" at bounding box center [720, 606] width 312 height 22
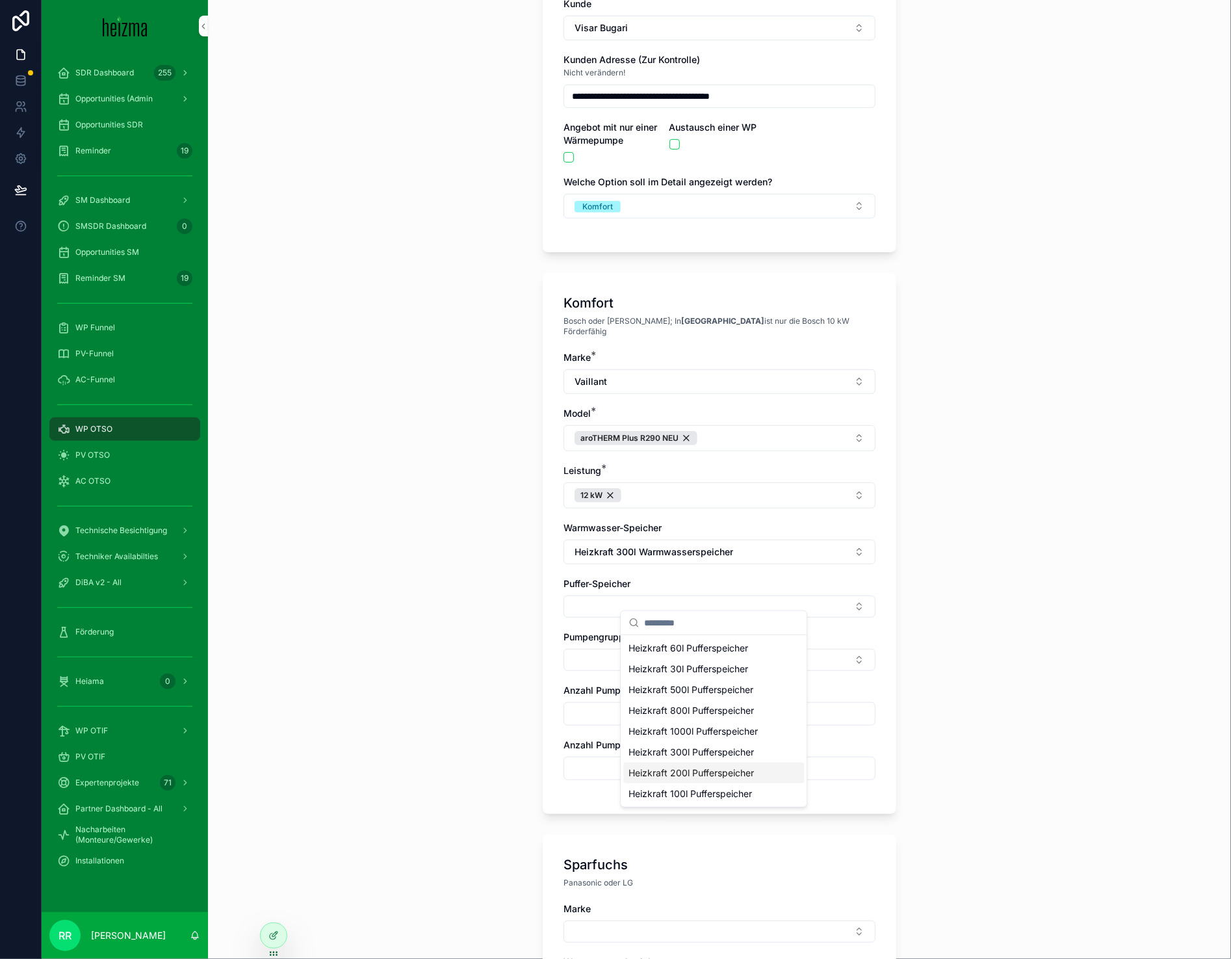
click at [692, 776] on span "Heizkraft 200l Pufferspeicher" at bounding box center [691, 772] width 125 height 13
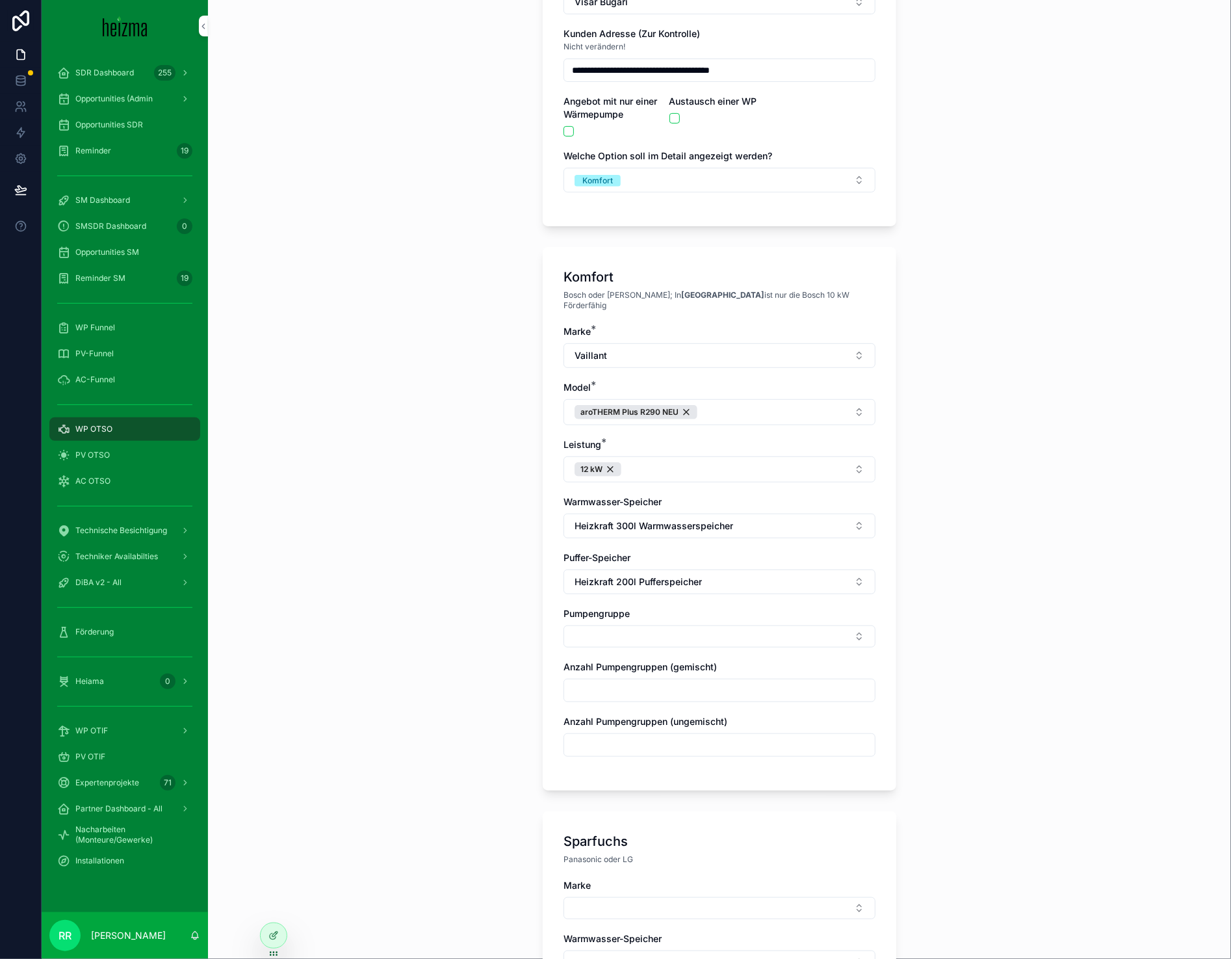
scroll to position [169, 0]
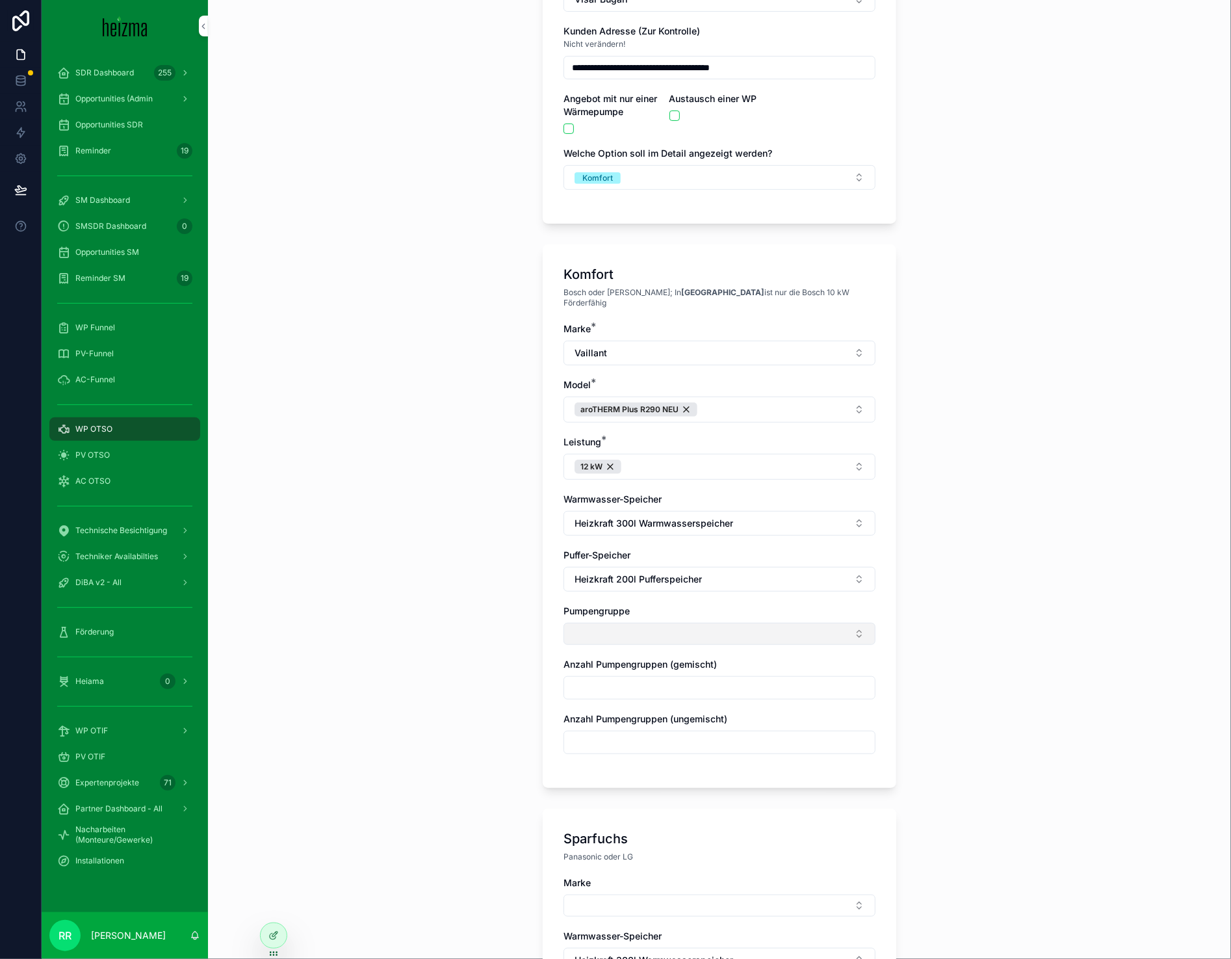
click at [614, 627] on button "Select Button" at bounding box center [720, 634] width 312 height 22
click at [636, 679] on span "Ungemischt" at bounding box center [654, 676] width 51 height 13
click at [651, 716] on span "Gemischt" at bounding box center [649, 722] width 40 height 13
click at [579, 683] on input "scrollable content" at bounding box center [719, 692] width 311 height 18
type input "*"
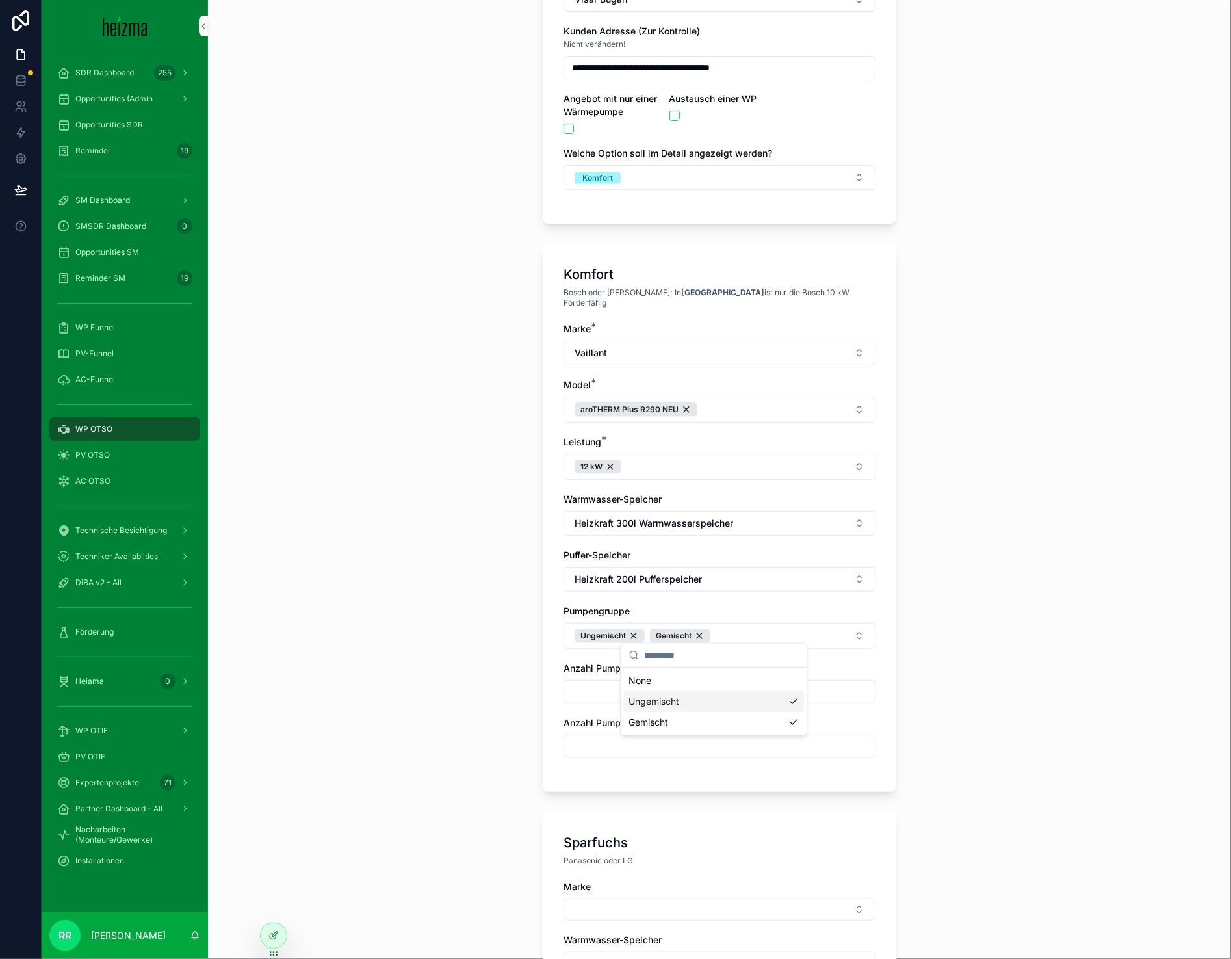
type input "*"
click at [592, 773] on div "Komfort Bosch oder Viessmann; In [GEOGRAPHIC_DATA] ist nur die Bosch 10 kW Förd…" at bounding box center [720, 517] width 354 height 547
click at [591, 755] on div "Marke * Vaillant Model * aroTHERM Plus R290 NEU Leistung * 12 kW Warmwasser-Spe…" at bounding box center [720, 546] width 312 height 449
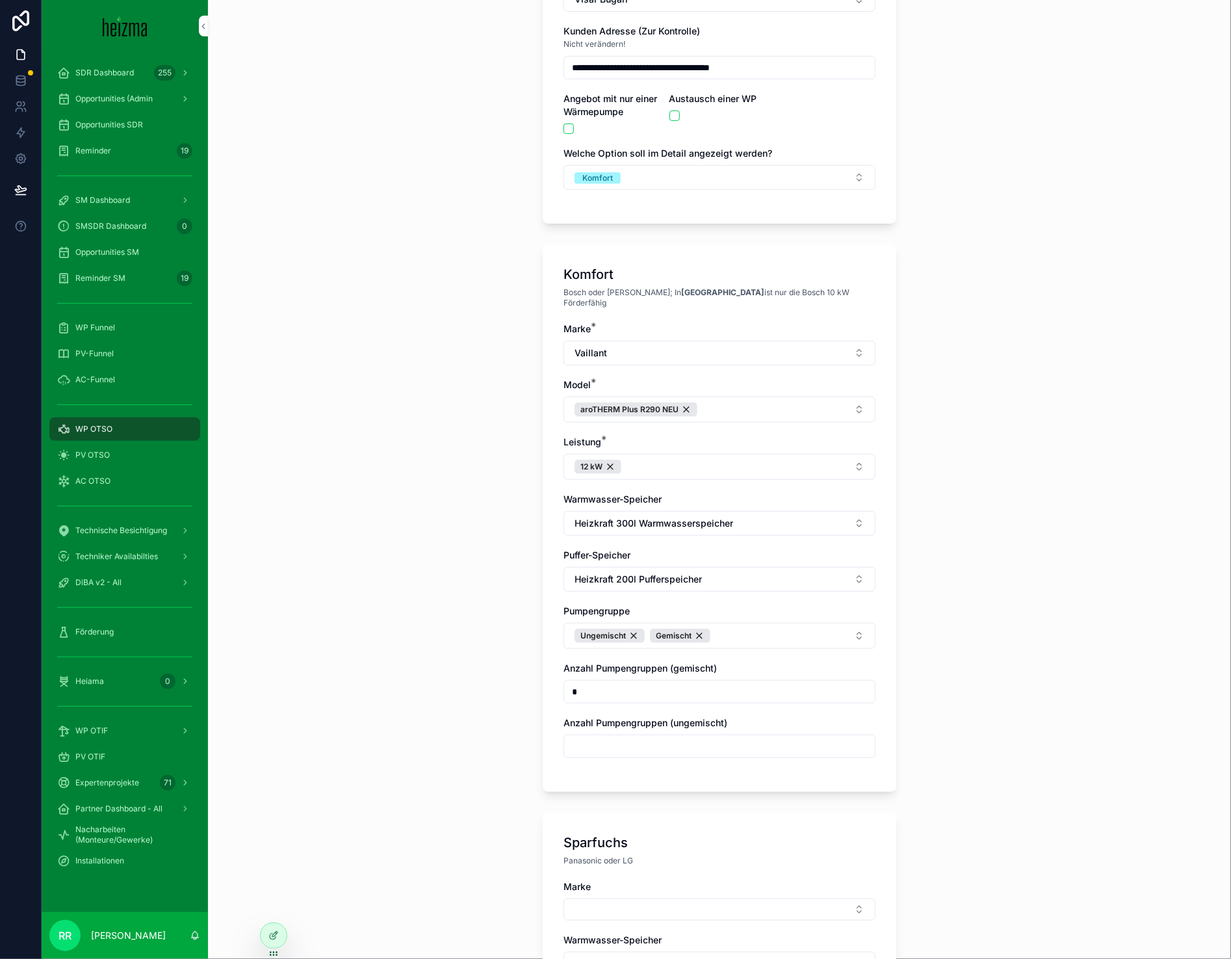
click at [591, 743] on input "scrollable content" at bounding box center [719, 746] width 311 height 18
type input "*"
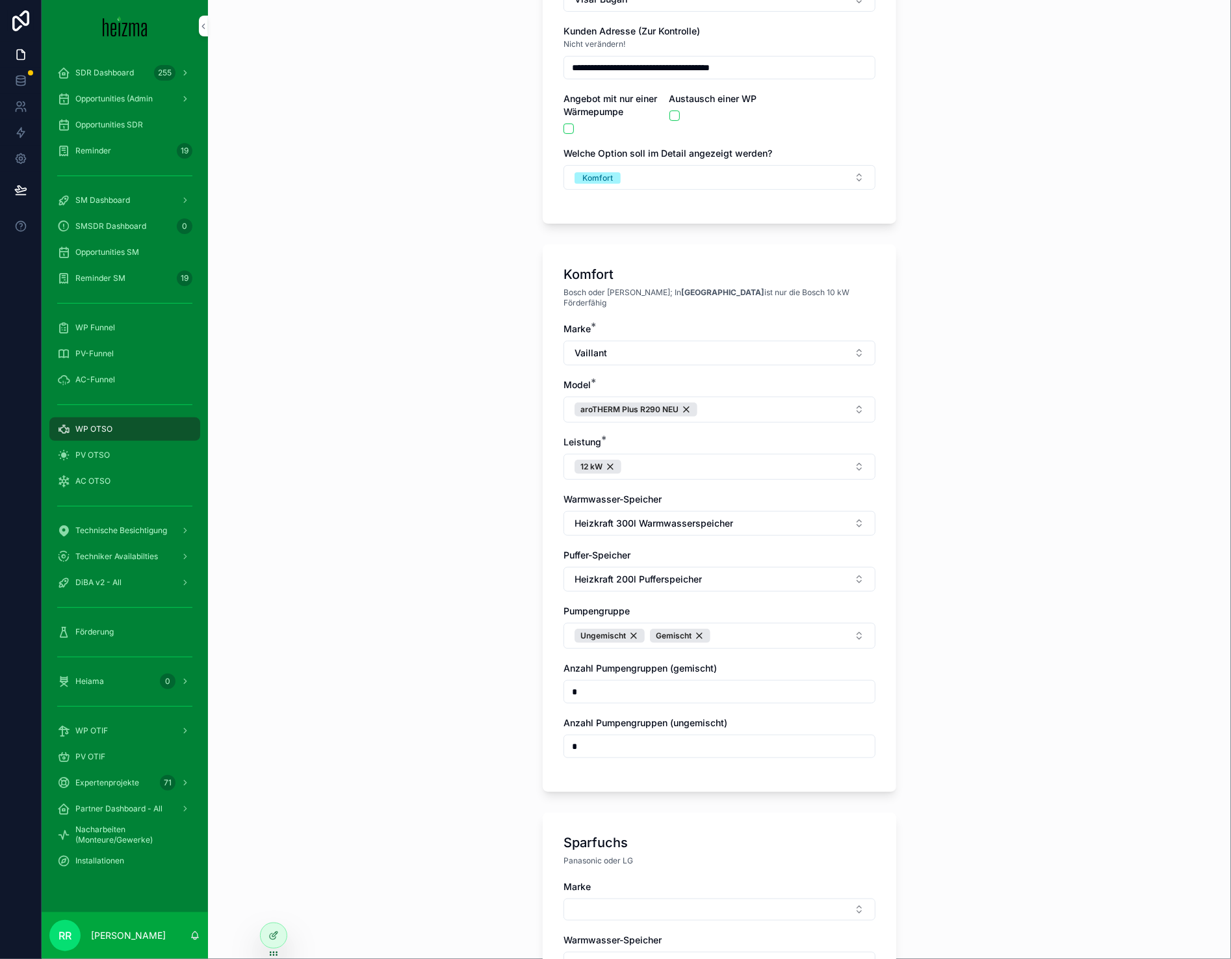
click at [514, 752] on div "**********" at bounding box center [719, 310] width 1023 height 959
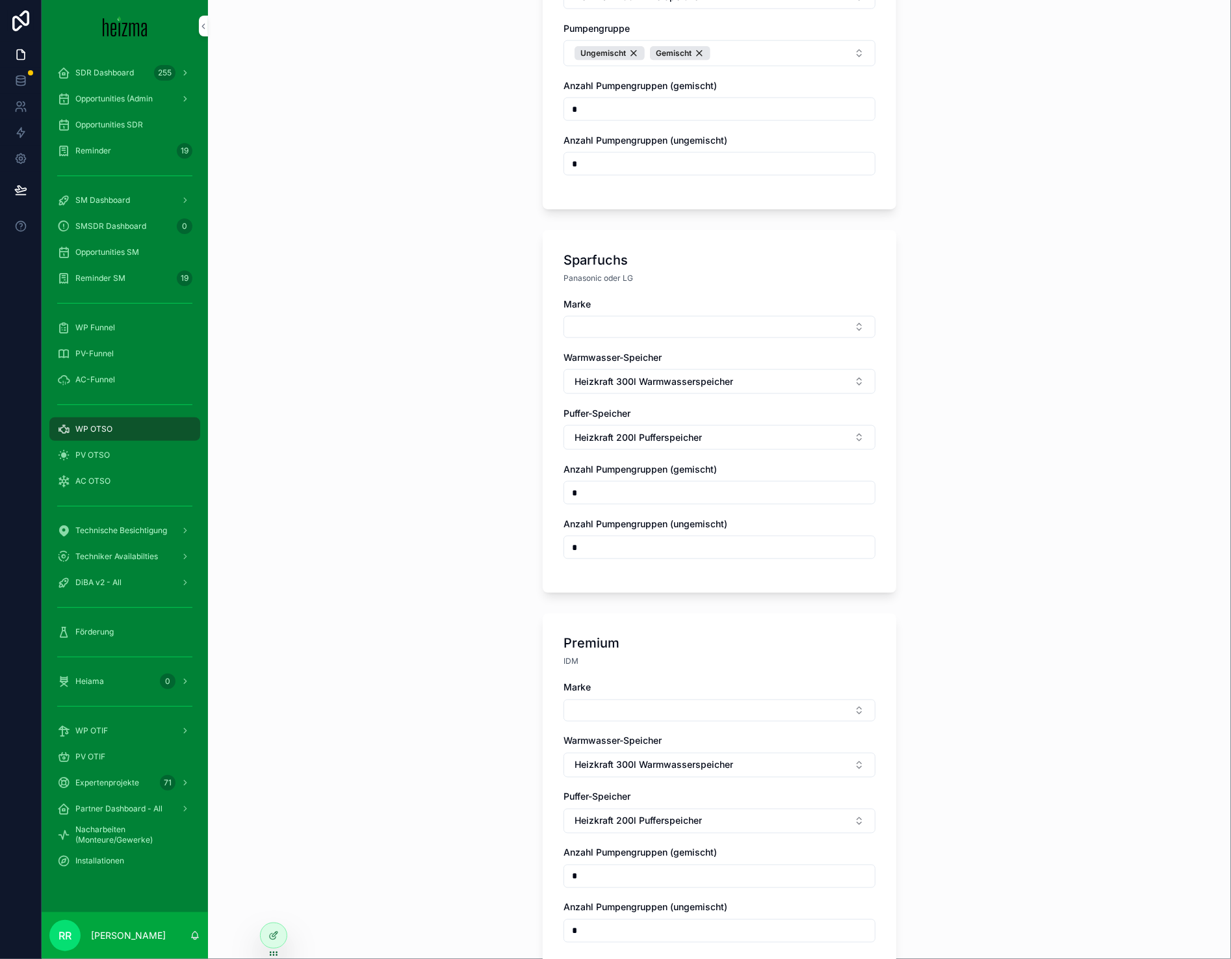
scroll to position [834, 0]
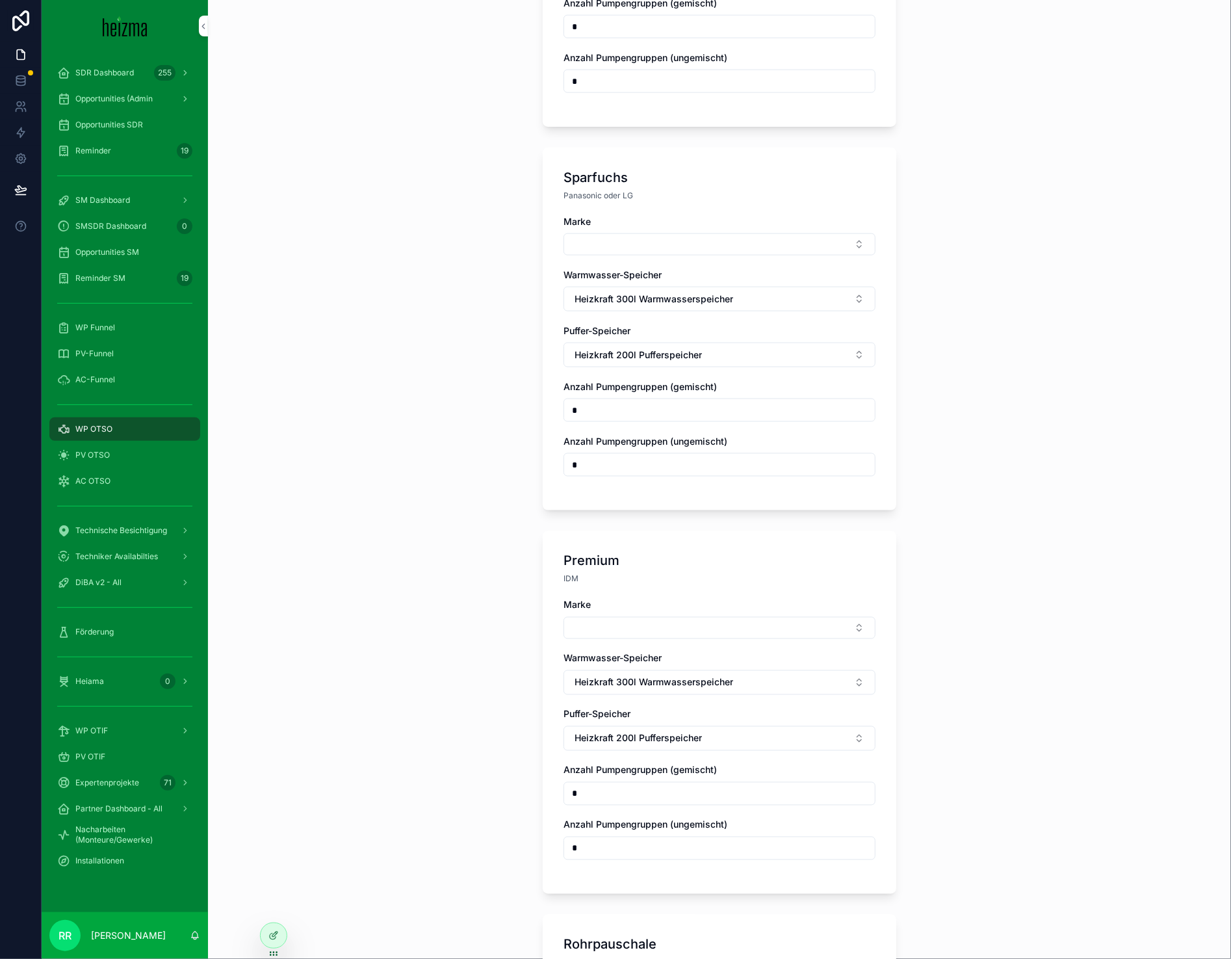
click at [636, 219] on div "Marke" at bounding box center [720, 235] width 312 height 40
click at [636, 235] on button "Select Button" at bounding box center [720, 244] width 312 height 22
click at [660, 340] on div "Vaillant" at bounding box center [713, 349] width 181 height 21
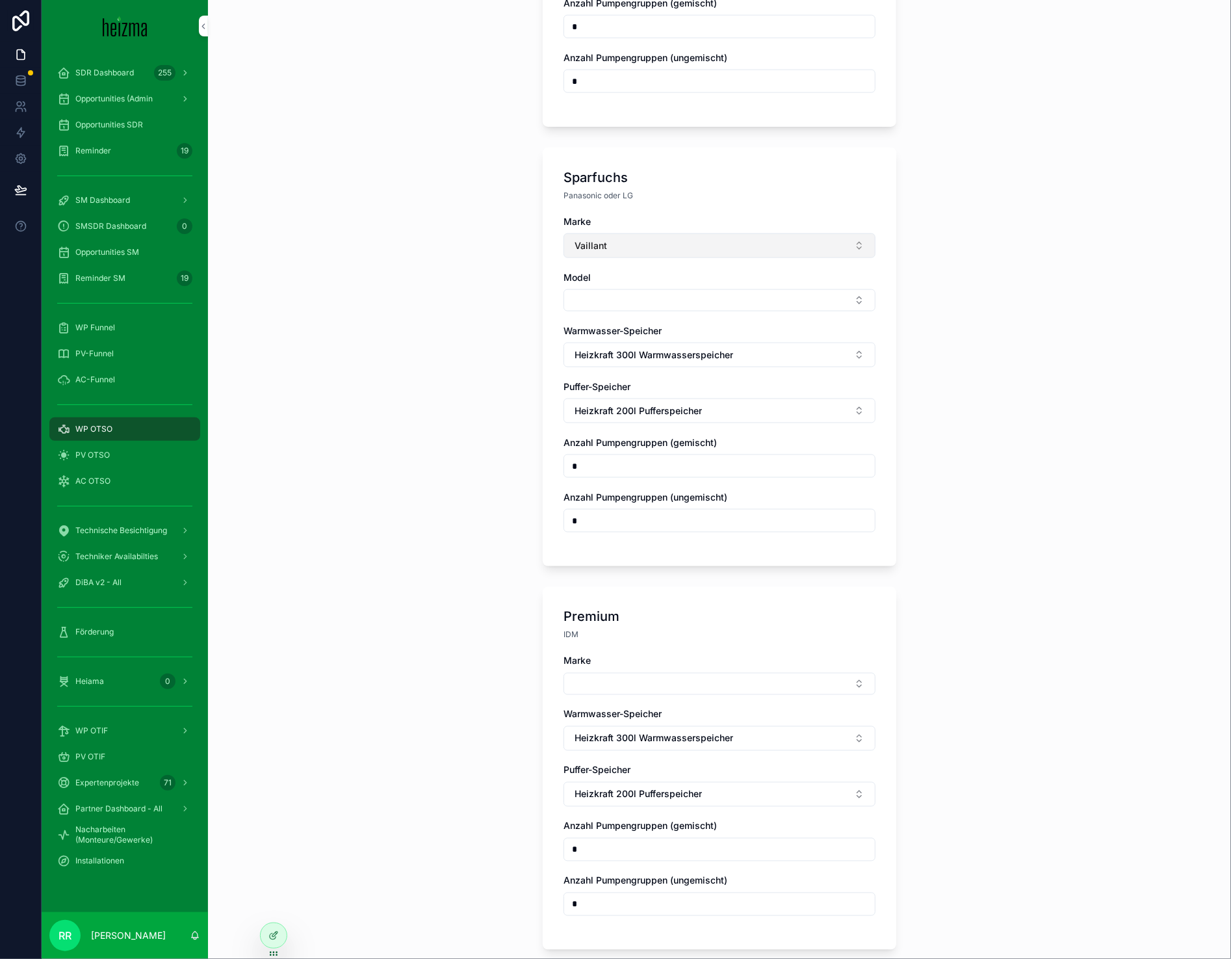
click at [637, 246] on button "Vaillant" at bounding box center [720, 245] width 312 height 25
click at [658, 354] on span "Panasonic" at bounding box center [651, 351] width 44 height 13
click at [599, 295] on button "Select Button" at bounding box center [720, 300] width 312 height 22
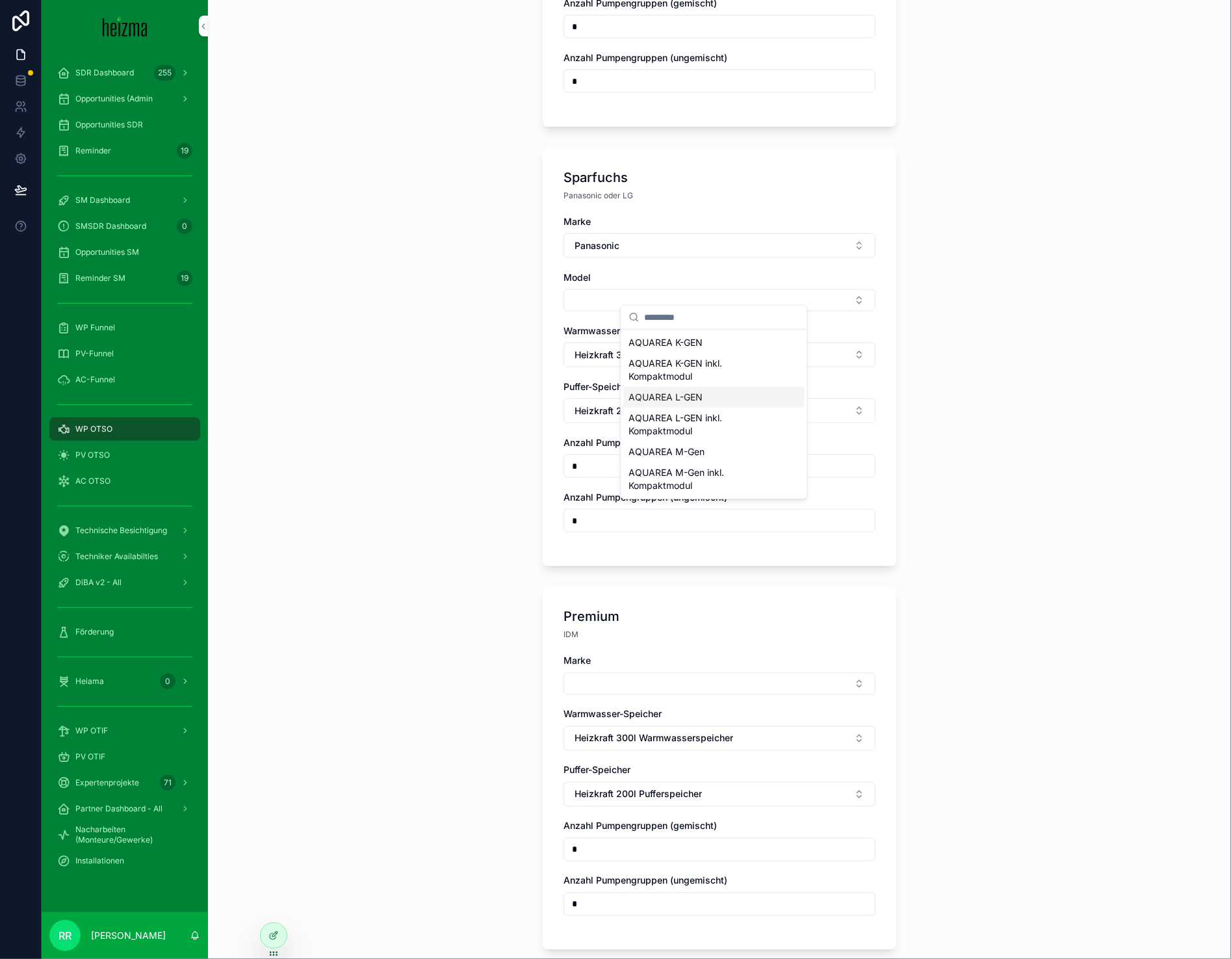
click at [696, 395] on span "AQUAREA L-GEN" at bounding box center [666, 397] width 74 height 13
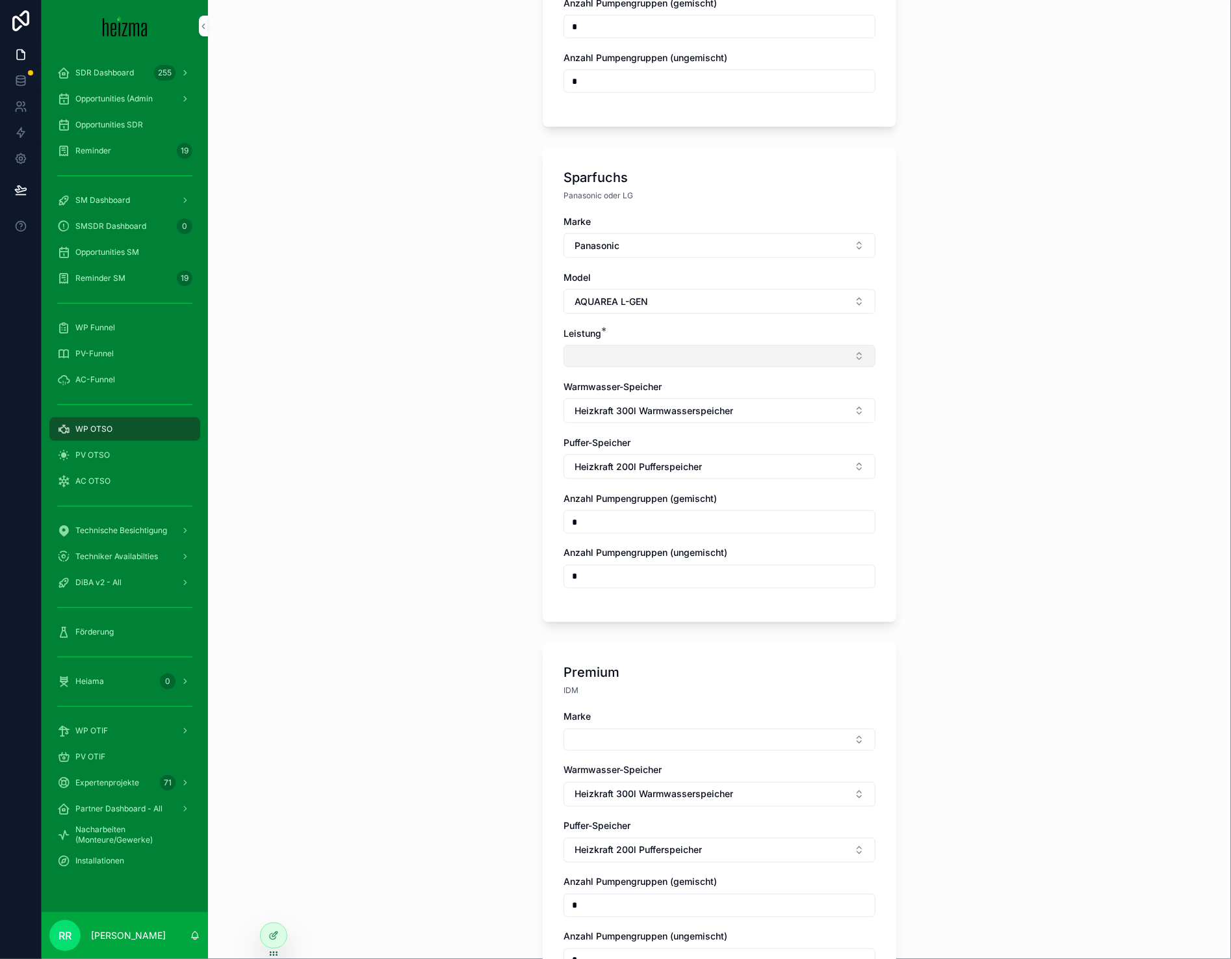
click at [636, 345] on button "Select Button" at bounding box center [720, 356] width 312 height 22
click at [664, 437] on div "9 kW" at bounding box center [713, 440] width 181 height 21
click at [623, 299] on button "AQUAREA L-GEN" at bounding box center [720, 301] width 312 height 25
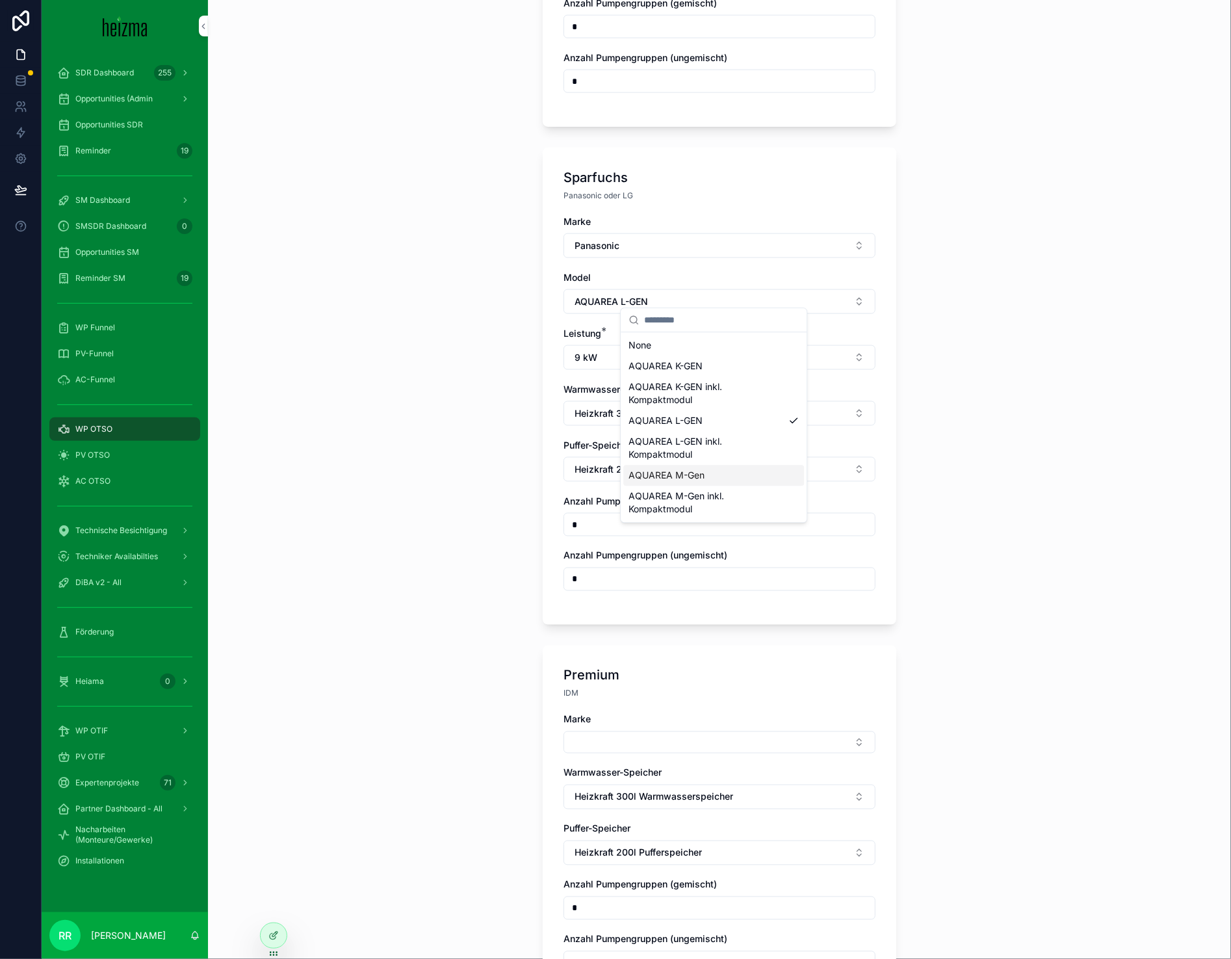
click at [662, 475] on span "AQUAREA M-Gen" at bounding box center [667, 475] width 76 height 13
click at [604, 333] on div "Leistung * 9 kW" at bounding box center [720, 348] width 312 height 43
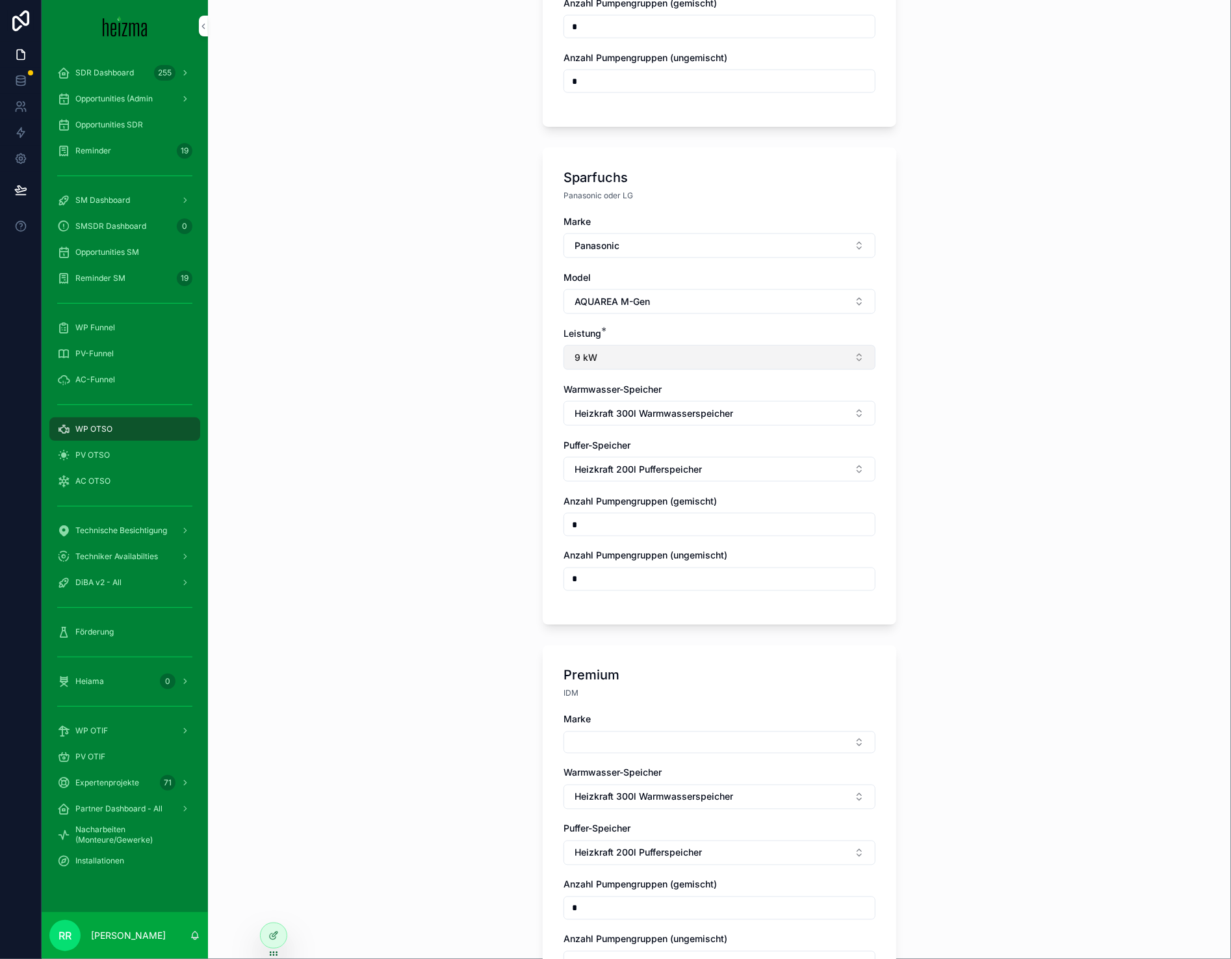
click at [606, 345] on button "9 kW" at bounding box center [720, 357] width 312 height 25
click at [660, 413] on div "12 kW" at bounding box center [713, 422] width 181 height 21
click at [437, 457] on div "**********" at bounding box center [719, 479] width 1023 height 959
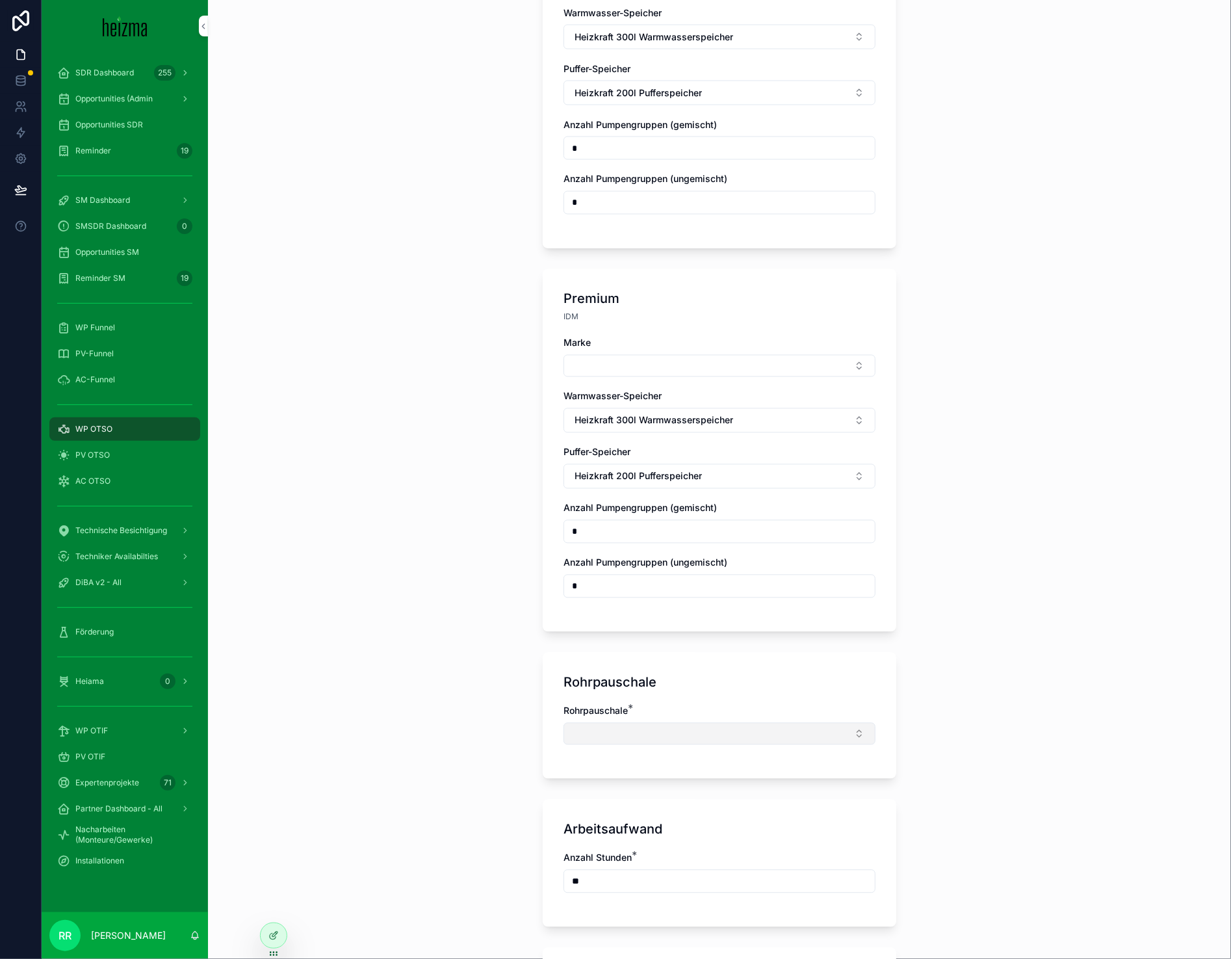
scroll to position [1292, 0]
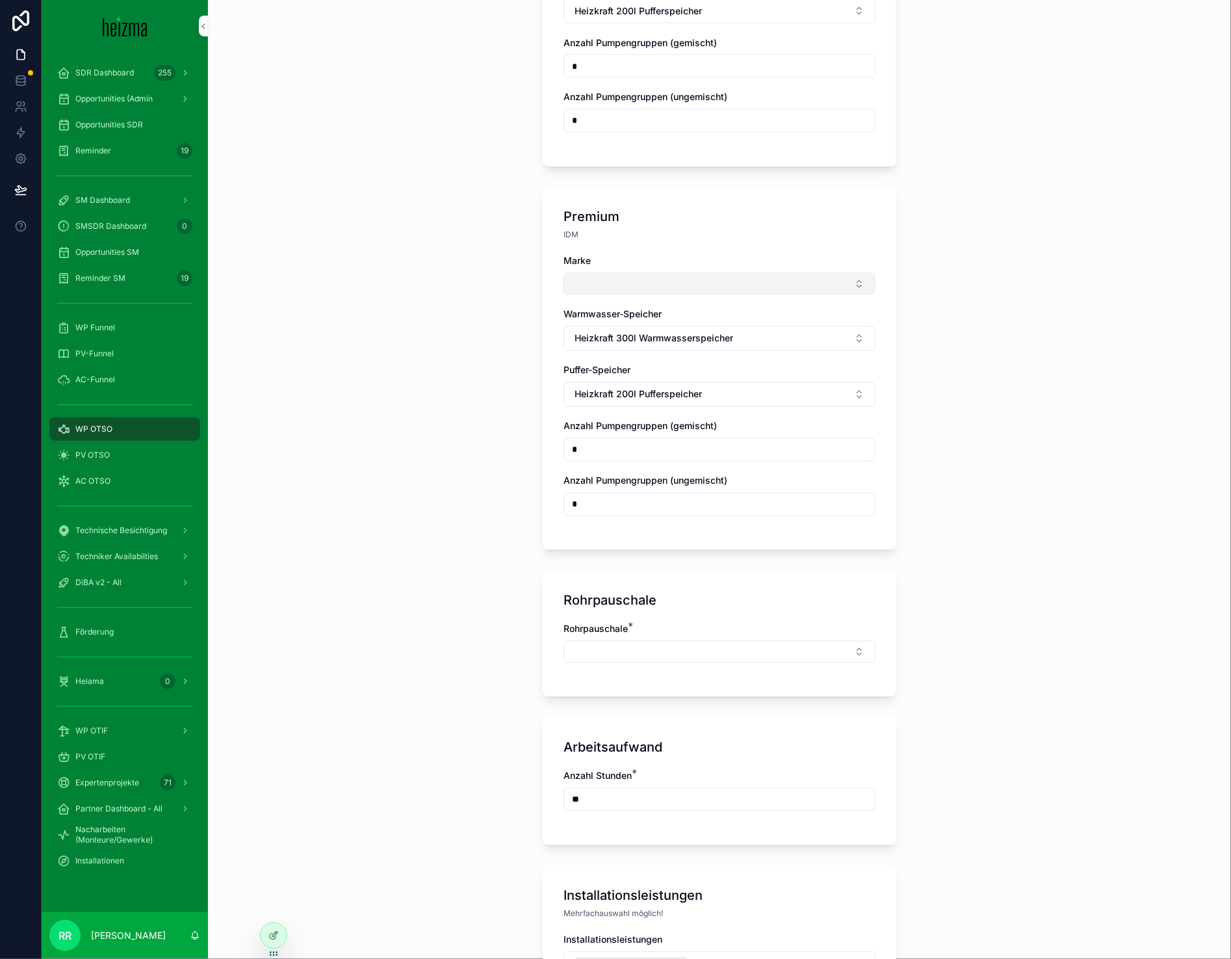
click at [610, 282] on button "Select Button" at bounding box center [720, 284] width 312 height 22
click at [656, 365] on span "Viessmann" at bounding box center [652, 367] width 46 height 13
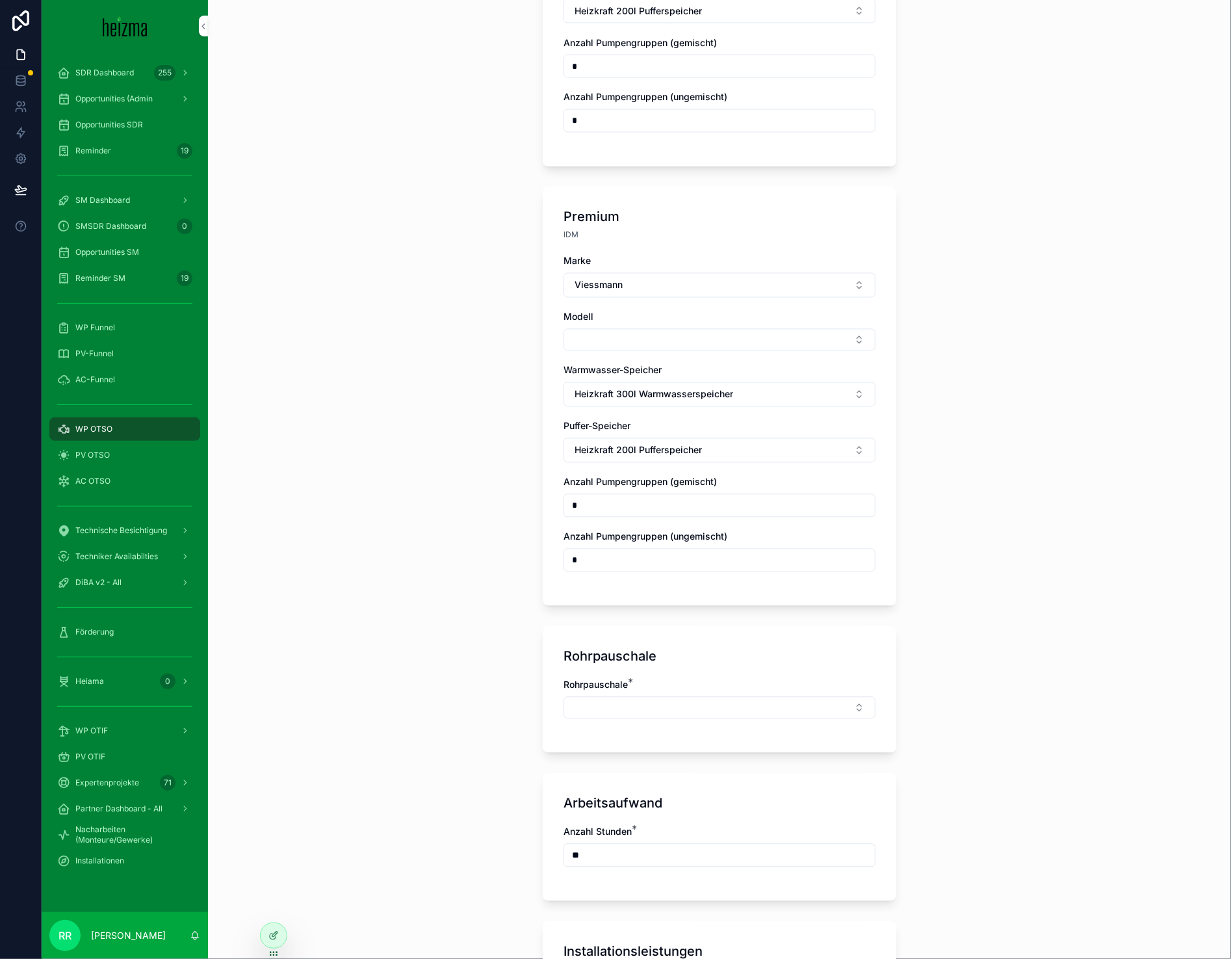
click at [629, 319] on div "Modell" at bounding box center [720, 331] width 312 height 40
click at [631, 329] on button "Select Button" at bounding box center [720, 340] width 312 height 22
click at [677, 382] on span "Vitocal 250-A" at bounding box center [658, 382] width 59 height 13
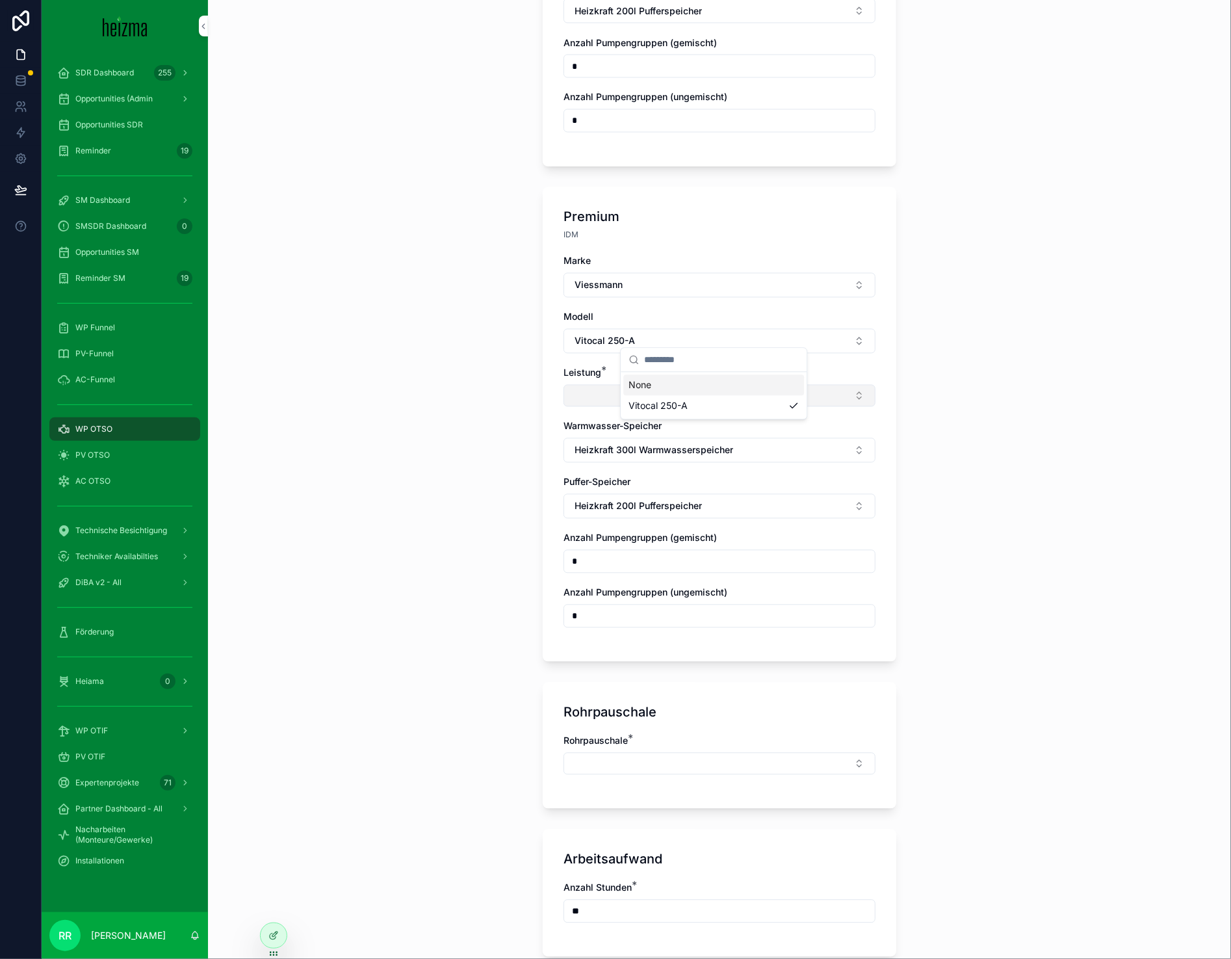
click at [616, 385] on button "Select Button" at bounding box center [720, 396] width 312 height 22
click at [655, 454] on div "13 kW" at bounding box center [713, 459] width 181 height 21
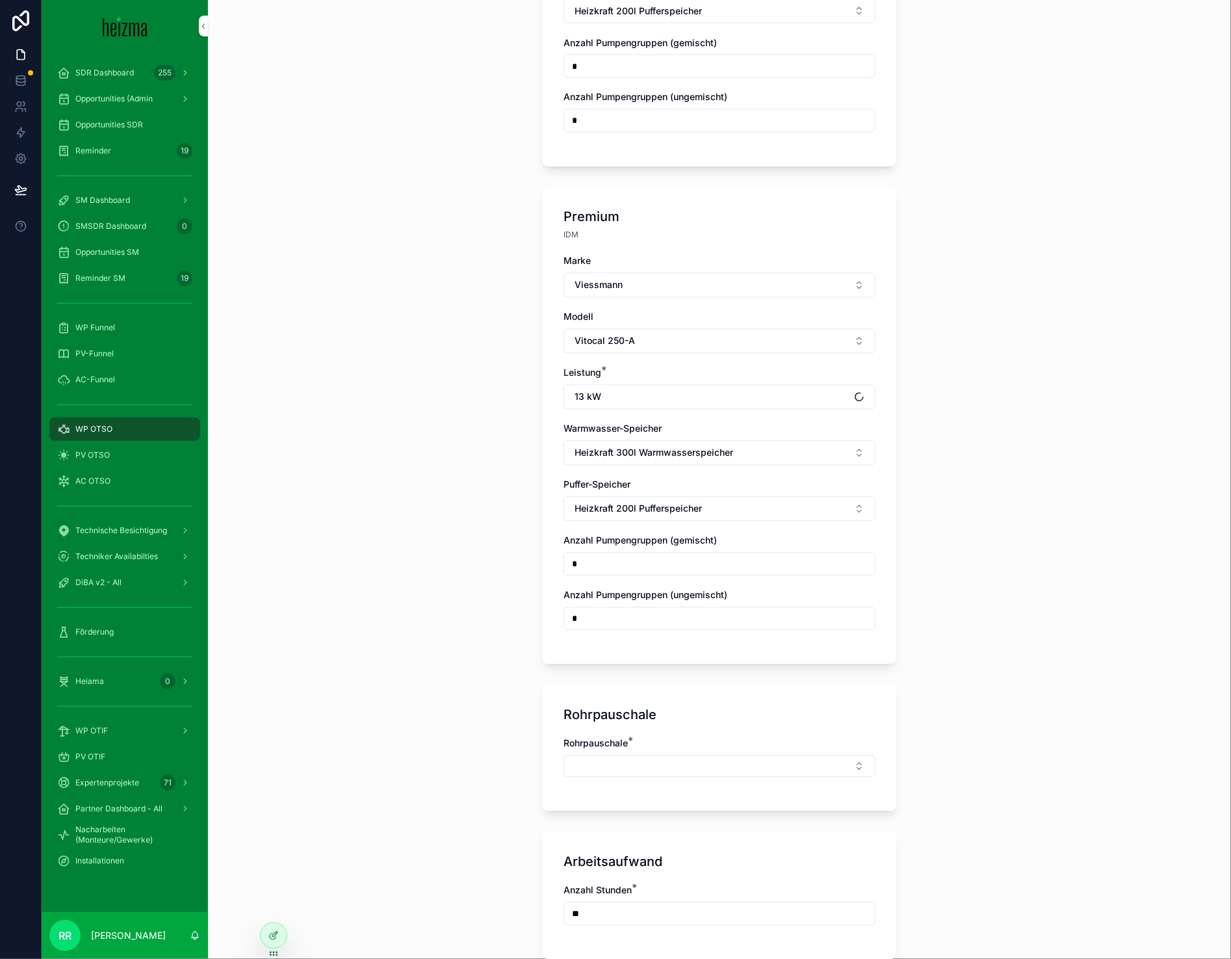
click at [387, 530] on div "**********" at bounding box center [719, 479] width 1023 height 959
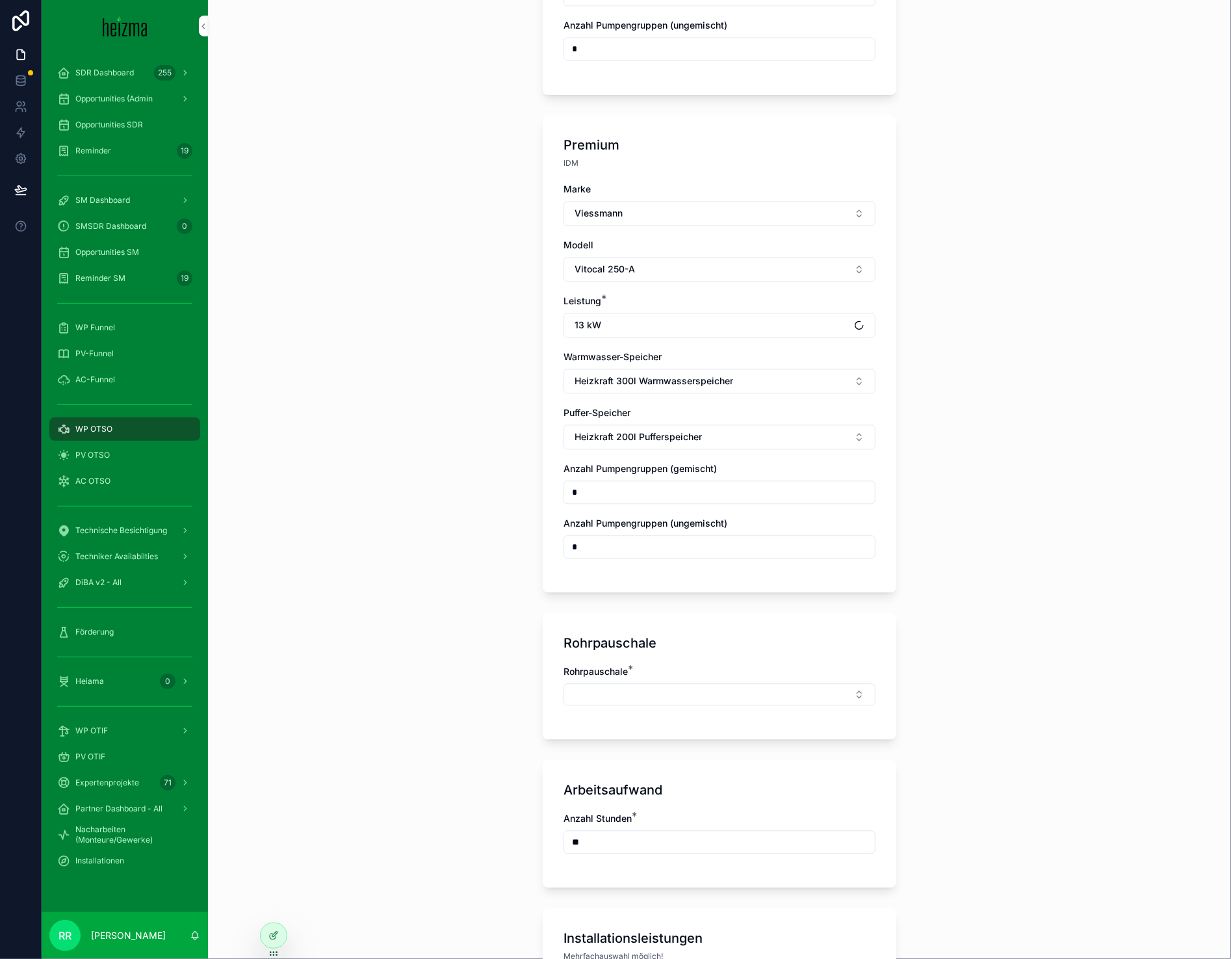
scroll to position [1411, 0]
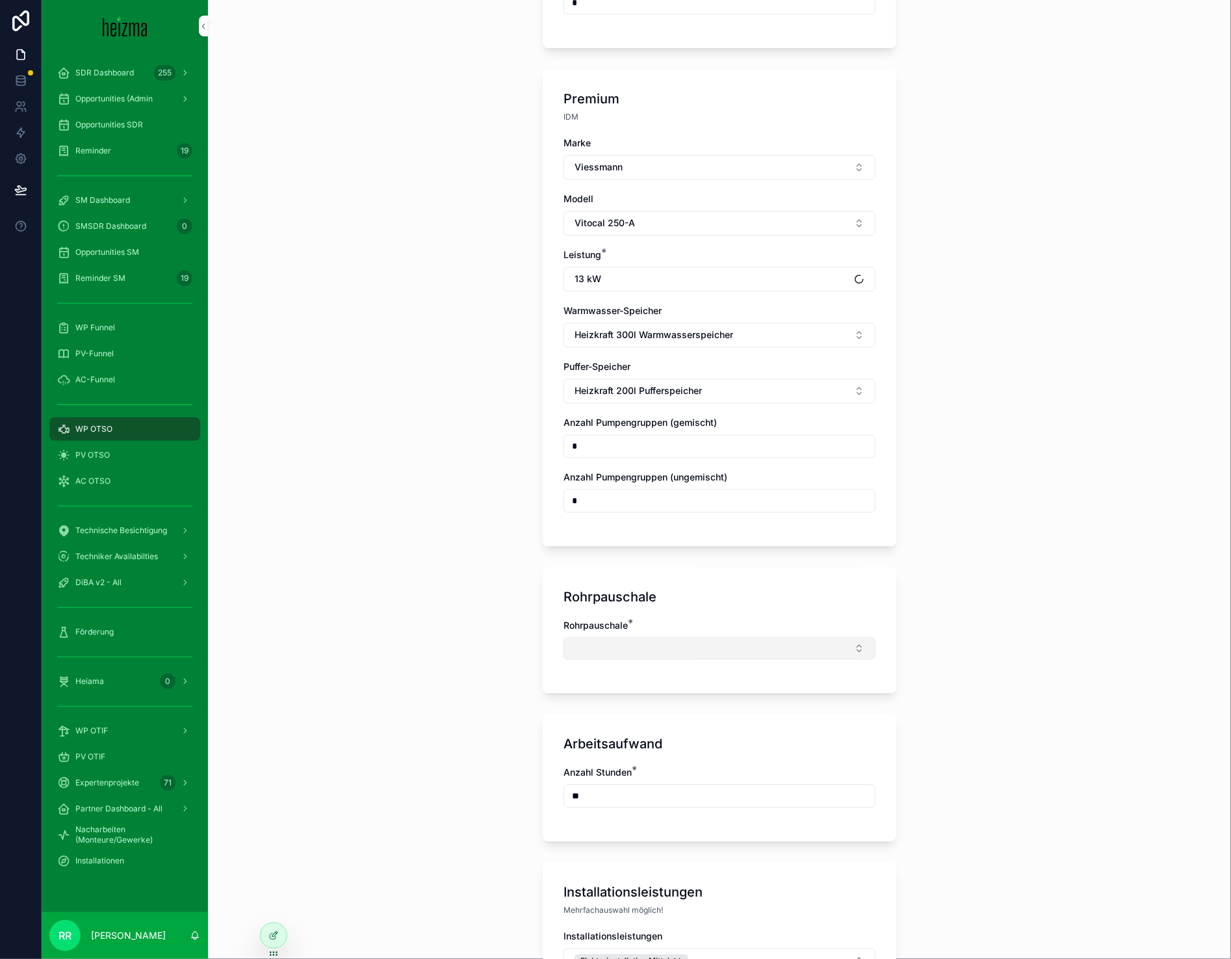
click at [719, 646] on button "Select Button" at bounding box center [720, 648] width 312 height 22
click at [700, 769] on div "Mittel" at bounding box center [713, 774] width 181 height 21
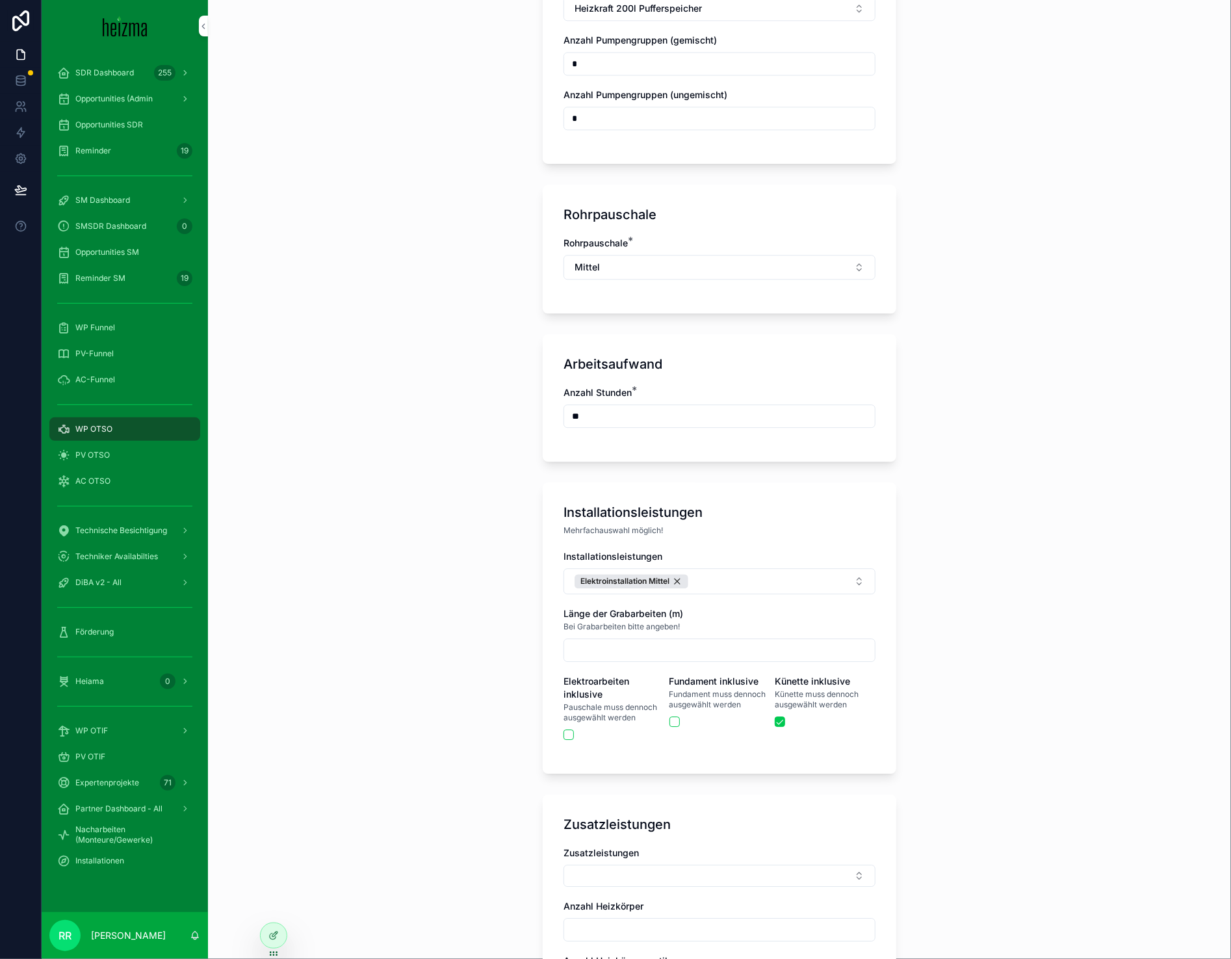
scroll to position [1812, 0]
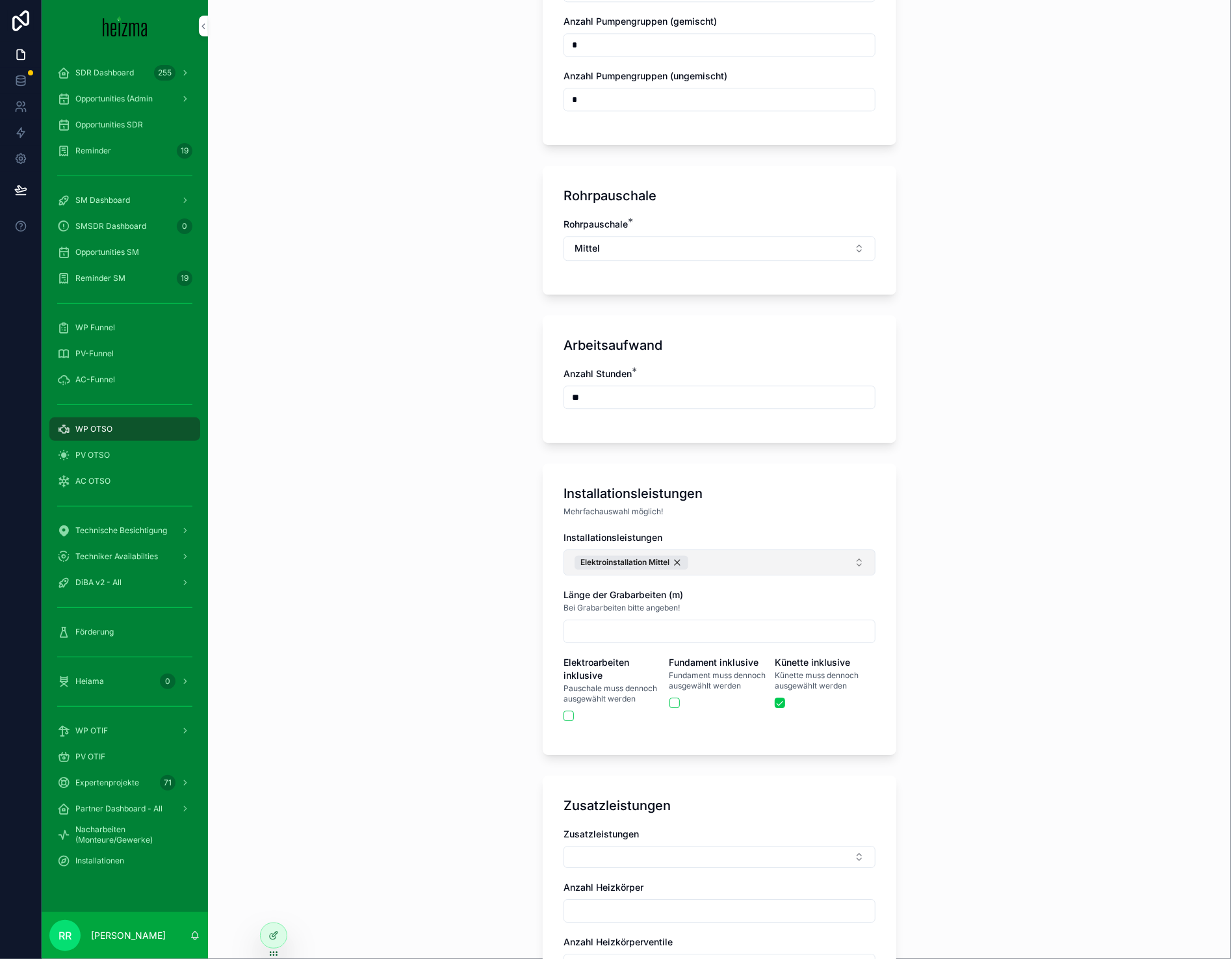
click at [750, 551] on button "Elektroinstallation Mittel" at bounding box center [720, 562] width 312 height 26
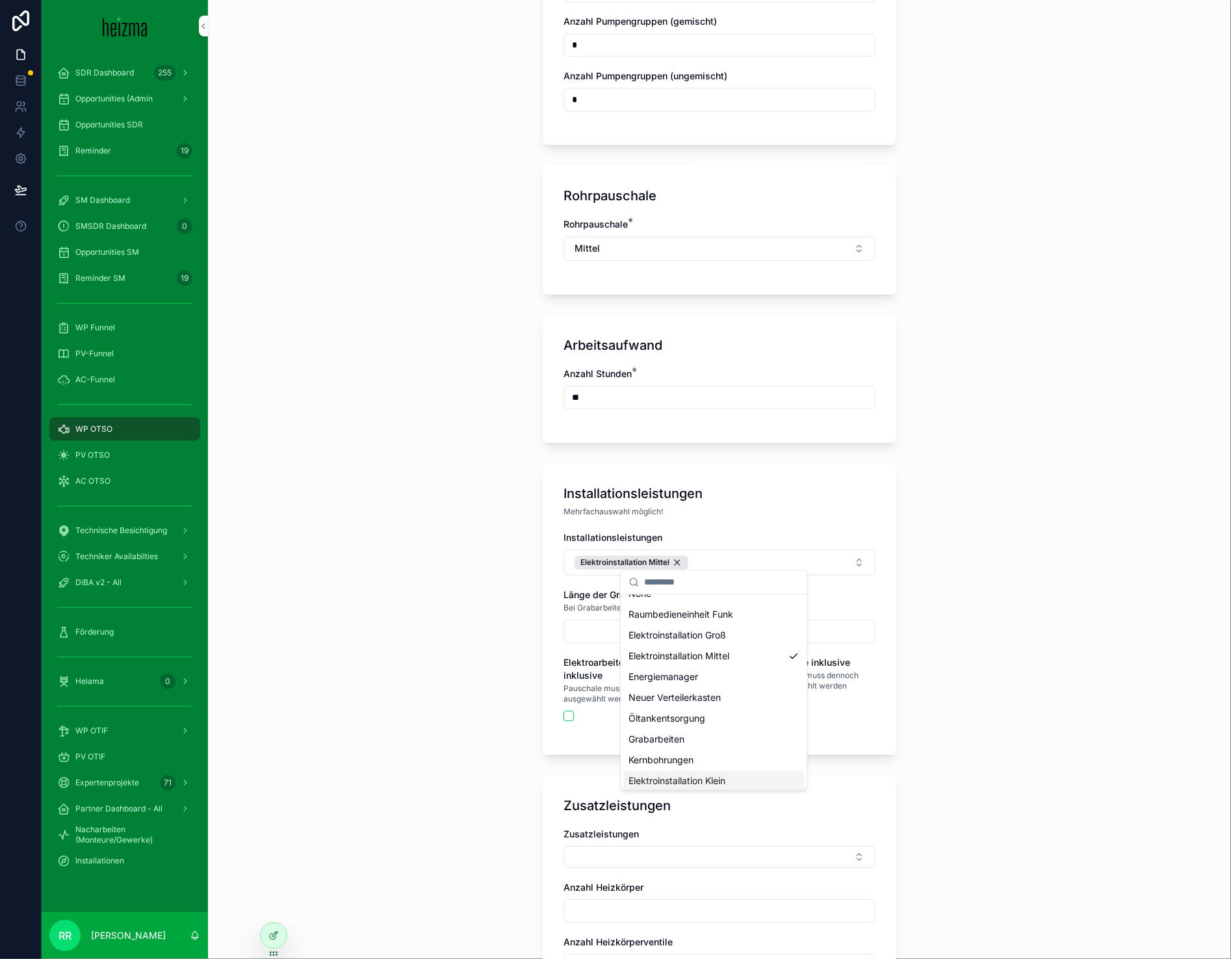
scroll to position [39, 0]
click at [680, 775] on div "Fundament" at bounding box center [713, 776] width 181 height 21
click at [404, 678] on div "**********" at bounding box center [719, 479] width 1023 height 959
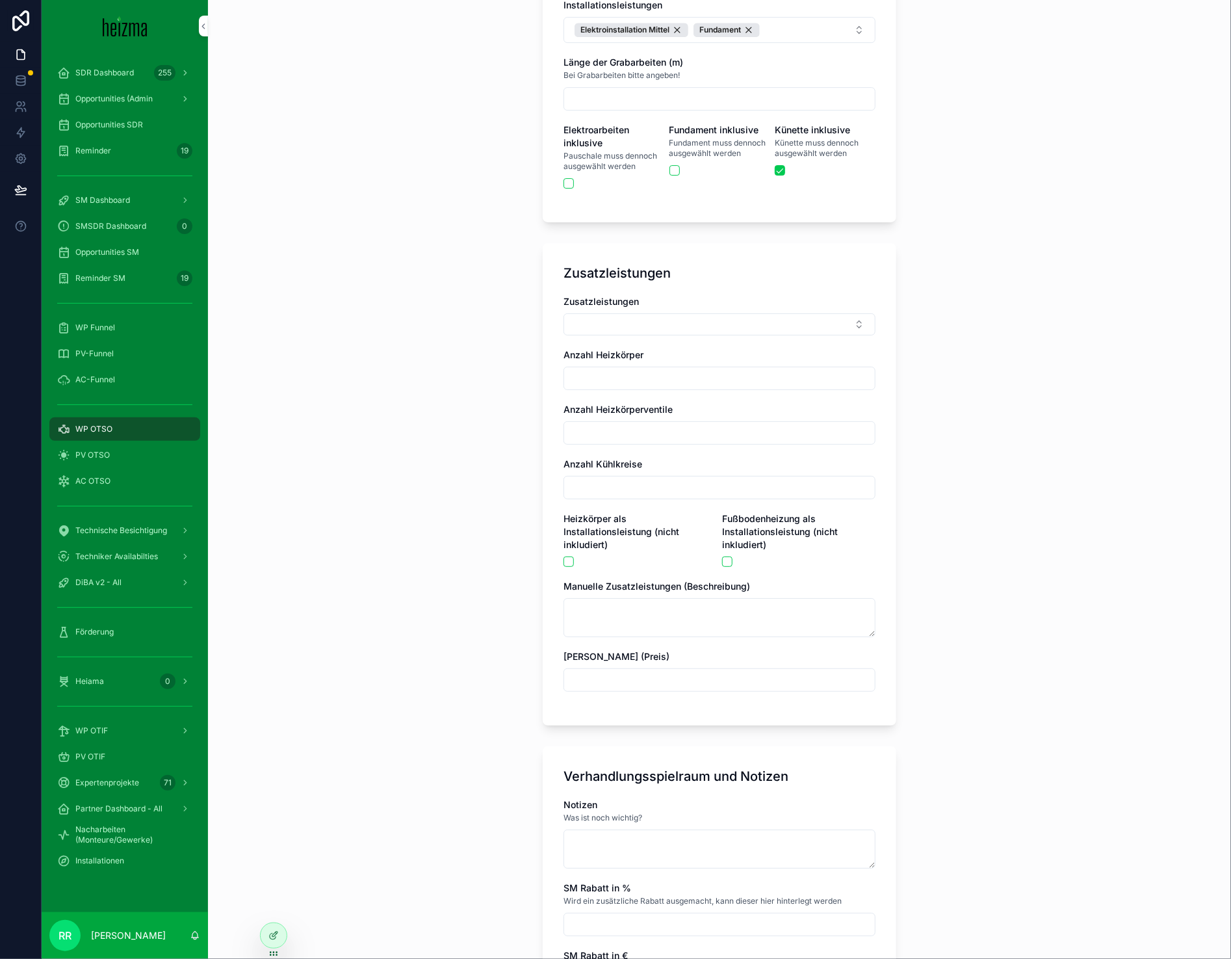
scroll to position [2388, 0]
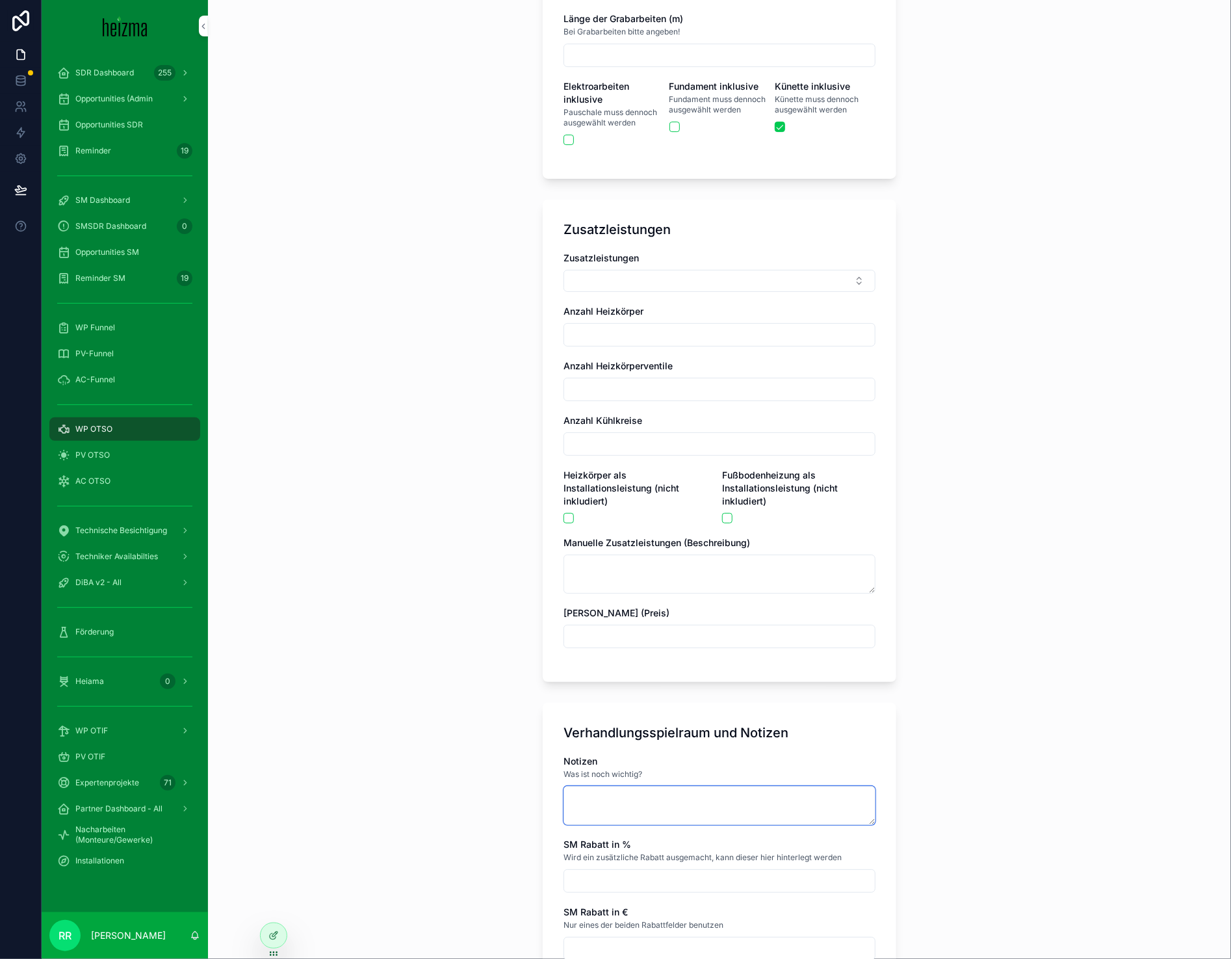
click at [717, 801] on textarea "scrollable content" at bounding box center [720, 805] width 312 height 39
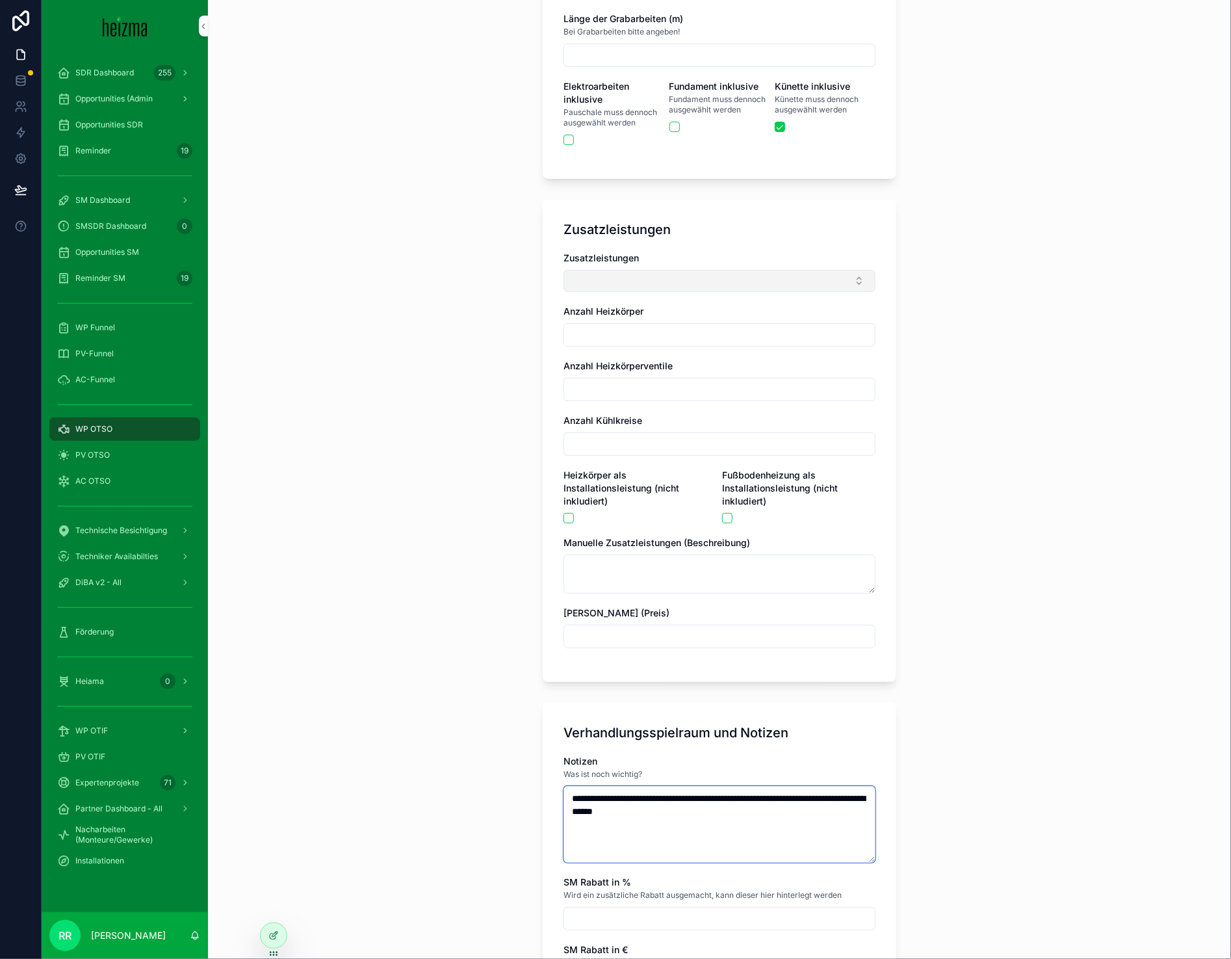
type textarea "**********"
click at [790, 270] on button "Select Button" at bounding box center [720, 281] width 312 height 22
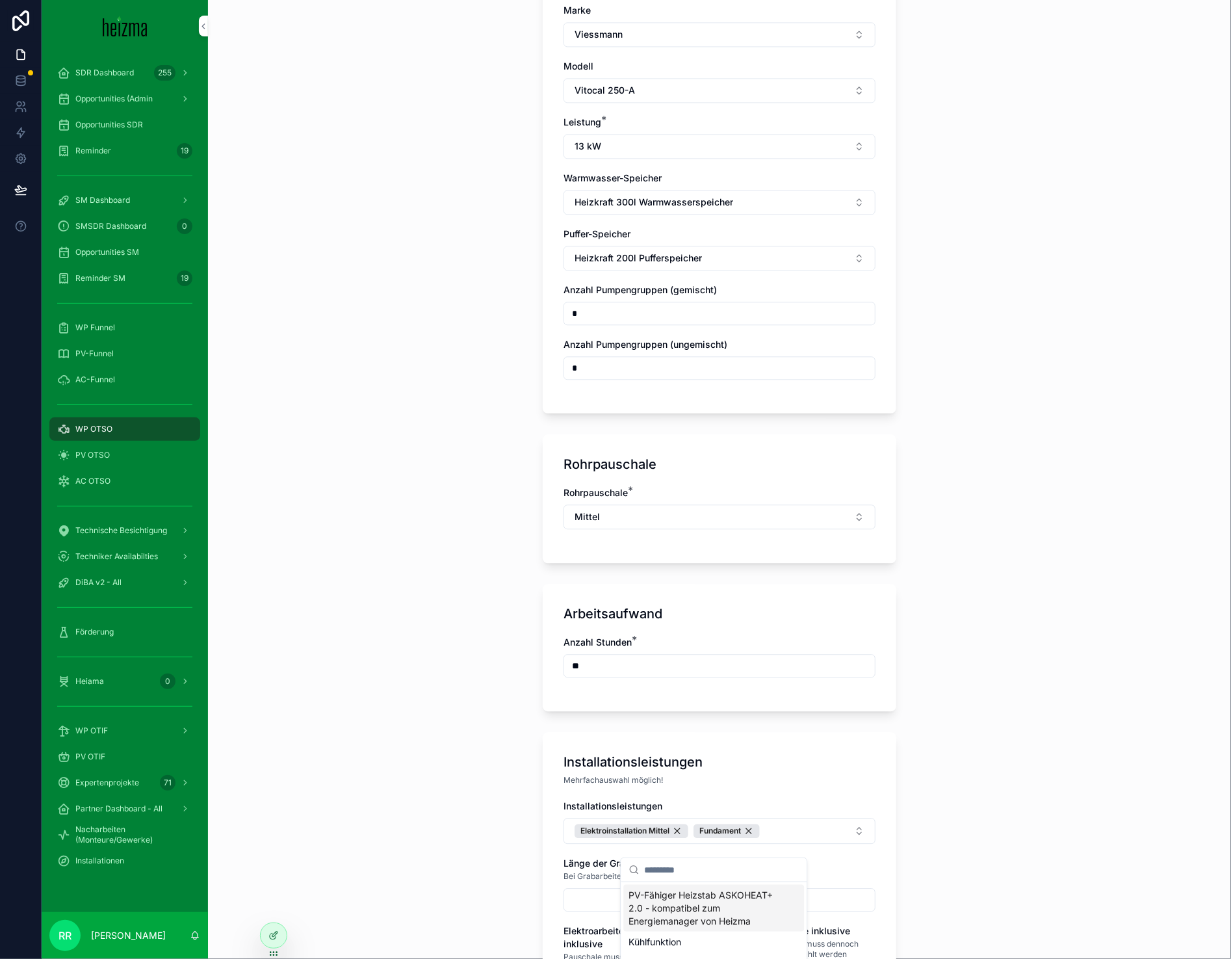
scroll to position [1573, 0]
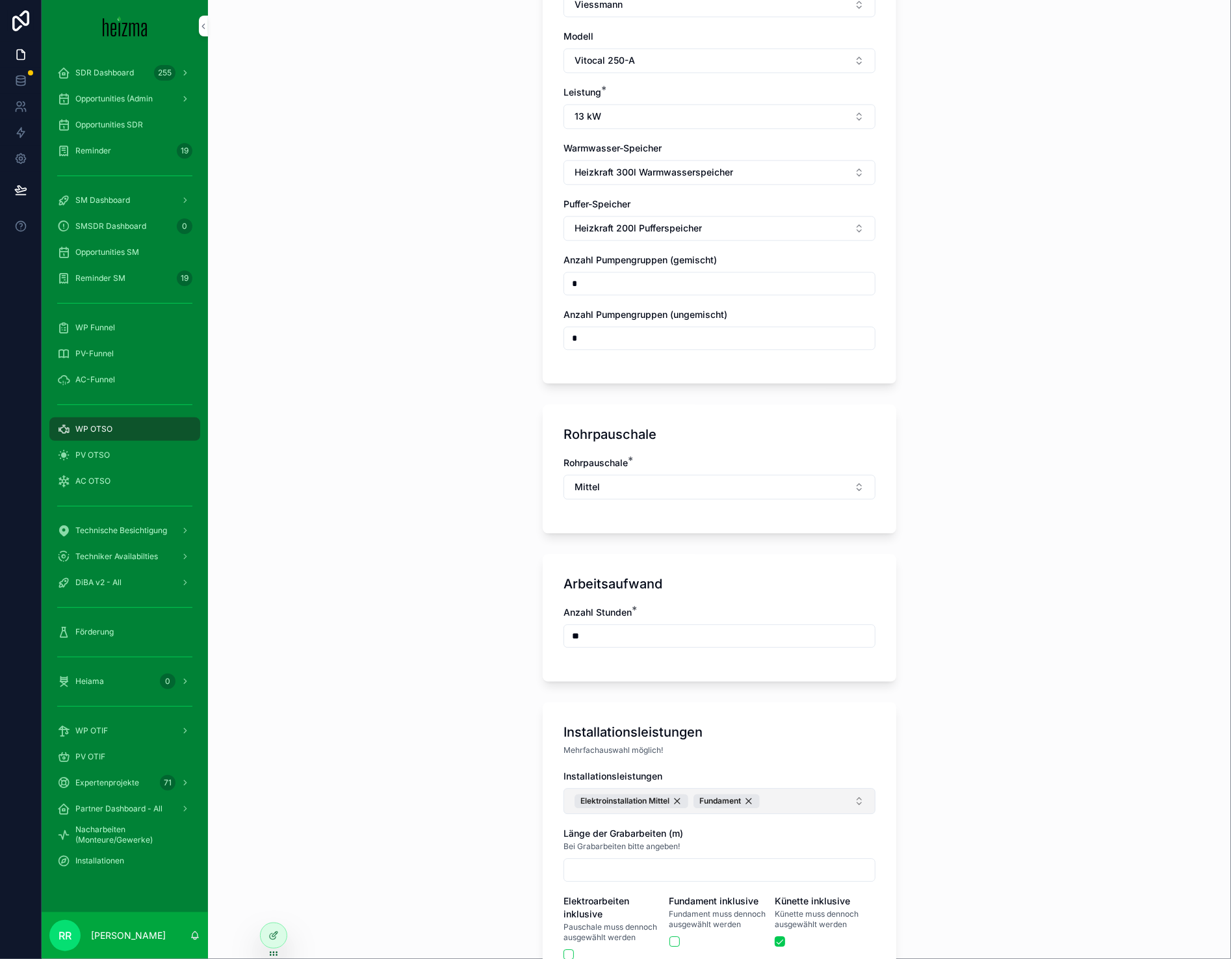
click at [818, 803] on button "Elektroinstallation Mittel Fundament" at bounding box center [720, 801] width 312 height 26
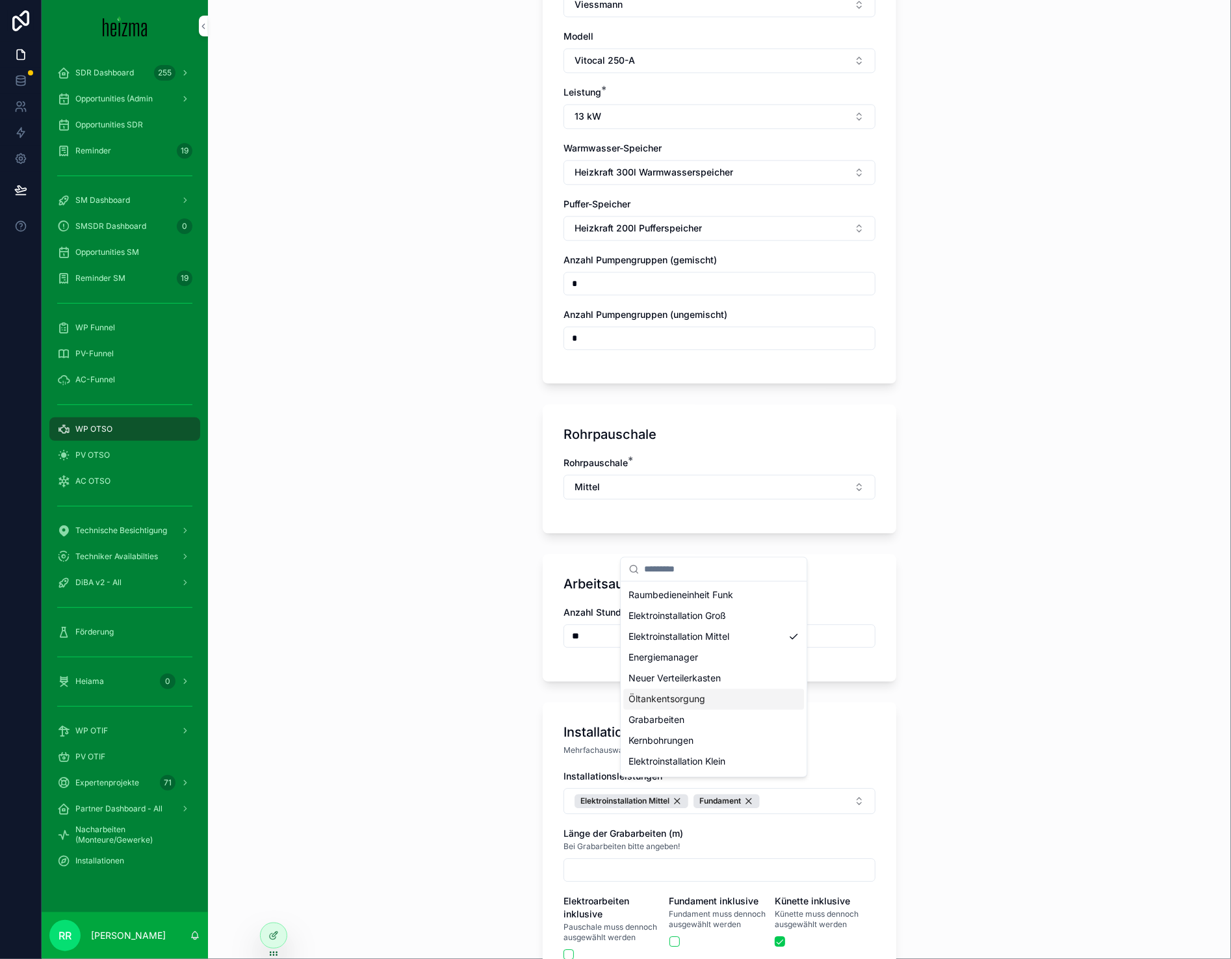
scroll to position [21, 0]
click at [678, 744] on span "Kernbohrungen" at bounding box center [661, 739] width 65 height 13
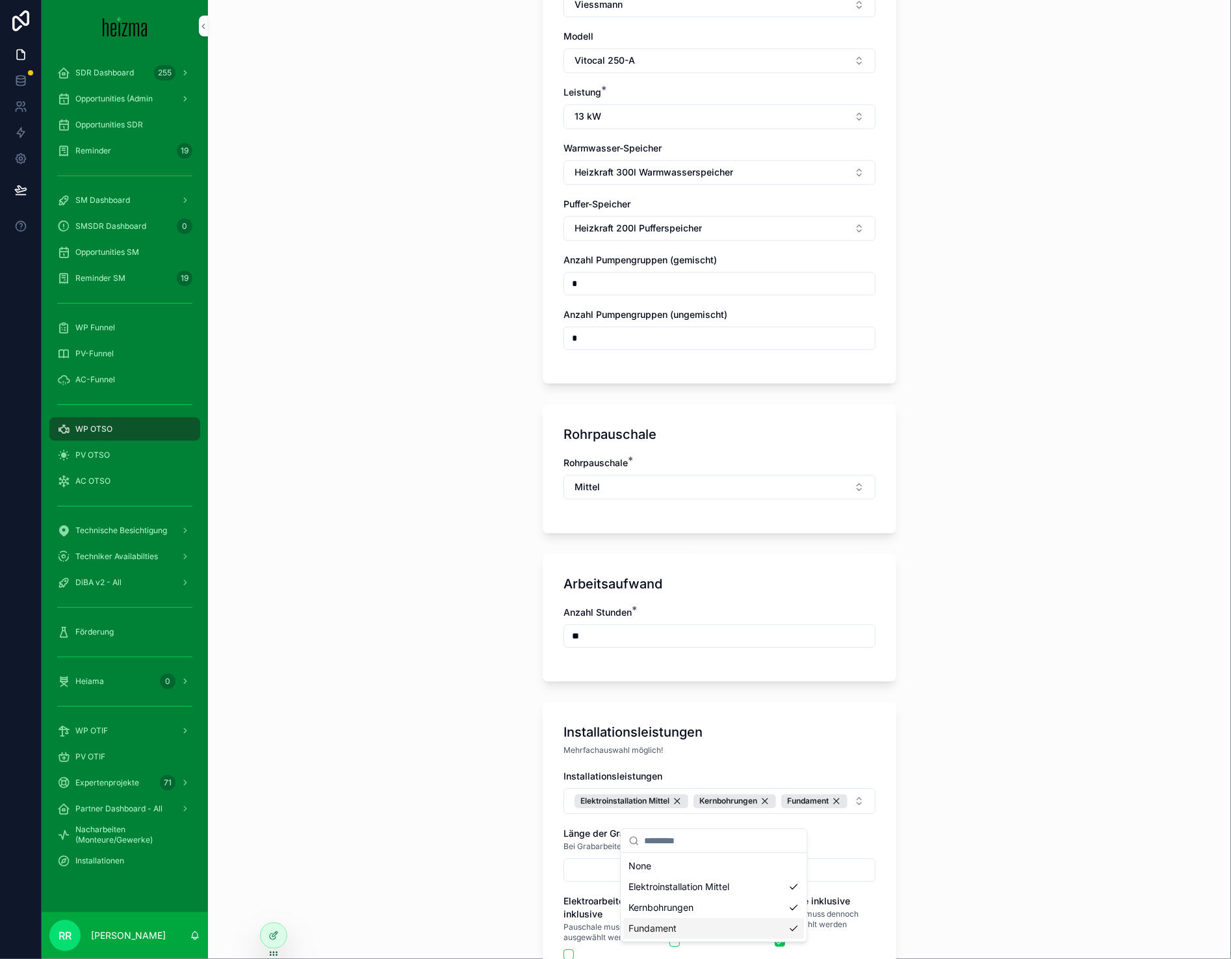
scroll to position [0, 0]
click at [516, 859] on div "**********" at bounding box center [719, 479] width 1023 height 959
click at [707, 828] on div "Installationsleistungen Elektroinstallation Mittel Kernbohrungen Fundament Läng…" at bounding box center [720, 871] width 312 height 203
click at [712, 814] on button "Elektroinstallation Mittel Kernbohrungen Fundament" at bounding box center [720, 801] width 312 height 26
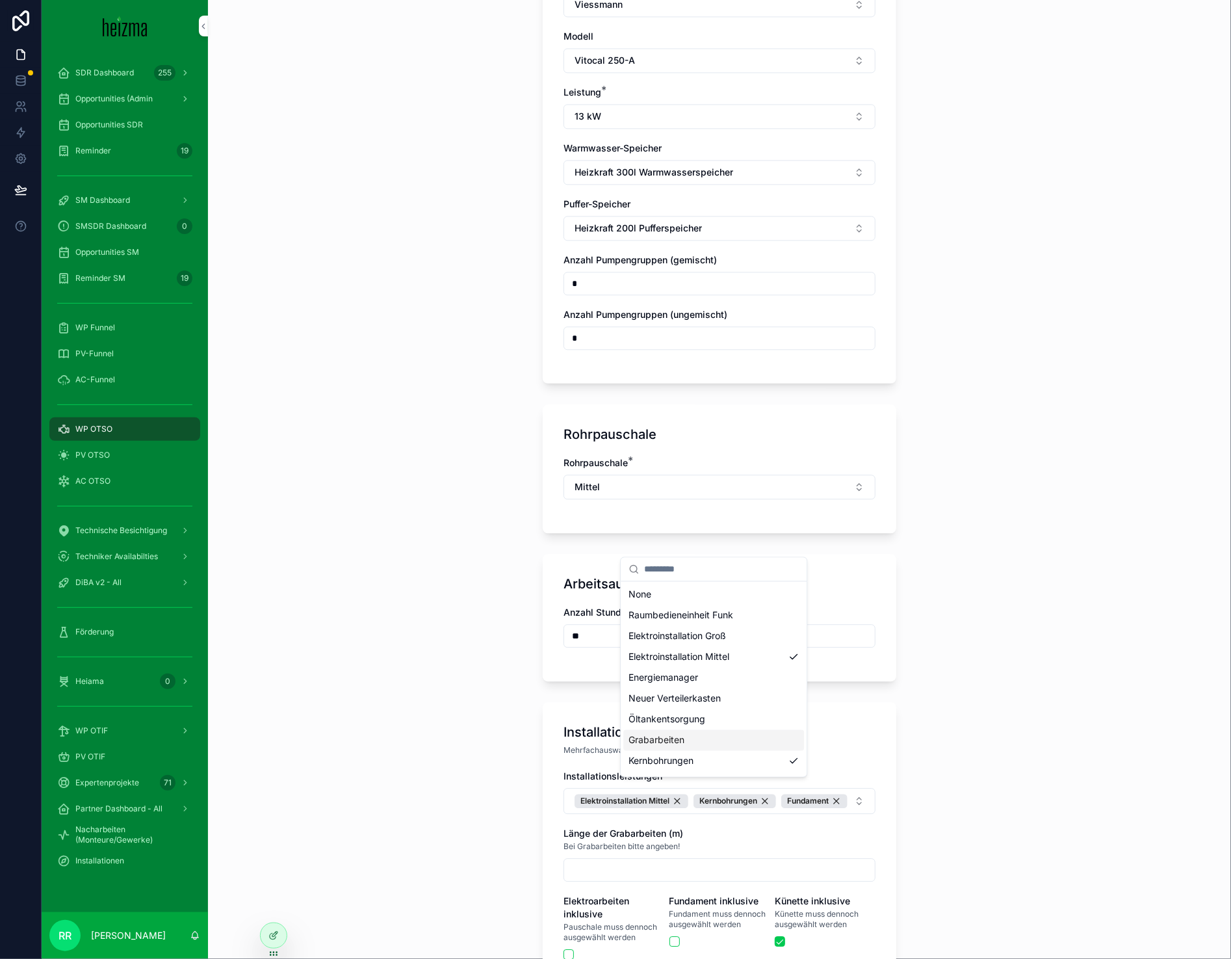
click at [689, 748] on div "Grabarbeiten" at bounding box center [713, 740] width 181 height 21
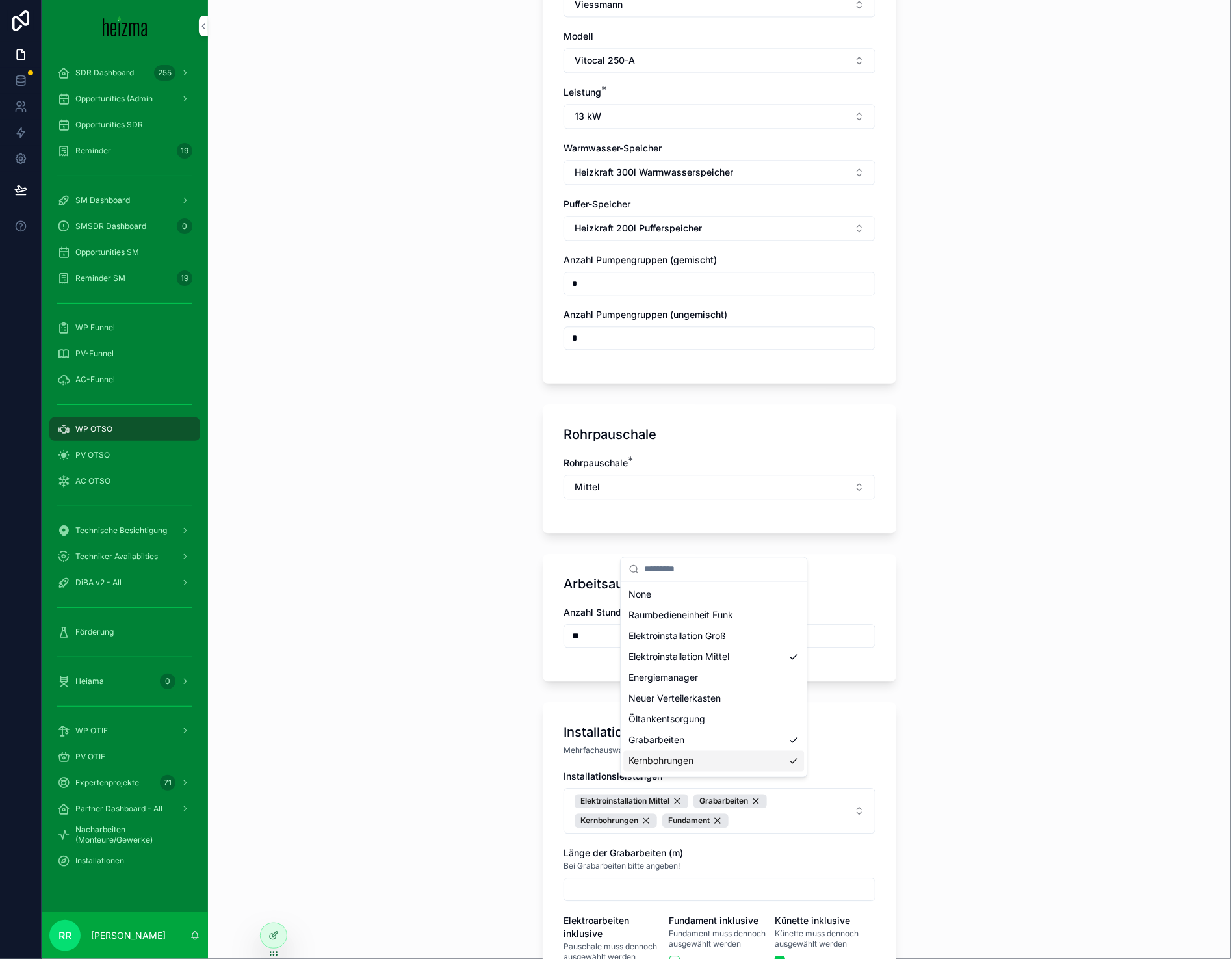
click at [625, 878] on div "scrollable content" at bounding box center [720, 889] width 312 height 23
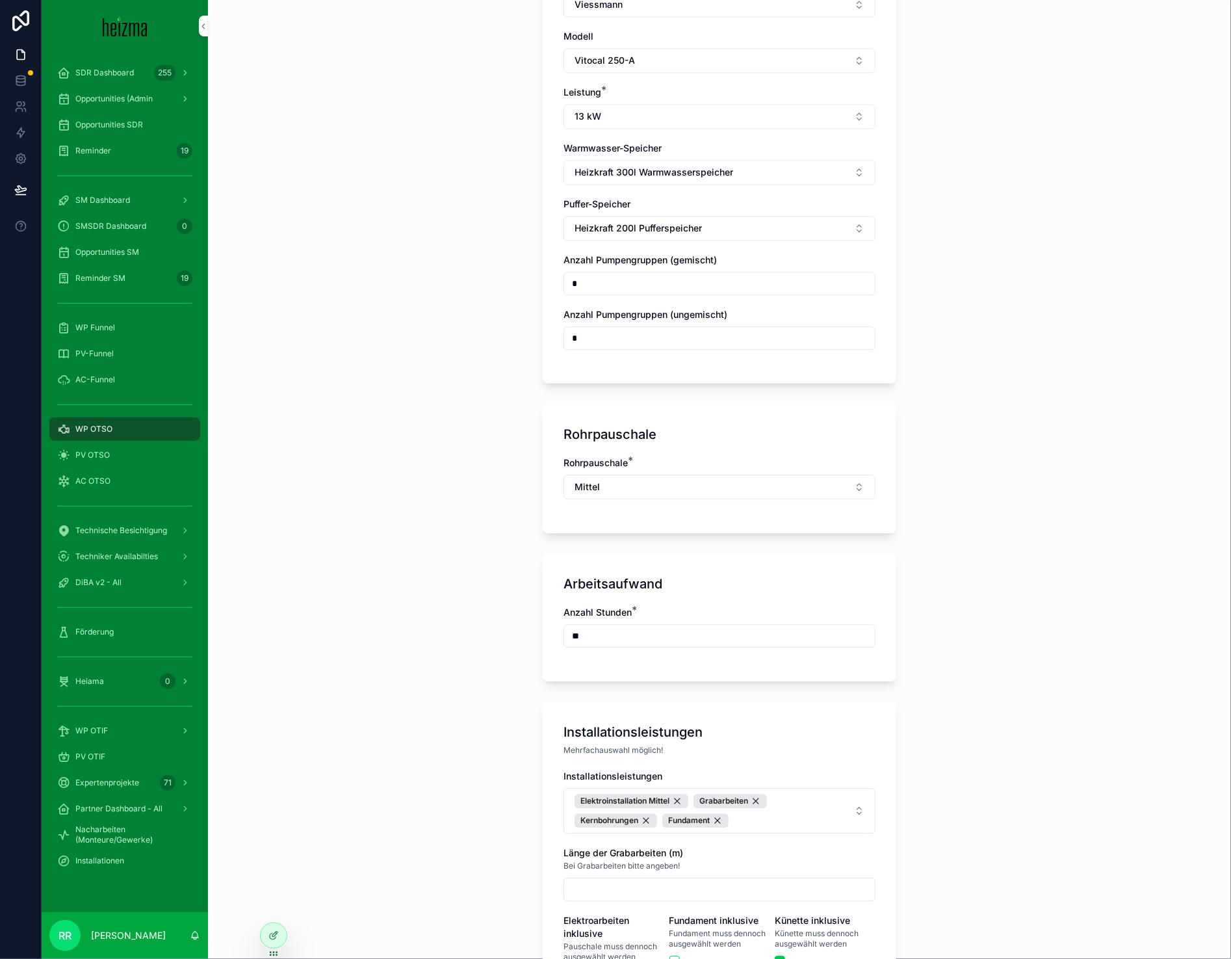
click at [624, 880] on input "scrollable content" at bounding box center [719, 889] width 311 height 18
click at [588, 868] on div "Länge der Grabarbeiten (m) Bei Grabarbeiten bitte angeben!" at bounding box center [720, 873] width 312 height 55
click at [651, 883] on input "scrollable content" at bounding box center [719, 889] width 311 height 18
type input "**"
click at [442, 846] on div "**********" at bounding box center [719, 479] width 1023 height 959
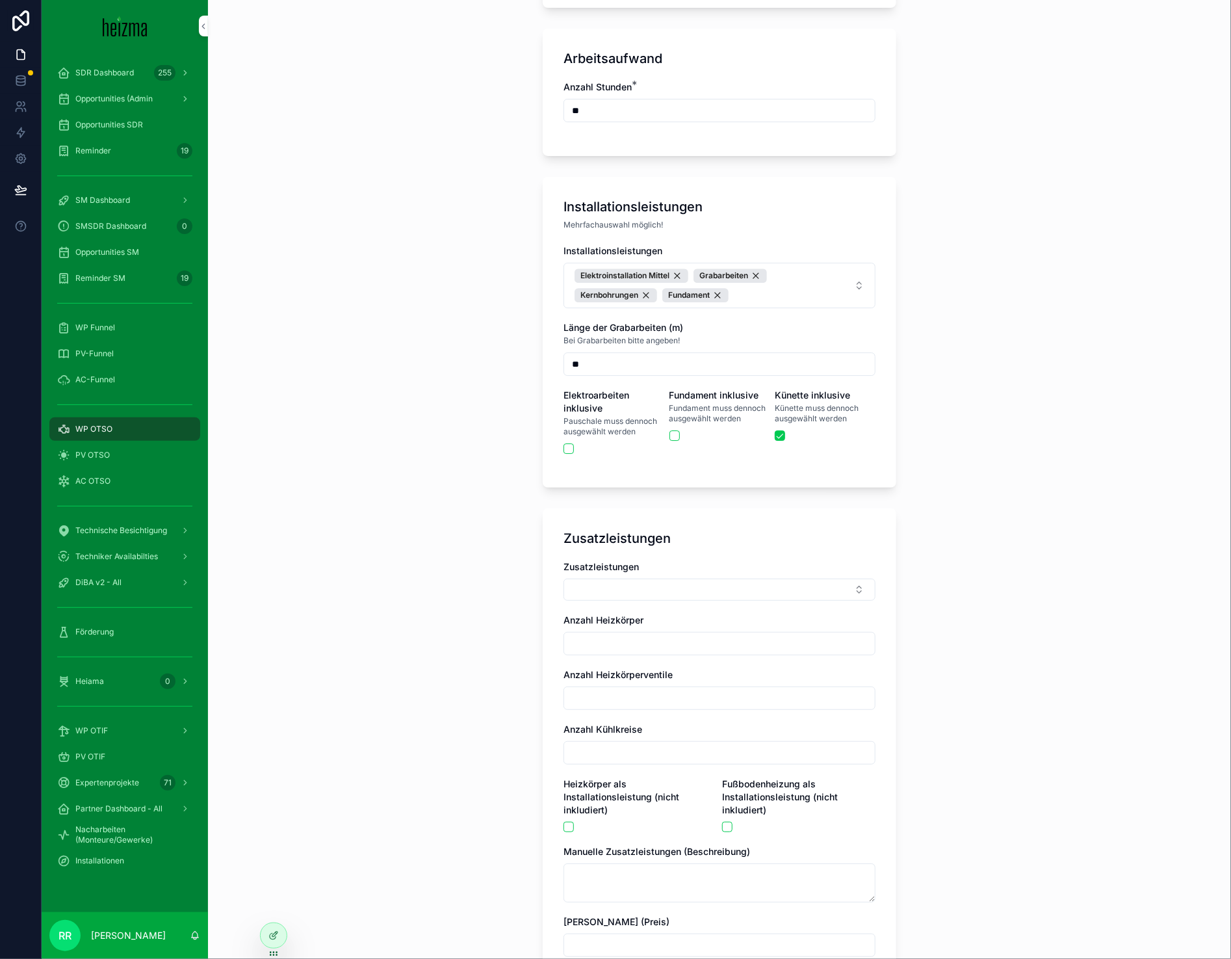
scroll to position [2052, 0]
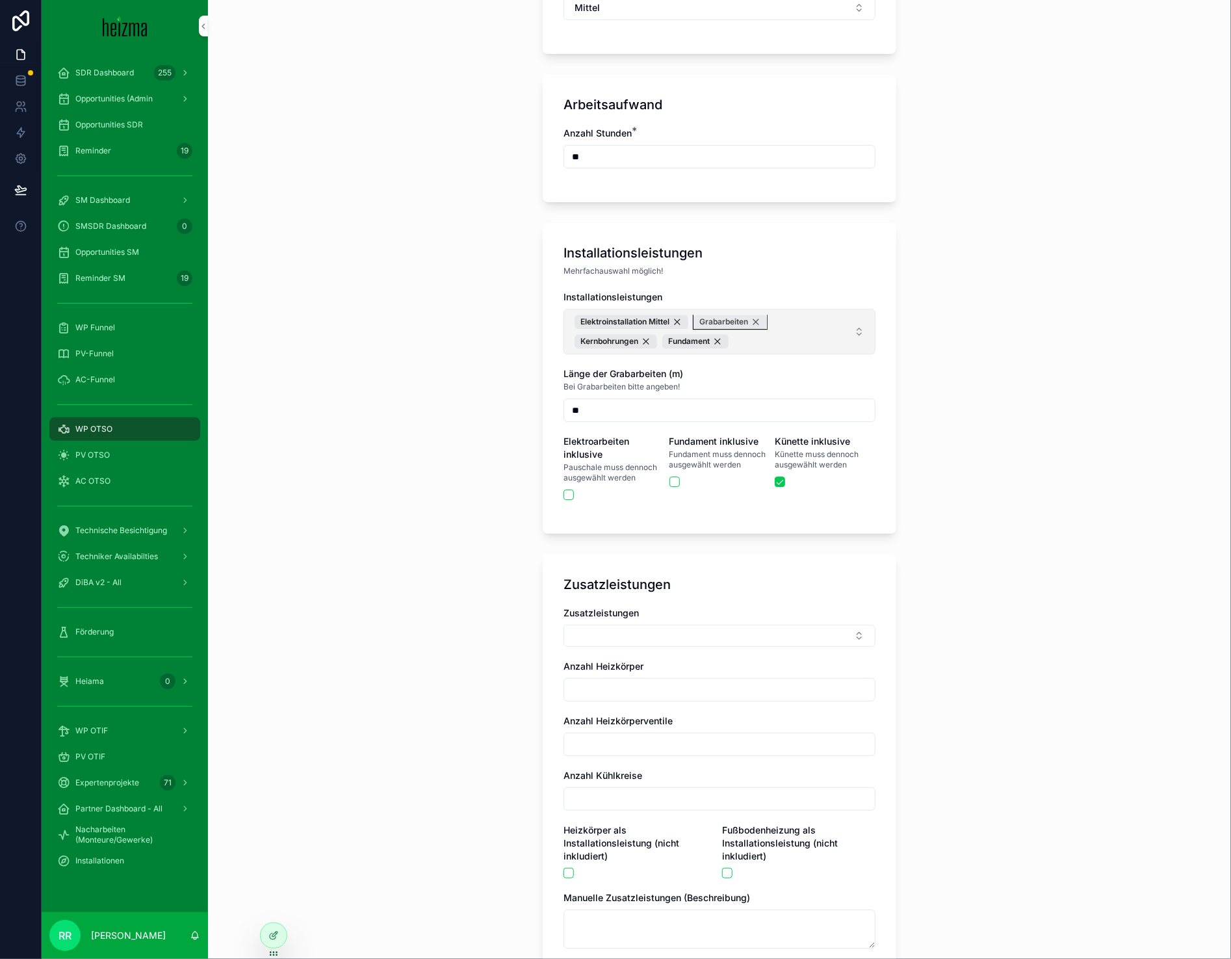
click at [753, 316] on div "Grabarbeiten" at bounding box center [730, 322] width 73 height 14
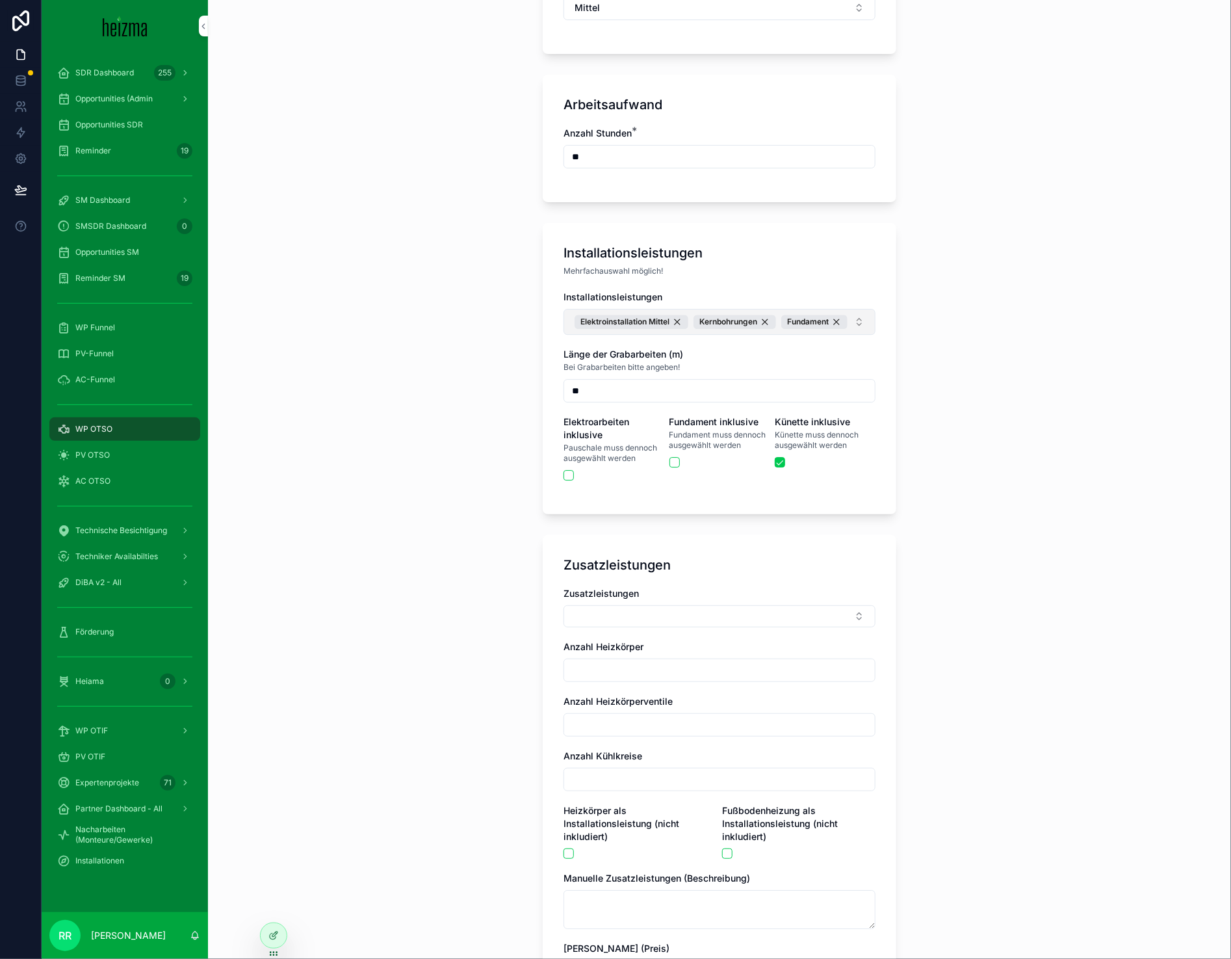
click at [592, 400] on input "**" at bounding box center [719, 391] width 311 height 18
click at [376, 576] on div "**********" at bounding box center [719, 479] width 1023 height 959
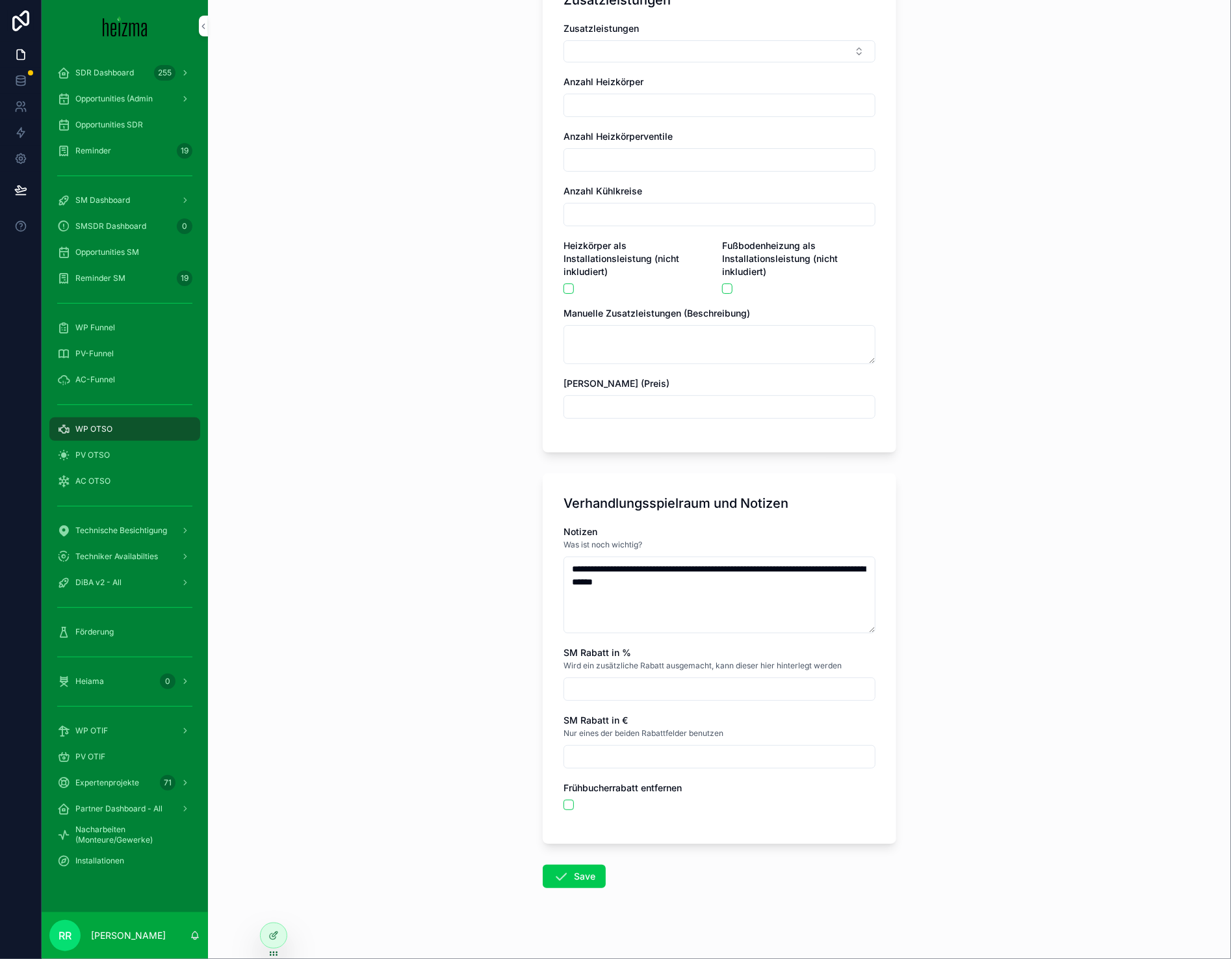
scroll to position [2641, 0]
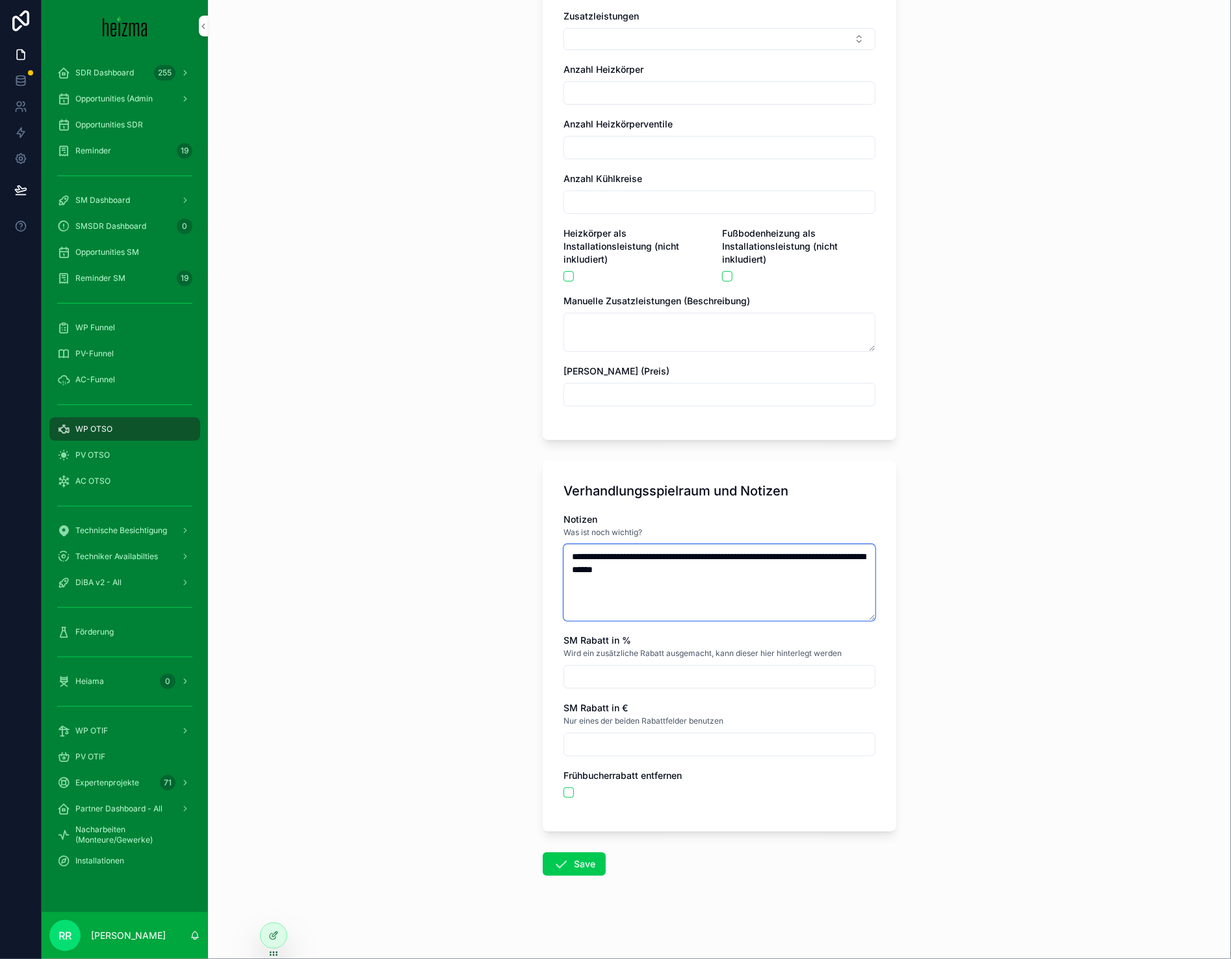
click at [735, 573] on textarea "**********" at bounding box center [720, 582] width 312 height 77
click at [822, 583] on textarea "**********" at bounding box center [720, 582] width 312 height 77
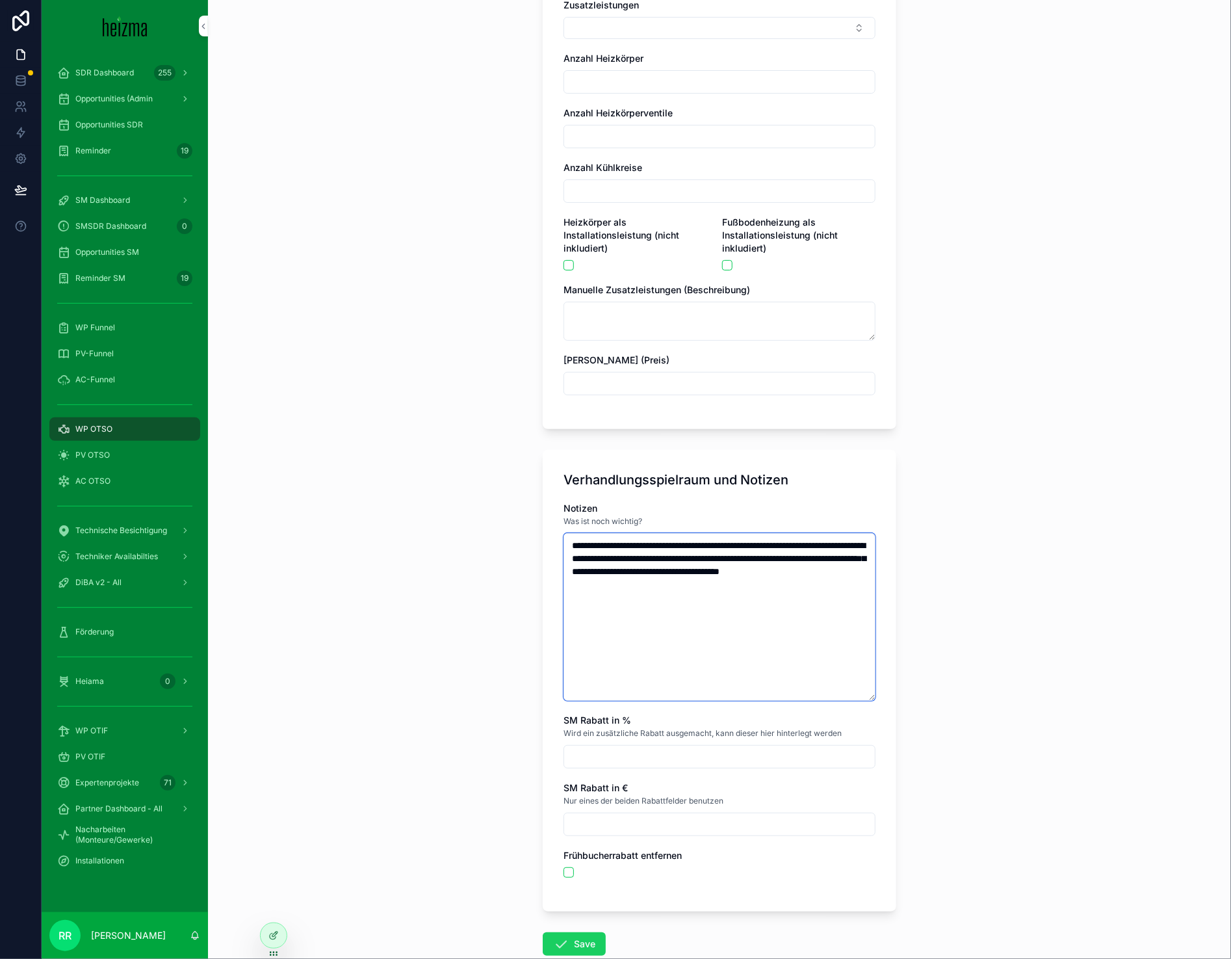
type textarea "**********"
click at [543, 950] on button "Save" at bounding box center [574, 943] width 63 height 23
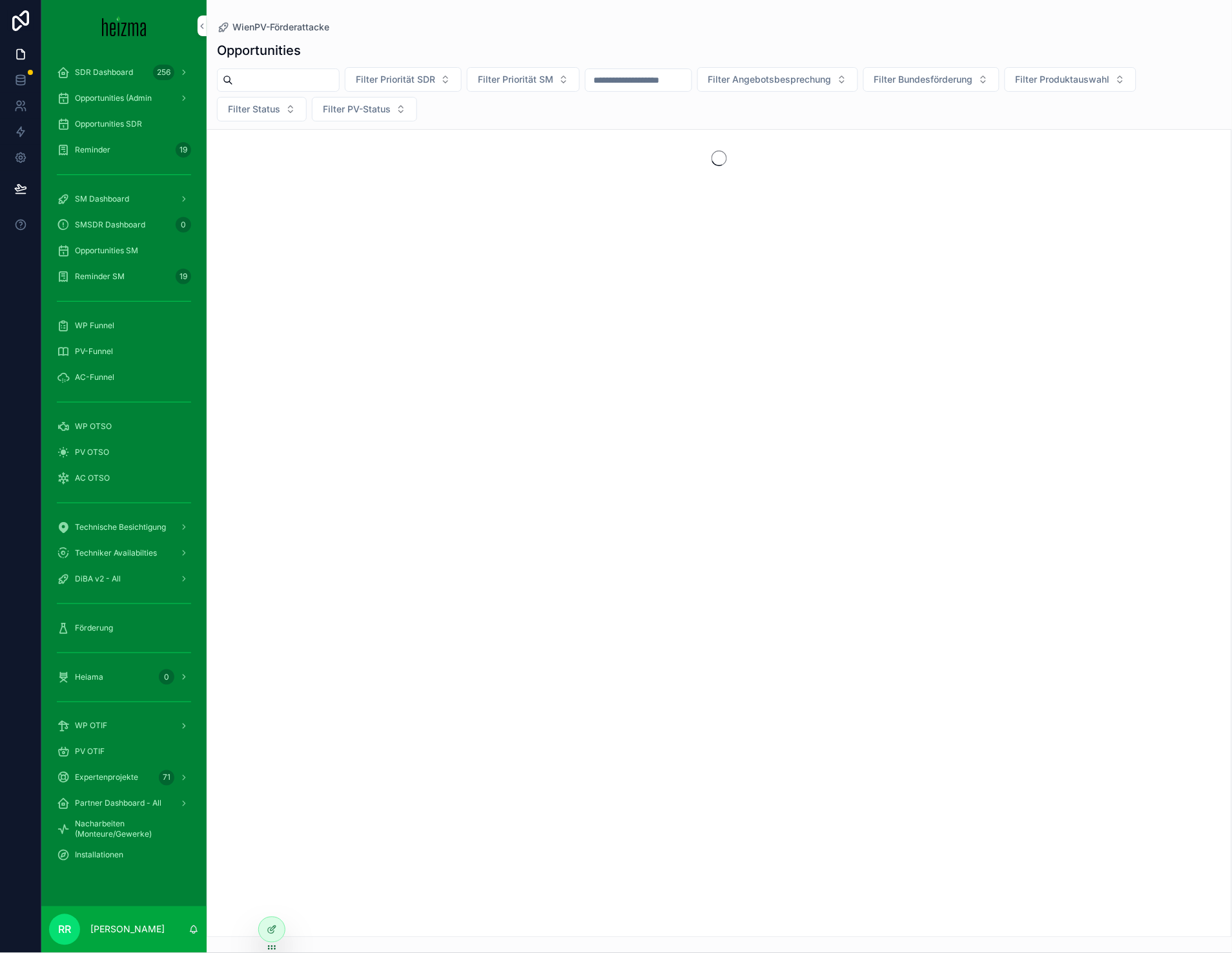
click at [123, 326] on div "WP Funnel" at bounding box center [123, 325] width 134 height 21
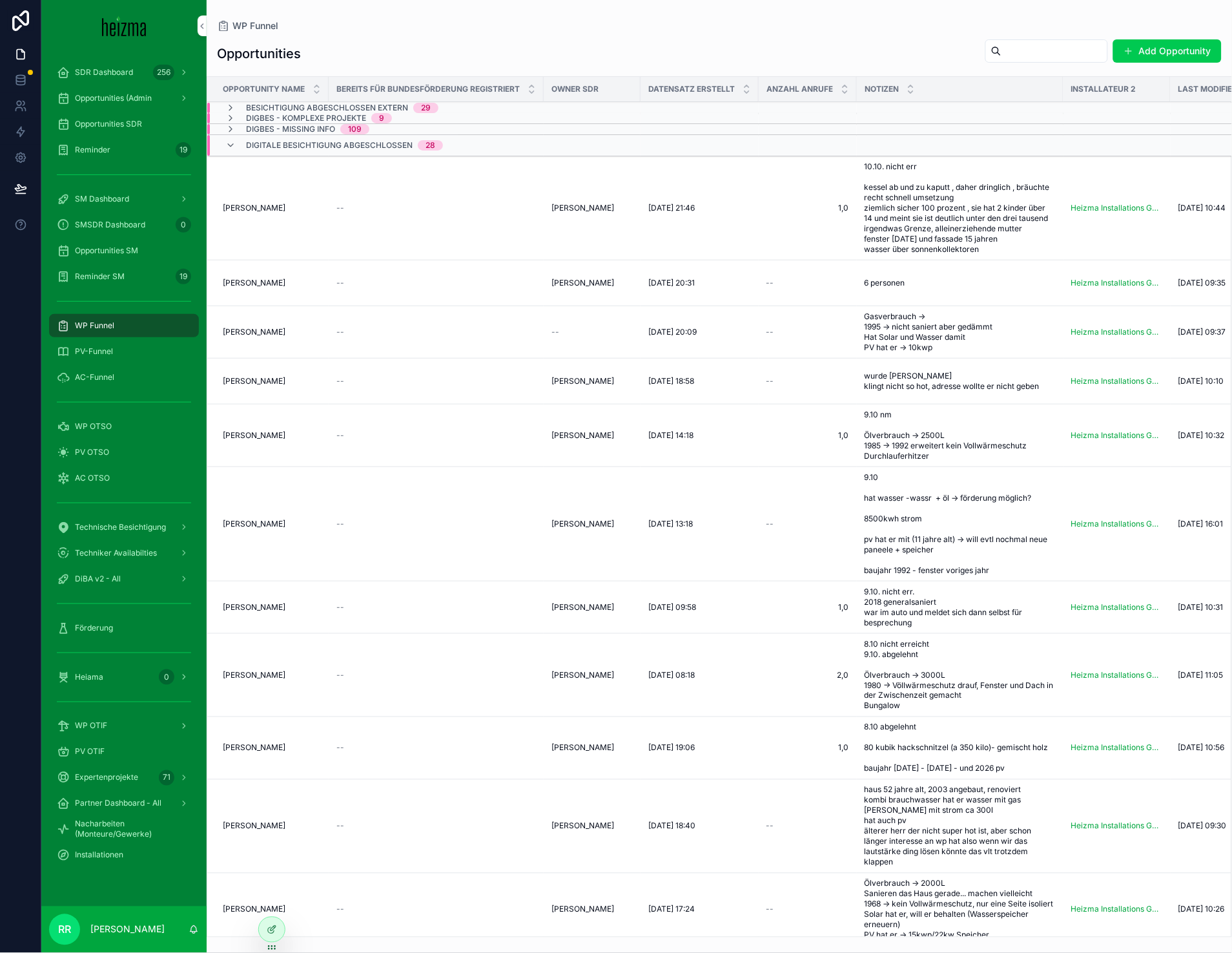
click at [1075, 53] on input "scrollable content" at bounding box center [1054, 51] width 106 height 18
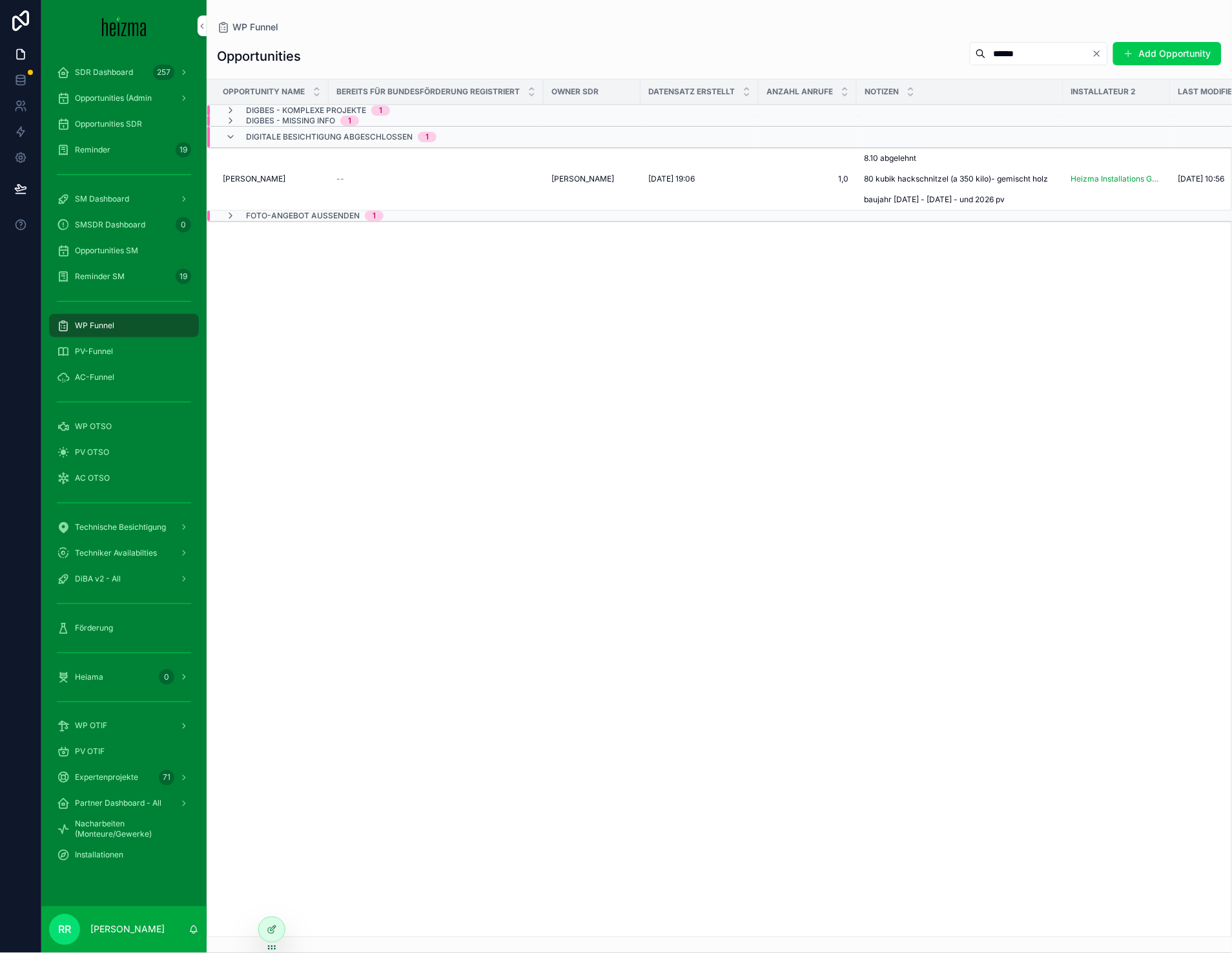
click at [275, 215] on span "Foto-Angebot aussenden" at bounding box center [303, 216] width 113 height 10
click at [275, 216] on span "Foto-Angebot aussenden" at bounding box center [303, 221] width 113 height 10
click at [239, 119] on div "DigBes - Missing Info 1" at bounding box center [292, 120] width 134 height 10
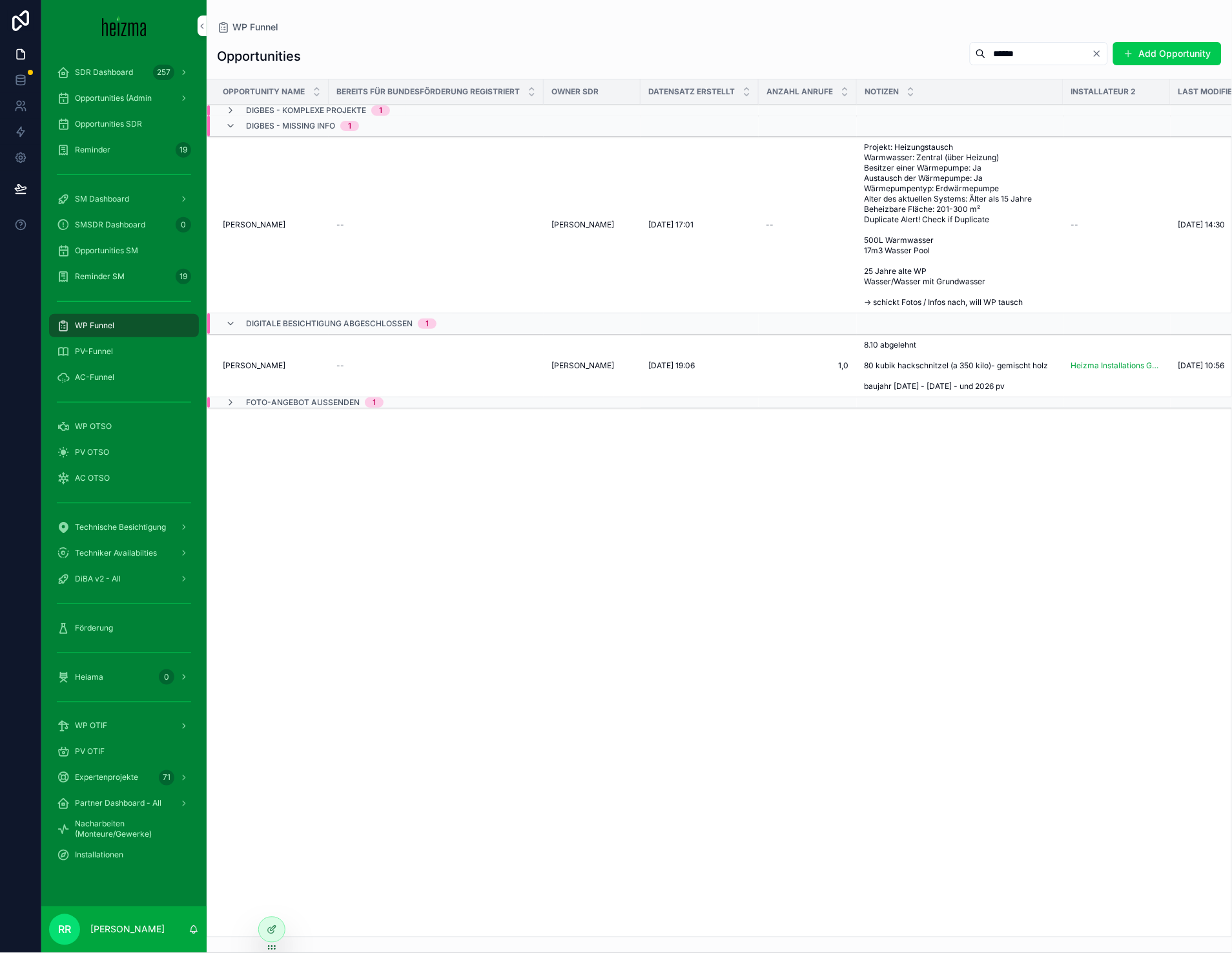
click at [239, 119] on div "DigBes - Missing Info 1" at bounding box center [292, 125] width 134 height 21
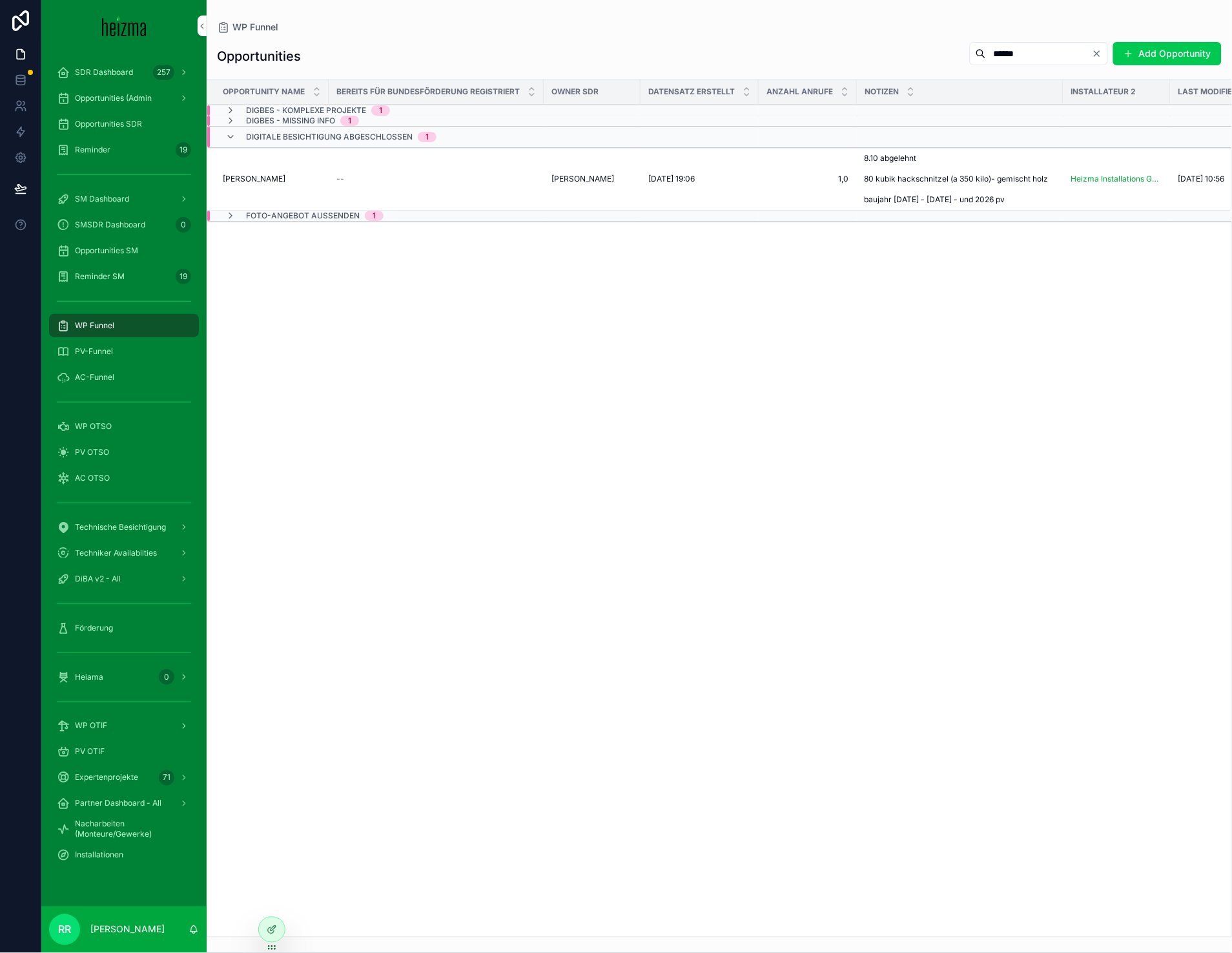
click at [240, 111] on div "DigBes - Komplexe Projekte 1" at bounding box center [308, 111] width 165 height 10
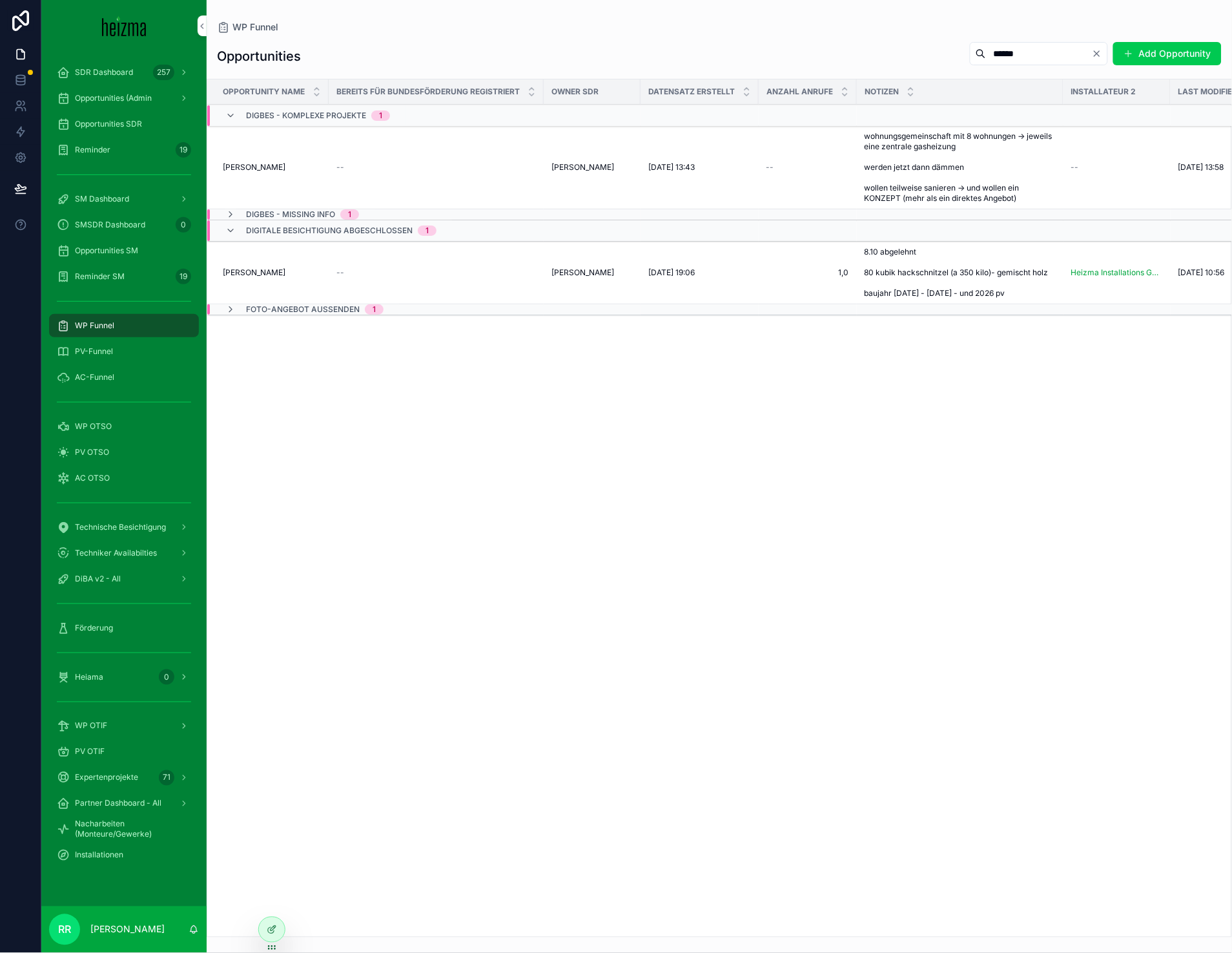
click at [240, 111] on div "DigBes - Komplexe Projekte 1" at bounding box center [308, 116] width 165 height 21
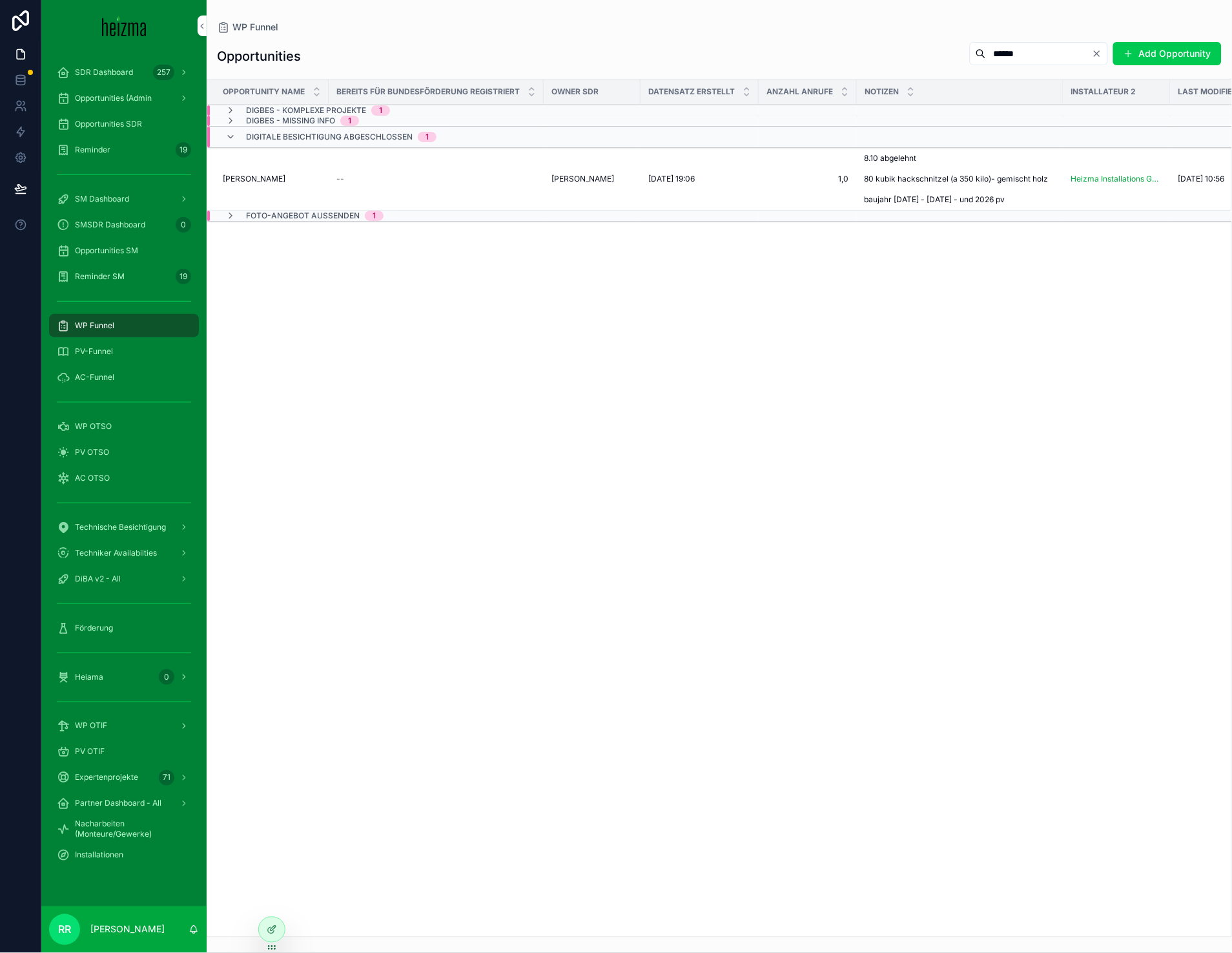
click at [1016, 49] on input "******" at bounding box center [1039, 54] width 106 height 18
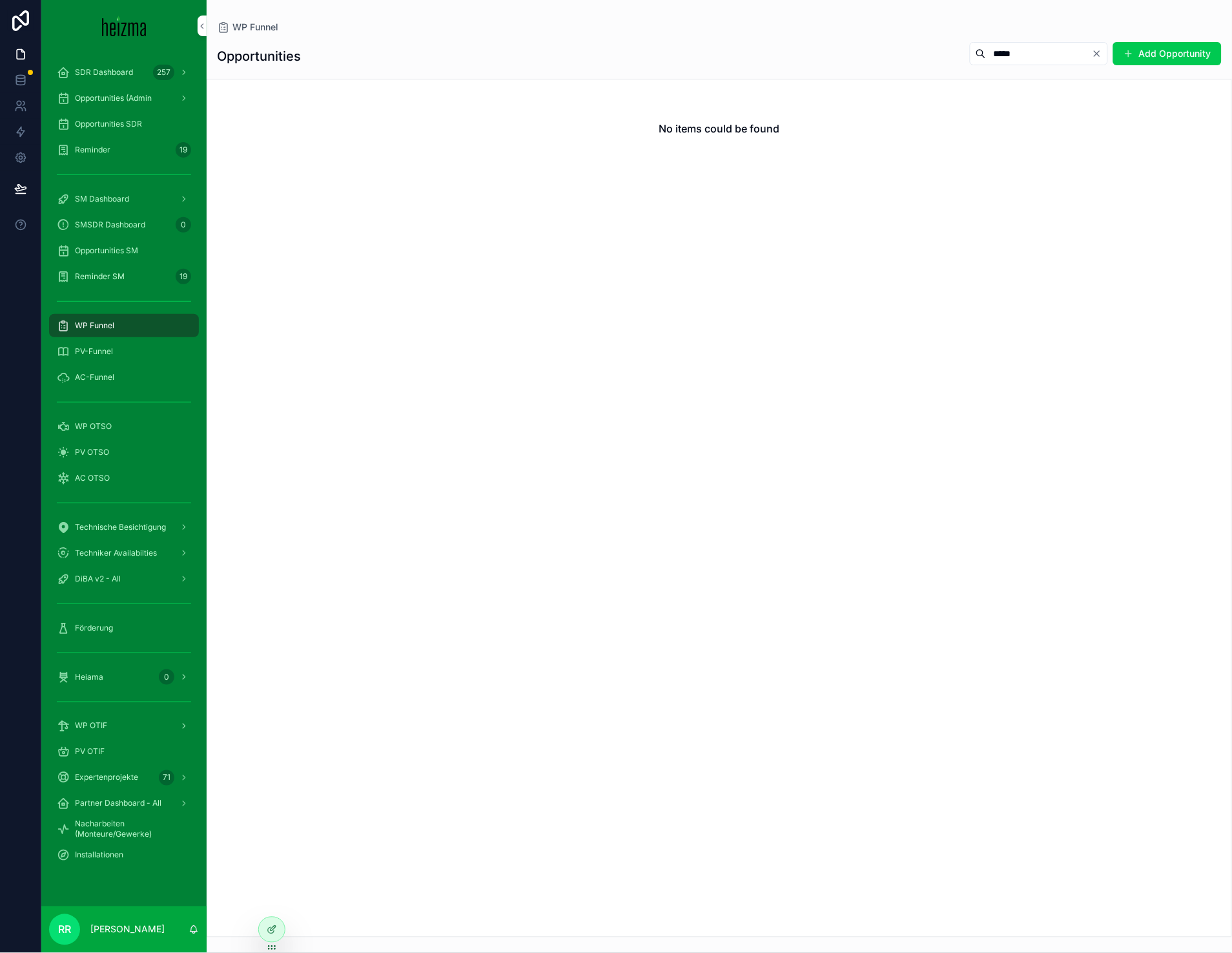
click at [1004, 62] on input "*****" at bounding box center [1039, 54] width 106 height 18
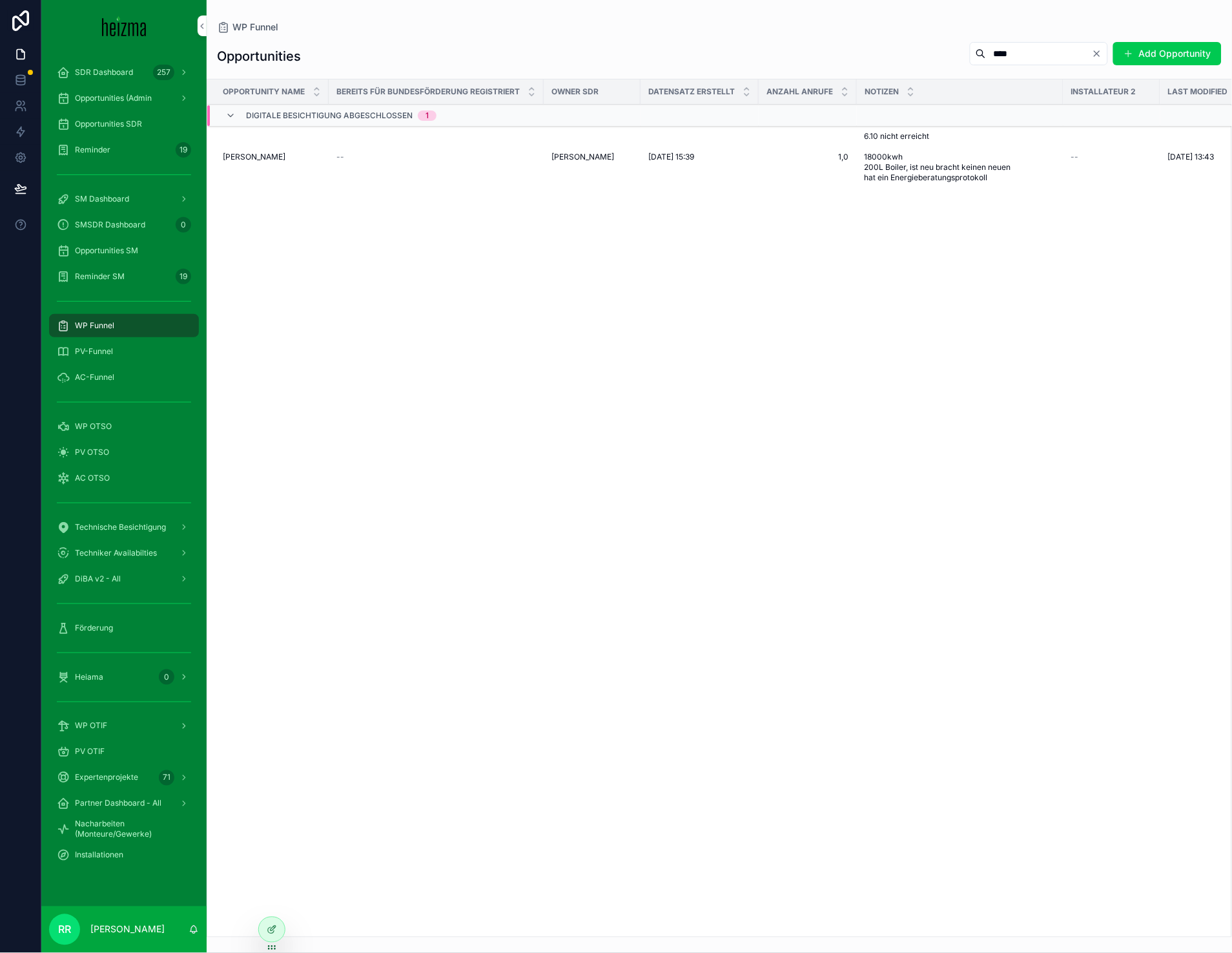
type input "****"
click at [291, 153] on div "Robert Haskovec Robert Haskovec" at bounding box center [271, 157] width 98 height 10
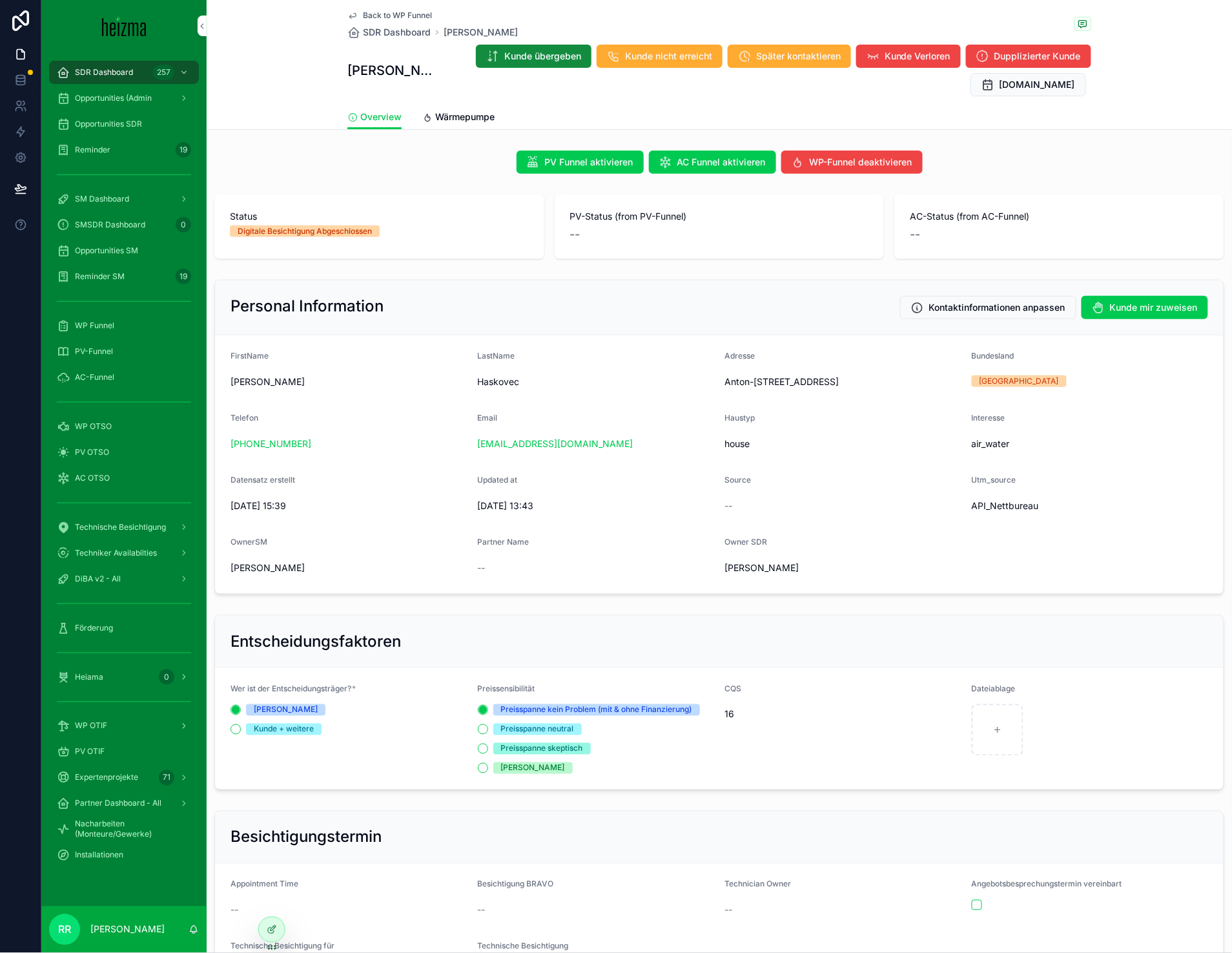
click at [445, 115] on span "Wärmepumpe" at bounding box center [465, 116] width 60 height 13
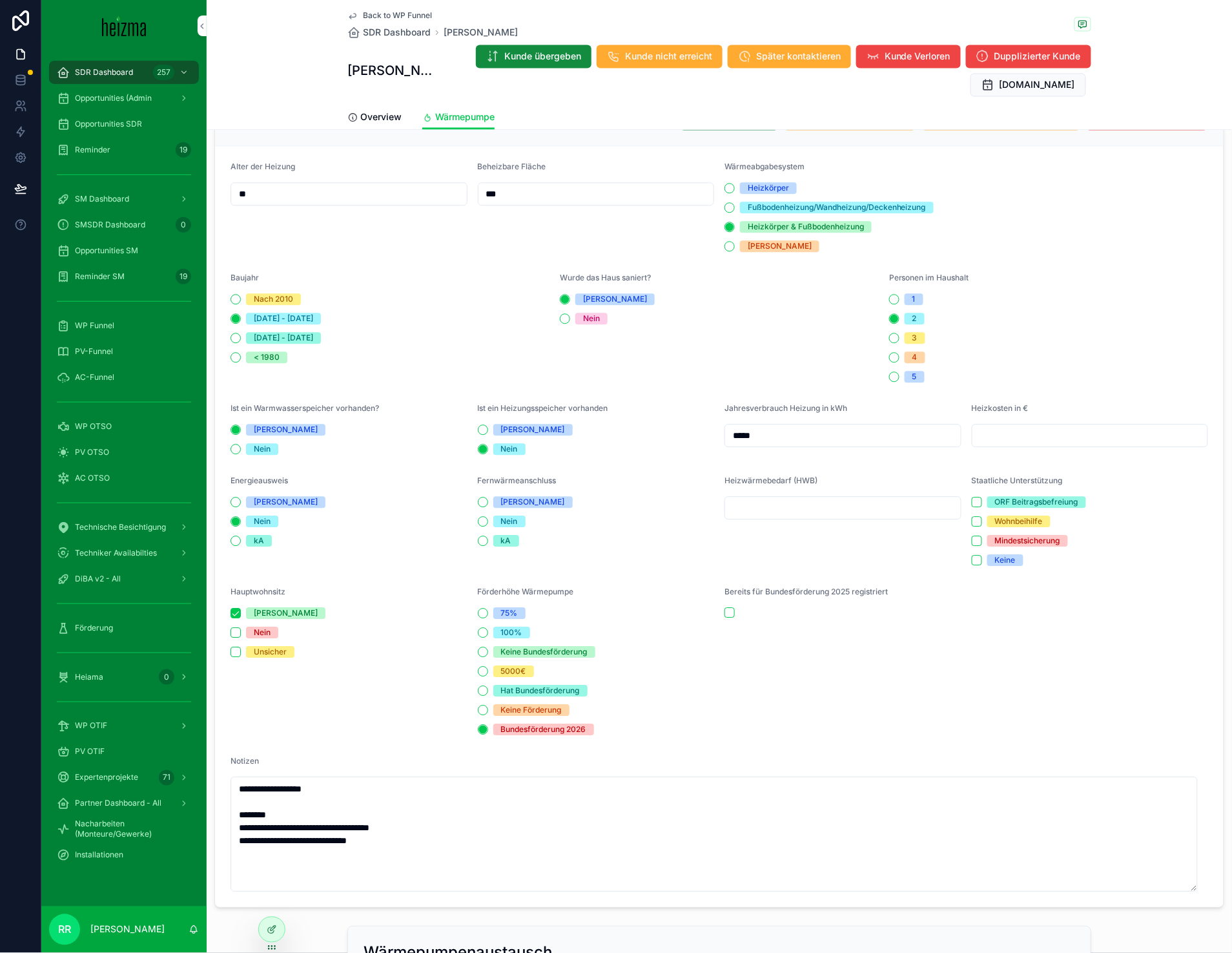
scroll to position [698, 0]
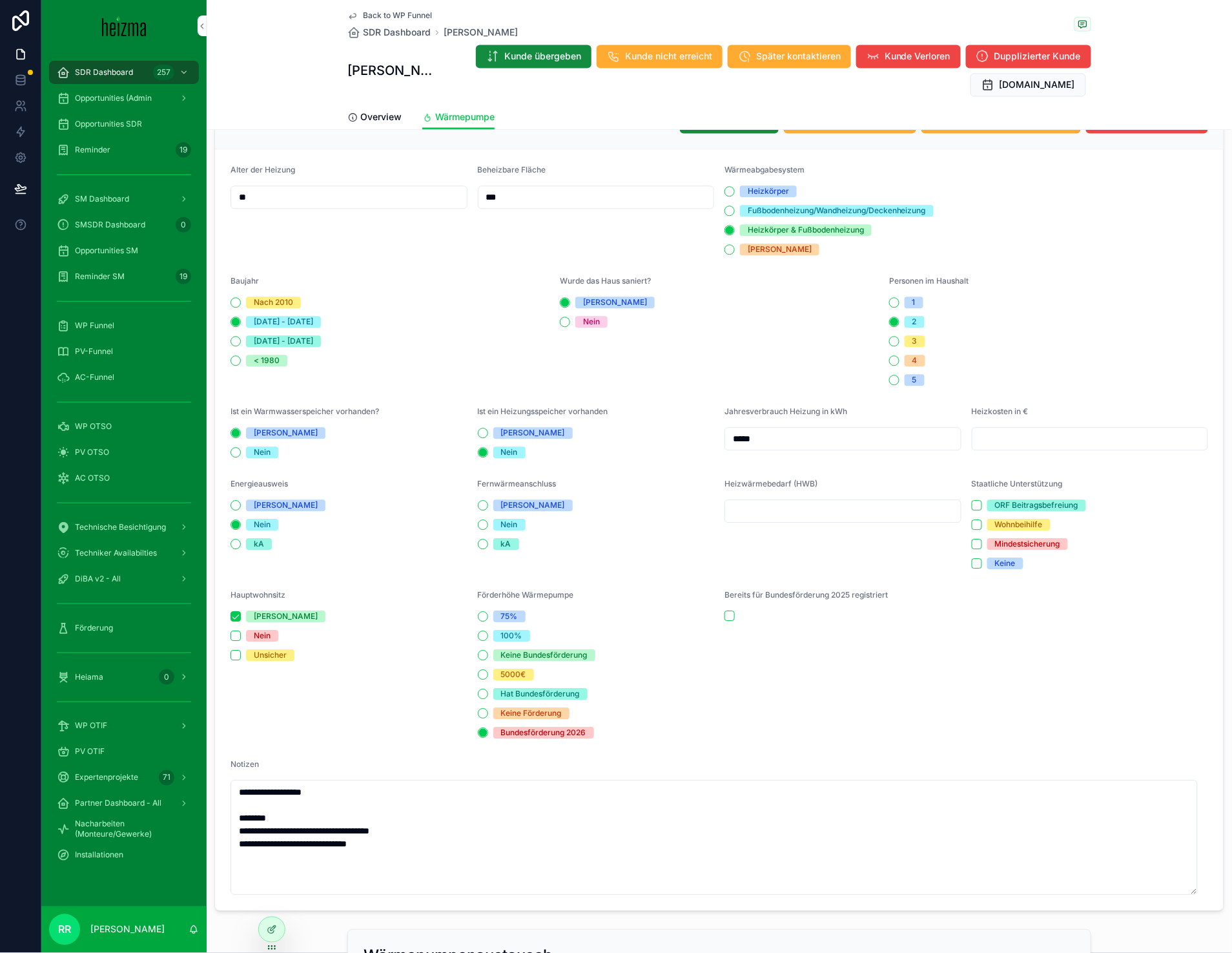
click at [407, 15] on span "Back to WP Funnel" at bounding box center [397, 15] width 70 height 10
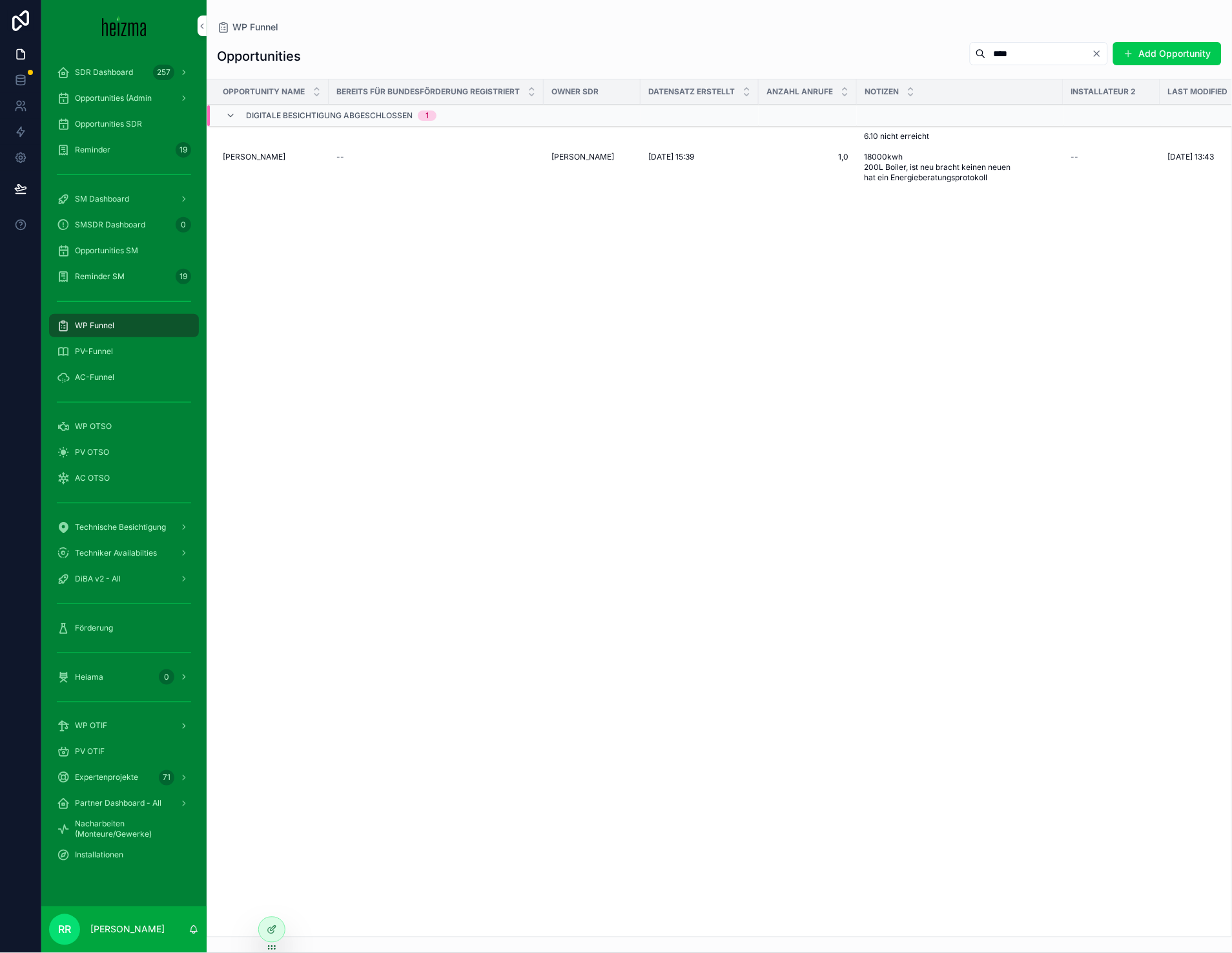
click at [987, 47] on input "****" at bounding box center [1039, 54] width 106 height 18
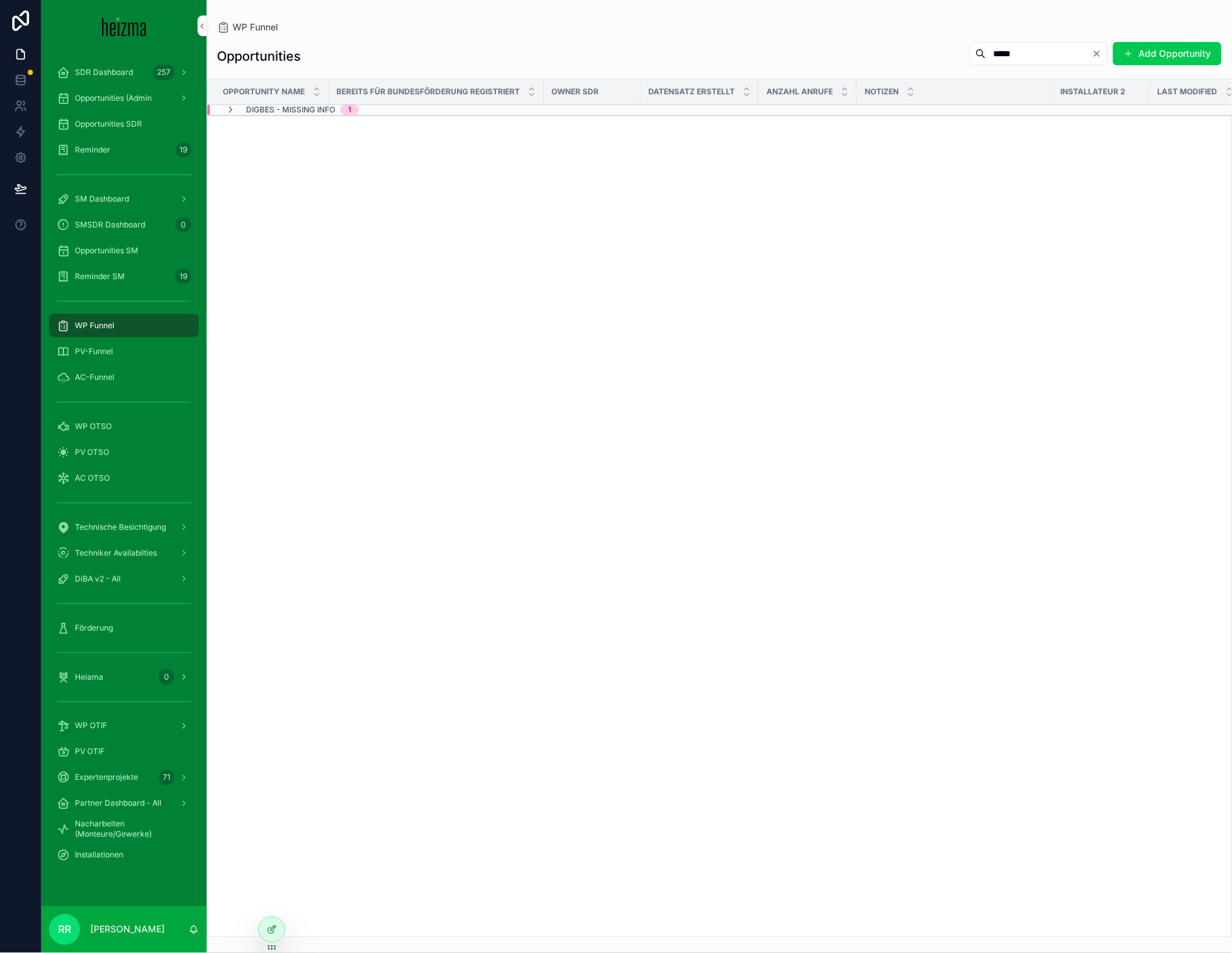
type input "*****"
click at [395, 112] on div "DigBes - Missing Info 1" at bounding box center [424, 109] width 433 height 10
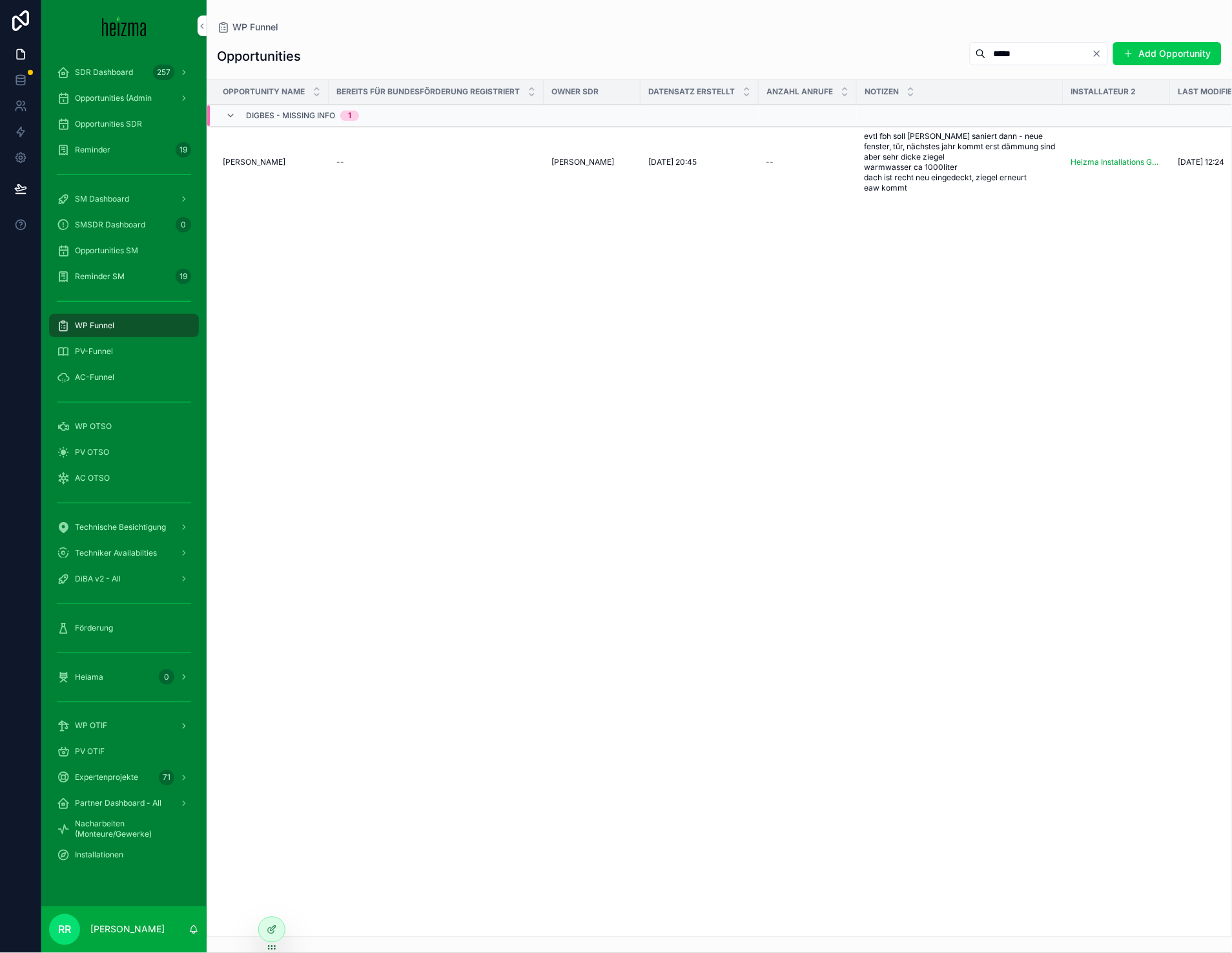
click at [285, 163] on span "[PERSON_NAME]" at bounding box center [253, 162] width 63 height 10
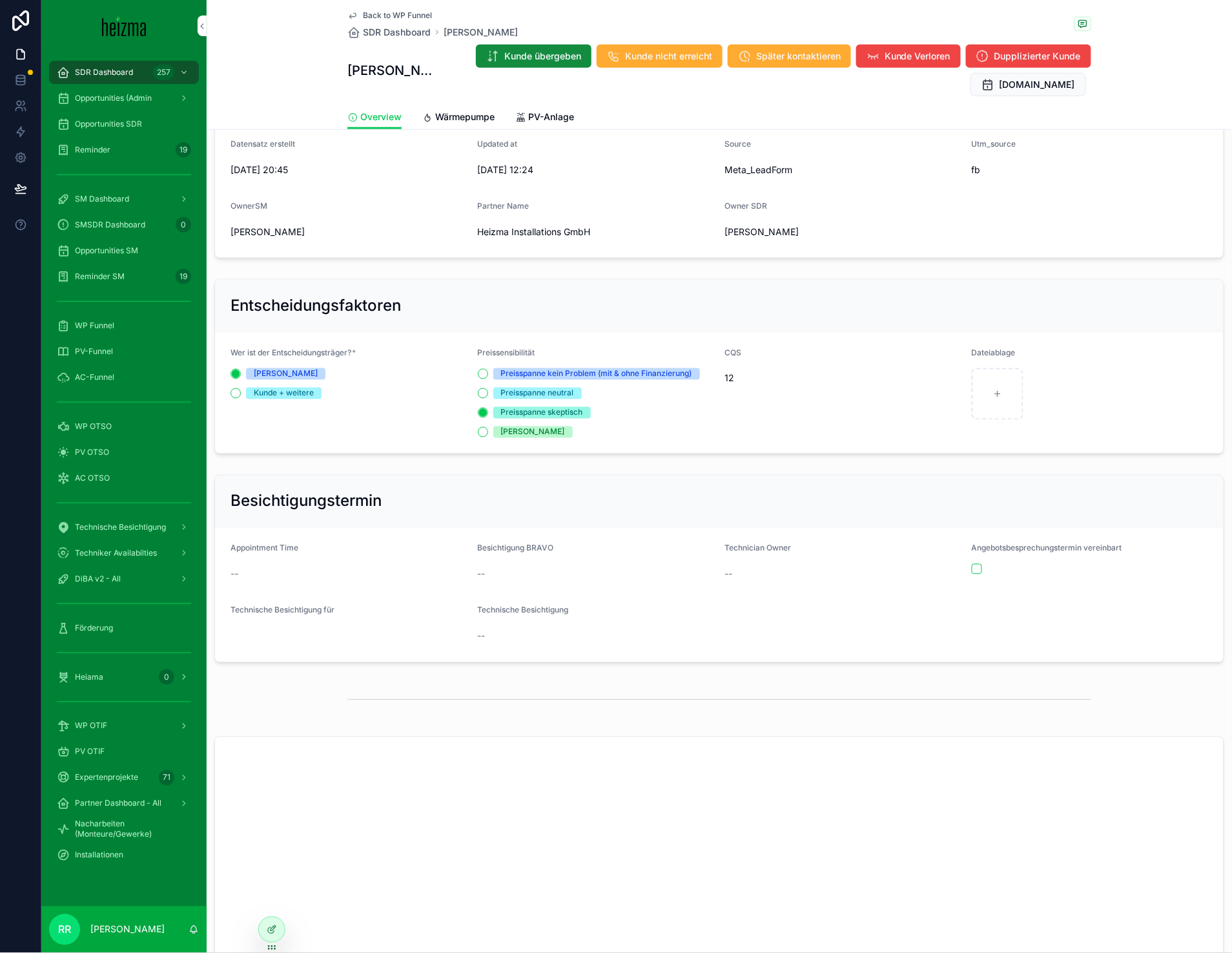
scroll to position [309, 0]
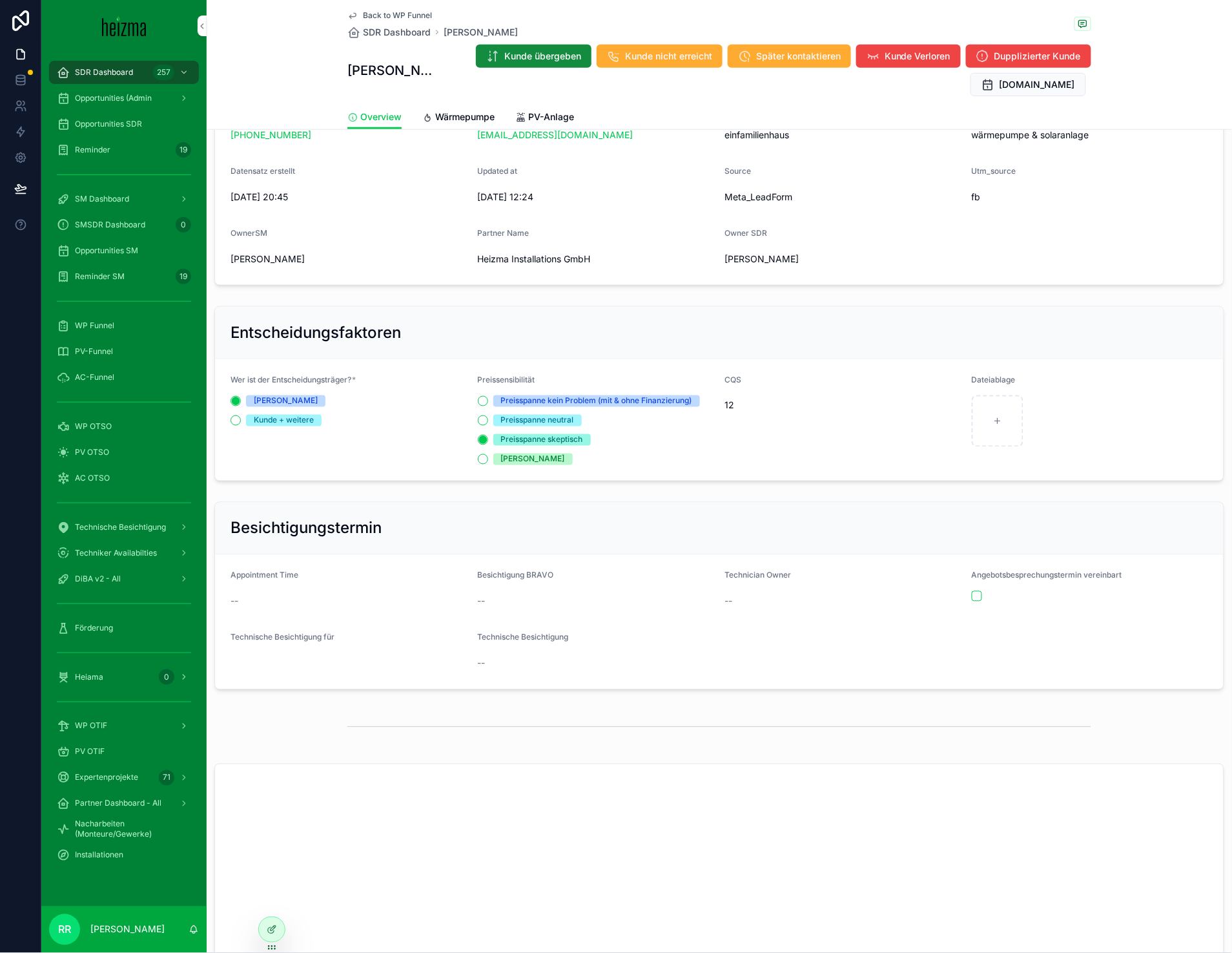
click at [461, 111] on span "Wärmepumpe" at bounding box center [465, 116] width 60 height 13
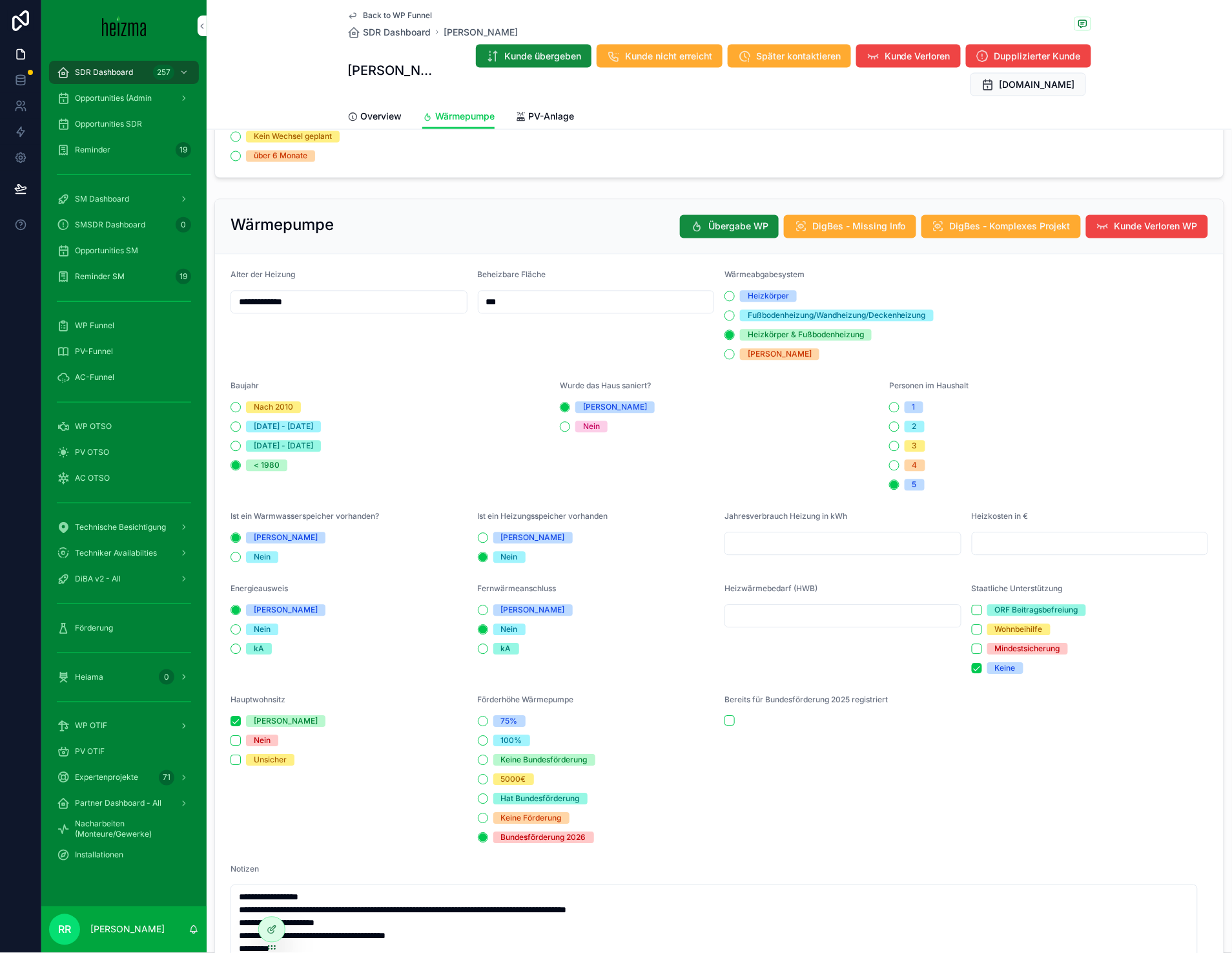
scroll to position [541, 0]
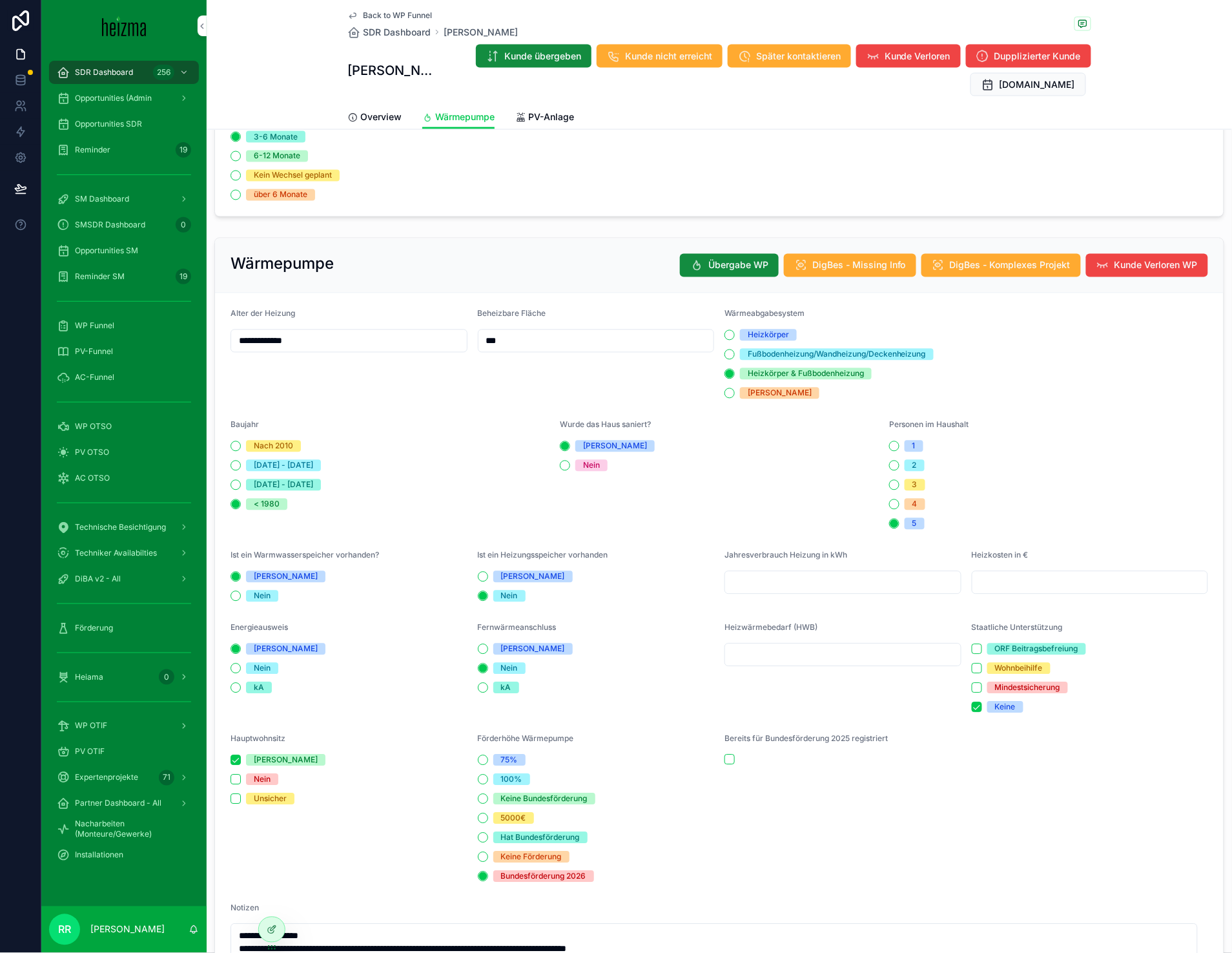
click at [610, 418] on form "**********" at bounding box center [718, 706] width 1008 height 826
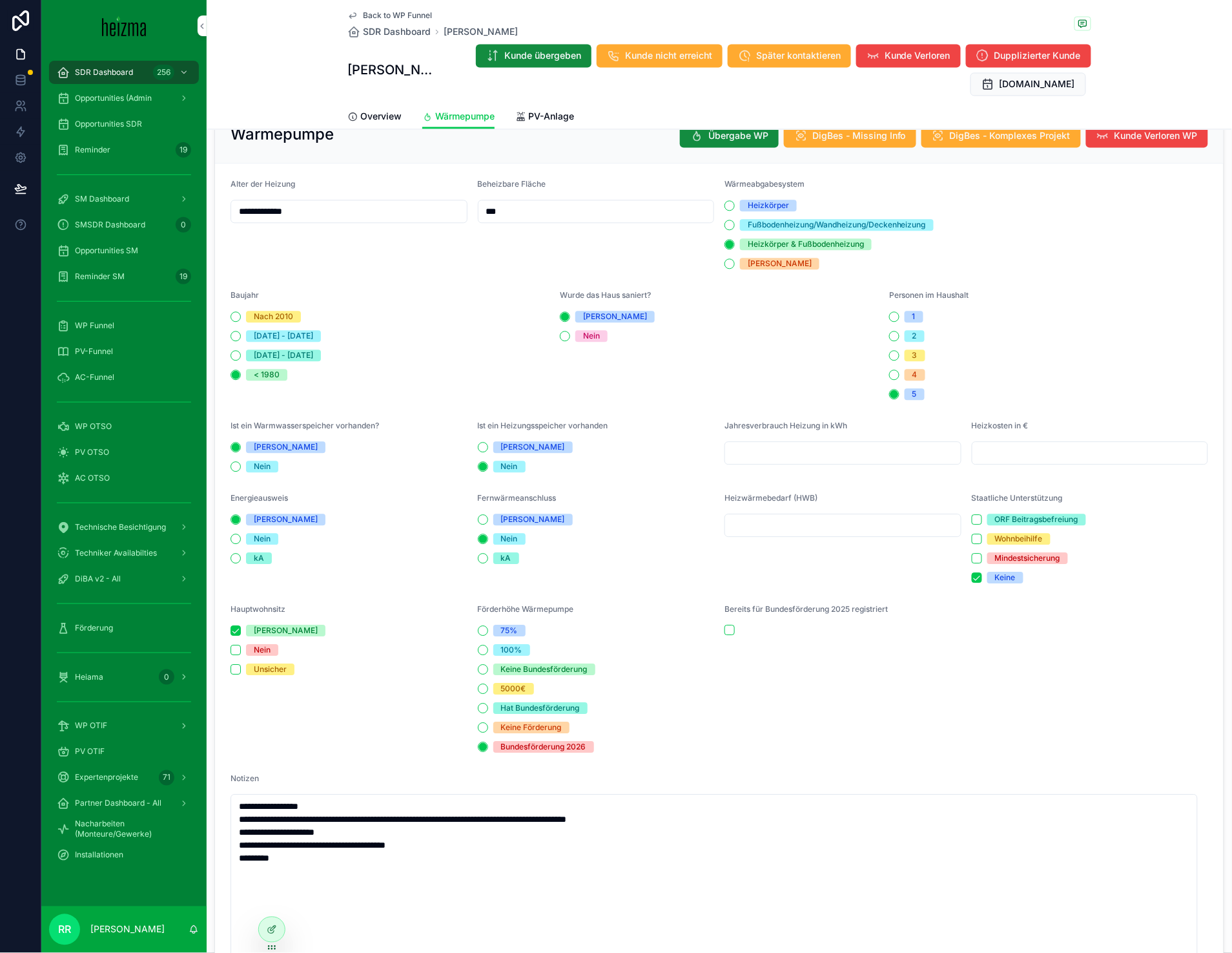
scroll to position [675, 0]
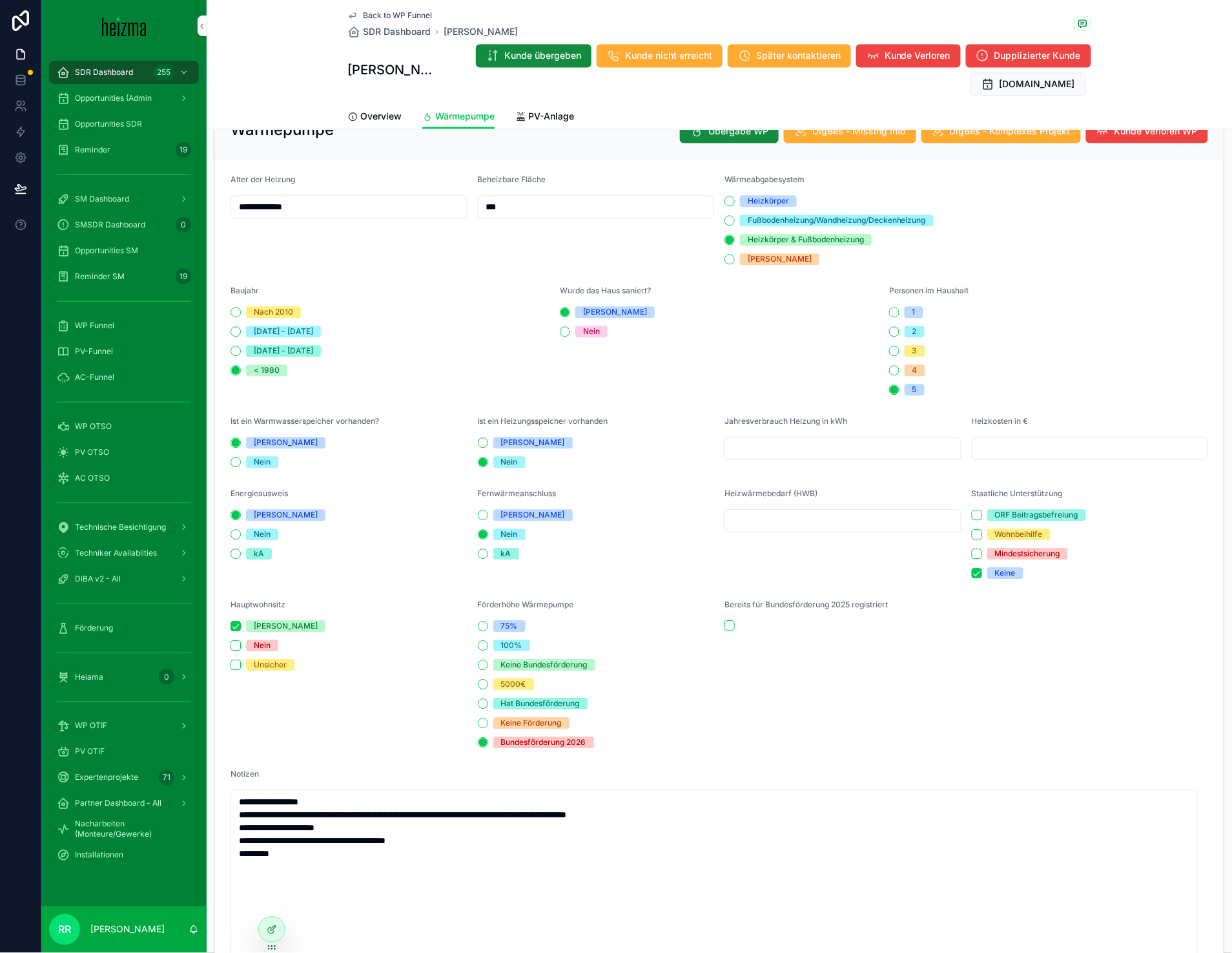
click at [538, 121] on span "PV-Anlage" at bounding box center [551, 116] width 46 height 13
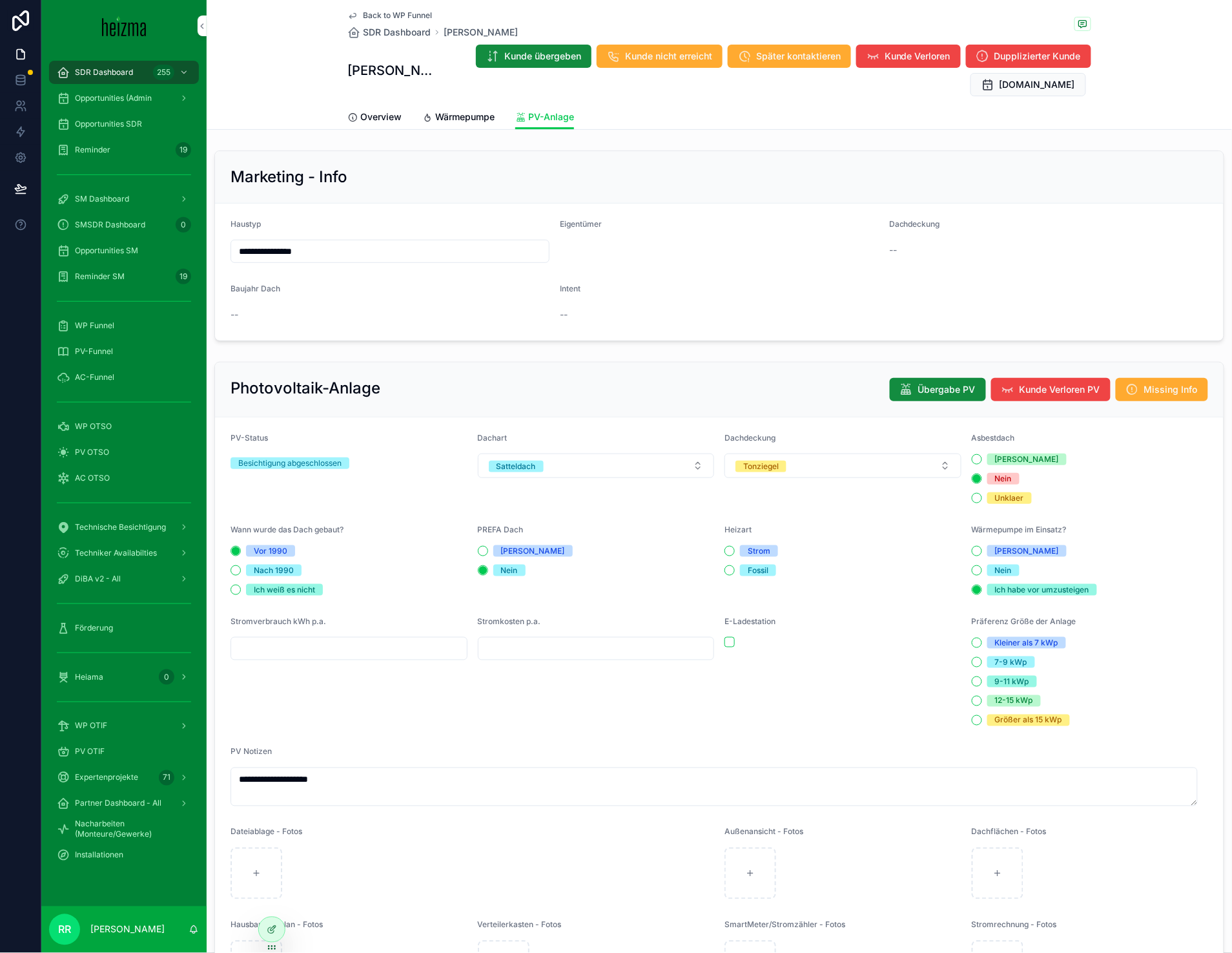
click at [354, 112] on div "Overview" at bounding box center [375, 116] width 55 height 13
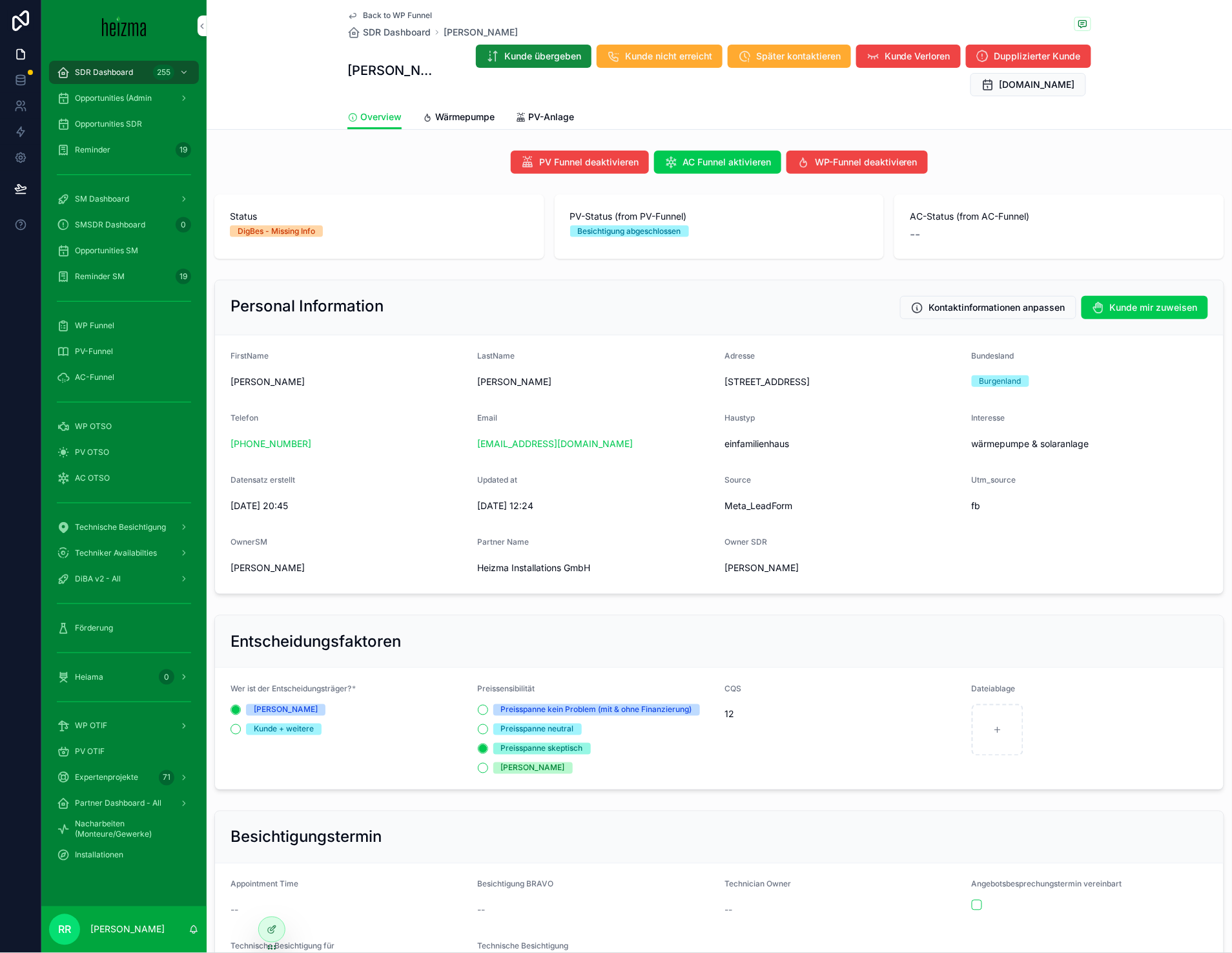
click at [785, 376] on span "Donatigasse 23, 7471 Rechnitz, Österreich" at bounding box center [843, 382] width 237 height 13
copy span "Donatigasse 23, 7471 Rechnitz, Österreich"
click at [542, 111] on span "PV-Anlage" at bounding box center [551, 116] width 46 height 13
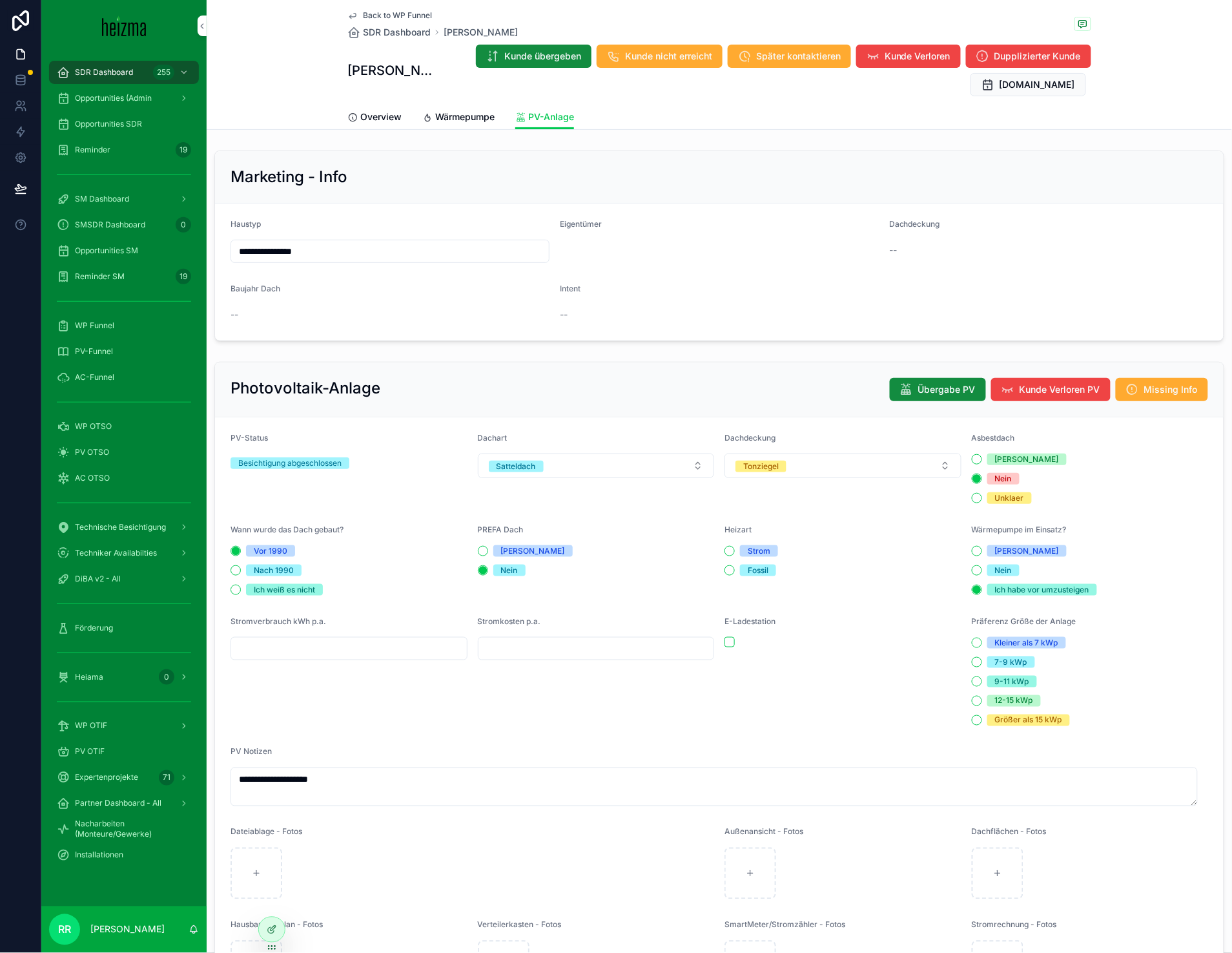
click at [376, 114] on span "Overview" at bounding box center [382, 116] width 42 height 13
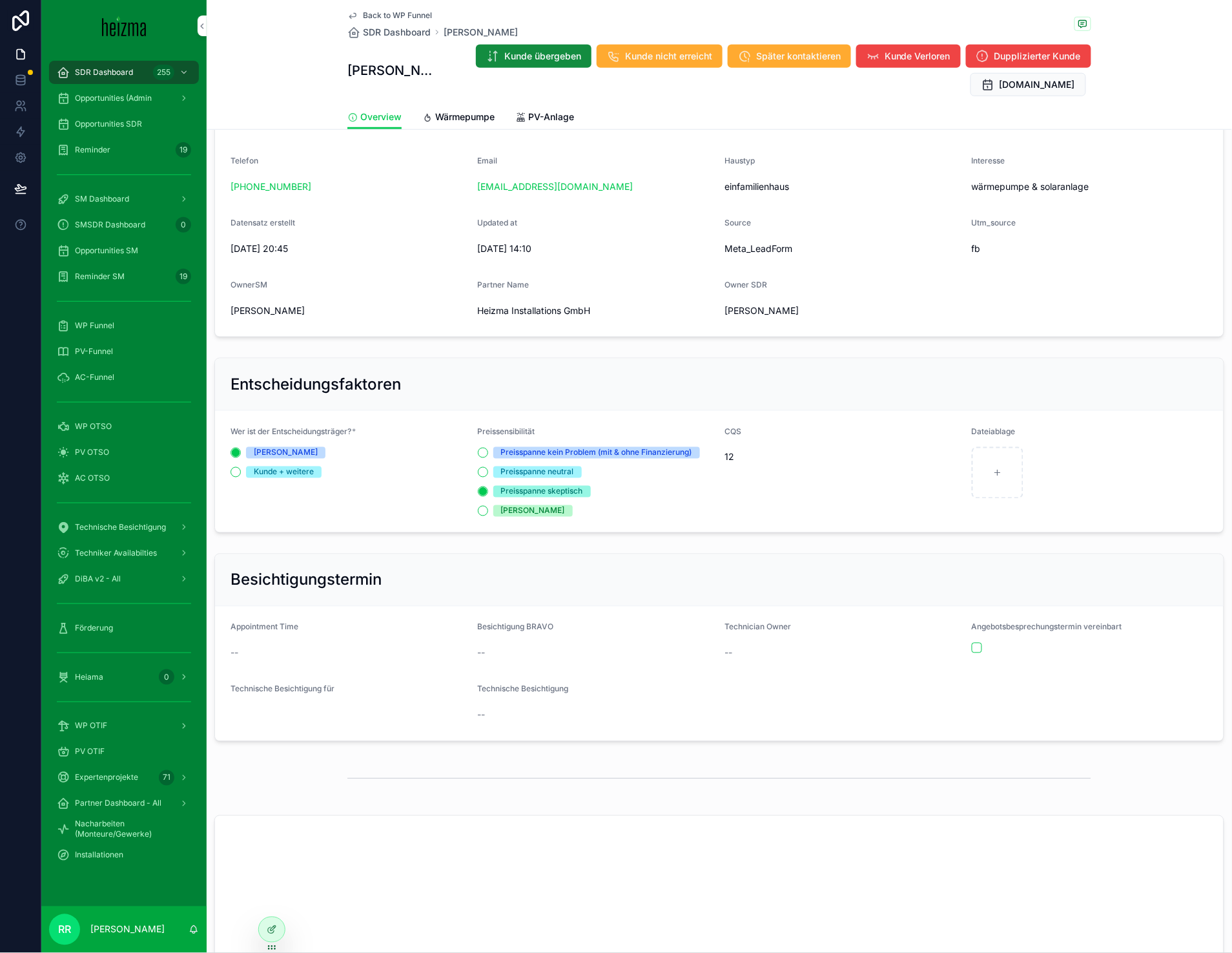
scroll to position [259, 0]
click at [545, 121] on span "PV-Anlage" at bounding box center [551, 116] width 46 height 13
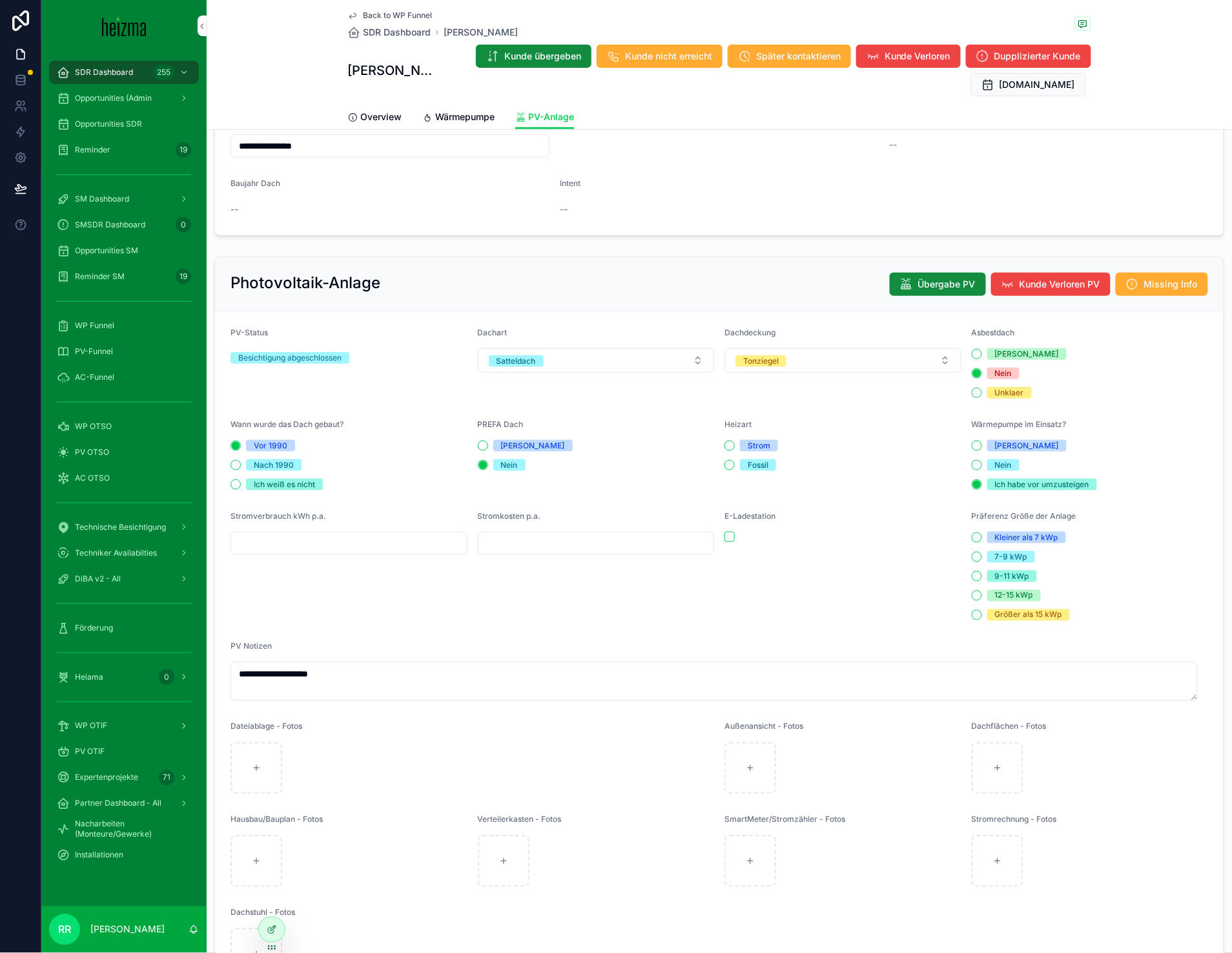
scroll to position [117, 0]
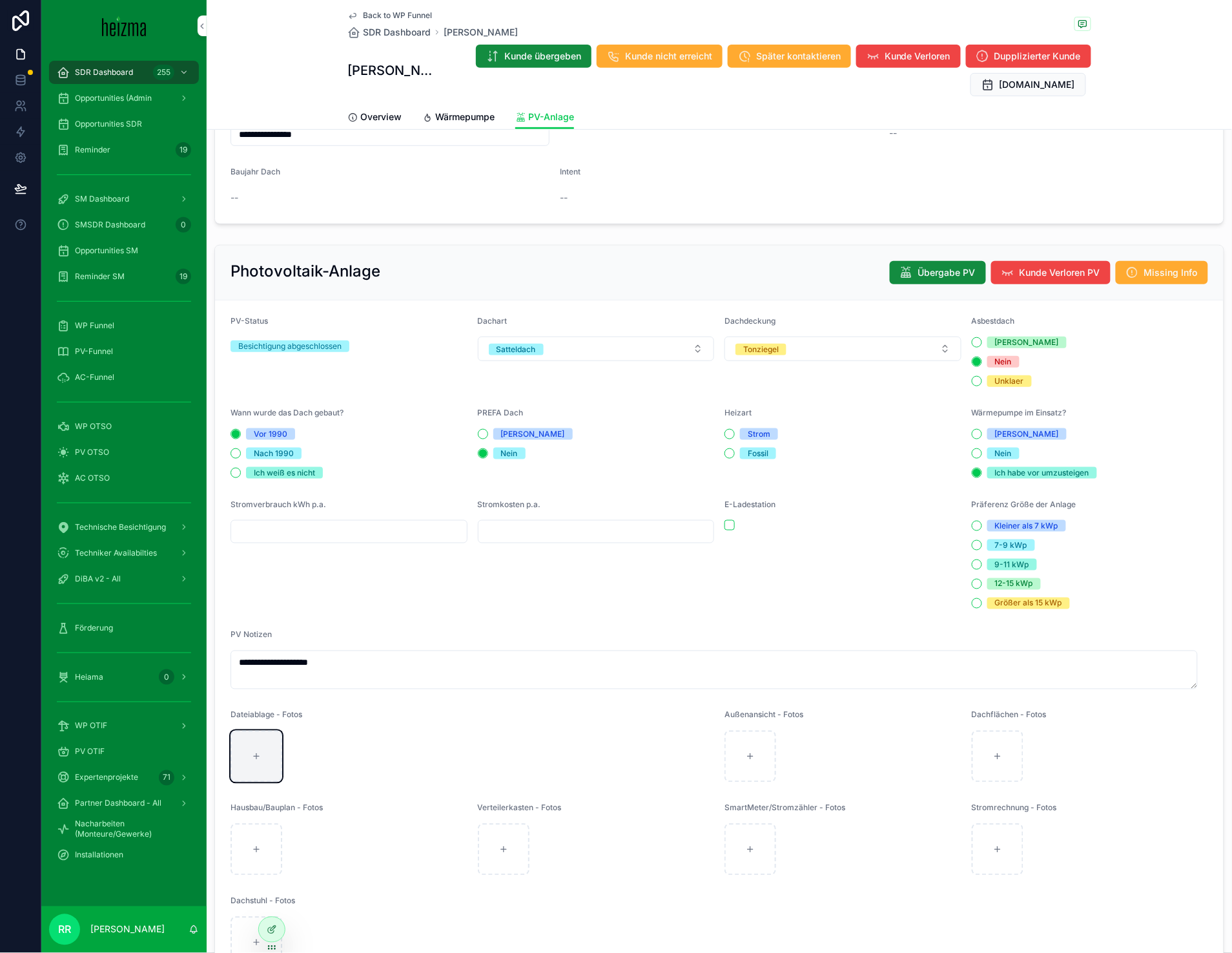
click at [237, 749] on div "scrollable content" at bounding box center [256, 756] width 52 height 52
click at [237, 756] on div "scrollable content" at bounding box center [256, 756] width 52 height 52
click at [253, 763] on div "scrollable content" at bounding box center [256, 756] width 52 height 52
type input "**********"
click at [407, 11] on span "Back to WP Funnel" at bounding box center [397, 15] width 70 height 10
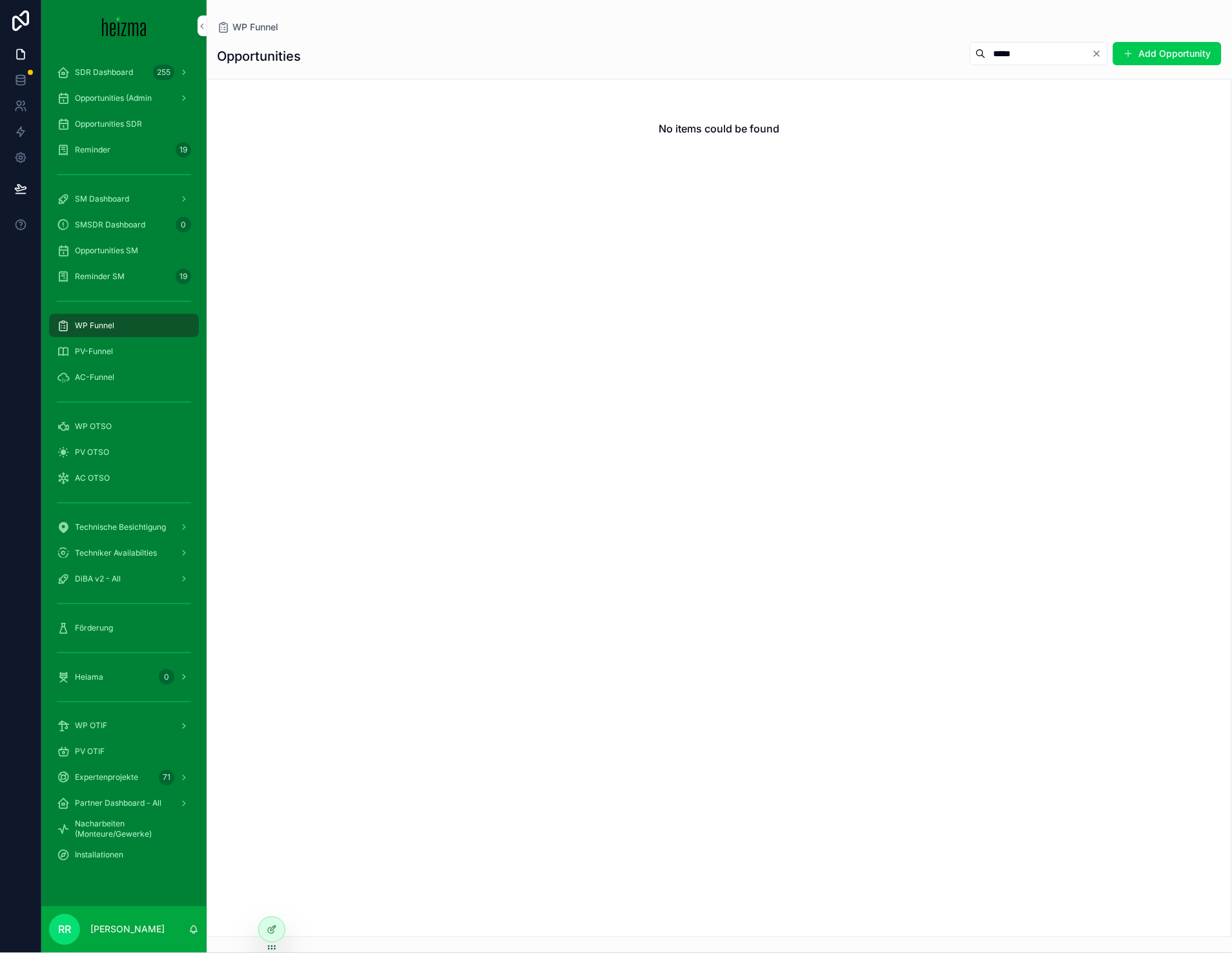
click at [104, 322] on span "WP Funnel" at bounding box center [94, 325] width 40 height 10
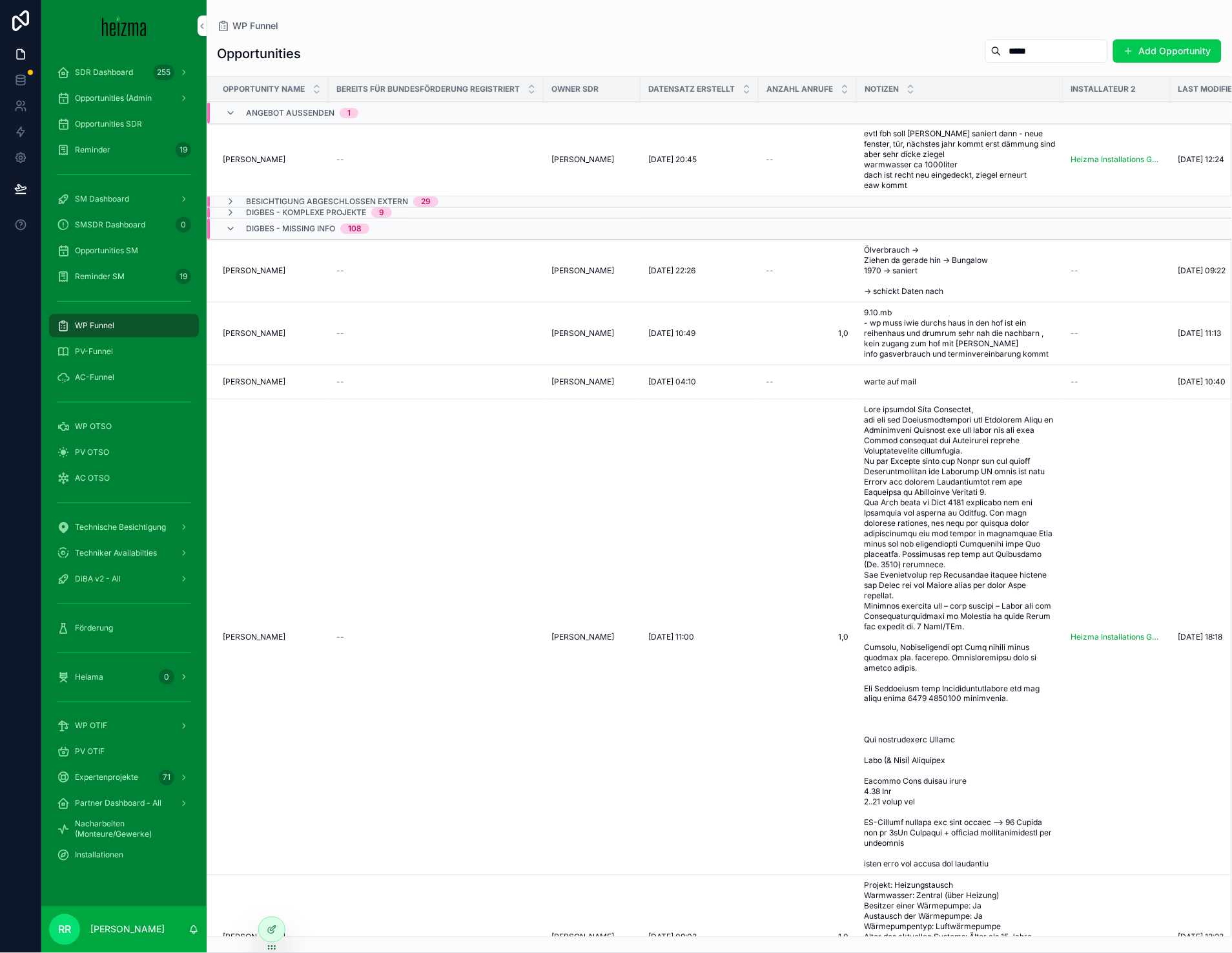
click at [1031, 45] on input "*****" at bounding box center [1054, 51] width 106 height 18
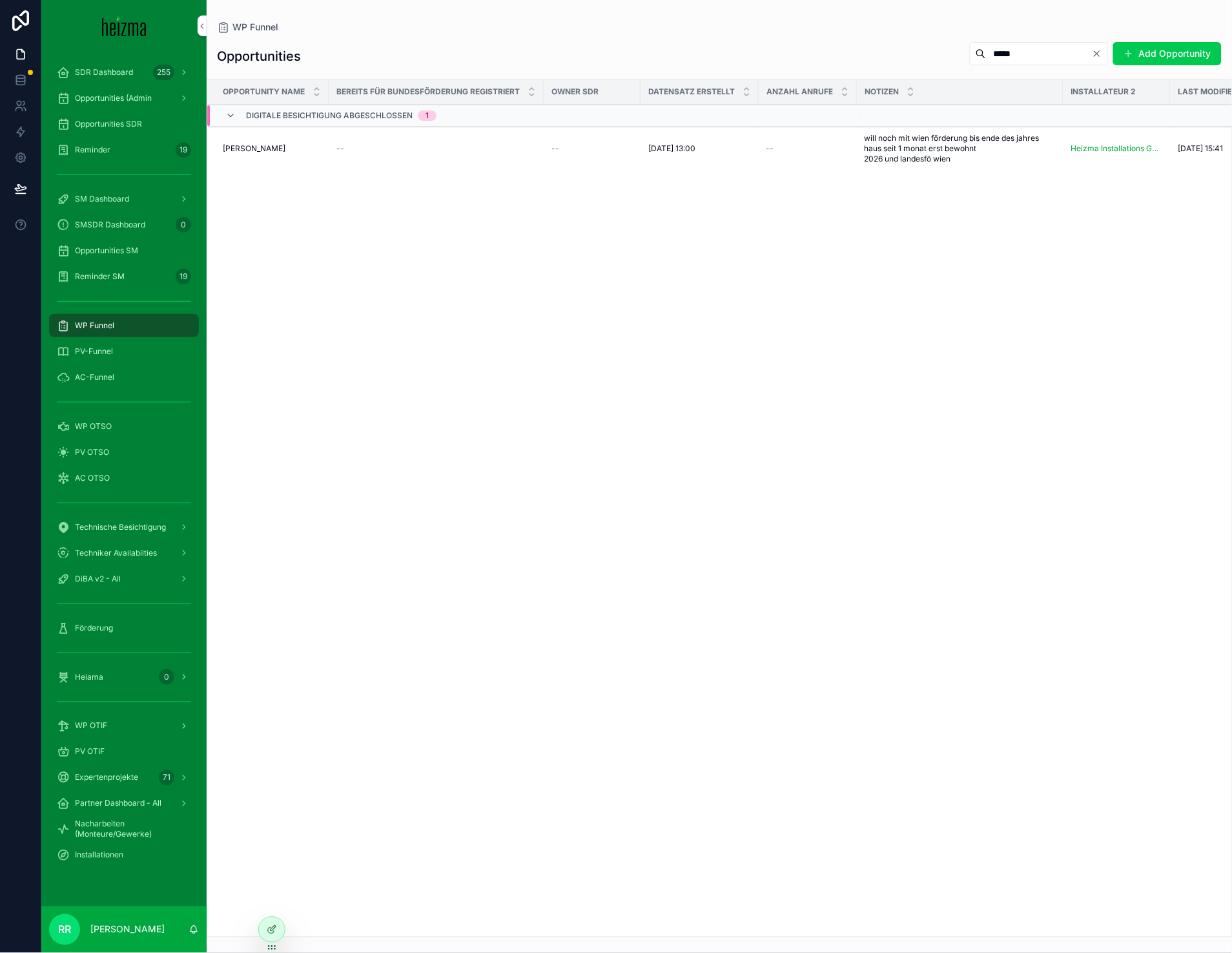
type input "*****"
click at [277, 148] on span "[PERSON_NAME]" at bounding box center [253, 148] width 63 height 10
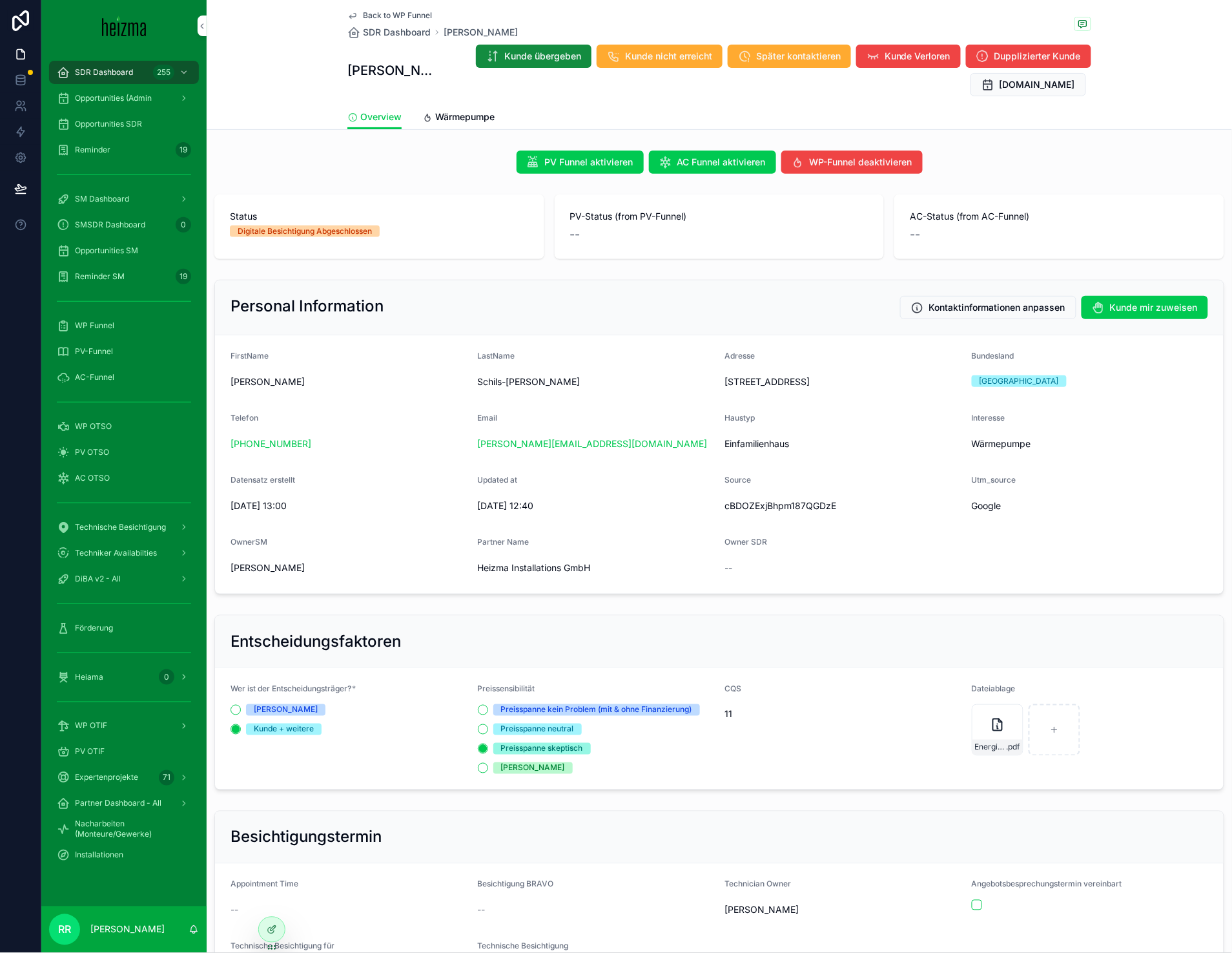
click at [451, 115] on span "Wärmepumpe" at bounding box center [465, 116] width 60 height 13
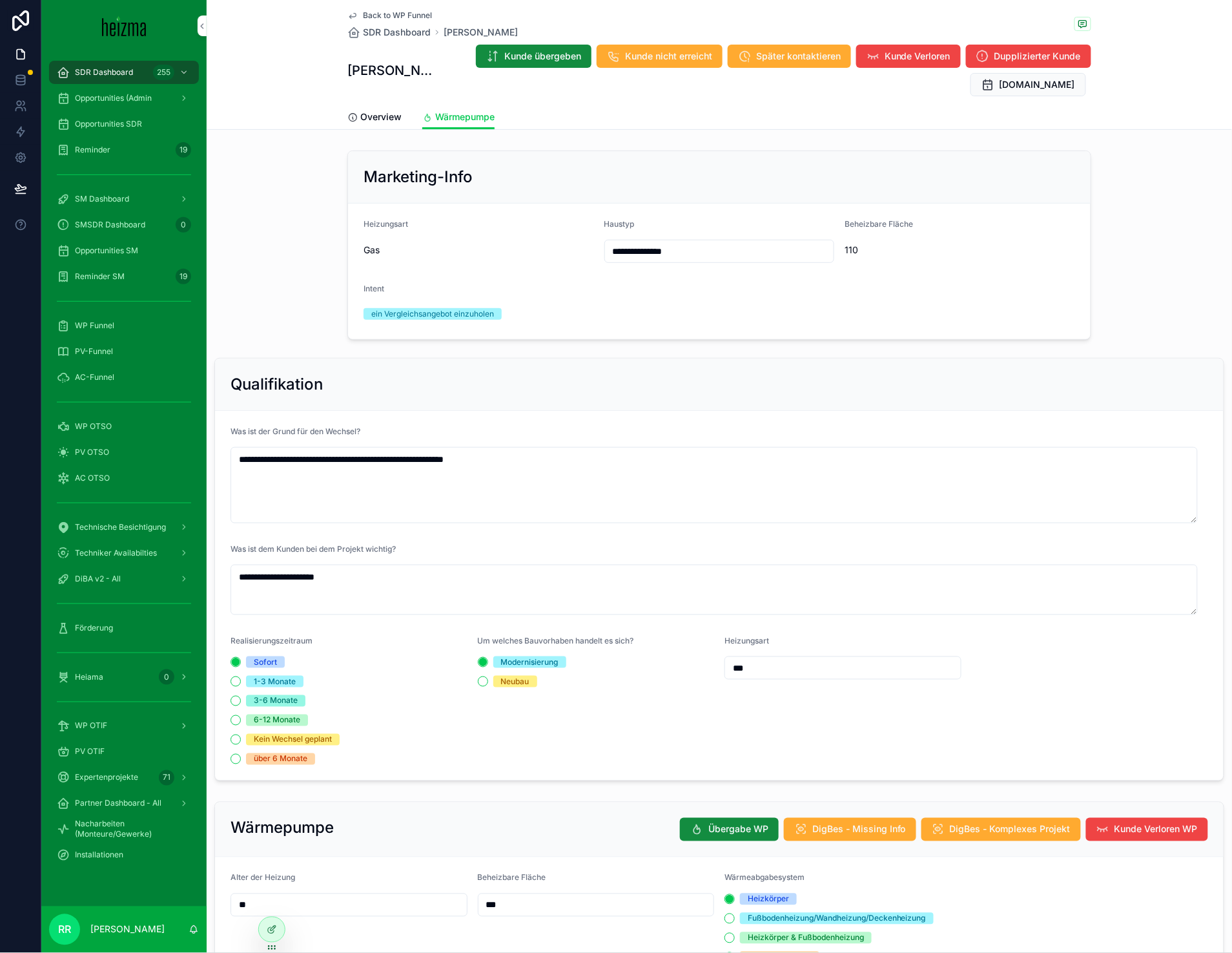
type textarea "**********"
click at [376, 100] on div "Back to WP Funnel SDR Dashboard Sarah Schils-Weidinger Sarah Schils-Weidinger K…" at bounding box center [719, 52] width 744 height 104
click at [373, 112] on span "Overview" at bounding box center [382, 116] width 42 height 13
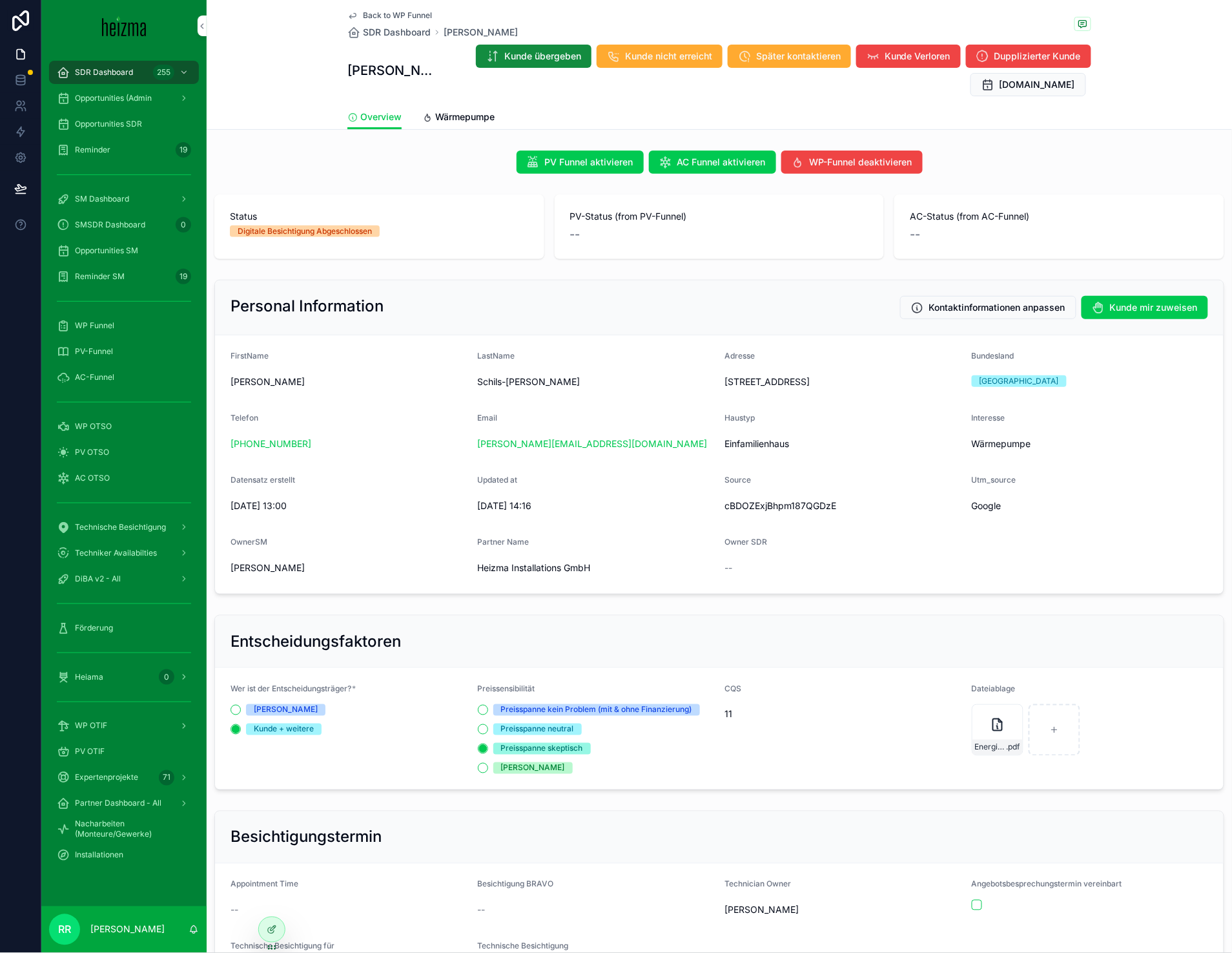
click at [397, 13] on span "Back to WP Funnel" at bounding box center [397, 15] width 70 height 10
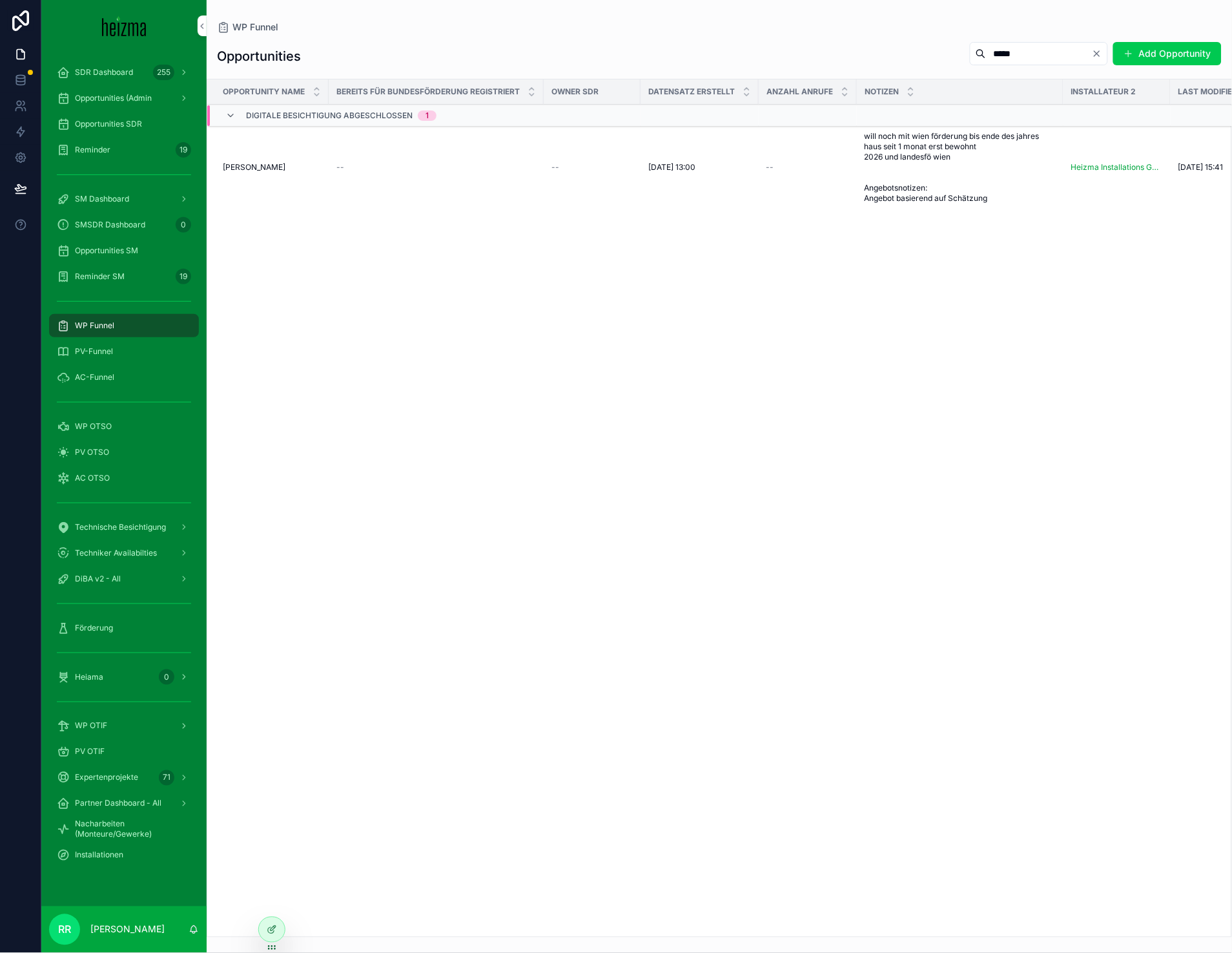
click at [1027, 47] on input "*****" at bounding box center [1039, 54] width 106 height 18
type input "**********"
click at [378, 163] on td "--" at bounding box center [436, 173] width 215 height 93
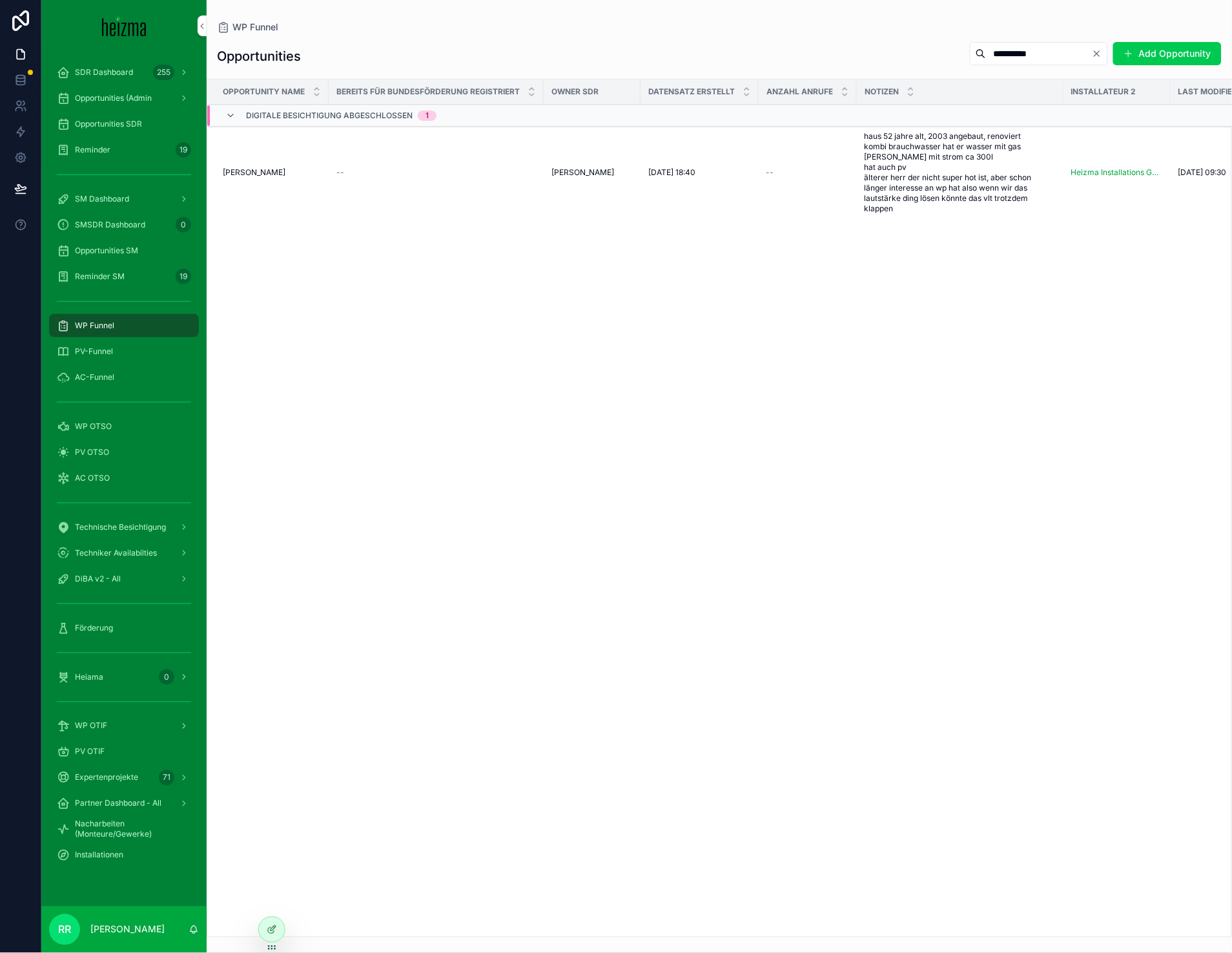
click at [283, 175] on span "[PERSON_NAME]" at bounding box center [253, 172] width 63 height 10
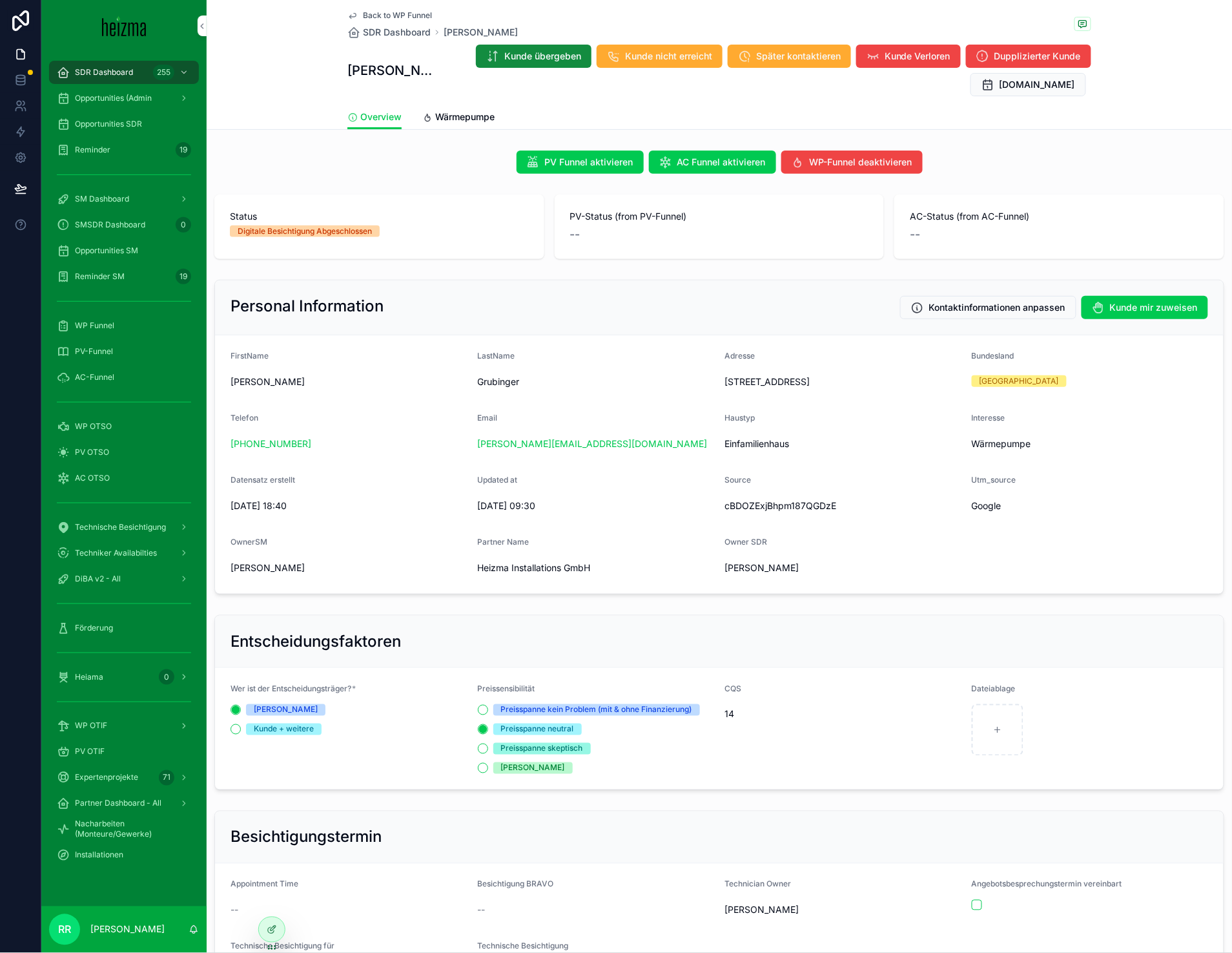
click at [436, 112] on span "Wärmepumpe" at bounding box center [465, 116] width 60 height 13
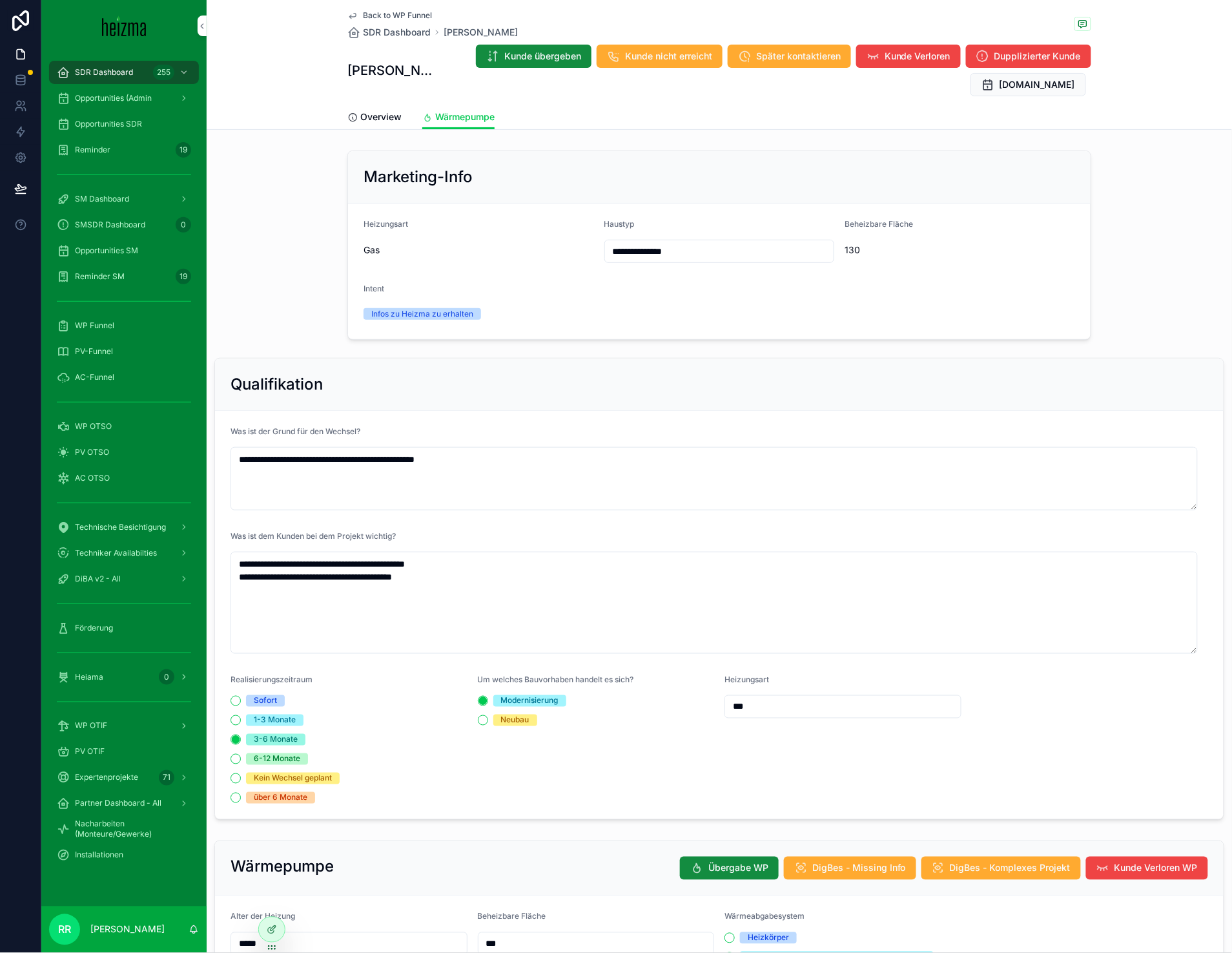
click at [365, 113] on span "Overview" at bounding box center [382, 116] width 42 height 13
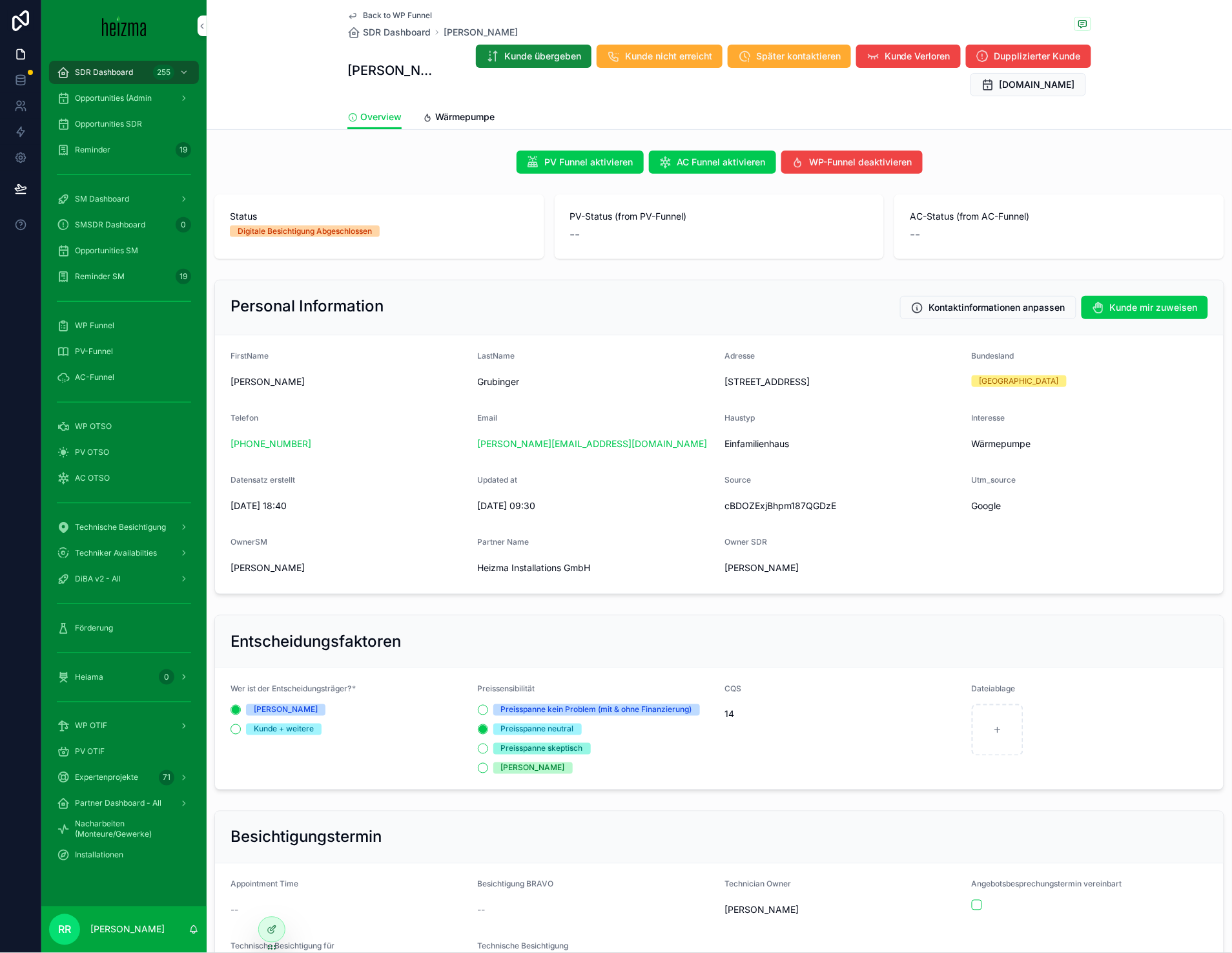
click at [477, 130] on div "Back to WP Funnel SDR Dashboard Hermann Grubinger Hermann Grubinger Kunde überg…" at bounding box center [719, 964] width 1025 height 1929
click at [449, 122] on span "Wärmepumpe" at bounding box center [465, 116] width 60 height 13
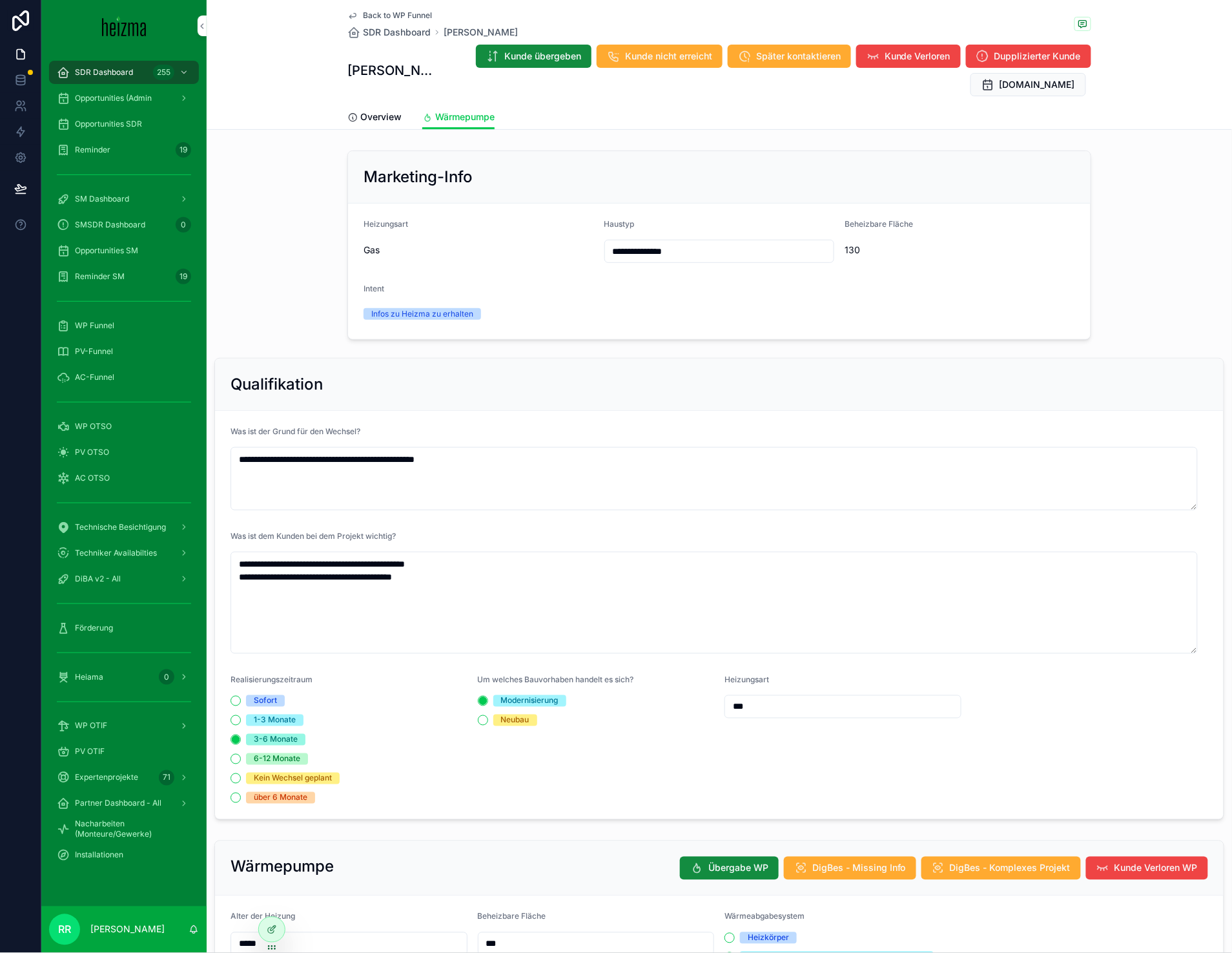
click at [387, 107] on link "Overview" at bounding box center [375, 118] width 55 height 26
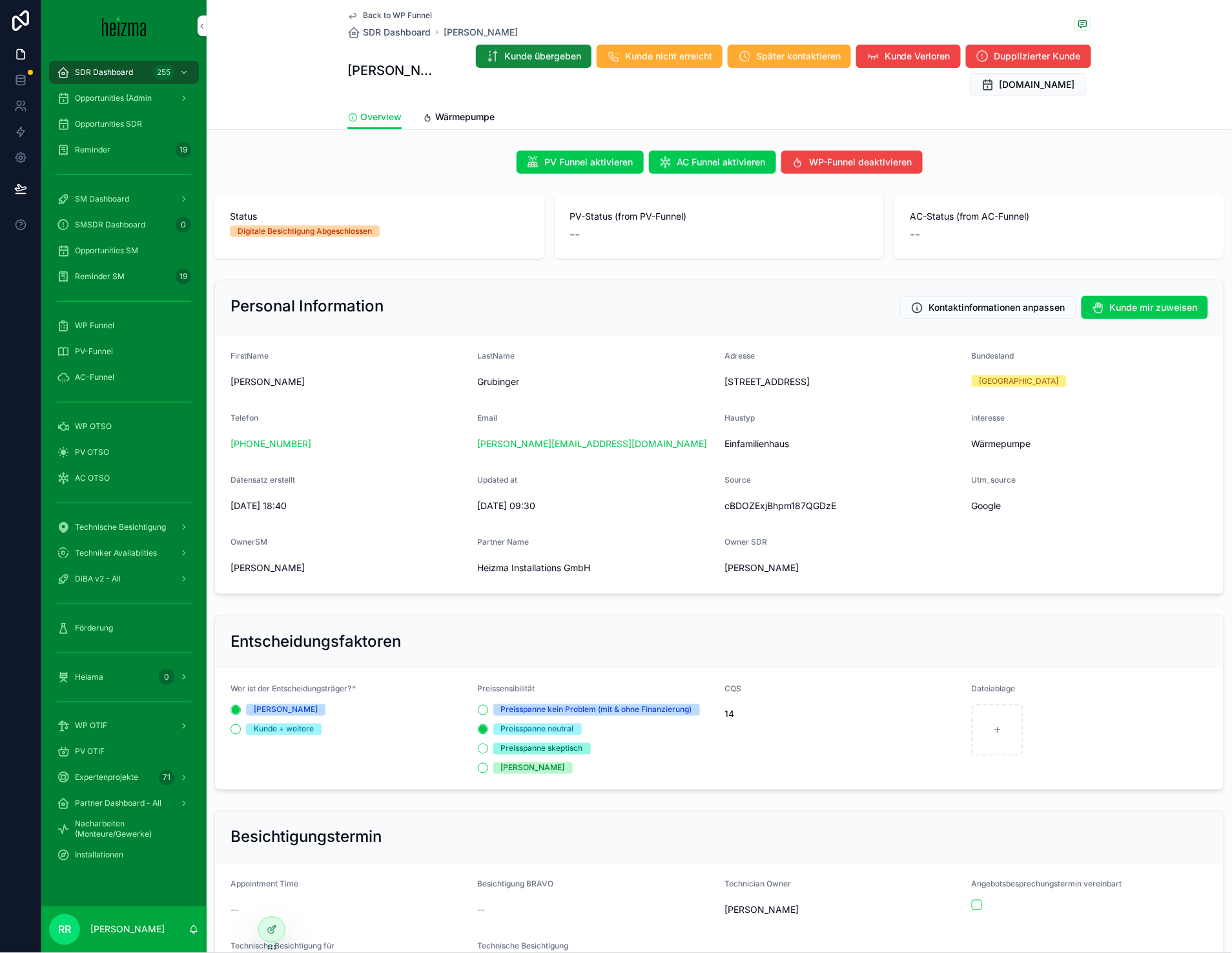
click at [440, 120] on span "Wärmepumpe" at bounding box center [465, 116] width 60 height 13
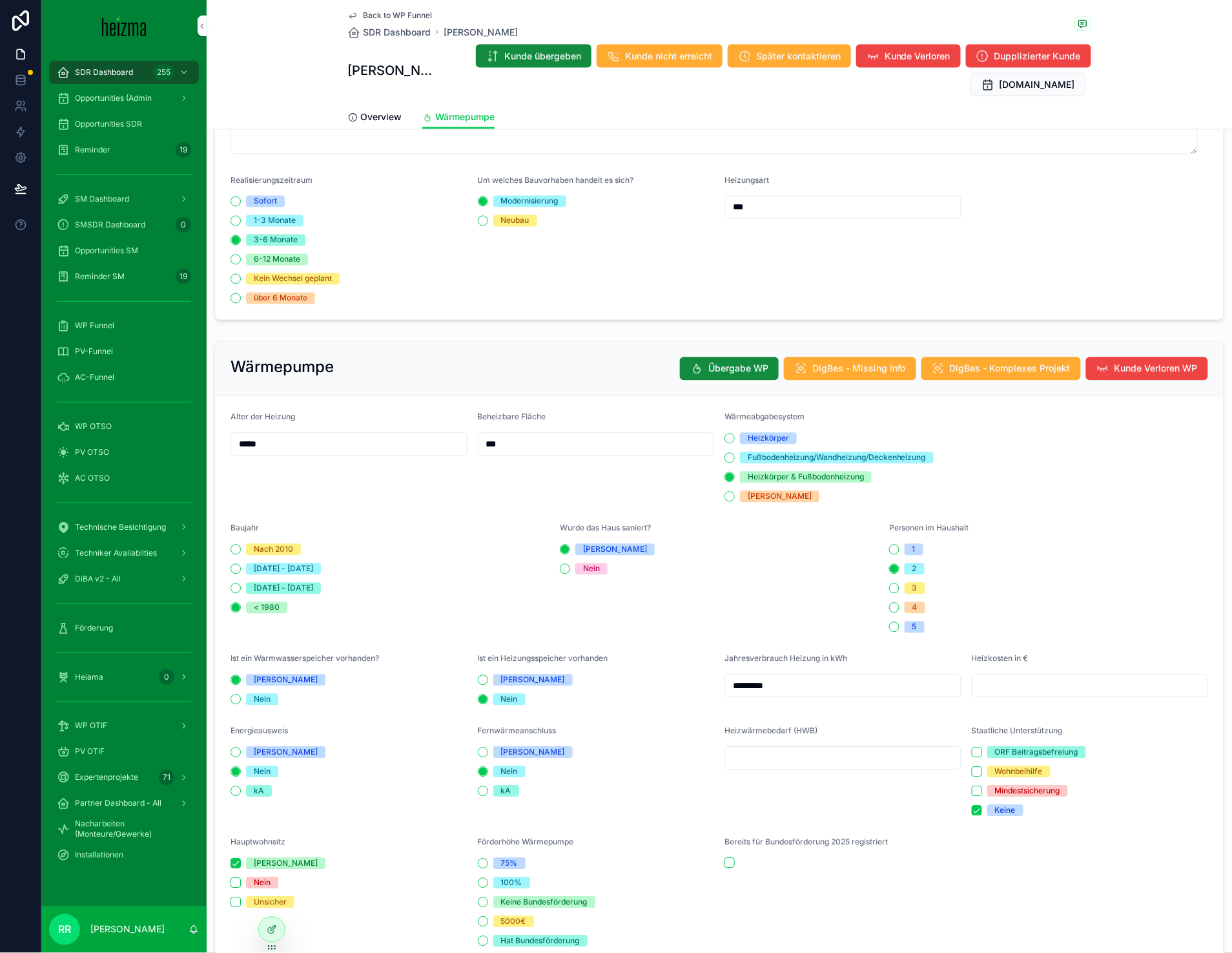
scroll to position [498, 0]
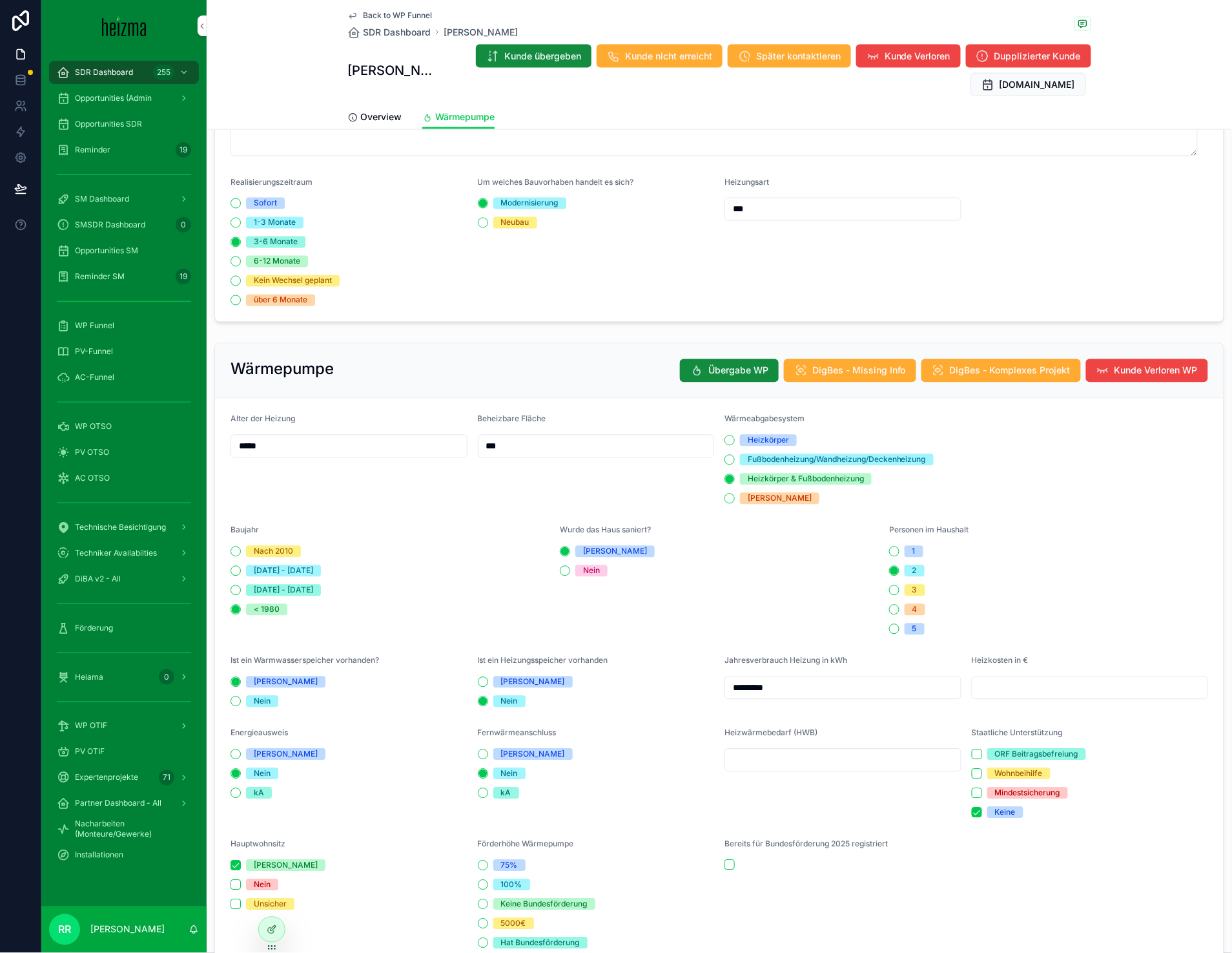
click at [399, 16] on span "Back to WP Funnel" at bounding box center [397, 15] width 70 height 10
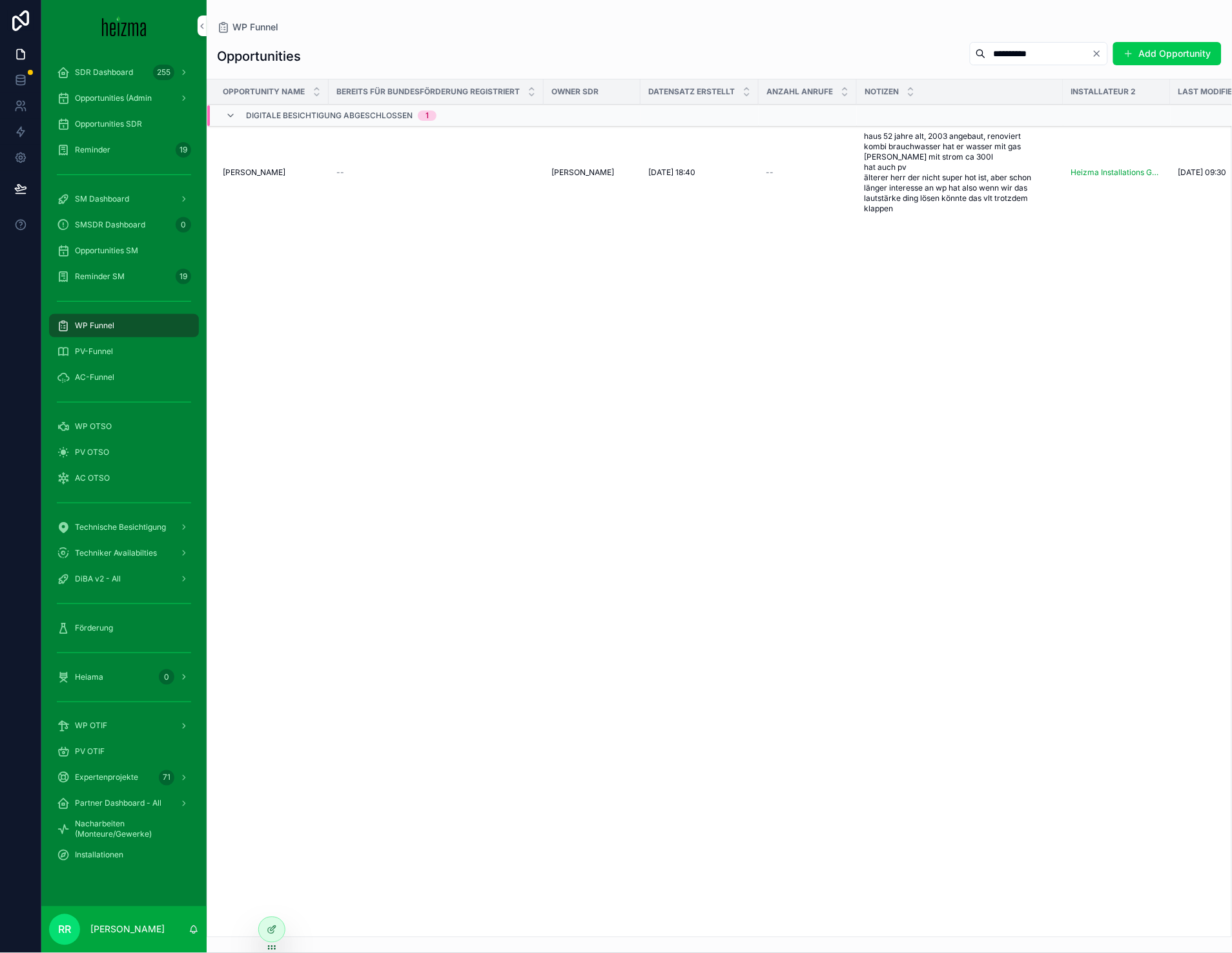
click at [1065, 53] on input "**********" at bounding box center [1039, 54] width 106 height 18
type input "*"
type input "******"
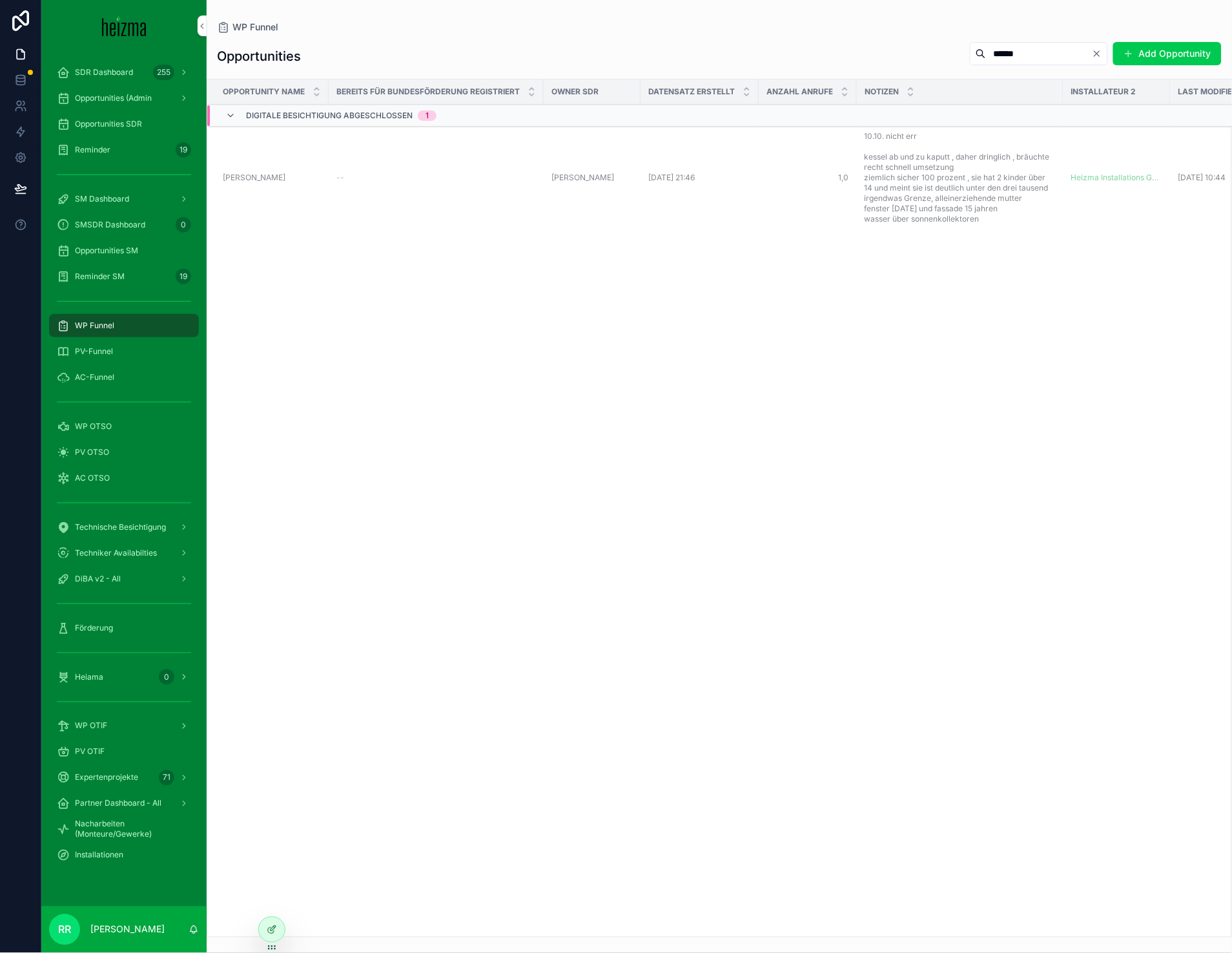
click at [277, 183] on td "Isabell Gruber Isabell Gruber" at bounding box center [268, 178] width 121 height 104
click at [271, 177] on span "[PERSON_NAME]" at bounding box center [253, 178] width 63 height 10
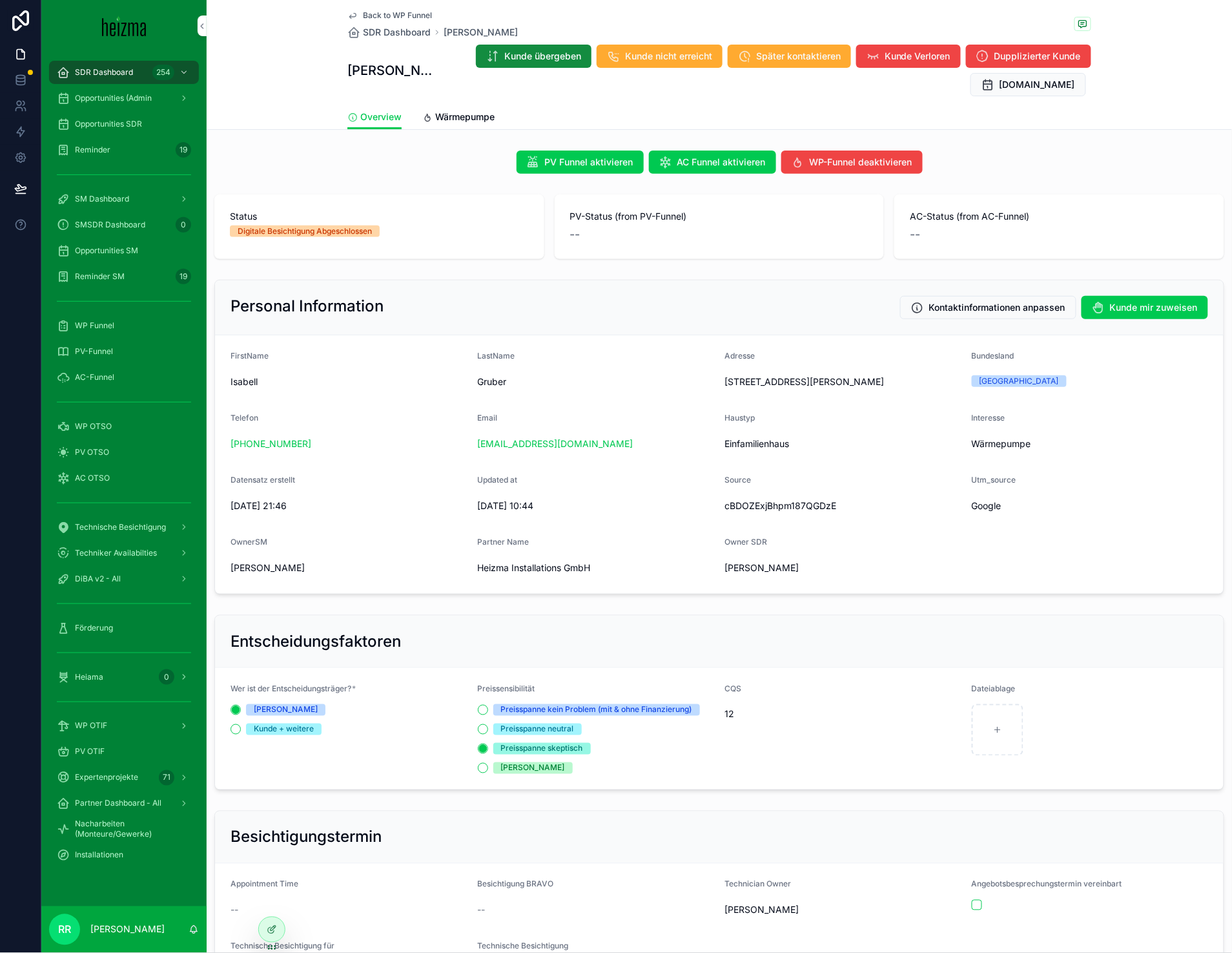
click at [476, 115] on span "Wärmepumpe" at bounding box center [465, 116] width 60 height 13
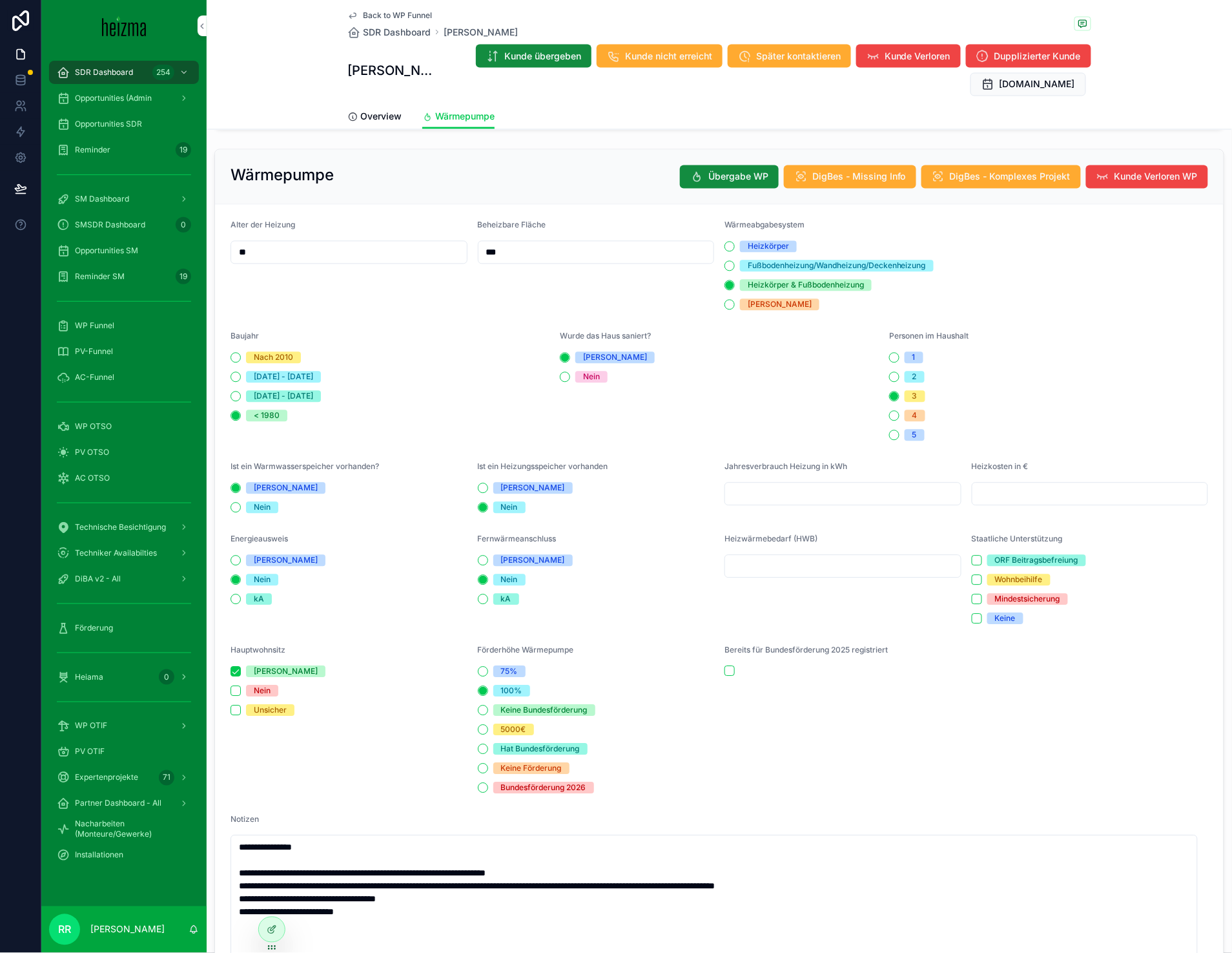
scroll to position [614, 0]
click at [348, 113] on icon "scrollable content" at bounding box center [353, 117] width 10 height 10
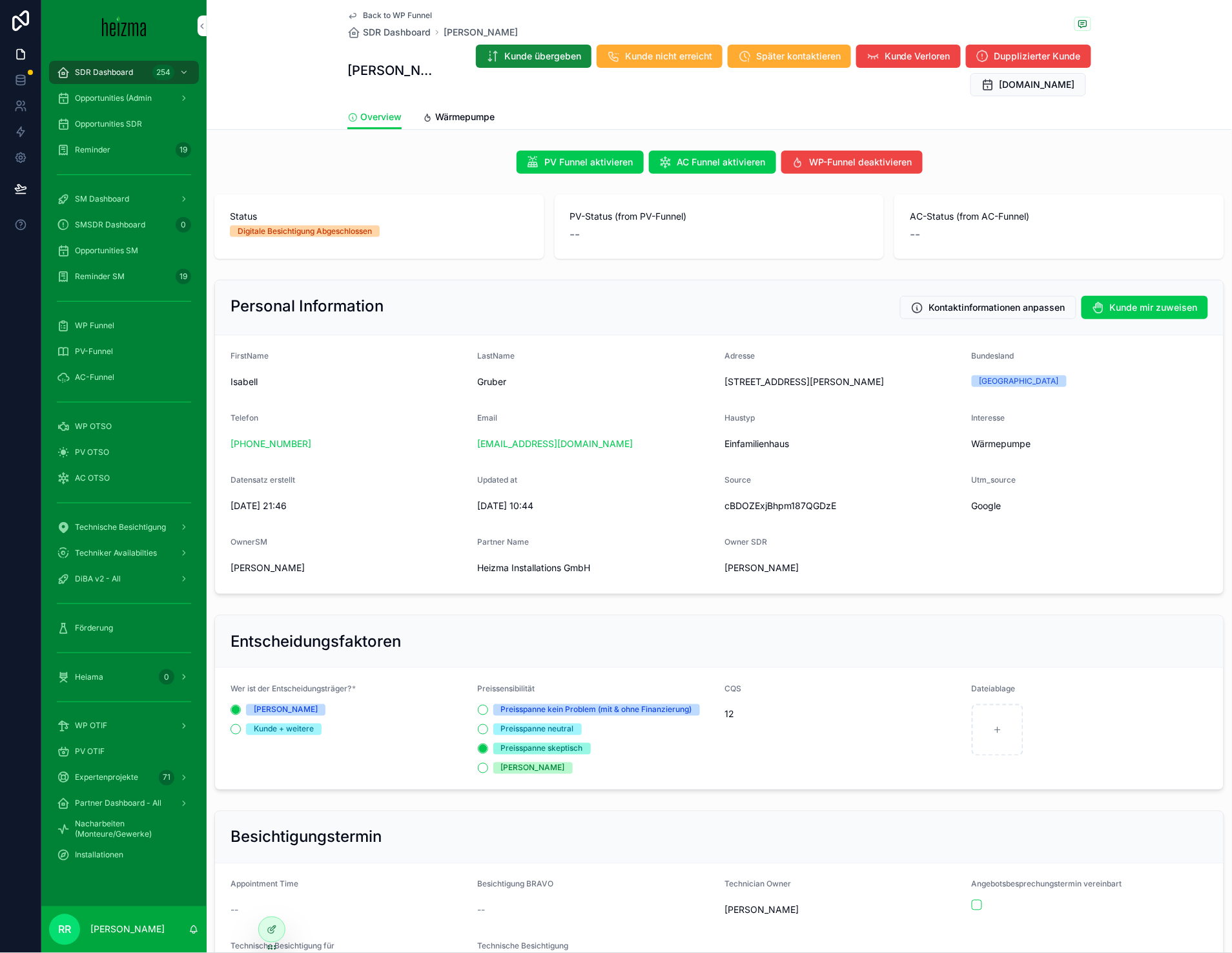
click at [485, 121] on span "Wärmepumpe" at bounding box center [465, 116] width 60 height 13
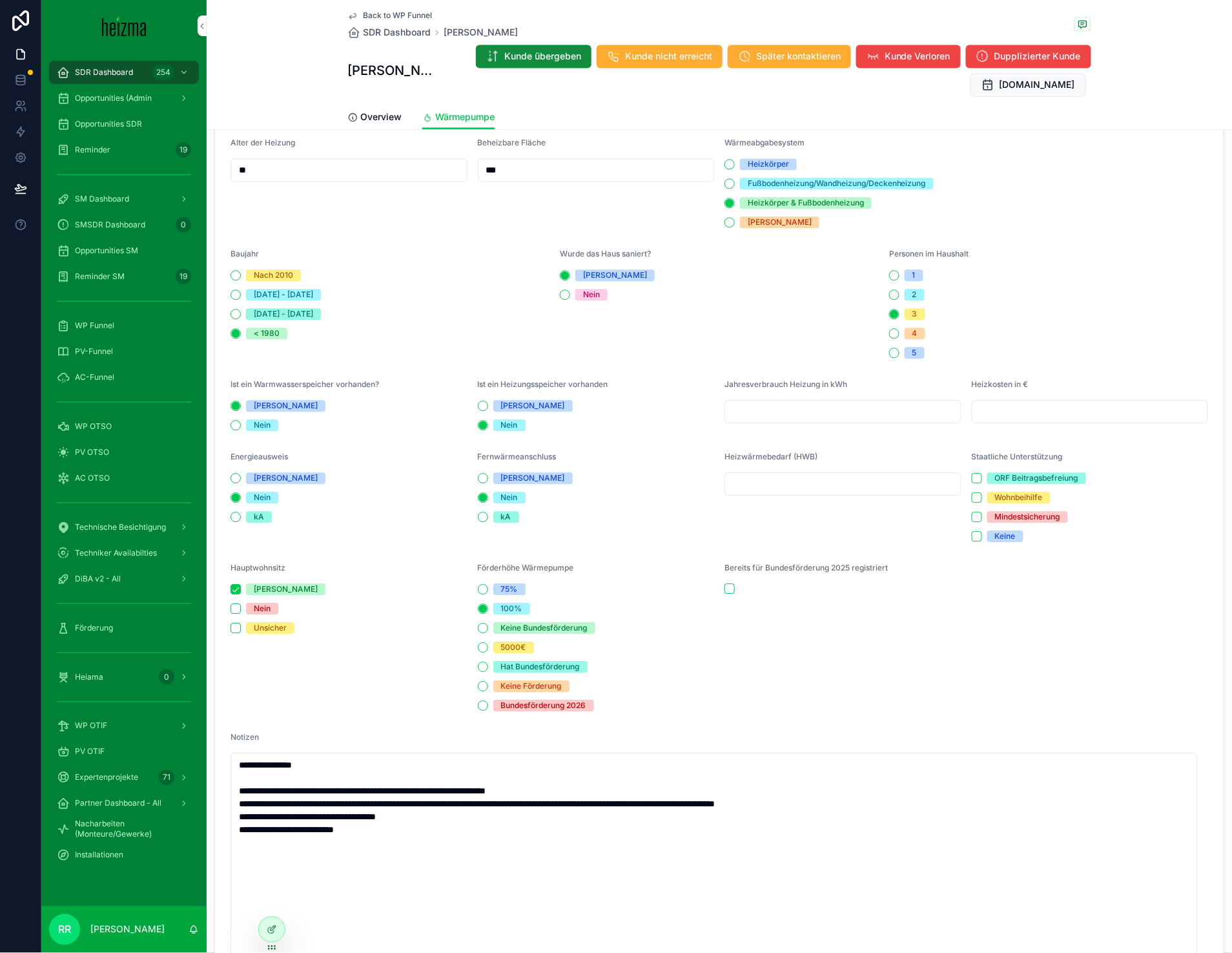
scroll to position [701, 0]
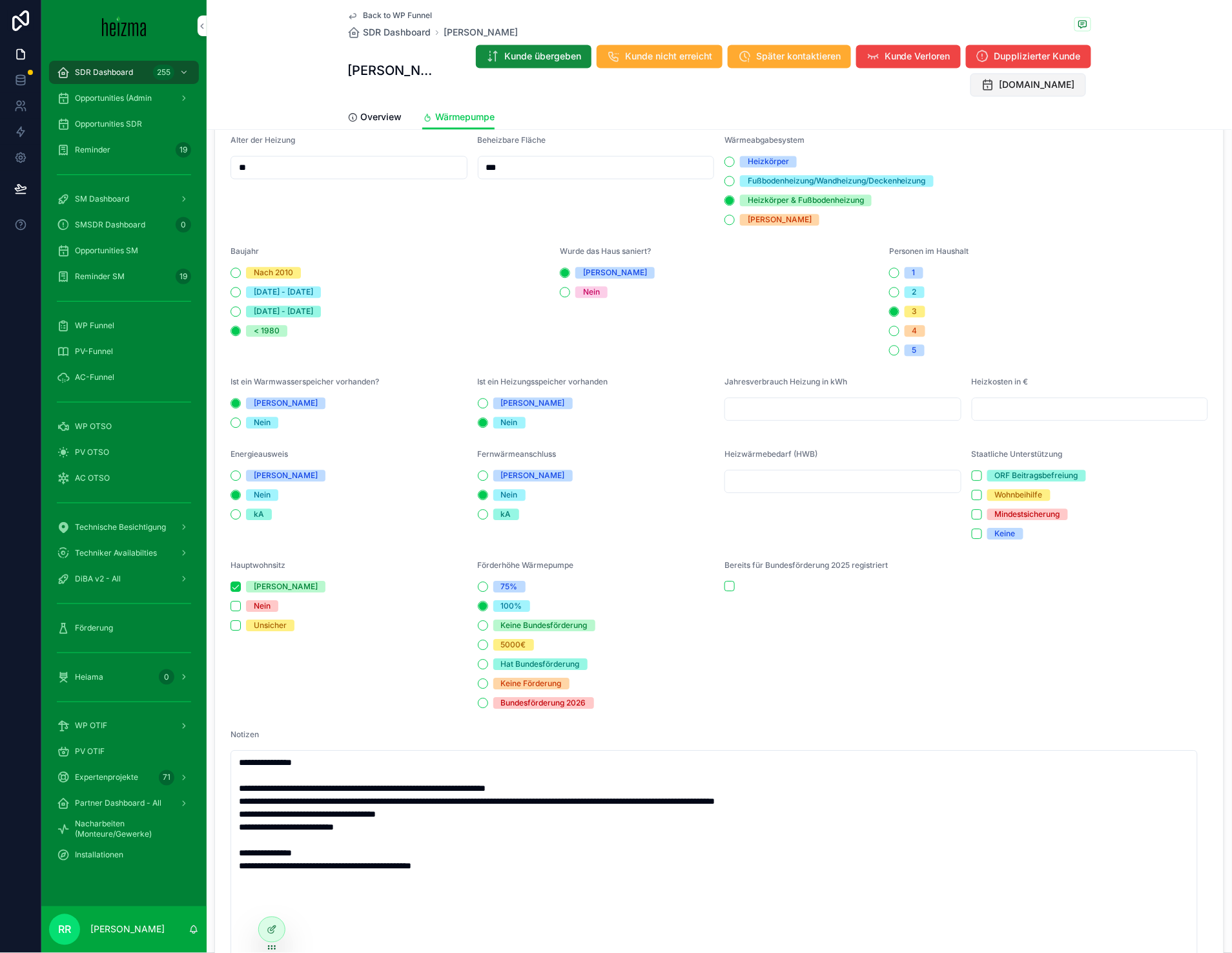
type textarea "**********"
click at [97, 126] on span "Opportunities SDR" at bounding box center [108, 124] width 68 height 10
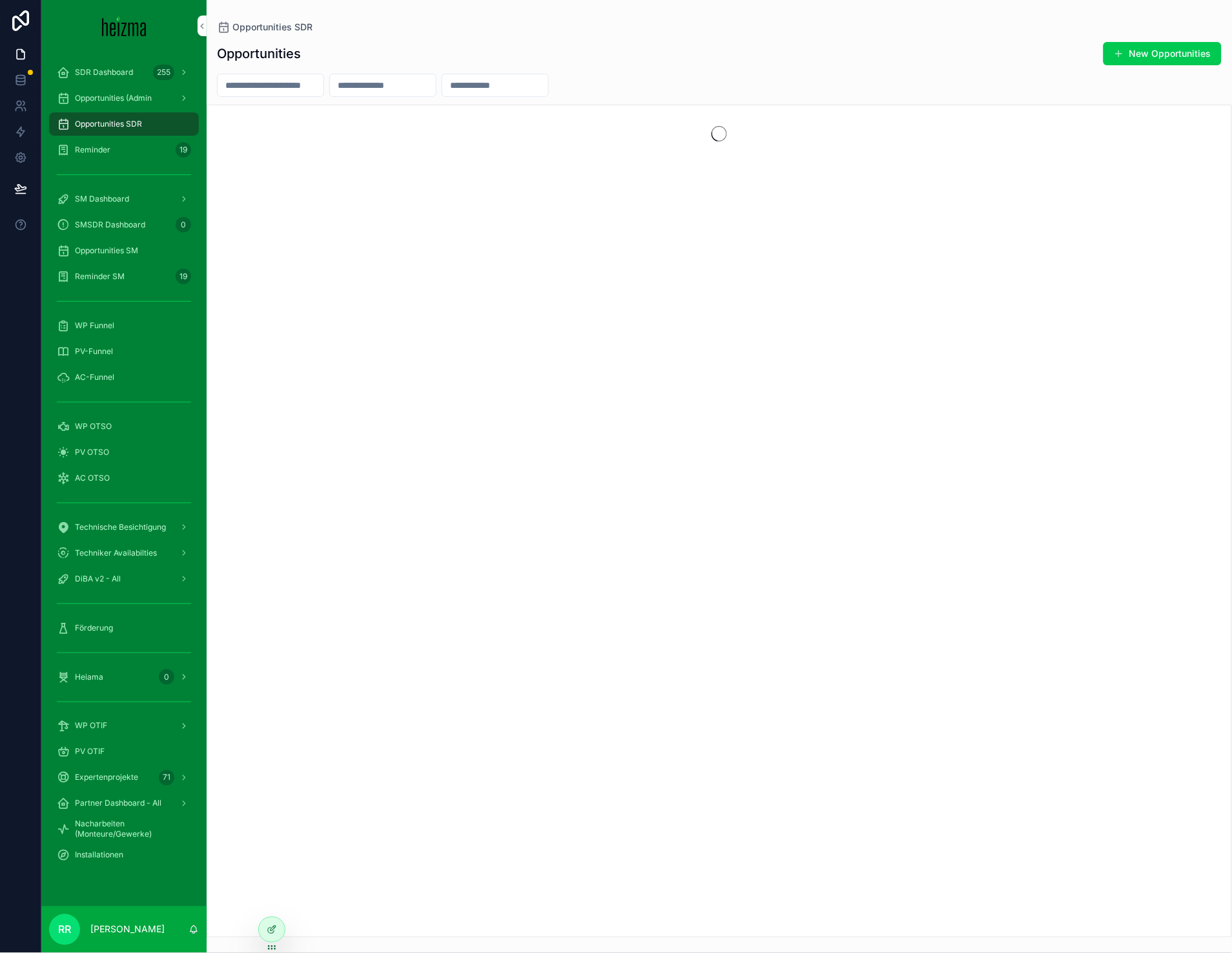
click at [259, 99] on div "Opportunities New Opportunities" at bounding box center [719, 485] width 1025 height 903
click at [263, 86] on input "scrollable content" at bounding box center [270, 85] width 106 height 18
type input "*********"
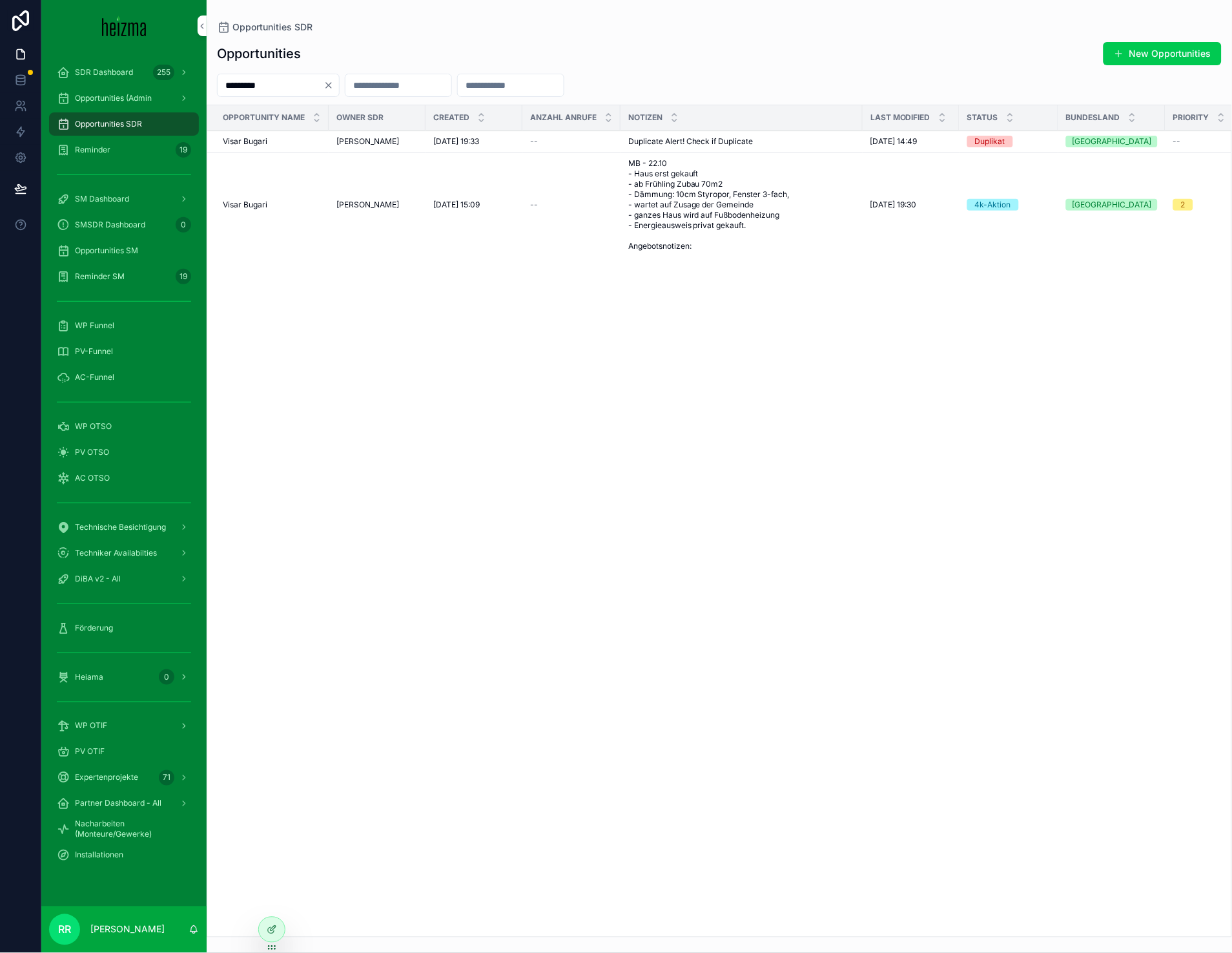
click at [237, 208] on span "Visar Bugari" at bounding box center [244, 205] width 45 height 10
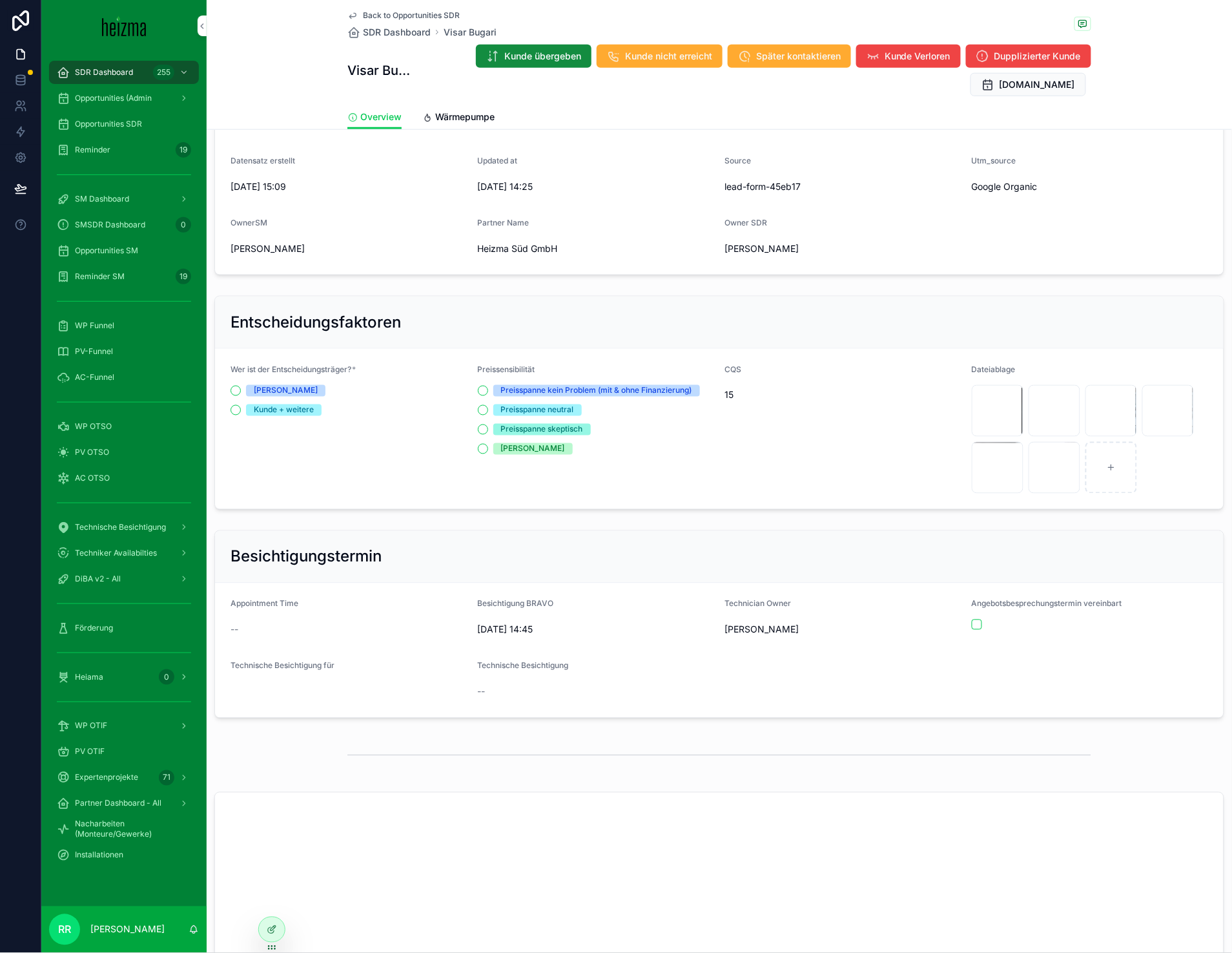
scroll to position [199, 0]
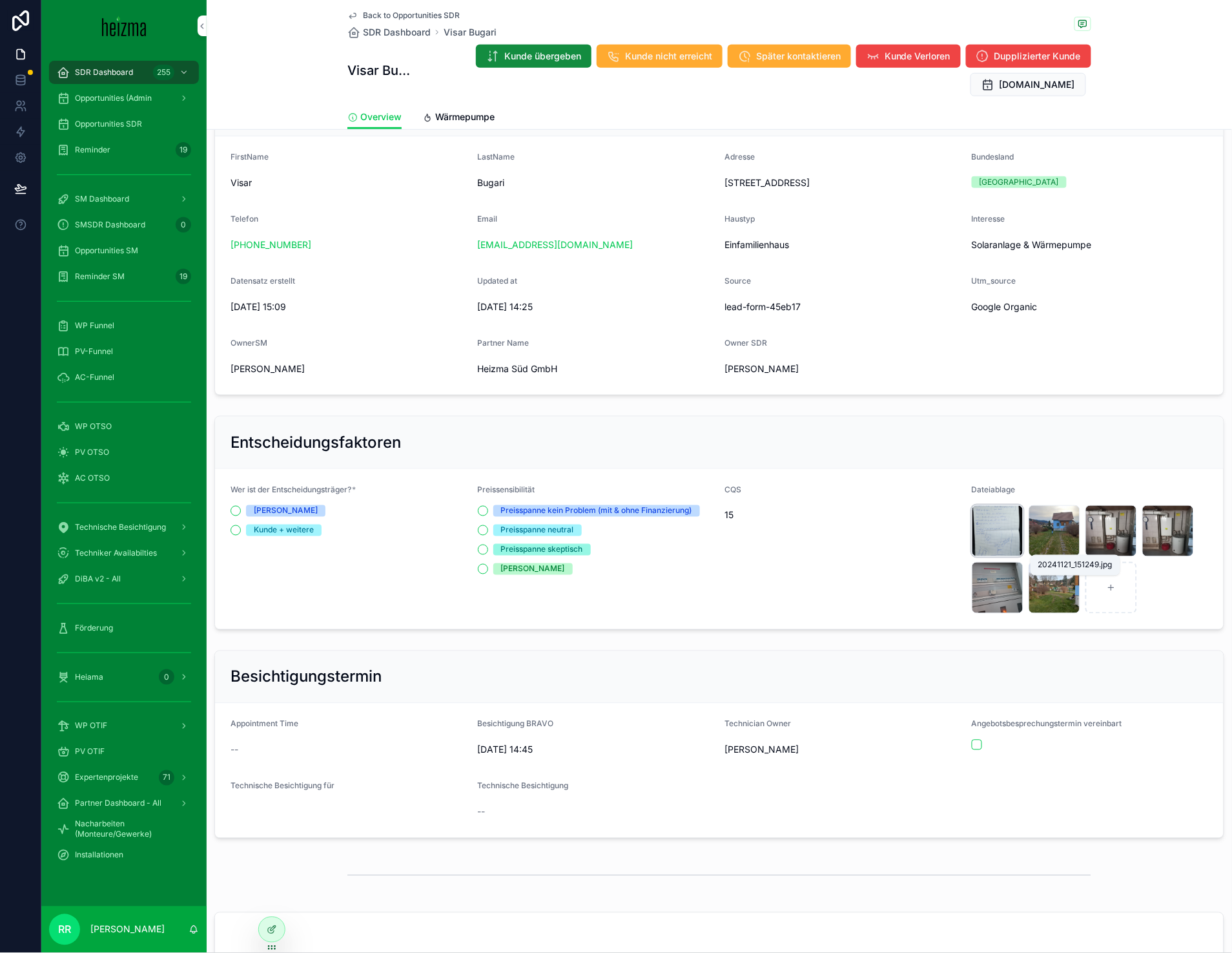
click at [0, 0] on span "20241121_151249" at bounding box center [0, 0] width 0 height 0
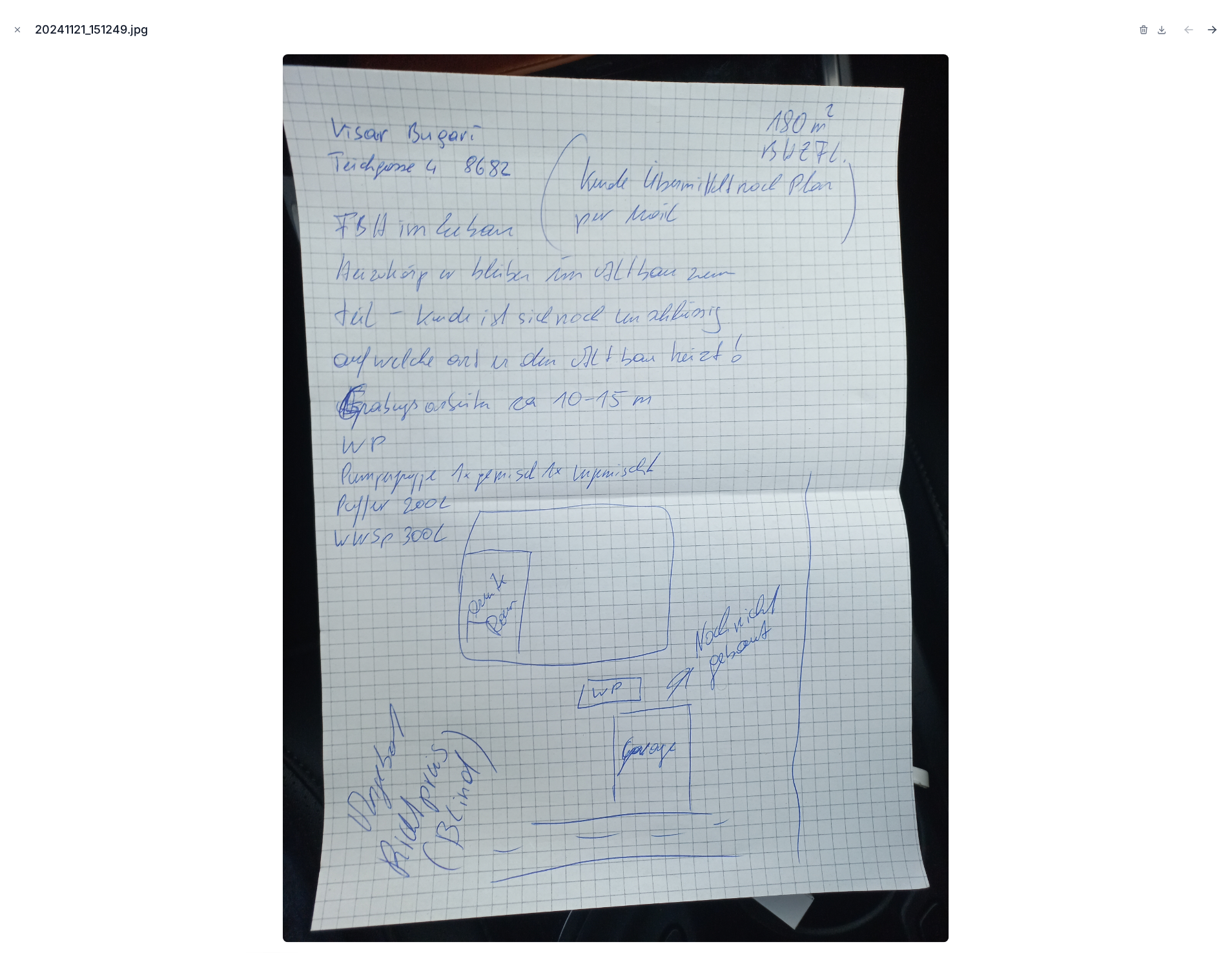
click at [1212, 30] on icon "Next file" at bounding box center [1213, 30] width 8 height 0
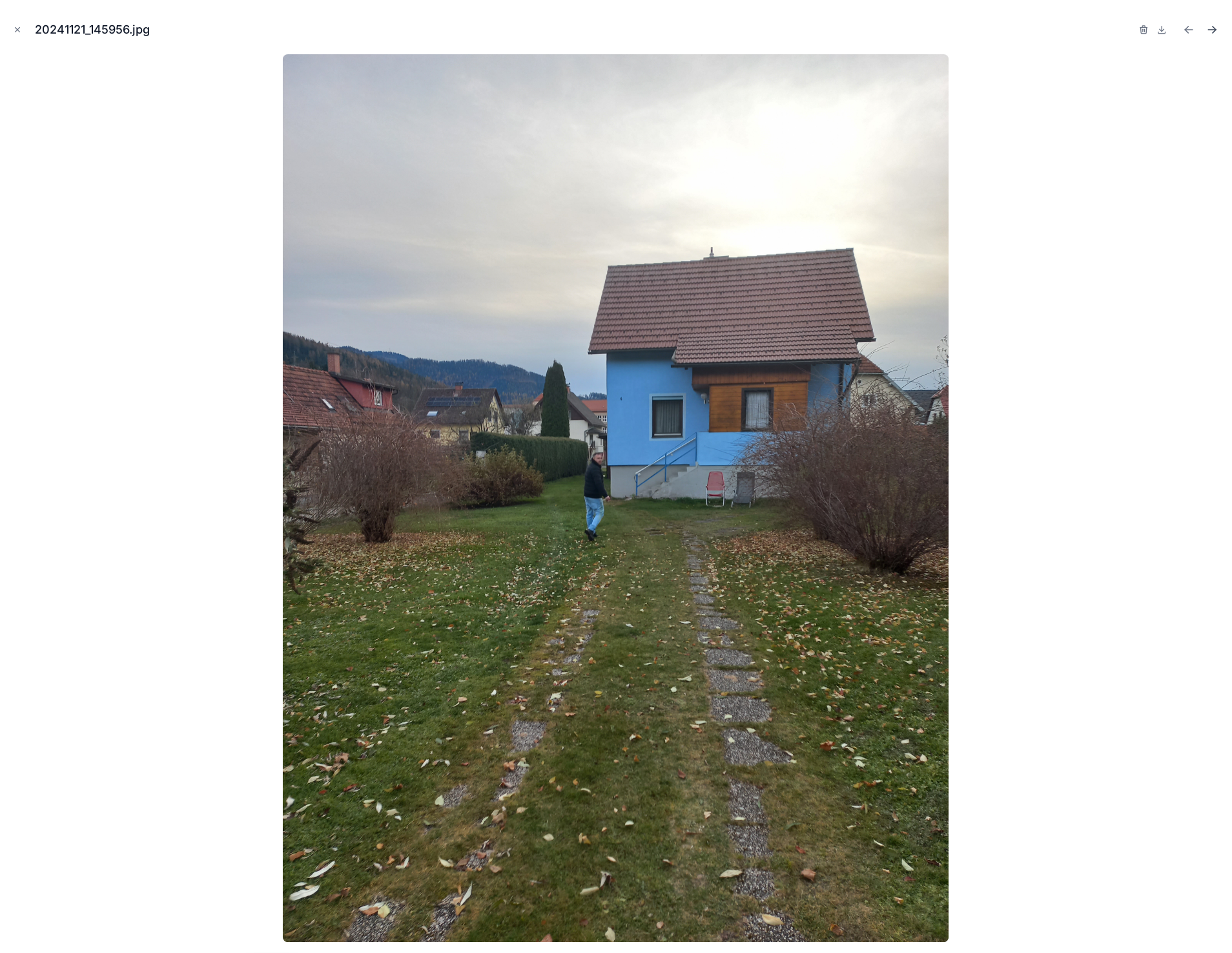
click at [1212, 30] on icon "Next file" at bounding box center [1213, 30] width 8 height 0
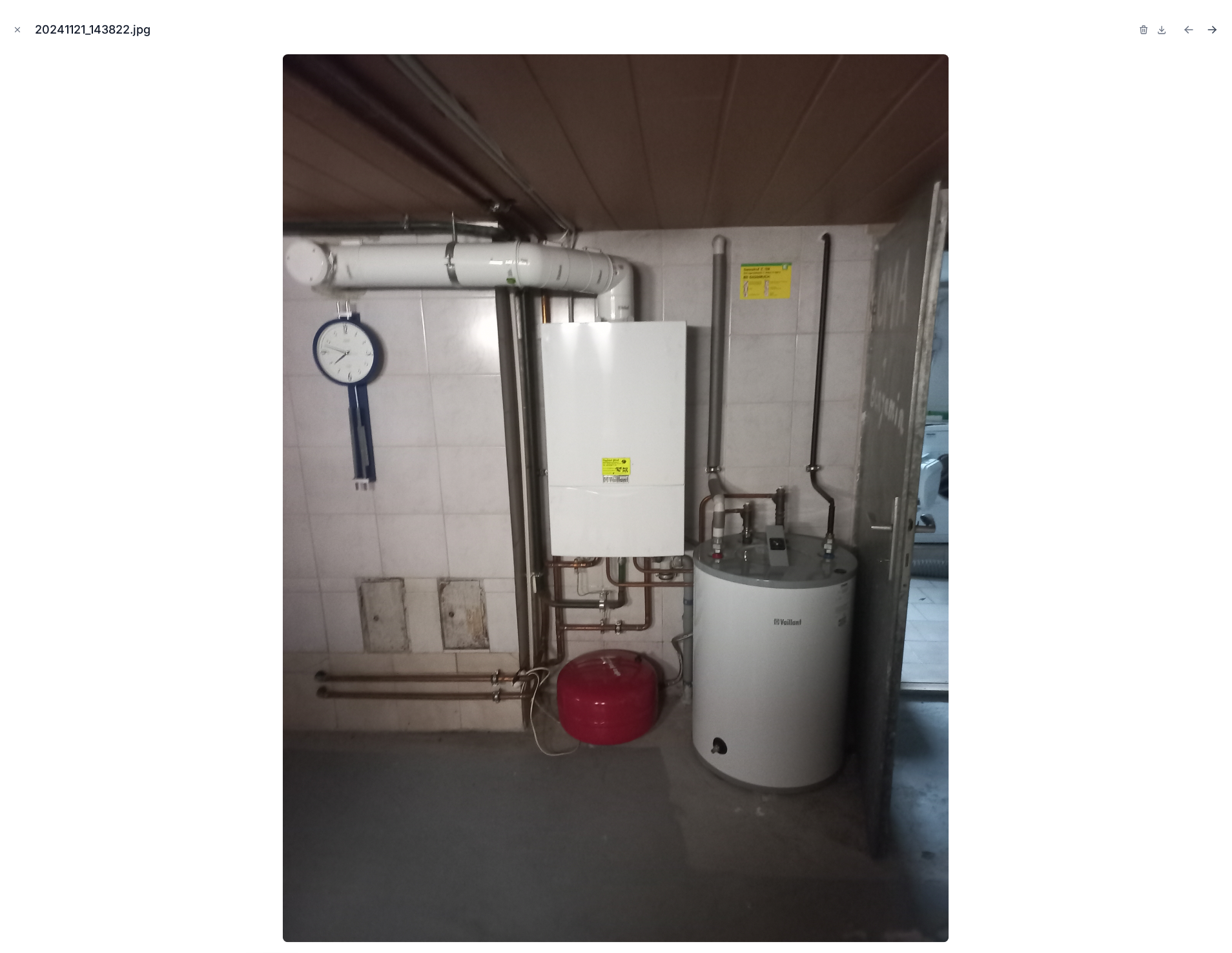
click at [1212, 30] on icon "Next file" at bounding box center [1213, 30] width 8 height 0
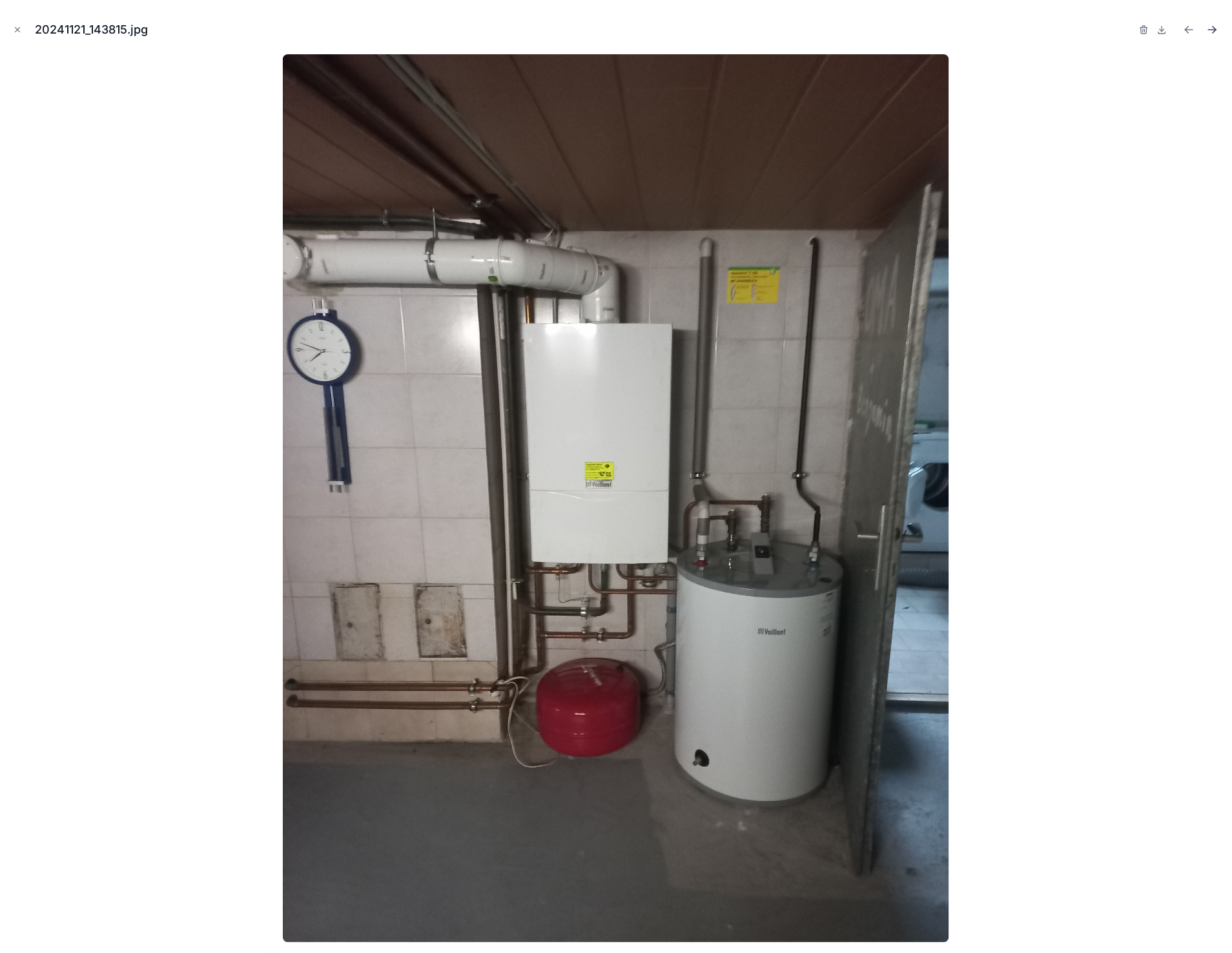
click at [1212, 30] on icon "Next file" at bounding box center [1213, 30] width 8 height 0
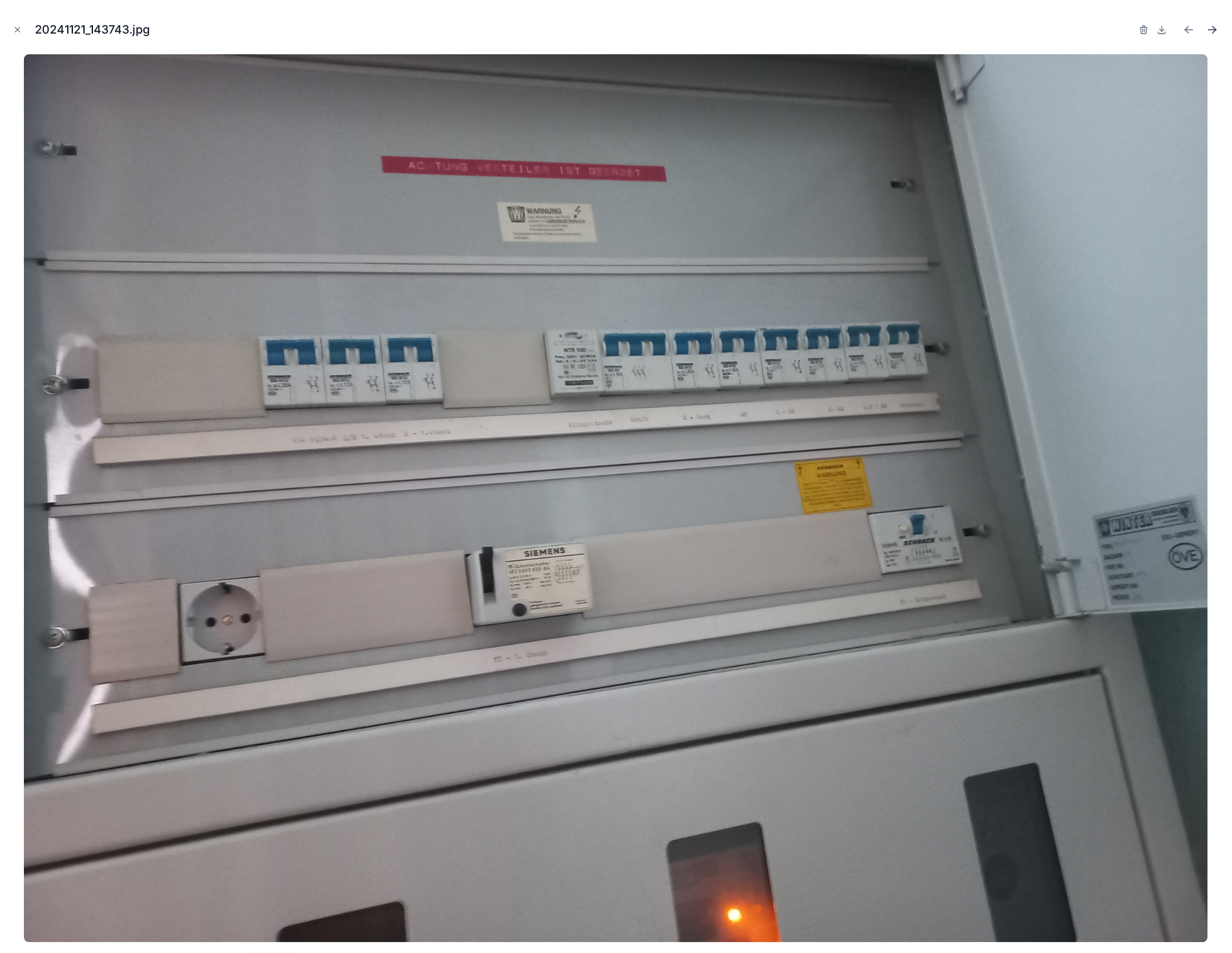
click at [1212, 30] on icon "Next file" at bounding box center [1213, 30] width 8 height 0
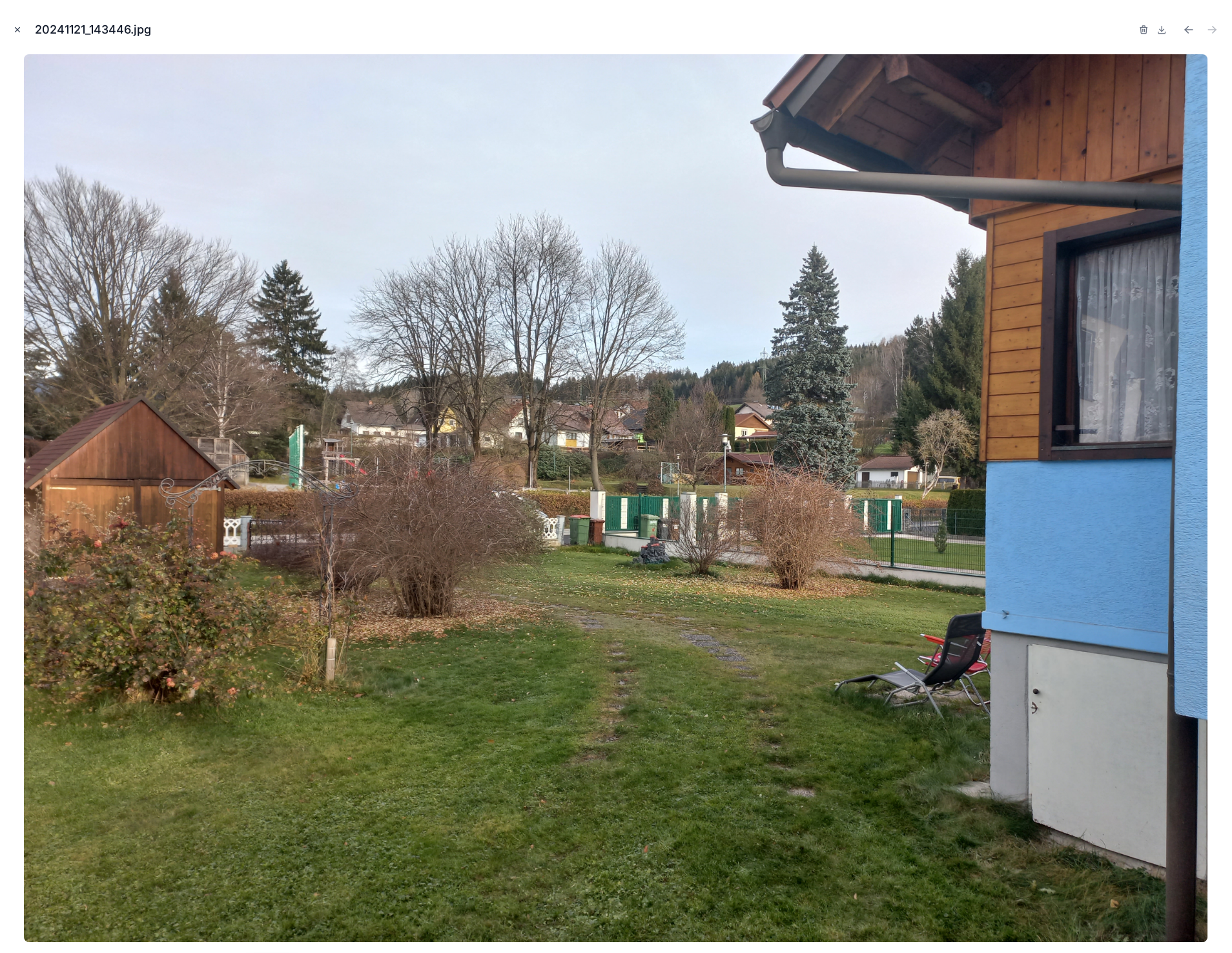
click at [14, 29] on icon "Close modal" at bounding box center [17, 29] width 9 height 9
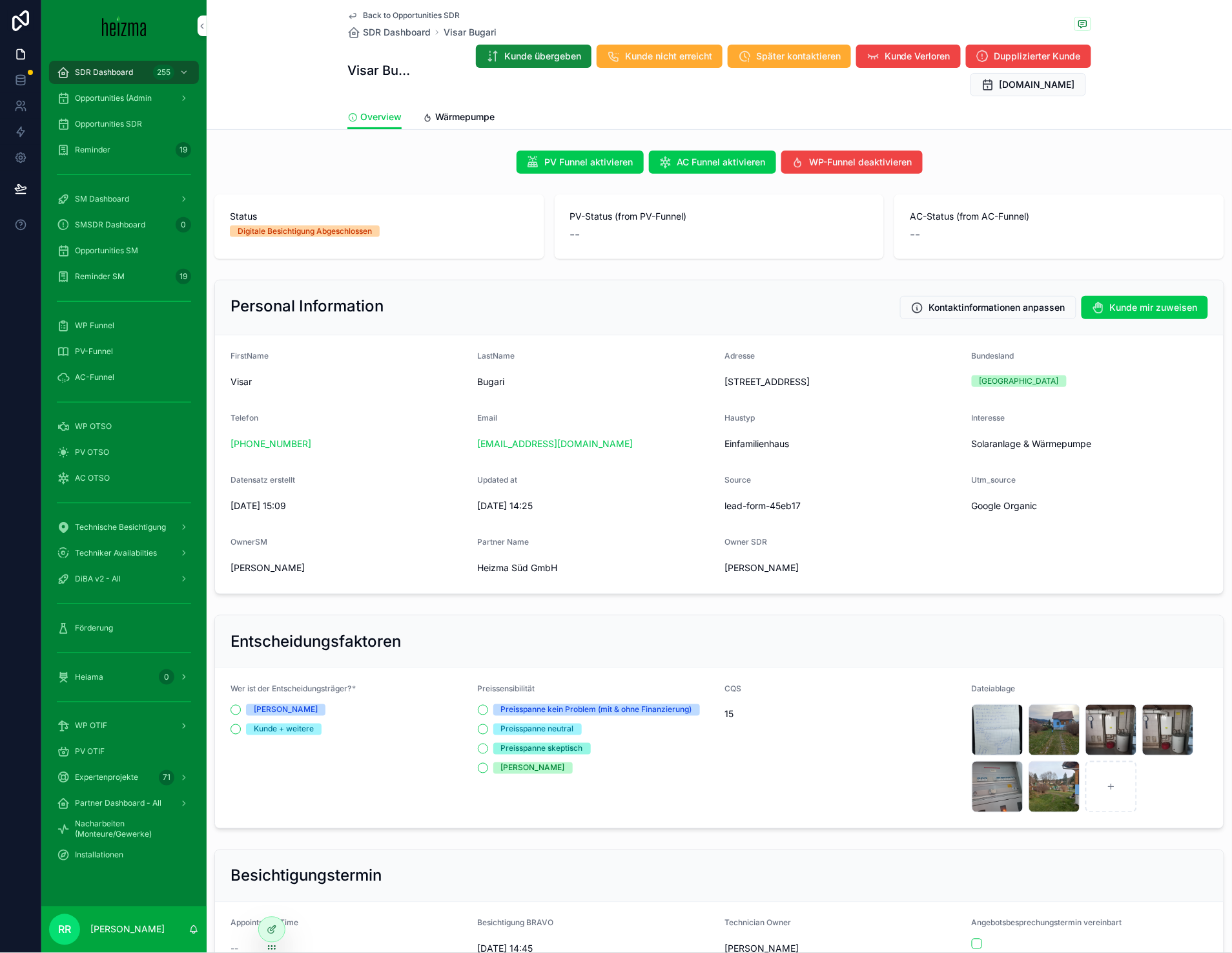
click at [444, 110] on span "Wärmepumpe" at bounding box center [465, 116] width 60 height 13
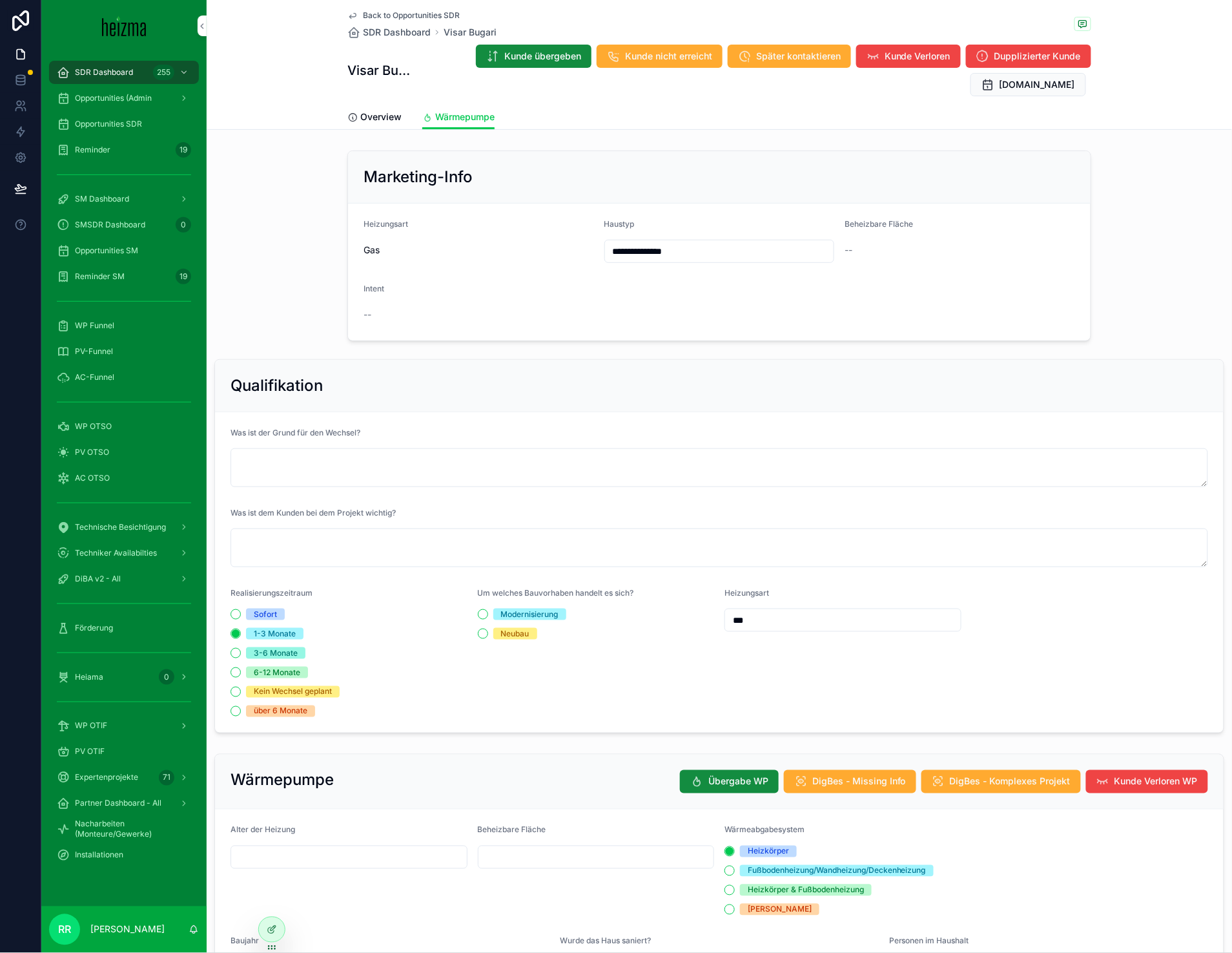
click at [352, 112] on icon "scrollable content" at bounding box center [353, 117] width 10 height 10
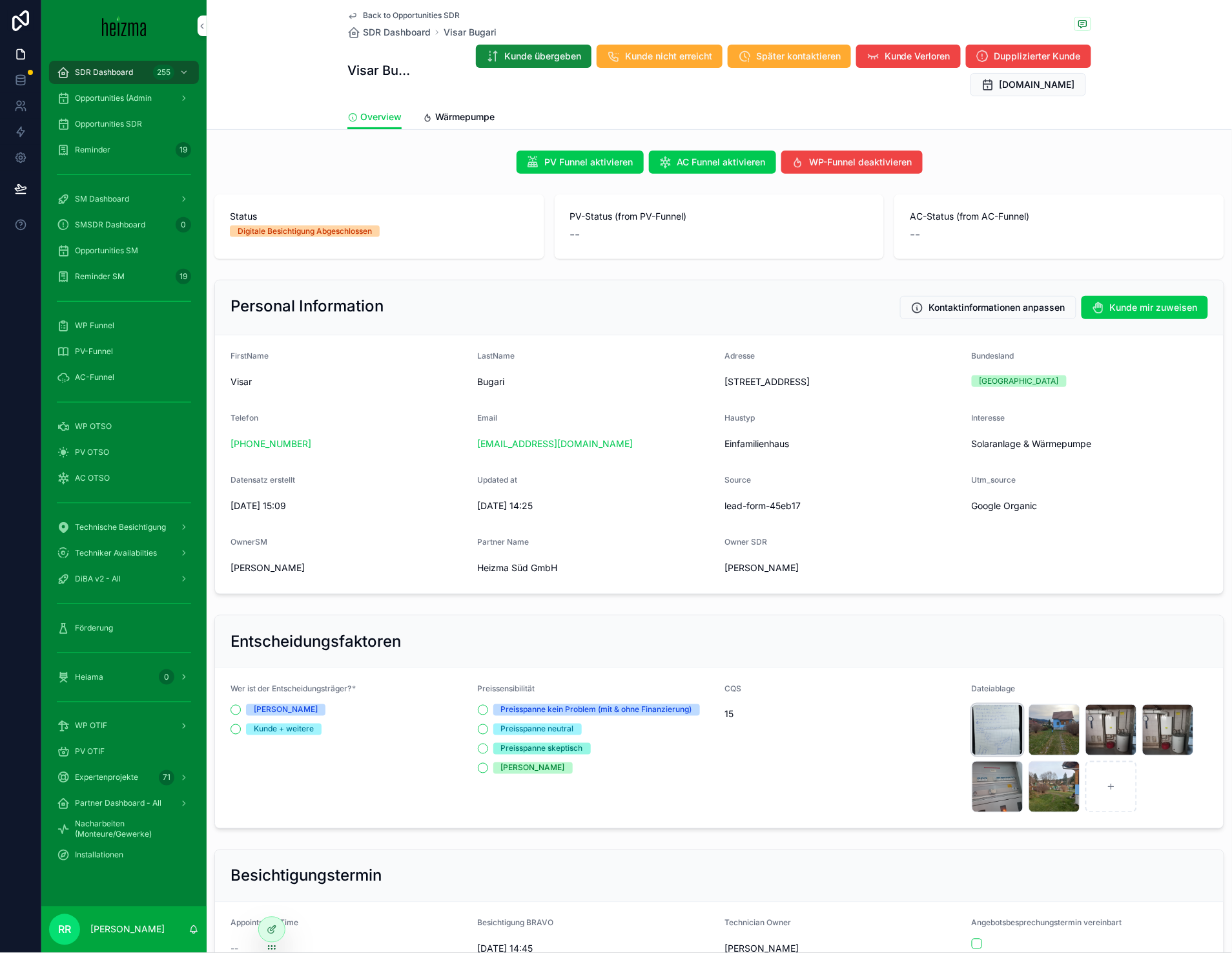
click at [972, 734] on div "20241121_151249 .jpg" at bounding box center [998, 730] width 52 height 52
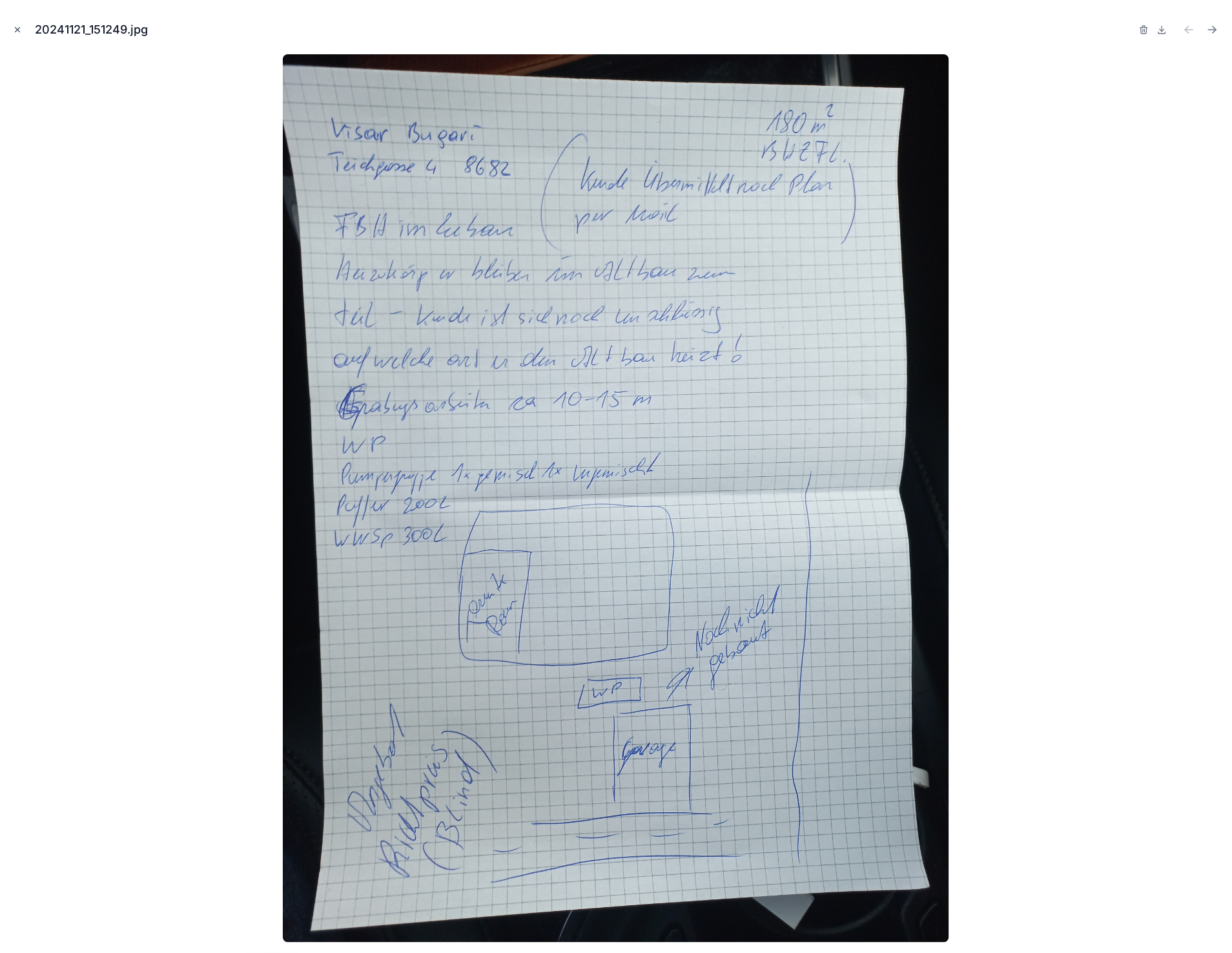
click at [24, 31] on button "Close modal" at bounding box center [17, 30] width 14 height 14
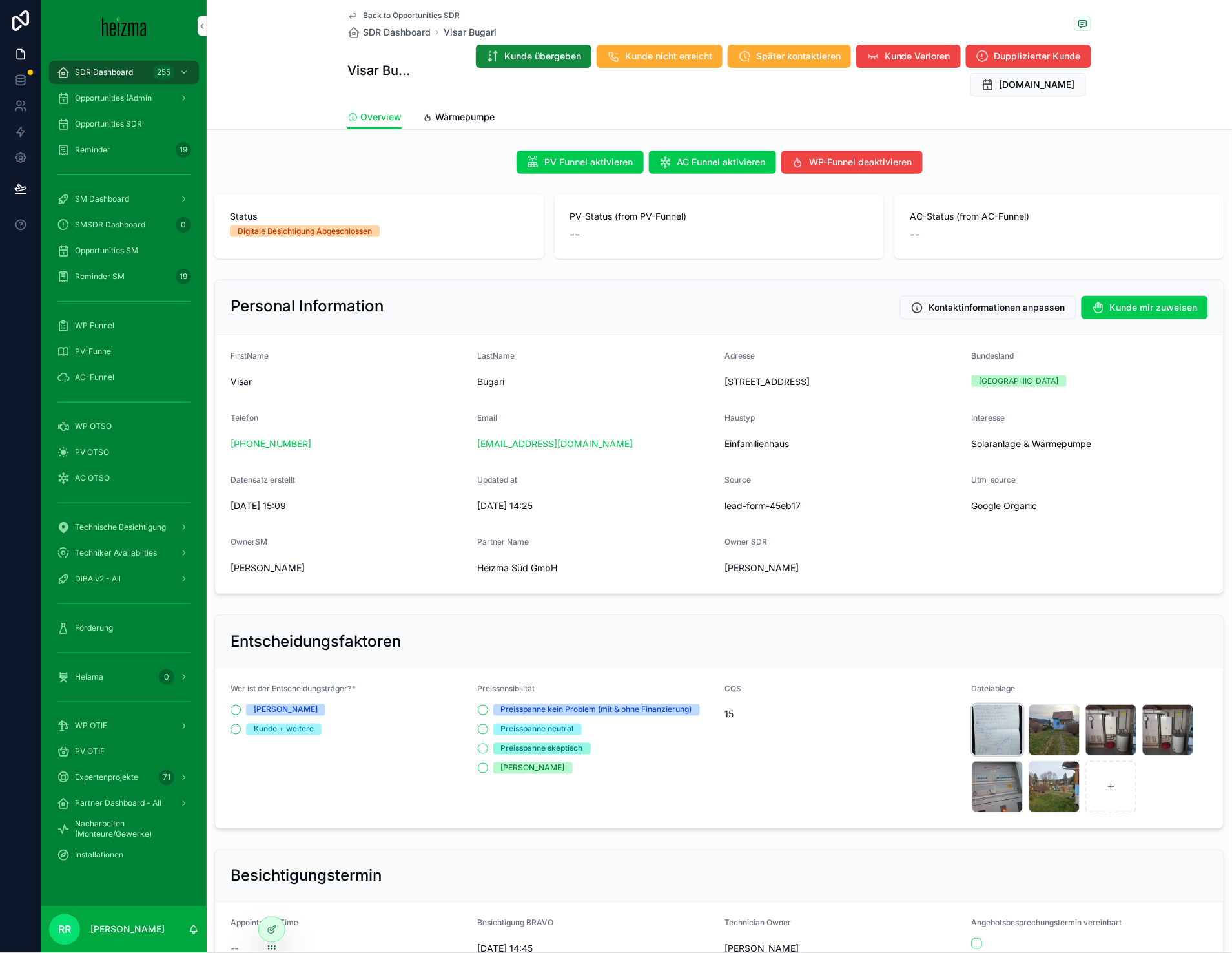
click at [986, 737] on div "20241121_151249 .jpg" at bounding box center [998, 730] width 52 height 52
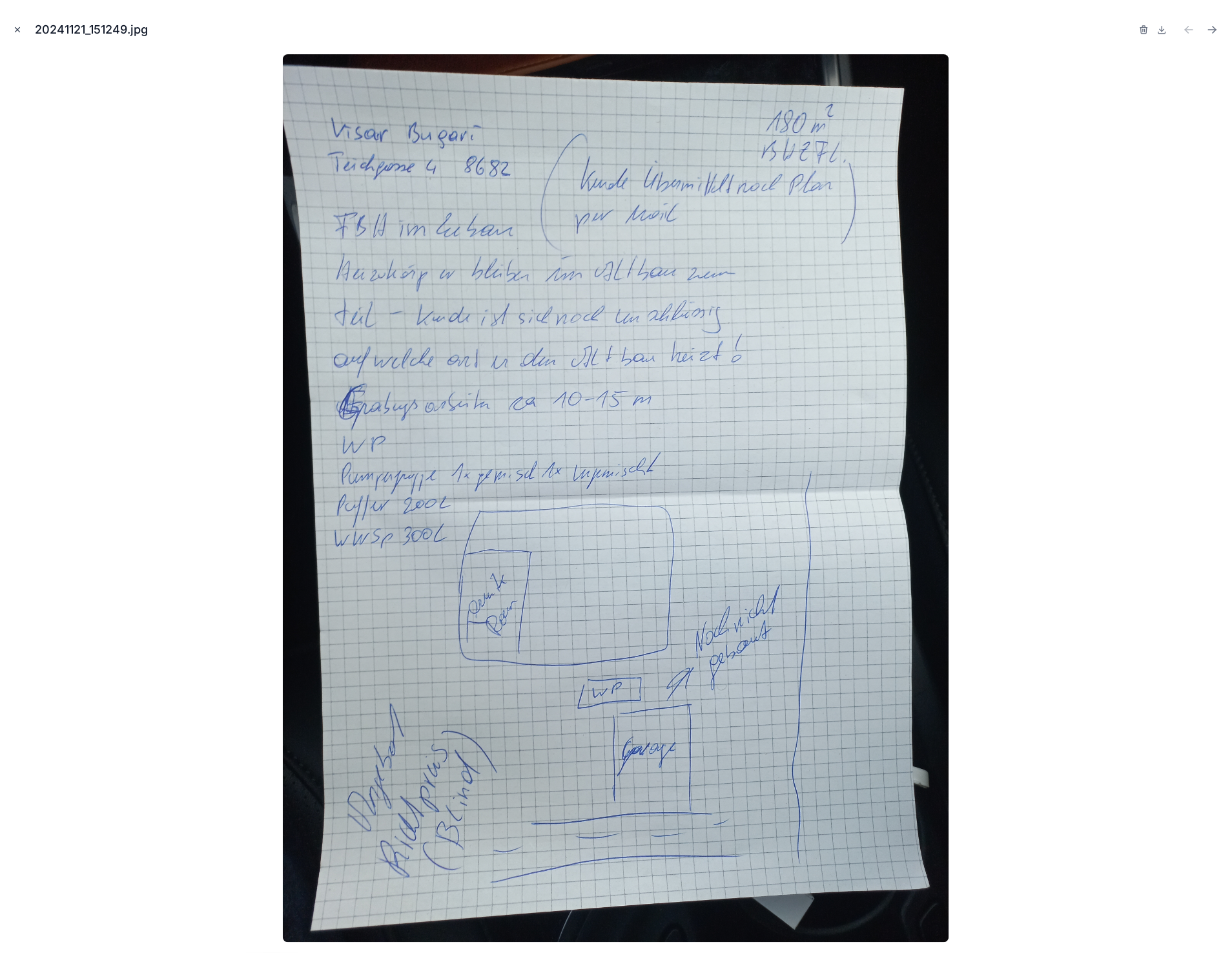
click at [14, 32] on icon "Close modal" at bounding box center [17, 29] width 9 height 9
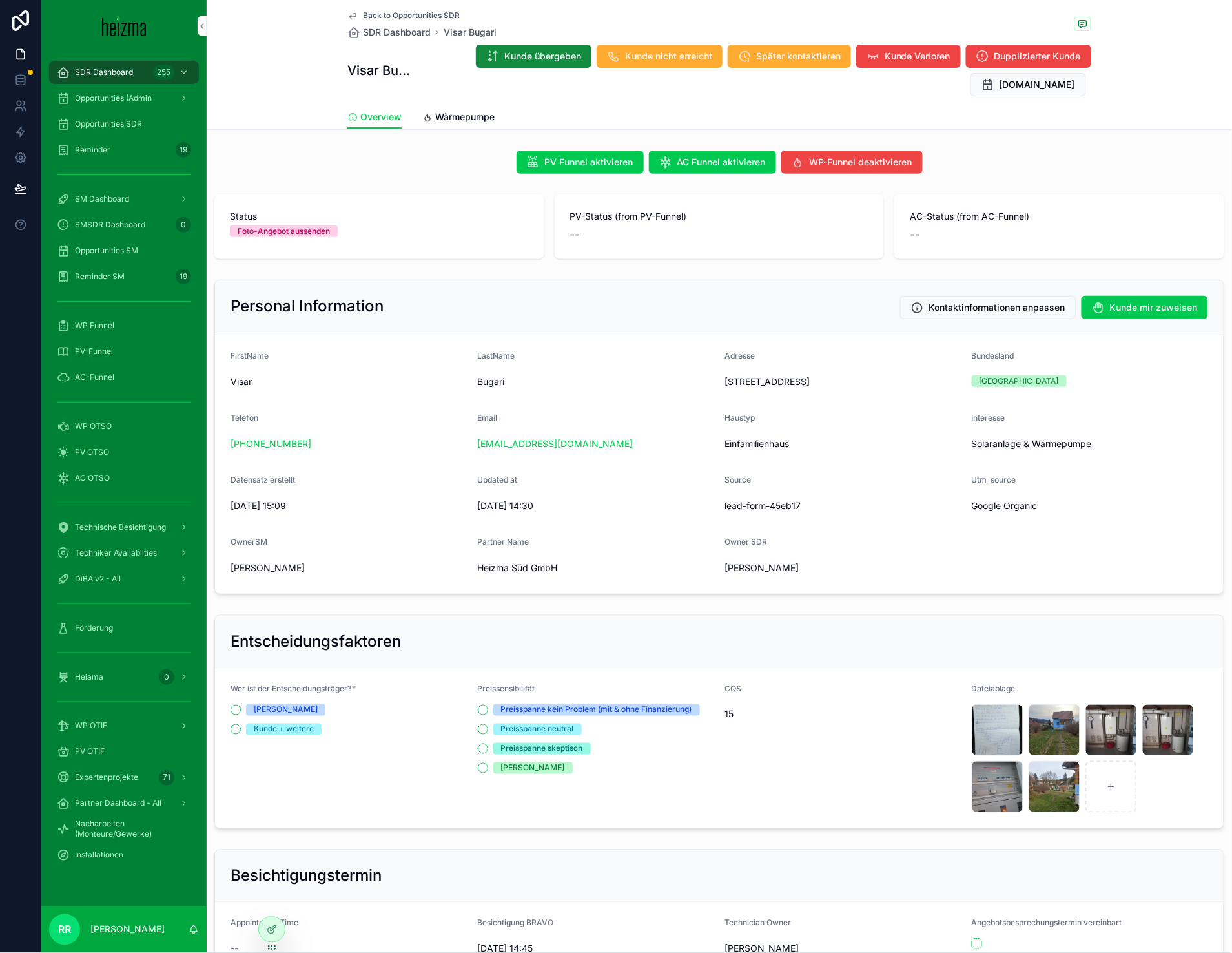
click at [397, 15] on span "Back to Opportunities SDR" at bounding box center [411, 15] width 97 height 10
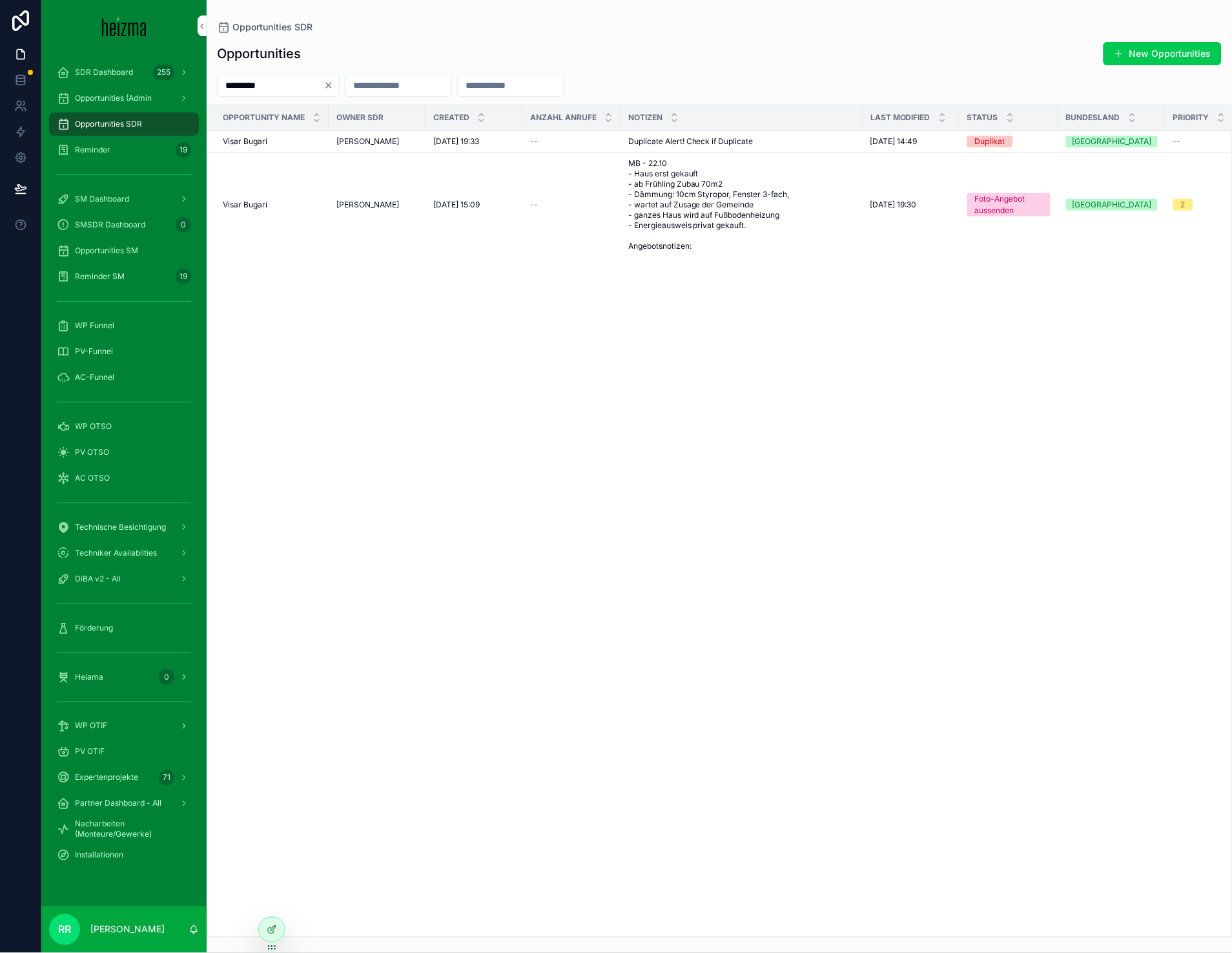
click at [254, 147] on span "Visar Bugari" at bounding box center [244, 141] width 45 height 10
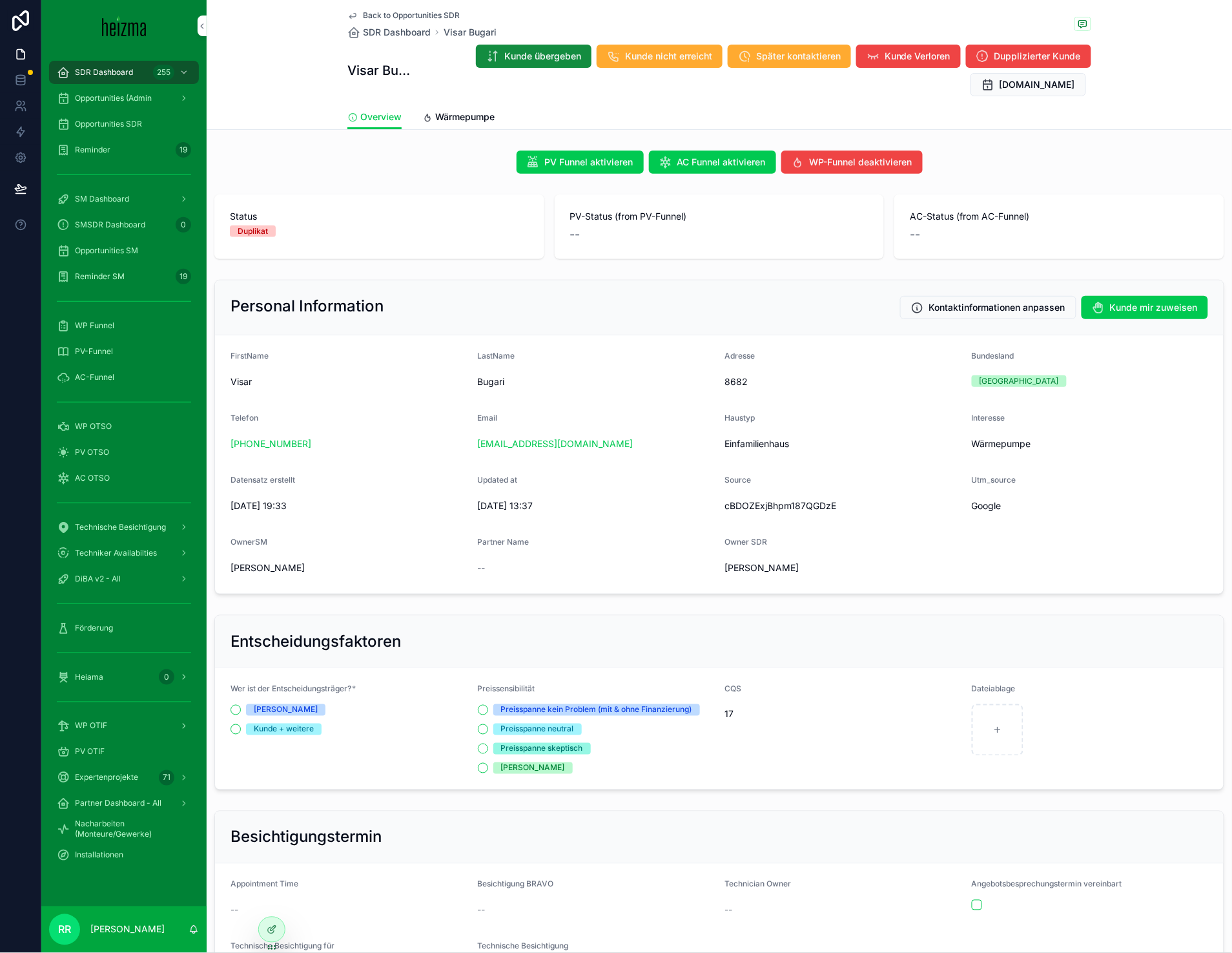
click at [451, 111] on span "Wärmepumpe" at bounding box center [465, 116] width 60 height 13
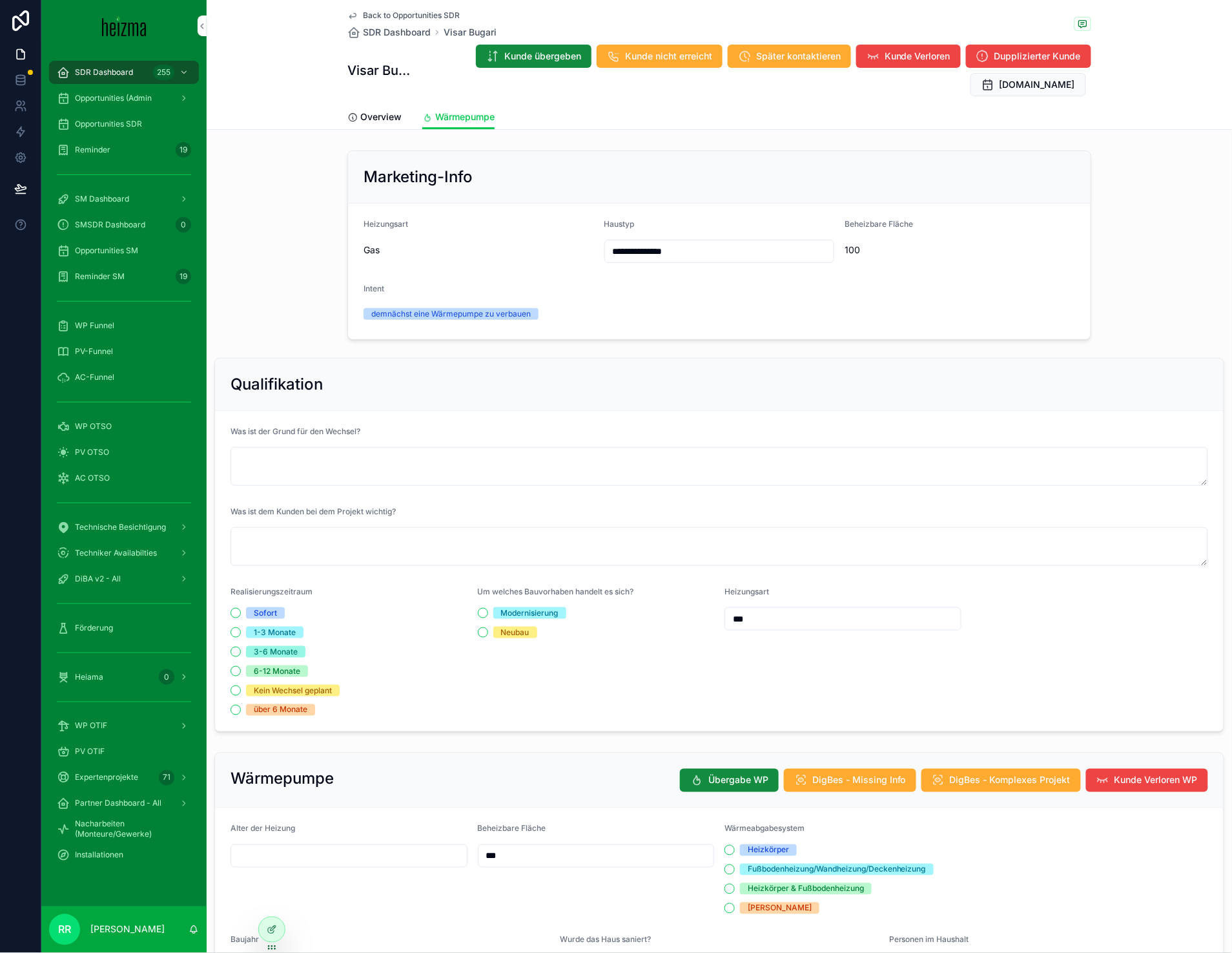
click at [383, 112] on span "Overview" at bounding box center [382, 116] width 42 height 13
